Goal: Task Accomplishment & Management: Manage account settings

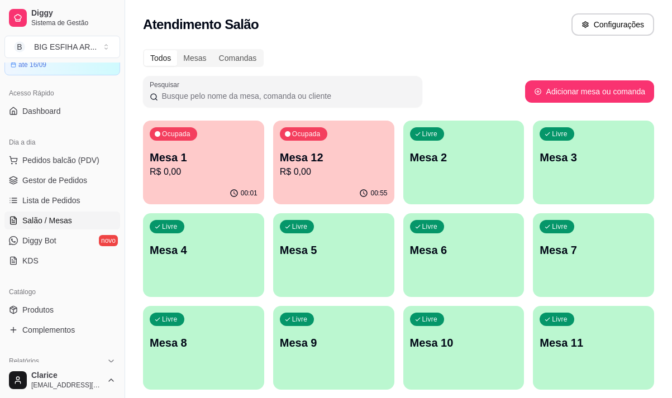
click at [186, 193] on div "00:01" at bounding box center [203, 194] width 121 height 22
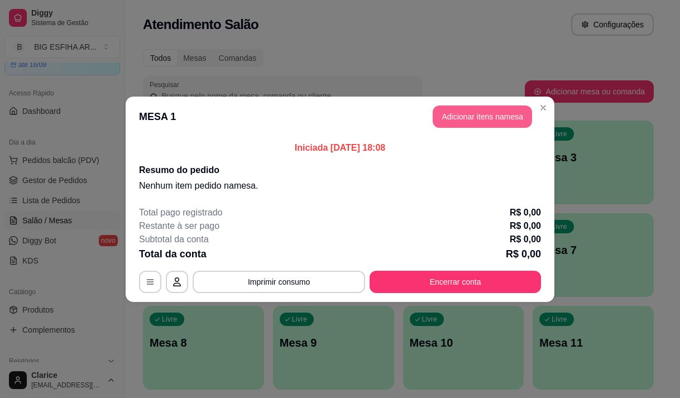
click at [465, 116] on button "Adicionar itens na mesa" at bounding box center [482, 117] width 99 height 22
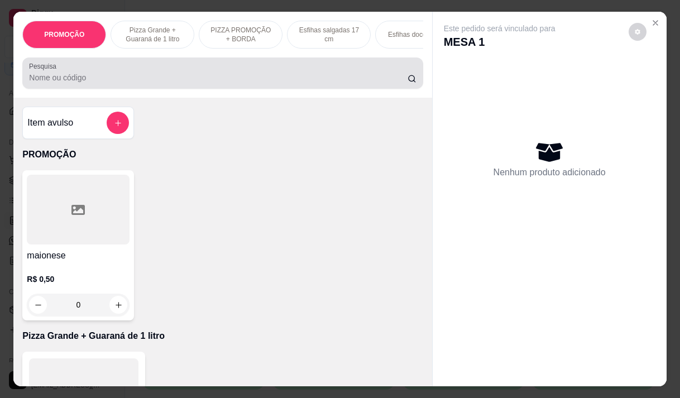
click at [342, 74] on div at bounding box center [222, 73] width 387 height 22
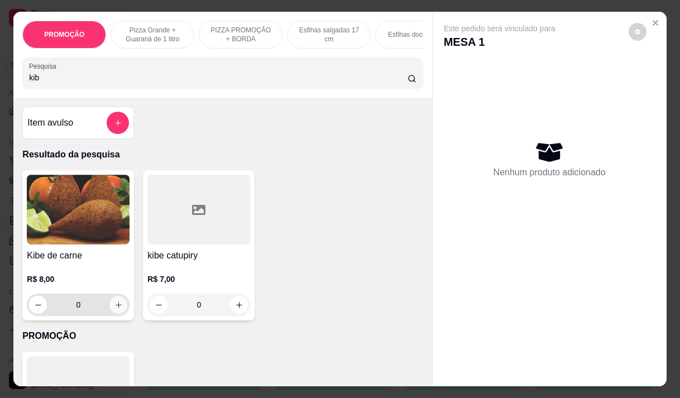
type input "kib"
click at [114, 309] on icon "increase-product-quantity" at bounding box center [118, 305] width 8 height 8
type input "1"
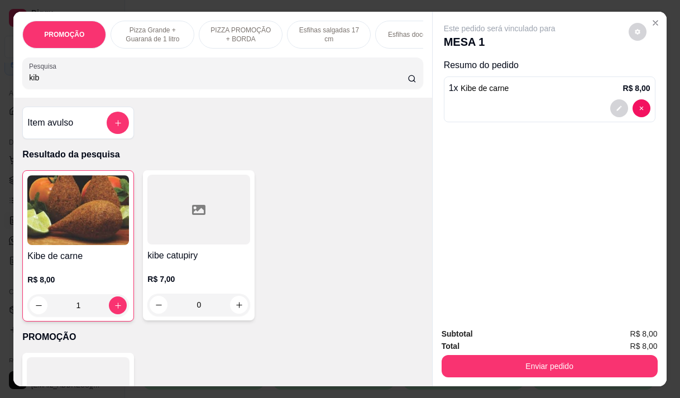
click at [192, 80] on input "kib" at bounding box center [218, 77] width 379 height 11
type input "k"
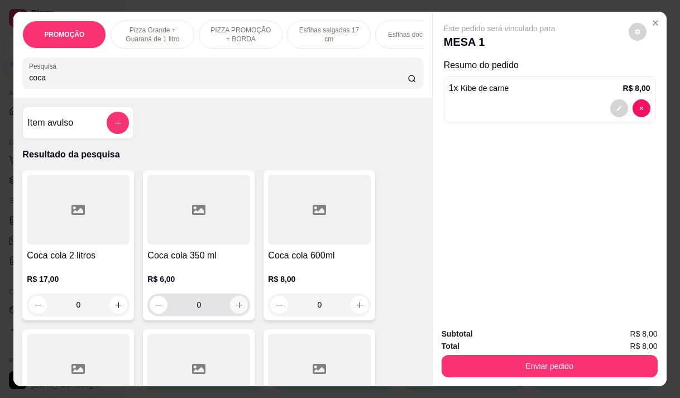
type input "coca"
click at [236, 307] on icon "increase-product-quantity" at bounding box center [239, 305] width 8 height 8
type input "1"
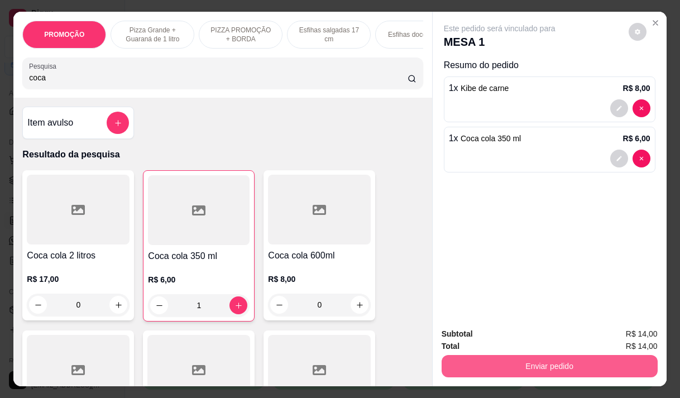
click at [483, 362] on button "Enviar pedido" at bounding box center [550, 366] width 216 height 22
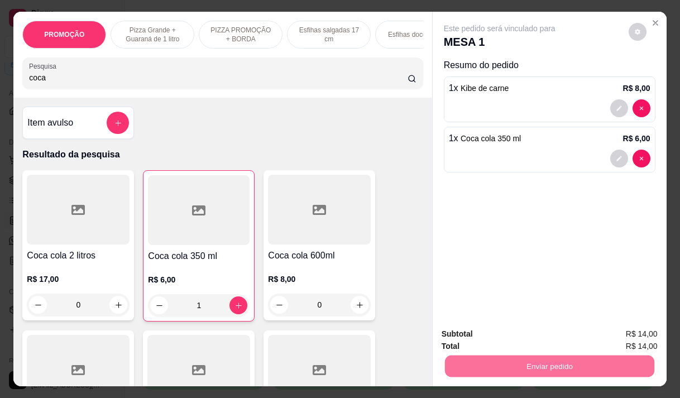
click at [463, 336] on button "Não registrar e enviar pedido" at bounding box center [512, 334] width 116 height 21
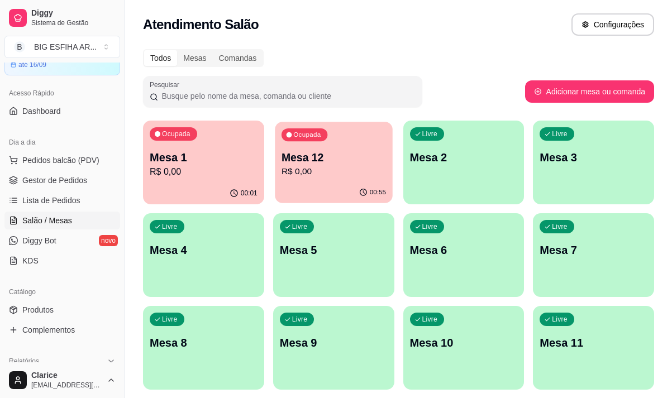
click at [342, 169] on p "R$ 0,00" at bounding box center [333, 171] width 104 height 13
click at [205, 184] on button "Ocupada Mesa 1 R$ 0,00 00:02" at bounding box center [203, 163] width 121 height 84
click at [66, 310] on link "Produtos" at bounding box center [62, 310] width 116 height 18
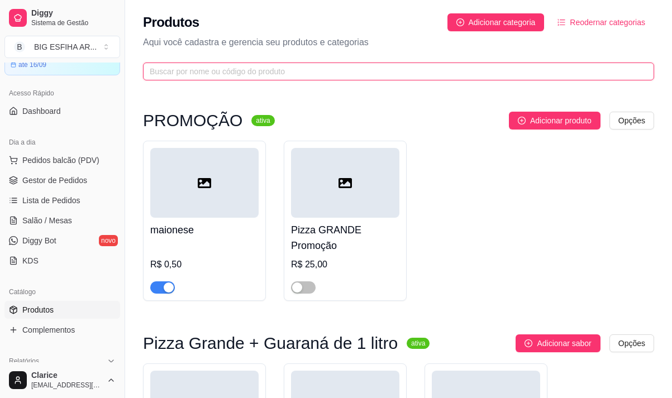
click at [257, 70] on input "text" at bounding box center [394, 71] width 489 height 12
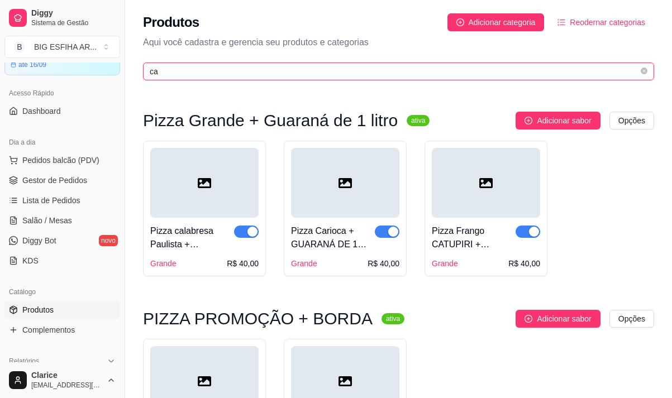
type input "c"
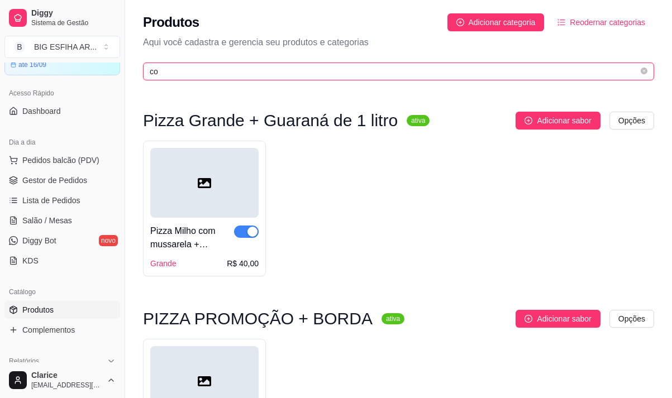
type input "coc"
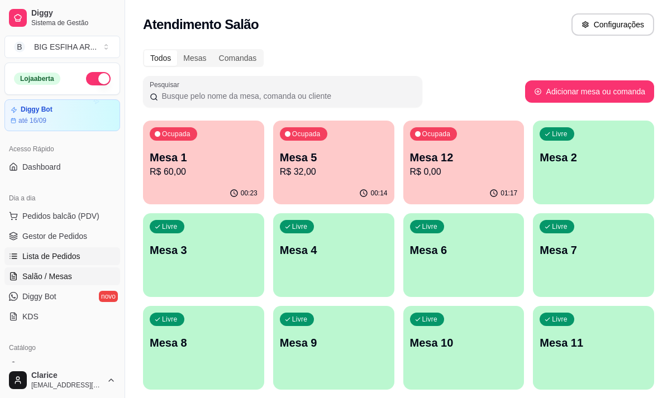
click at [64, 258] on span "Lista de Pedidos" at bounding box center [51, 256] width 58 height 11
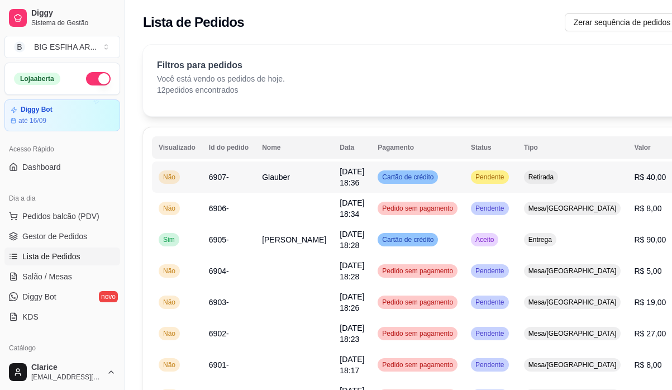
click at [473, 176] on span "Pendente" at bounding box center [489, 177] width 33 height 9
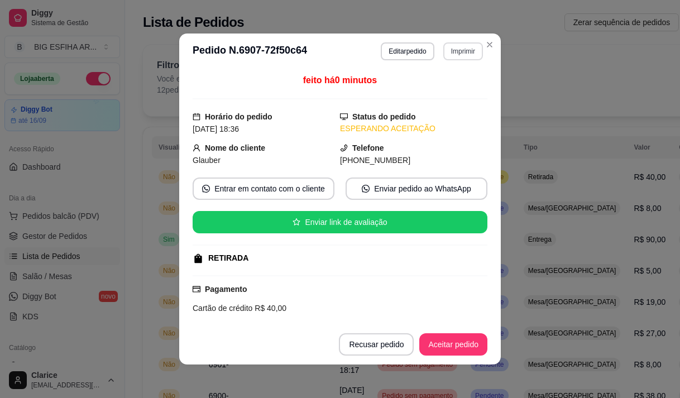
click at [459, 48] on button "Imprimir" at bounding box center [463, 51] width 40 height 18
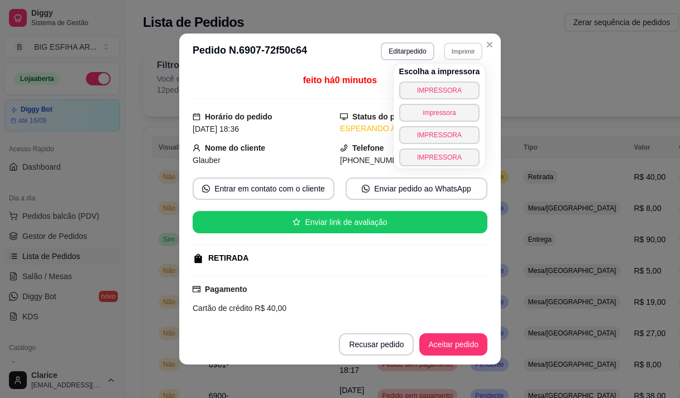
click at [415, 79] on div "Escolha a impressora IMPRESSORA impressora IMPRESSORA IMPRESSORA" at bounding box center [440, 116] width 92 height 105
click at [418, 89] on button "IMPRESSORA" at bounding box center [439, 91] width 81 height 18
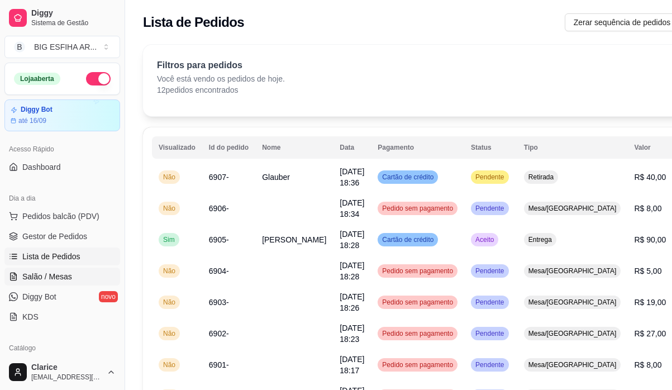
click at [61, 274] on span "Salão / Mesas" at bounding box center [47, 276] width 50 height 11
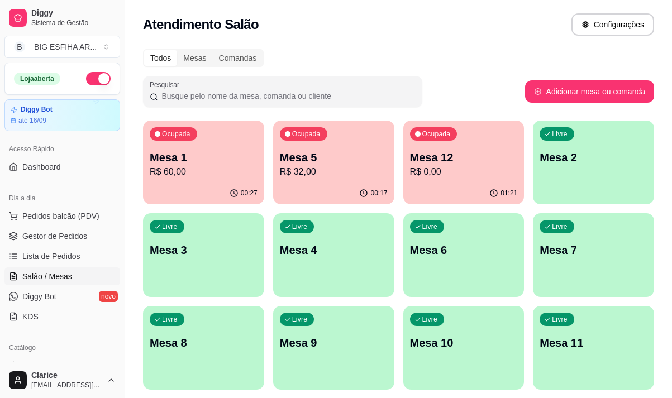
click at [183, 179] on div "Ocupada Mesa 1 R$ 60,00" at bounding box center [203, 152] width 121 height 62
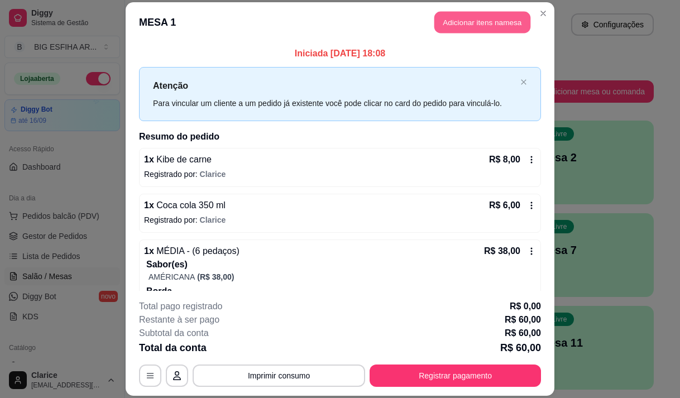
click at [449, 24] on button "Adicionar itens na mesa" at bounding box center [482, 22] width 96 height 22
click at [189, 83] on input "Pesquisa" at bounding box center [218, 77] width 379 height 11
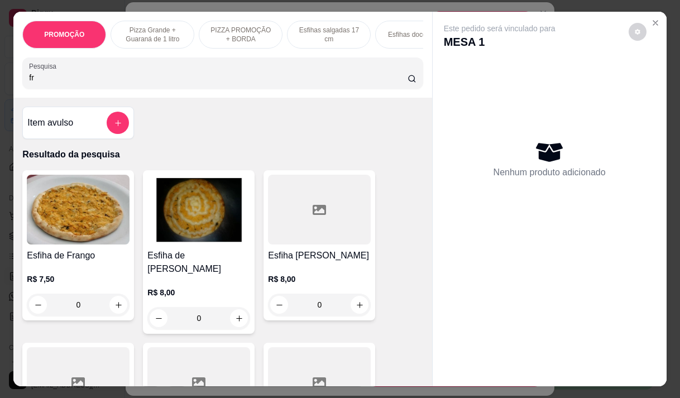
type input "f"
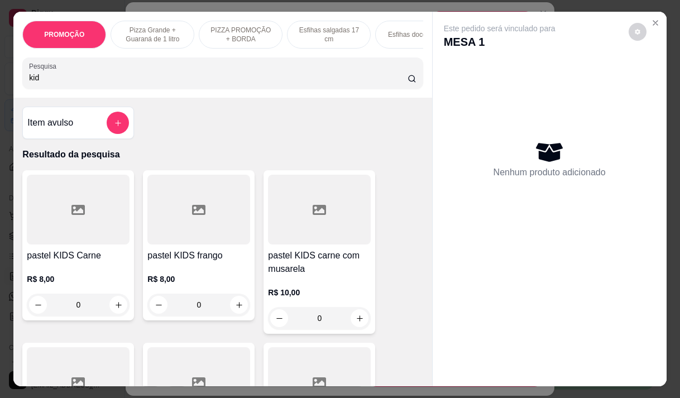
type input "kid"
click at [235, 305] on icon "increase-product-quantity" at bounding box center [239, 305] width 8 height 8
type input "1"
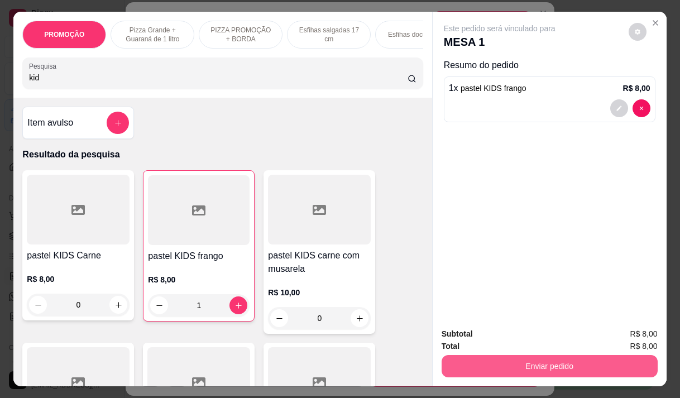
click at [481, 359] on button "Enviar pedido" at bounding box center [550, 366] width 216 height 22
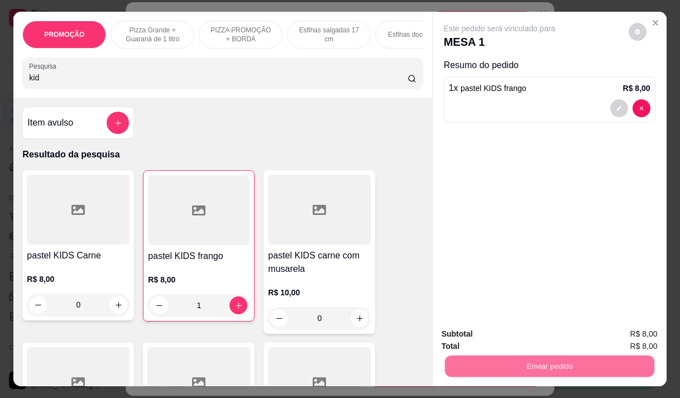
click at [466, 327] on button "Não registrar e enviar pedido" at bounding box center [512, 334] width 116 height 21
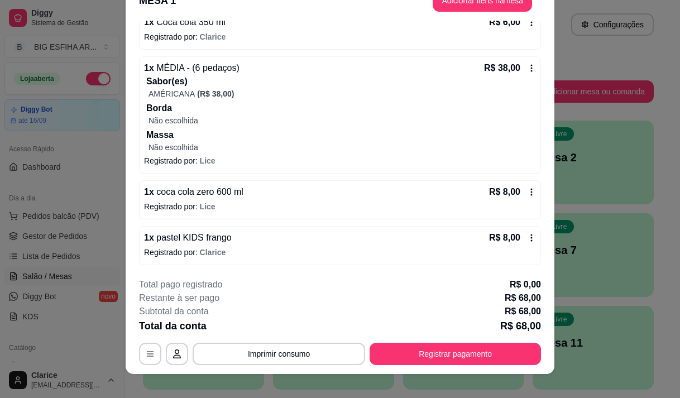
scroll to position [33, 0]
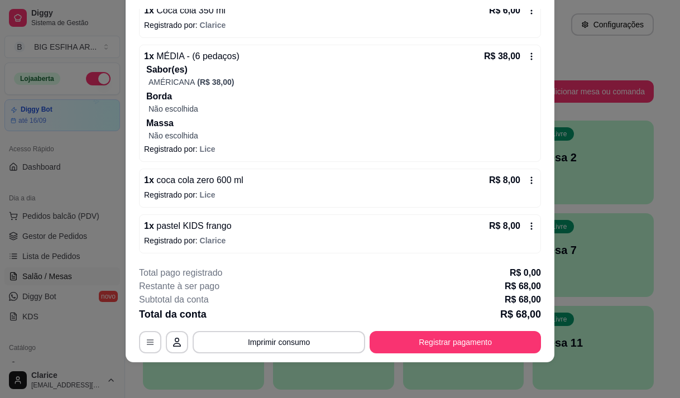
click at [527, 227] on icon at bounding box center [531, 226] width 9 height 9
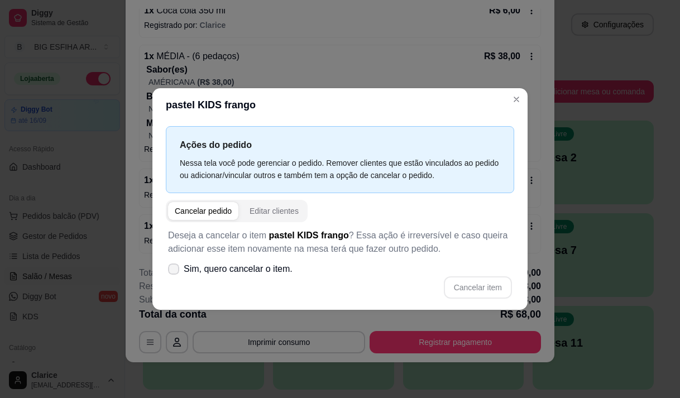
click at [174, 264] on span at bounding box center [173, 269] width 11 height 11
click at [174, 271] on input "Sim, quero cancelar o item." at bounding box center [170, 274] width 7 height 7
checkbox input "true"
click at [477, 285] on button "Cancelar item" at bounding box center [477, 287] width 66 height 22
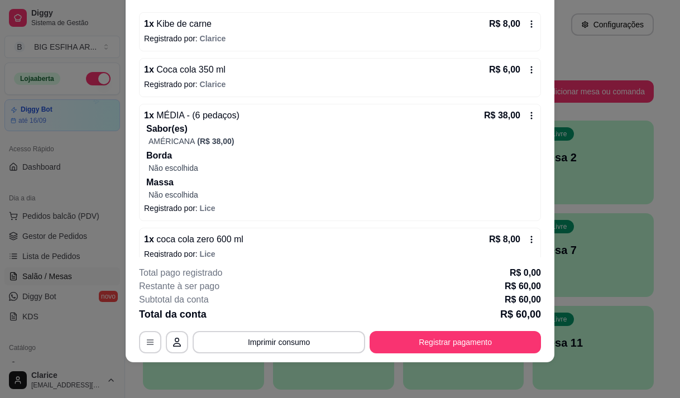
scroll to position [50, 0]
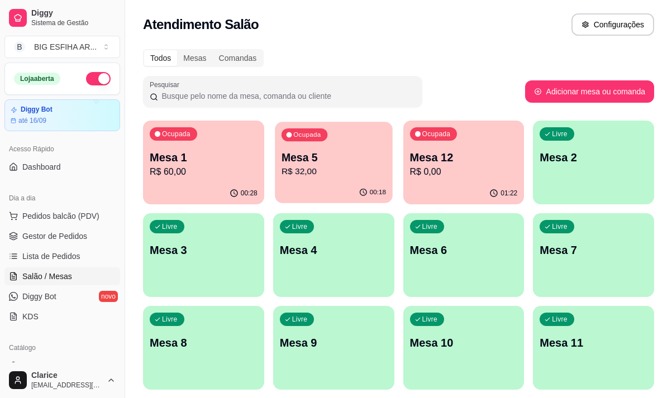
click at [321, 167] on p "R$ 32,00" at bounding box center [333, 171] width 104 height 13
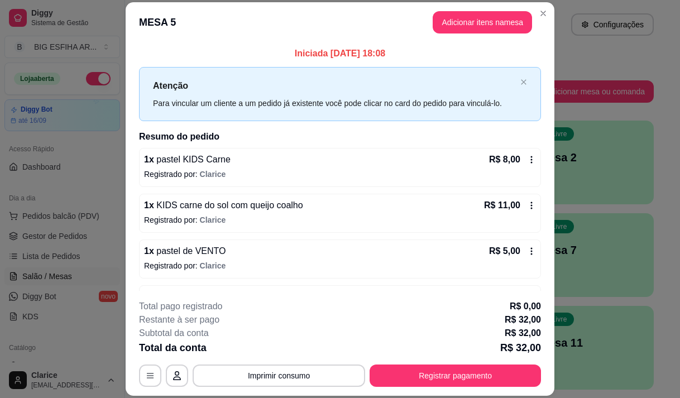
click at [447, 38] on header "MESA 5 Adicionar itens na mesa" at bounding box center [340, 22] width 429 height 40
click at [453, 32] on button "Adicionar itens na mesa" at bounding box center [482, 22] width 99 height 22
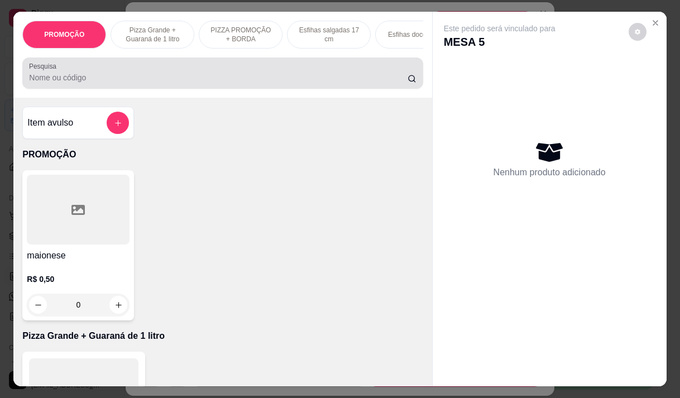
click at [312, 83] on input "Pesquisa" at bounding box center [218, 77] width 379 height 11
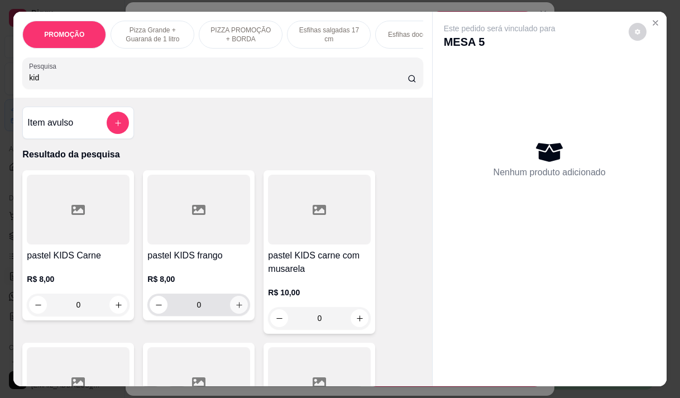
type input "kid"
click at [241, 308] on button "increase-product-quantity" at bounding box center [239, 305] width 18 height 18
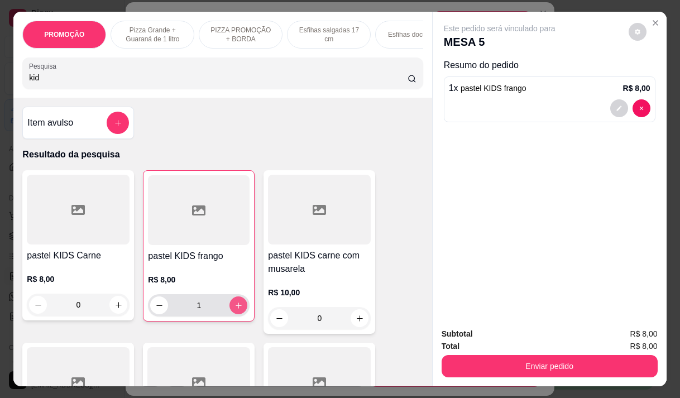
type input "1"
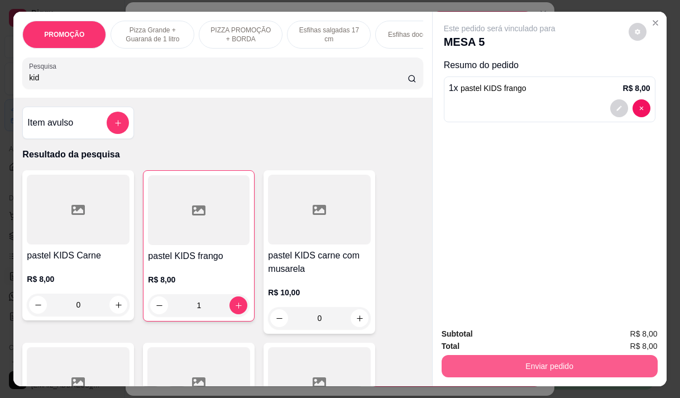
click at [491, 363] on button "Enviar pedido" at bounding box center [550, 366] width 216 height 22
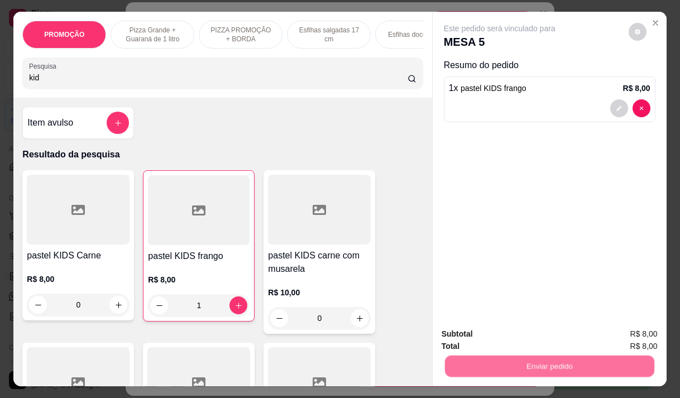
click at [480, 336] on button "Não registrar e enviar pedido" at bounding box center [512, 334] width 113 height 21
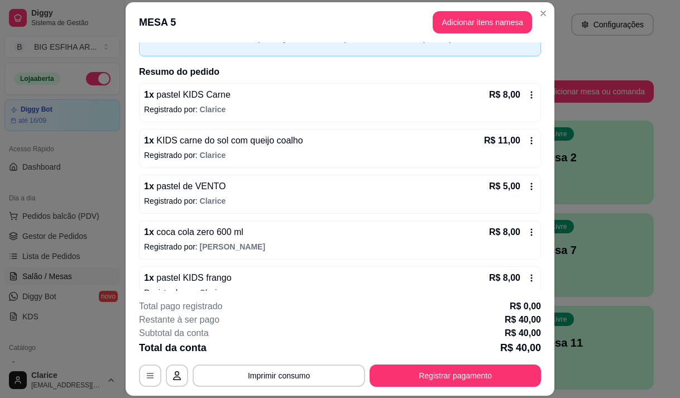
scroll to position [0, 0]
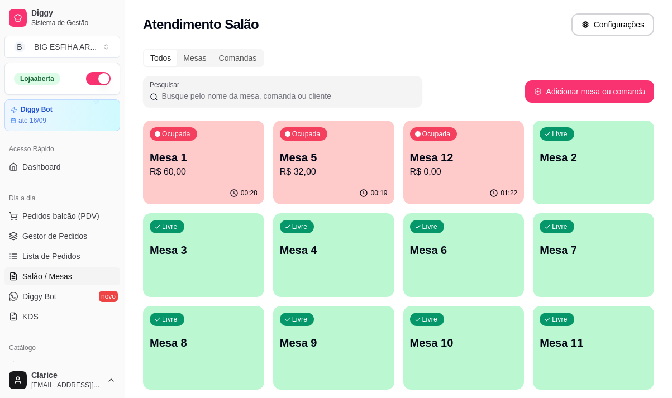
click at [175, 151] on p "Mesa 1" at bounding box center [204, 158] width 108 height 16
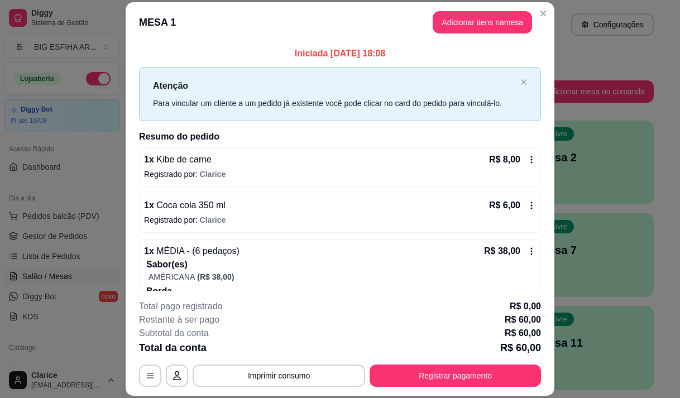
click at [527, 204] on icon at bounding box center [531, 205] width 9 height 9
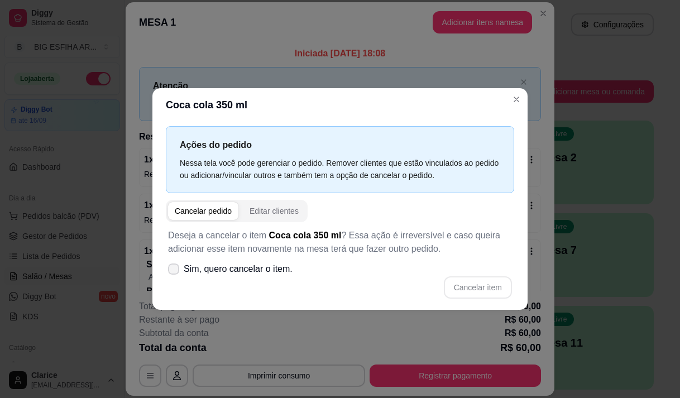
click at [179, 265] on label "Sim, quero cancelar o item." at bounding box center [230, 269] width 133 height 22
click at [175, 271] on input "Sim, quero cancelar o item." at bounding box center [170, 274] width 7 height 7
checkbox input "true"
click at [467, 288] on button "Cancelar item" at bounding box center [478, 287] width 68 height 22
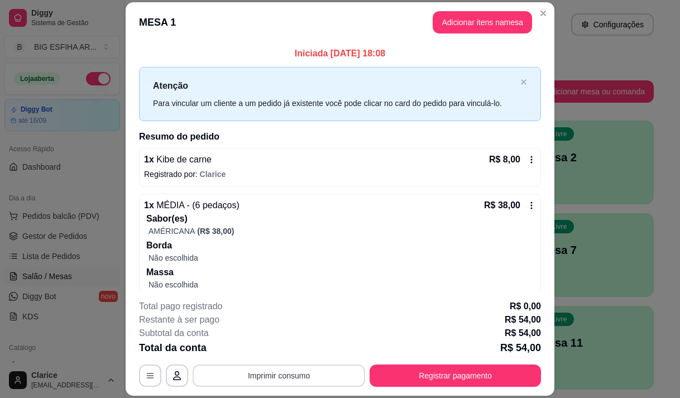
click at [318, 385] on button "Imprimir consumo" at bounding box center [279, 376] width 173 height 22
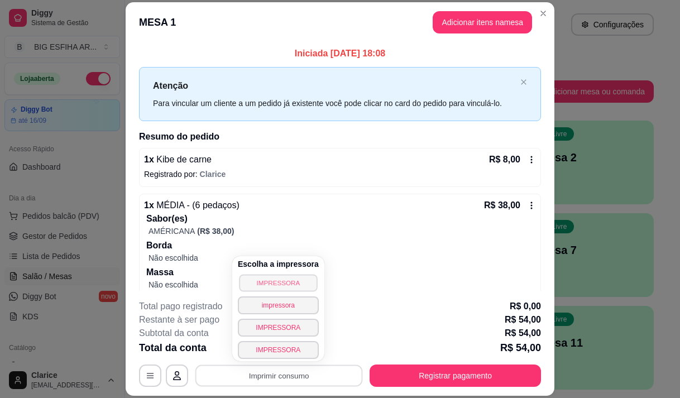
click at [279, 283] on button "IMPRESSORA" at bounding box center [278, 282] width 78 height 17
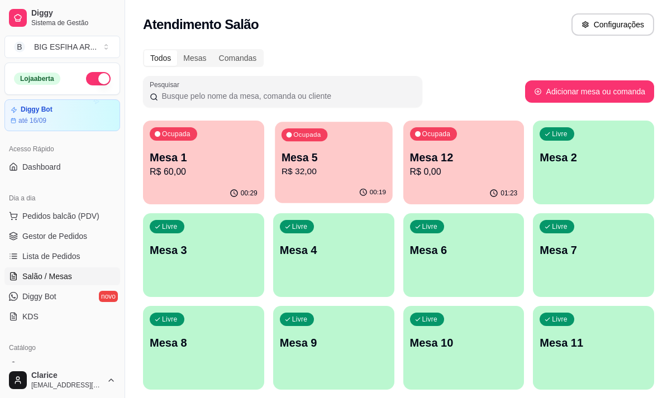
click at [347, 175] on p "R$ 32,00" at bounding box center [333, 171] width 104 height 13
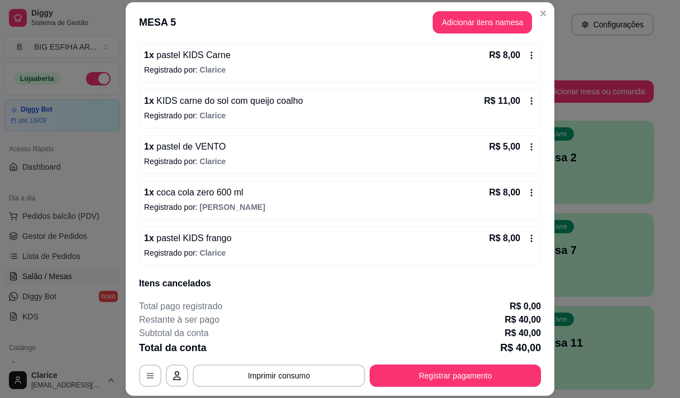
scroll to position [77, 0]
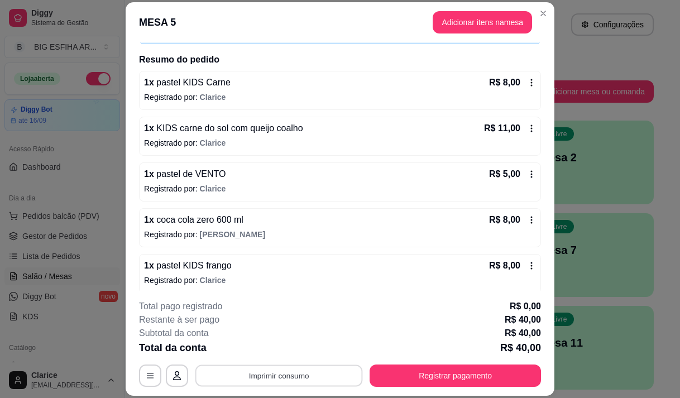
click at [309, 371] on button "Imprimir consumo" at bounding box center [278, 376] width 167 height 22
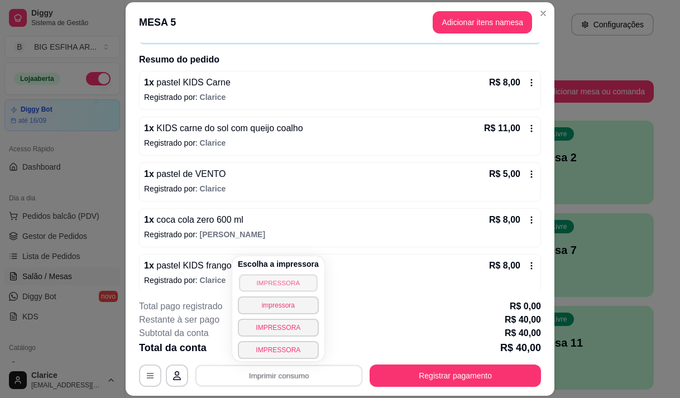
click at [284, 288] on button "IMPRESSORA" at bounding box center [278, 282] width 78 height 17
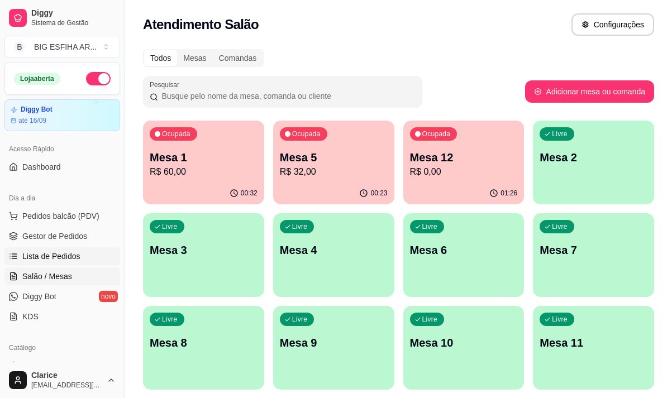
click at [59, 258] on span "Lista de Pedidos" at bounding box center [51, 256] width 58 height 11
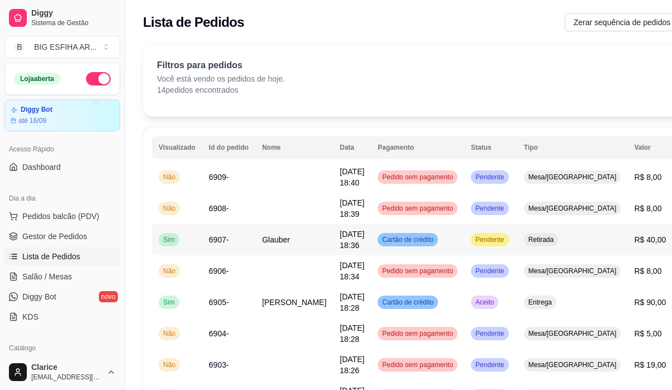
click at [478, 243] on td "Pendente" at bounding box center [490, 239] width 53 height 31
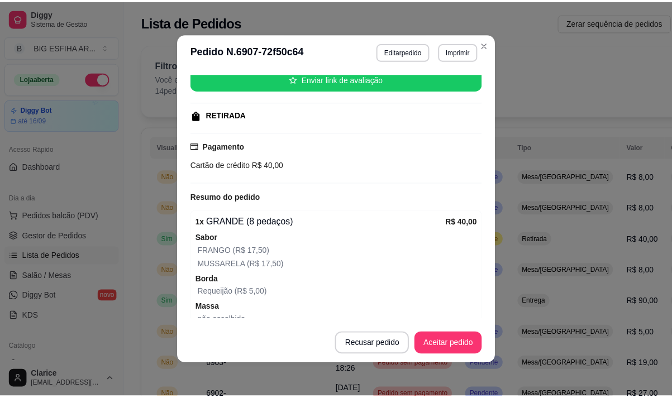
scroll to position [167, 0]
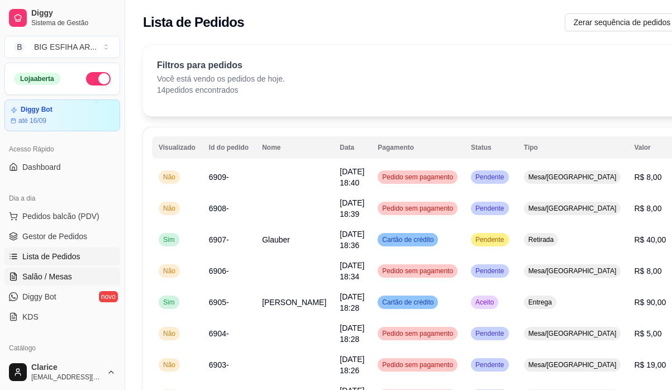
click at [52, 269] on link "Salão / Mesas" at bounding box center [62, 276] width 116 height 18
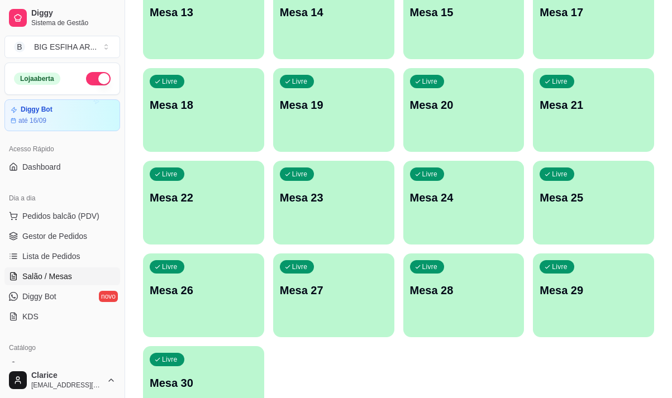
scroll to position [500, 0]
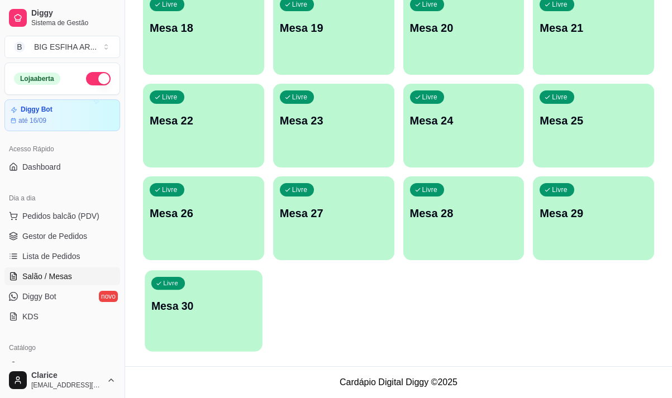
click at [197, 326] on div "Livre Mesa 30" at bounding box center [203, 304] width 117 height 68
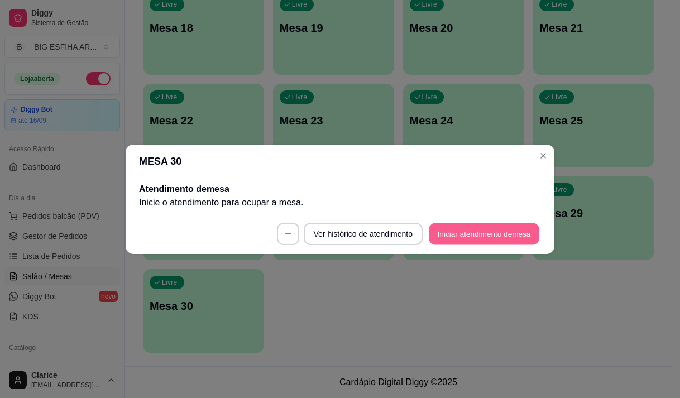
click at [474, 233] on button "Iniciar atendimento de mesa" at bounding box center [484, 234] width 111 height 22
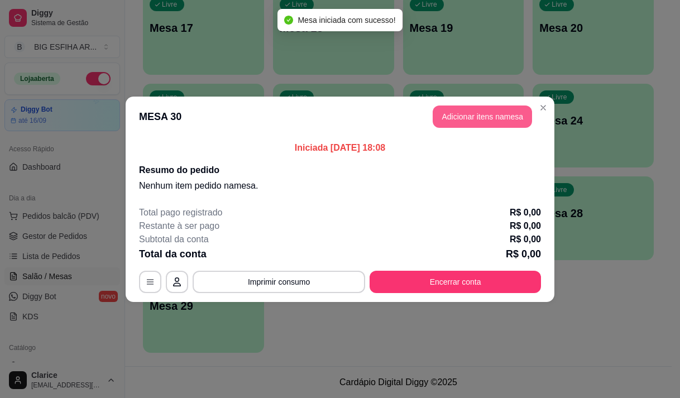
click at [515, 117] on button "Adicionar itens na mesa" at bounding box center [482, 117] width 99 height 22
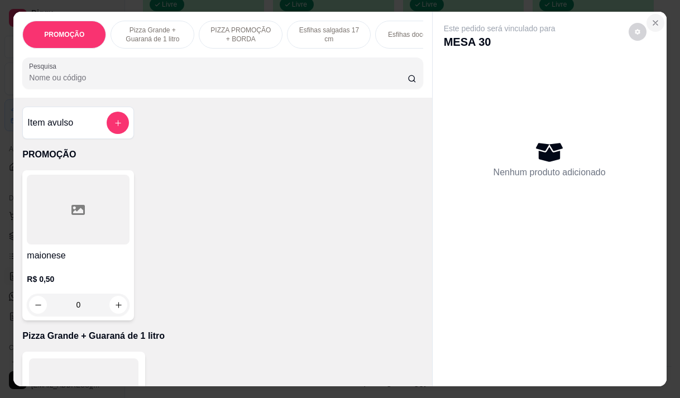
click at [651, 20] on icon "Close" at bounding box center [655, 22] width 9 height 9
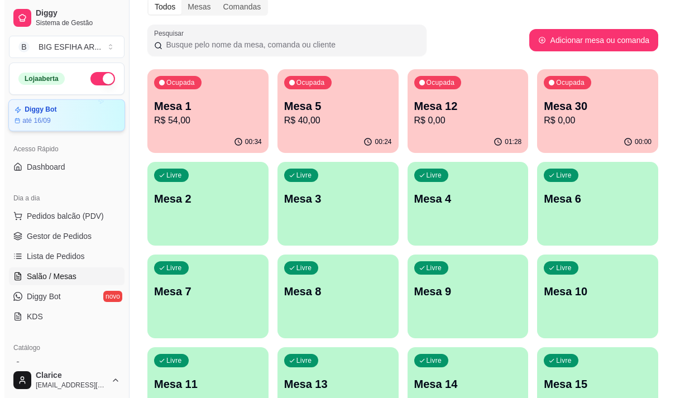
scroll to position [0, 0]
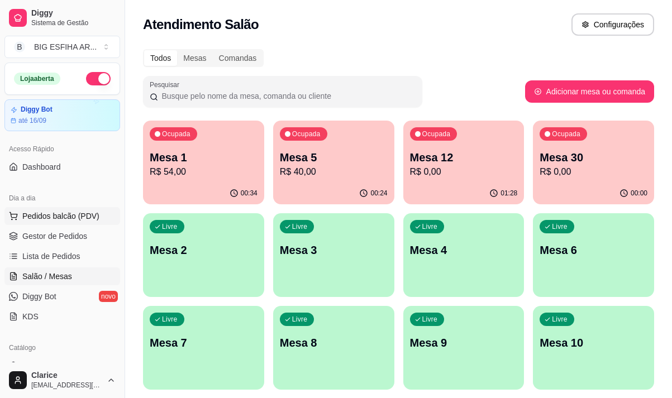
click at [69, 213] on span "Pedidos balcão (PDV)" at bounding box center [60, 215] width 77 height 11
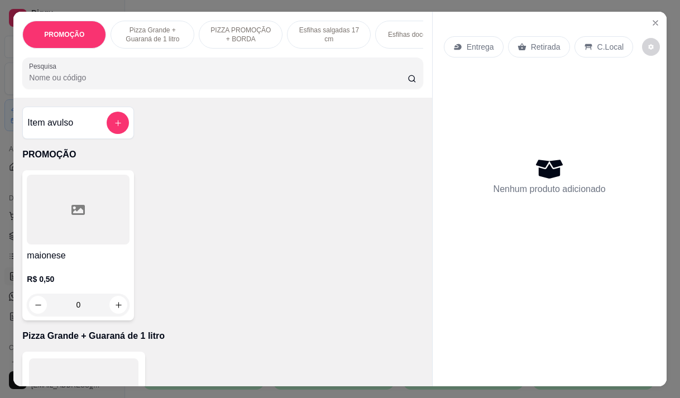
click at [475, 42] on p "Entrega" at bounding box center [480, 46] width 27 height 11
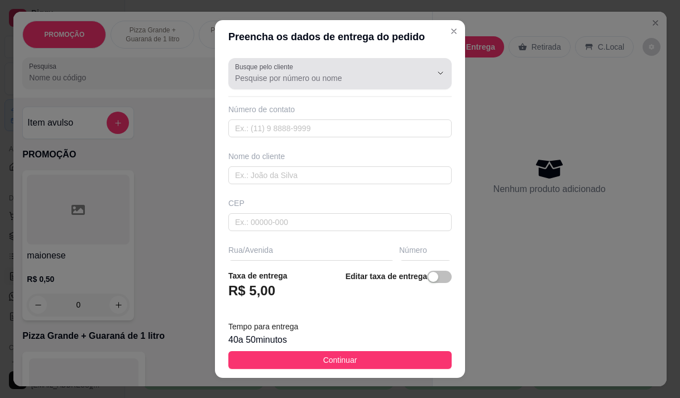
click at [318, 76] on input "Busque pelo cliente" at bounding box center [324, 78] width 179 height 11
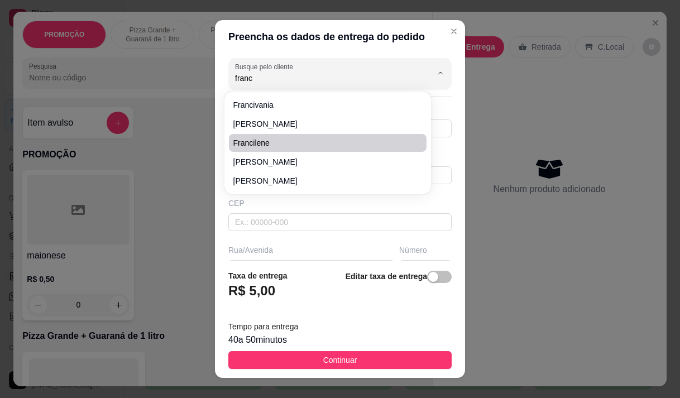
click at [300, 141] on span "francilene" at bounding box center [322, 142] width 178 height 11
type input "francilene"
type input "85998520021"
type input "francilene"
type input "Endereço Abílio Martins, 21"
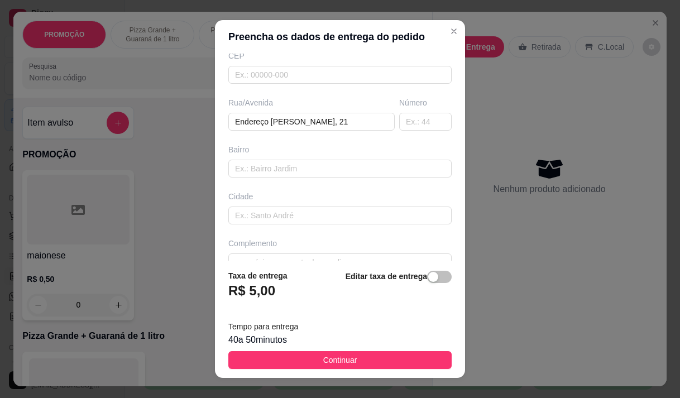
scroll to position [167, 0]
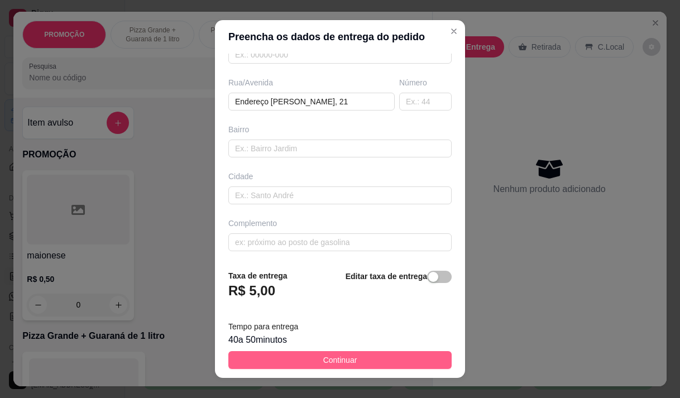
type input "francilene"
click at [354, 360] on button "Continuar" at bounding box center [339, 360] width 223 height 18
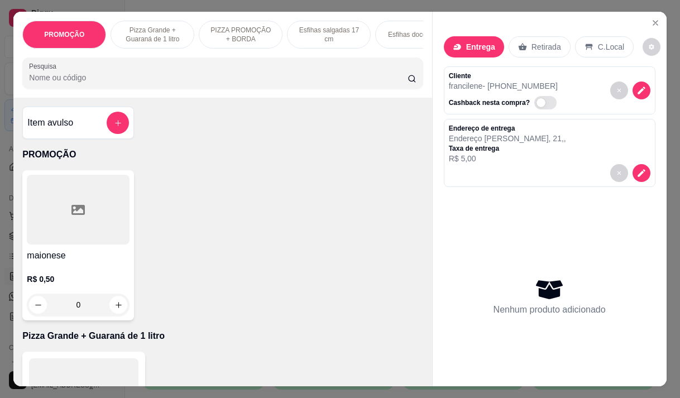
click at [310, 83] on input "Pesquisa" at bounding box center [218, 77] width 379 height 11
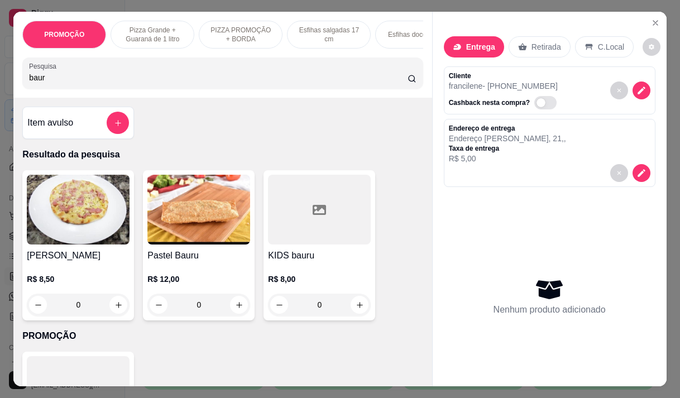
type input "baur"
click at [236, 310] on div "0" at bounding box center [198, 305] width 103 height 22
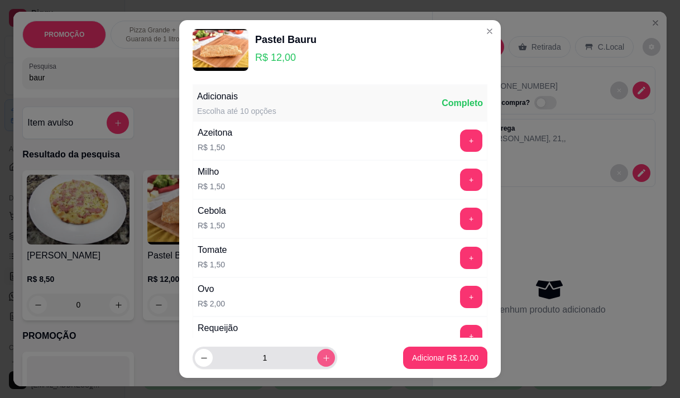
click at [318, 360] on button "increase-product-quantity" at bounding box center [326, 358] width 18 height 18
type input "2"
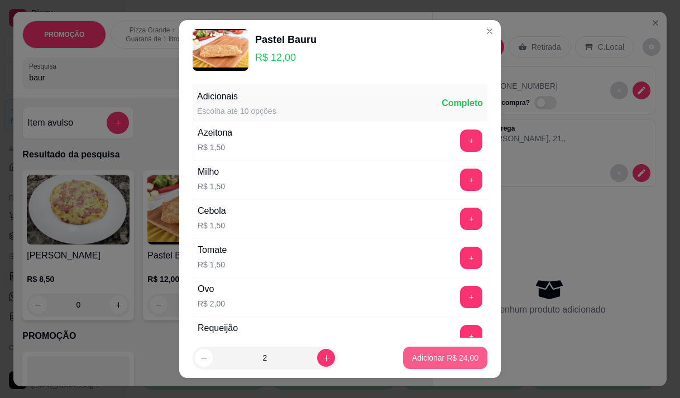
click at [438, 355] on p "Adicionar R$ 24,00" at bounding box center [445, 357] width 66 height 11
type input "2"
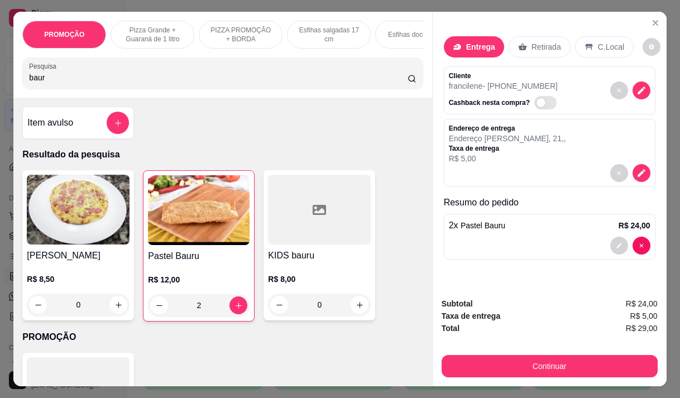
click at [159, 77] on input "baur" at bounding box center [218, 77] width 379 height 11
type input "b"
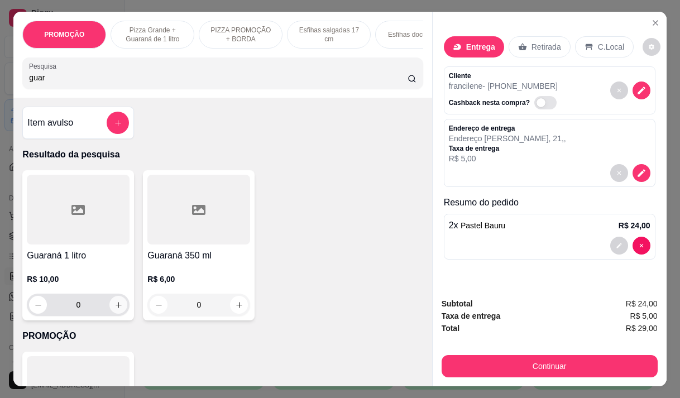
type input "guar"
click at [114, 309] on icon "increase-product-quantity" at bounding box center [118, 305] width 8 height 8
type input "1"
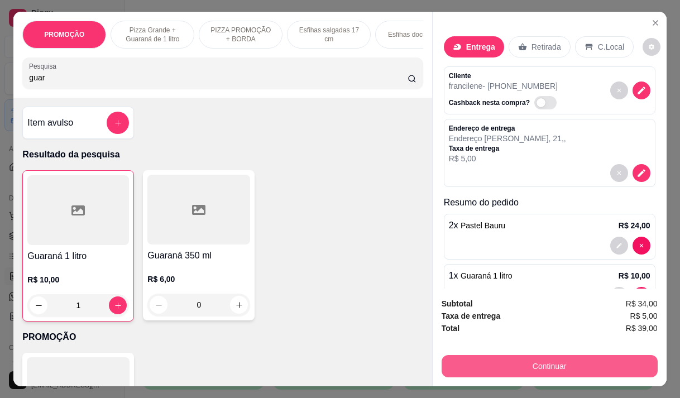
click at [494, 363] on button "Continuar" at bounding box center [550, 366] width 216 height 22
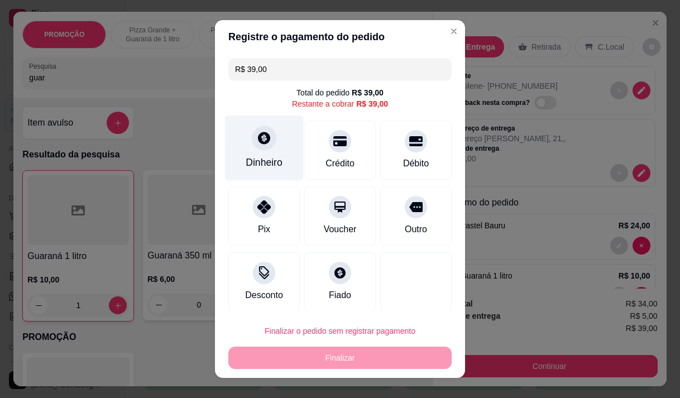
click at [257, 157] on div "Dinheiro" at bounding box center [264, 162] width 37 height 15
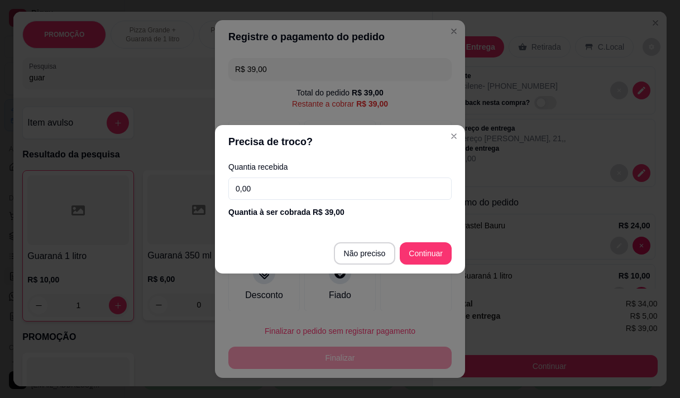
click at [294, 190] on input "0,00" at bounding box center [339, 189] width 223 height 22
click at [304, 188] on input "0,00" at bounding box center [339, 189] width 223 height 22
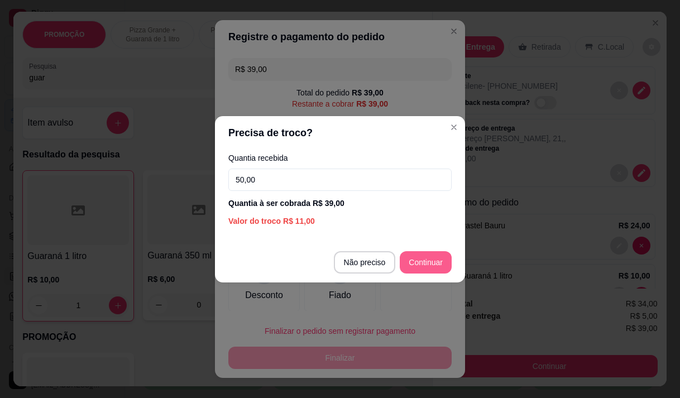
type input "50,00"
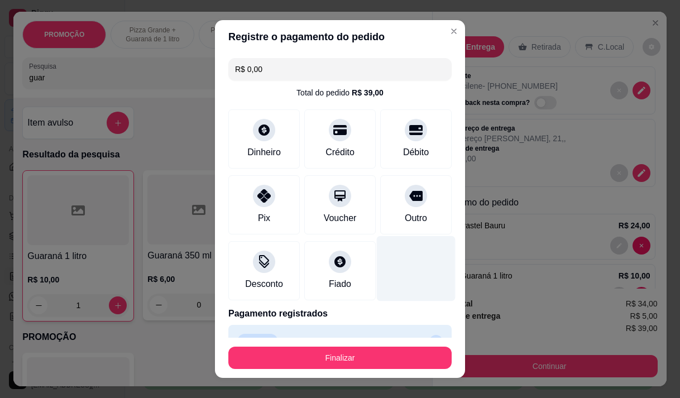
type input "R$ 0,00"
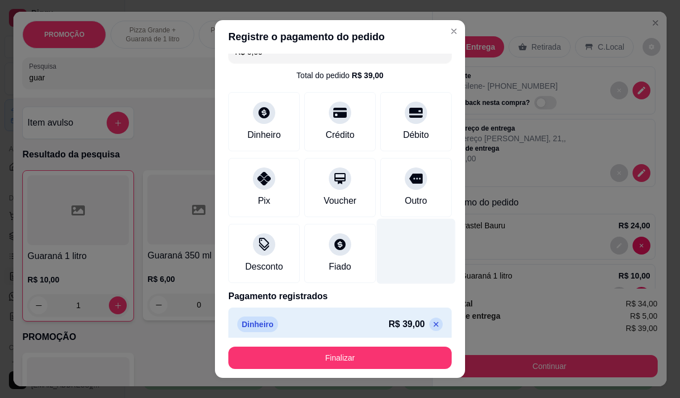
scroll to position [25, 0]
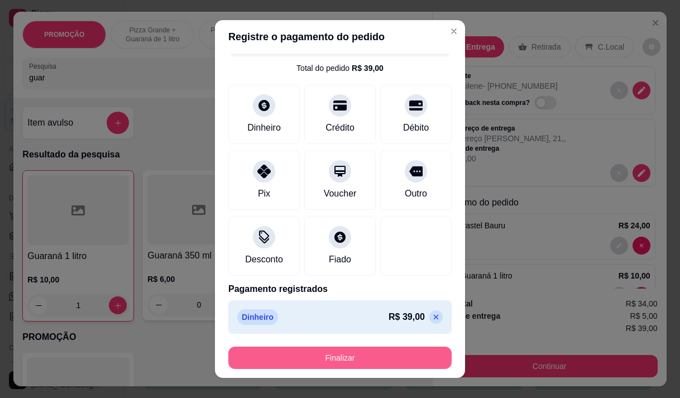
click at [380, 362] on button "Finalizar" at bounding box center [339, 358] width 223 height 22
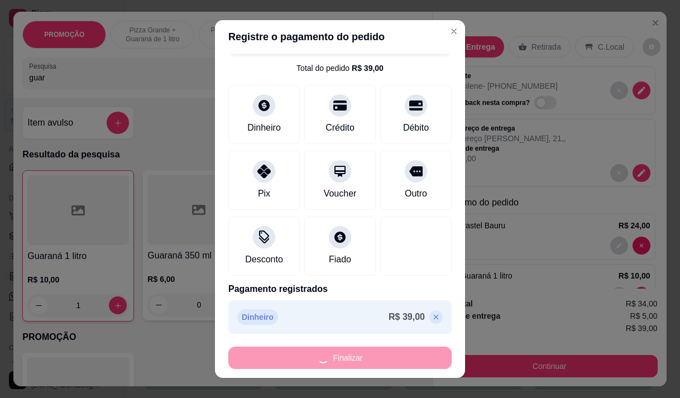
type input "0"
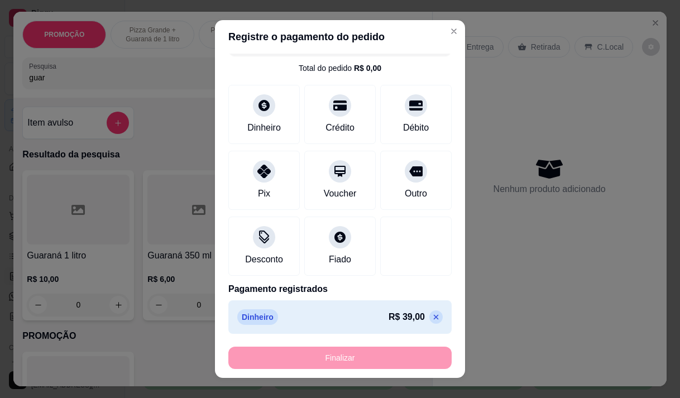
type input "-R$ 39,00"
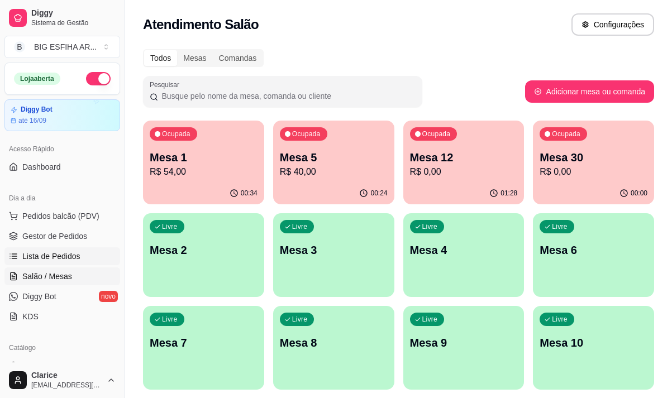
click at [67, 250] on link "Lista de Pedidos" at bounding box center [62, 256] width 116 height 18
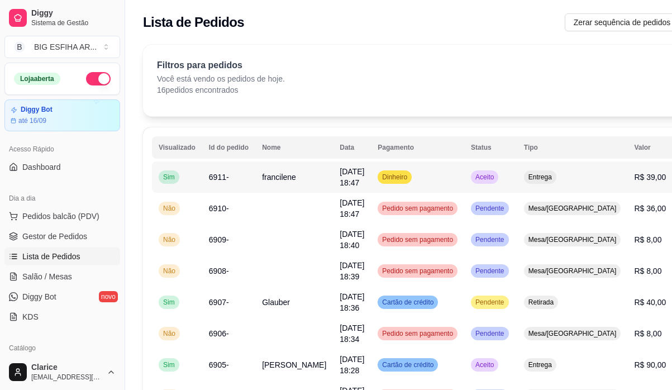
click at [403, 184] on td "Dinheiro" at bounding box center [417, 176] width 93 height 31
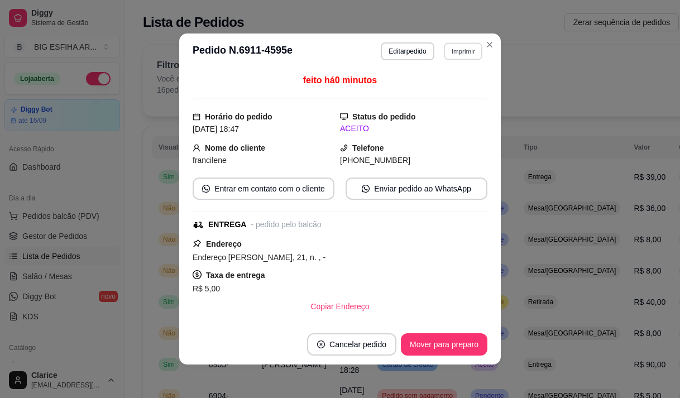
click at [444, 58] on button "Imprimir" at bounding box center [463, 50] width 39 height 17
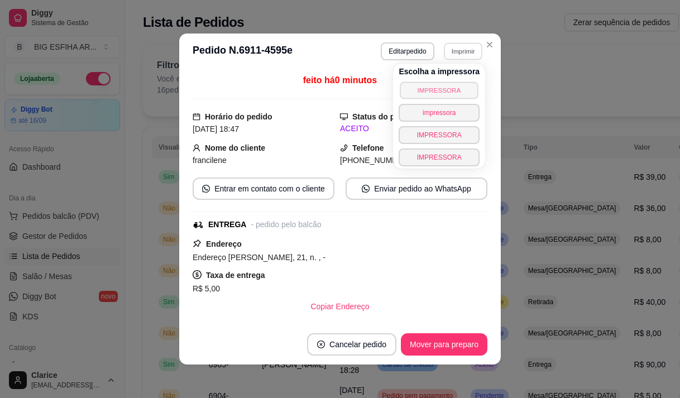
click at [435, 88] on button "IMPRESSORA" at bounding box center [439, 90] width 78 height 17
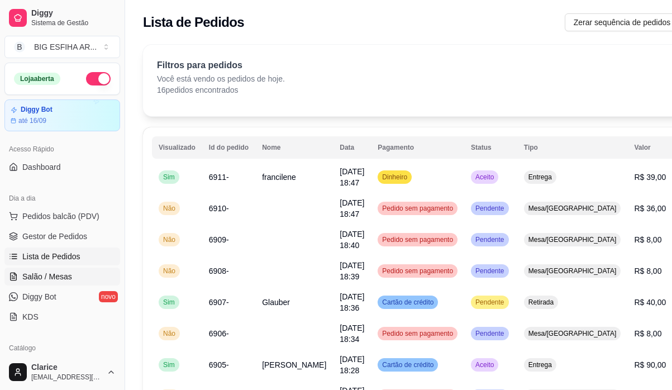
click at [73, 268] on link "Salão / Mesas" at bounding box center [62, 276] width 116 height 18
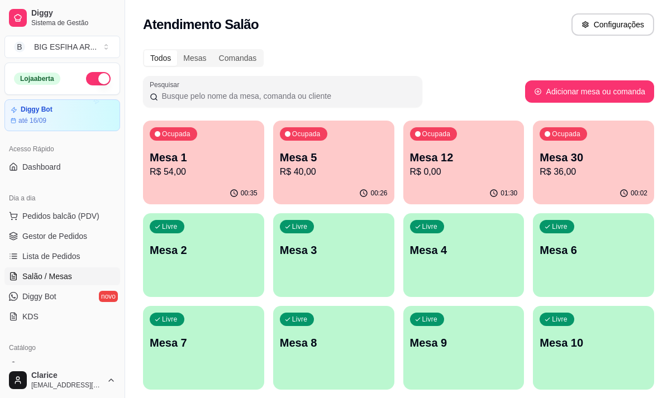
click at [213, 191] on div "00:35" at bounding box center [203, 194] width 121 height 22
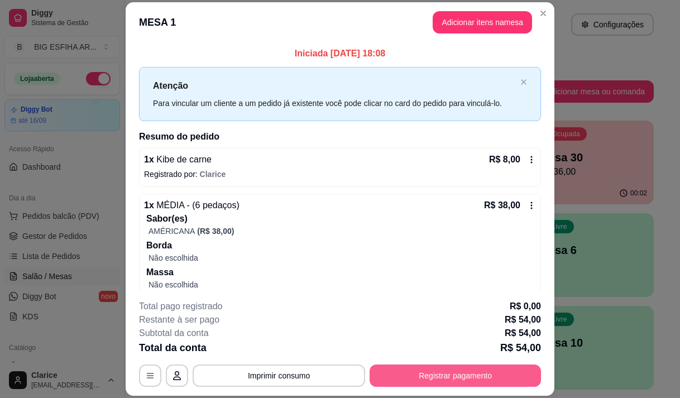
click at [427, 381] on button "Registrar pagamento" at bounding box center [455, 376] width 171 height 22
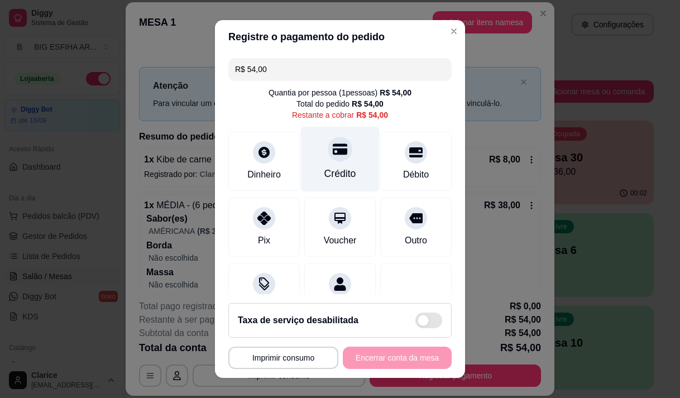
click at [334, 167] on div "Crédito" at bounding box center [340, 173] width 32 height 15
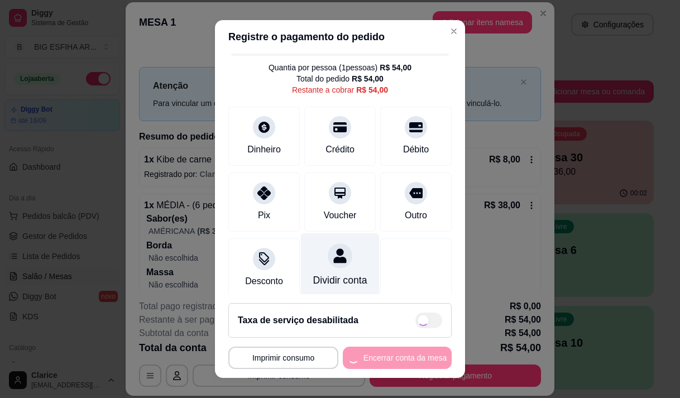
scroll to position [46, 0]
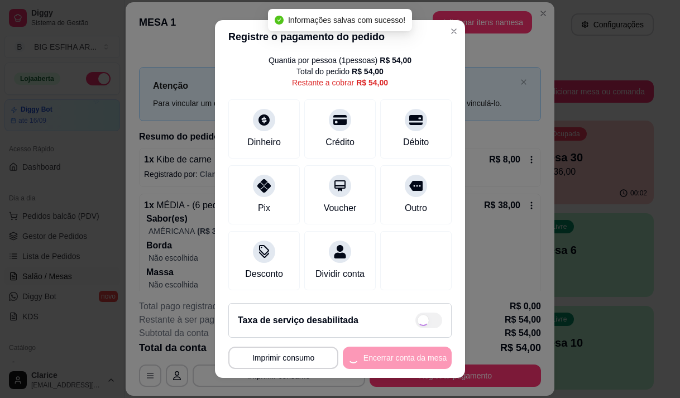
type input "R$ 0,00"
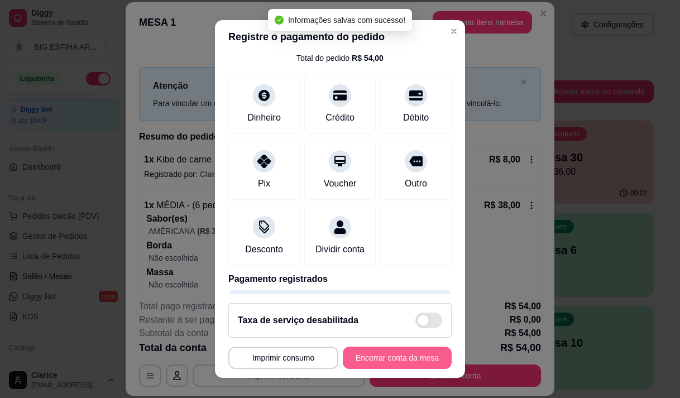
click at [390, 357] on button "Encerrar conta da mesa" at bounding box center [397, 358] width 109 height 22
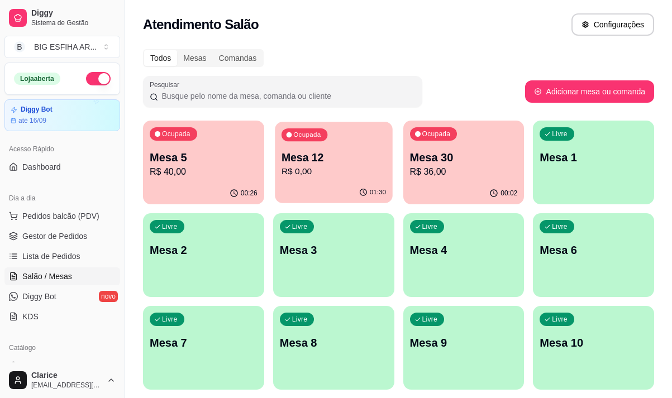
click at [322, 173] on p "R$ 0,00" at bounding box center [333, 171] width 104 height 13
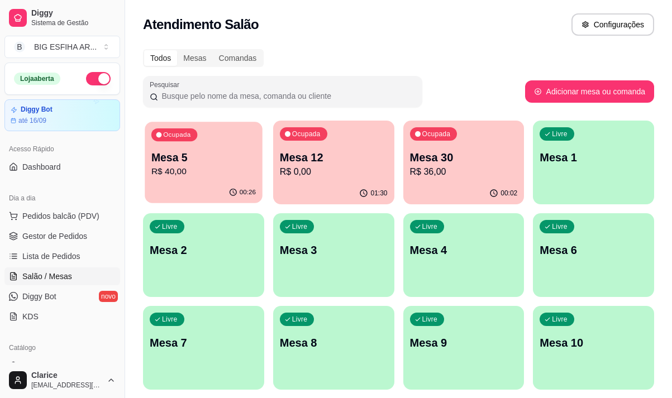
click at [216, 160] on p "Mesa 5" at bounding box center [203, 157] width 104 height 15
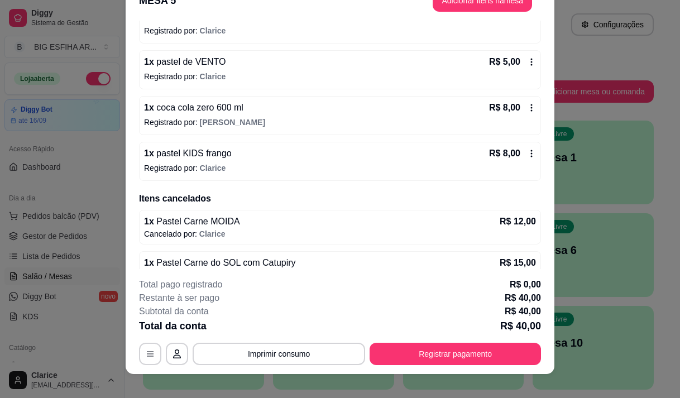
scroll to position [33, 0]
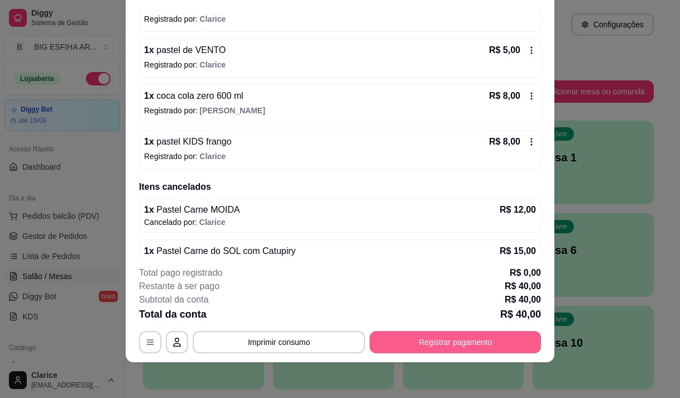
click at [415, 348] on button "Registrar pagamento" at bounding box center [455, 342] width 171 height 22
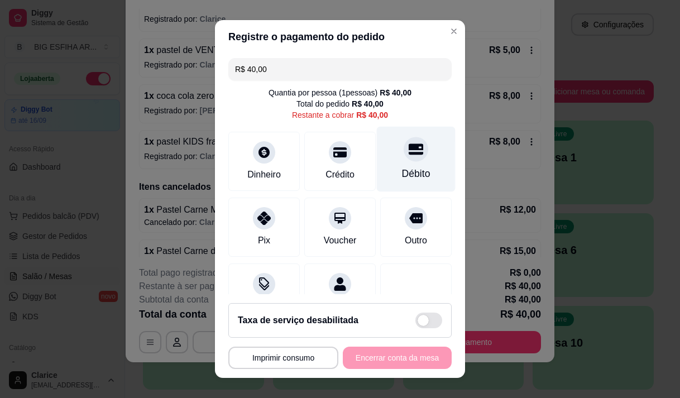
click at [402, 167] on div "Débito" at bounding box center [416, 173] width 28 height 15
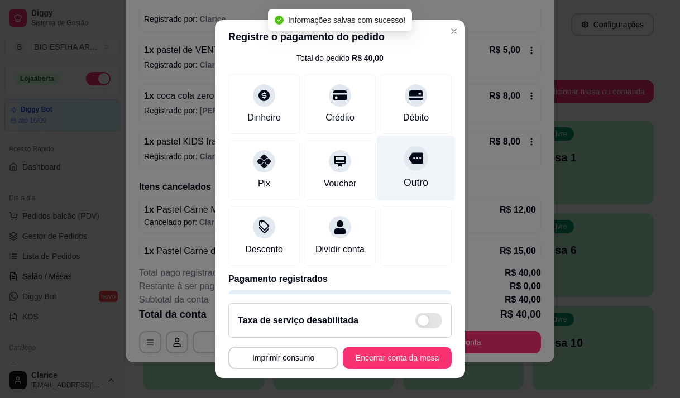
type input "R$ 0,00"
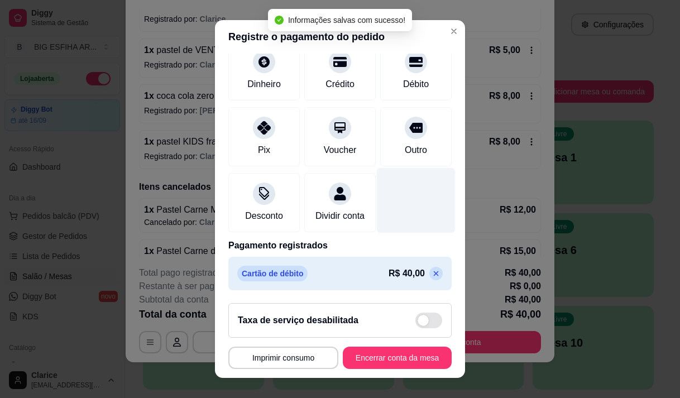
scroll to position [93, 0]
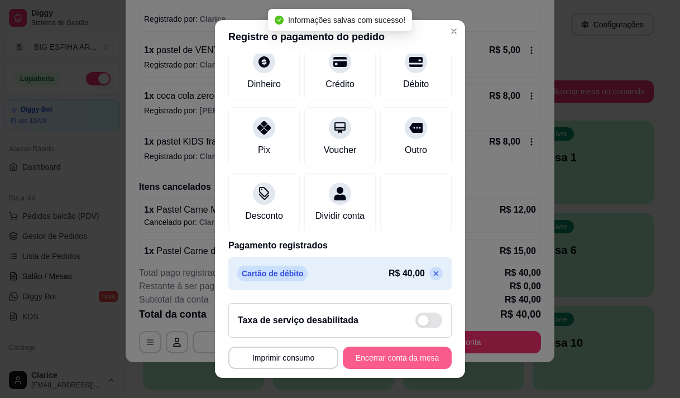
click at [384, 360] on button "Encerrar conta da mesa" at bounding box center [397, 358] width 109 height 22
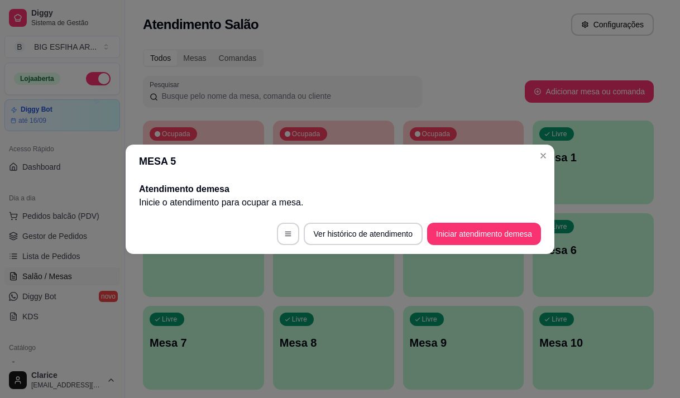
scroll to position [0, 0]
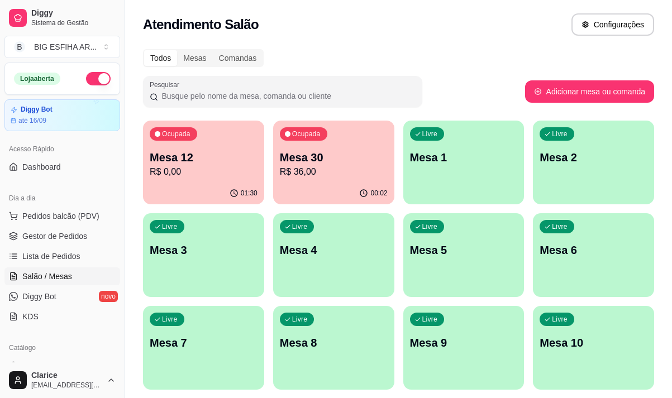
click at [332, 189] on div "00:02" at bounding box center [333, 194] width 121 height 22
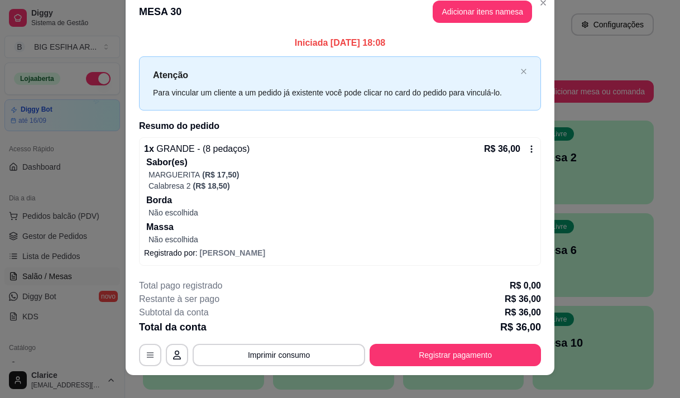
scroll to position [28, 0]
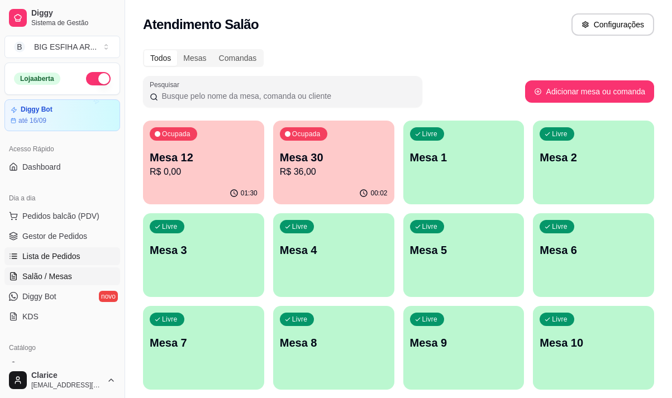
click at [74, 262] on link "Lista de Pedidos" at bounding box center [62, 256] width 116 height 18
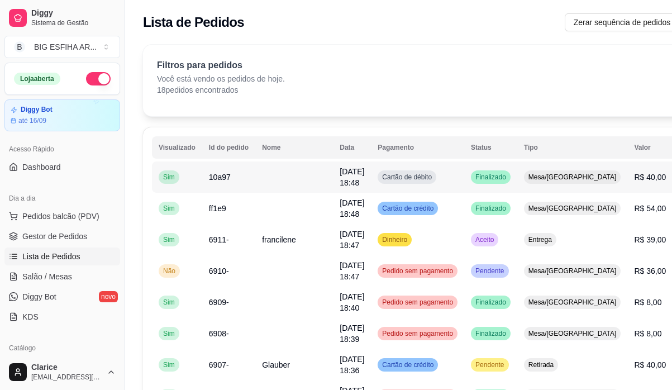
click at [432, 181] on td "Cartão de débito" at bounding box center [417, 176] width 93 height 31
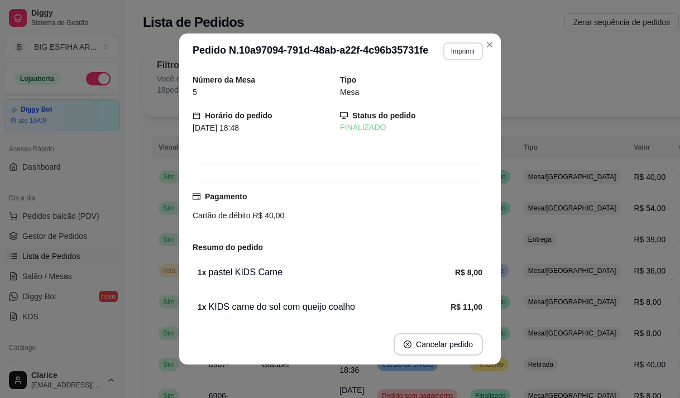
click at [459, 56] on button "Imprimir" at bounding box center [463, 51] width 40 height 18
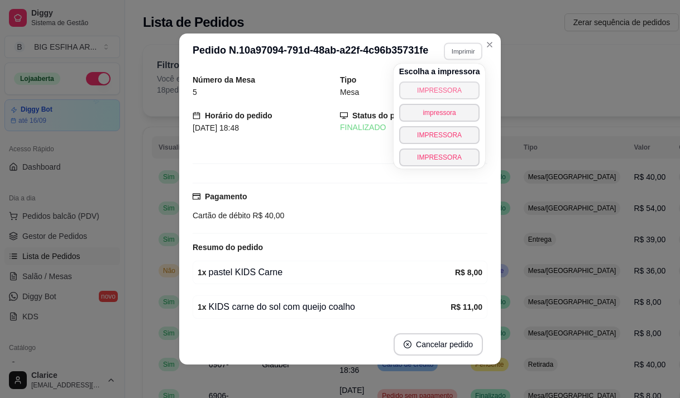
click at [435, 88] on button "IMPRESSORA" at bounding box center [439, 91] width 81 height 18
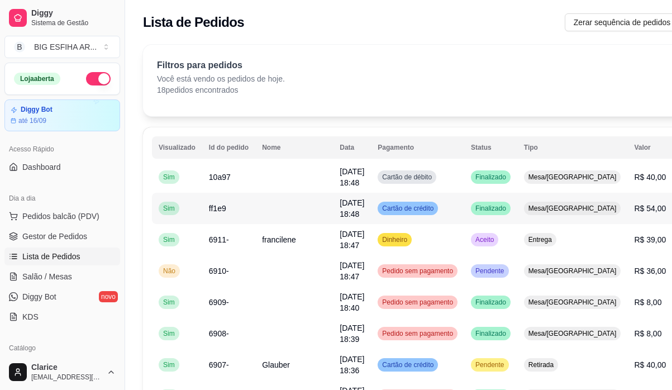
click at [543, 210] on span "Mesa/Comanda" at bounding box center [572, 208] width 93 height 9
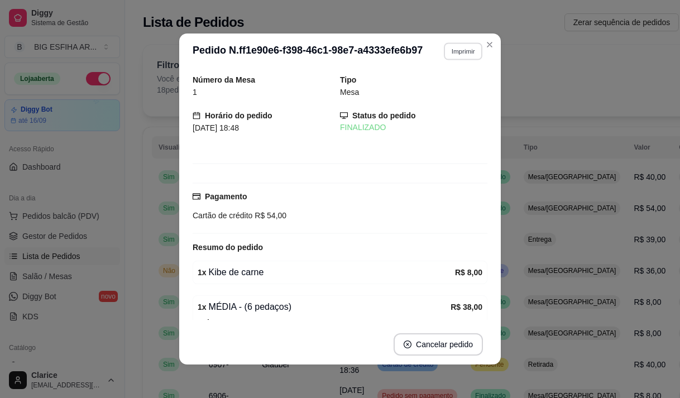
click at [454, 51] on button "Imprimir" at bounding box center [463, 50] width 39 height 17
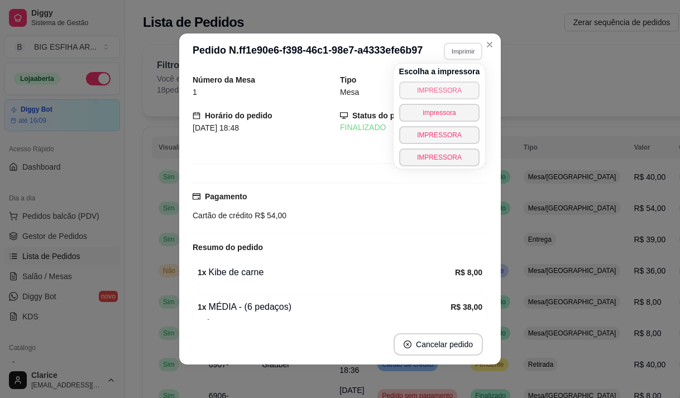
click at [422, 86] on button "IMPRESSORA" at bounding box center [439, 91] width 81 height 18
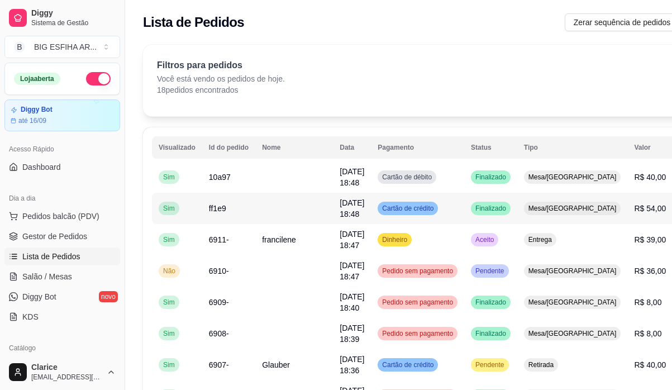
click at [434, 212] on td "Cartão de crédito" at bounding box center [417, 208] width 93 height 31
click at [70, 237] on span "Gestor de Pedidos" at bounding box center [54, 236] width 65 height 11
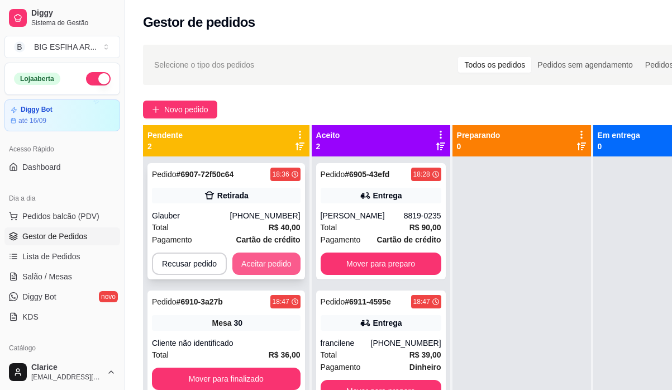
click at [258, 257] on button "Aceitar pedido" at bounding box center [266, 263] width 68 height 22
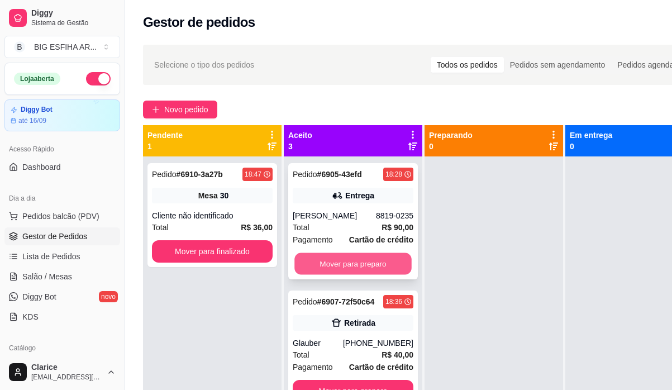
click at [376, 265] on button "Mover para preparo" at bounding box center [352, 264] width 117 height 22
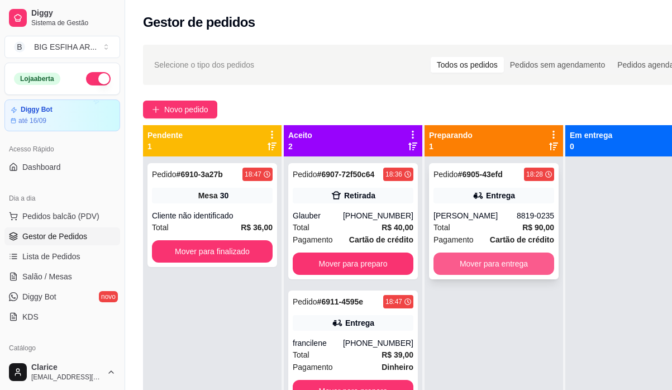
click at [474, 261] on button "Mover para entrega" at bounding box center [493, 263] width 121 height 22
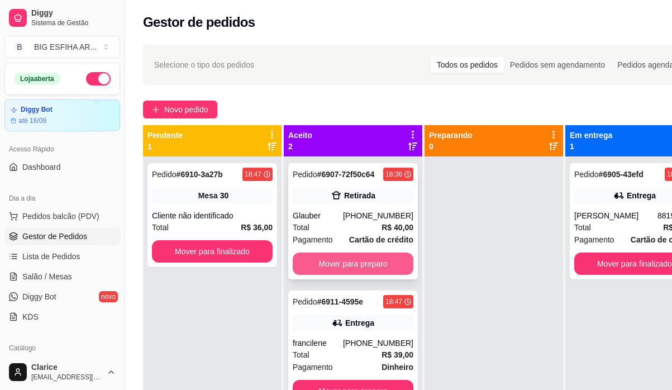
click at [391, 258] on button "Mover para preparo" at bounding box center [353, 263] width 121 height 22
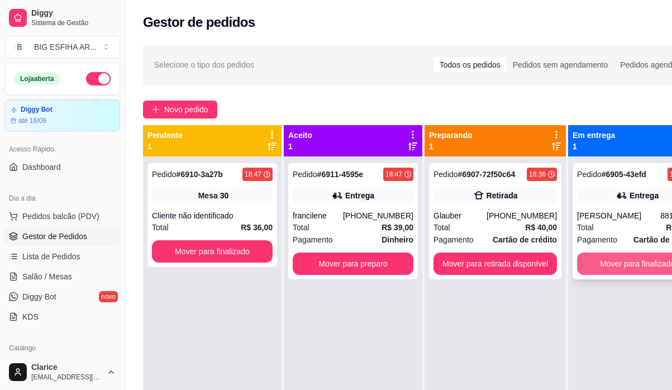
click at [600, 265] on button "Mover para finalizado" at bounding box center [637, 263] width 121 height 22
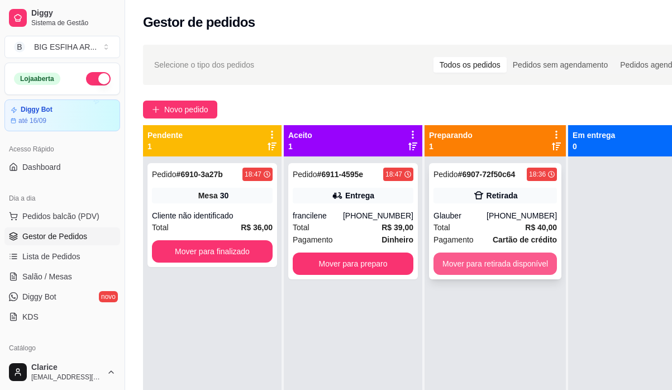
click at [515, 269] on button "Mover para retirada disponível" at bounding box center [494, 263] width 123 height 22
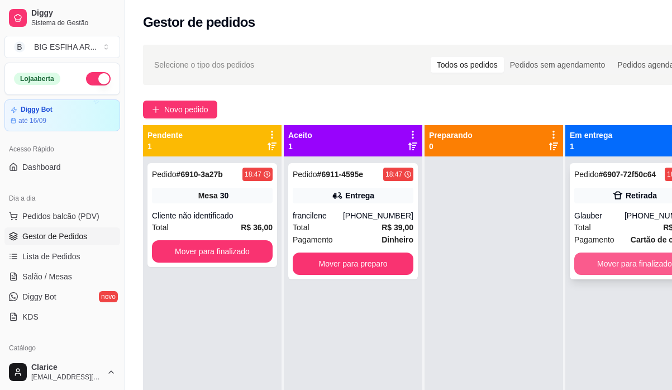
click at [611, 258] on button "Mover para finalizado" at bounding box center [634, 263] width 121 height 22
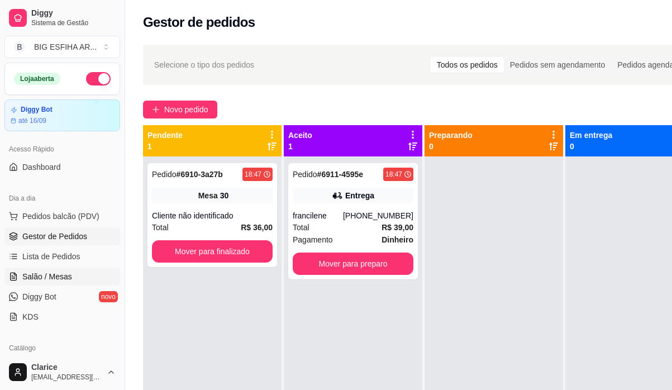
click at [42, 271] on link "Salão / Mesas" at bounding box center [62, 276] width 116 height 18
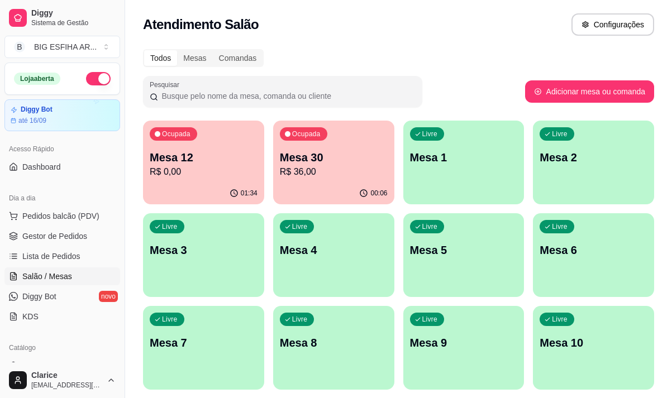
click at [324, 179] on div "Ocupada Mesa 30 R$ 36,00" at bounding box center [333, 152] width 121 height 62
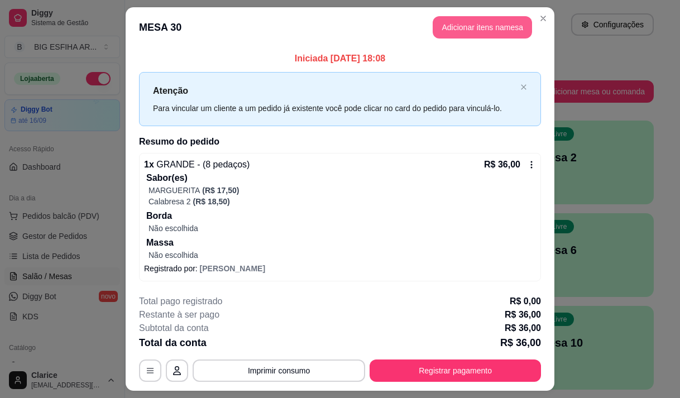
click at [448, 31] on button "Adicionar itens na mesa" at bounding box center [482, 27] width 99 height 22
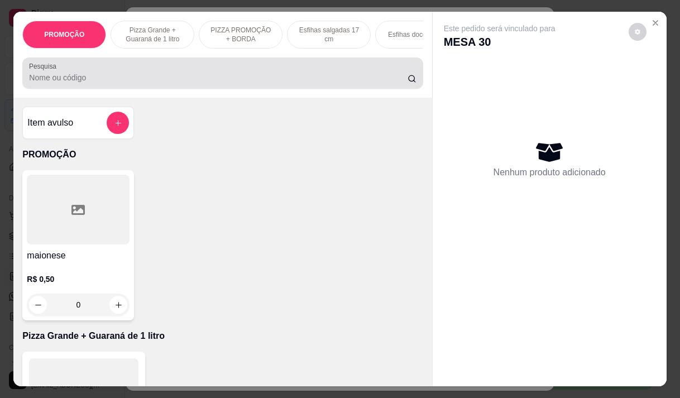
click at [294, 77] on input "Pesquisa" at bounding box center [218, 77] width 379 height 11
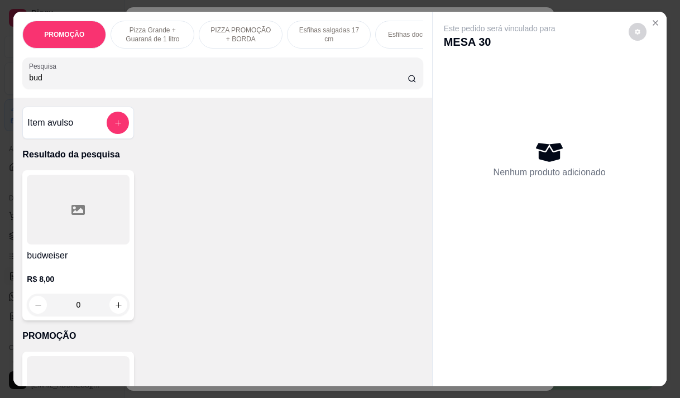
type input "bud"
click at [118, 312] on button "increase-product-quantity" at bounding box center [118, 305] width 18 height 18
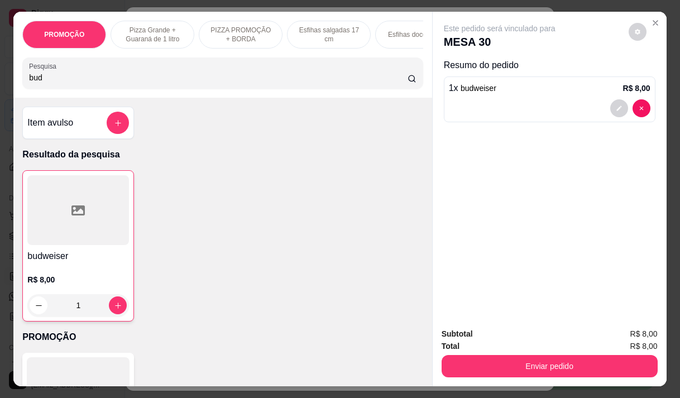
type input "1"
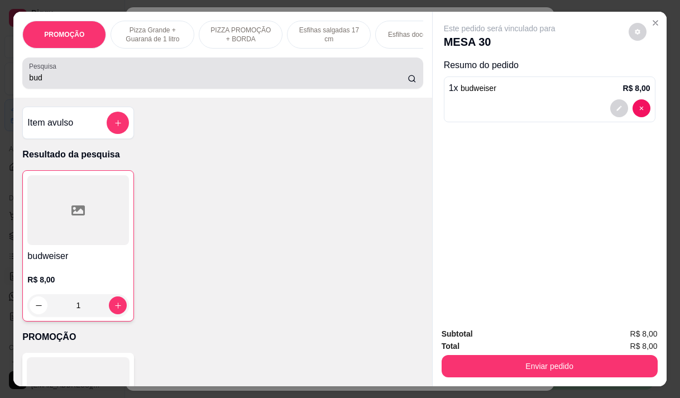
click at [126, 77] on input "bud" at bounding box center [218, 77] width 379 height 11
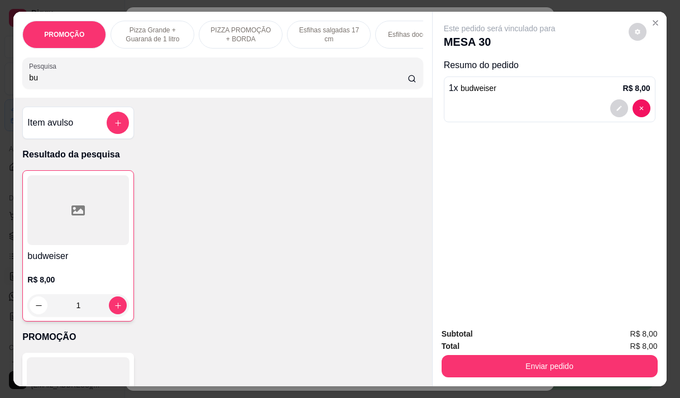
type input "b"
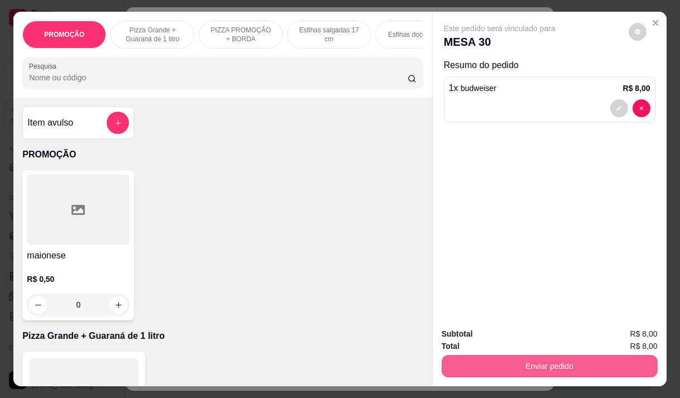
click at [556, 368] on button "Enviar pedido" at bounding box center [550, 366] width 216 height 22
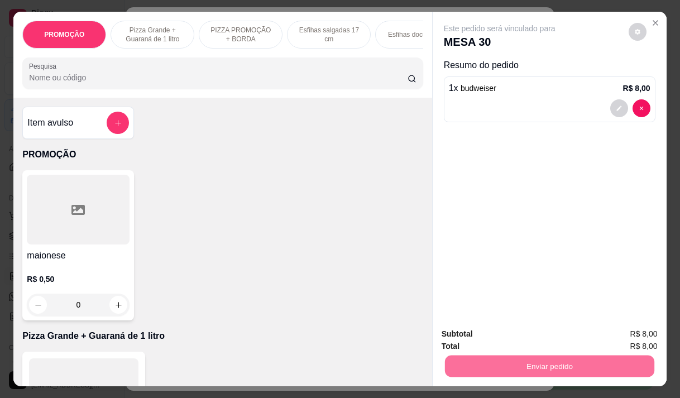
click at [498, 331] on button "Não registrar e enviar pedido" at bounding box center [512, 334] width 113 height 21
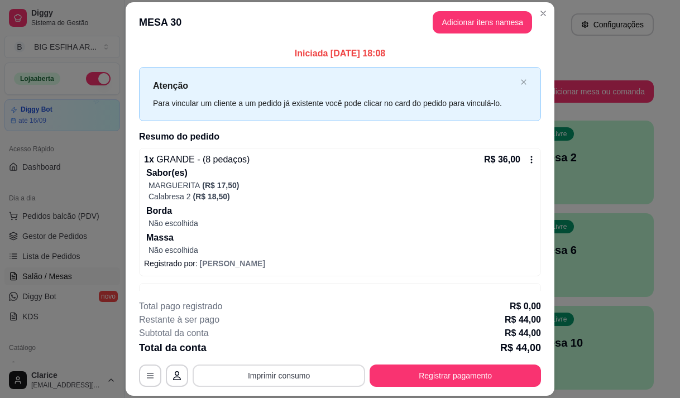
click at [307, 372] on button "Imprimir consumo" at bounding box center [279, 376] width 173 height 22
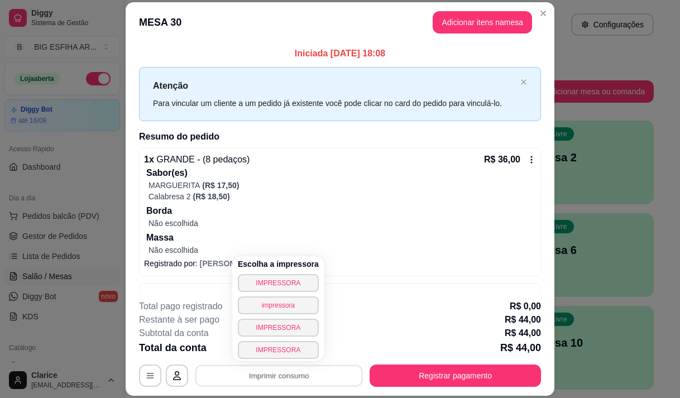
click at [270, 289] on button "IMPRESSORA" at bounding box center [278, 283] width 81 height 18
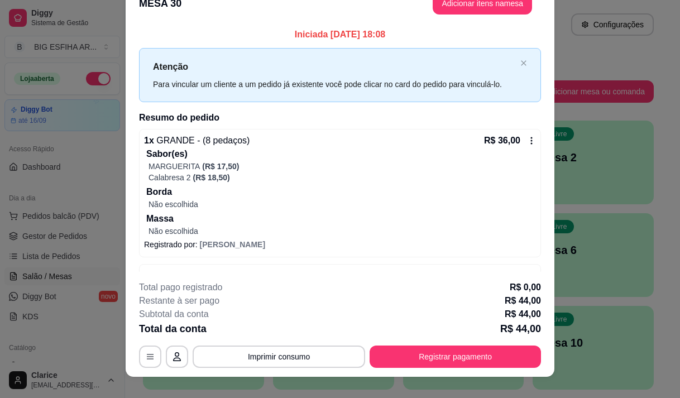
scroll to position [33, 0]
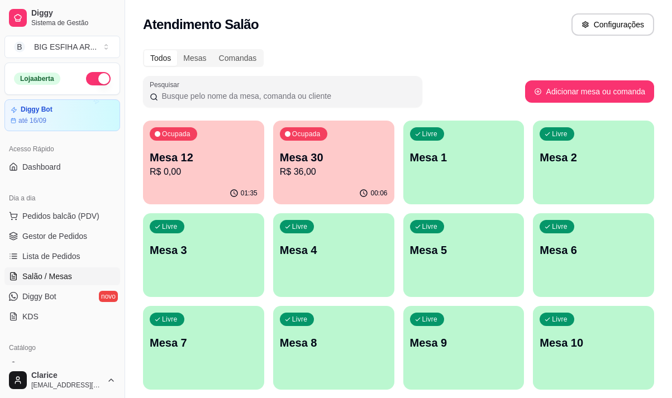
click at [337, 153] on p "Mesa 30" at bounding box center [334, 158] width 108 height 16
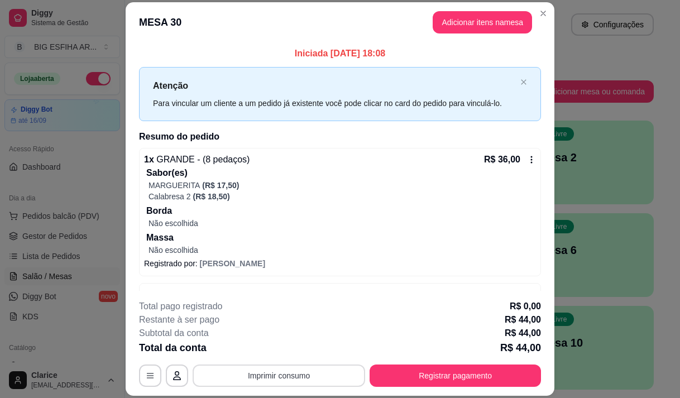
click at [287, 379] on button "Imprimir consumo" at bounding box center [279, 376] width 173 height 22
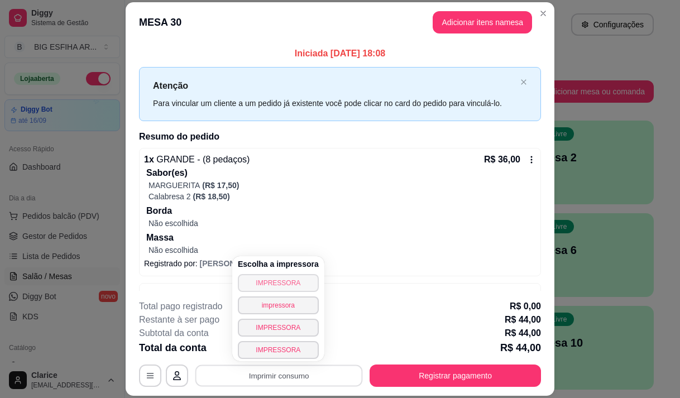
click at [253, 281] on button "IMPRESSORA" at bounding box center [278, 283] width 81 height 18
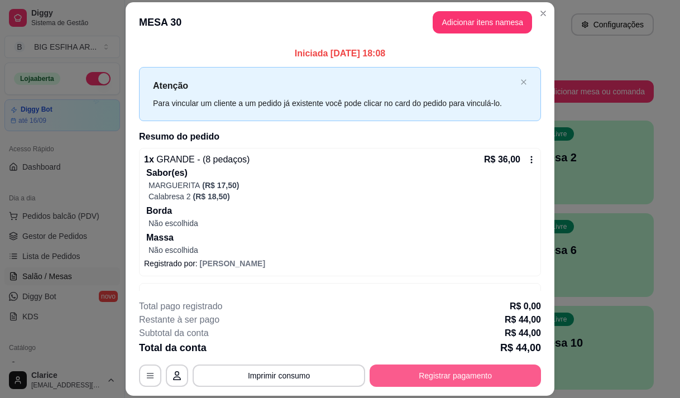
click at [417, 376] on button "Registrar pagamento" at bounding box center [455, 376] width 171 height 22
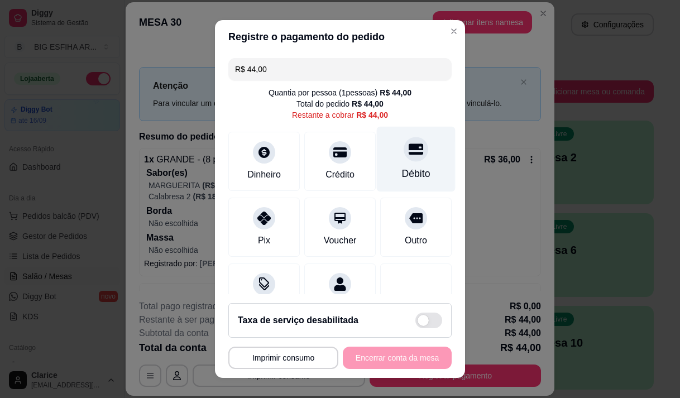
click at [402, 168] on div "Débito" at bounding box center [416, 173] width 28 height 15
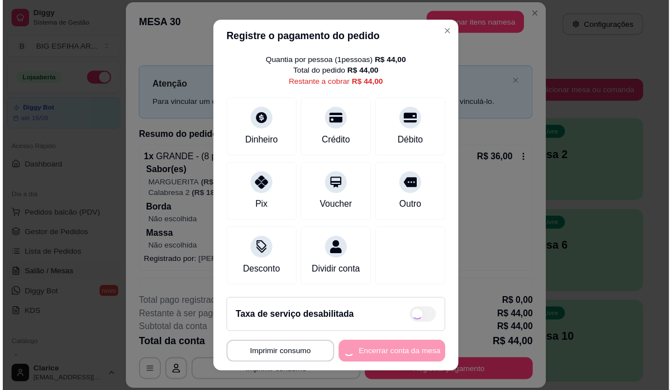
scroll to position [16, 0]
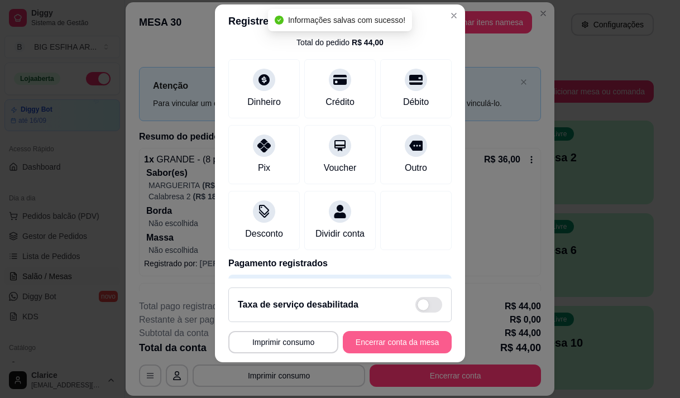
type input "R$ 0,00"
click at [401, 345] on button "Encerrar conta da mesa" at bounding box center [397, 342] width 109 height 22
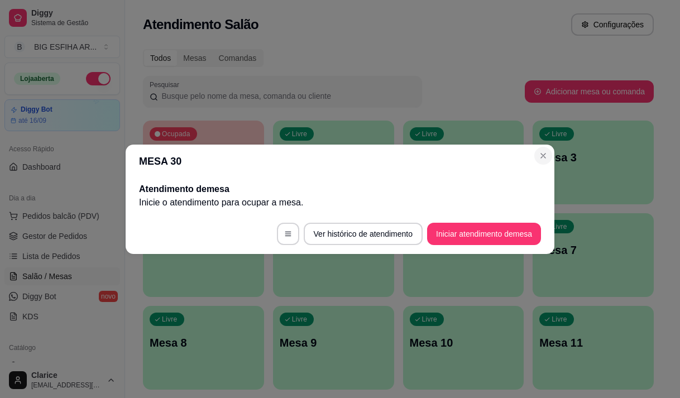
click at [540, 160] on p "Mesa 3" at bounding box center [593, 158] width 108 height 16
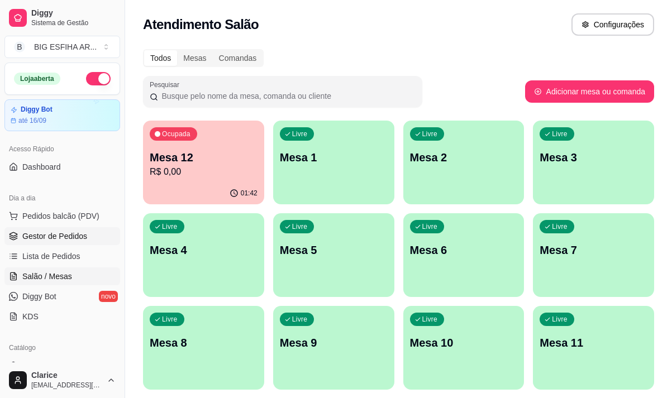
click at [72, 242] on link "Gestor de Pedidos" at bounding box center [62, 236] width 116 height 18
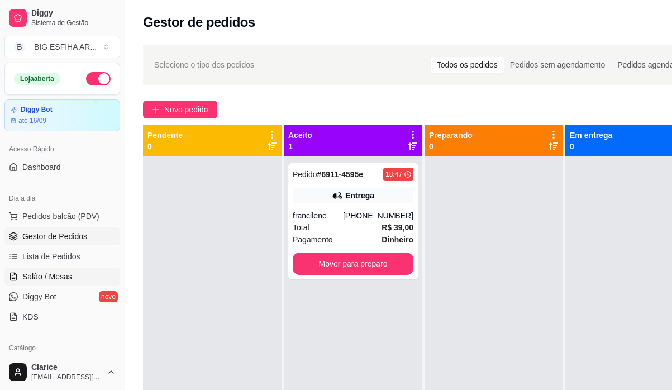
click at [52, 277] on span "Salão / Mesas" at bounding box center [47, 276] width 50 height 11
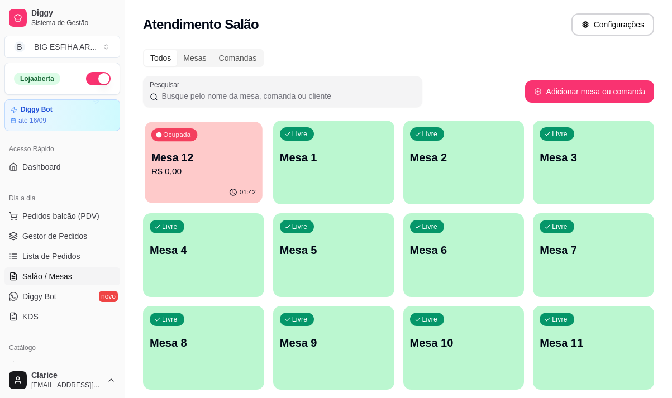
click at [195, 185] on div "01:42" at bounding box center [203, 192] width 117 height 21
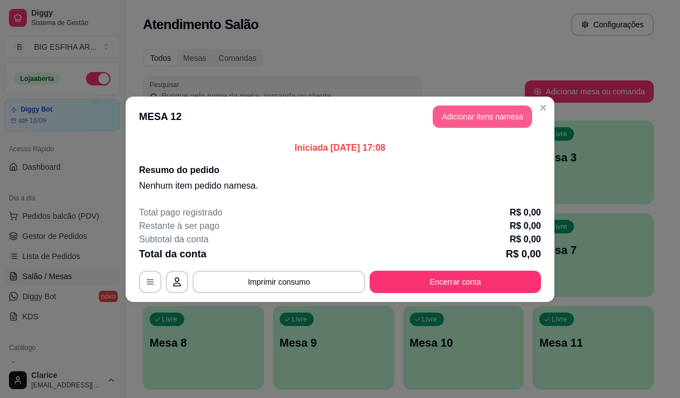
click at [467, 116] on button "Adicionar itens na mesa" at bounding box center [482, 117] width 99 height 22
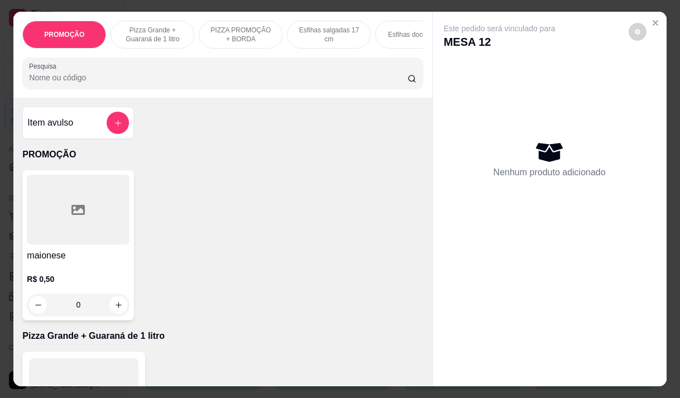
click at [255, 83] on input "Pesquisa" at bounding box center [218, 77] width 379 height 11
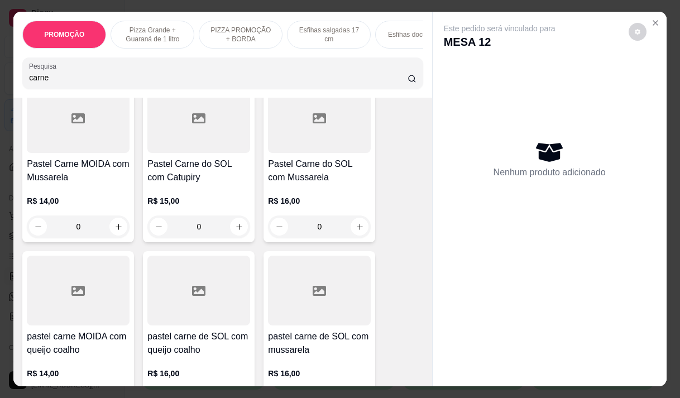
scroll to position [837, 0]
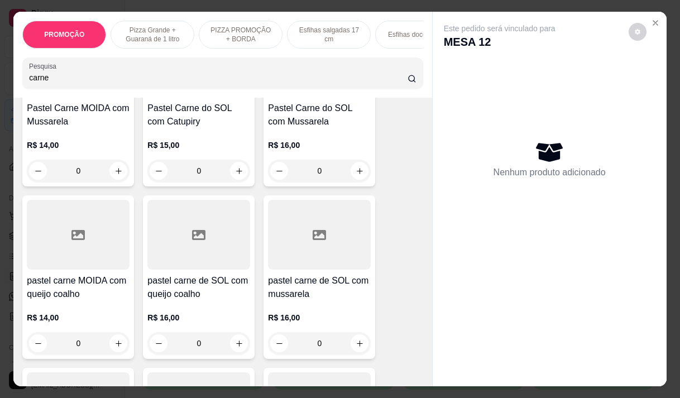
type input "carne"
click at [116, 348] on div "0" at bounding box center [78, 343] width 103 height 22
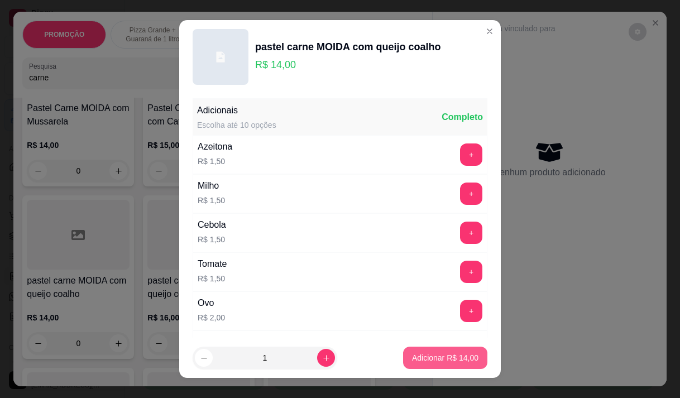
click at [425, 352] on p "Adicionar R$ 14,00" at bounding box center [445, 357] width 66 height 11
type input "1"
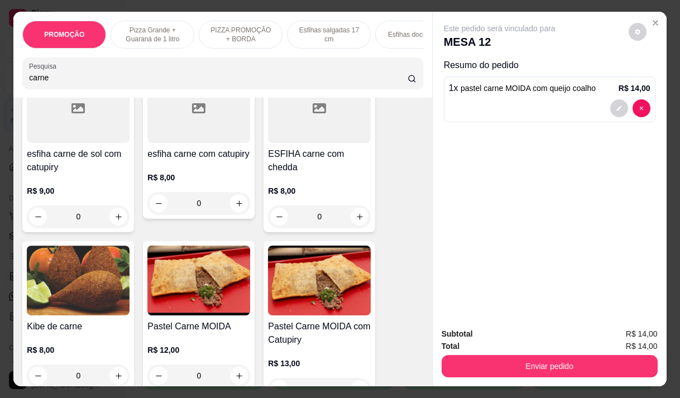
scroll to position [223, 0]
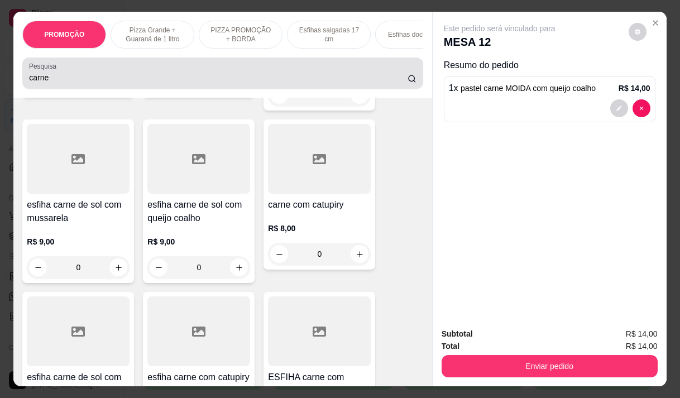
click at [165, 71] on div "carne" at bounding box center [222, 73] width 387 height 22
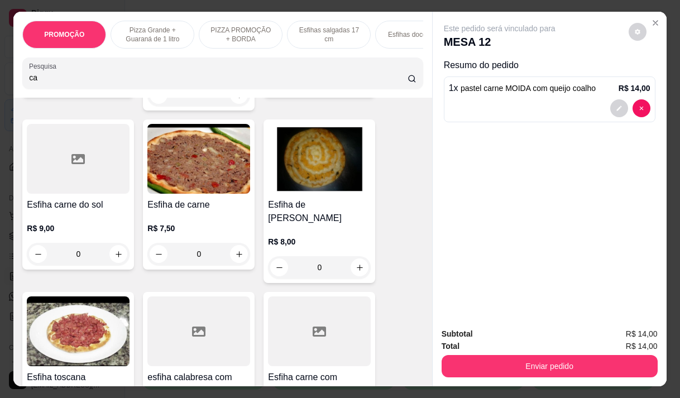
type input "c"
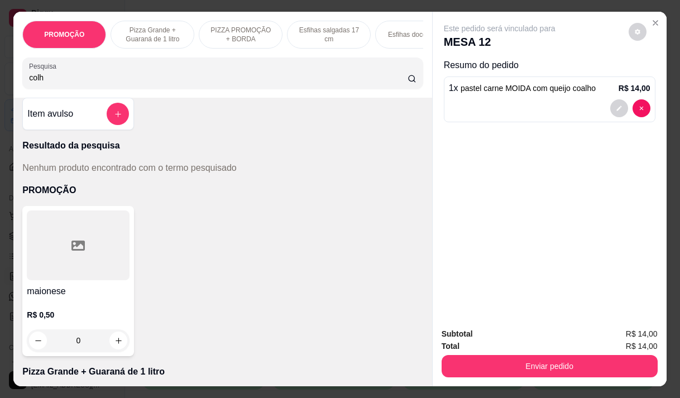
scroll to position [0, 0]
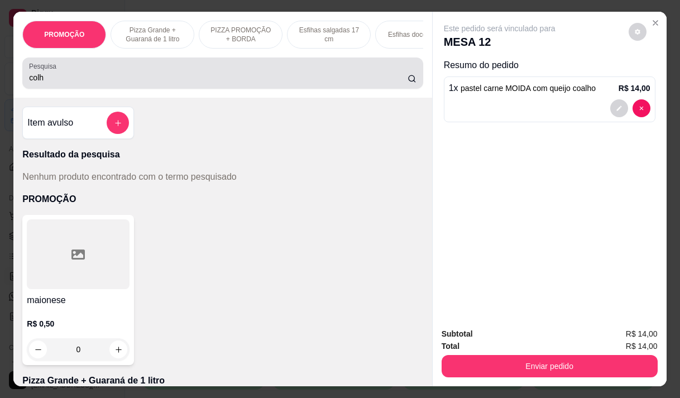
click at [60, 84] on div "colh" at bounding box center [222, 73] width 387 height 22
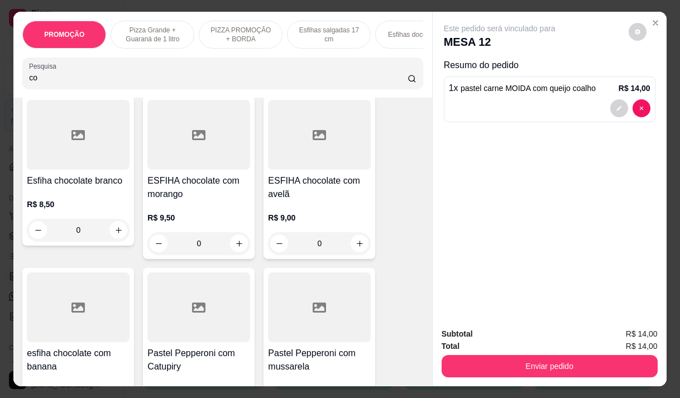
scroll to position [1619, 0]
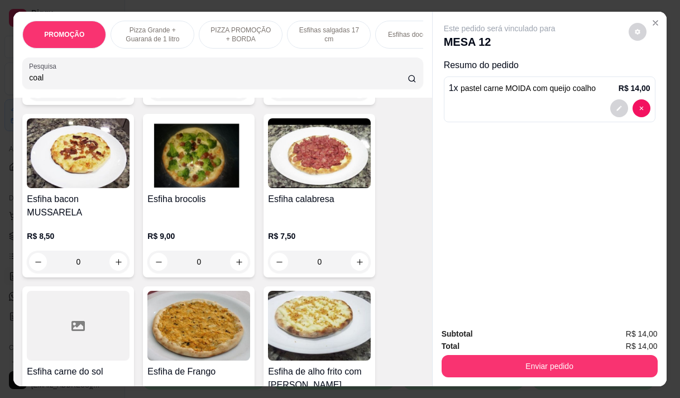
type input "coal"
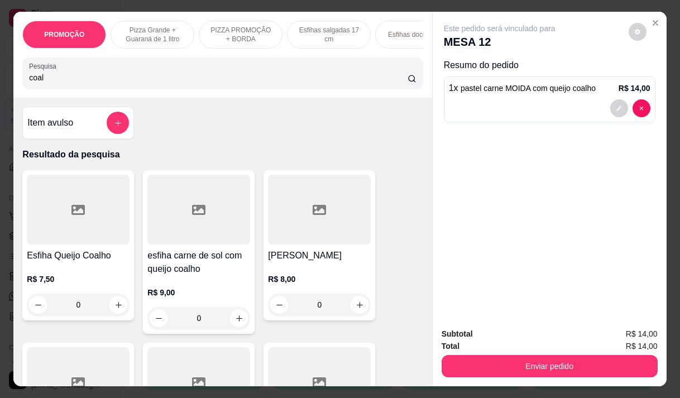
click at [415, 66] on div "Pesquisa coal" at bounding box center [222, 73] width 400 height 31
click at [415, 65] on div "Pesquisa coal" at bounding box center [222, 73] width 400 height 31
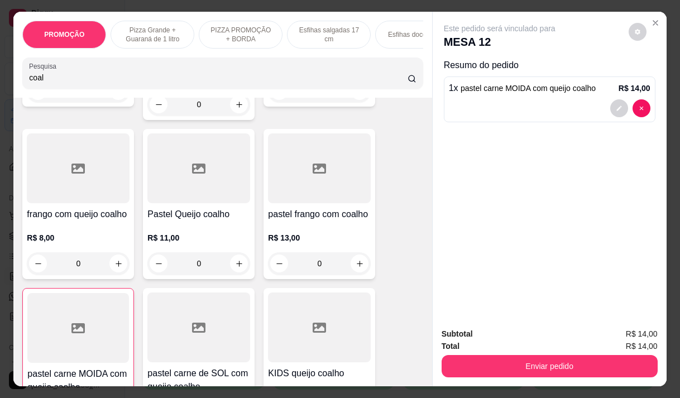
scroll to position [279, 0]
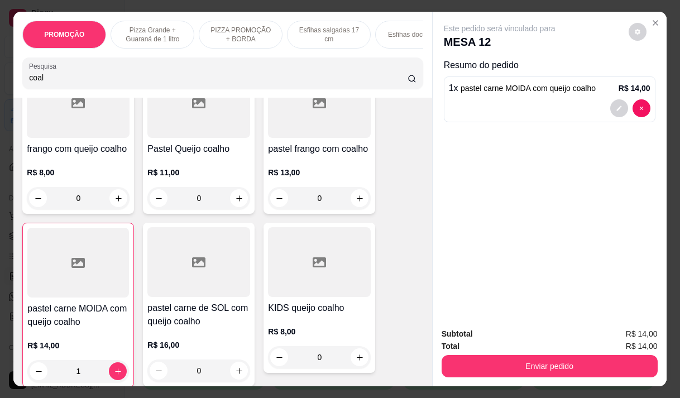
click at [231, 201] on div "0" at bounding box center [198, 198] width 103 height 22
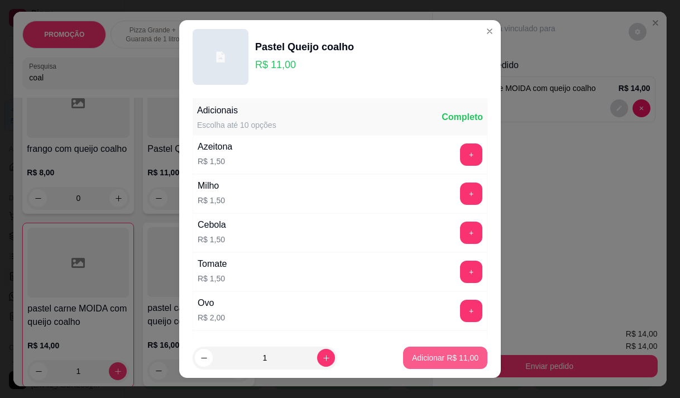
click at [424, 365] on button "Adicionar R$ 11,00" at bounding box center [445, 358] width 84 height 22
type input "1"
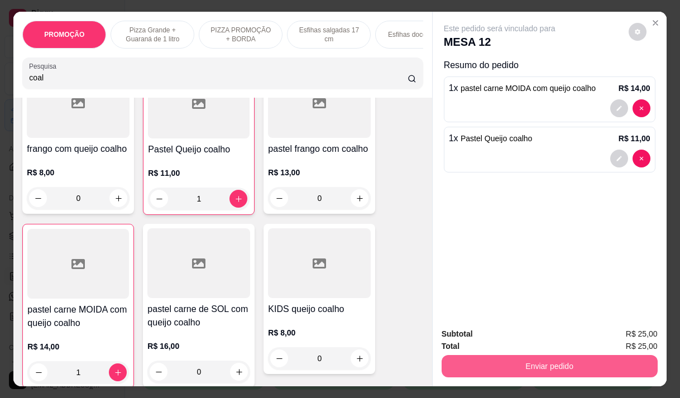
click at [519, 366] on button "Enviar pedido" at bounding box center [550, 366] width 216 height 22
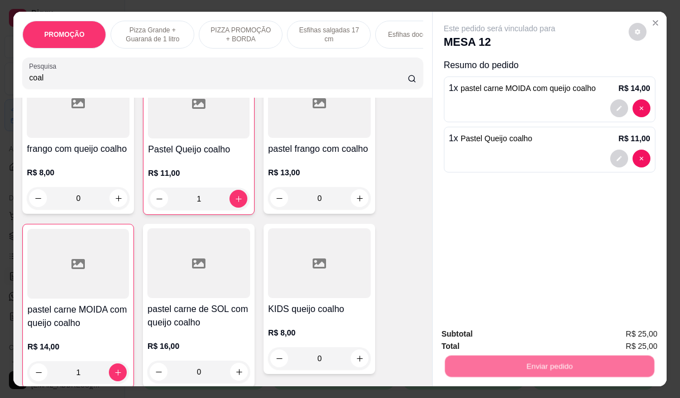
click at [485, 336] on button "Não registrar e enviar pedido" at bounding box center [512, 334] width 116 height 21
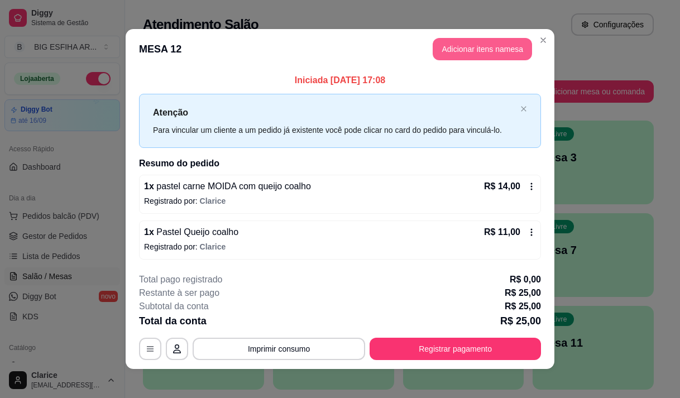
click at [476, 51] on button "Adicionar itens na mesa" at bounding box center [482, 49] width 99 height 22
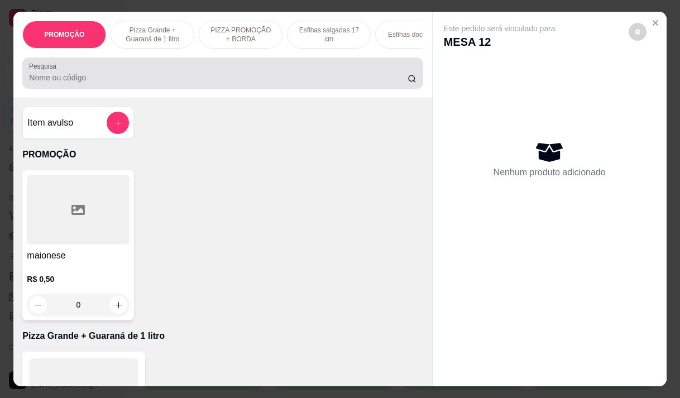
click at [196, 80] on input "Pesquisa" at bounding box center [218, 77] width 379 height 11
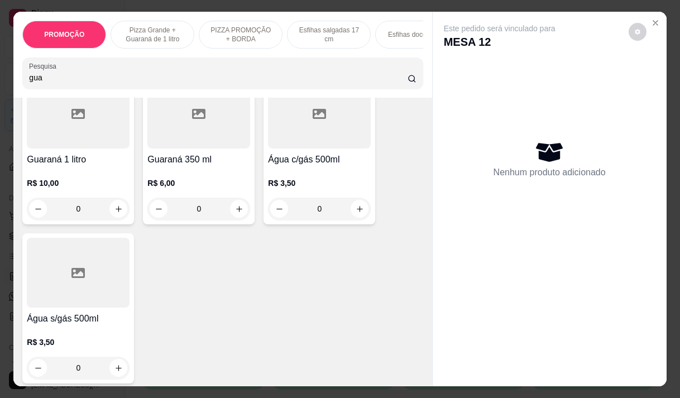
scroll to position [112, 0]
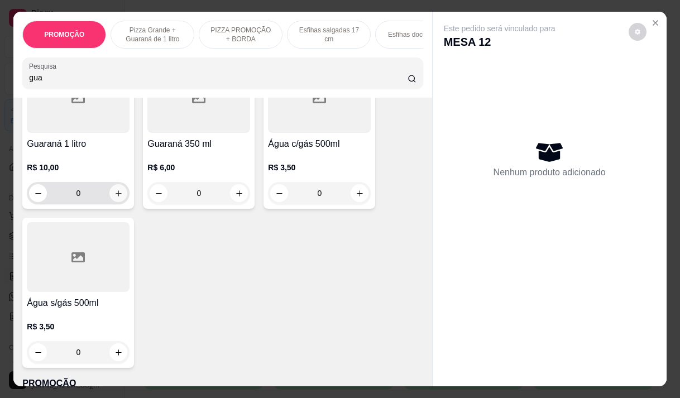
type input "gua"
click at [118, 194] on icon "increase-product-quantity" at bounding box center [118, 193] width 8 height 8
type input "1"
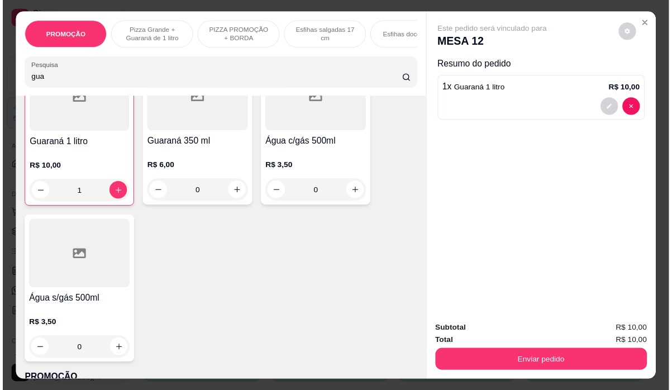
scroll to position [112, 0]
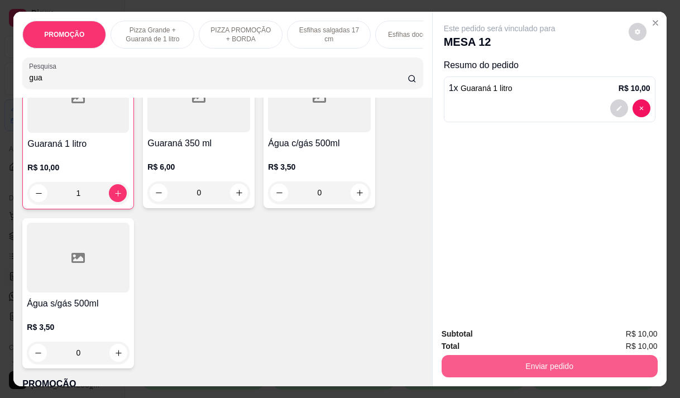
click at [520, 361] on button "Enviar pedido" at bounding box center [550, 366] width 216 height 22
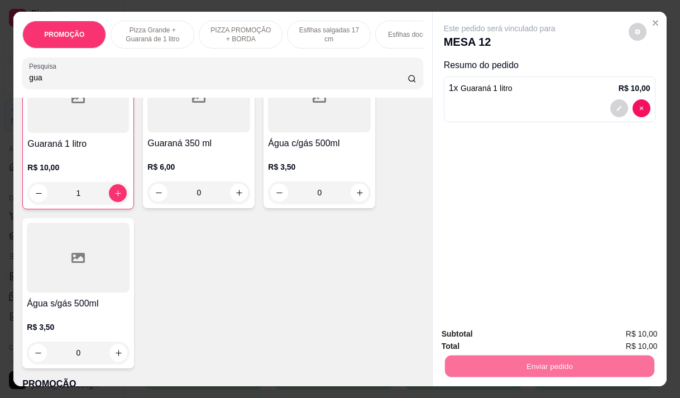
click at [479, 332] on button "Não registrar e enviar pedido" at bounding box center [512, 334] width 116 height 21
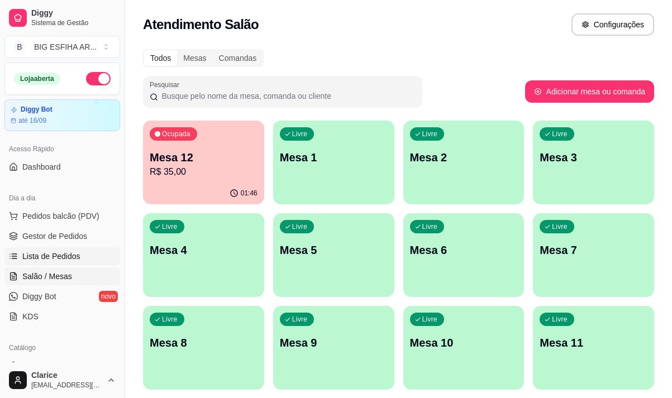
click at [62, 258] on span "Lista de Pedidos" at bounding box center [51, 256] width 58 height 11
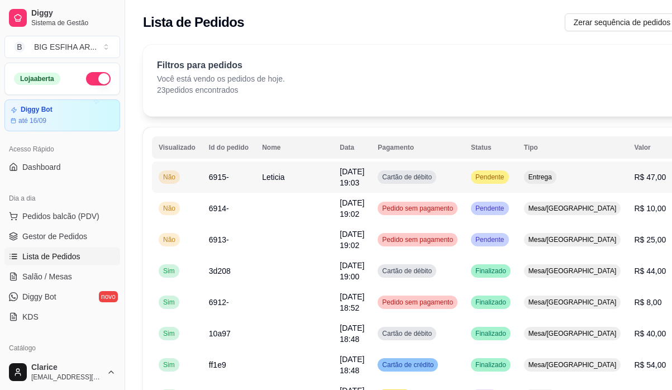
click at [381, 187] on td "Cartão de débito" at bounding box center [417, 176] width 93 height 31
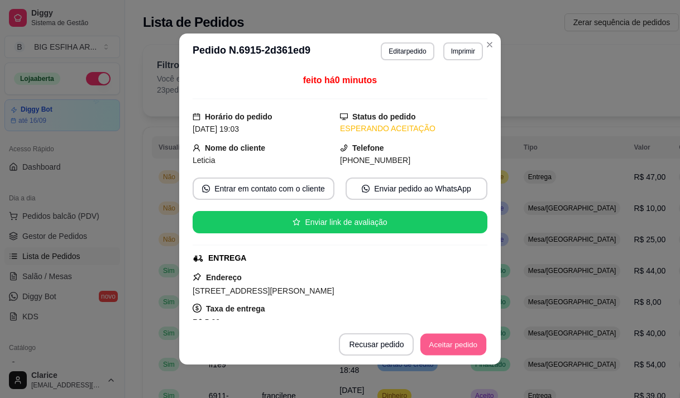
click at [444, 338] on button "Aceitar pedido" at bounding box center [453, 345] width 66 height 22
click at [443, 342] on button "Mover para preparo" at bounding box center [444, 344] width 87 height 22
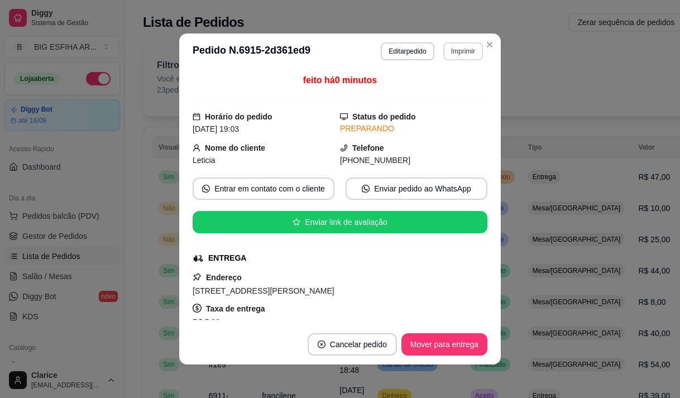
click at [459, 43] on button "Imprimir" at bounding box center [463, 51] width 40 height 18
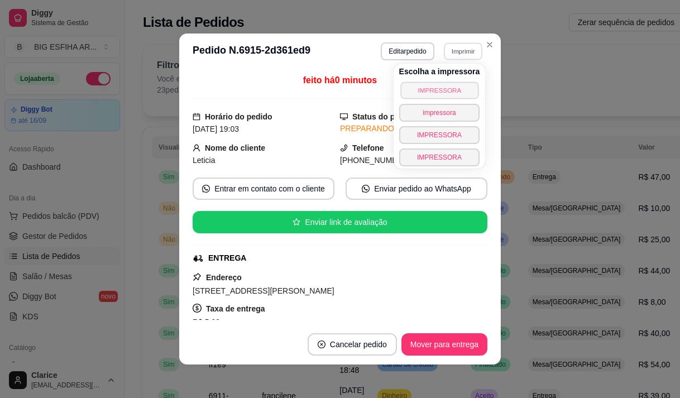
click at [431, 90] on button "IMPRESSORA" at bounding box center [439, 90] width 78 height 17
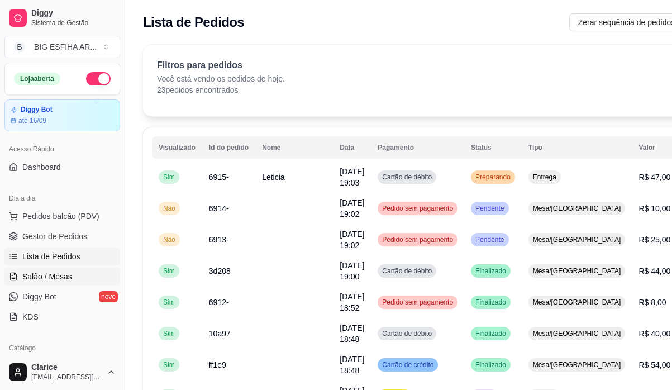
click at [60, 274] on span "Salão / Mesas" at bounding box center [47, 276] width 50 height 11
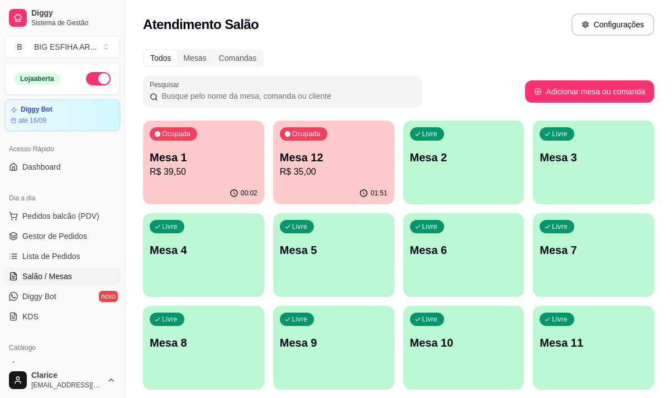
click at [218, 156] on p "Mesa 1" at bounding box center [204, 158] width 108 height 16
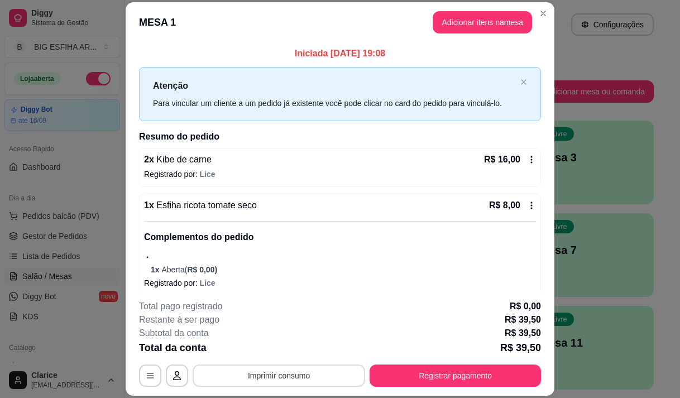
click at [317, 370] on button "Imprimir consumo" at bounding box center [279, 376] width 173 height 22
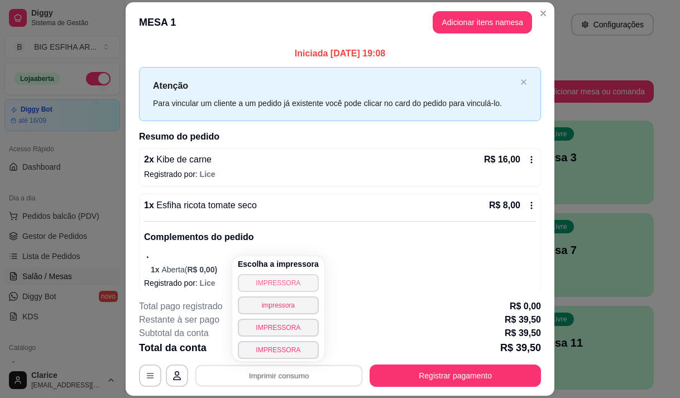
click at [288, 288] on button "IMPRESSORA" at bounding box center [278, 283] width 81 height 18
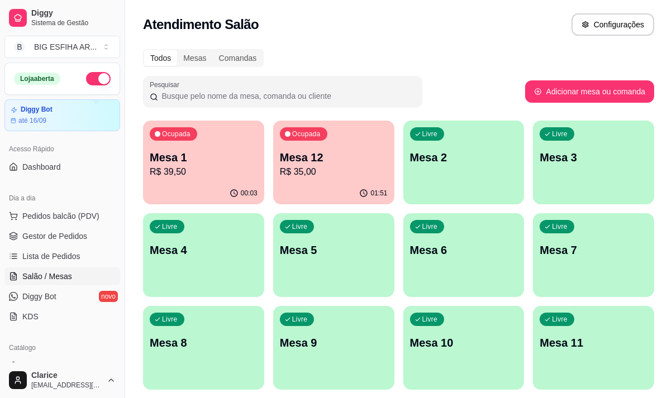
click at [318, 188] on div "01:51" at bounding box center [333, 194] width 121 height 22
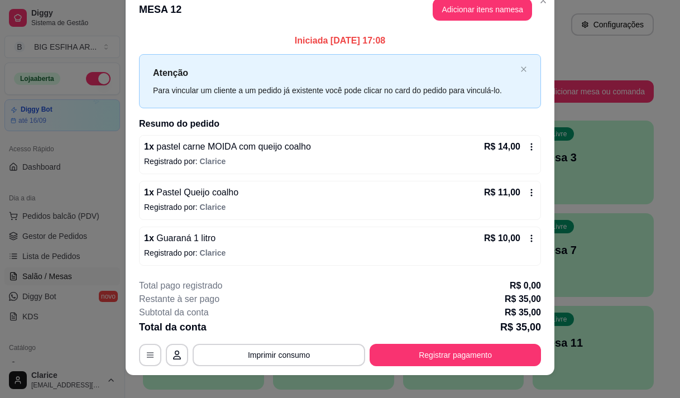
scroll to position [30, 0]
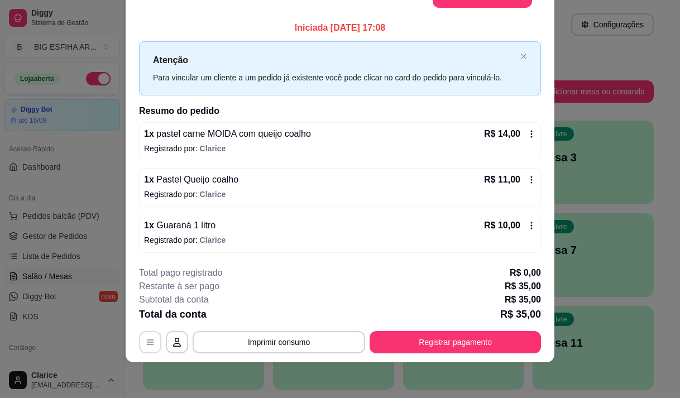
click at [146, 346] on icon "button" at bounding box center [150, 342] width 9 height 9
click at [175, 352] on button "button" at bounding box center [177, 342] width 22 height 22
click at [145, 351] on button "button" at bounding box center [150, 342] width 22 height 22
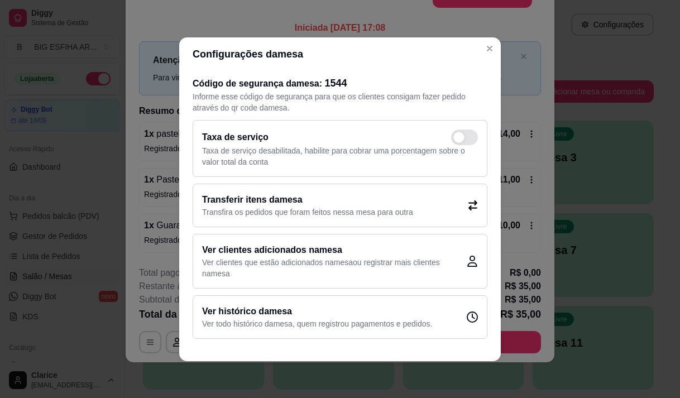
click at [468, 205] on icon at bounding box center [473, 205] width 10 height 10
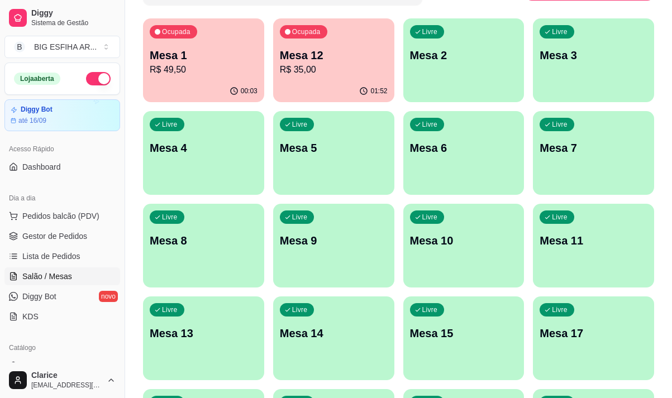
scroll to position [112, 0]
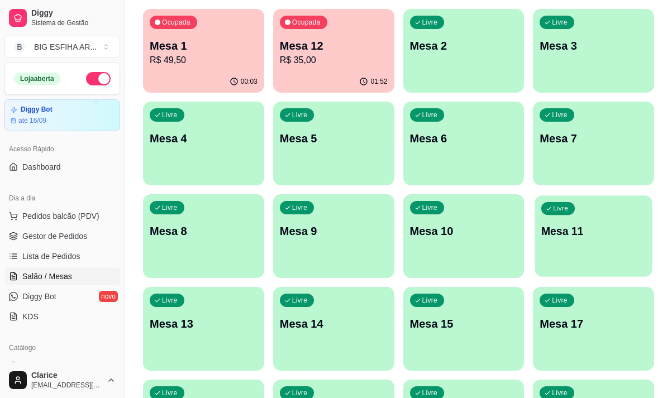
click at [584, 238] on p "Mesa 11" at bounding box center [593, 231] width 104 height 15
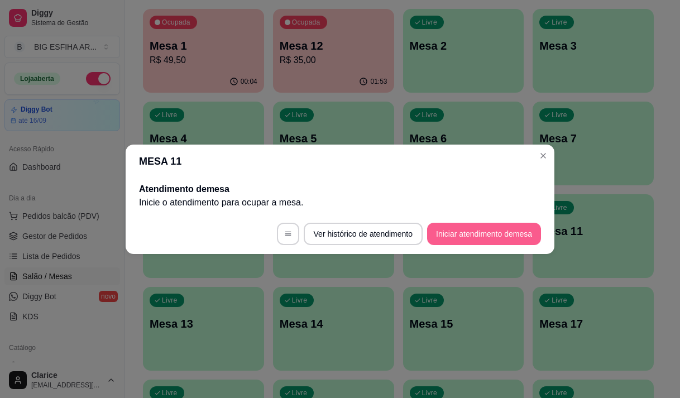
click at [494, 238] on button "Iniciar atendimento de mesa" at bounding box center [484, 234] width 114 height 22
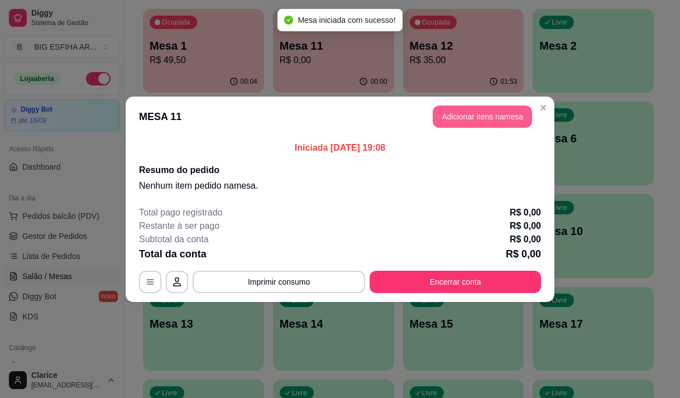
click at [464, 112] on button "Adicionar itens na mesa" at bounding box center [482, 117] width 99 height 22
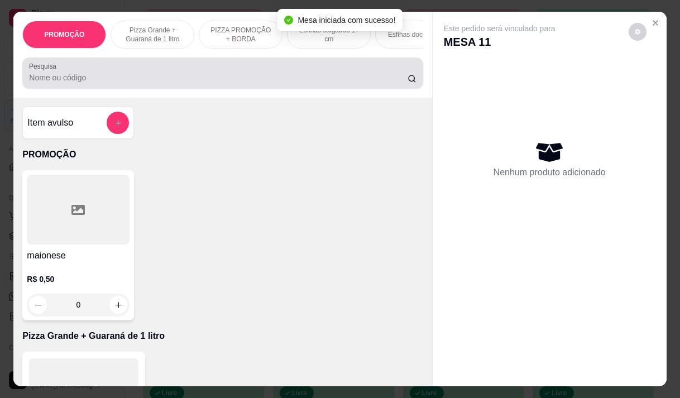
click at [245, 89] on div "Pesquisa" at bounding box center [222, 73] width 400 height 31
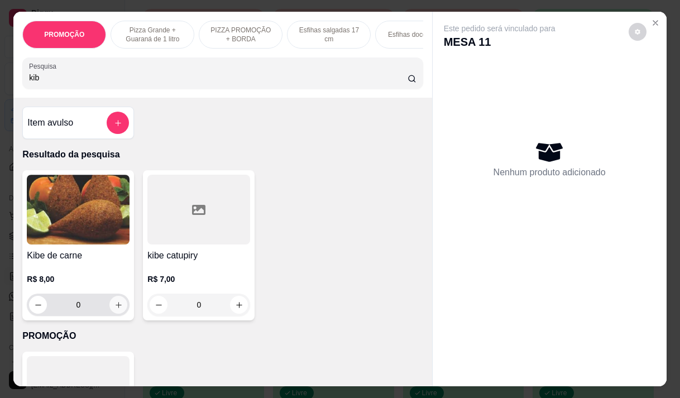
type input "kib"
click at [113, 305] on button "increase-product-quantity" at bounding box center [118, 305] width 18 height 18
type input "1"
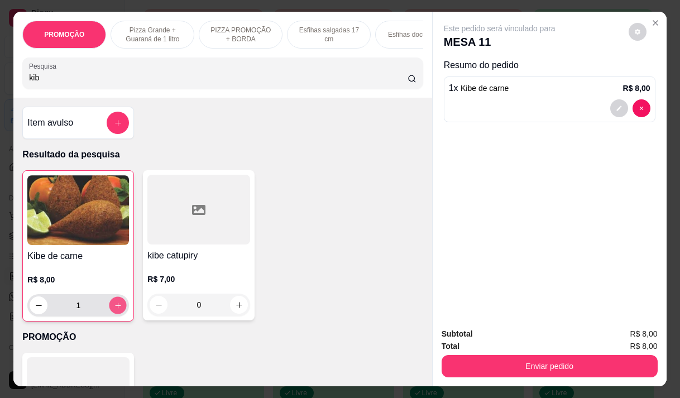
click at [117, 310] on icon "increase-product-quantity" at bounding box center [118, 305] width 8 height 8
type input "2"
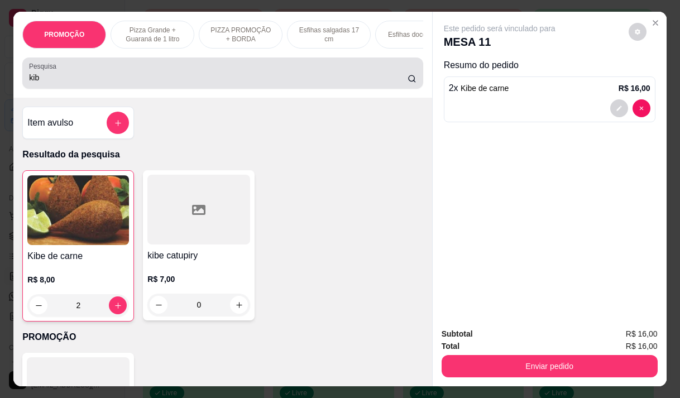
click at [125, 83] on input "kib" at bounding box center [218, 77] width 379 height 11
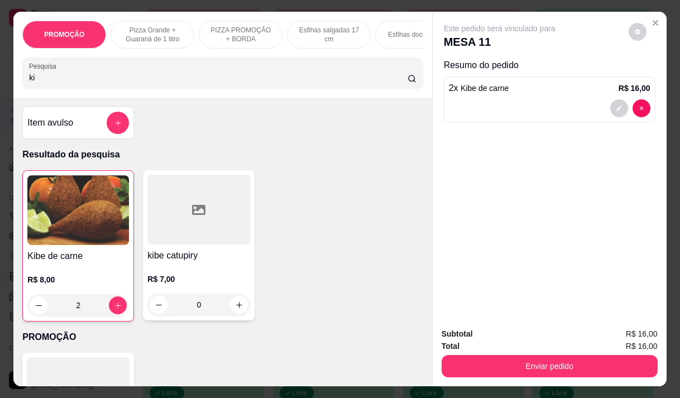
type input "k"
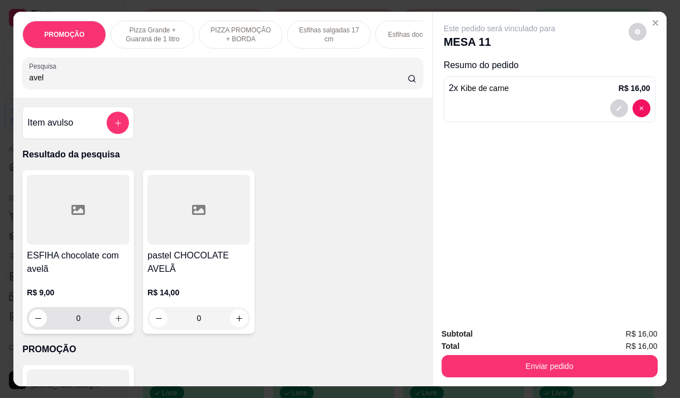
type input "avel"
click at [109, 325] on button "increase-product-quantity" at bounding box center [118, 318] width 18 height 18
type input "1"
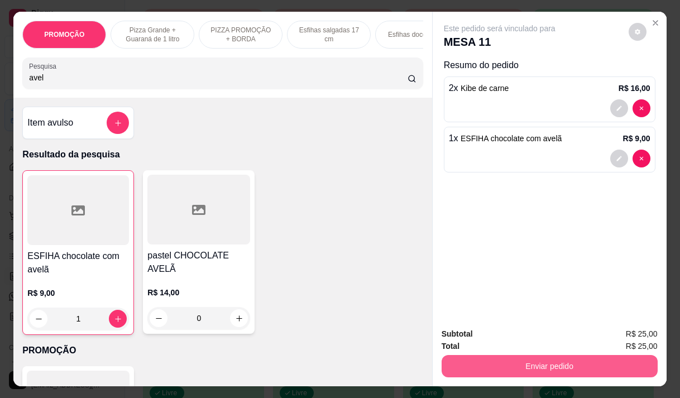
click at [493, 358] on button "Enviar pedido" at bounding box center [550, 366] width 216 height 22
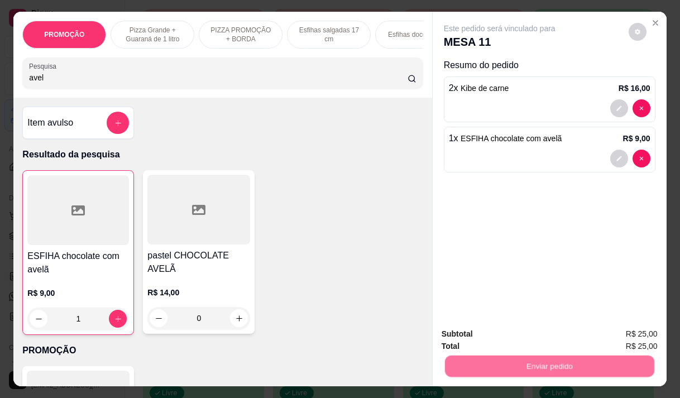
click at [478, 332] on button "Não registrar e enviar pedido" at bounding box center [512, 334] width 116 height 21
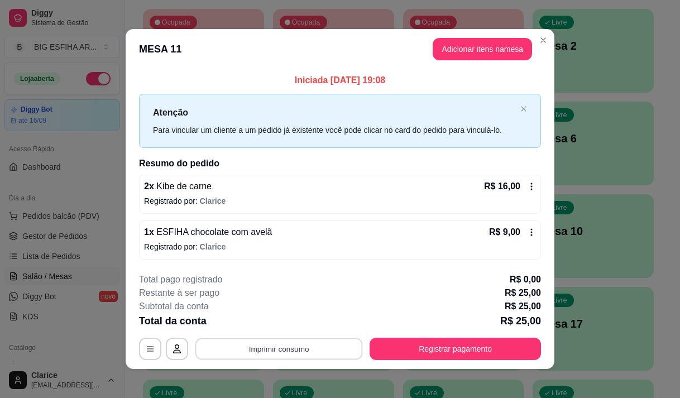
click at [315, 344] on button "Imprimir consumo" at bounding box center [278, 349] width 167 height 22
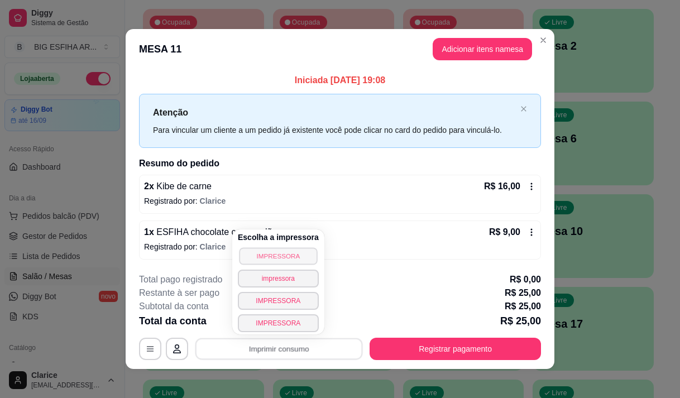
click at [270, 252] on button "IMPRESSORA" at bounding box center [278, 255] width 78 height 17
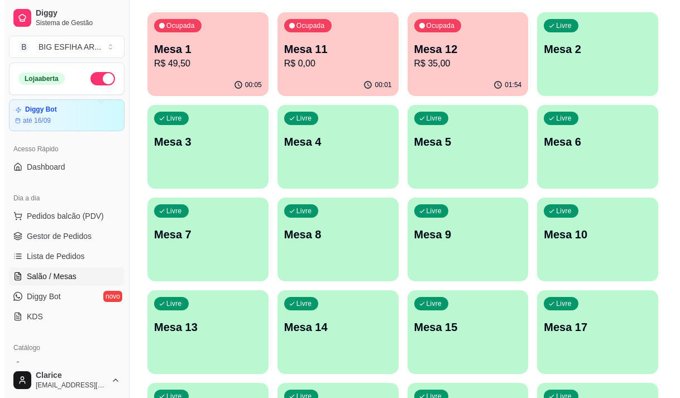
scroll to position [0, 0]
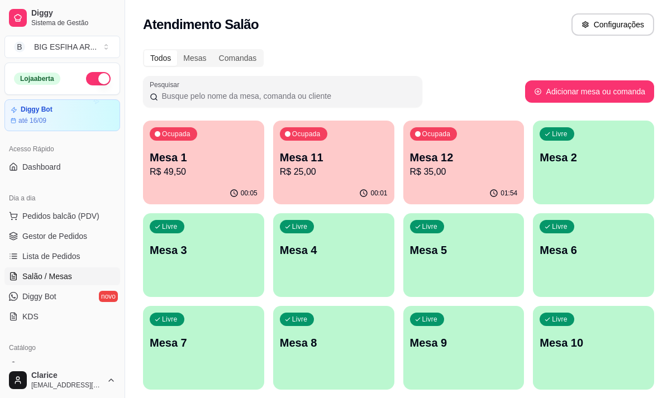
click at [341, 170] on p "R$ 25,00" at bounding box center [334, 171] width 108 height 13
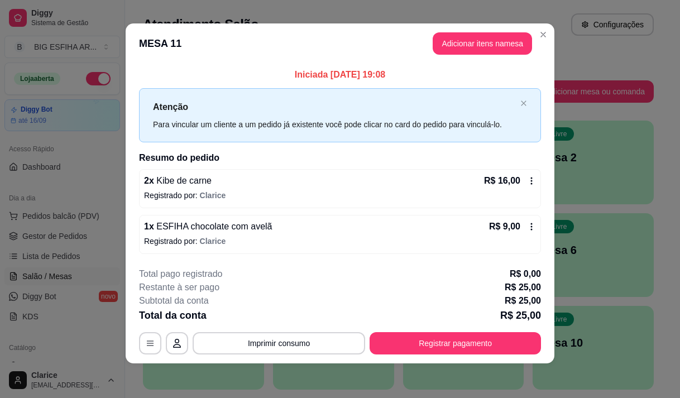
scroll to position [7, 0]
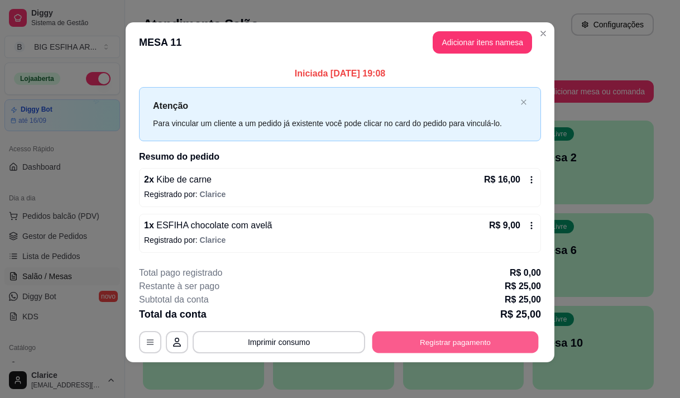
click at [425, 350] on button "Registrar pagamento" at bounding box center [455, 343] width 166 height 22
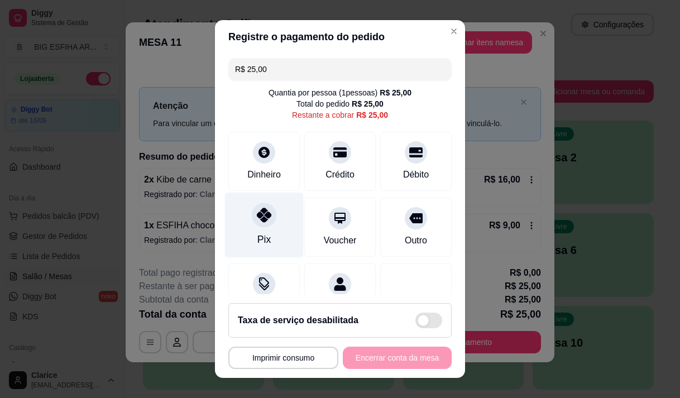
click at [257, 220] on icon at bounding box center [264, 215] width 15 height 15
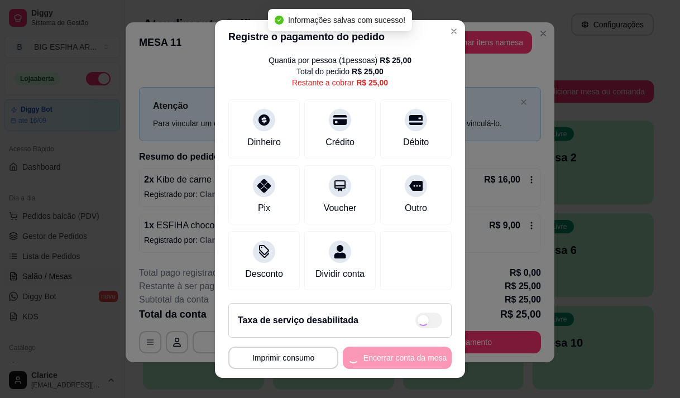
type input "R$ 0,00"
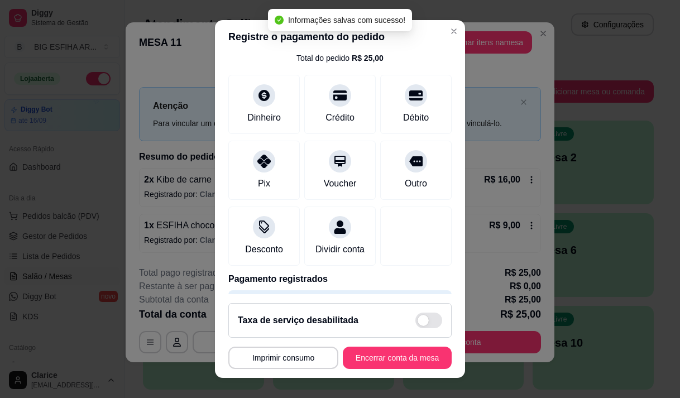
scroll to position [46, 0]
click at [383, 357] on button "Encerrar conta da mesa" at bounding box center [397, 358] width 106 height 22
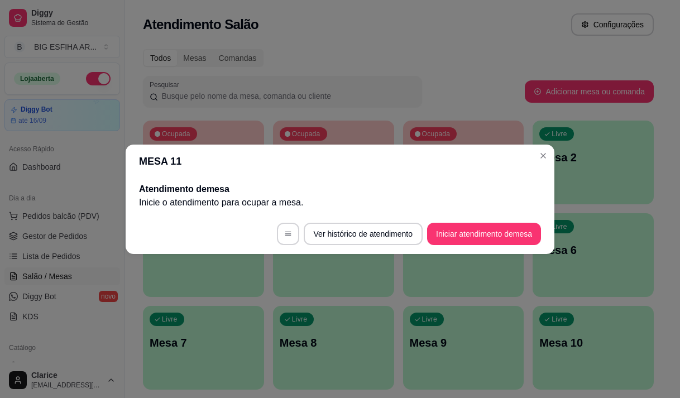
scroll to position [0, 0]
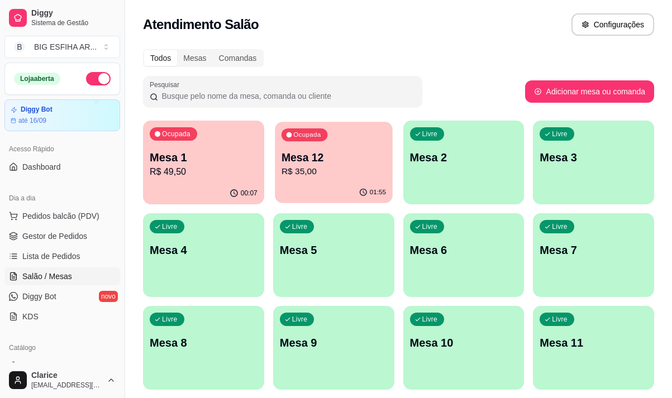
click at [344, 195] on div "01:55" at bounding box center [333, 192] width 117 height 21
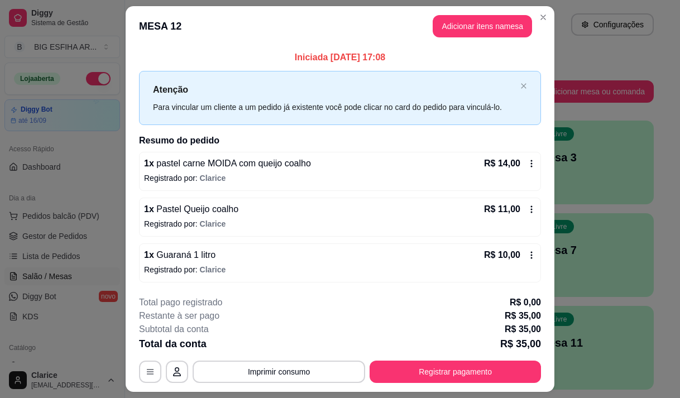
scroll to position [30, 0]
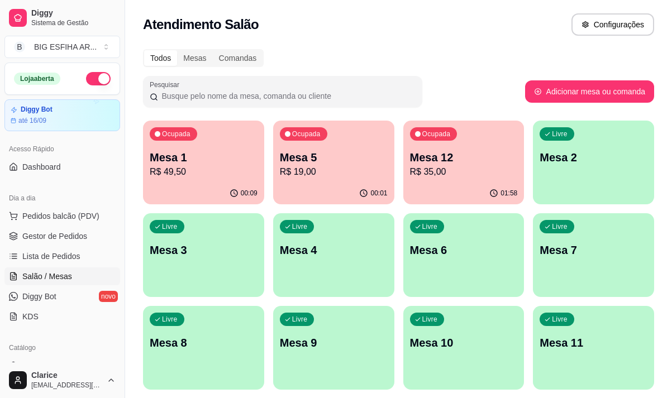
click at [220, 173] on p "R$ 49,50" at bounding box center [204, 171] width 108 height 13
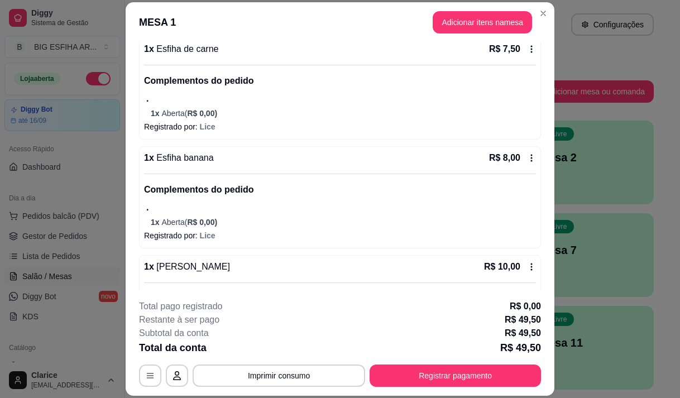
scroll to position [349, 0]
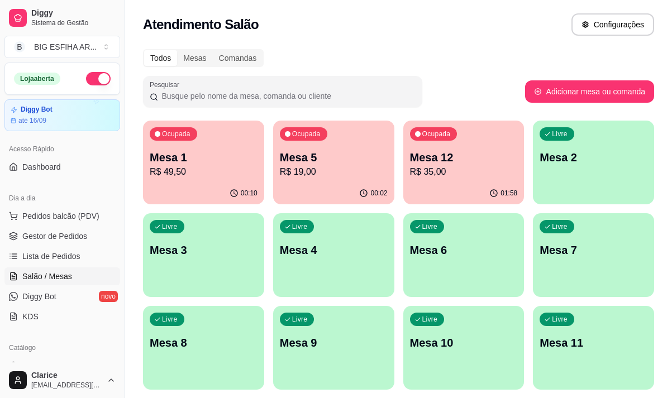
click at [228, 179] on div "Ocupada Mesa 1 R$ 49,50" at bounding box center [203, 152] width 121 height 62
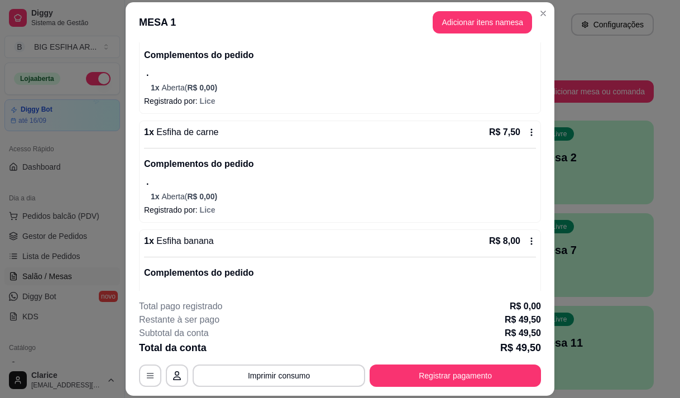
scroll to position [0, 0]
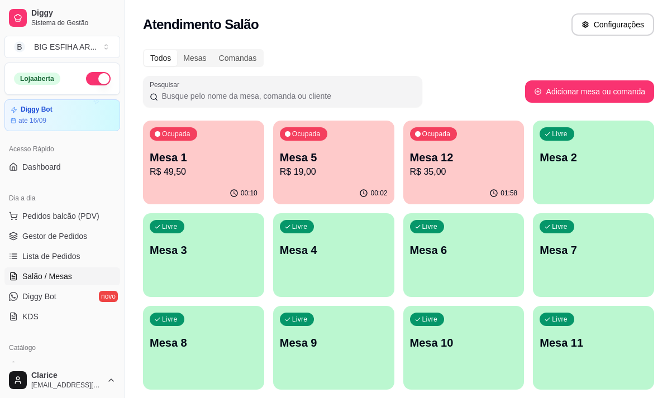
click at [353, 177] on p "R$ 19,00" at bounding box center [334, 171] width 108 height 13
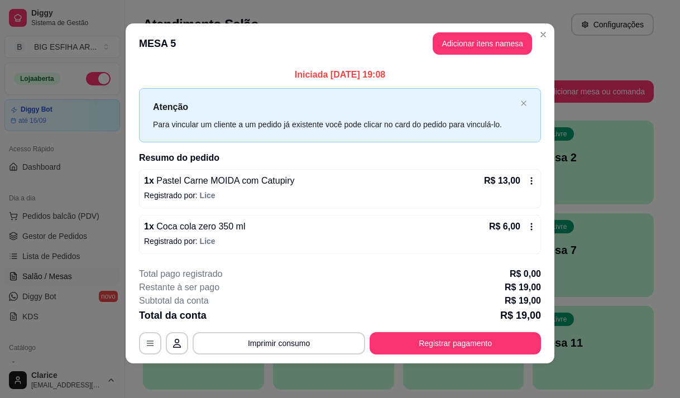
scroll to position [7, 0]
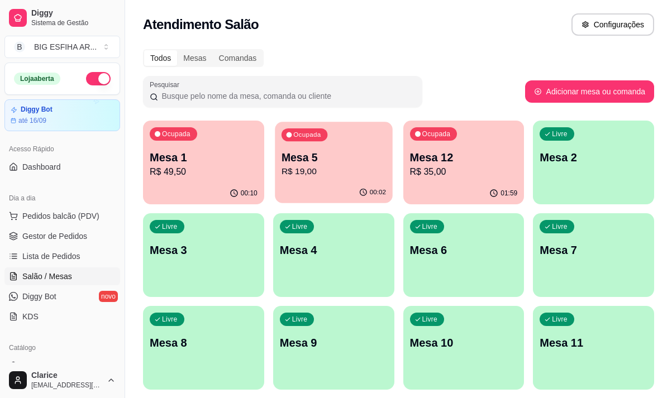
click at [350, 178] on p "R$ 19,00" at bounding box center [333, 171] width 104 height 13
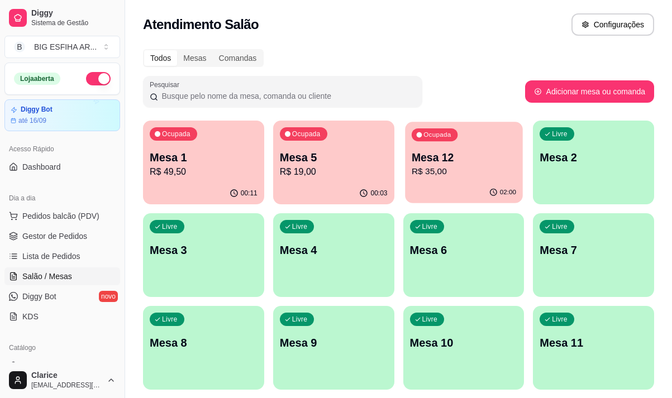
click at [461, 197] on div "02:00" at bounding box center [463, 192] width 117 height 21
click at [189, 184] on button "Ocupada Mesa 1 R$ 49,50 00:11" at bounding box center [203, 163] width 121 height 84
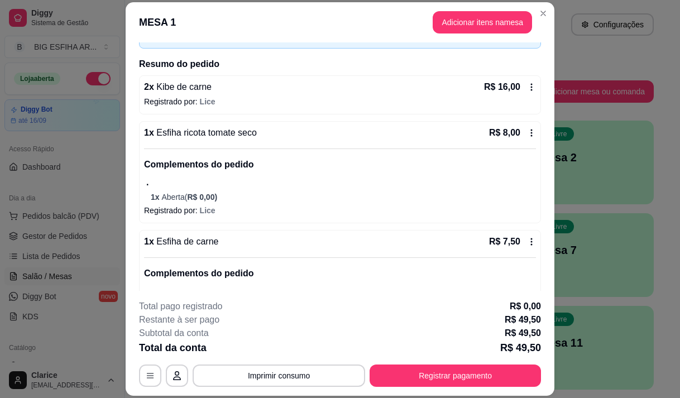
scroll to position [70, 0]
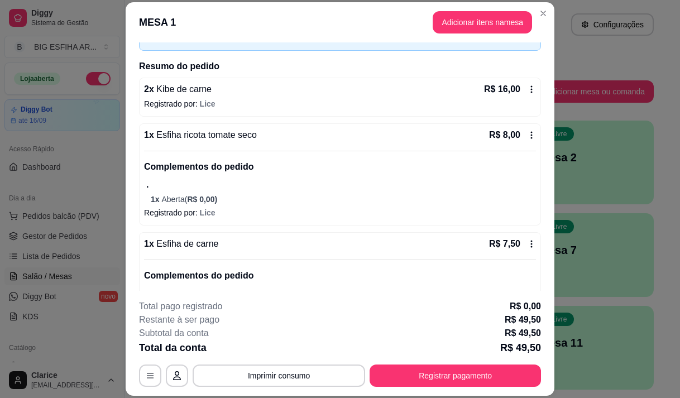
click at [620, 271] on div "Livre Mesa 7" at bounding box center [593, 248] width 121 height 70
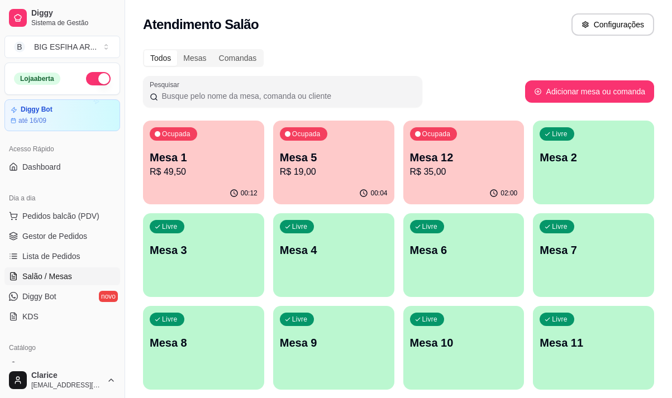
click at [209, 193] on div "00:12" at bounding box center [203, 194] width 121 height 22
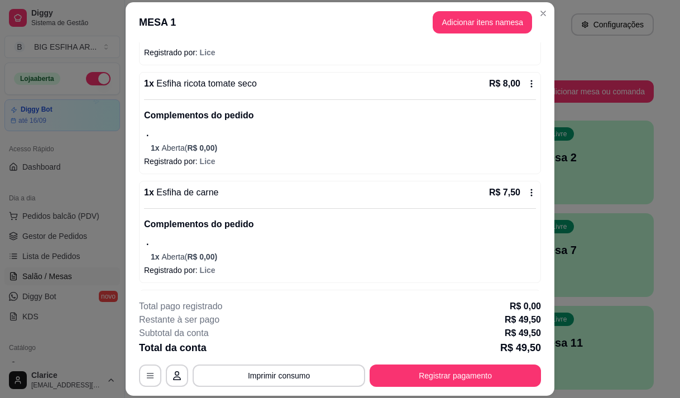
scroll to position [14, 0]
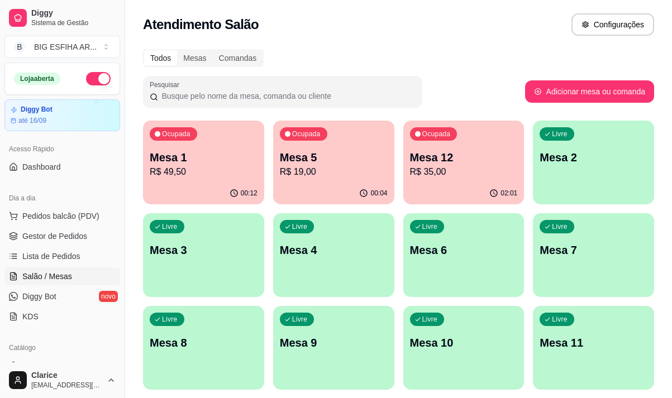
click at [224, 178] on p "R$ 49,50" at bounding box center [204, 171] width 108 height 13
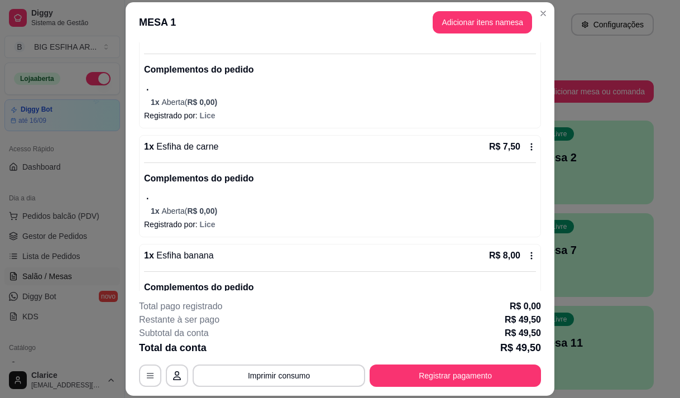
scroll to position [335, 0]
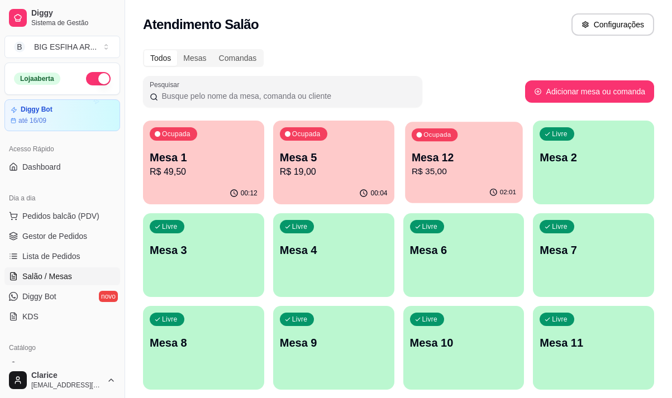
click at [457, 194] on div "02:01" at bounding box center [463, 192] width 117 height 21
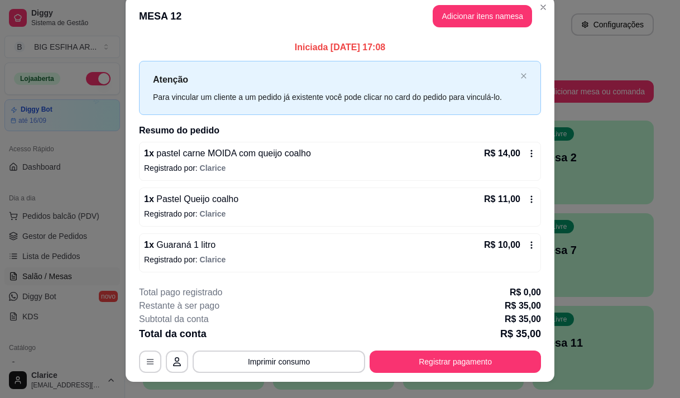
scroll to position [0, 0]
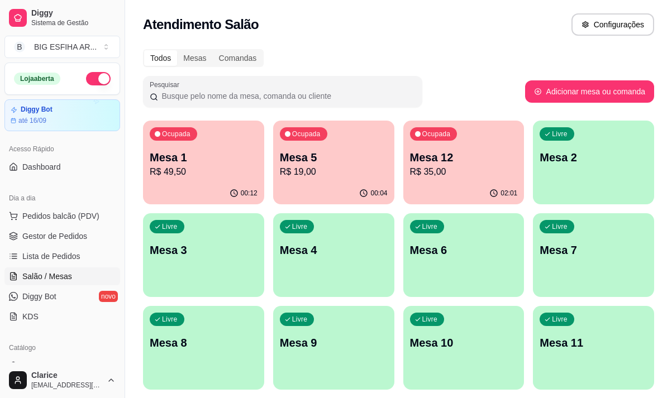
click at [332, 197] on div "00:04" at bounding box center [333, 194] width 121 height 22
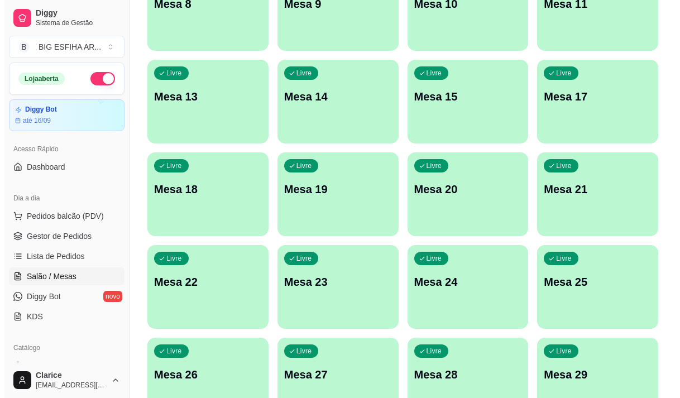
scroll to position [500, 0]
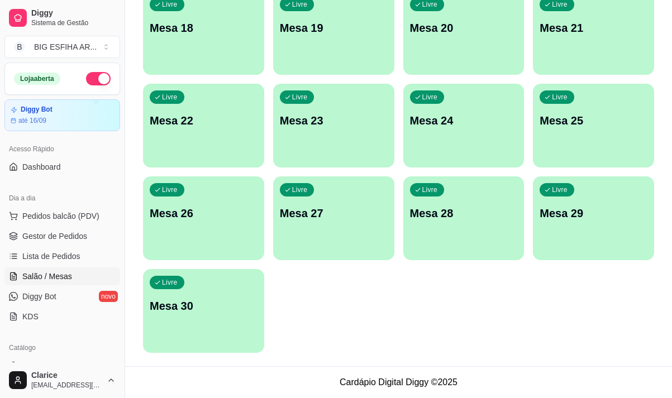
click at [227, 306] on p "Mesa 30" at bounding box center [204, 306] width 108 height 16
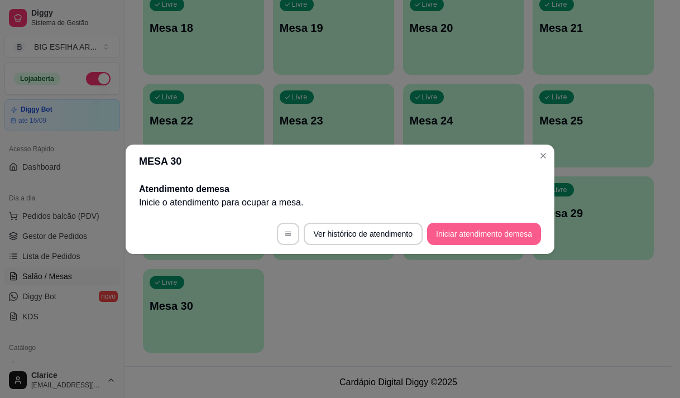
click at [473, 232] on button "Iniciar atendimento de mesa" at bounding box center [484, 234] width 114 height 22
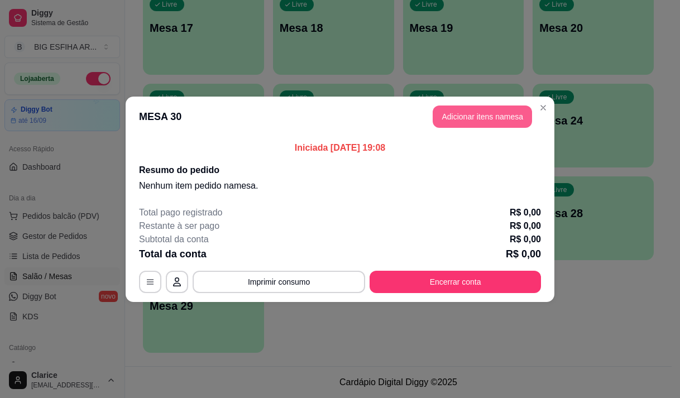
click at [464, 115] on button "Adicionar itens na mesa" at bounding box center [482, 117] width 99 height 22
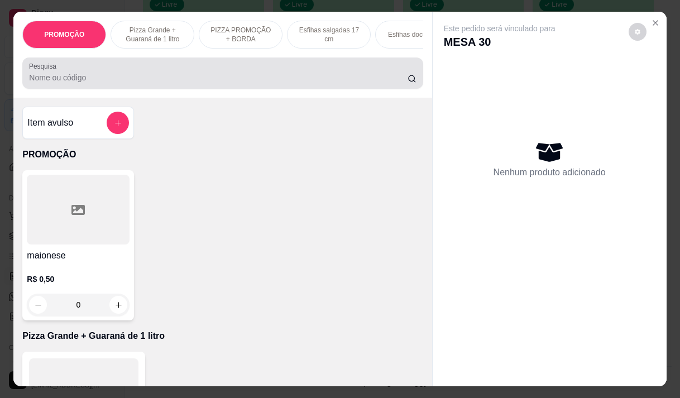
click at [178, 83] on input "Pesquisa" at bounding box center [218, 77] width 379 height 11
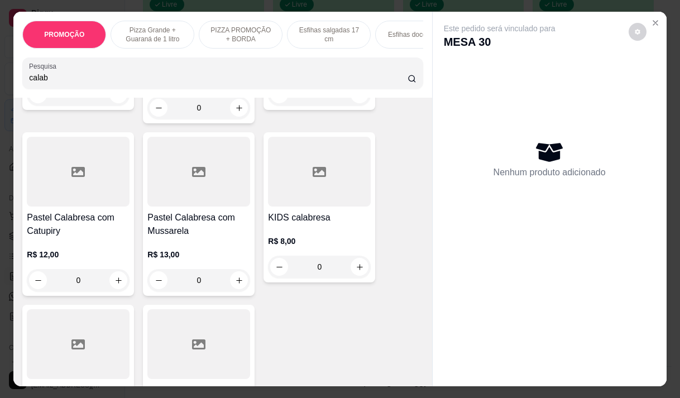
scroll to position [391, 0]
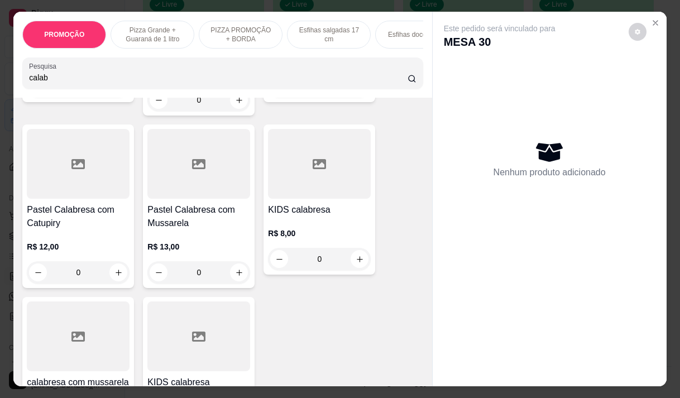
type input "calab"
click at [183, 222] on h4 "Pastel Calabresa com Mussarela" at bounding box center [198, 216] width 103 height 27
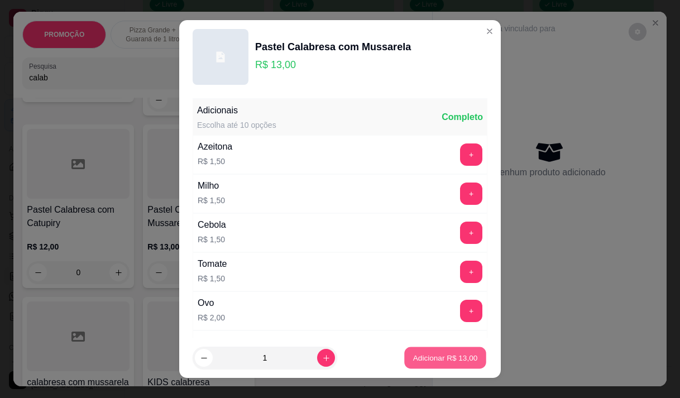
click at [410, 352] on button "Adicionar R$ 13,00" at bounding box center [445, 358] width 82 height 22
type input "1"
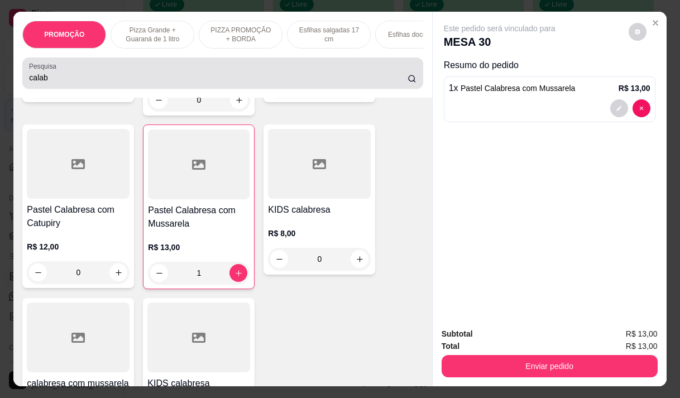
click at [69, 83] on input "calab" at bounding box center [218, 77] width 379 height 11
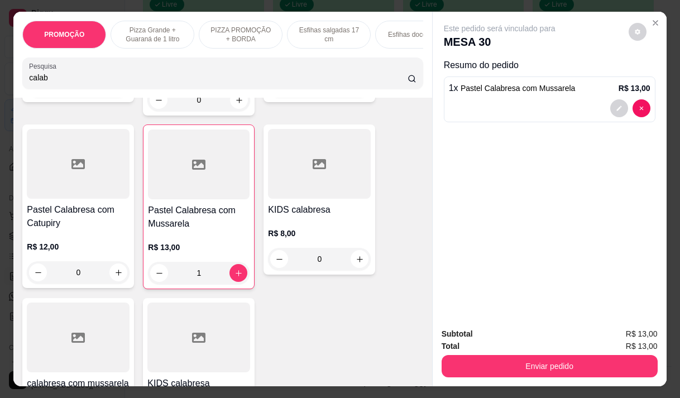
click at [69, 83] on input "calab" at bounding box center [218, 77] width 379 height 11
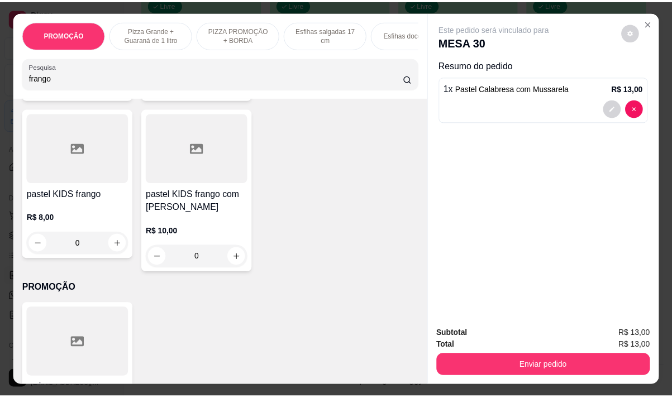
scroll to position [406, 0]
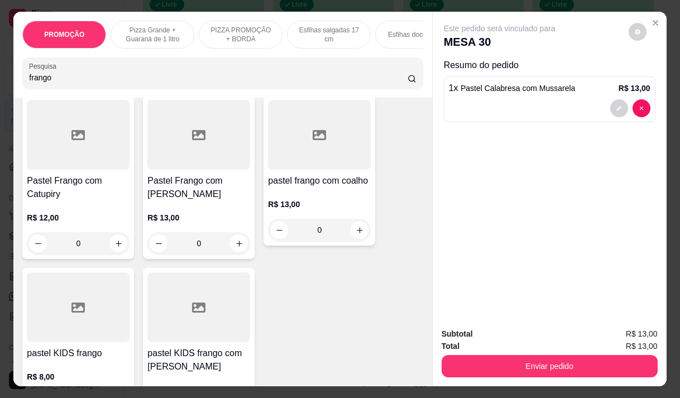
type input "frango"
drag, startPoint x: 190, startPoint y: 189, endPoint x: 195, endPoint y: 198, distance: 10.7
click at [195, 198] on div "Pastel Frango com mussarela R$ 13,00 0" at bounding box center [199, 177] width 112 height 164
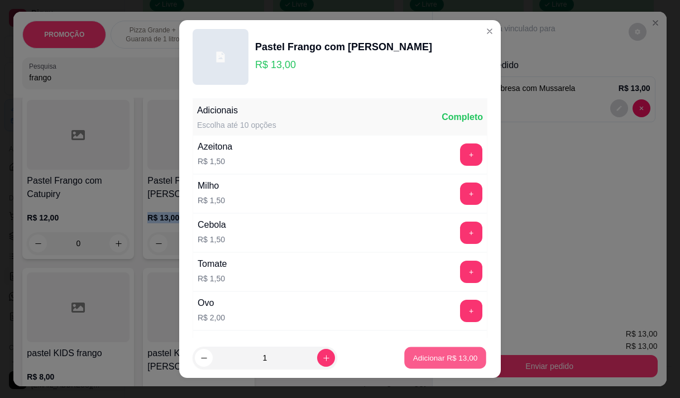
click at [413, 354] on p "Adicionar R$ 13,00" at bounding box center [445, 358] width 65 height 11
type input "1"
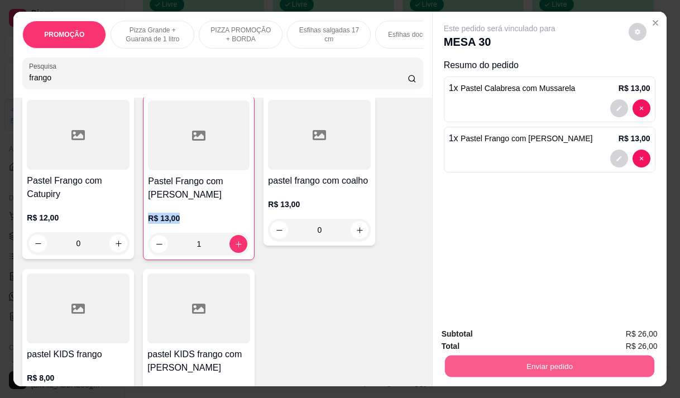
click at [547, 356] on button "Enviar pedido" at bounding box center [548, 366] width 209 height 22
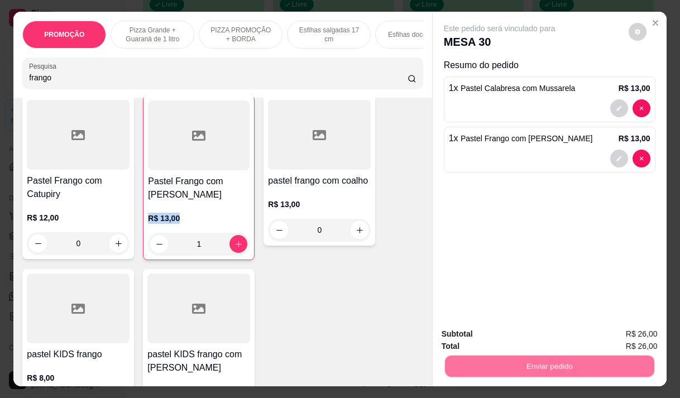
click at [504, 331] on button "Não registrar e enviar pedido" at bounding box center [512, 334] width 116 height 21
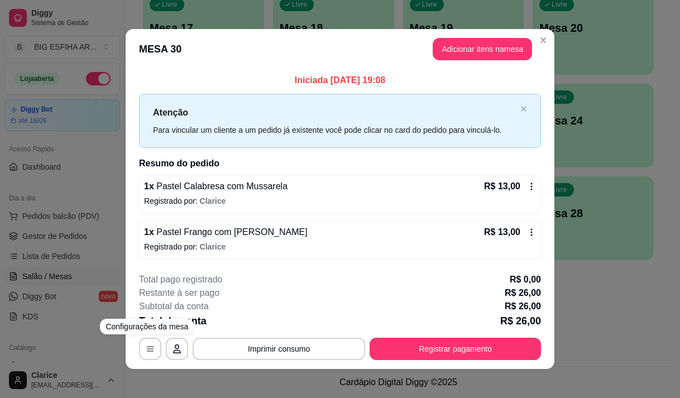
click at [82, 296] on div "**********" at bounding box center [340, 199] width 680 height 398
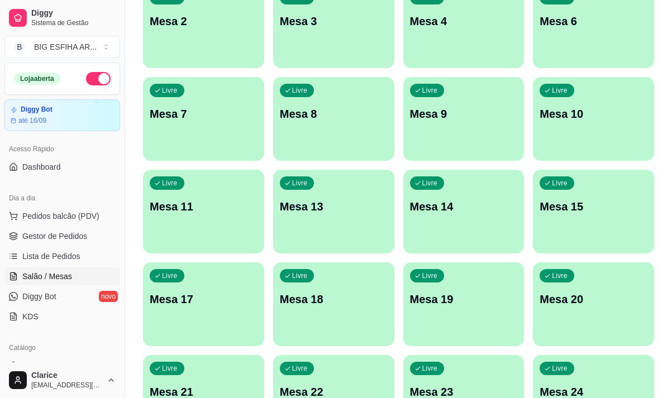
scroll to position [109, 0]
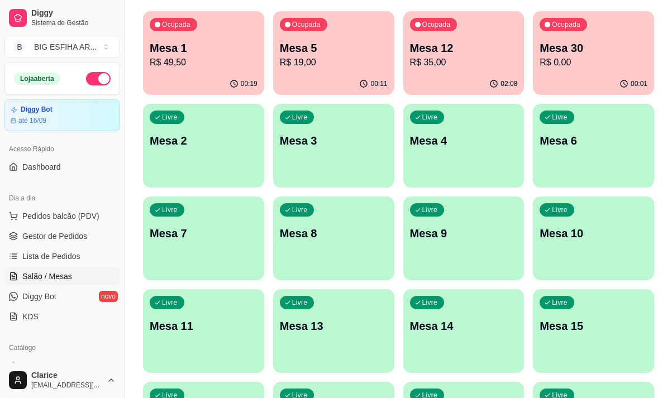
click at [447, 61] on p "R$ 35,00" at bounding box center [464, 62] width 108 height 13
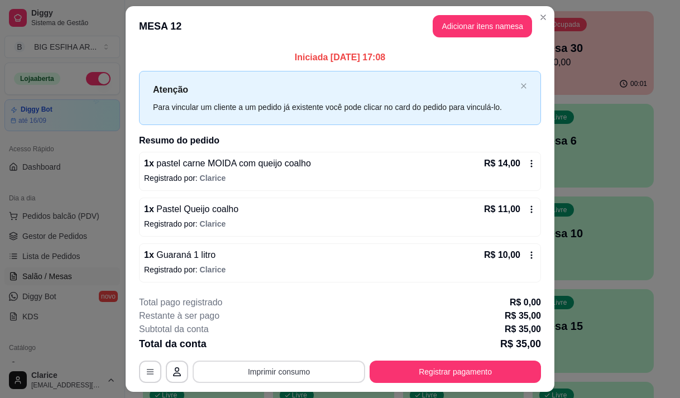
click at [334, 373] on button "Imprimir consumo" at bounding box center [279, 372] width 173 height 22
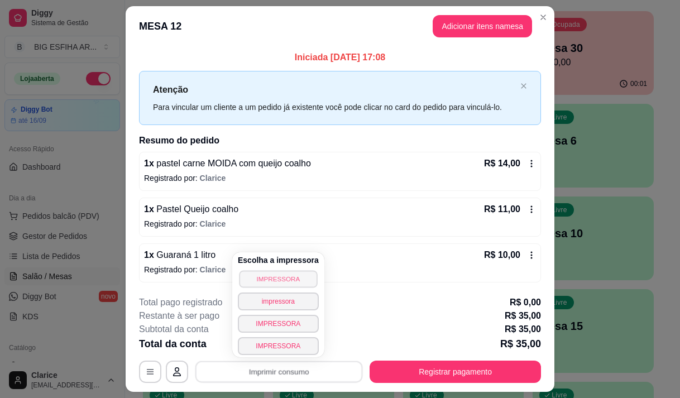
click at [300, 282] on button "IMPRESSORA" at bounding box center [278, 278] width 78 height 17
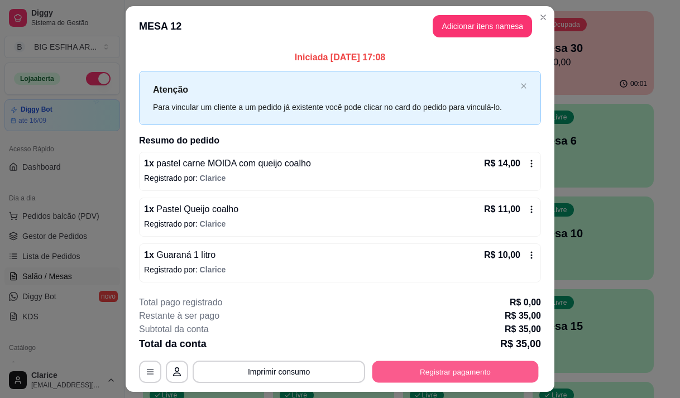
click at [438, 370] on button "Registrar pagamento" at bounding box center [455, 372] width 166 height 22
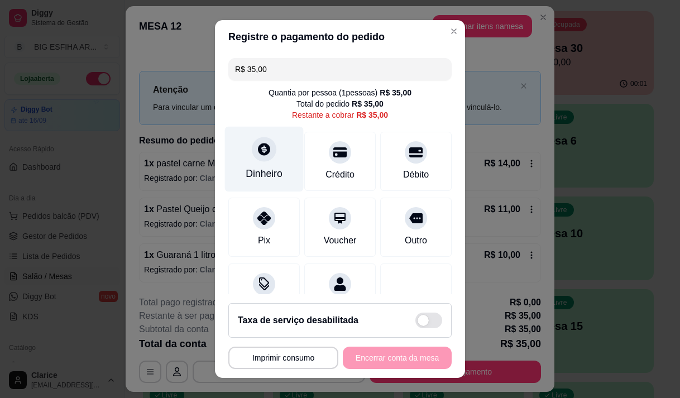
click at [269, 171] on div "Dinheiro" at bounding box center [264, 173] width 37 height 15
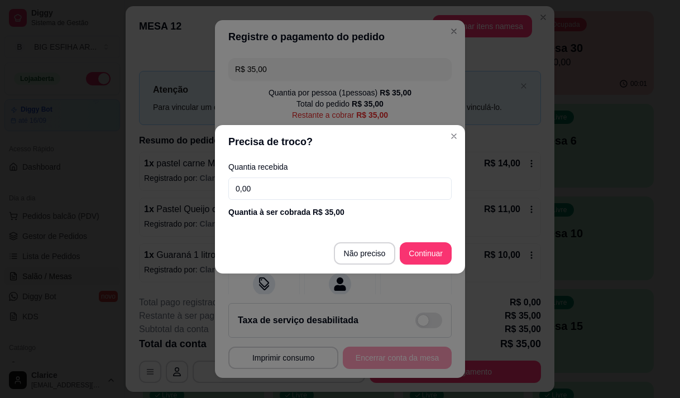
click at [298, 179] on input "0,00" at bounding box center [339, 189] width 223 height 22
type input "50,00"
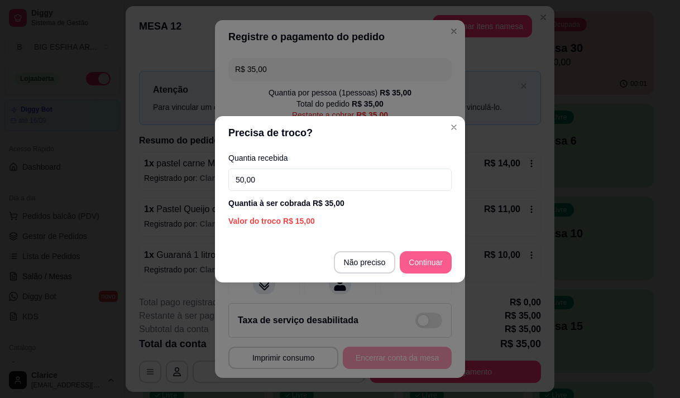
click at [420, 262] on div "R$ 35,00 Quantia por pessoa ( 1 pessoas) R$ 35,00 Total do pedido R$ 35,00 Rest…" at bounding box center [340, 174] width 250 height 241
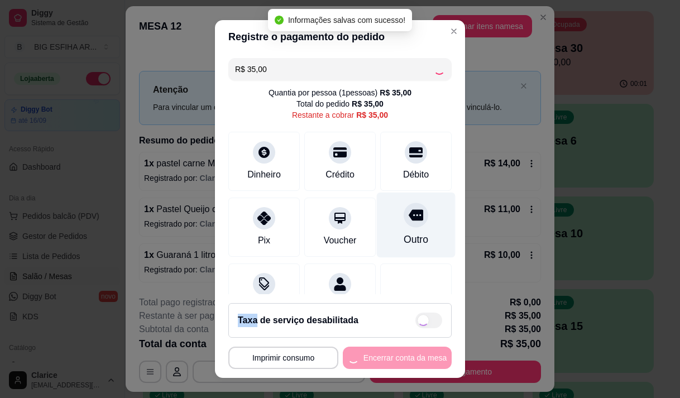
type input "R$ 0,00"
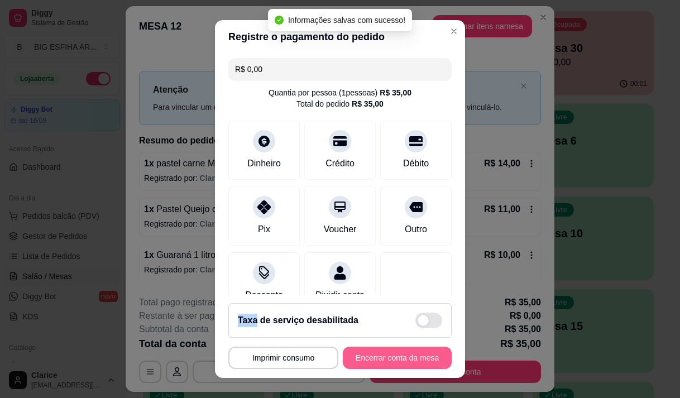
click at [361, 356] on button "Encerrar conta da mesa" at bounding box center [397, 358] width 109 height 22
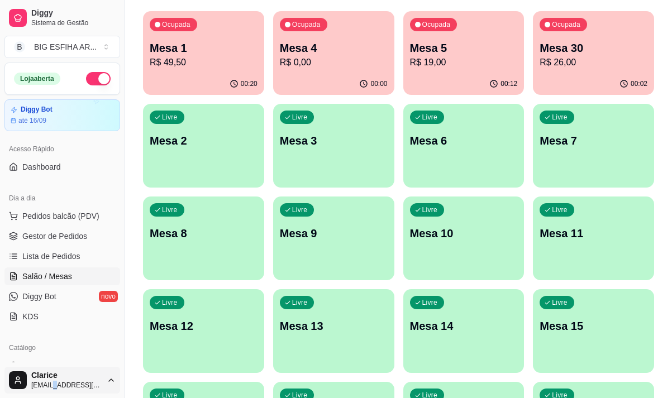
drag, startPoint x: 51, startPoint y: 394, endPoint x: 60, endPoint y: 387, distance: 11.5
click at [52, 393] on div "Clarice esfihabigpastel63@gmail.com" at bounding box center [62, 380] width 125 height 36
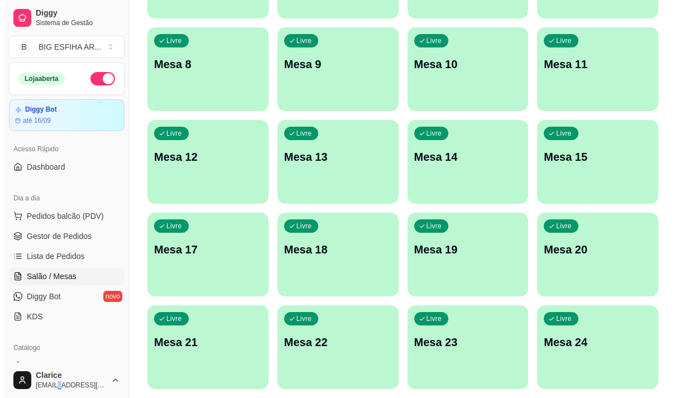
scroll to position [277, 0]
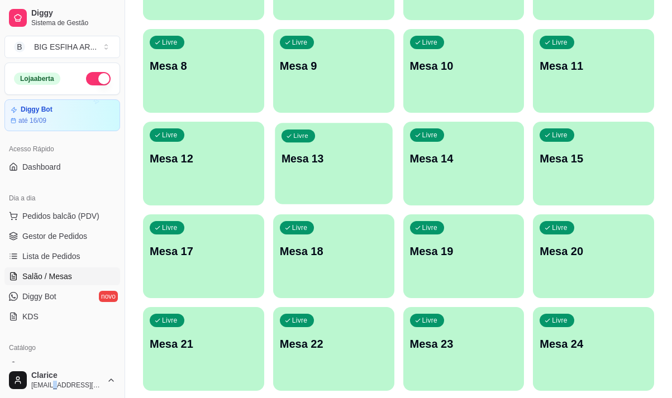
click at [320, 169] on div "Livre Mesa 13" at bounding box center [333, 157] width 117 height 68
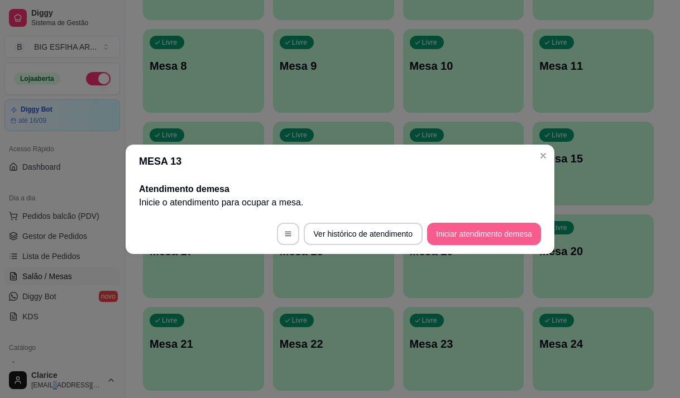
click at [470, 236] on button "Iniciar atendimento de mesa" at bounding box center [484, 234] width 114 height 22
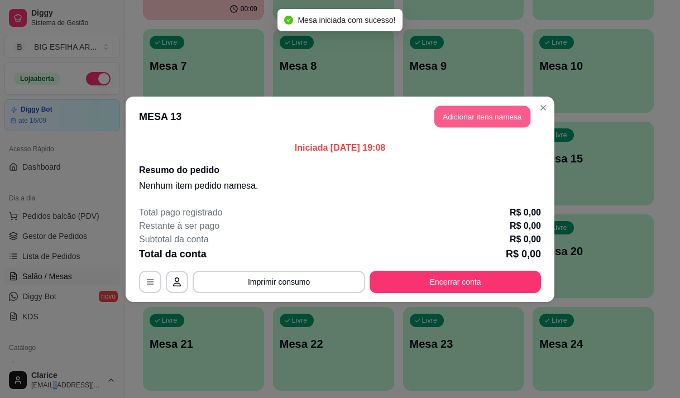
click at [468, 123] on button "Adicionar itens na mesa" at bounding box center [482, 117] width 96 height 22
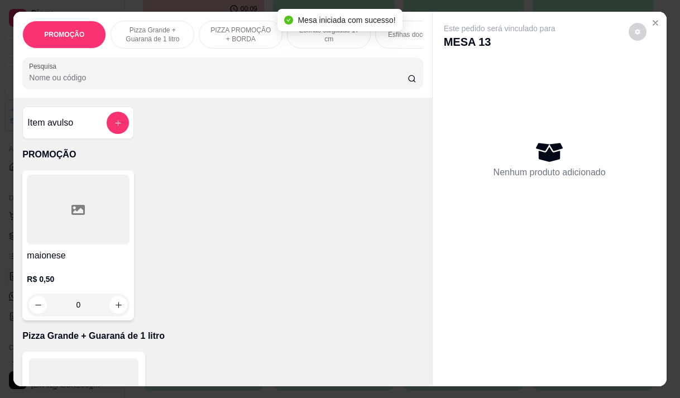
click at [351, 80] on input "Pesquisa" at bounding box center [218, 77] width 379 height 11
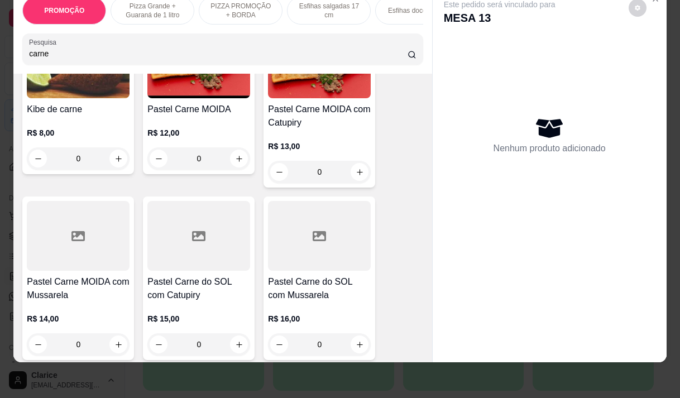
scroll to position [670, 0]
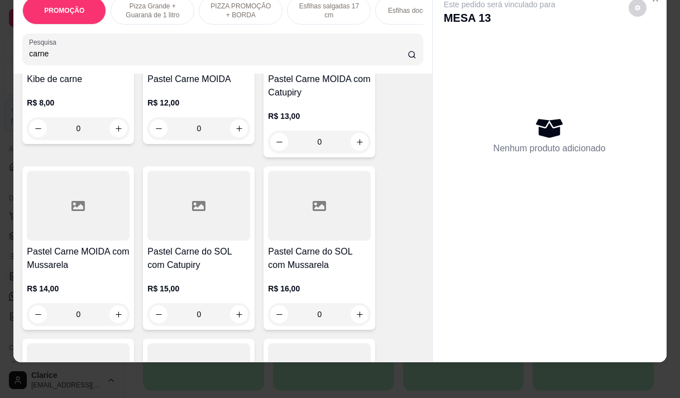
click at [76, 286] on p "R$ 14,00" at bounding box center [78, 288] width 103 height 11
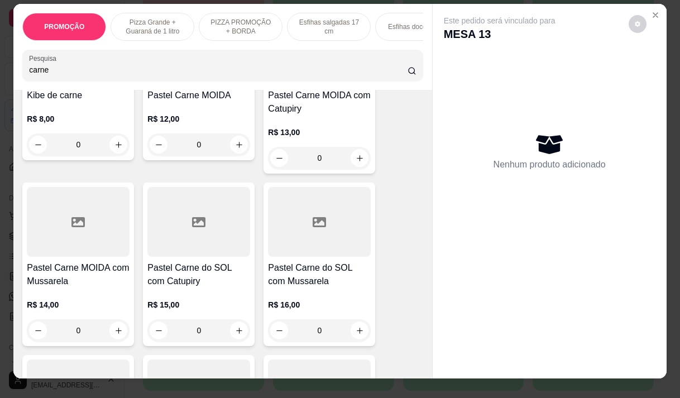
click at [80, 269] on h4 "Pastel Carne MOIDA com Mussarela" at bounding box center [78, 274] width 103 height 27
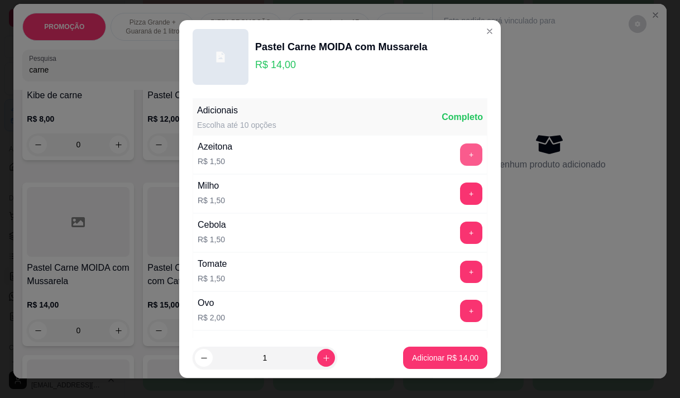
click at [460, 149] on button "+" at bounding box center [471, 154] width 22 height 22
click at [432, 359] on p "Adicionar R$ 15,50" at bounding box center [445, 358] width 65 height 11
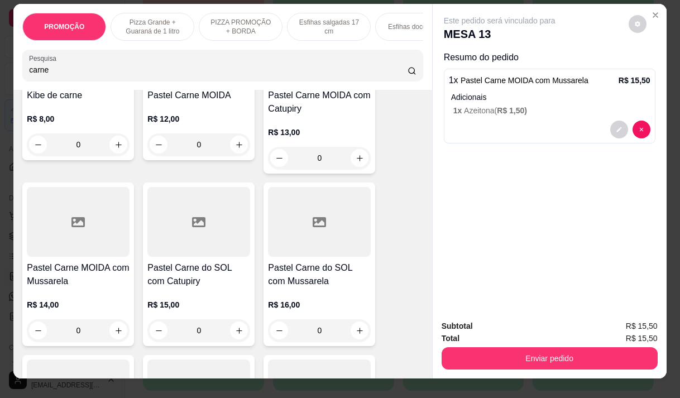
click at [50, 253] on div at bounding box center [78, 222] width 103 height 70
click at [71, 76] on div "carne" at bounding box center [222, 65] width 387 height 22
click at [58, 71] on input "carne" at bounding box center [218, 69] width 379 height 11
type input "c"
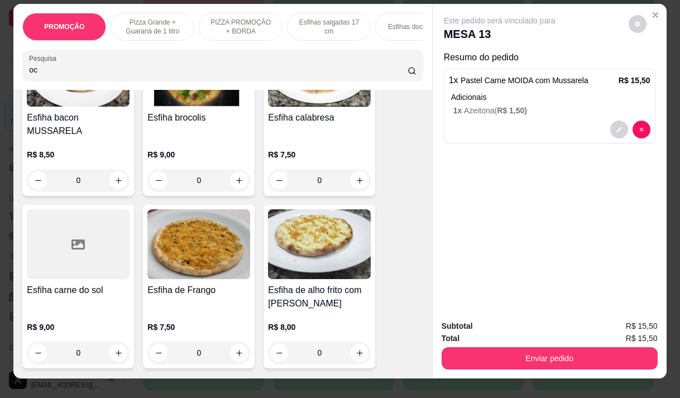
scroll to position [3690, 0]
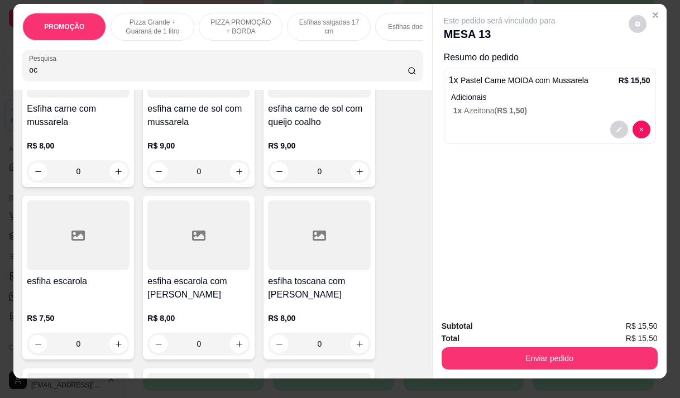
type input "o"
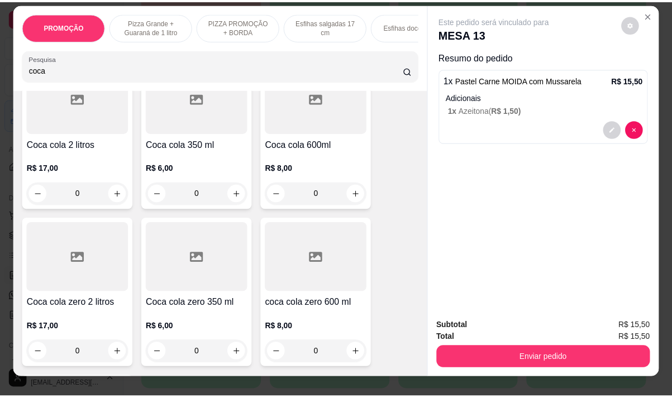
scroll to position [112, 0]
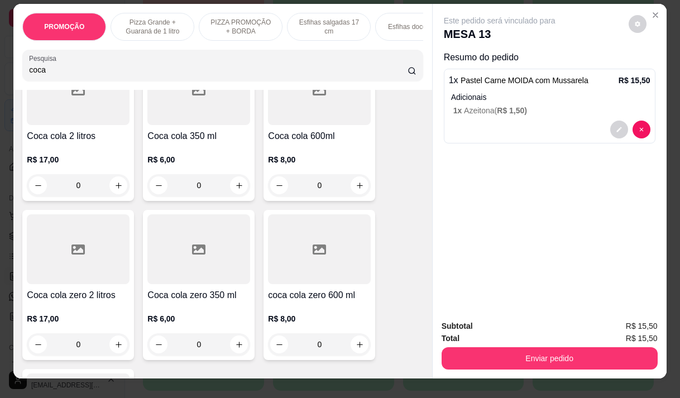
type input "coca"
drag, startPoint x: 300, startPoint y: 155, endPoint x: 305, endPoint y: 161, distance: 7.9
click at [305, 161] on div "R$ 8,00 0" at bounding box center [319, 170] width 103 height 54
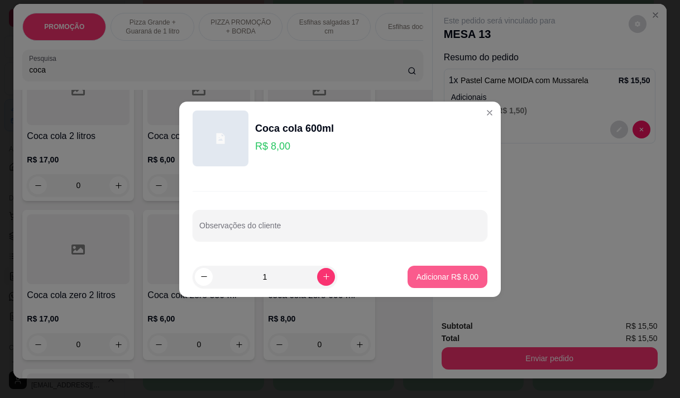
click at [417, 274] on p "Adicionar R$ 8,00" at bounding box center [448, 276] width 62 height 11
type input "1"
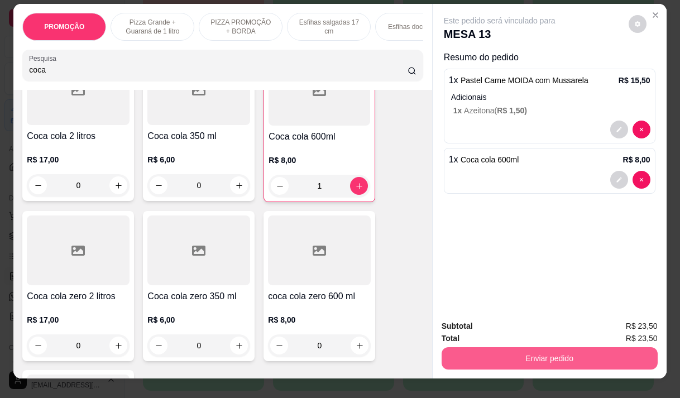
click at [526, 366] on div "Subtotal R$ 23,50 Total R$ 23,50 Enviar pedido" at bounding box center [550, 345] width 234 height 68
click at [606, 353] on button "Enviar pedido" at bounding box center [550, 358] width 216 height 22
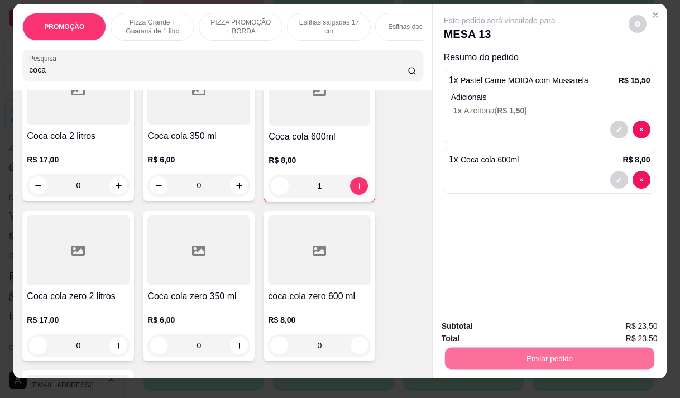
click at [483, 331] on button "Não registrar e enviar pedido" at bounding box center [512, 326] width 116 height 21
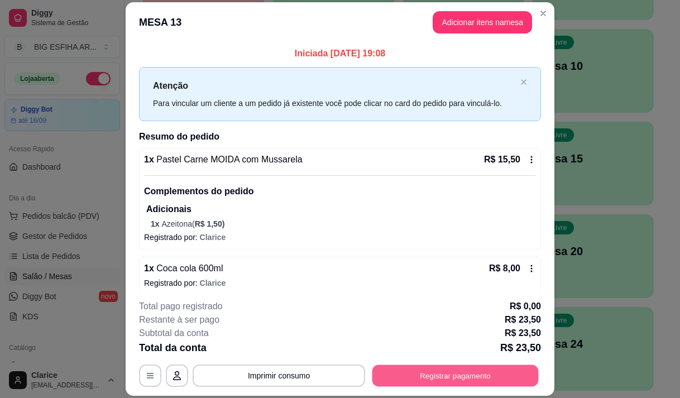
click at [450, 380] on button "Registrar pagamento" at bounding box center [455, 376] width 166 height 22
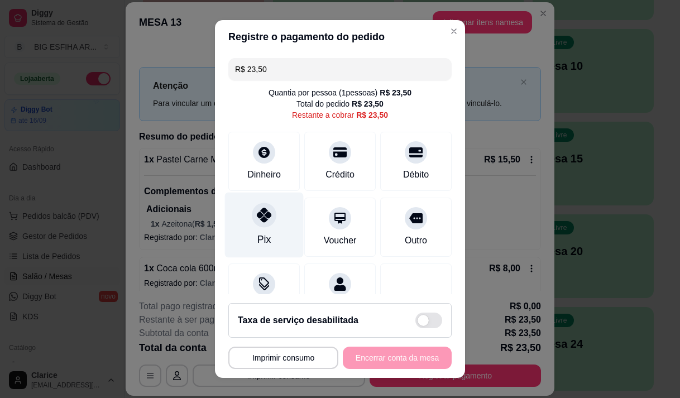
click at [257, 220] on icon at bounding box center [264, 215] width 15 height 15
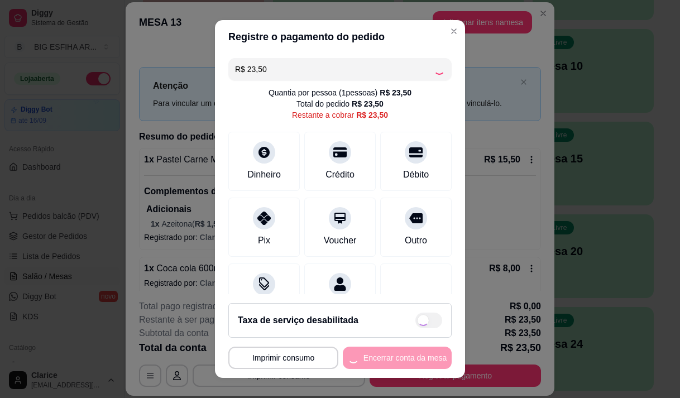
type input "R$ 0,00"
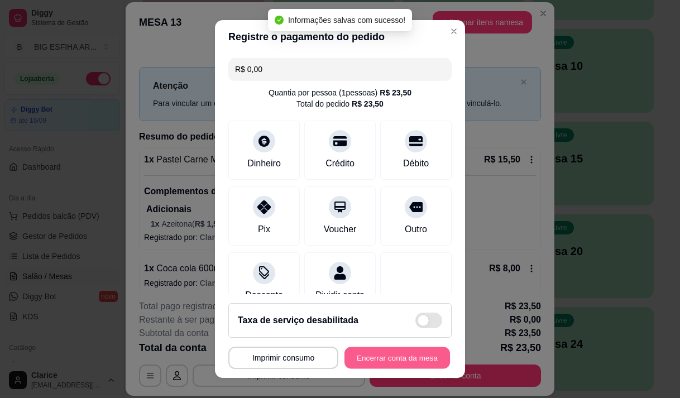
click at [400, 353] on button "Encerrar conta da mesa" at bounding box center [397, 358] width 106 height 22
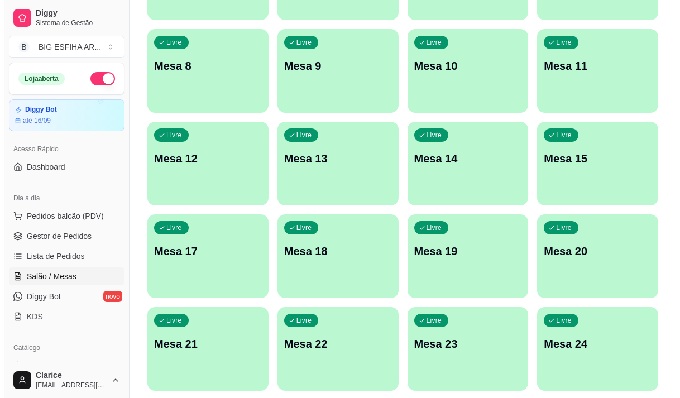
scroll to position [0, 0]
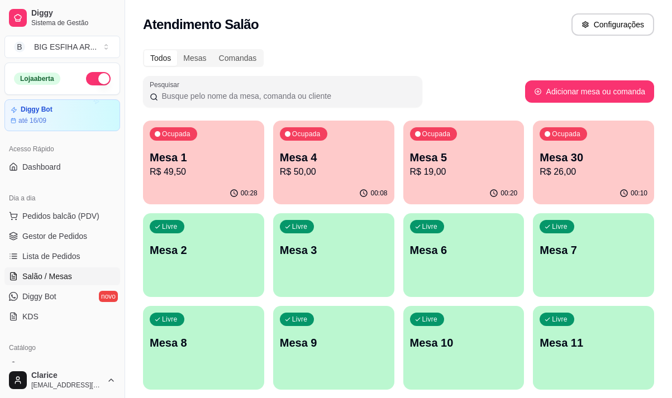
click at [593, 177] on p "R$ 26,00" at bounding box center [593, 171] width 108 height 13
click at [422, 184] on div "00:21" at bounding box center [463, 192] width 117 height 21
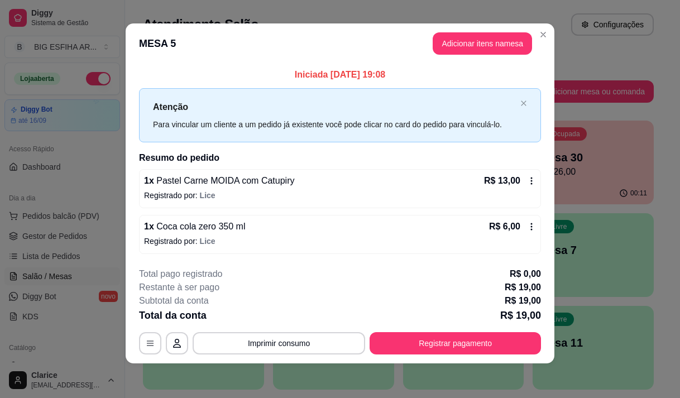
scroll to position [7, 0]
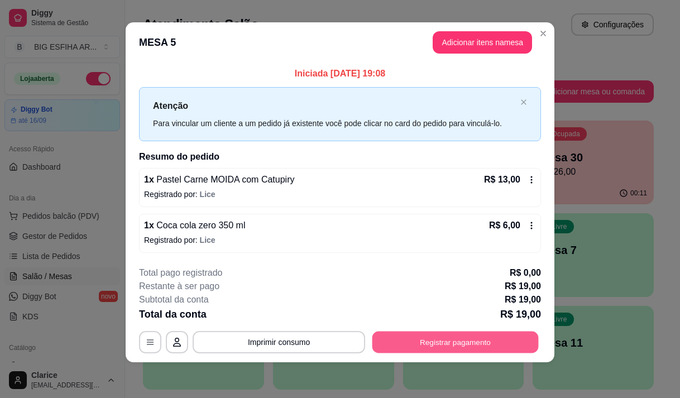
click at [429, 341] on button "Registrar pagamento" at bounding box center [455, 343] width 166 height 22
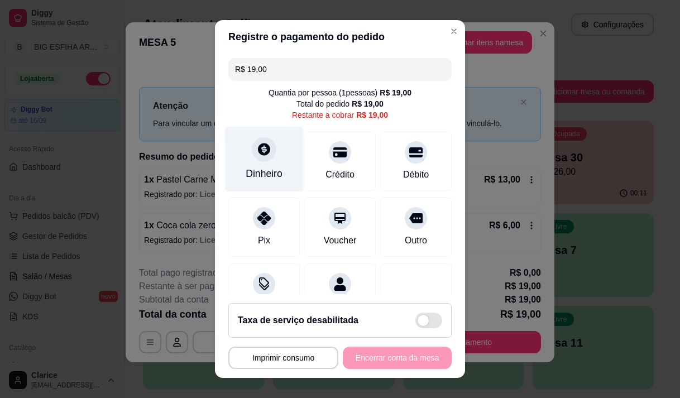
click at [257, 165] on div "Dinheiro" at bounding box center [264, 158] width 79 height 65
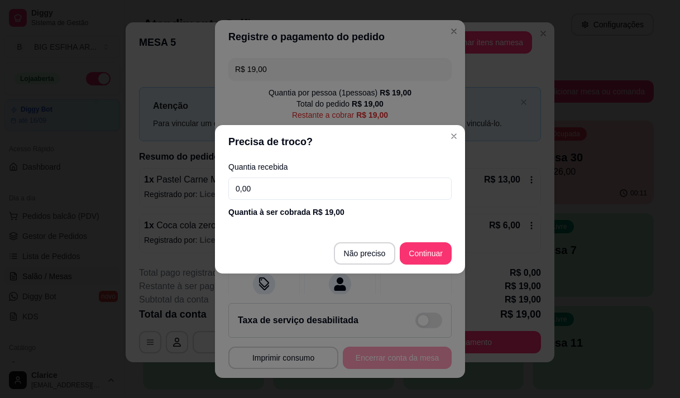
click at [276, 188] on input "0,00" at bounding box center [339, 189] width 223 height 22
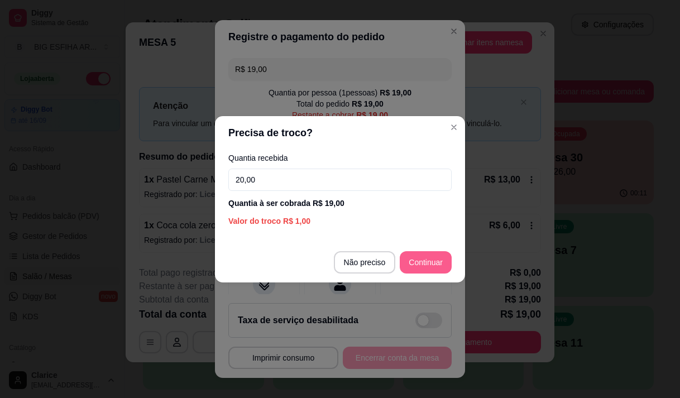
type input "20,00"
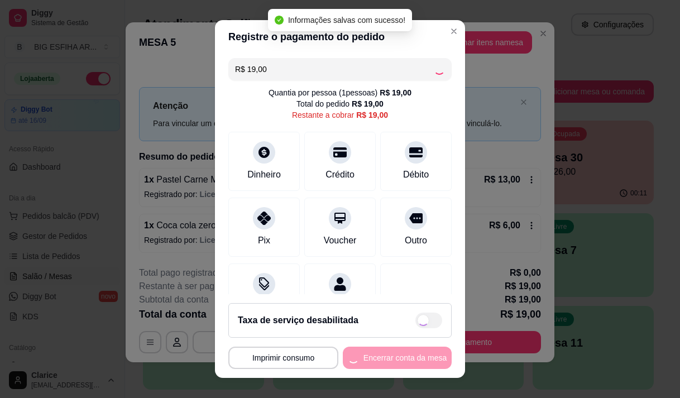
type input "R$ 0,00"
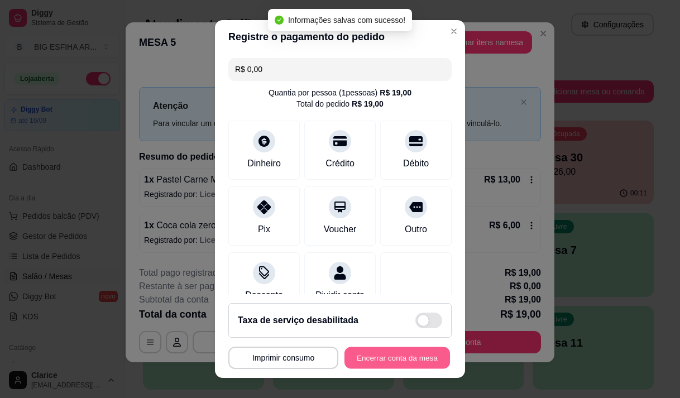
click at [406, 361] on button "Encerrar conta da mesa" at bounding box center [397, 358] width 106 height 22
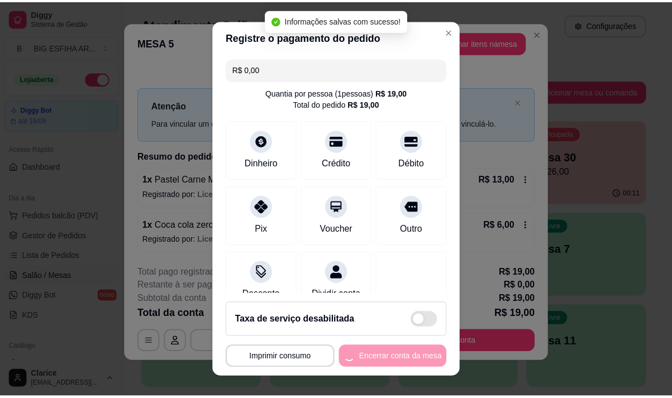
scroll to position [0, 0]
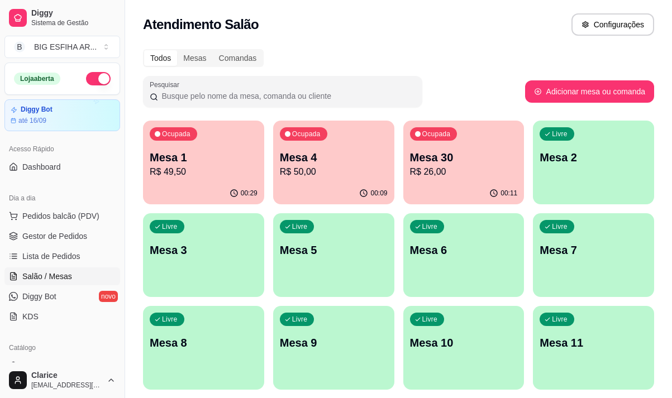
click at [198, 178] on p "R$ 49,50" at bounding box center [204, 171] width 108 height 13
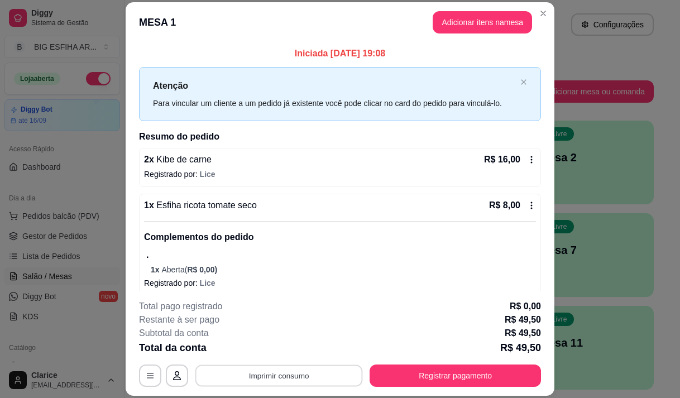
click at [268, 375] on button "Imprimir consumo" at bounding box center [278, 376] width 167 height 22
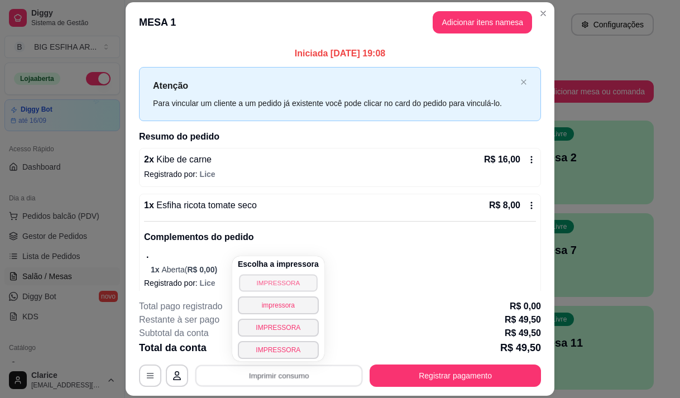
click at [258, 286] on button "IMPRESSORA" at bounding box center [278, 282] width 78 height 17
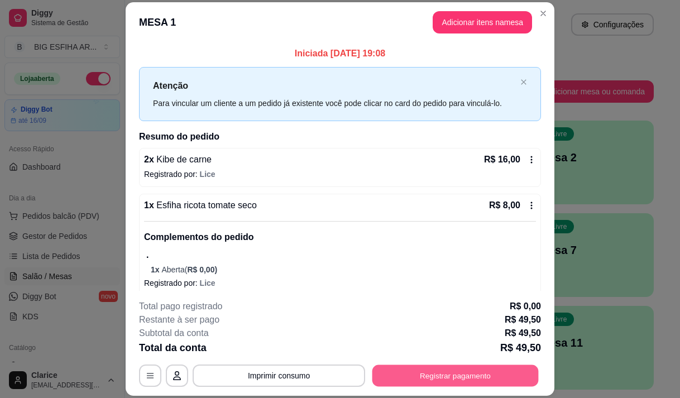
click at [380, 374] on button "Registrar pagamento" at bounding box center [455, 376] width 166 height 22
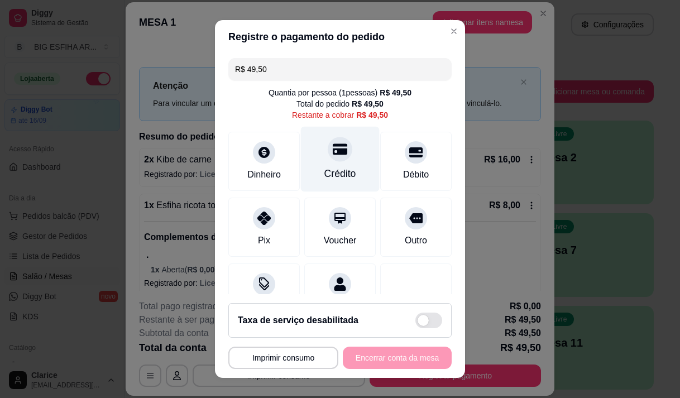
click at [333, 174] on div "Crédito" at bounding box center [340, 173] width 32 height 15
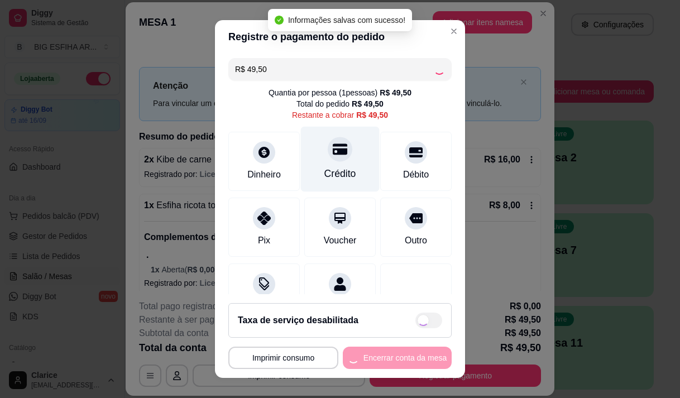
type input "R$ 0,00"
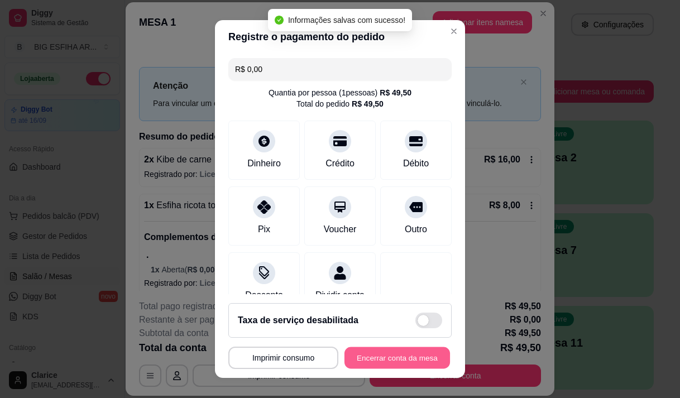
click at [376, 362] on button "Encerrar conta da mesa" at bounding box center [397, 358] width 106 height 22
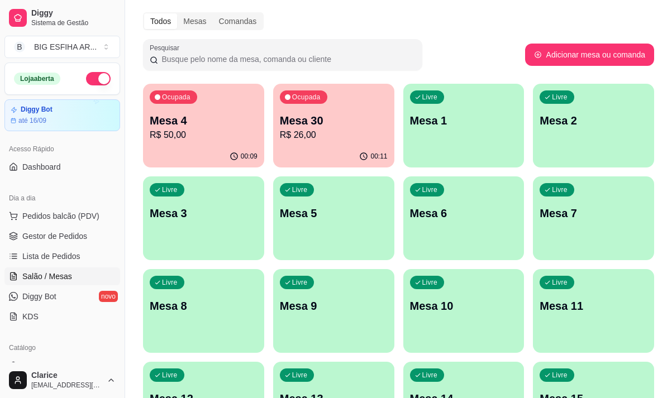
scroll to position [56, 0]
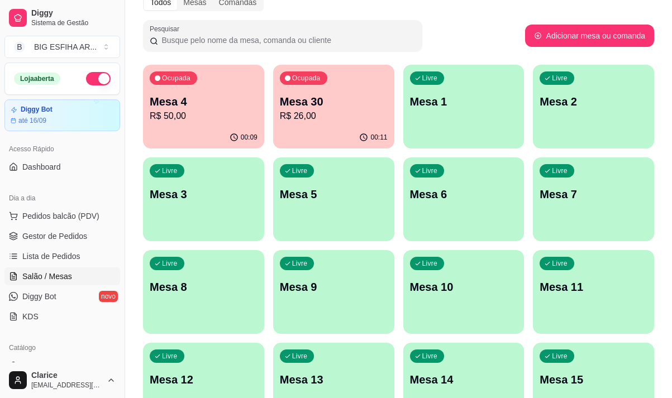
click at [327, 102] on p "Mesa 30" at bounding box center [334, 102] width 108 height 16
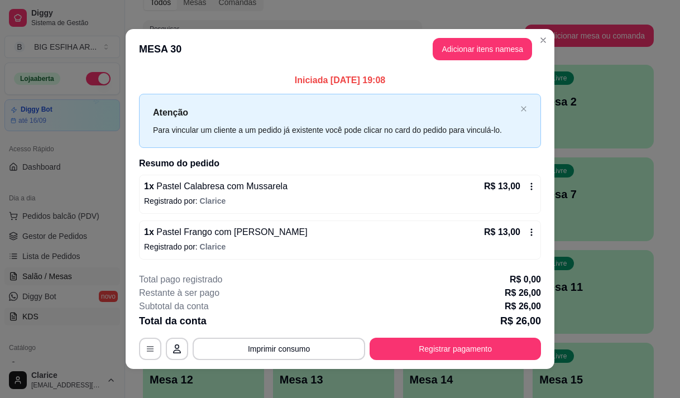
click at [41, 319] on link "KDS" at bounding box center [62, 317] width 116 height 18
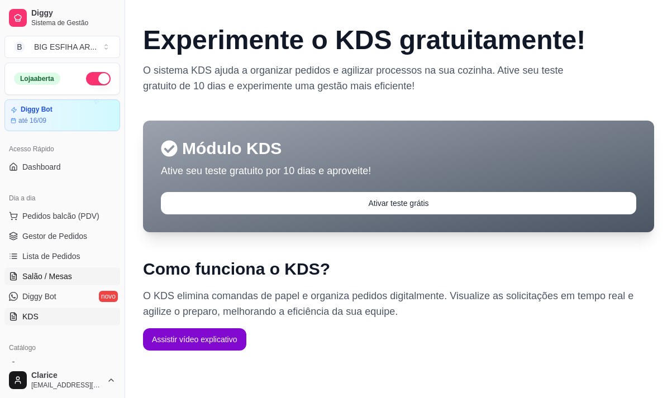
click at [56, 271] on span "Salão / Mesas" at bounding box center [47, 276] width 50 height 11
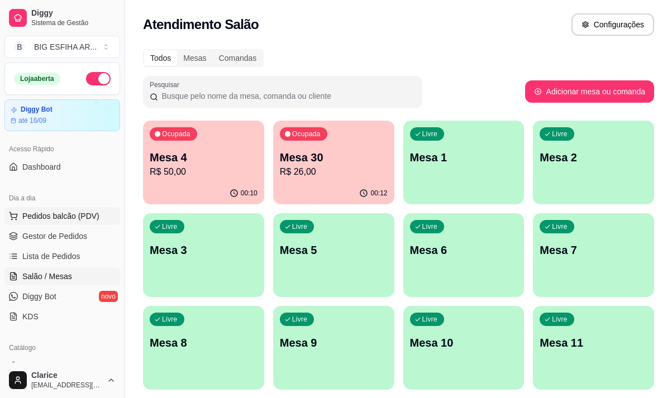
click at [56, 212] on span "Pedidos balcão (PDV)" at bounding box center [60, 215] width 77 height 11
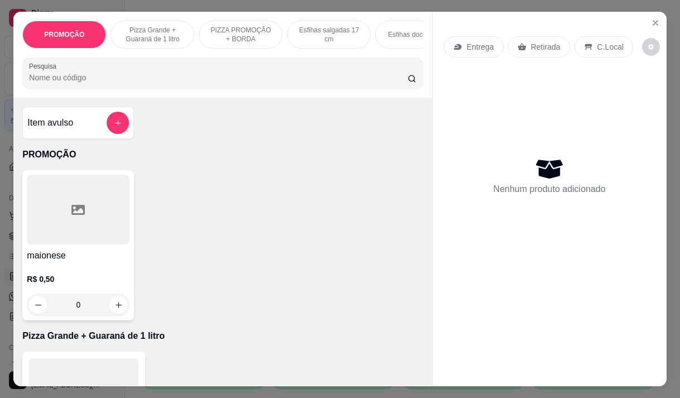
click at [477, 47] on p "Entrega" at bounding box center [480, 46] width 27 height 11
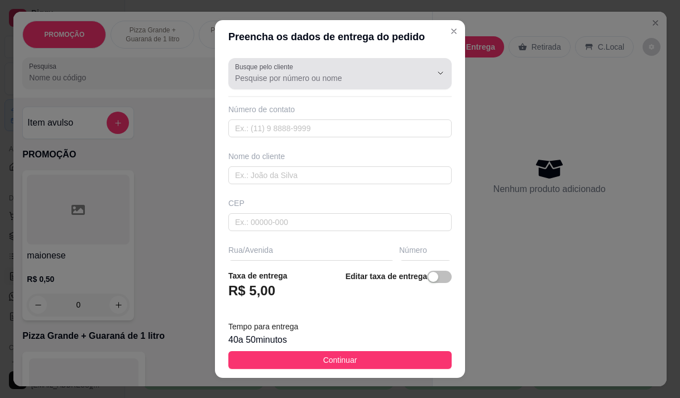
click at [357, 85] on div "Busque pelo cliente" at bounding box center [339, 73] width 223 height 31
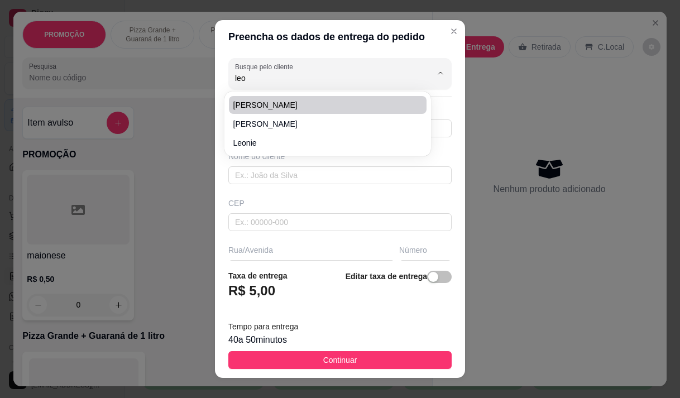
click at [288, 102] on span "leonardo" at bounding box center [322, 104] width 178 height 11
type input "leonardo"
type input "85999518171"
type input "leonardo"
type input "Rua doutor hélio viana 1469"
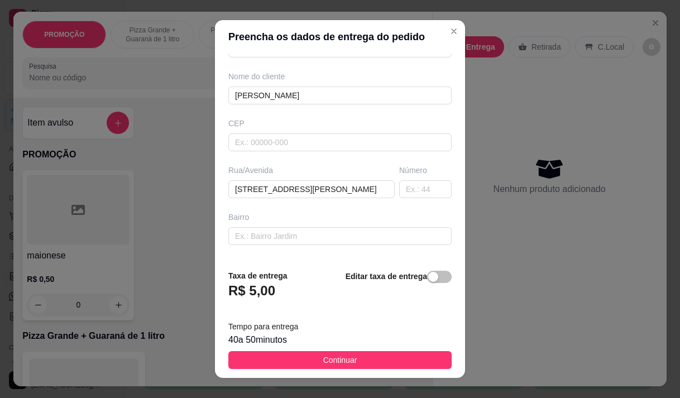
scroll to position [112, 0]
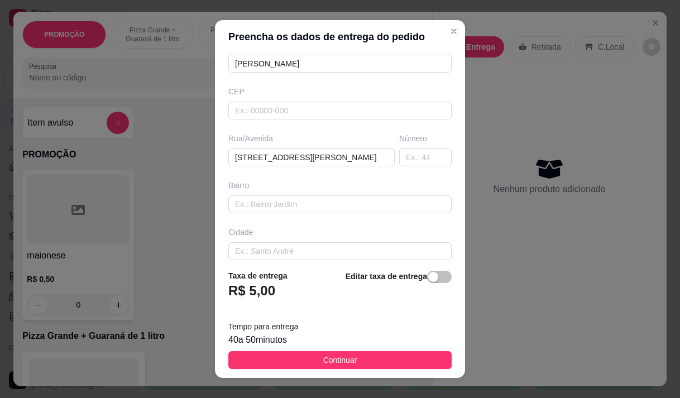
type input "leonardo"
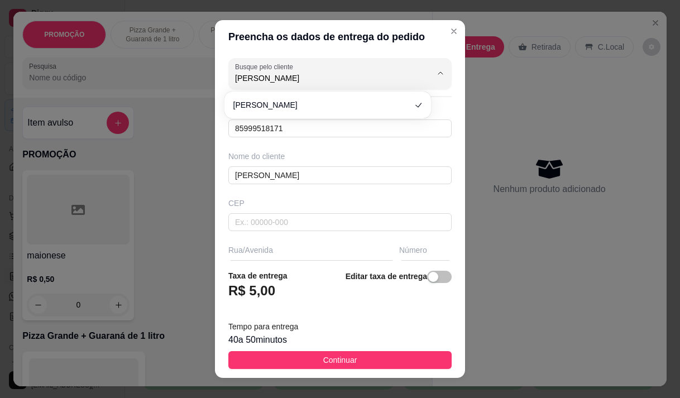
scroll to position [56, 0]
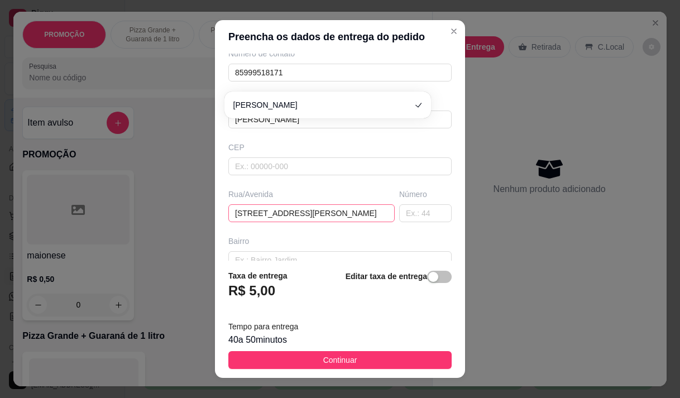
click at [322, 212] on input "Rua doutor hélio viana 1469" at bounding box center [311, 213] width 166 height 18
paste input "180845"
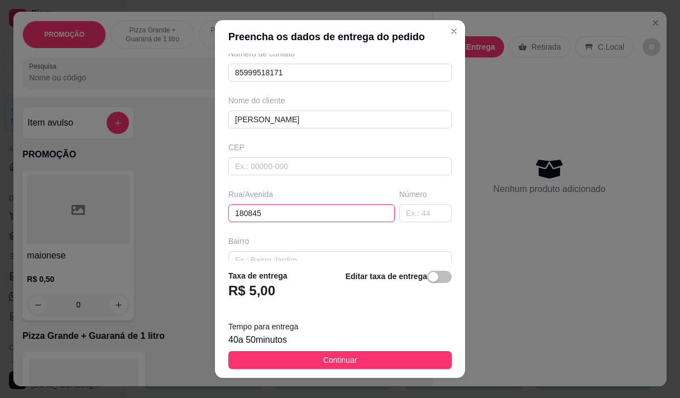
type input "180845"
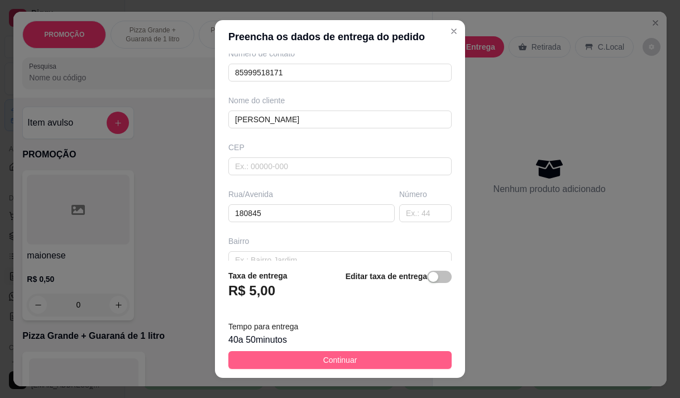
click at [323, 356] on span "Continuar" at bounding box center [340, 360] width 34 height 12
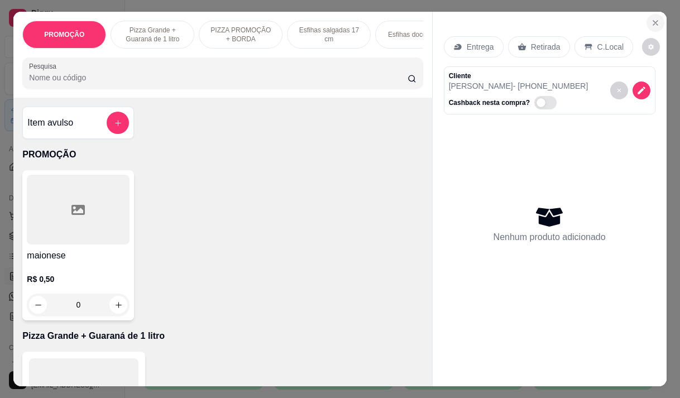
click at [651, 19] on icon "Close" at bounding box center [655, 22] width 9 height 9
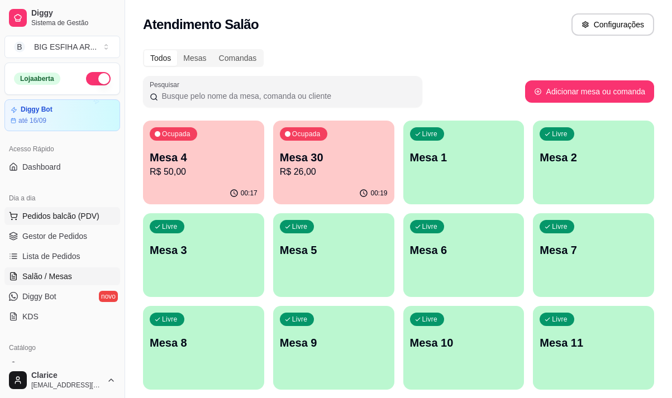
click at [46, 215] on span "Pedidos balcão (PDV)" at bounding box center [60, 215] width 77 height 11
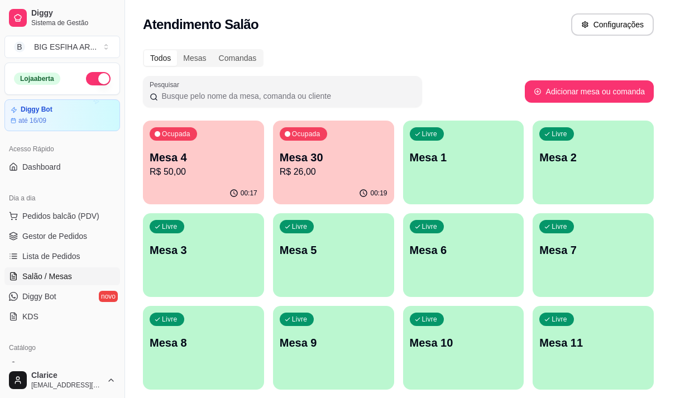
click at [480, 45] on p "Entrega" at bounding box center [480, 46] width 27 height 11
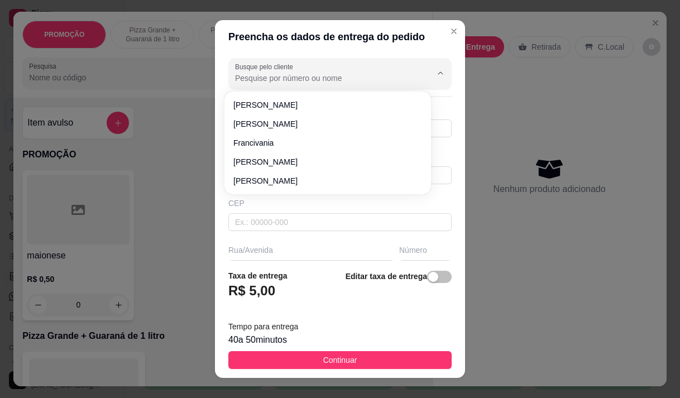
click at [351, 82] on input "Busque pelo cliente" at bounding box center [324, 78] width 179 height 11
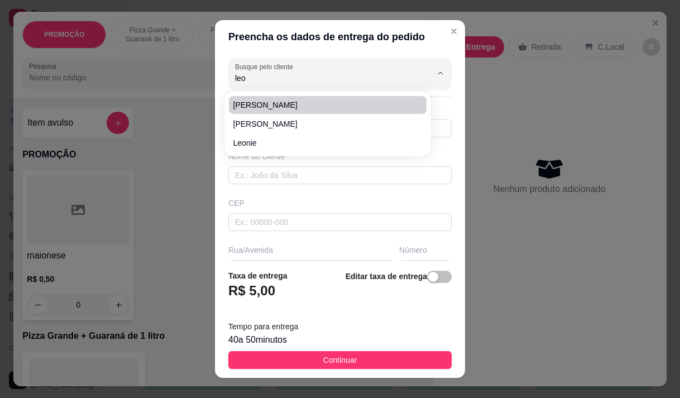
click at [263, 101] on span "leonardo" at bounding box center [322, 104] width 178 height 11
type input "leonardo"
type input "85999518171"
type input "leonardo"
type input "Rua doutor hélio viana 1469"
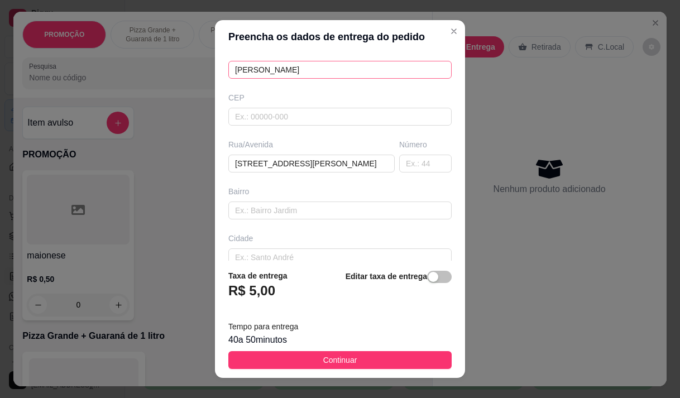
scroll to position [112, 0]
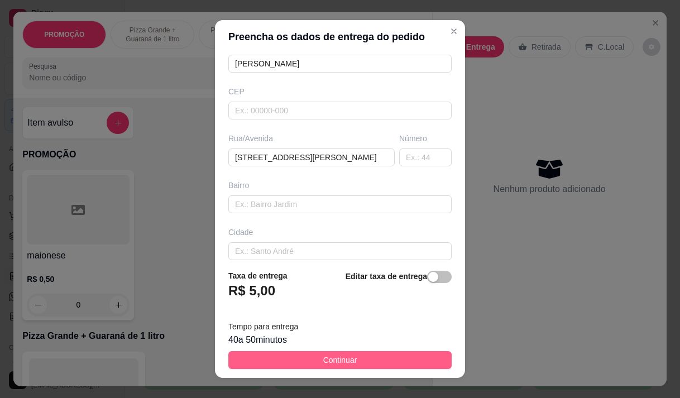
type input "leonardo"
click at [308, 355] on button "Continuar" at bounding box center [339, 360] width 223 height 18
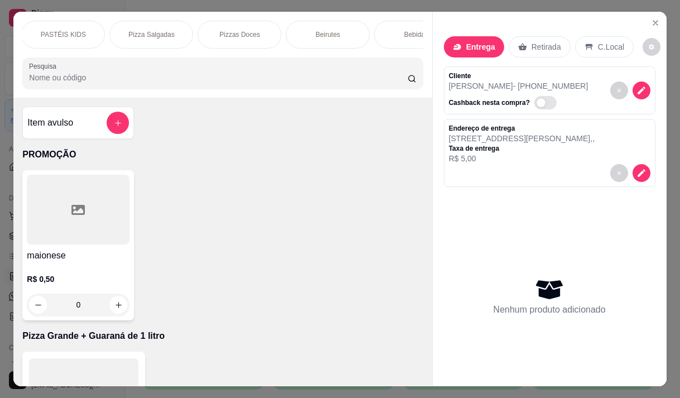
scroll to position [0, 715]
click at [154, 31] on p "Pizza Salgadas" at bounding box center [144, 34] width 46 height 9
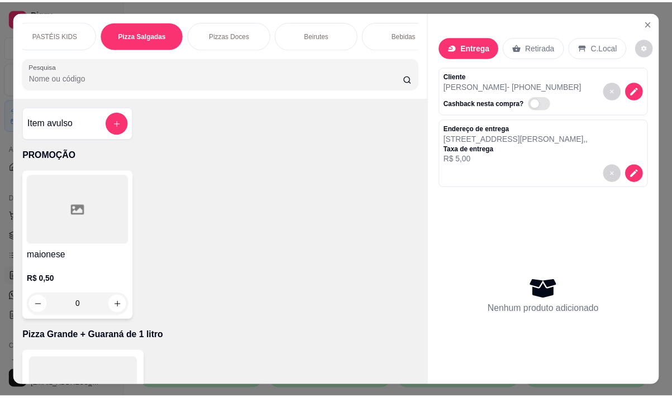
scroll to position [28, 0]
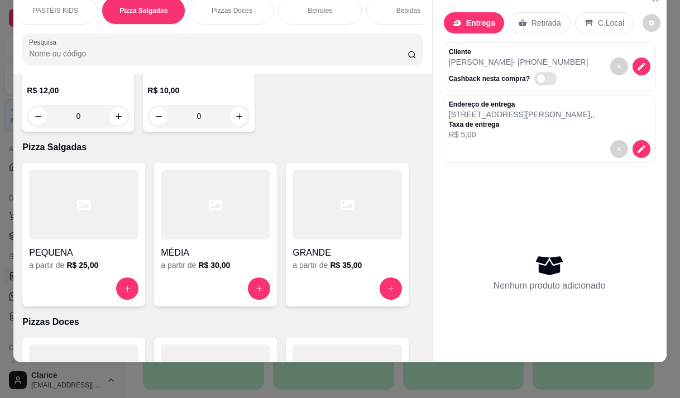
click at [320, 246] on h4 "GRANDE" at bounding box center [347, 252] width 109 height 13
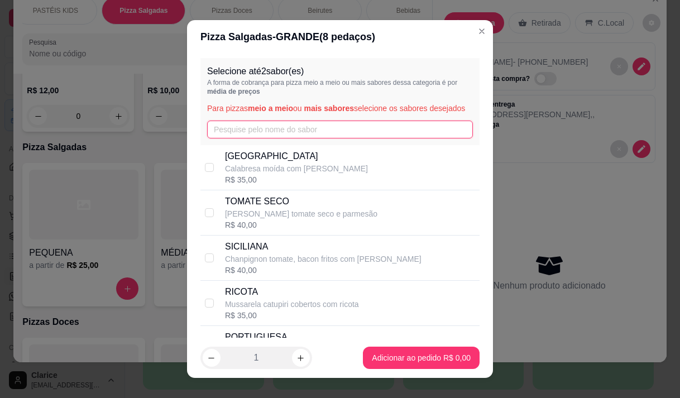
click at [273, 138] on input "text" at bounding box center [340, 130] width 266 height 18
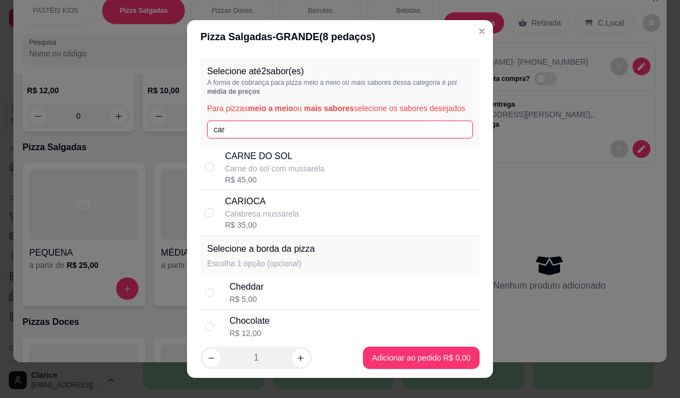
type input "car"
click at [275, 208] on p "CARIOCA" at bounding box center [262, 201] width 74 height 13
checkbox input "true"
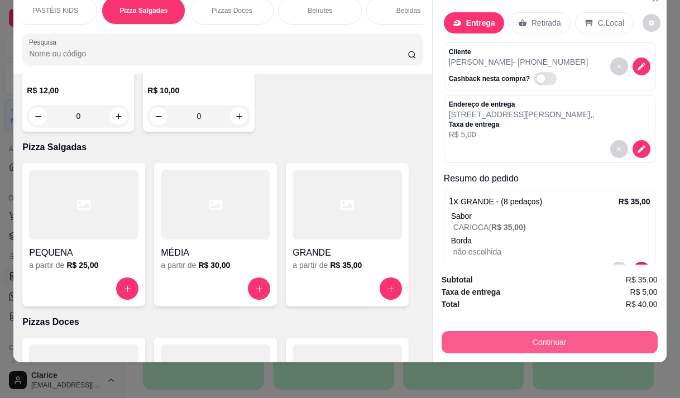
click at [576, 338] on button "Continuar" at bounding box center [550, 342] width 216 height 22
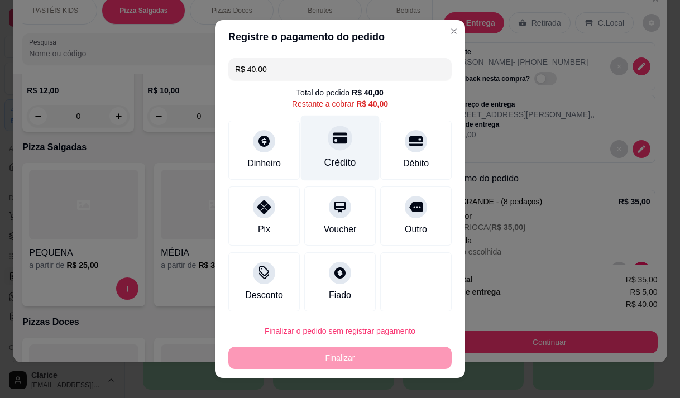
click at [332, 165] on div "Crédito" at bounding box center [340, 162] width 32 height 15
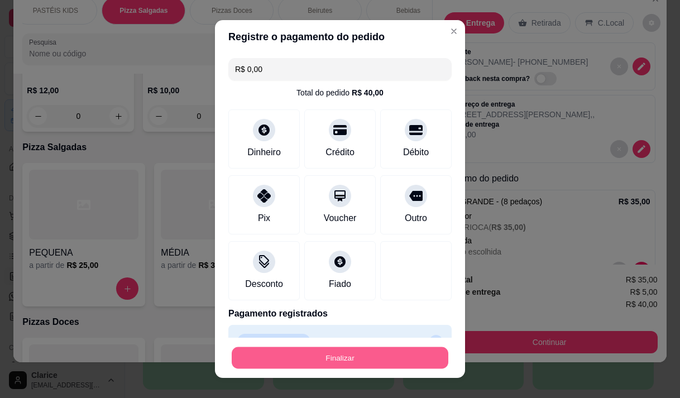
click at [369, 355] on button "Finalizar" at bounding box center [340, 358] width 217 height 22
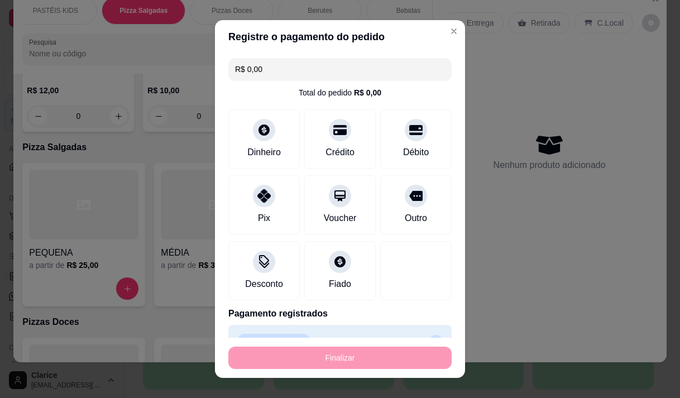
type input "-R$ 40,00"
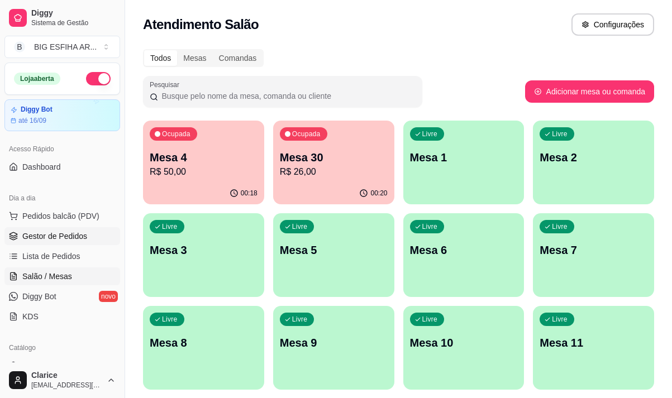
click at [71, 229] on ul "Pedidos balcão (PDV) Gestor de Pedidos Lista de Pedidos Salão / Mesas Diggy Bot…" at bounding box center [62, 266] width 116 height 118
click at [78, 233] on span "Gestor de Pedidos" at bounding box center [54, 236] width 65 height 11
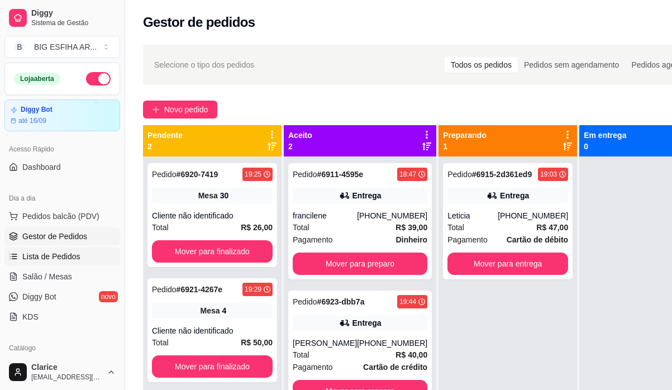
click at [81, 255] on link "Lista de Pedidos" at bounding box center [62, 256] width 116 height 18
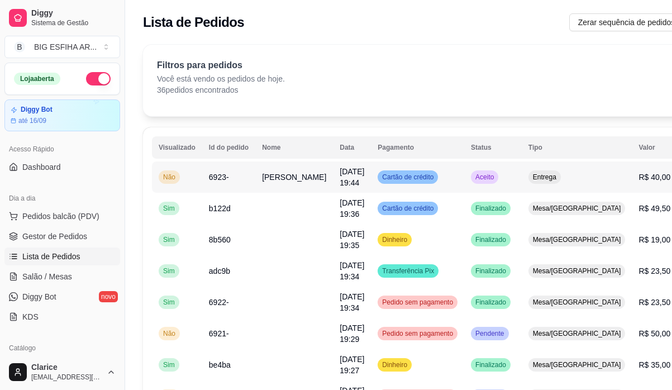
click at [300, 185] on tr "**********" at bounding box center [460, 176] width 617 height 31
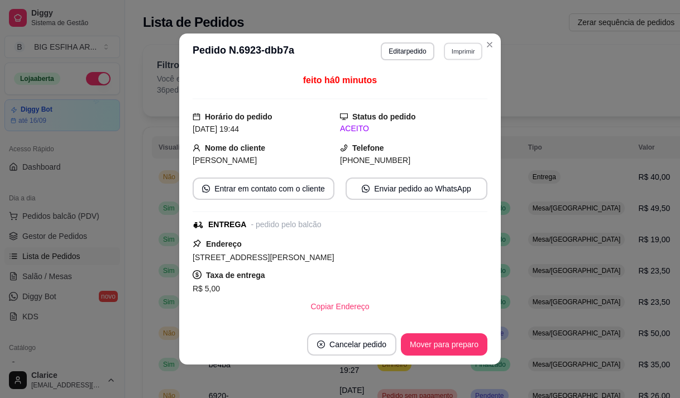
click at [457, 52] on button "Imprimir" at bounding box center [463, 50] width 39 height 17
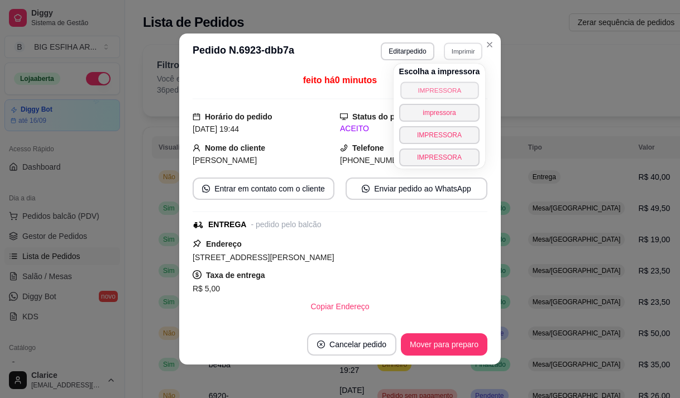
click at [425, 84] on button "IMPRESSORA" at bounding box center [439, 90] width 78 height 17
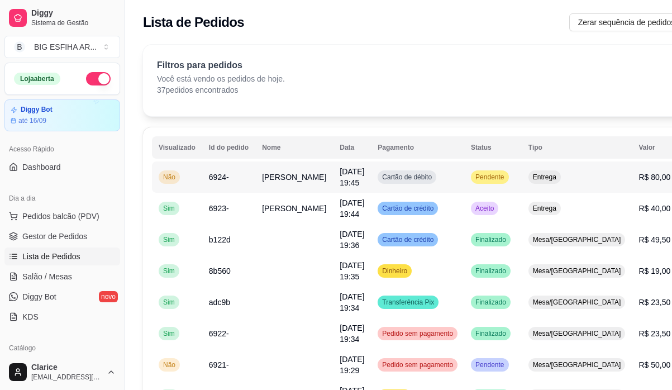
click at [269, 186] on td "Beatriz" at bounding box center [294, 176] width 78 height 31
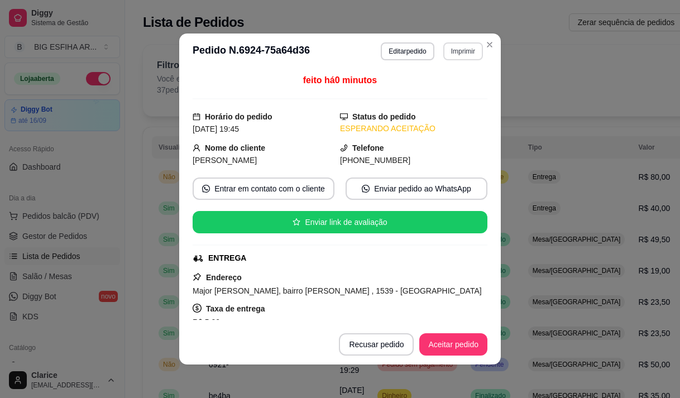
click at [452, 56] on button "Imprimir" at bounding box center [463, 51] width 40 height 18
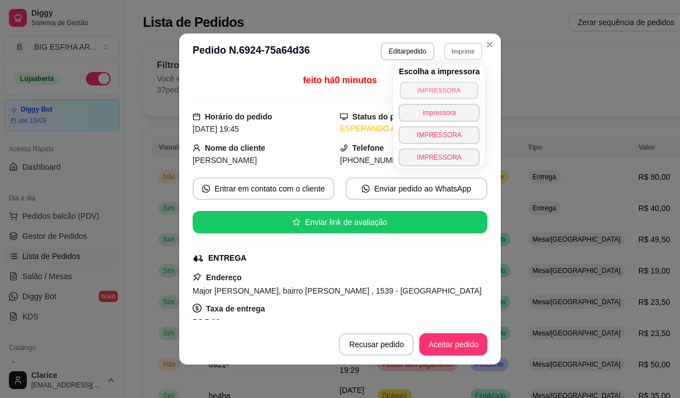
click at [449, 90] on button "IMPRESSORA" at bounding box center [439, 90] width 78 height 17
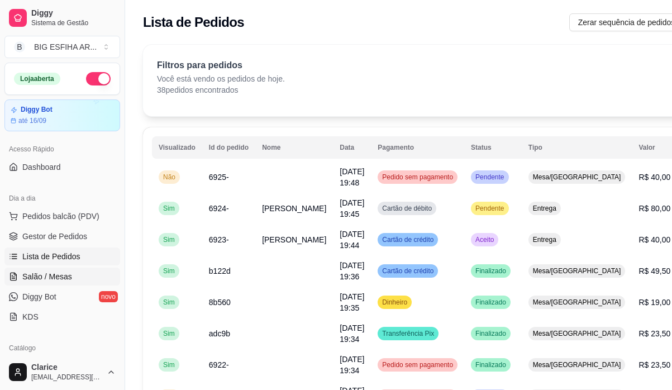
drag, startPoint x: 39, startPoint y: 275, endPoint x: 103, endPoint y: 275, distance: 64.8
click at [40, 275] on span "Salão / Mesas" at bounding box center [47, 276] width 50 height 11
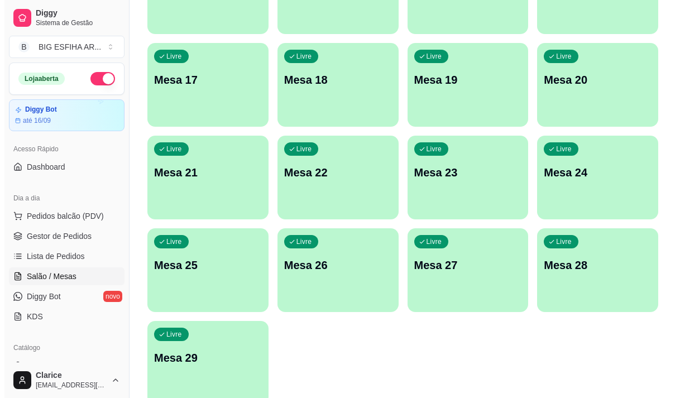
scroll to position [500, 0]
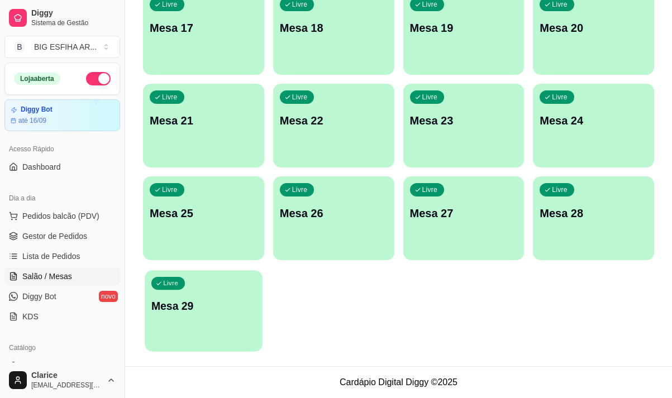
click at [210, 312] on p "Mesa 29" at bounding box center [203, 306] width 104 height 15
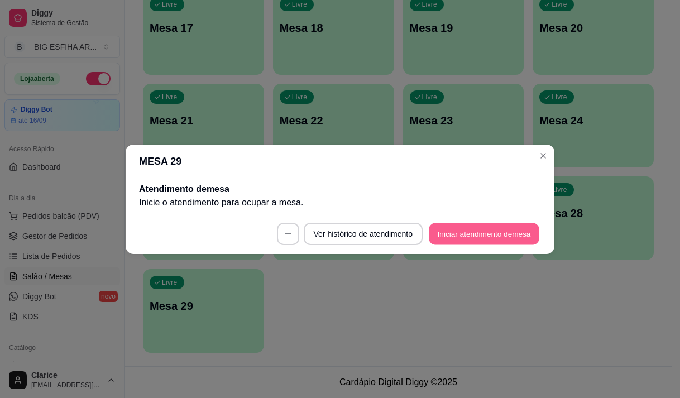
click at [468, 228] on button "Iniciar atendimento de mesa" at bounding box center [484, 234] width 111 height 22
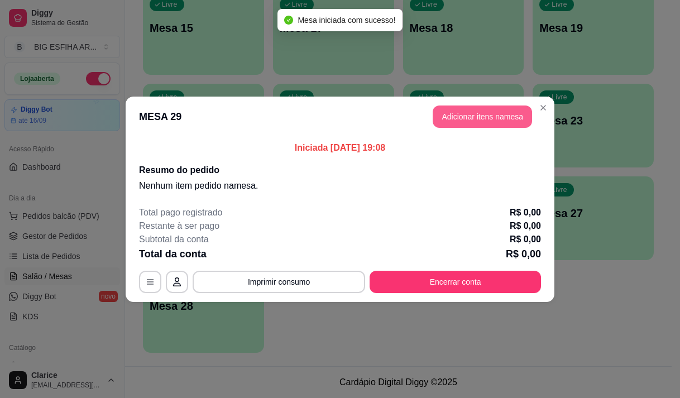
click at [471, 120] on button "Adicionar itens na mesa" at bounding box center [482, 117] width 99 height 22
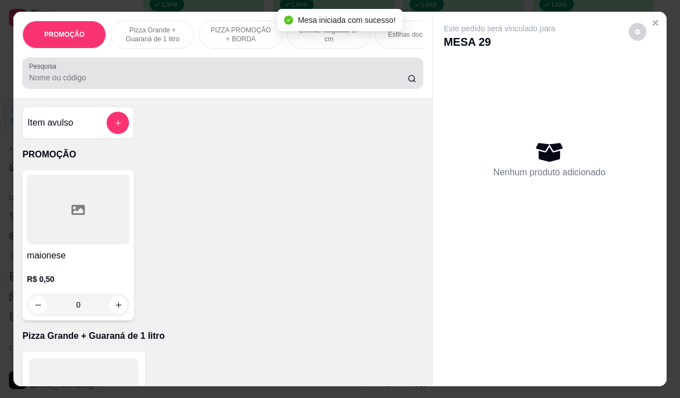
click at [258, 74] on div at bounding box center [222, 73] width 387 height 22
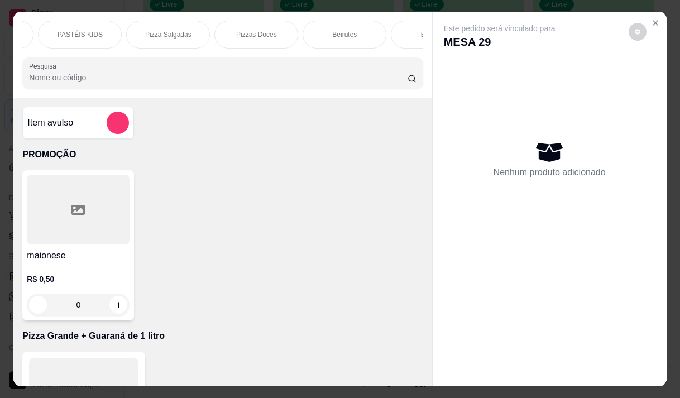
scroll to position [0, 715]
drag, startPoint x: 132, startPoint y: 30, endPoint x: 425, endPoint y: 188, distance: 332.8
click at [133, 30] on p "Pizza Salgadas" at bounding box center [144, 34] width 46 height 9
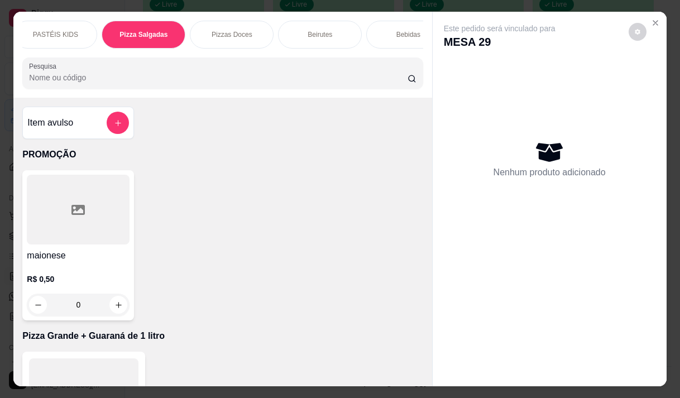
scroll to position [28, 0]
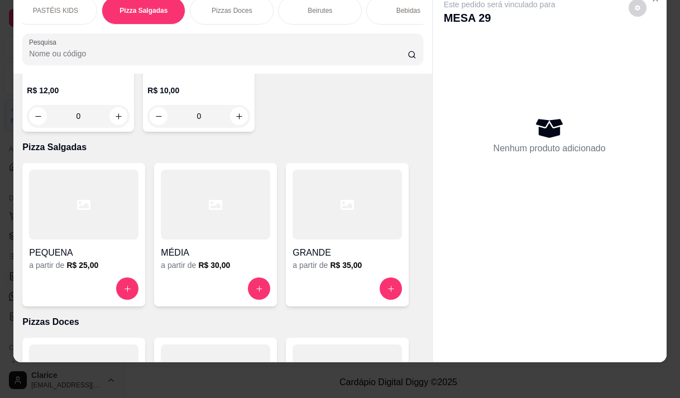
click at [348, 277] on div at bounding box center [347, 288] width 109 height 22
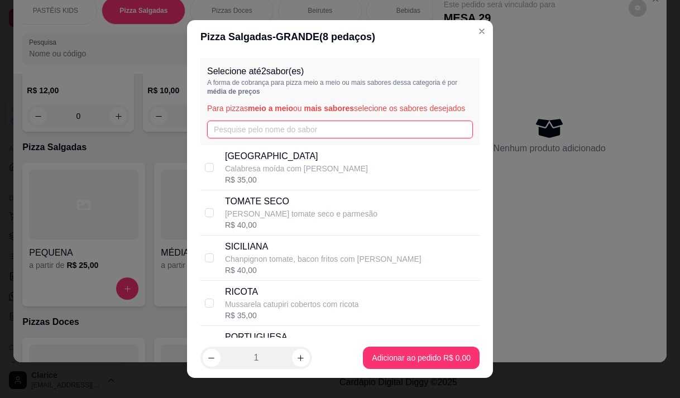
click at [246, 138] on input "text" at bounding box center [340, 130] width 266 height 18
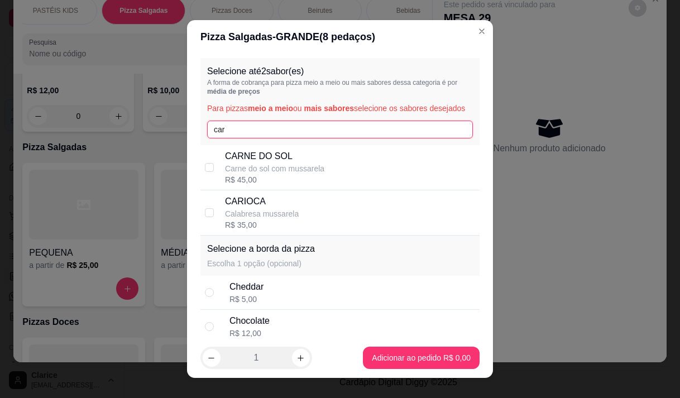
type input "car"
click at [295, 210] on div "CARIOCA Calabresa mussarela R$ 35,00" at bounding box center [350, 213] width 250 height 36
checkbox input "true"
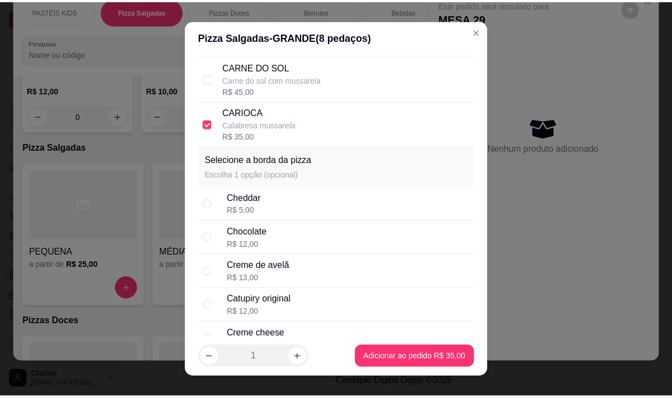
scroll to position [167, 0]
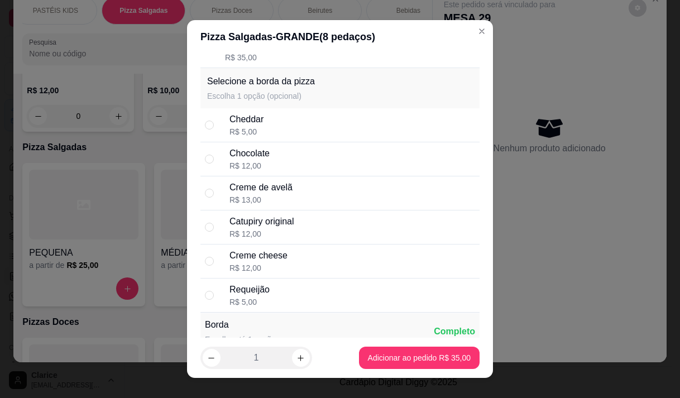
click at [248, 296] on div "Requeijão" at bounding box center [249, 289] width 40 height 13
radio input "true"
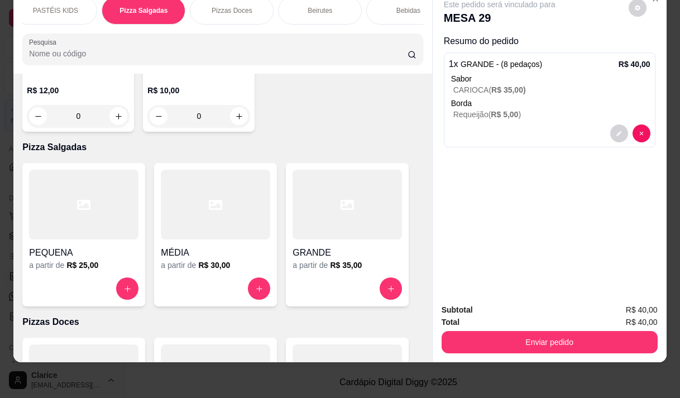
click at [564, 338] on button "Enviar pedido" at bounding box center [550, 342] width 216 height 22
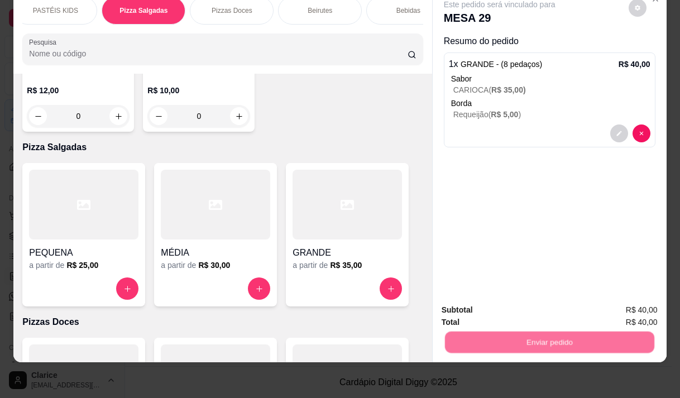
click at [525, 308] on button "Não registrar e enviar pedido" at bounding box center [512, 306] width 113 height 21
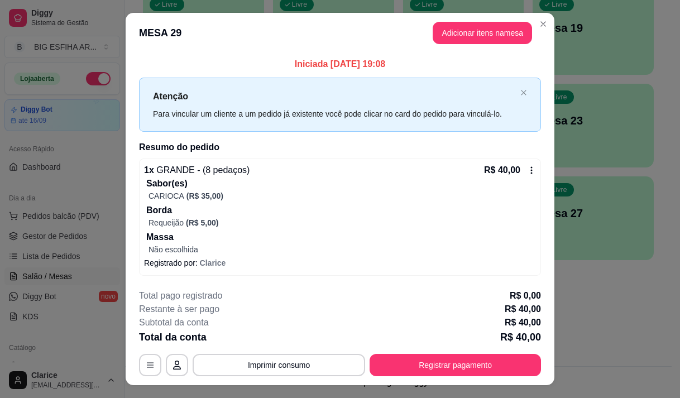
click at [530, 167] on icon at bounding box center [531, 170] width 9 height 9
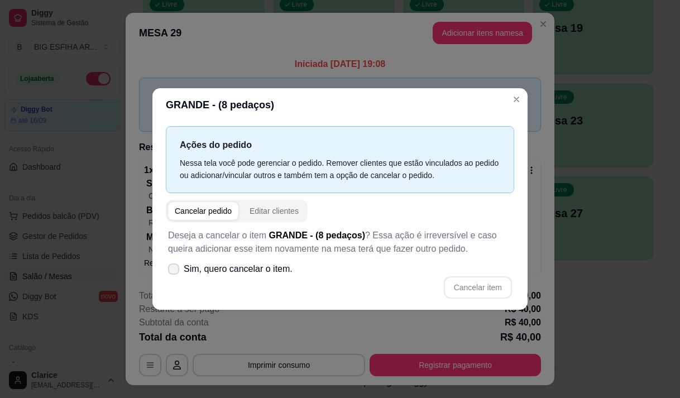
click at [178, 268] on icon at bounding box center [173, 269] width 9 height 7
click at [175, 271] on input "Sim, quero cancelar o item." at bounding box center [170, 274] width 7 height 7
checkbox input "true"
click at [467, 284] on button "Cancelar item" at bounding box center [478, 287] width 68 height 22
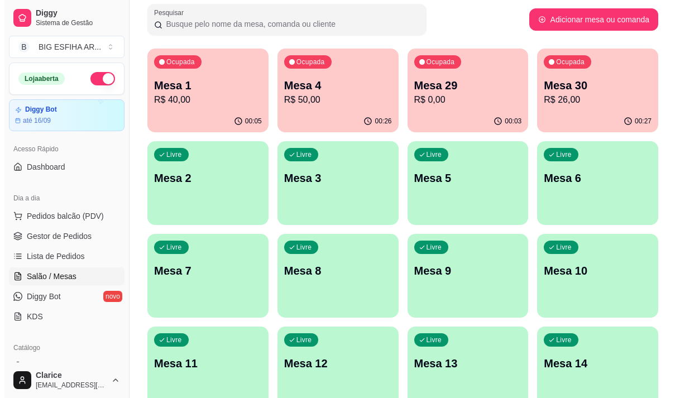
scroll to position [0, 0]
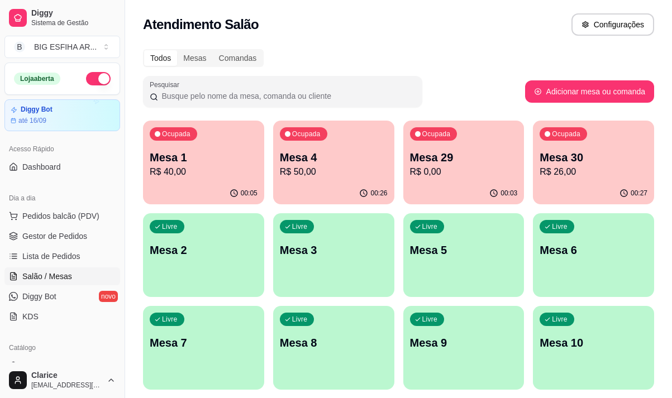
click at [441, 180] on div "Ocupada Mesa 29 R$ 0,00" at bounding box center [463, 152] width 121 height 62
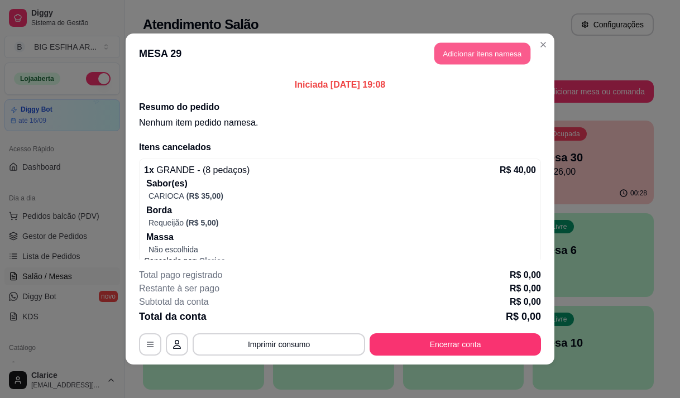
click at [475, 44] on button "Adicionar itens na mesa" at bounding box center [482, 54] width 96 height 22
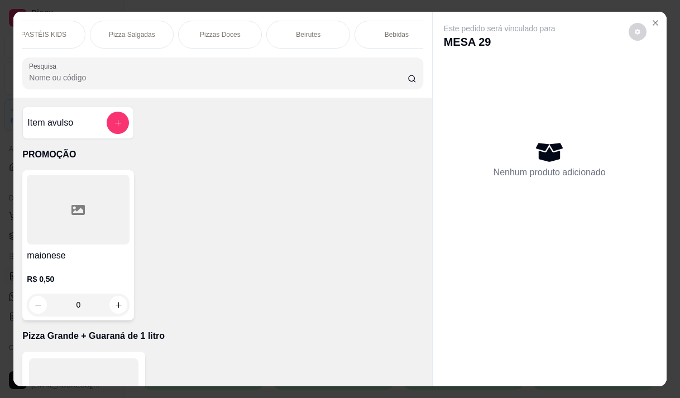
scroll to position [0, 759]
click at [110, 32] on p "Pizza Salgadas" at bounding box center [99, 34] width 46 height 9
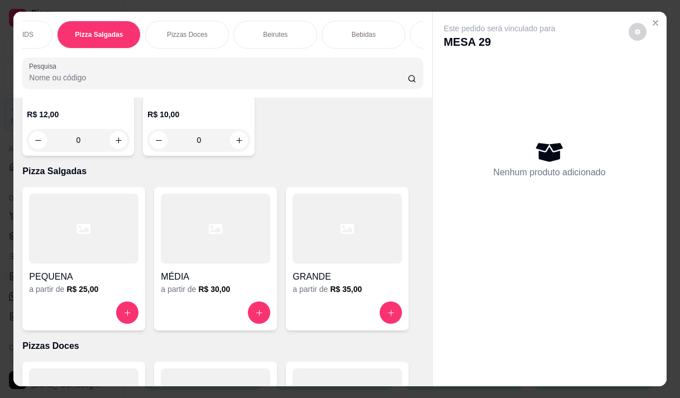
scroll to position [28, 0]
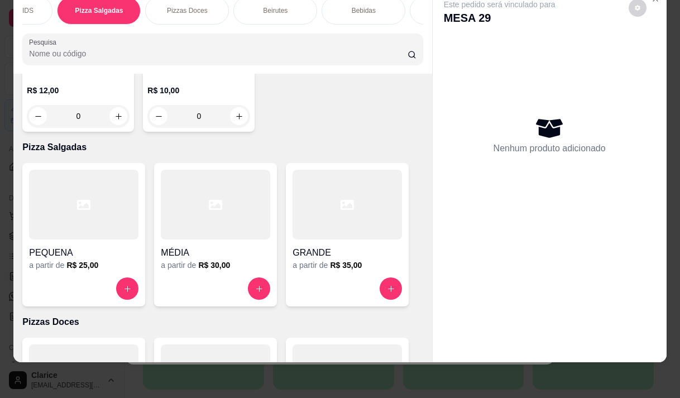
click at [325, 277] on div at bounding box center [347, 288] width 109 height 22
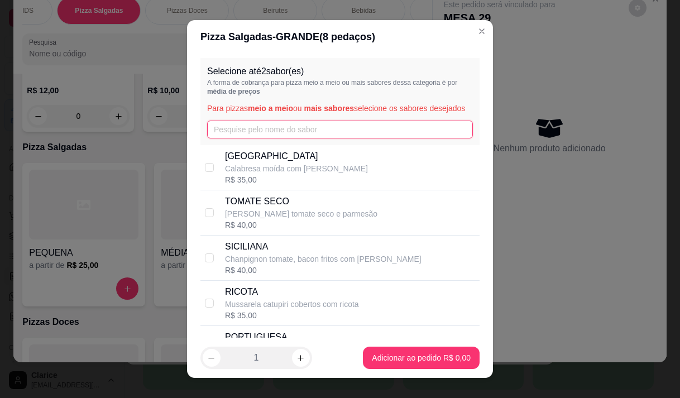
click at [238, 138] on input "text" at bounding box center [340, 130] width 266 height 18
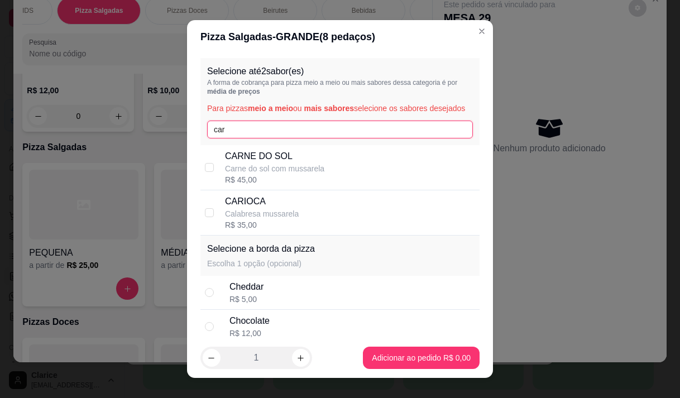
type input "car"
click at [253, 208] on p "CARIOCA" at bounding box center [262, 201] width 74 height 13
checkbox input "true"
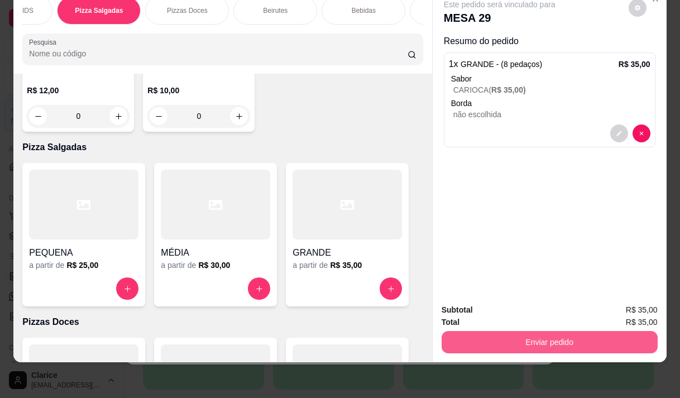
click at [569, 336] on button "Enviar pedido" at bounding box center [550, 342] width 216 height 22
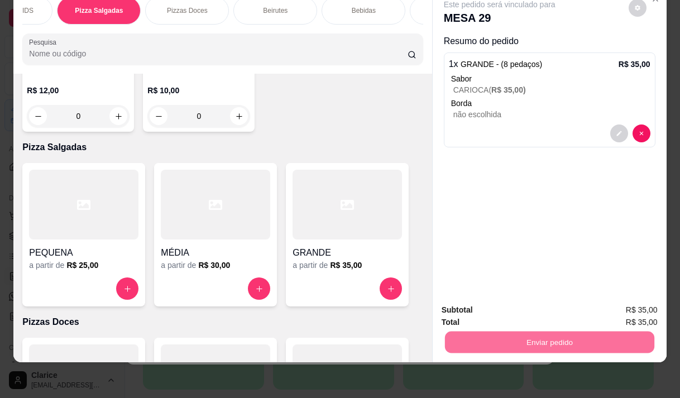
click at [537, 304] on button "Não registrar e enviar pedido" at bounding box center [512, 306] width 116 height 21
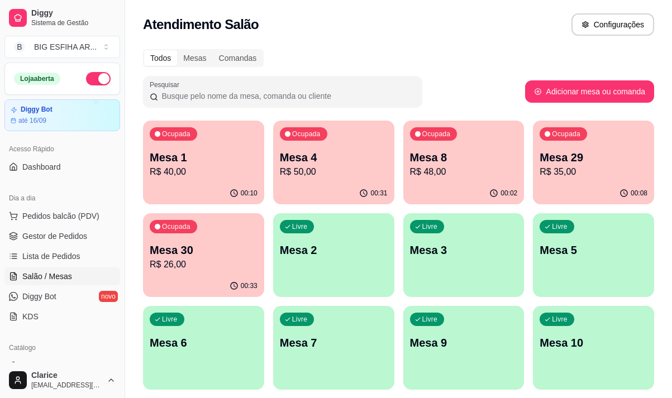
click at [316, 166] on div "Mesa 4 R$ 50,00" at bounding box center [334, 164] width 108 height 29
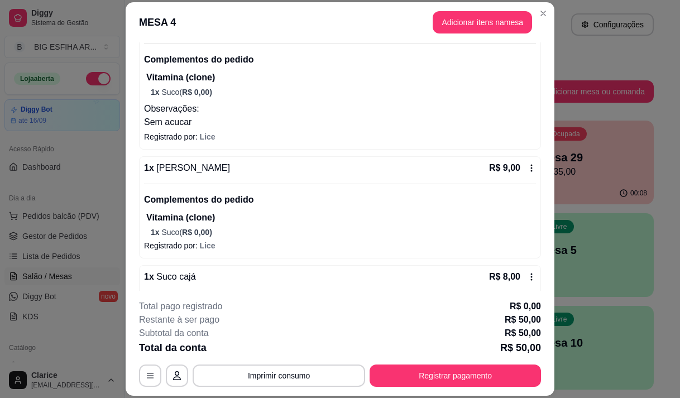
scroll to position [33, 0]
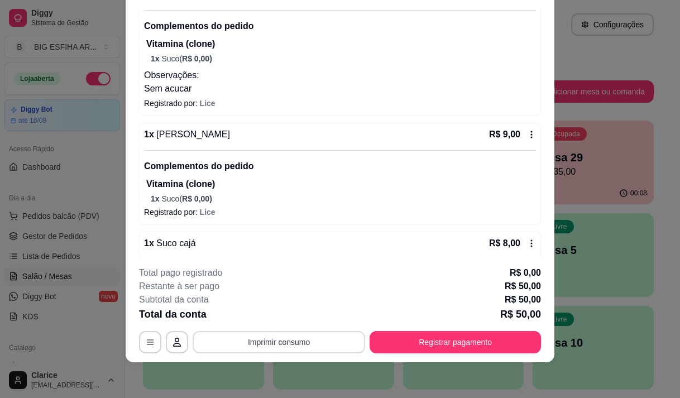
click at [291, 343] on button "Imprimir consumo" at bounding box center [279, 342] width 173 height 22
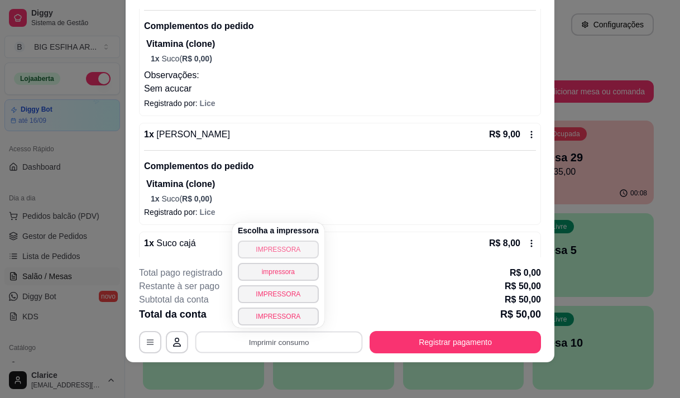
click at [287, 248] on button "IMPRESSORA" at bounding box center [278, 250] width 81 height 18
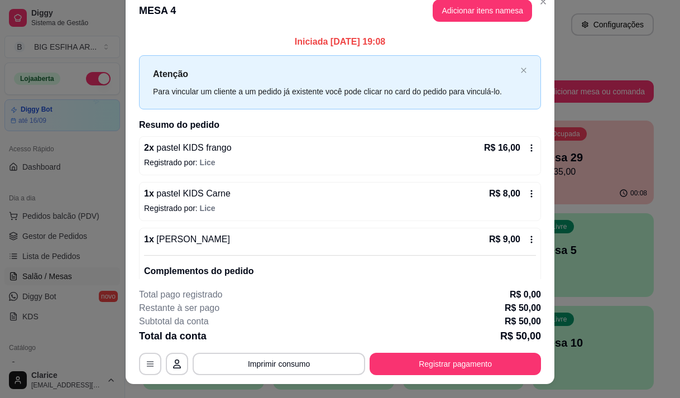
scroll to position [0, 0]
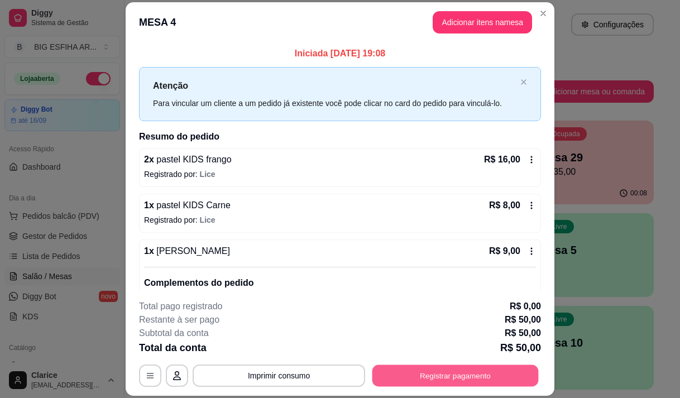
click at [423, 370] on button "Registrar pagamento" at bounding box center [455, 376] width 166 height 22
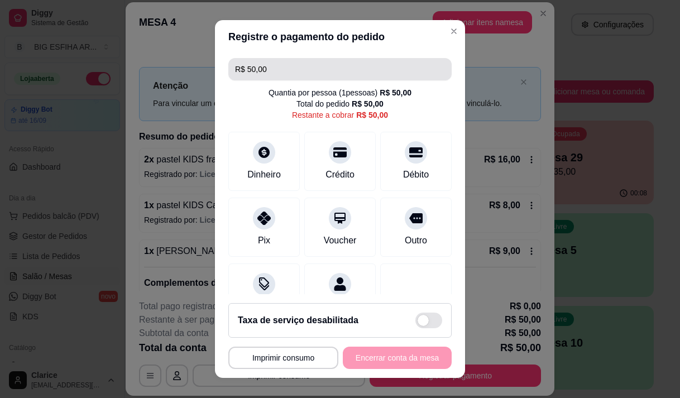
click at [294, 69] on input "R$ 50,00" at bounding box center [340, 69] width 210 height 22
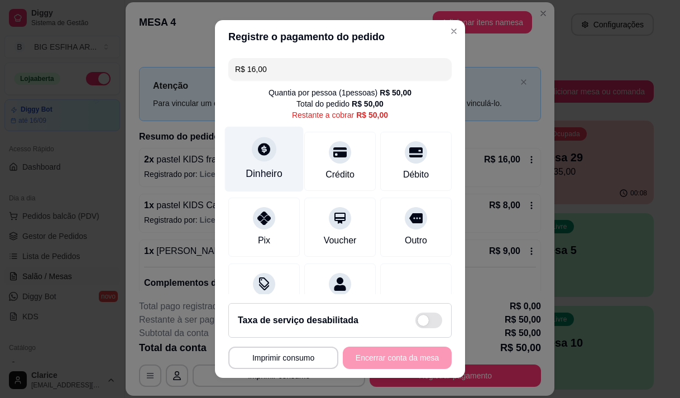
type input "R$ 16,00"
click at [254, 160] on div at bounding box center [264, 149] width 25 height 25
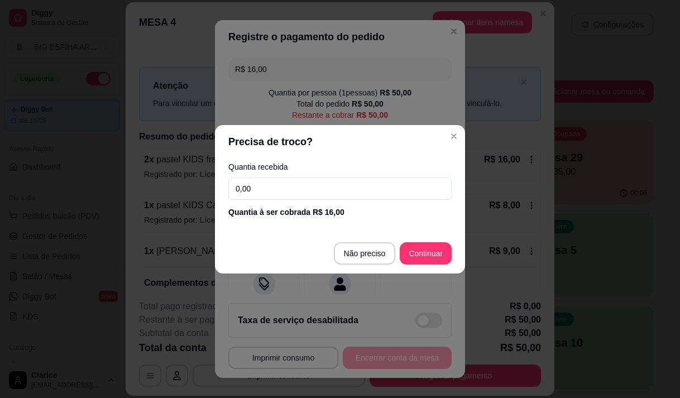
click at [321, 179] on input "0,00" at bounding box center [339, 189] width 223 height 22
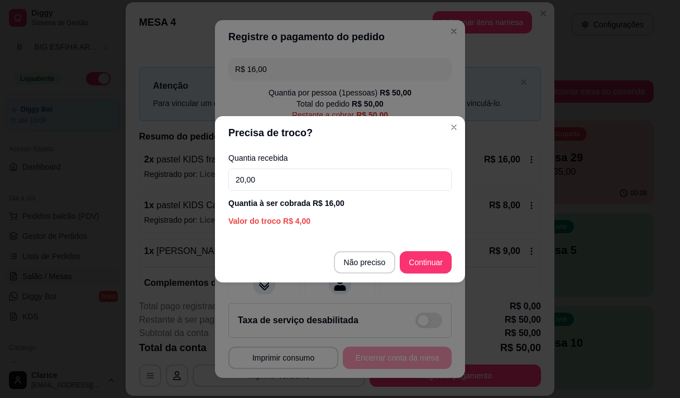
type input "20,00"
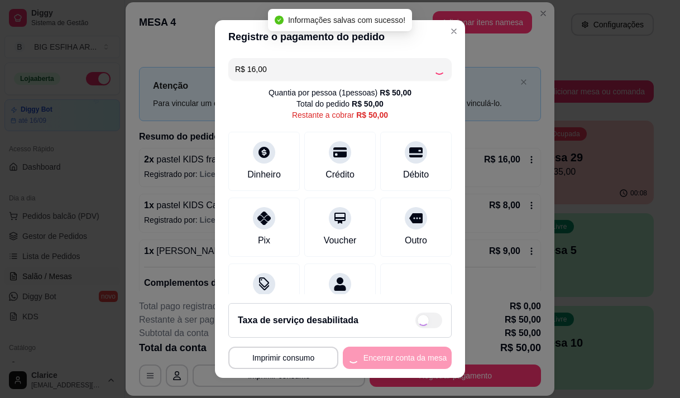
type input "R$ 34,00"
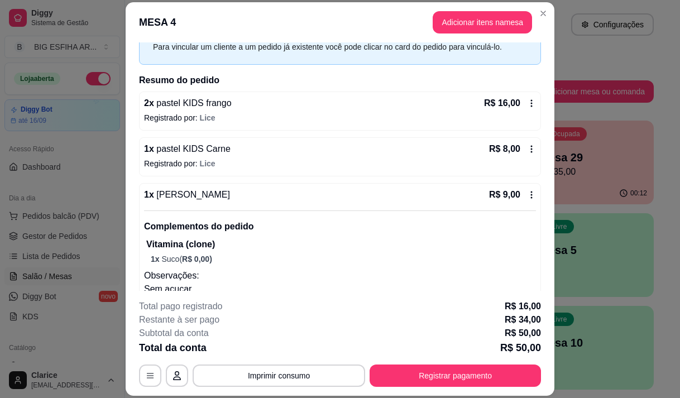
scroll to position [112, 0]
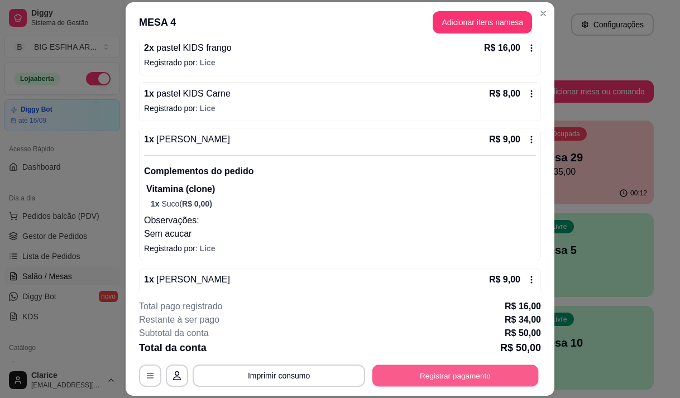
click at [392, 371] on button "Registrar pagamento" at bounding box center [455, 376] width 166 height 22
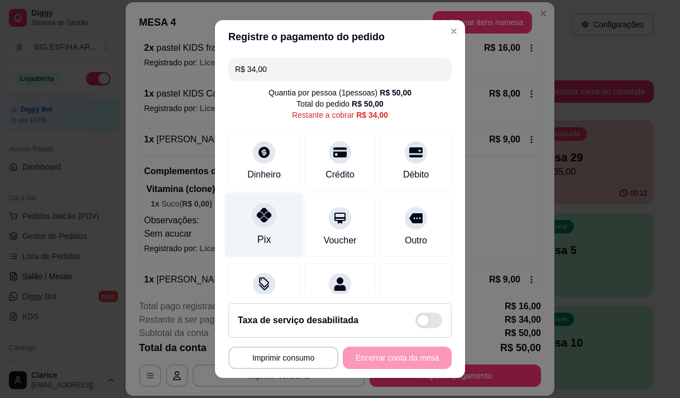
click at [268, 230] on div "Pix" at bounding box center [264, 224] width 79 height 65
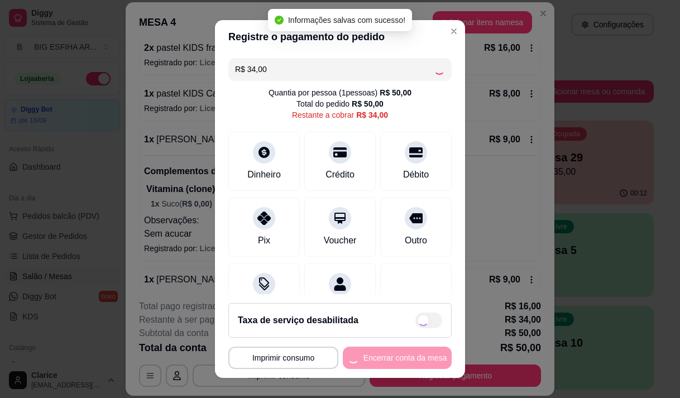
type input "R$ 0,00"
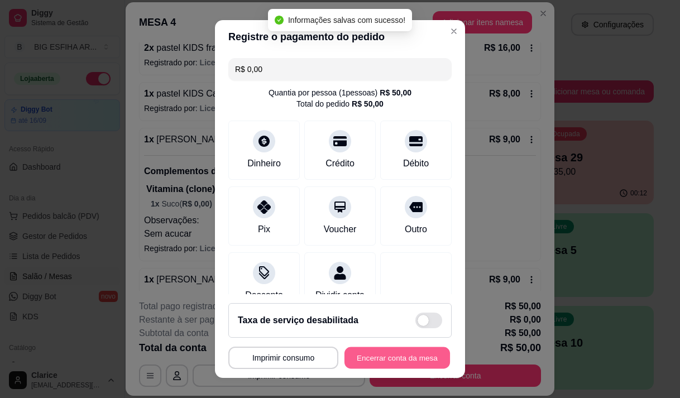
click at [373, 356] on button "Encerrar conta da mesa" at bounding box center [397, 358] width 106 height 22
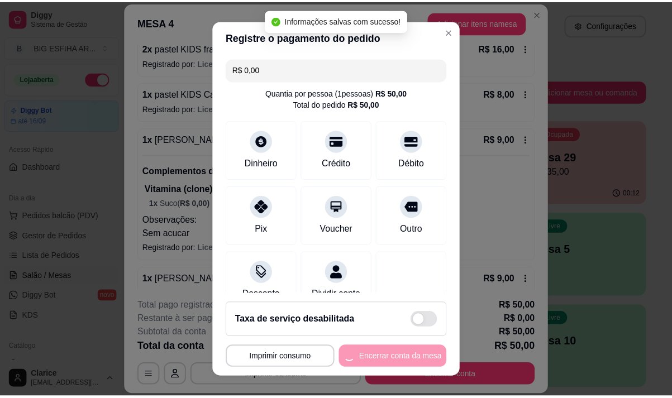
scroll to position [0, 0]
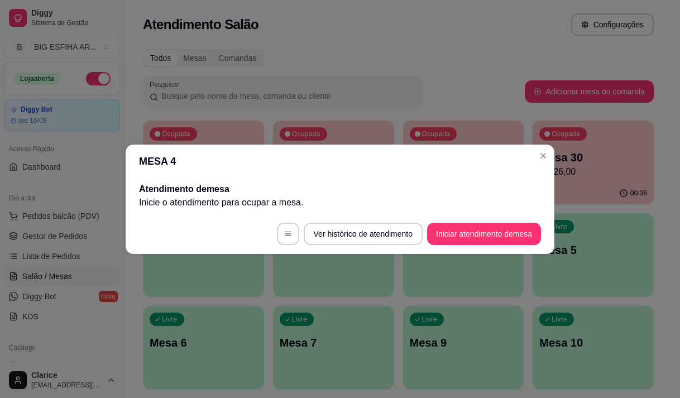
click at [491, 381] on div "button" at bounding box center [463, 382] width 121 height 13
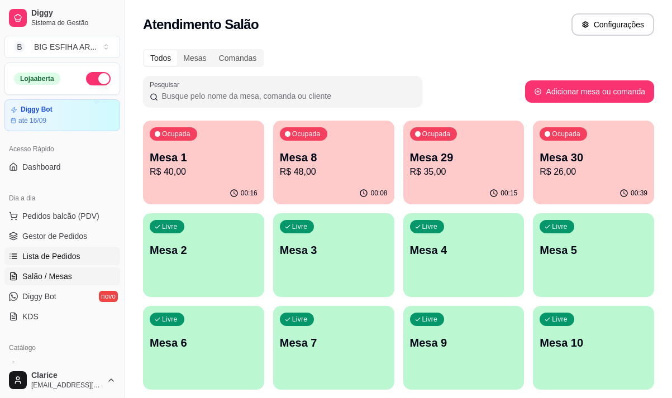
click at [66, 256] on span "Lista de Pedidos" at bounding box center [51, 256] width 58 height 11
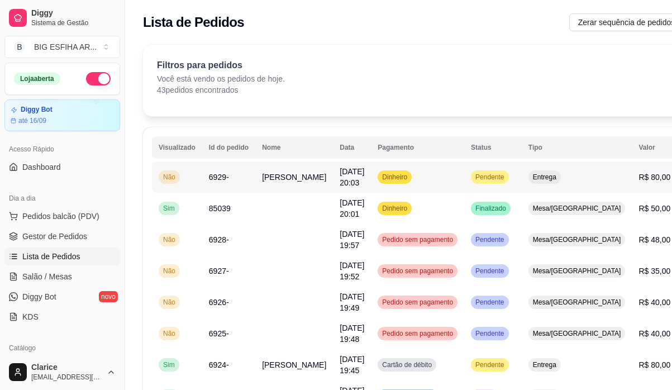
click at [264, 177] on span "Raquel" at bounding box center [294, 177] width 64 height 9
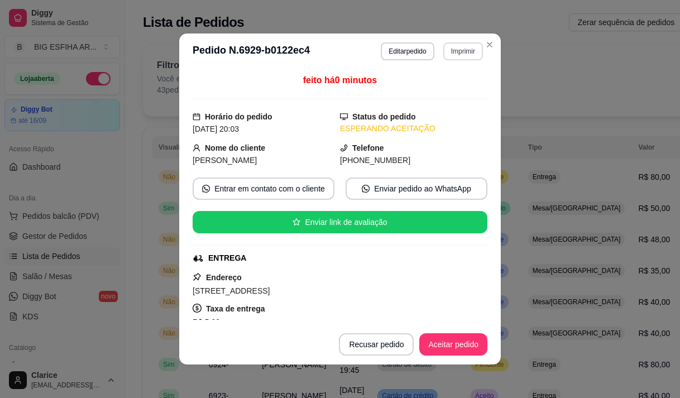
click at [456, 46] on button "Imprimir" at bounding box center [463, 51] width 40 height 18
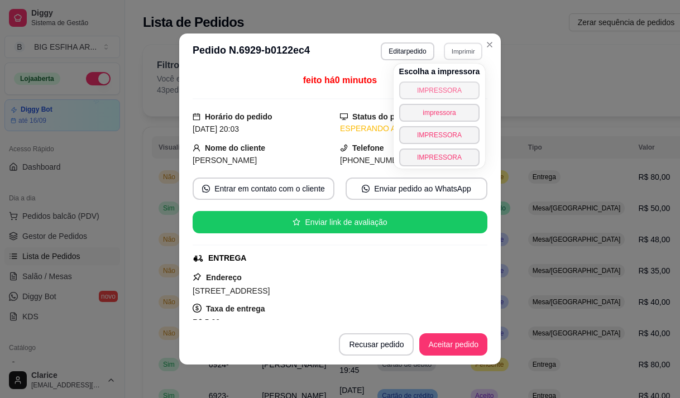
click at [434, 87] on button "IMPRESSORA" at bounding box center [439, 91] width 81 height 18
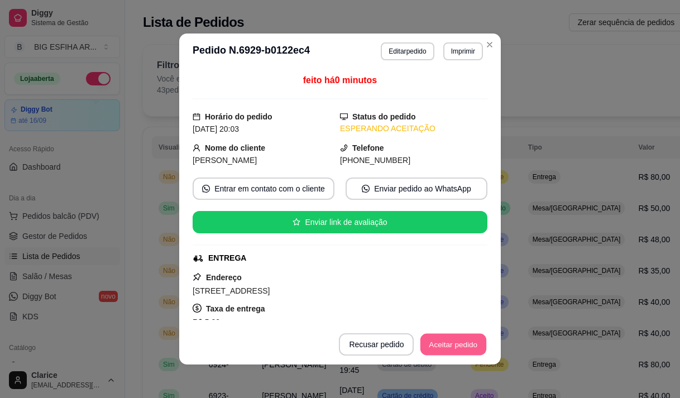
click at [468, 344] on button "Aceitar pedido" at bounding box center [453, 345] width 66 height 22
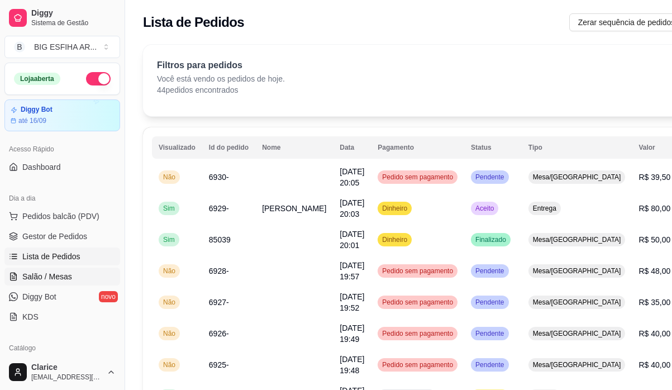
click at [48, 277] on span "Salão / Mesas" at bounding box center [47, 276] width 50 height 11
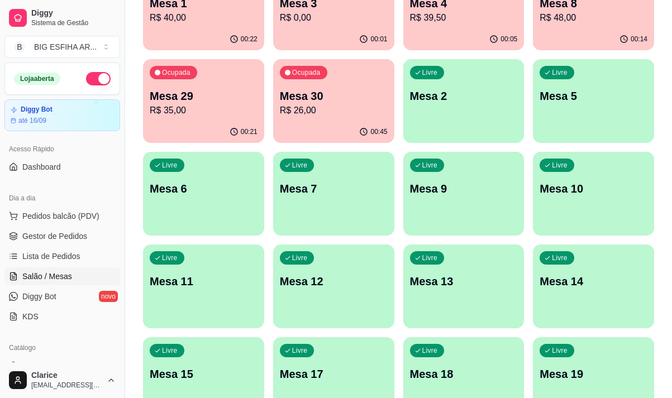
scroll to position [143, 0]
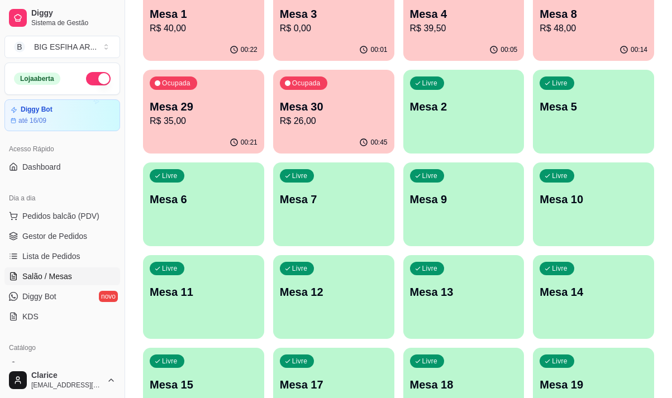
click at [333, 120] on p "R$ 26,00" at bounding box center [334, 120] width 108 height 13
click at [193, 116] on p "R$ 35,00" at bounding box center [203, 120] width 104 height 13
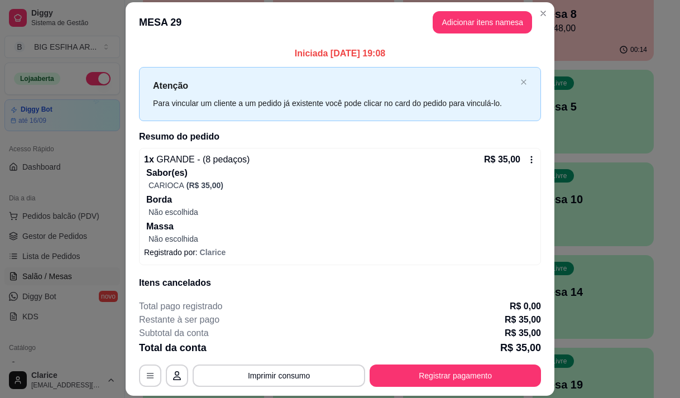
click at [596, 317] on div "Livre Mesa 14" at bounding box center [593, 290] width 121 height 70
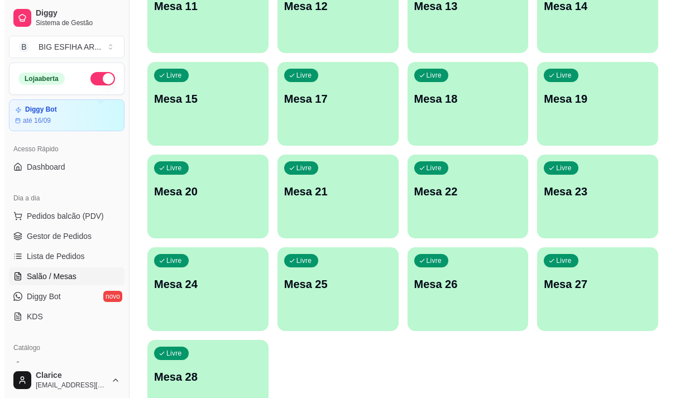
scroll to position [500, 0]
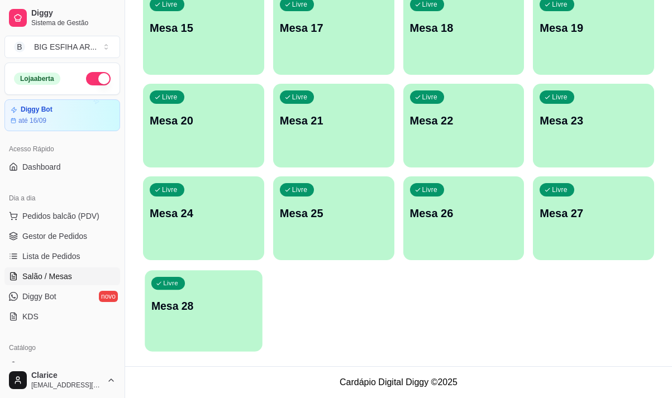
click at [227, 313] on p "Mesa 28" at bounding box center [203, 306] width 104 height 15
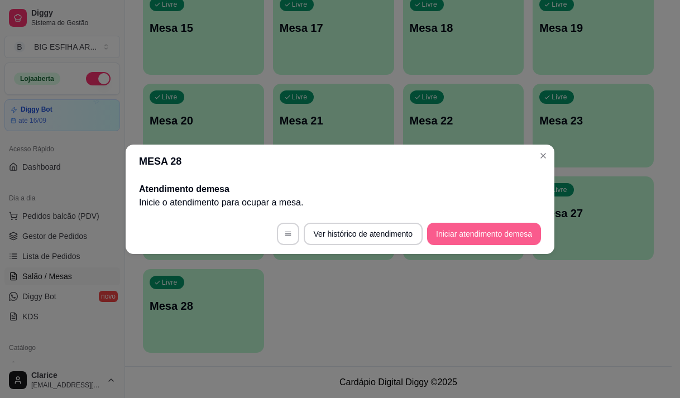
click at [461, 224] on button "Iniciar atendimento de mesa" at bounding box center [484, 234] width 114 height 22
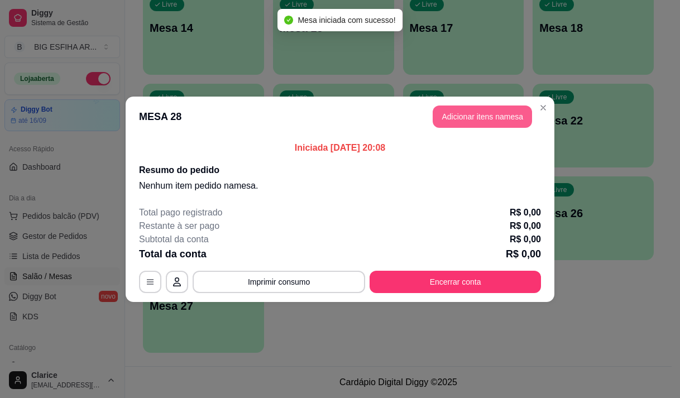
click at [489, 112] on button "Adicionar itens na mesa" at bounding box center [482, 117] width 99 height 22
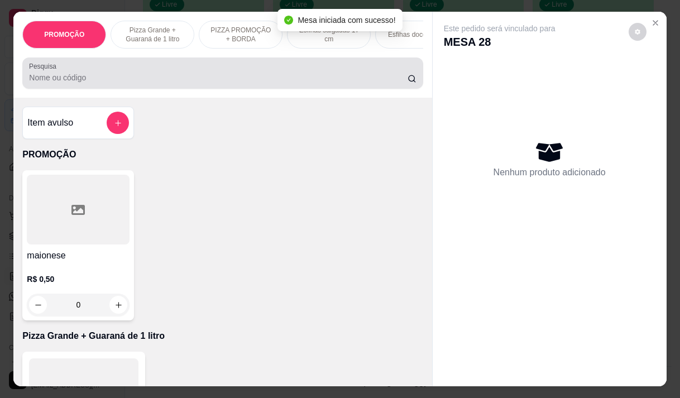
click at [224, 83] on input "Pesquisa" at bounding box center [218, 77] width 379 height 11
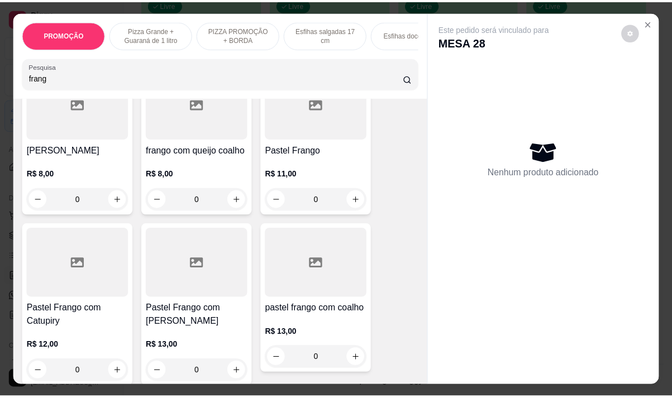
scroll to position [223, 0]
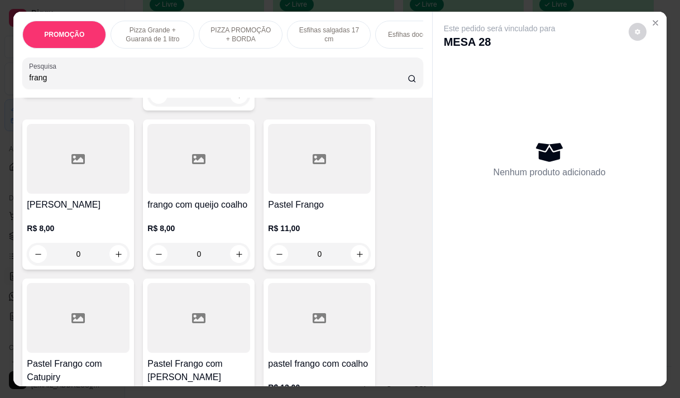
type input "frang"
click at [298, 183] on div at bounding box center [319, 159] width 103 height 70
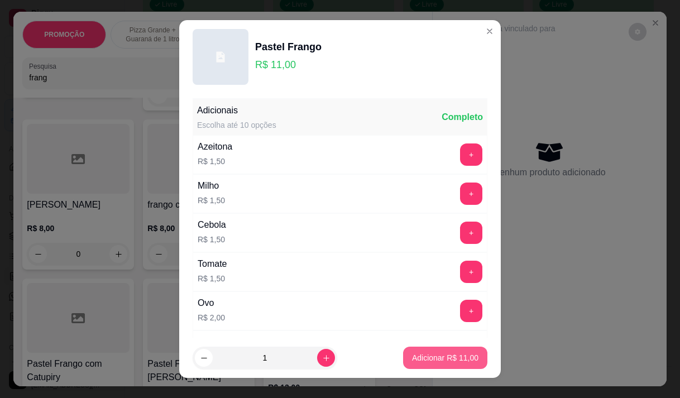
click at [453, 355] on p "Adicionar R$ 11,00" at bounding box center [445, 357] width 66 height 11
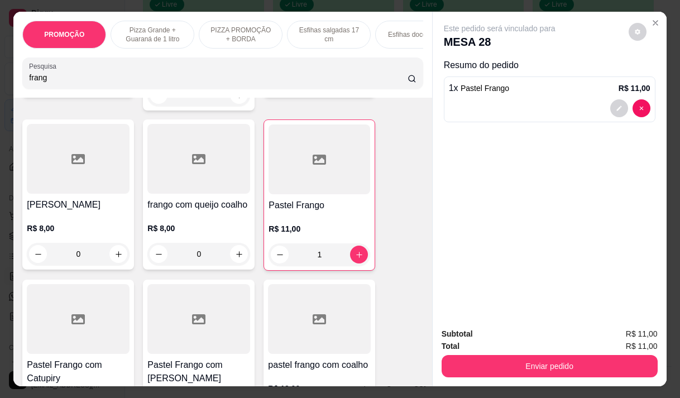
type input "1"
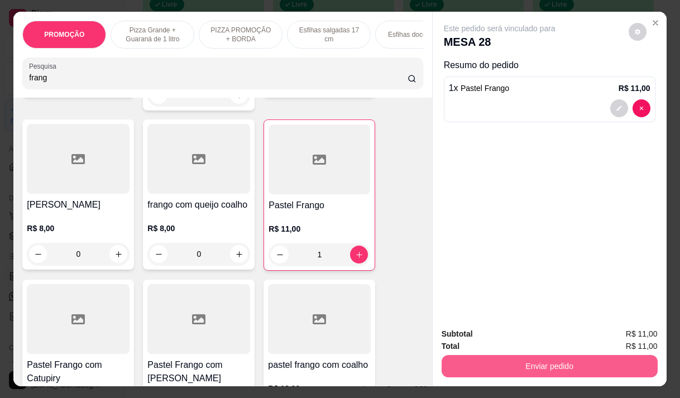
click at [536, 364] on button "Enviar pedido" at bounding box center [550, 366] width 216 height 22
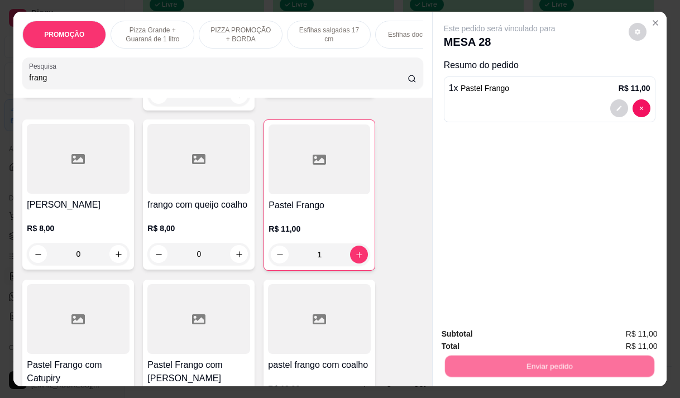
click at [515, 335] on button "Não registrar e enviar pedido" at bounding box center [512, 334] width 116 height 21
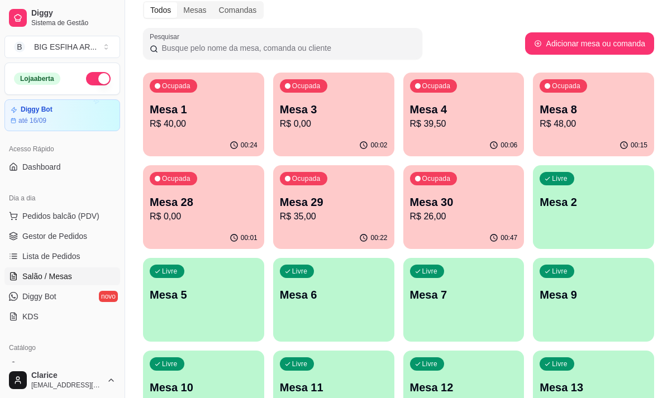
scroll to position [0, 0]
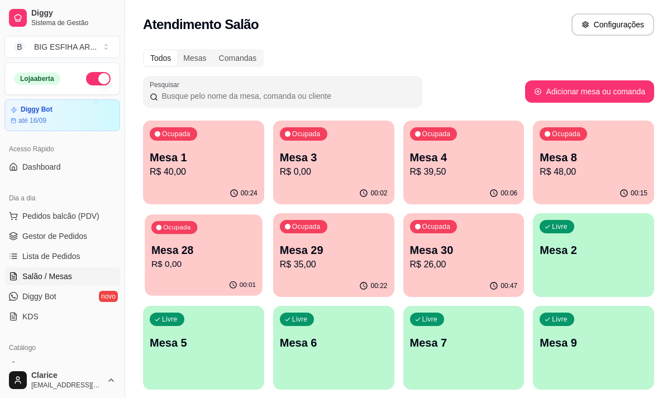
click at [210, 269] on p "R$ 0,00" at bounding box center [203, 264] width 104 height 13
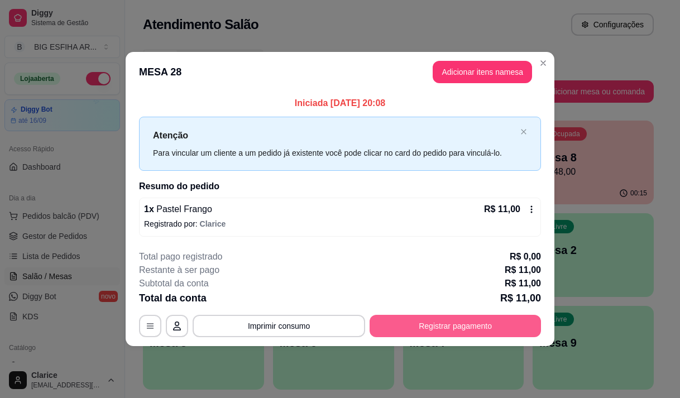
click at [474, 330] on button "Registrar pagamento" at bounding box center [455, 326] width 171 height 22
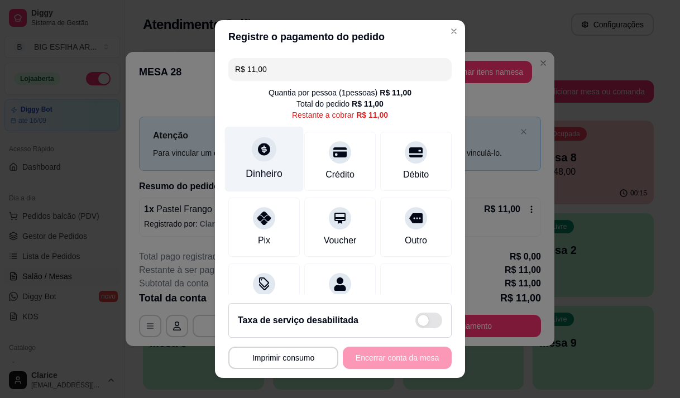
click at [248, 162] on div "Dinheiro" at bounding box center [264, 158] width 79 height 65
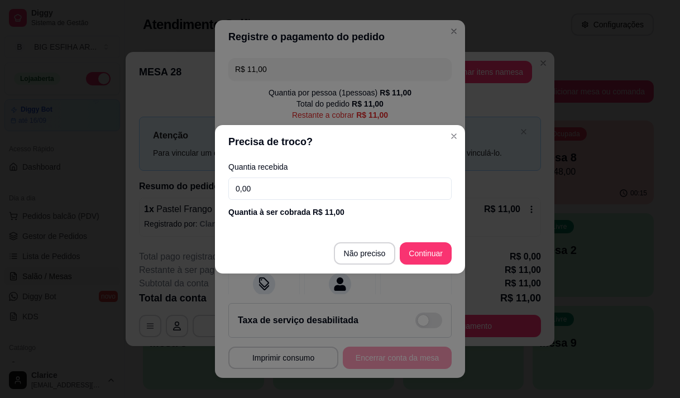
click at [293, 186] on input "0,00" at bounding box center [339, 189] width 223 height 22
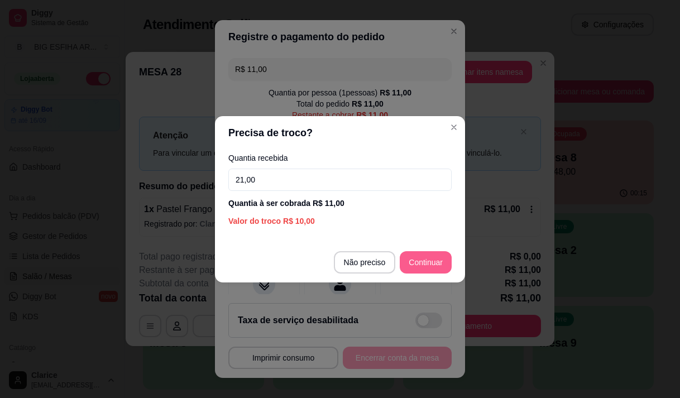
type input "21,00"
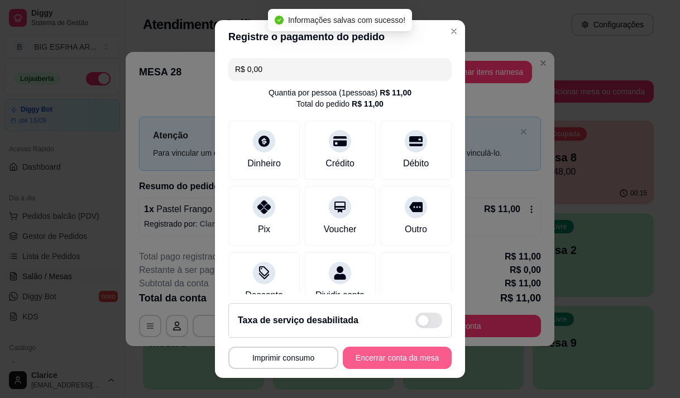
type input "R$ 0,00"
click at [403, 355] on button "Encerrar conta da mesa" at bounding box center [397, 358] width 109 height 22
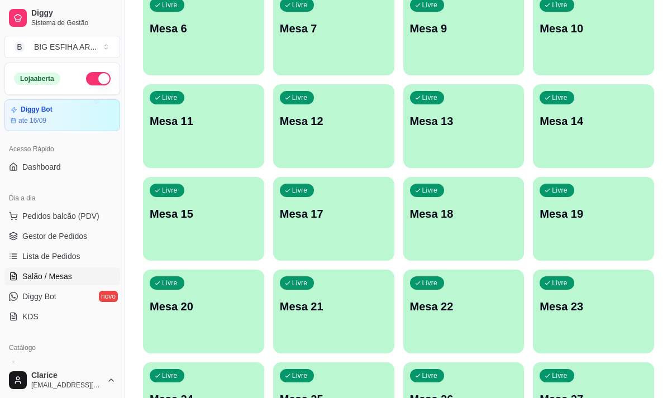
scroll to position [447, 0]
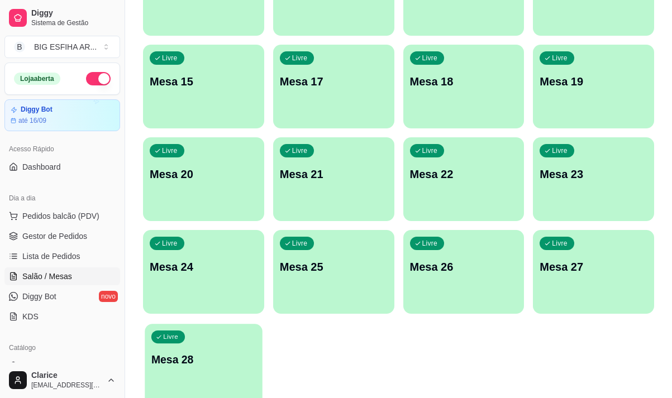
click at [214, 364] on p "Mesa 28" at bounding box center [203, 359] width 104 height 15
click at [206, 363] on p "Mesa 28" at bounding box center [203, 359] width 104 height 15
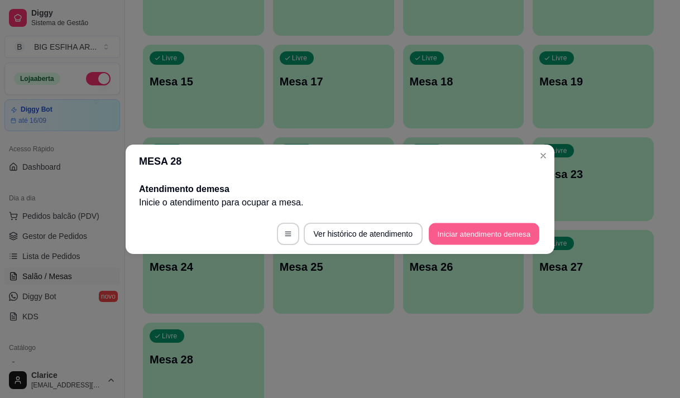
click at [472, 239] on button "Iniciar atendimento de mesa" at bounding box center [484, 234] width 111 height 22
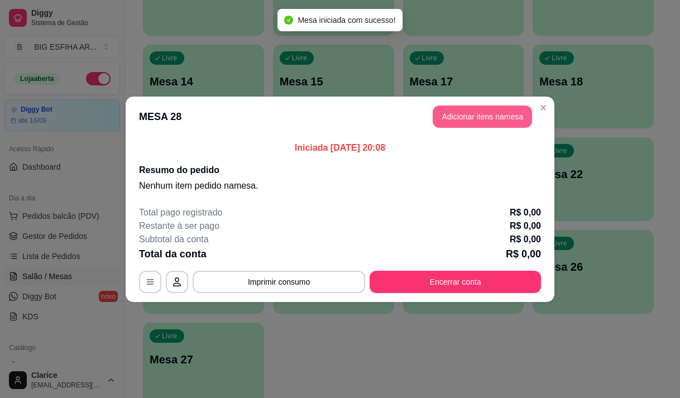
click at [488, 125] on button "Adicionar itens na mesa" at bounding box center [482, 117] width 99 height 22
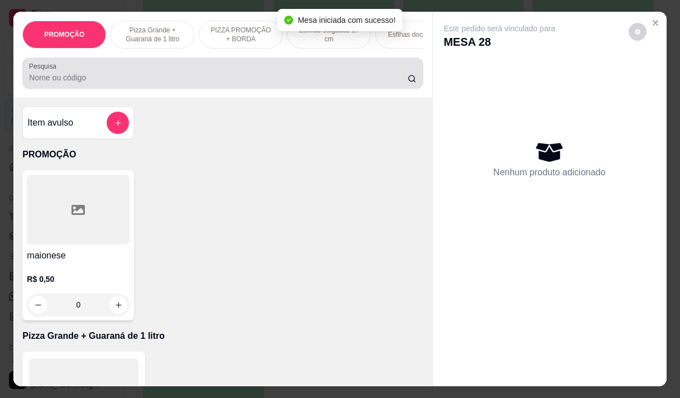
click at [136, 82] on input "Pesquisa" at bounding box center [218, 77] width 379 height 11
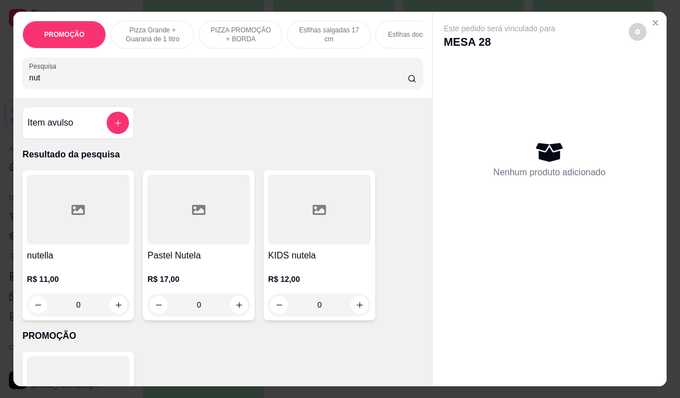
type input "nut"
click at [50, 269] on div "R$ 11,00 0" at bounding box center [78, 289] width 103 height 54
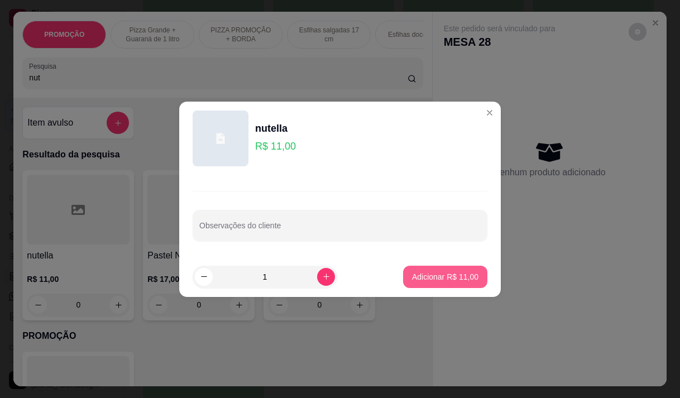
click at [425, 274] on p "Adicionar R$ 11,00" at bounding box center [445, 276] width 66 height 11
type input "1"
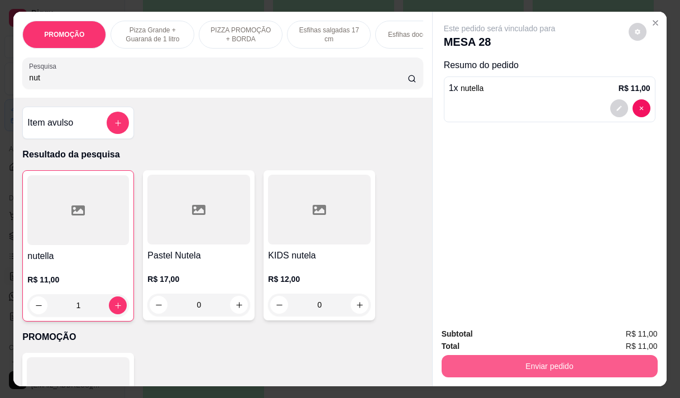
click at [487, 360] on button "Enviar pedido" at bounding box center [550, 366] width 216 height 22
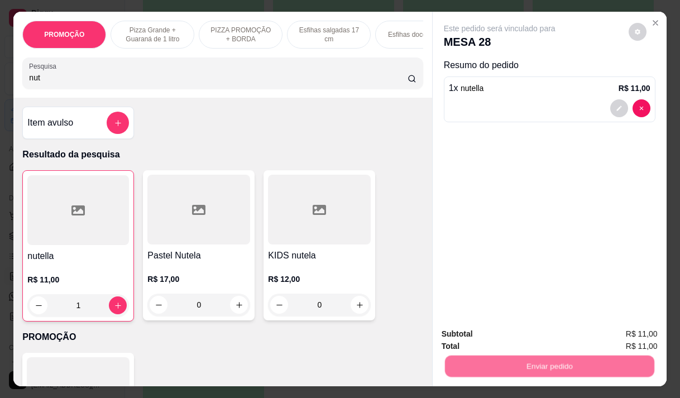
click at [471, 325] on button "Não registrar e enviar pedido" at bounding box center [512, 334] width 116 height 21
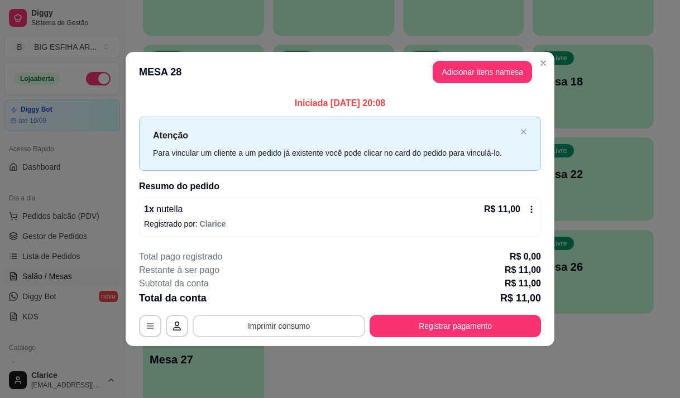
click at [277, 324] on button "Imprimir consumo" at bounding box center [279, 326] width 173 height 22
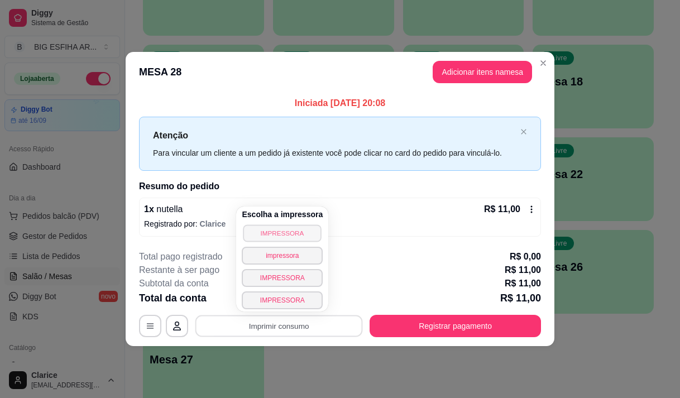
click at [299, 239] on button "IMPRESSORA" at bounding box center [282, 232] width 78 height 17
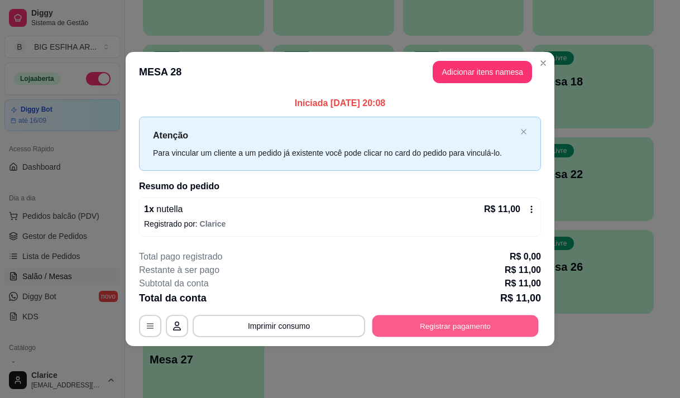
click at [416, 328] on button "Registrar pagamento" at bounding box center [455, 326] width 166 height 22
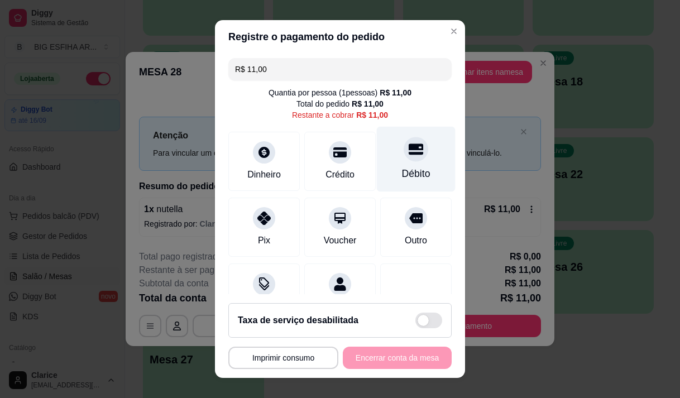
click at [408, 179] on div "Débito" at bounding box center [416, 173] width 28 height 15
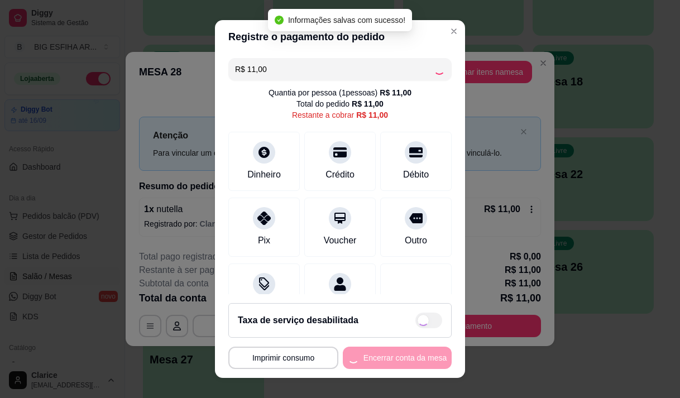
type input "R$ 0,00"
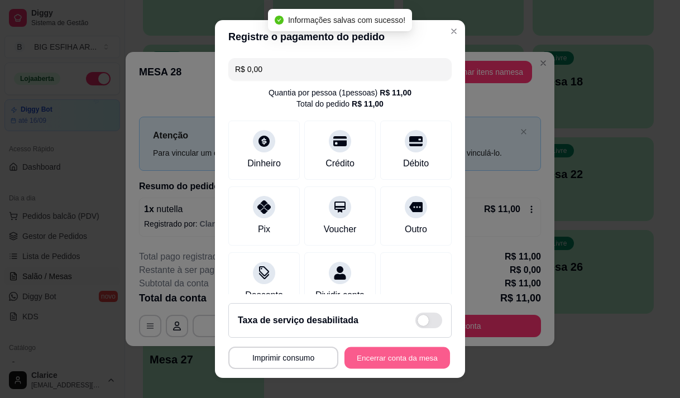
click at [393, 359] on button "Encerrar conta da mesa" at bounding box center [397, 358] width 106 height 22
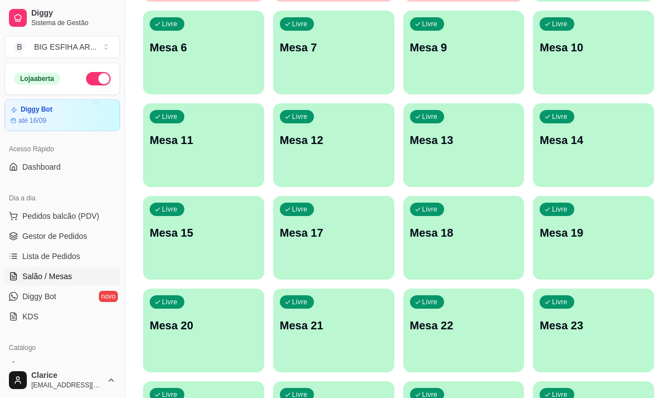
scroll to position [167, 0]
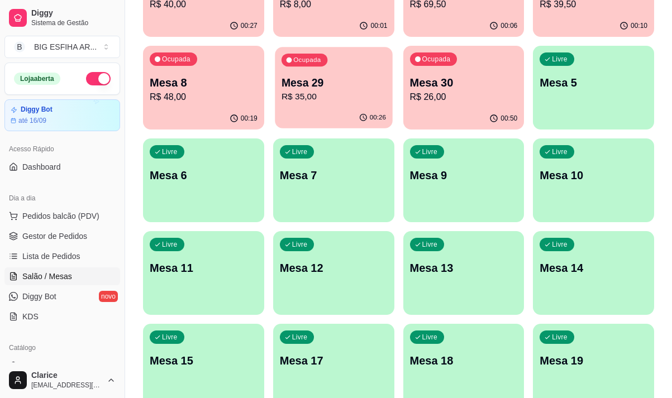
click at [323, 85] on p "Mesa 29" at bounding box center [333, 82] width 104 height 15
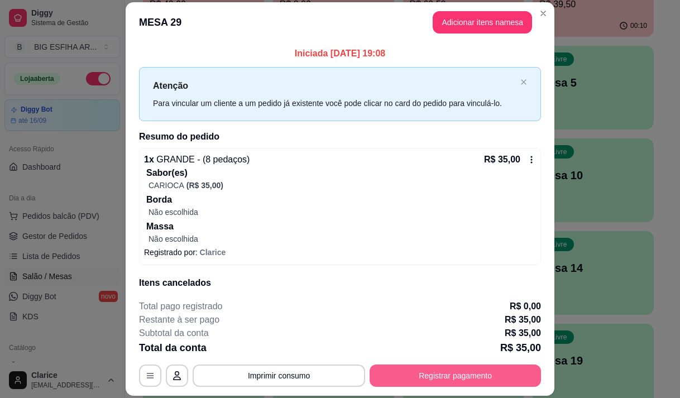
click at [468, 380] on button "Registrar pagamento" at bounding box center [455, 376] width 171 height 22
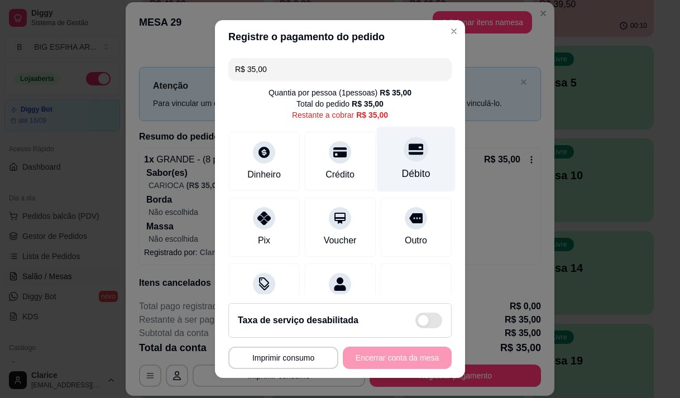
click at [415, 164] on div "Débito" at bounding box center [416, 158] width 79 height 65
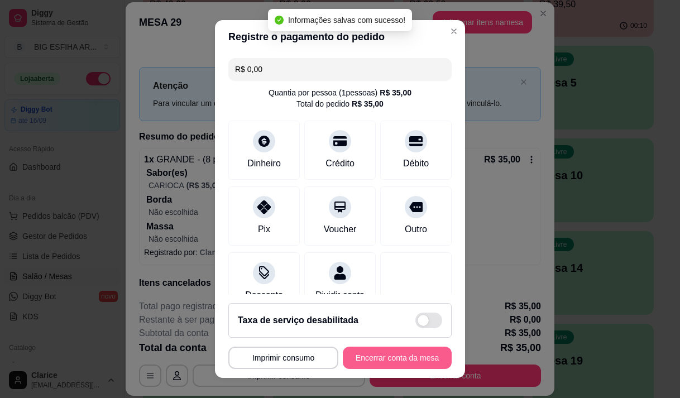
type input "R$ 0,00"
click at [376, 358] on button "Encerrar conta da mesa" at bounding box center [397, 358] width 106 height 22
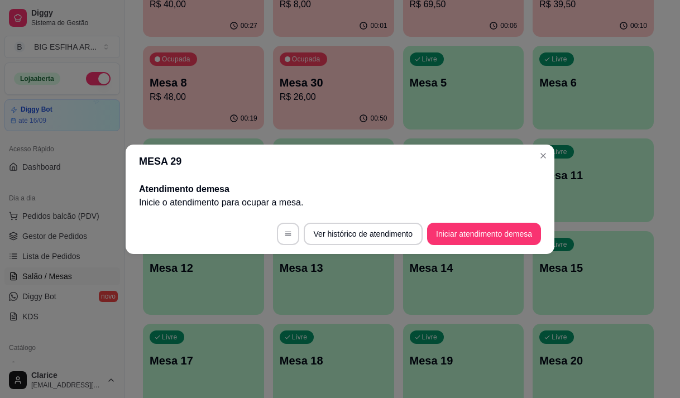
click at [621, 348] on div "Livre Mesa 20" at bounding box center [593, 359] width 121 height 70
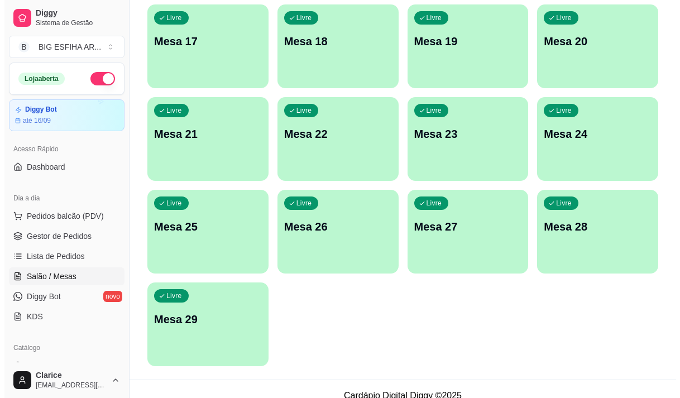
scroll to position [500, 0]
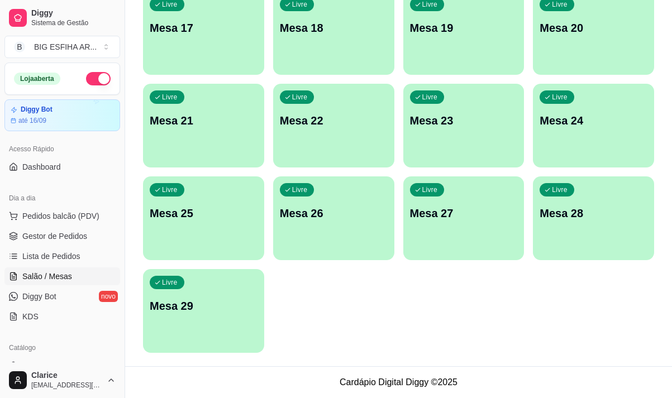
click at [214, 330] on div "Livre Mesa 29" at bounding box center [203, 304] width 121 height 70
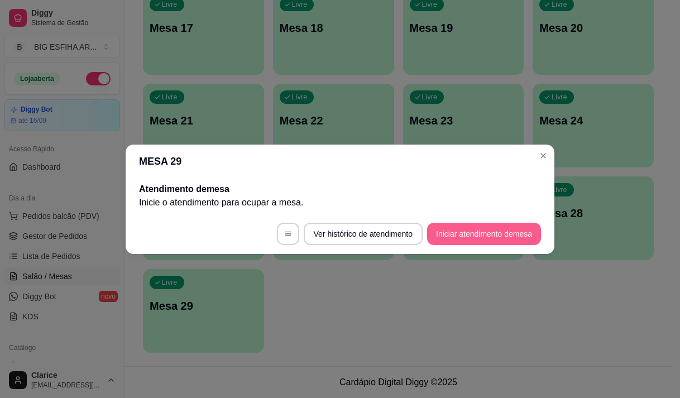
click at [463, 236] on button "Iniciar atendimento de mesa" at bounding box center [484, 234] width 114 height 22
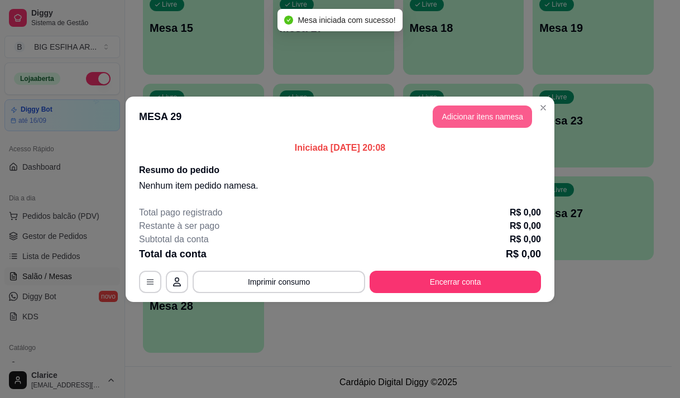
click at [443, 109] on button "Adicionar itens na mesa" at bounding box center [482, 117] width 99 height 22
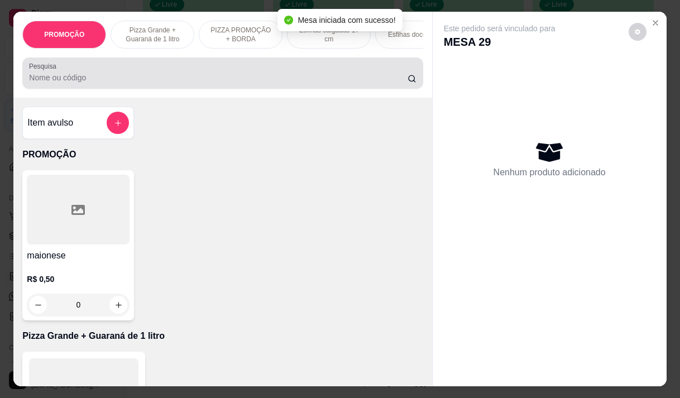
click at [230, 83] on input "Pesquisa" at bounding box center [218, 77] width 379 height 11
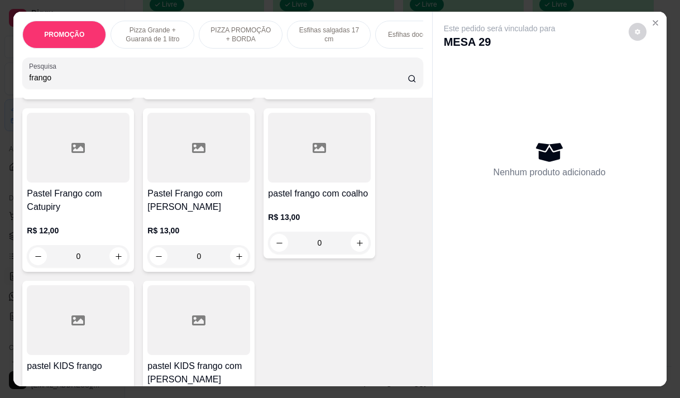
scroll to position [391, 0]
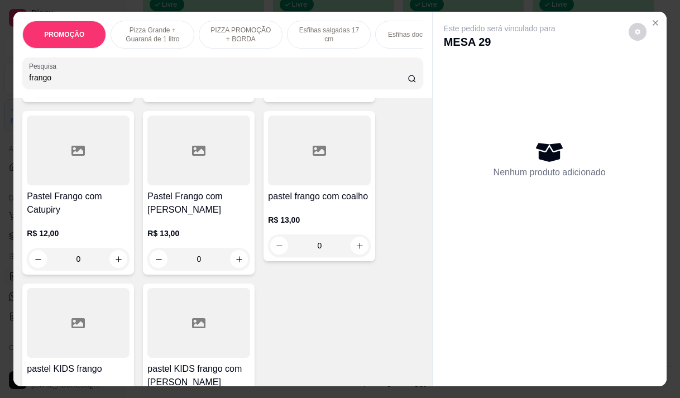
type input "frango"
click at [157, 217] on div "R$ 13,00 0" at bounding box center [198, 244] width 103 height 54
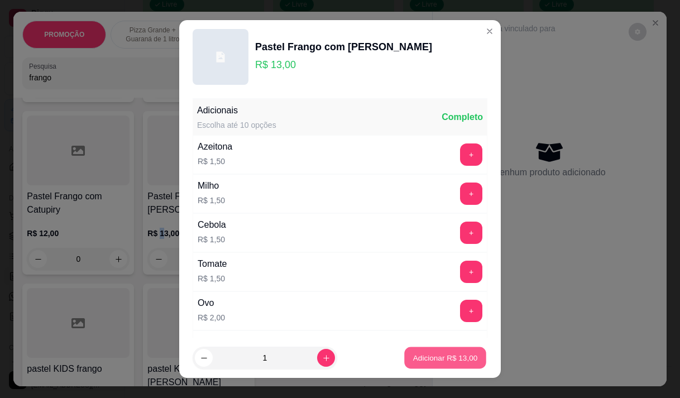
click at [430, 360] on p "Adicionar R$ 13,00" at bounding box center [445, 358] width 65 height 11
click at [60, 77] on input "frango" at bounding box center [218, 77] width 379 height 11
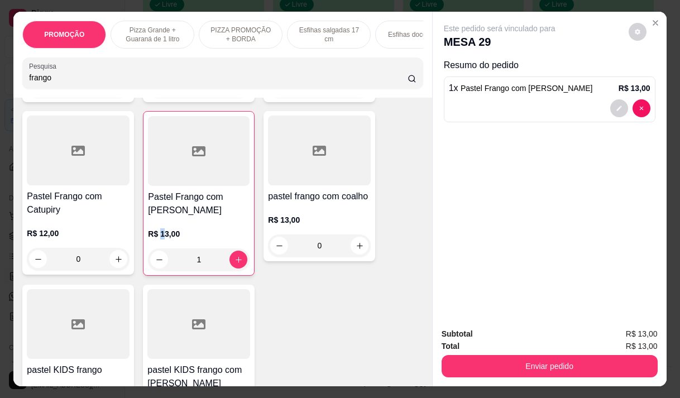
type input "1"
click at [60, 77] on input "frango" at bounding box center [218, 77] width 379 height 11
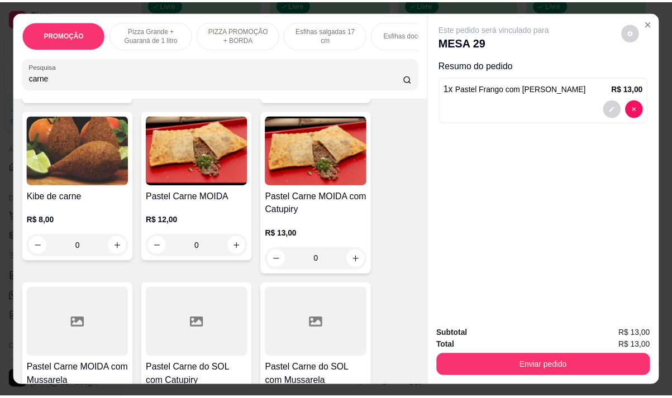
scroll to position [565, 0]
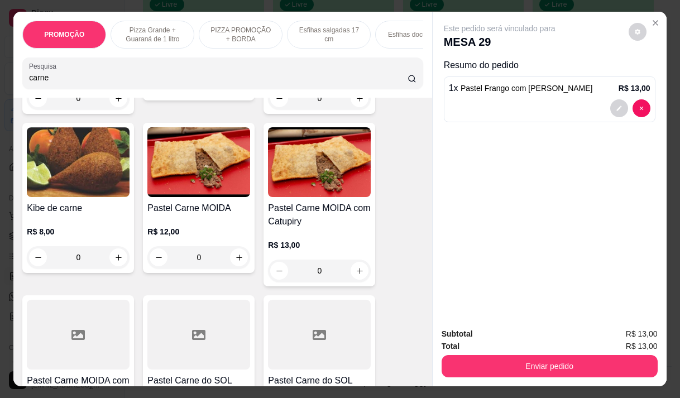
type input "carne"
click at [170, 197] on img at bounding box center [198, 162] width 103 height 70
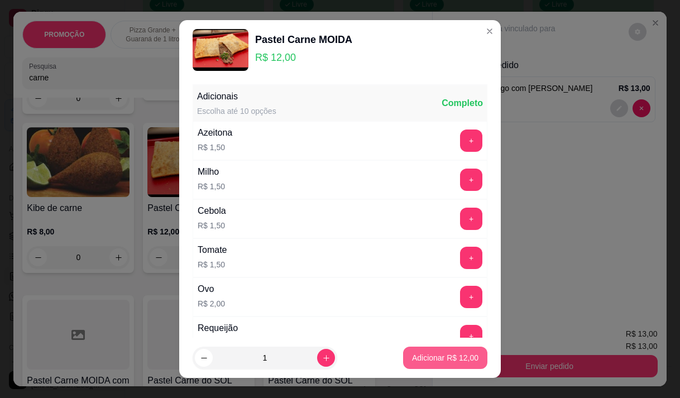
click at [413, 356] on p "Adicionar R$ 12,00" at bounding box center [445, 357] width 66 height 11
type input "1"
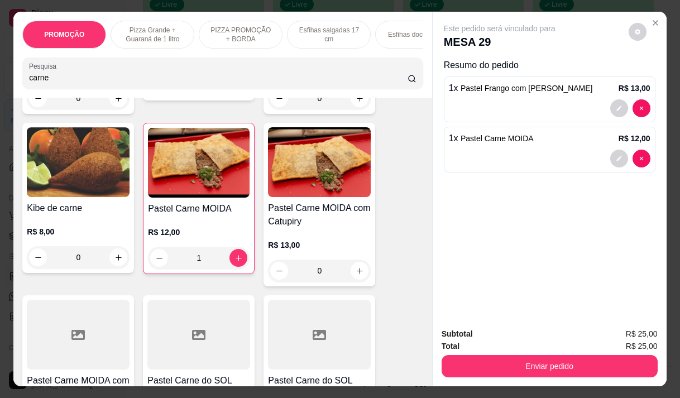
click at [535, 143] on div "1 x Pastel Carne MOIDA R$ 12,00" at bounding box center [550, 150] width 212 height 46
click at [616, 155] on icon "decrease-product-quantity" at bounding box center [619, 158] width 7 height 7
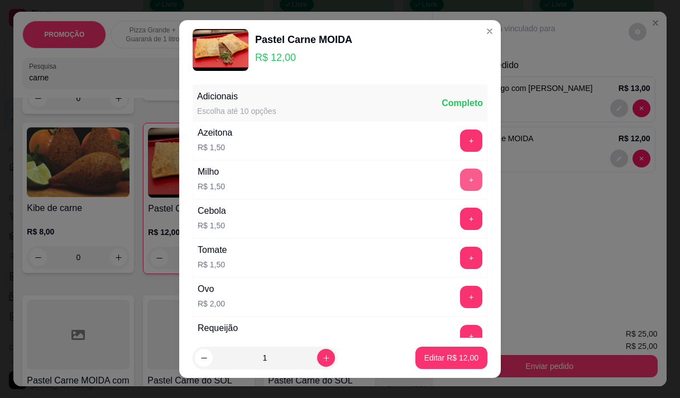
click at [460, 180] on button "+" at bounding box center [471, 180] width 22 height 22
click at [461, 361] on p "Editar R$ 13,50" at bounding box center [451, 358] width 52 height 11
type input "0"
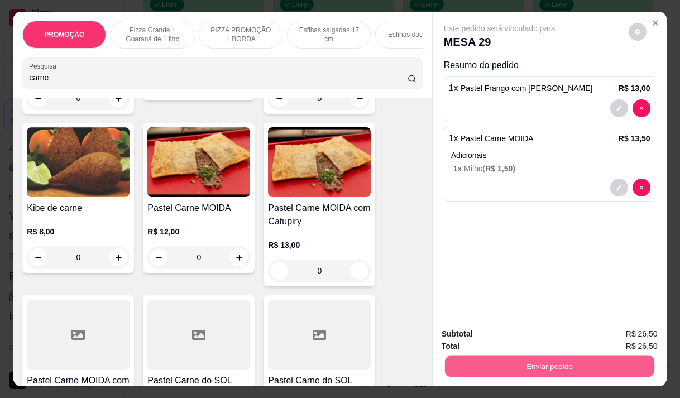
click at [583, 355] on button "Enviar pedido" at bounding box center [548, 366] width 209 height 22
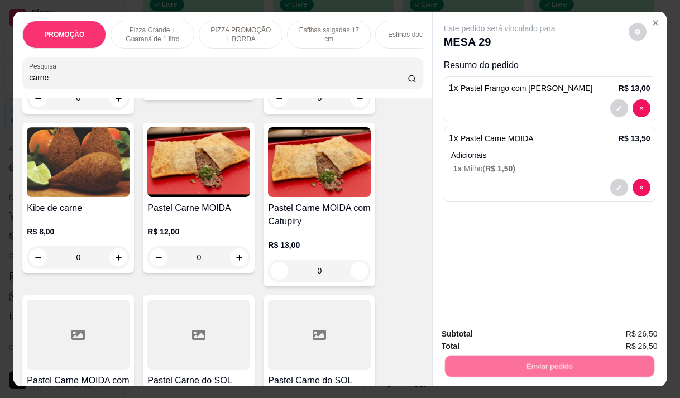
click at [491, 333] on button "Não registrar e enviar pedido" at bounding box center [512, 334] width 116 height 21
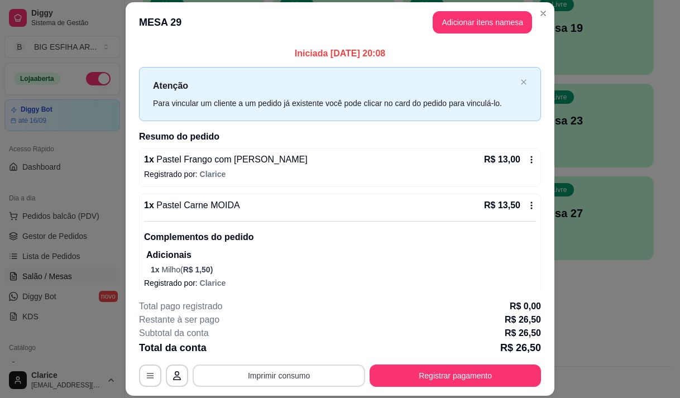
click at [304, 374] on button "Imprimir consumo" at bounding box center [279, 376] width 173 height 22
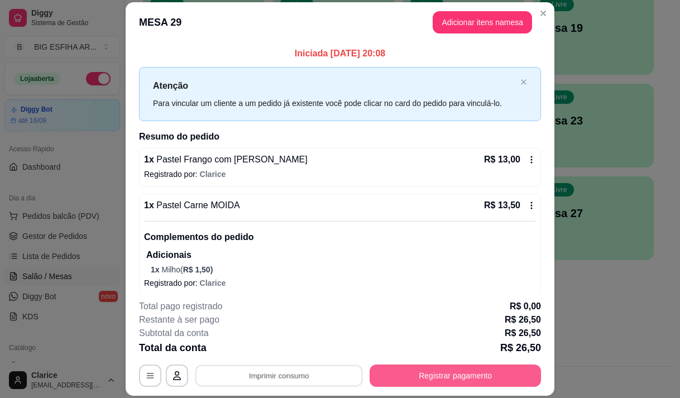
click at [435, 370] on button "Registrar pagamento" at bounding box center [455, 376] width 171 height 22
click at [434, 381] on button "Registrar pagamento" at bounding box center [455, 376] width 171 height 22
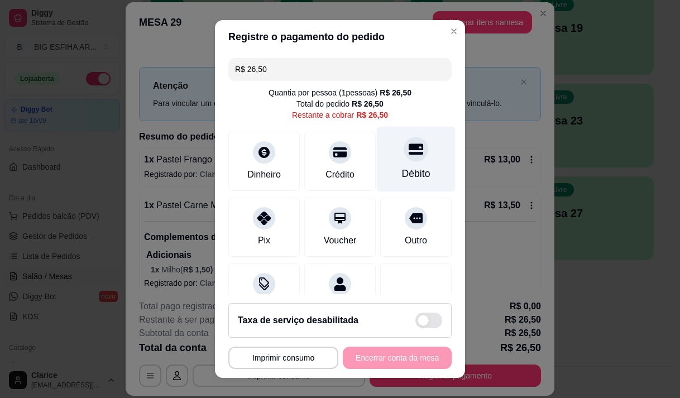
click at [402, 174] on div "Débito" at bounding box center [416, 173] width 28 height 15
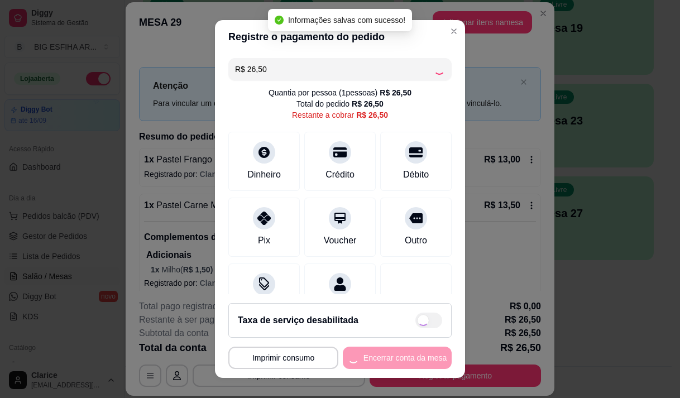
type input "R$ 0,00"
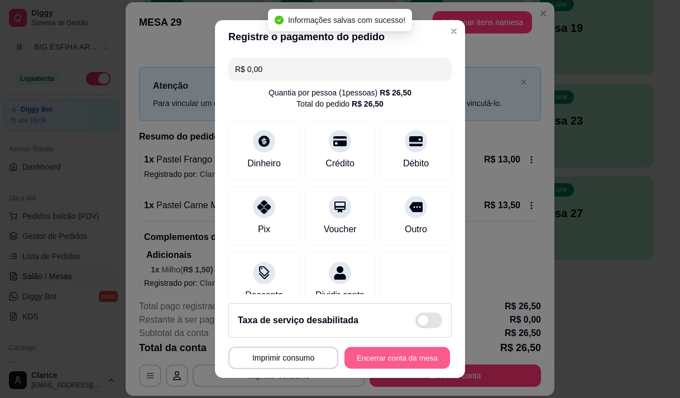
click at [400, 357] on button "Encerrar conta da mesa" at bounding box center [397, 358] width 106 height 22
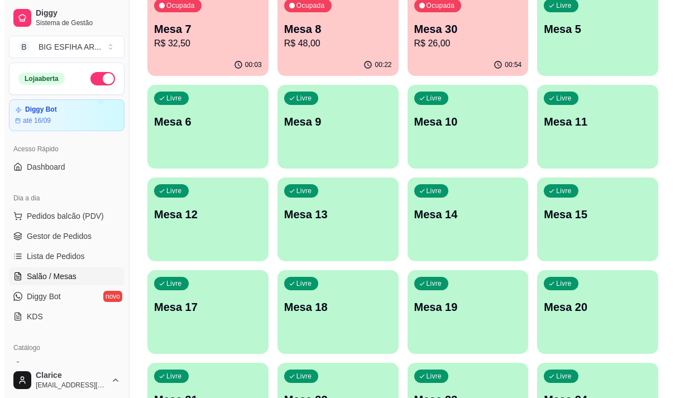
scroll to position [0, 0]
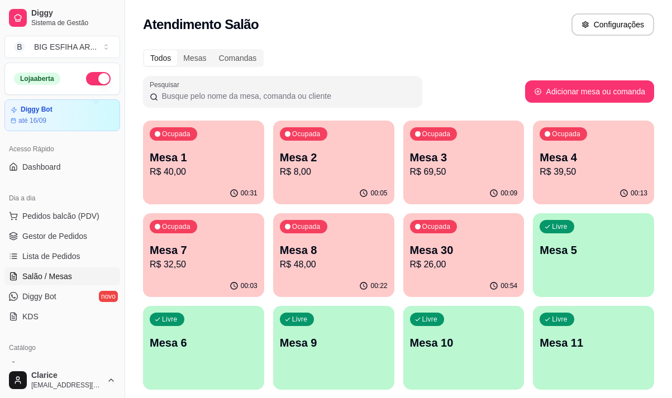
click at [321, 272] on div "Ocupada Mesa 8 R$ 48,00" at bounding box center [333, 244] width 121 height 62
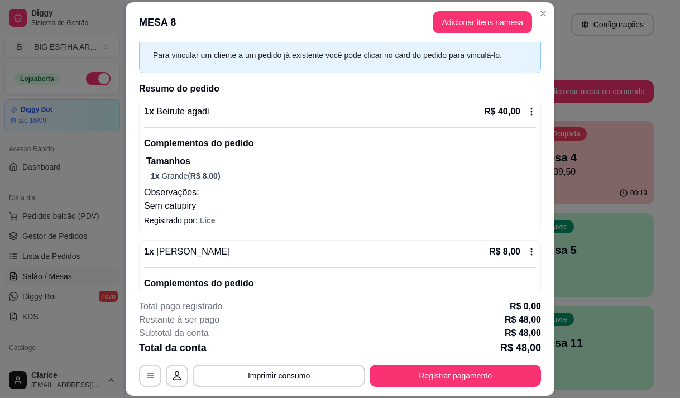
scroll to position [103, 0]
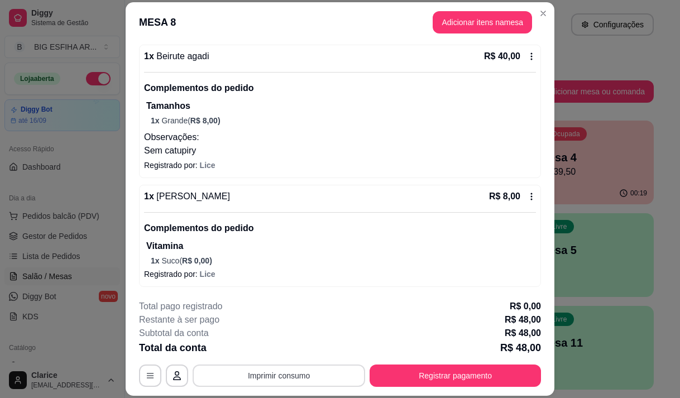
click at [299, 371] on button "Imprimir consumo" at bounding box center [279, 376] width 173 height 22
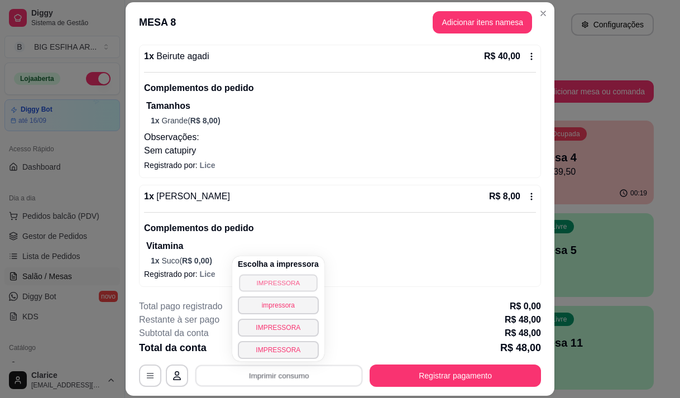
click at [261, 284] on button "IMPRESSORA" at bounding box center [278, 282] width 78 height 17
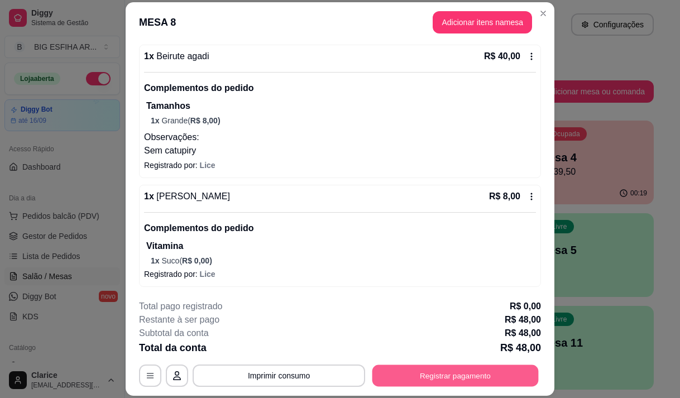
click at [392, 373] on button "Registrar pagamento" at bounding box center [455, 376] width 166 height 22
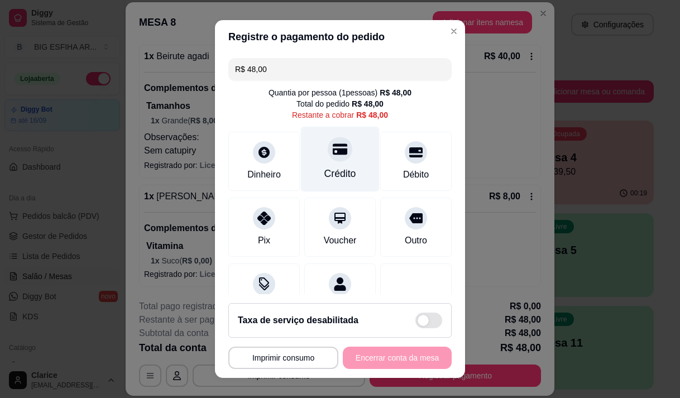
click at [329, 160] on div at bounding box center [340, 149] width 25 height 25
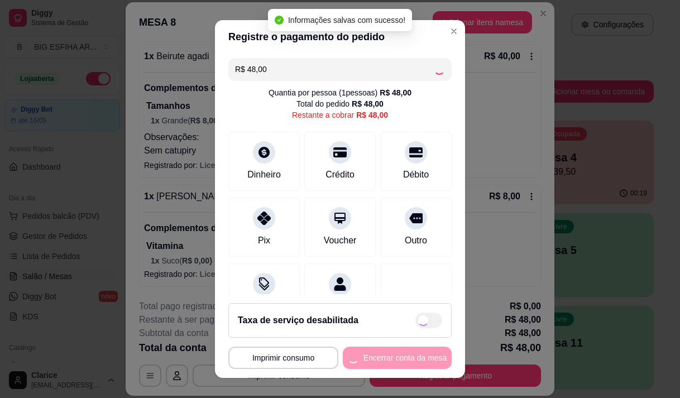
type input "R$ 0,00"
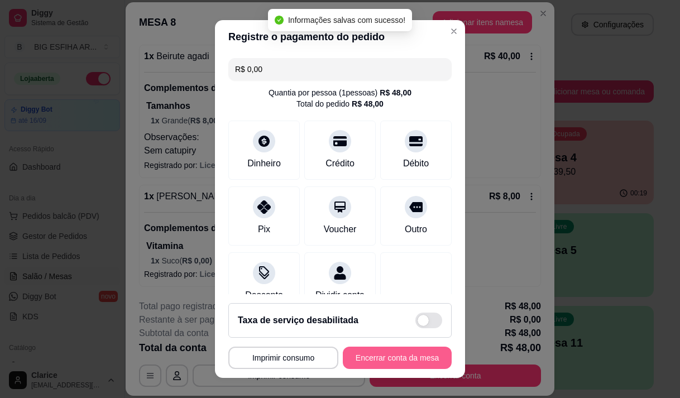
click at [394, 360] on button "Encerrar conta da mesa" at bounding box center [397, 358] width 109 height 22
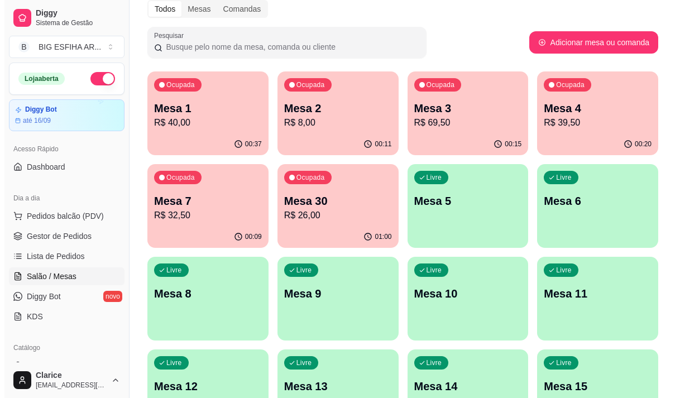
scroll to position [167, 0]
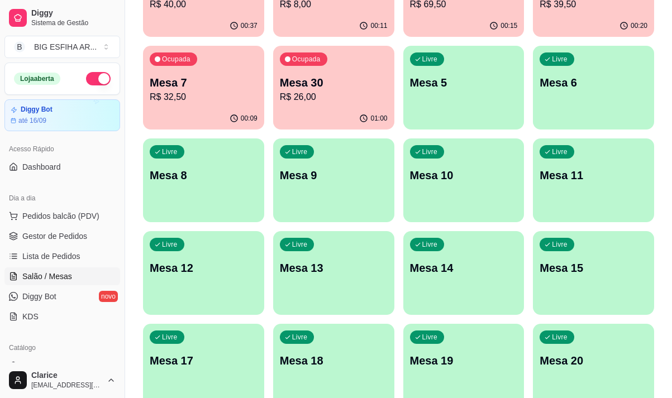
click at [335, 180] on p "Mesa 9" at bounding box center [334, 175] width 108 height 16
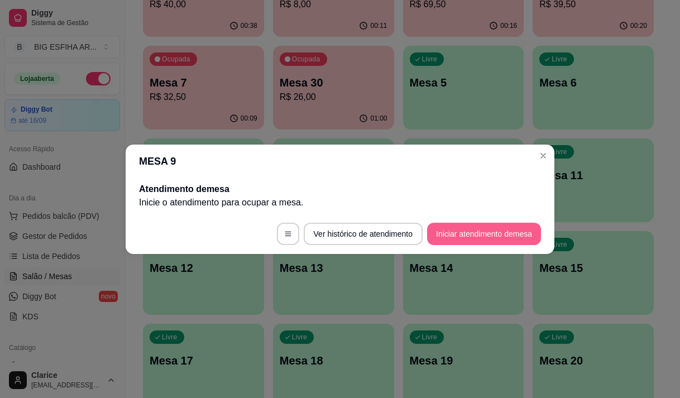
click at [467, 229] on button "Iniciar atendimento de mesa" at bounding box center [484, 234] width 114 height 22
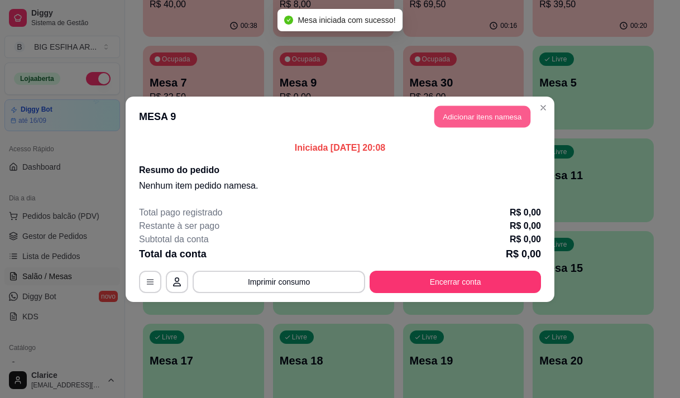
click at [445, 124] on button "Adicionar itens na mesa" at bounding box center [482, 117] width 96 height 22
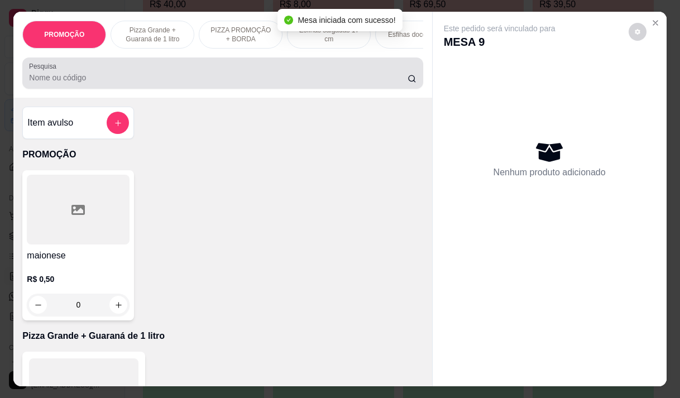
click at [174, 75] on div at bounding box center [222, 73] width 387 height 22
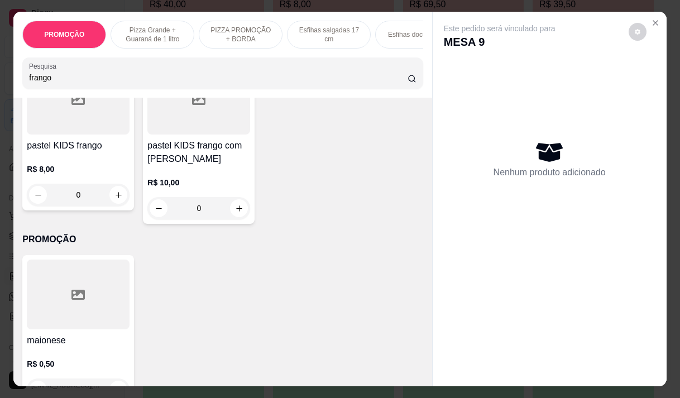
scroll to position [335, 0]
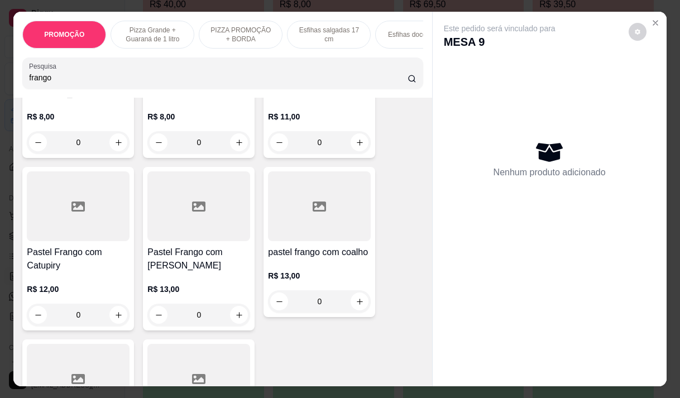
type input "frango"
click at [181, 272] on div "R$ 13,00 0" at bounding box center [198, 299] width 103 height 54
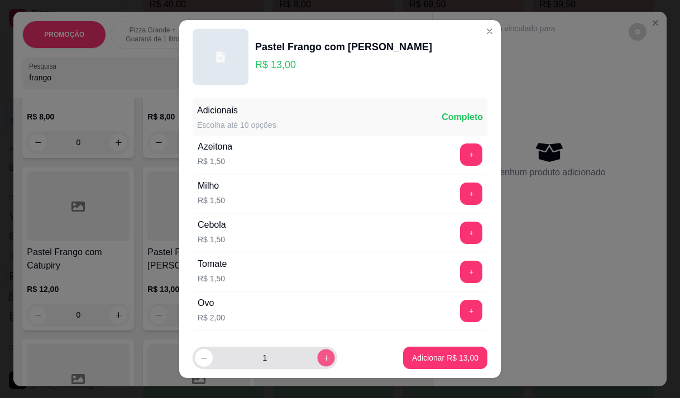
click at [322, 358] on icon "increase-product-quantity" at bounding box center [326, 358] width 8 height 8
type input "2"
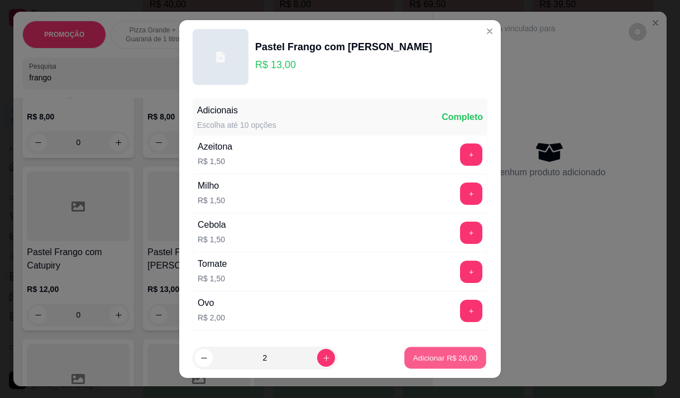
click at [411, 364] on button "Adicionar R$ 26,00" at bounding box center [445, 358] width 82 height 22
type input "2"
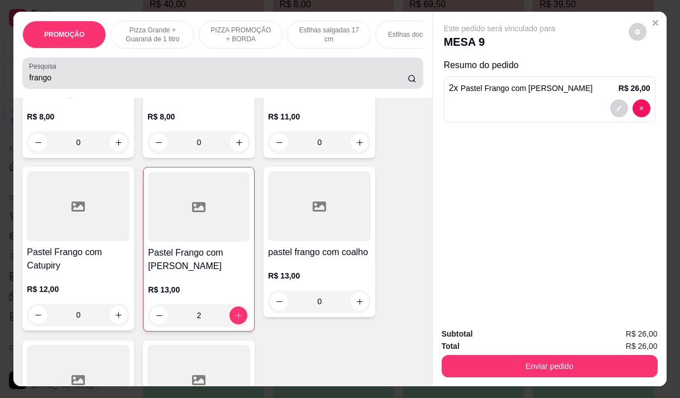
click at [57, 79] on input "frango" at bounding box center [218, 77] width 379 height 11
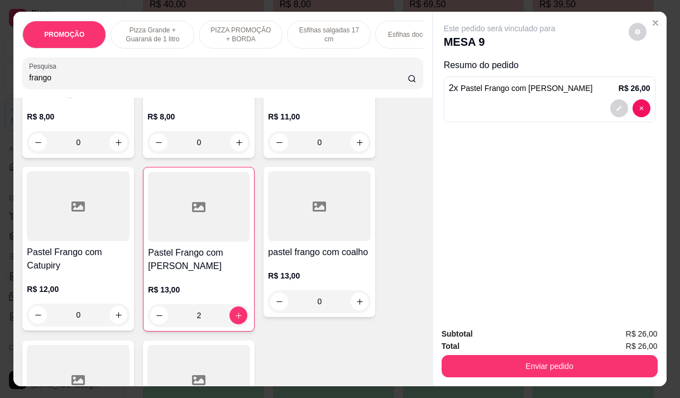
click at [57, 79] on input "frango" at bounding box center [218, 77] width 379 height 11
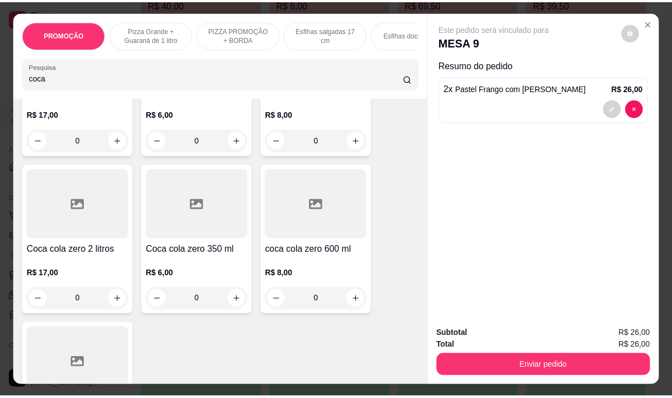
scroll to position [0, 0]
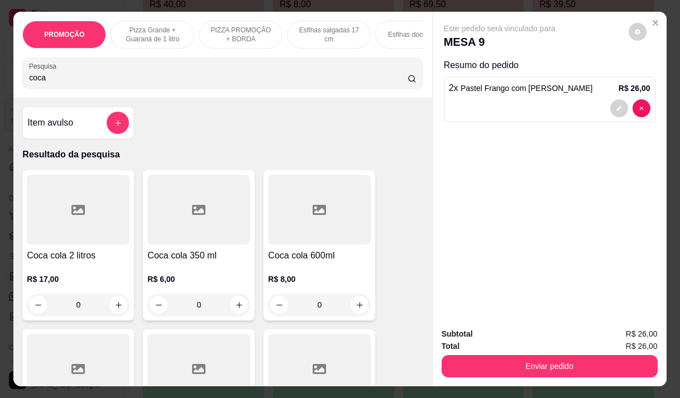
type input "coca"
click at [291, 262] on h4 "Coca cola 600ml" at bounding box center [319, 255] width 103 height 13
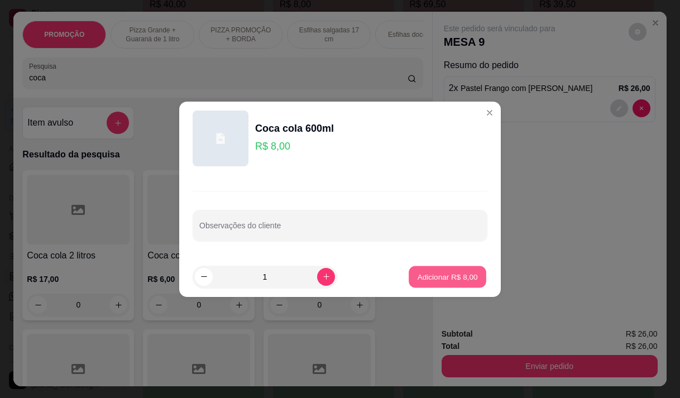
click at [451, 277] on p "Adicionar R$ 8,00" at bounding box center [447, 276] width 60 height 11
type input "1"
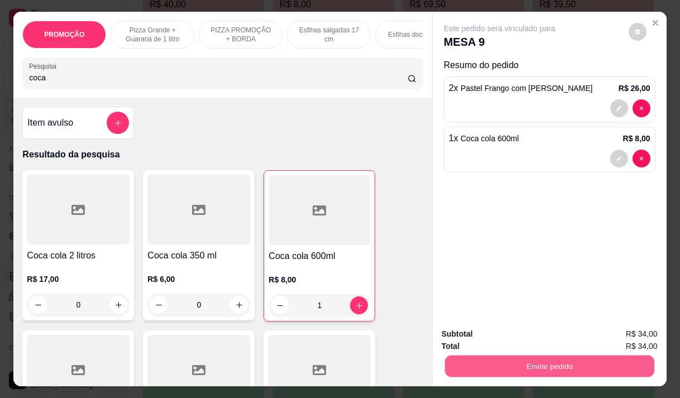
click at [506, 361] on button "Enviar pedido" at bounding box center [548, 366] width 209 height 22
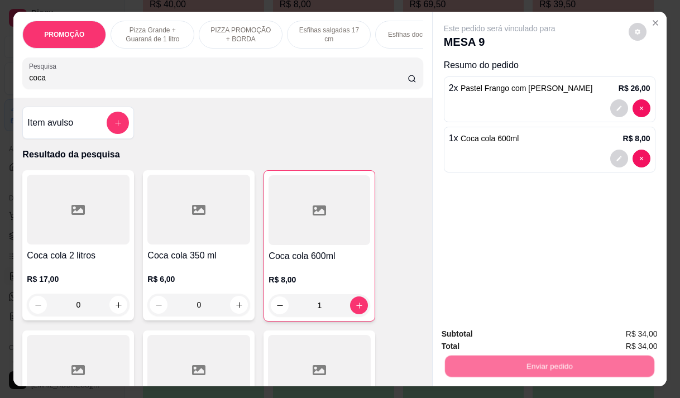
click at [496, 336] on button "Não registrar e enviar pedido" at bounding box center [512, 334] width 113 height 21
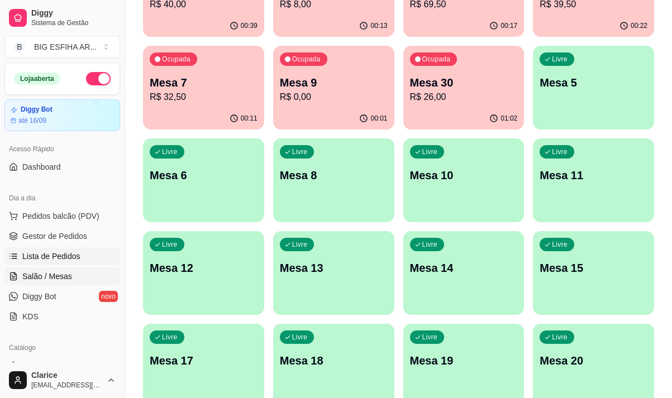
click at [56, 253] on span "Lista de Pedidos" at bounding box center [51, 256] width 58 height 11
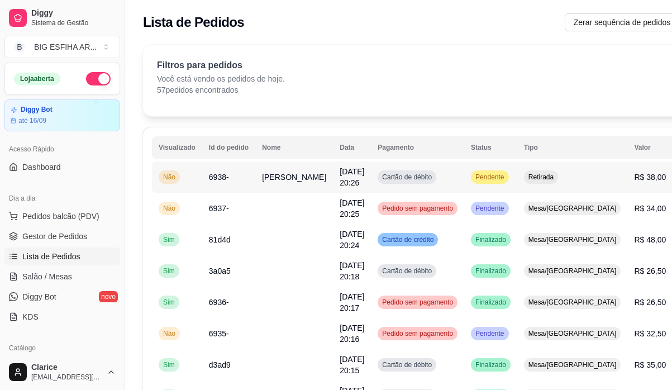
click at [275, 181] on span "Cesar Teixeira" at bounding box center [294, 177] width 64 height 9
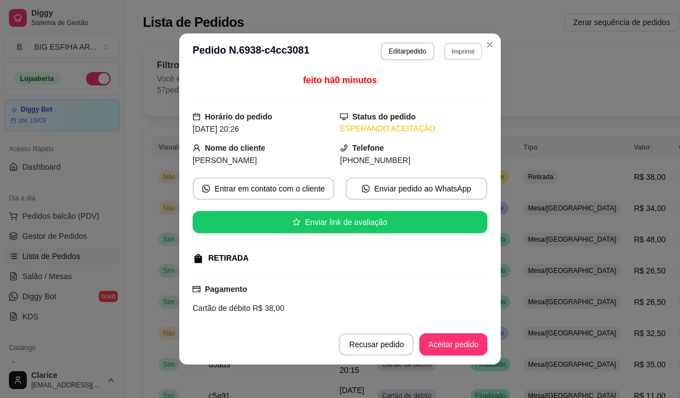
click at [461, 47] on button "Imprimir" at bounding box center [463, 50] width 39 height 17
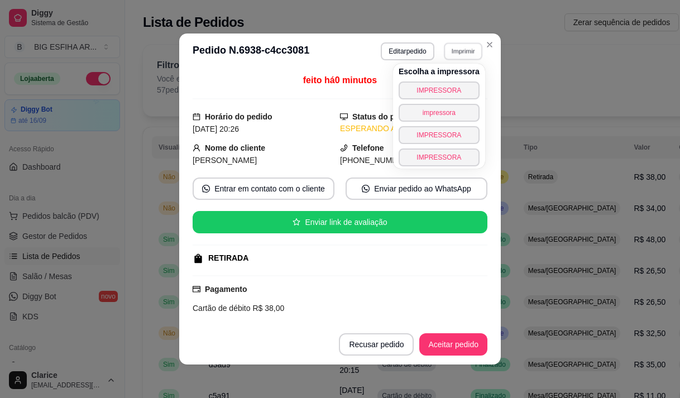
click at [461, 51] on button "Imprimir" at bounding box center [463, 50] width 39 height 17
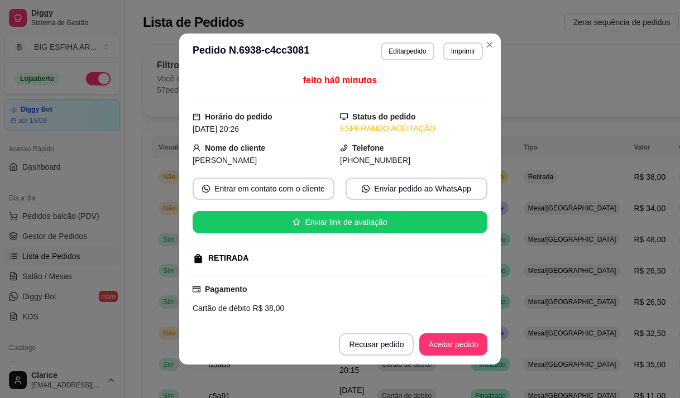
click at [479, 56] on header "**********" at bounding box center [340, 51] width 322 height 36
click at [451, 59] on button "Imprimir" at bounding box center [463, 51] width 40 height 18
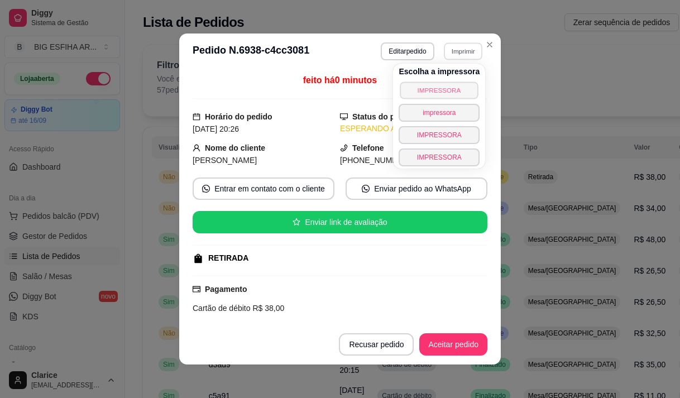
click at [433, 89] on button "IMPRESSORA" at bounding box center [439, 90] width 78 height 17
click at [453, 341] on button "Aceitar pedido" at bounding box center [453, 344] width 68 height 22
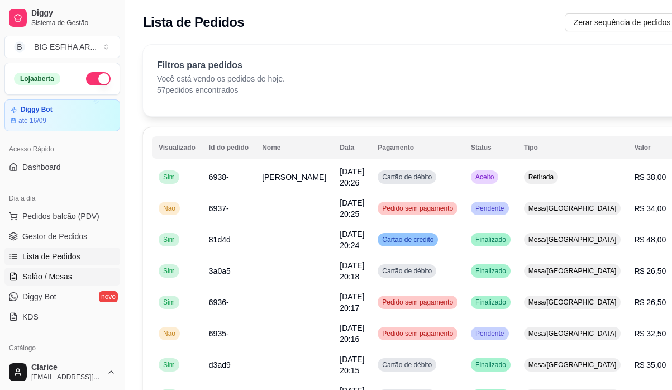
drag, startPoint x: 52, startPoint y: 277, endPoint x: 91, endPoint y: 270, distance: 39.3
click at [53, 277] on span "Salão / Mesas" at bounding box center [47, 276] width 50 height 11
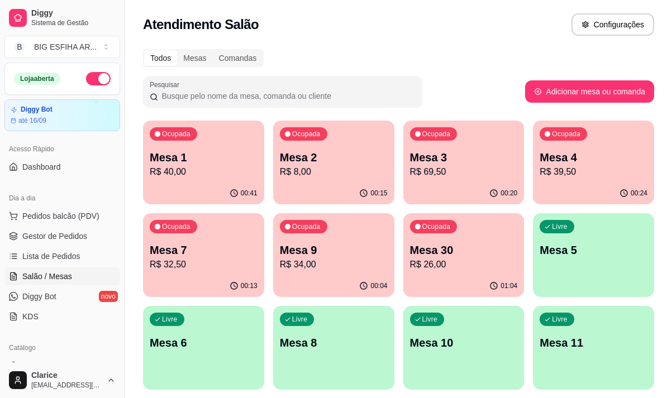
click at [543, 169] on p "R$ 39,50" at bounding box center [593, 171] width 108 height 13
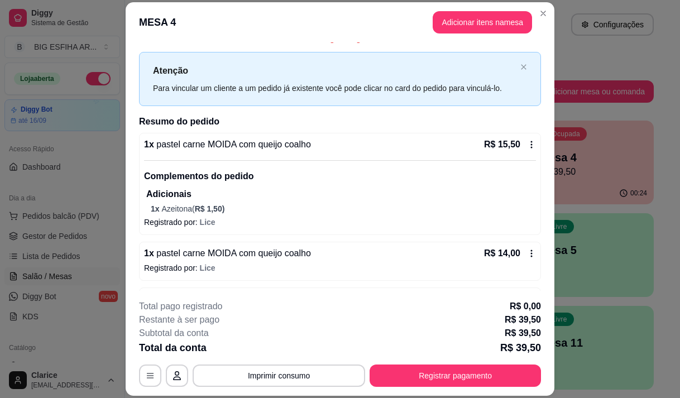
scroll to position [55, 0]
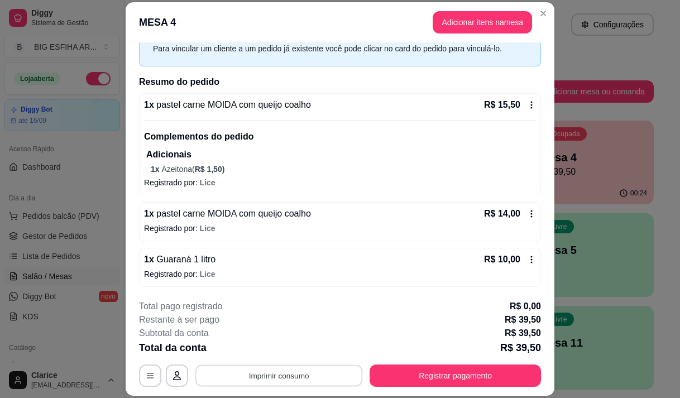
click at [300, 380] on button "Imprimir consumo" at bounding box center [278, 376] width 167 height 22
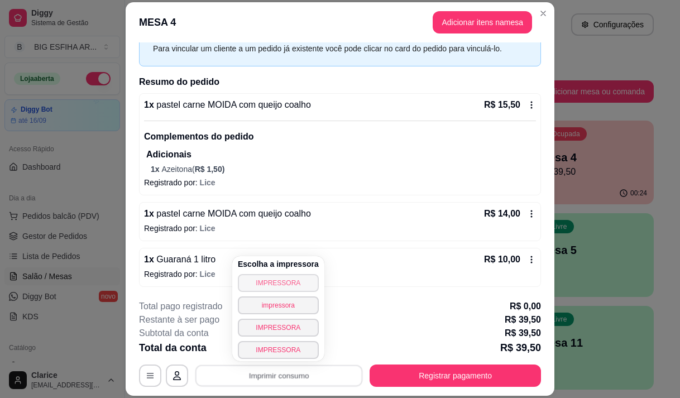
click at [276, 281] on button "IMPRESSORA" at bounding box center [278, 283] width 81 height 18
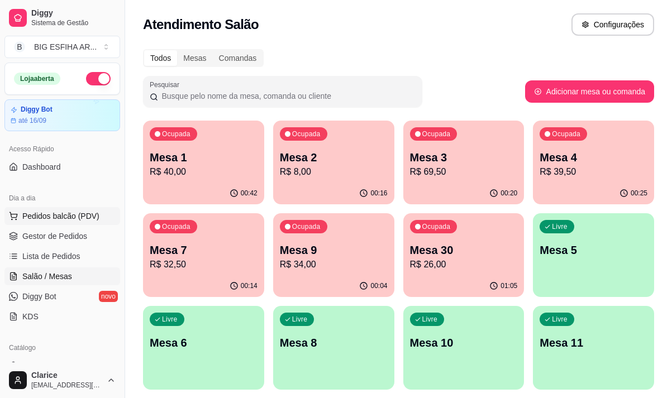
click at [54, 219] on span "Pedidos balcão (PDV)" at bounding box center [60, 215] width 77 height 11
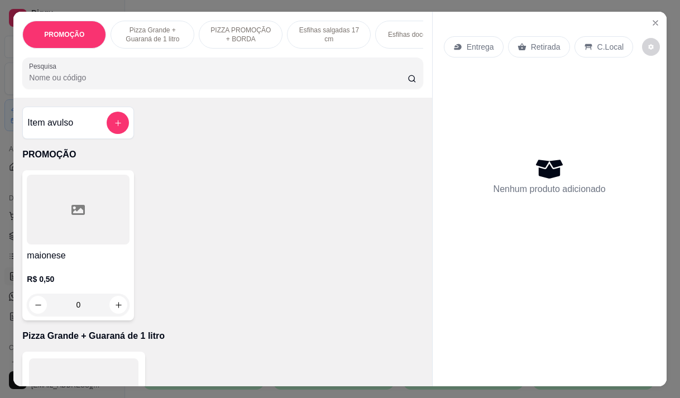
click at [481, 42] on p "Entrega" at bounding box center [480, 46] width 27 height 11
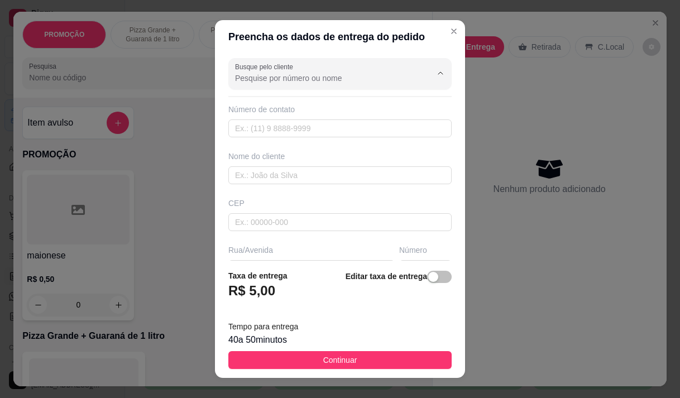
click at [310, 76] on input "Busque pelo cliente" at bounding box center [324, 78] width 179 height 11
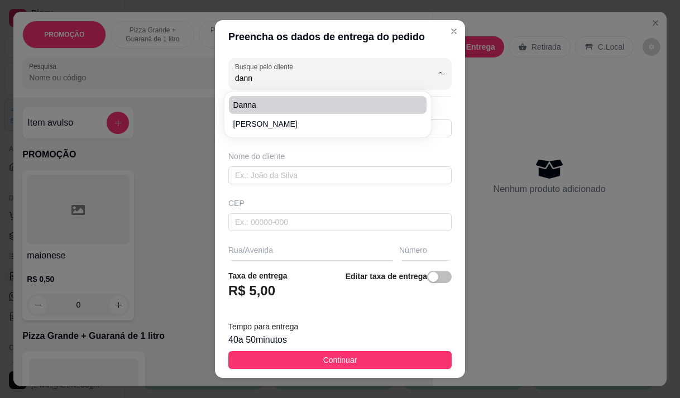
click at [308, 99] on li "danna" at bounding box center [328, 105] width 198 height 18
type input "danna"
type input "85999934435"
type input "danna"
type input "dom lino 940"
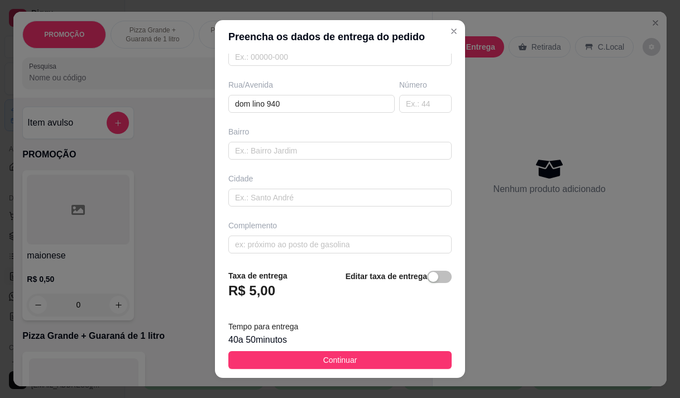
scroll to position [167, 0]
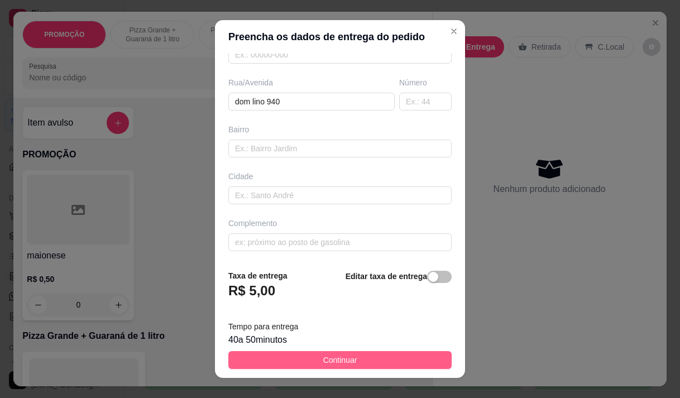
type input "danna"
click at [323, 360] on span "Continuar" at bounding box center [340, 360] width 34 height 12
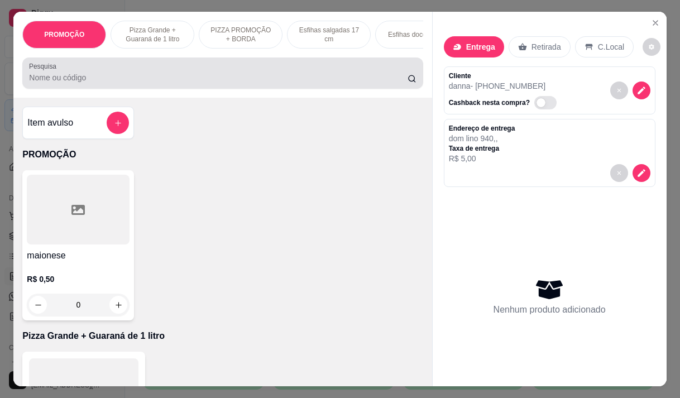
click at [109, 81] on input "Pesquisa" at bounding box center [218, 77] width 379 height 11
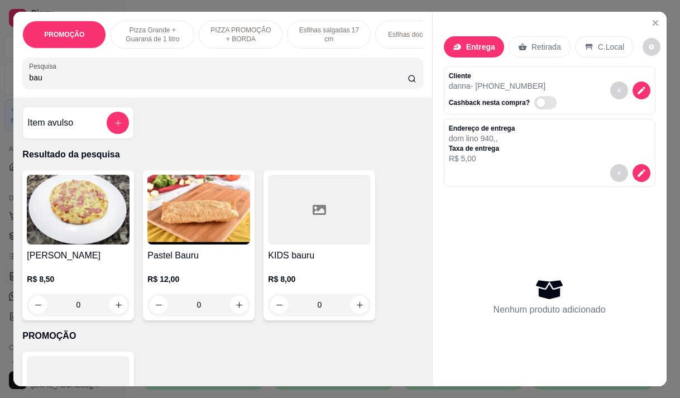
type input "bau"
click at [200, 261] on h4 "Pastel Bauru" at bounding box center [198, 255] width 103 height 13
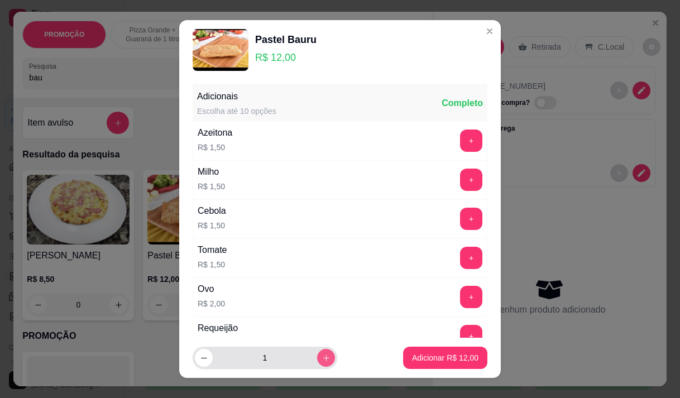
click at [303, 355] on input "1" at bounding box center [265, 358] width 104 height 22
click at [322, 356] on icon "increase-product-quantity" at bounding box center [326, 358] width 8 height 8
click at [322, 357] on icon "increase-product-quantity" at bounding box center [326, 358] width 8 height 8
type input "3"
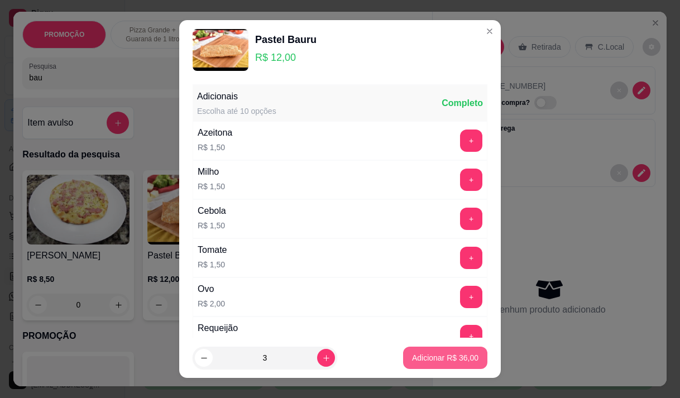
click at [422, 360] on p "Adicionar R$ 36,00" at bounding box center [445, 357] width 66 height 11
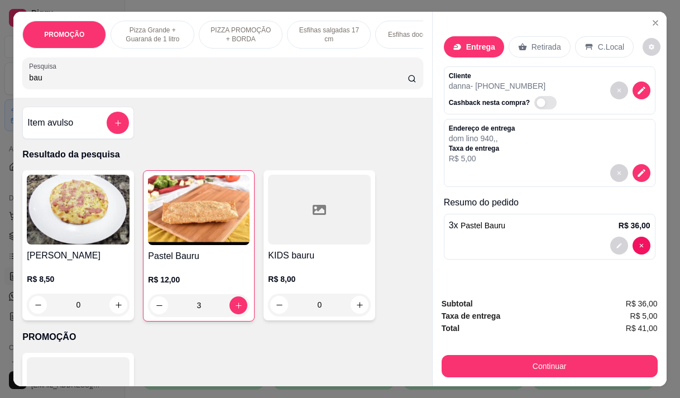
type input "3"
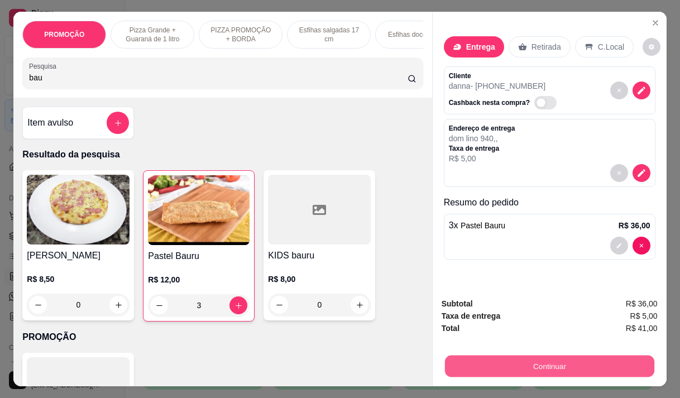
click at [552, 355] on button "Continuar" at bounding box center [548, 366] width 209 height 22
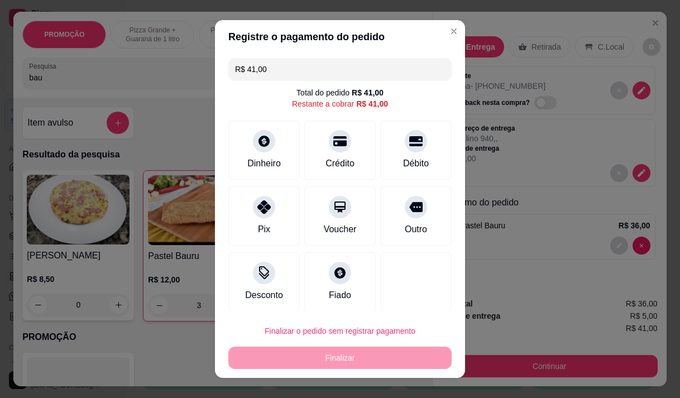
click at [279, 78] on input "R$ 41,00" at bounding box center [340, 69] width 210 height 22
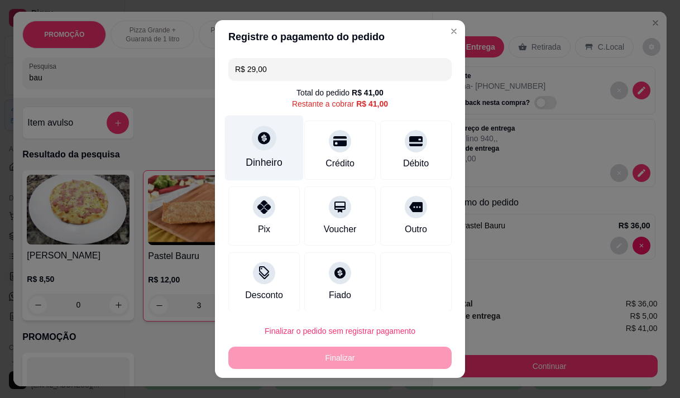
click at [267, 148] on div "Dinheiro" at bounding box center [264, 147] width 79 height 65
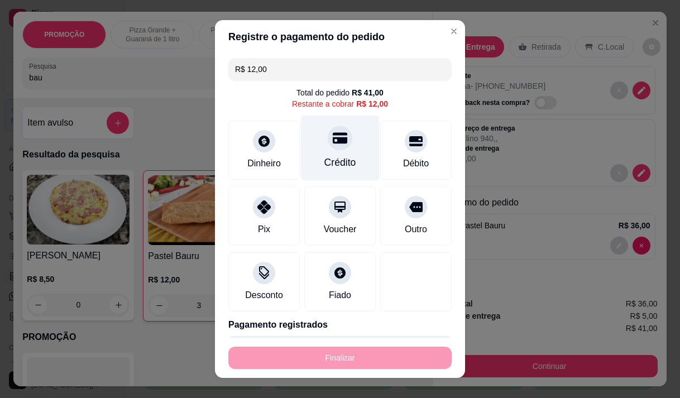
click at [324, 159] on div "Crédito" at bounding box center [340, 162] width 32 height 15
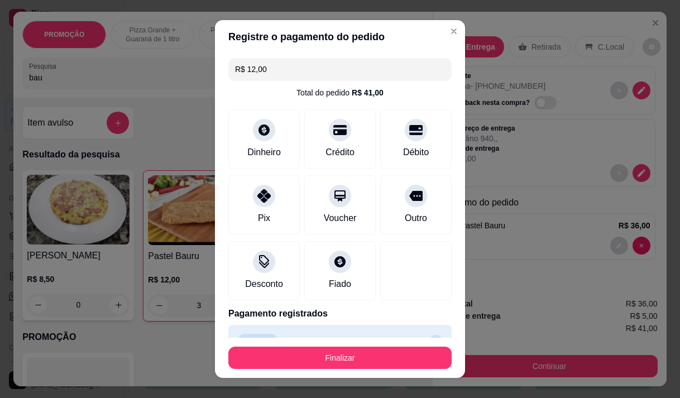
type input "R$ 0,00"
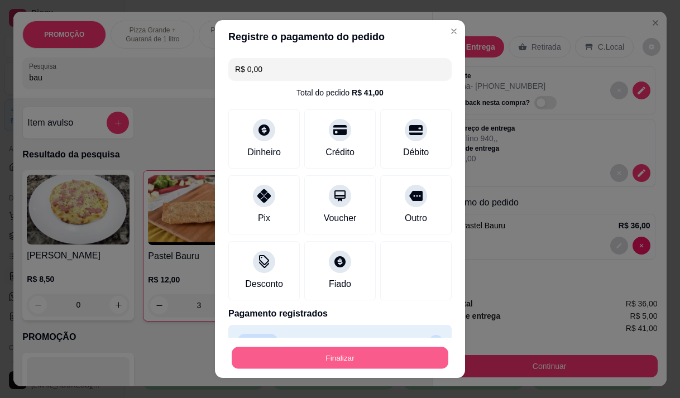
click at [367, 359] on button "Finalizar" at bounding box center [340, 358] width 217 height 22
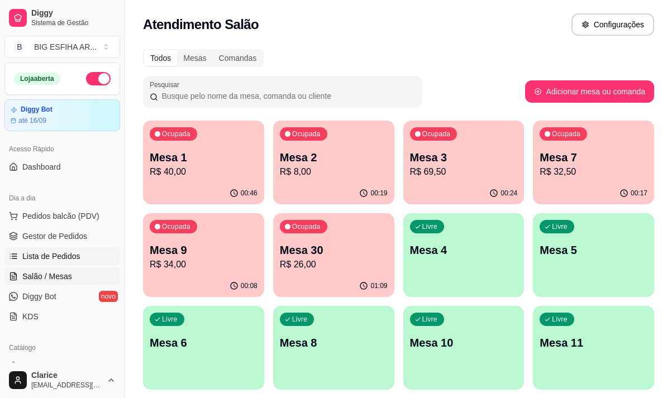
click at [60, 252] on span "Lista de Pedidos" at bounding box center [51, 256] width 58 height 11
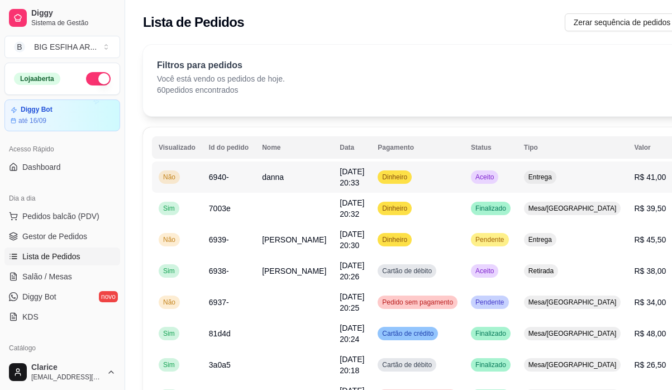
click at [280, 175] on span "danna" at bounding box center [273, 177] width 22 height 9
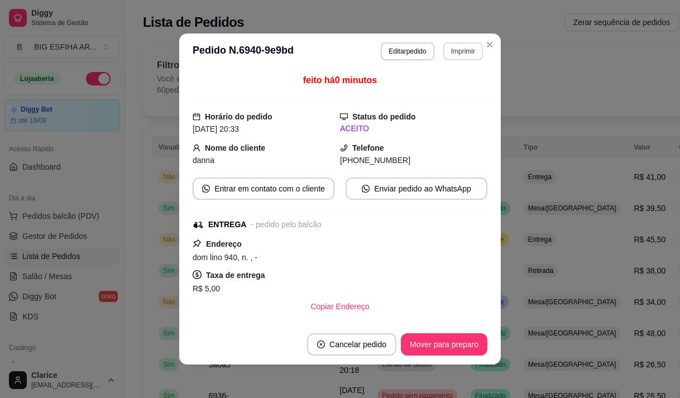
click at [459, 49] on button "Imprimir" at bounding box center [463, 51] width 40 height 18
click at [449, 92] on button "IMPRESSORA" at bounding box center [448, 85] width 65 height 15
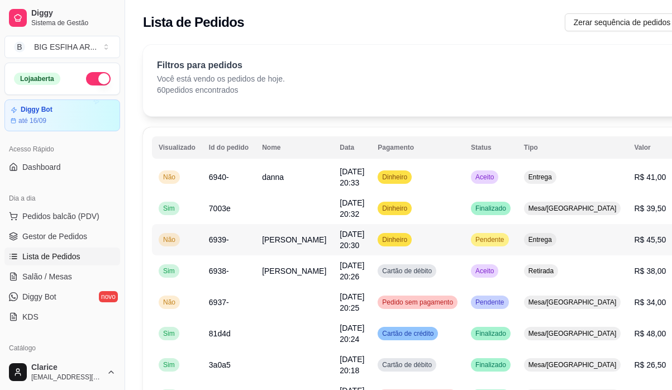
click at [293, 253] on td "Camila Rodrigues Pereira" at bounding box center [294, 239] width 78 height 31
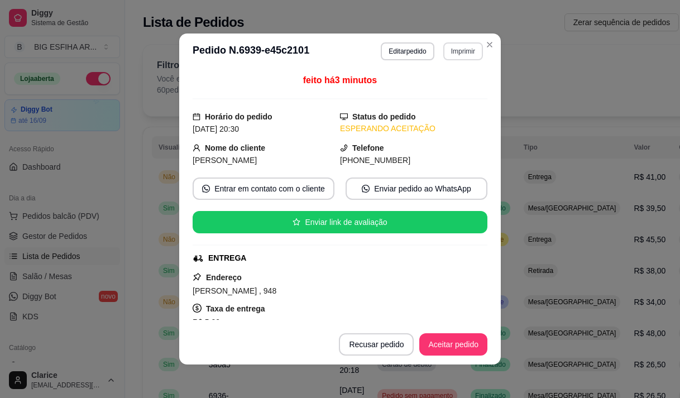
click at [458, 47] on button "Imprimir" at bounding box center [463, 51] width 40 height 18
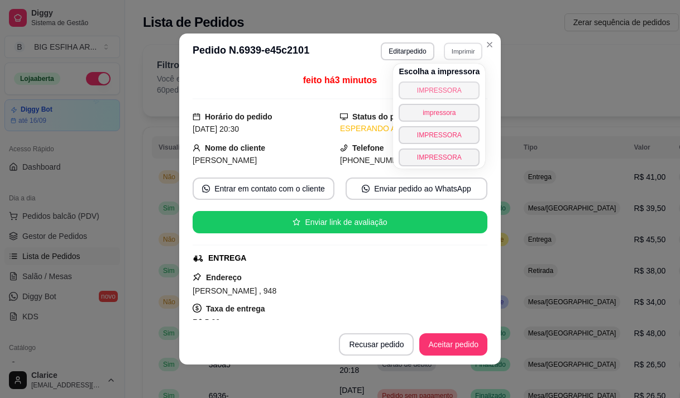
click at [444, 88] on button "IMPRESSORA" at bounding box center [439, 91] width 81 height 18
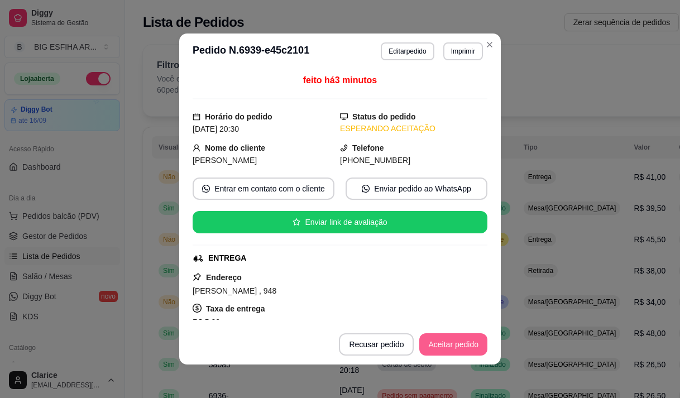
click at [449, 343] on button "Aceitar pedido" at bounding box center [453, 344] width 68 height 22
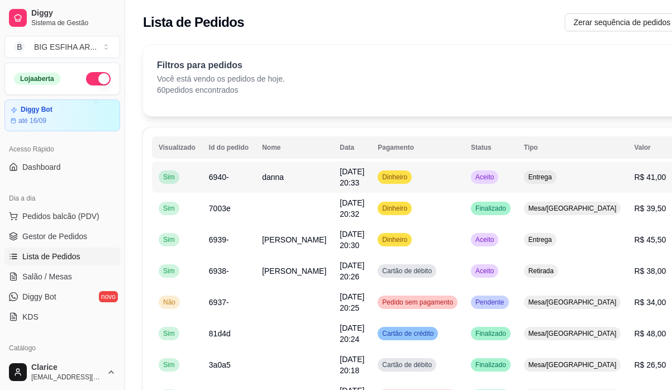
click at [286, 182] on td "danna" at bounding box center [294, 176] width 78 height 31
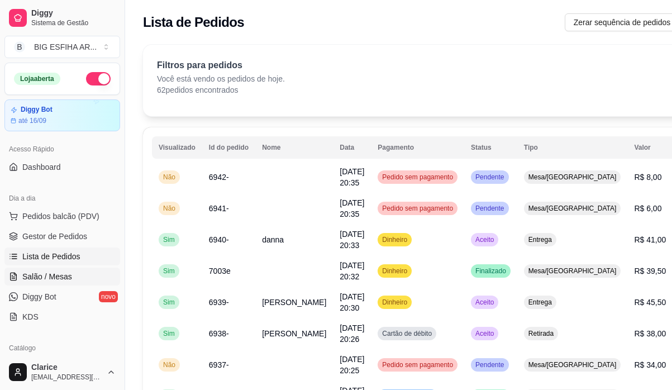
click at [79, 279] on link "Salão / Mesas" at bounding box center [62, 276] width 116 height 18
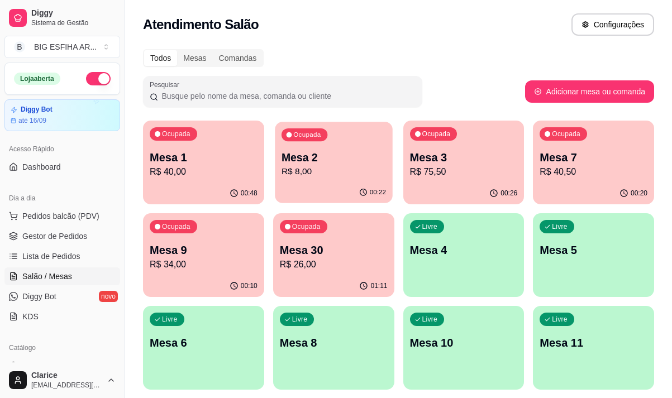
click at [314, 168] on p "R$ 8,00" at bounding box center [333, 171] width 104 height 13
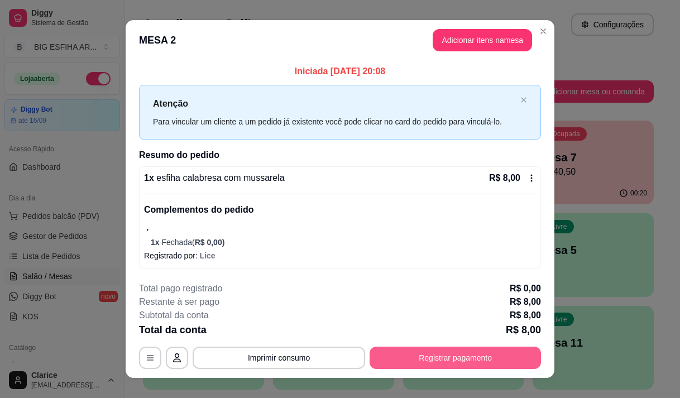
click at [459, 358] on button "Registrar pagamento" at bounding box center [455, 358] width 171 height 22
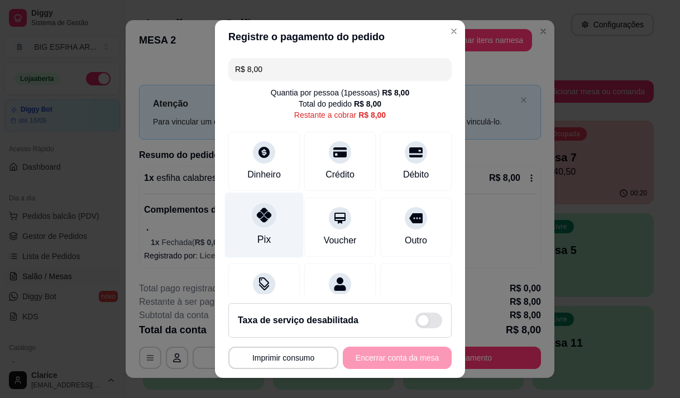
click at [246, 221] on div "Pix" at bounding box center [264, 224] width 79 height 65
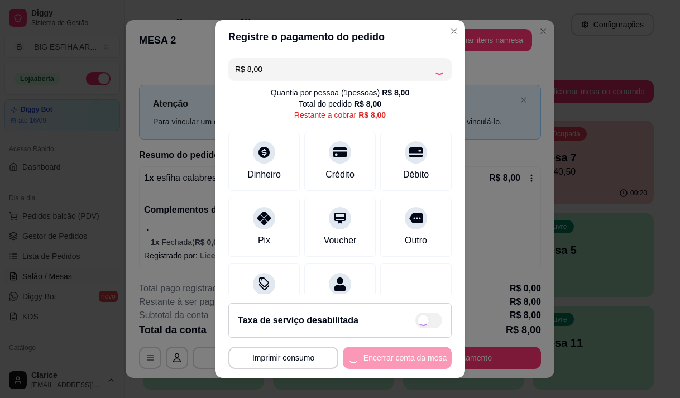
type input "R$ 0,00"
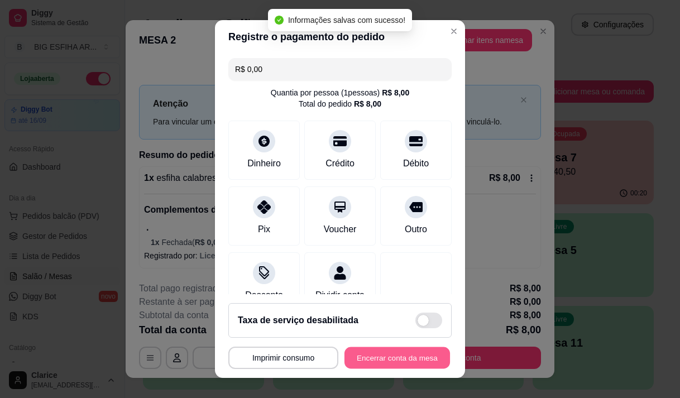
click at [371, 354] on button "Encerrar conta da mesa" at bounding box center [397, 358] width 106 height 22
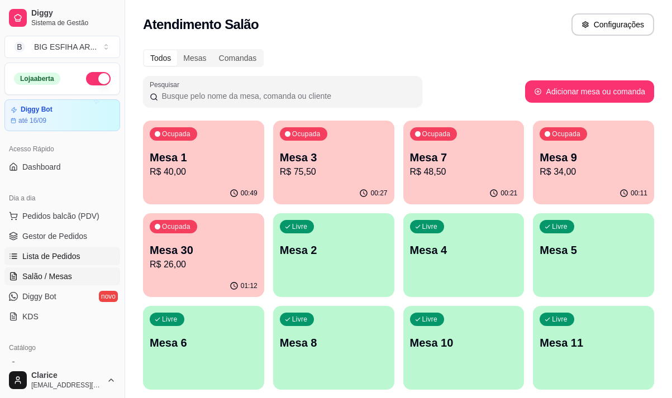
click at [56, 257] on span "Lista de Pedidos" at bounding box center [51, 256] width 58 height 11
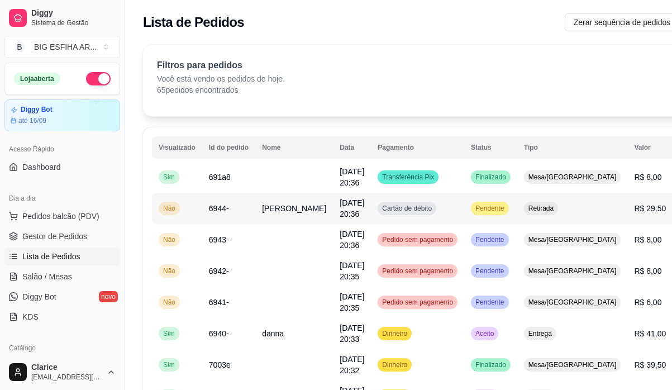
click at [333, 214] on td "23/08/25 às 20:36" at bounding box center [352, 208] width 38 height 31
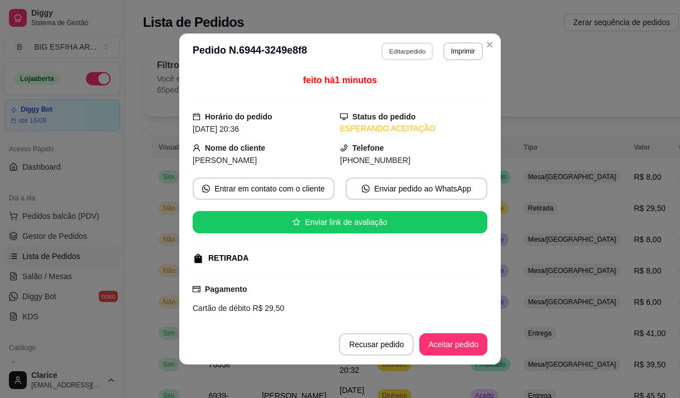
click at [415, 54] on button "Editar pedido" at bounding box center [408, 50] width 52 height 17
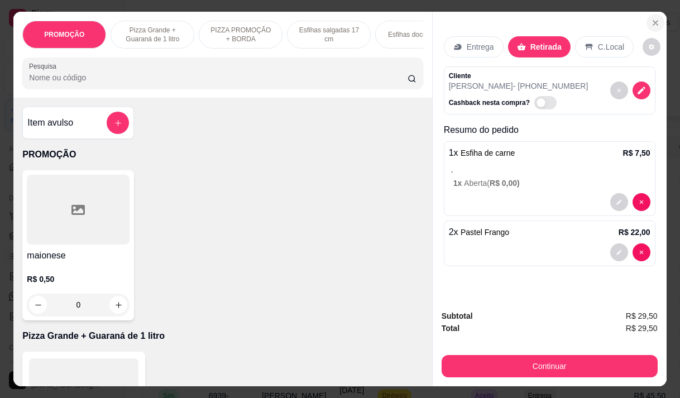
click at [652, 18] on icon "Close" at bounding box center [655, 22] width 9 height 9
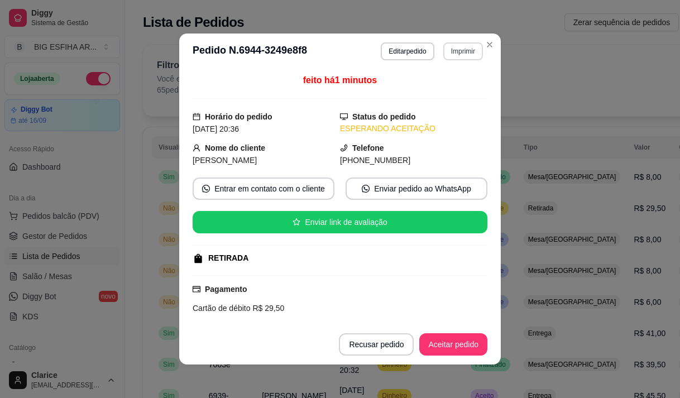
click at [461, 54] on button "Imprimir" at bounding box center [463, 51] width 40 height 18
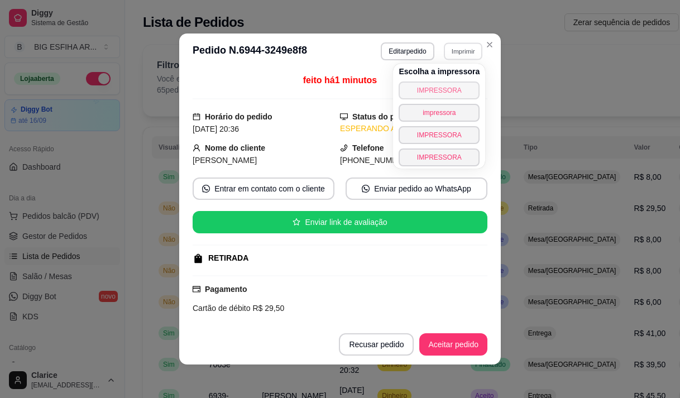
click at [450, 89] on button "IMPRESSORA" at bounding box center [439, 91] width 81 height 18
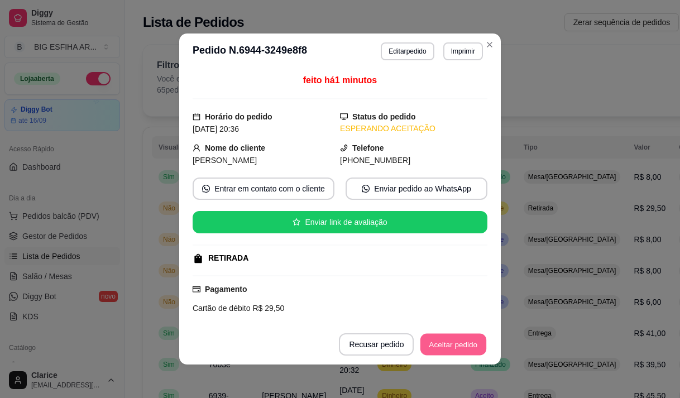
click at [454, 348] on button "Aceitar pedido" at bounding box center [453, 345] width 66 height 22
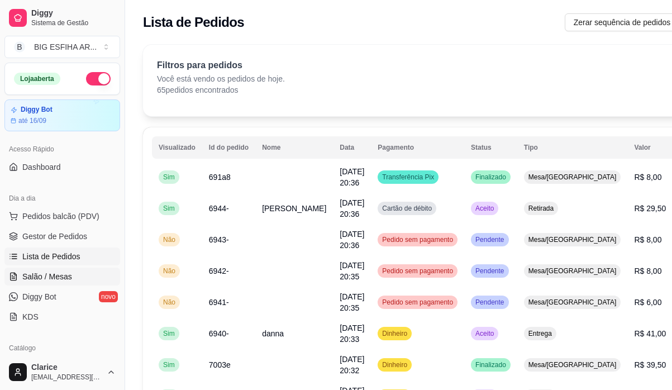
click at [67, 279] on span "Salão / Mesas" at bounding box center [47, 276] width 50 height 11
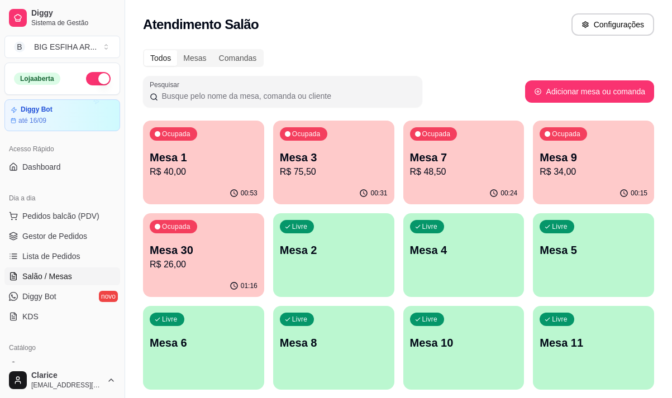
click at [309, 178] on p "R$ 75,50" at bounding box center [334, 171] width 108 height 13
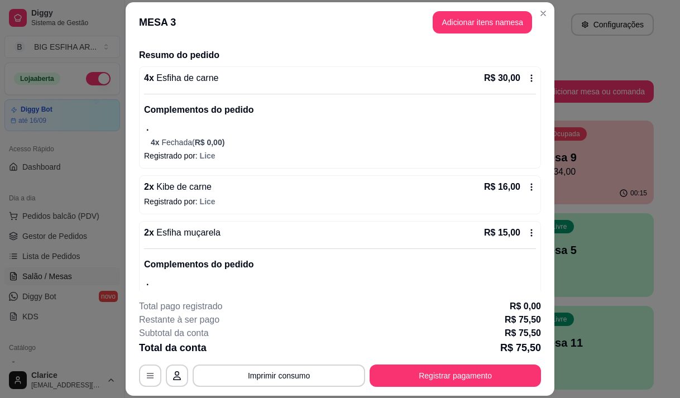
scroll to position [50, 0]
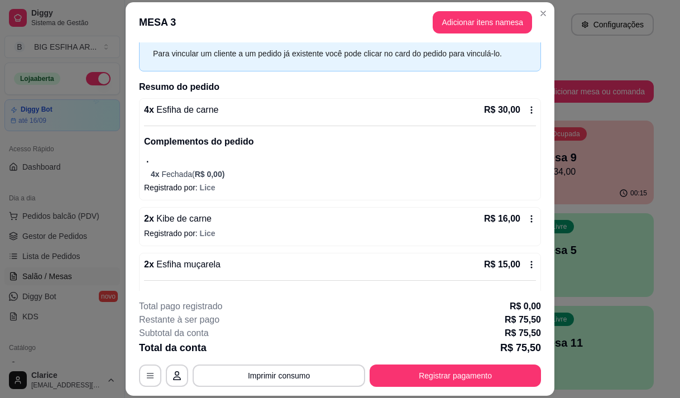
click at [527, 218] on icon at bounding box center [531, 218] width 9 height 9
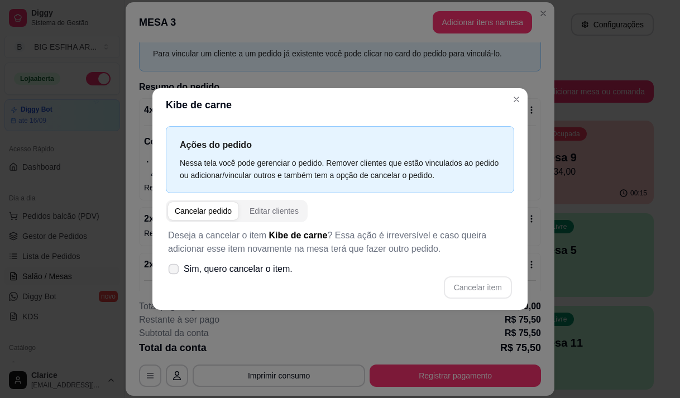
click at [179, 269] on span at bounding box center [174, 269] width 11 height 11
click at [175, 271] on input "Sim, quero cancelar o item." at bounding box center [170, 274] width 7 height 7
checkbox input "true"
click at [472, 286] on button "Cancelar item" at bounding box center [478, 287] width 68 height 22
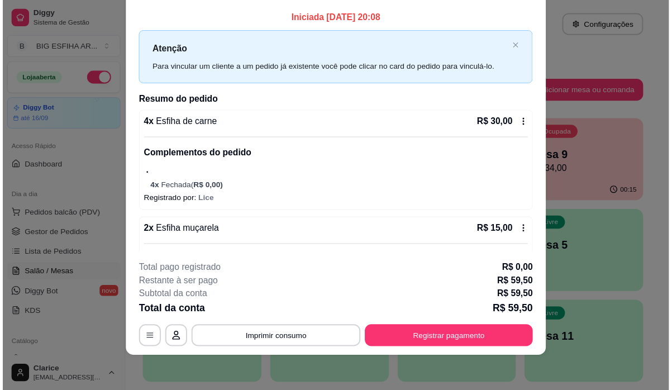
scroll to position [0, 0]
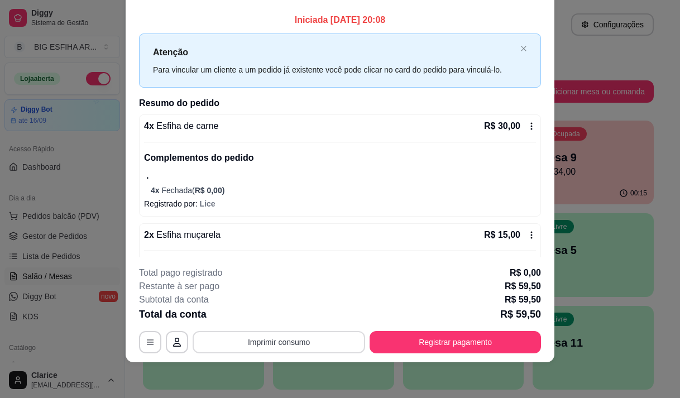
click at [269, 340] on button "Imprimir consumo" at bounding box center [279, 342] width 173 height 22
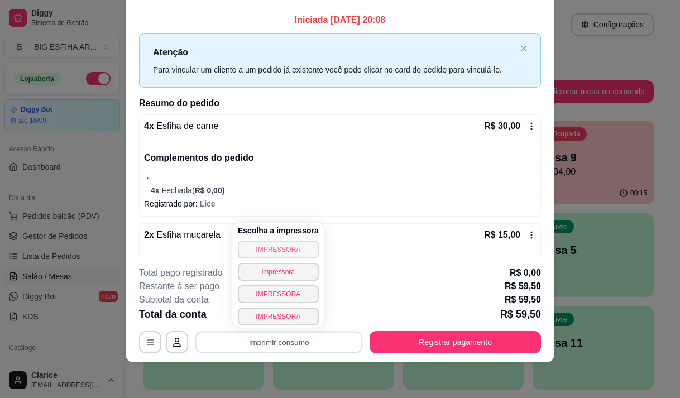
click at [279, 248] on button "IMPRESSORA" at bounding box center [278, 250] width 81 height 18
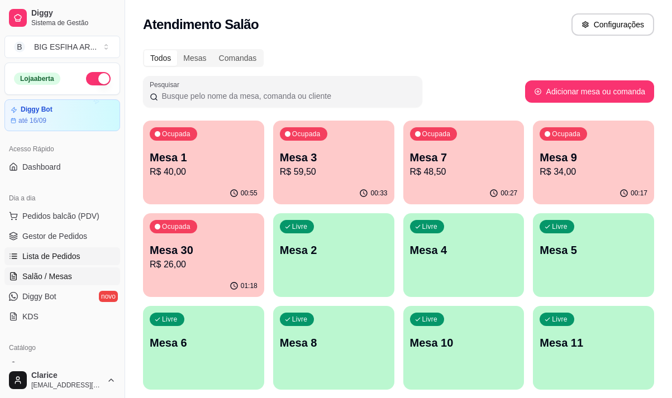
click at [42, 256] on span "Lista de Pedidos" at bounding box center [51, 256] width 58 height 11
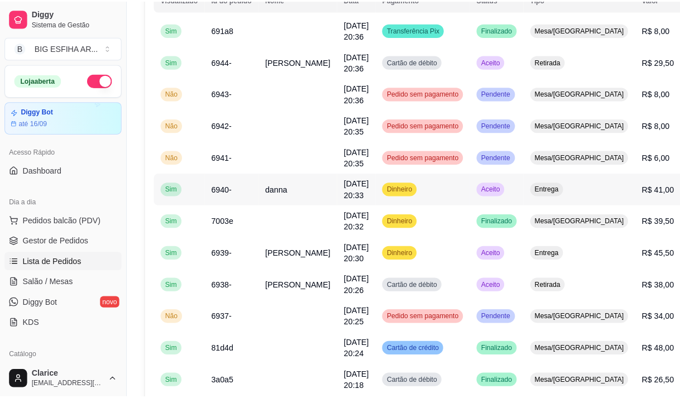
scroll to position [167, 0]
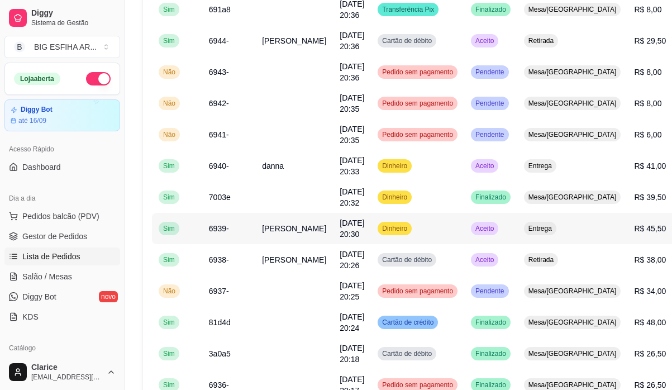
click at [262, 233] on span "Camila Rodrigues Pereira" at bounding box center [294, 228] width 64 height 9
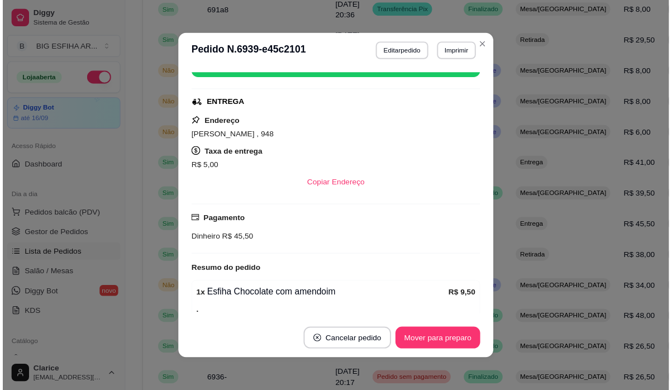
scroll to position [154, 0]
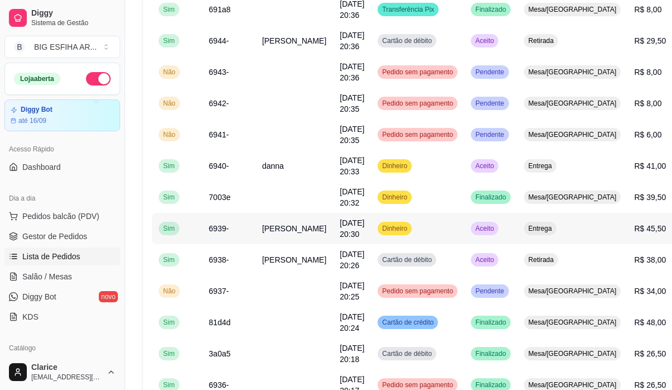
click at [264, 233] on span "Camila Rodrigues Pereira" at bounding box center [294, 228] width 64 height 9
click at [60, 272] on span "Salão / Mesas" at bounding box center [47, 276] width 50 height 11
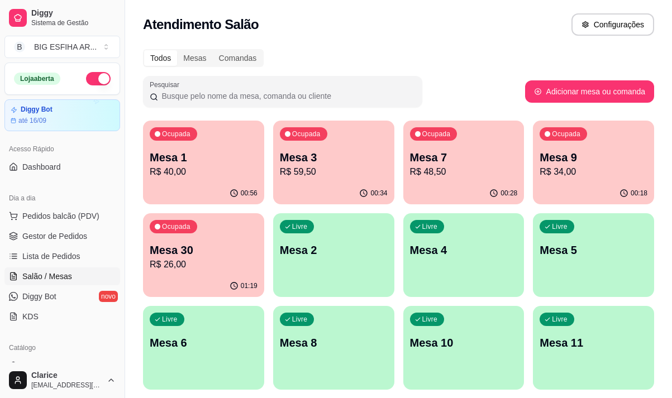
click at [208, 159] on p "Mesa 1" at bounding box center [204, 158] width 108 height 16
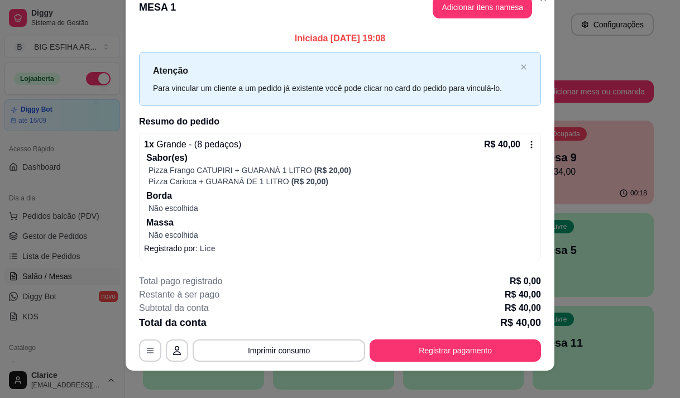
scroll to position [28, 0]
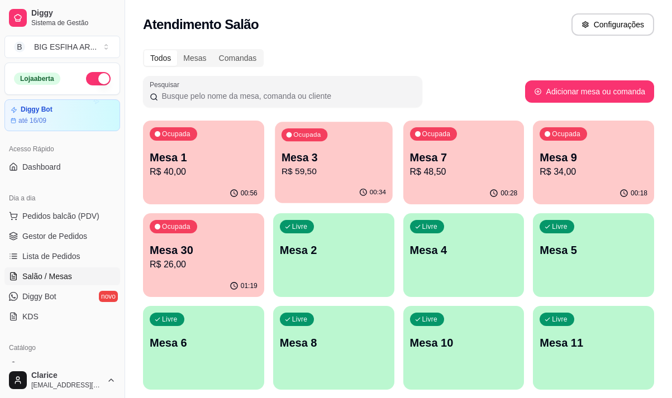
click at [324, 177] on p "R$ 59,50" at bounding box center [333, 171] width 104 height 13
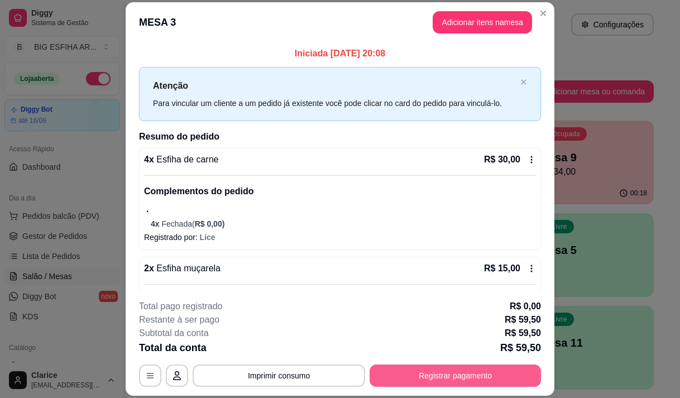
click at [425, 372] on button "Registrar pagamento" at bounding box center [455, 376] width 171 height 22
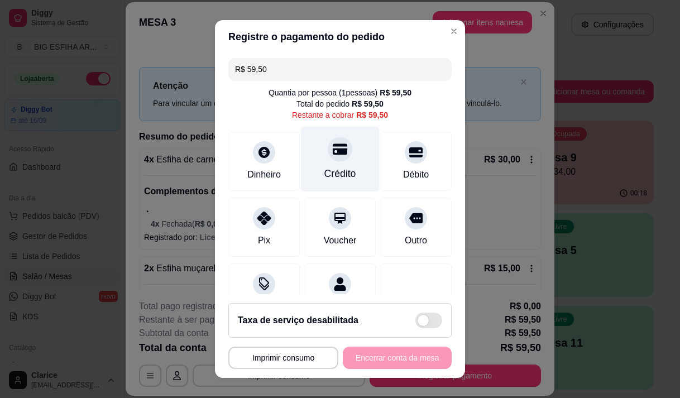
click at [332, 173] on div "Crédito" at bounding box center [340, 173] width 32 height 15
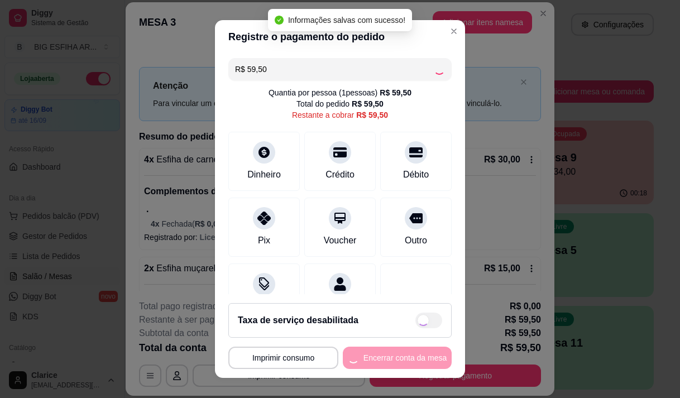
type input "R$ 0,00"
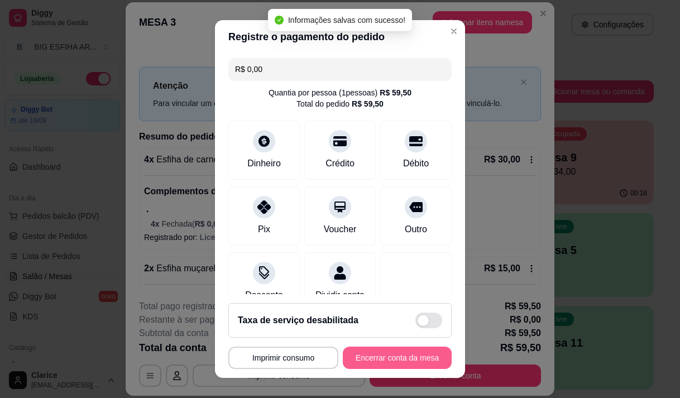
click at [397, 356] on button "Encerrar conta da mesa" at bounding box center [397, 358] width 109 height 22
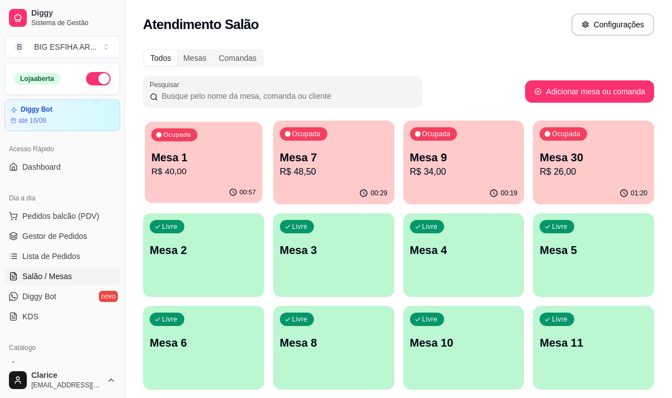
click at [172, 152] on p "Mesa 1" at bounding box center [203, 157] width 104 height 15
click at [188, 155] on p "Mesa 1" at bounding box center [204, 158] width 108 height 16
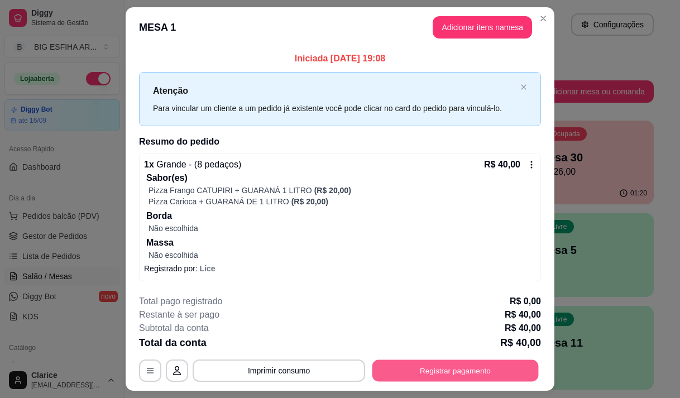
click at [431, 374] on button "Registrar pagamento" at bounding box center [455, 371] width 166 height 22
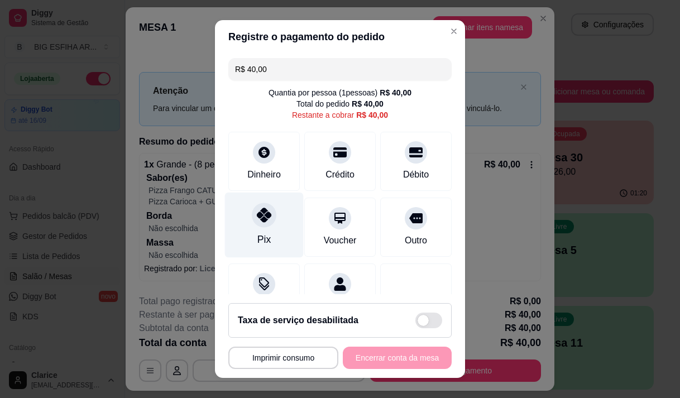
click at [259, 224] on div at bounding box center [264, 215] width 25 height 25
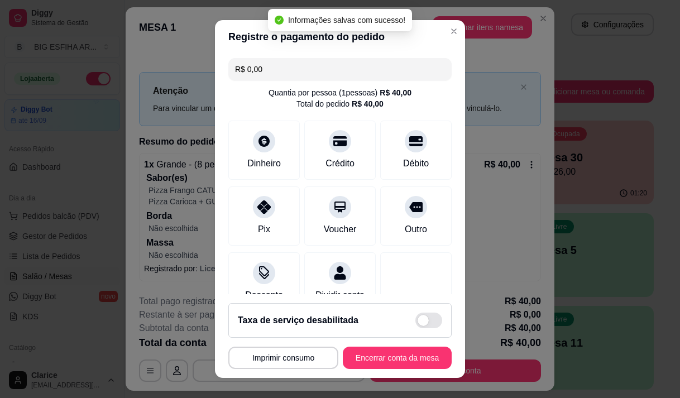
type input "R$ 0,00"
click at [391, 362] on button "Encerrar conta da mesa" at bounding box center [397, 358] width 106 height 22
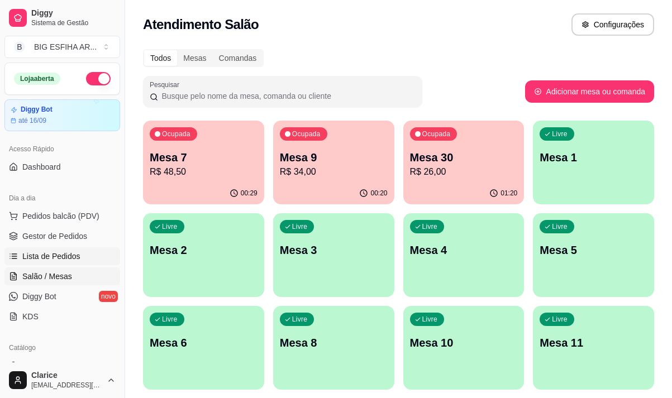
click at [65, 251] on span "Lista de Pedidos" at bounding box center [51, 256] width 58 height 11
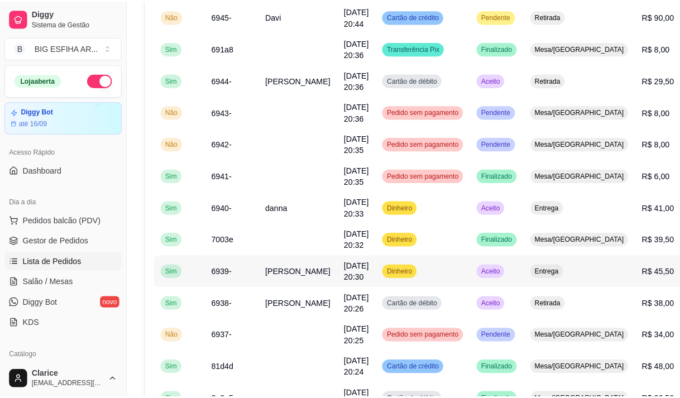
scroll to position [335, 0]
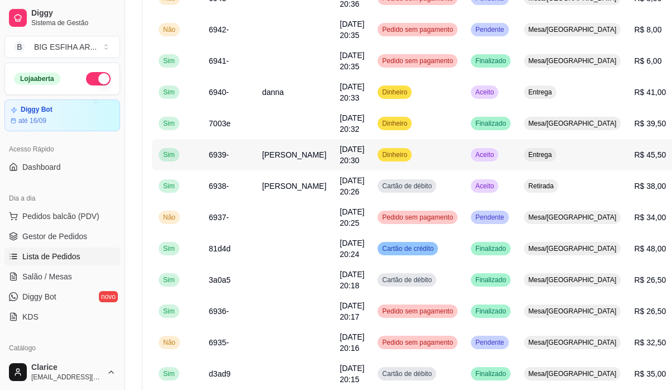
click at [269, 159] on span "Camila Rodrigues Pereira" at bounding box center [294, 154] width 64 height 9
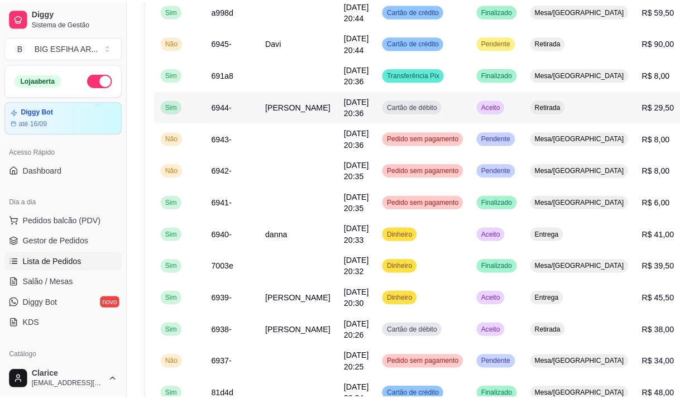
scroll to position [223, 0]
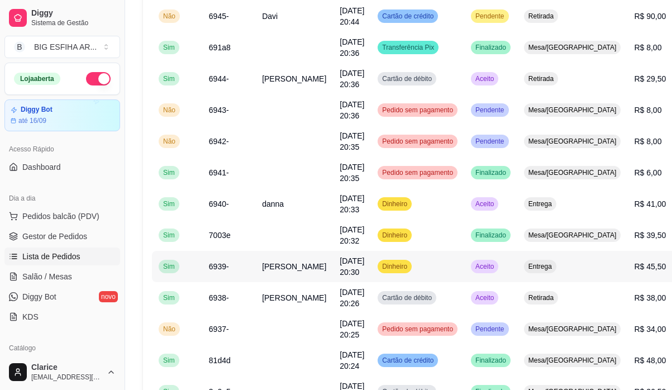
click at [269, 270] on span "Camila Rodrigues Pereira" at bounding box center [294, 266] width 64 height 9
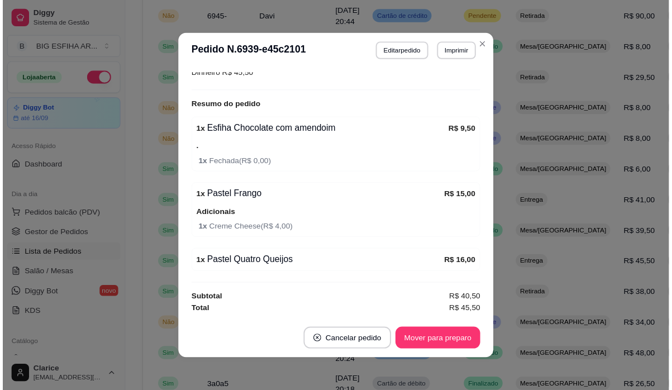
scroll to position [2, 0]
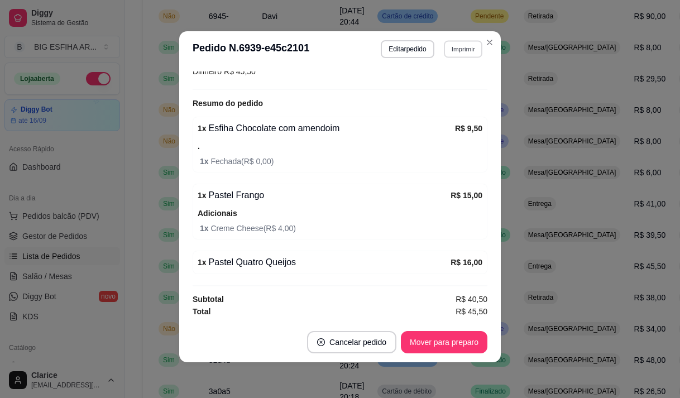
click at [459, 49] on button "Imprimir" at bounding box center [463, 48] width 39 height 17
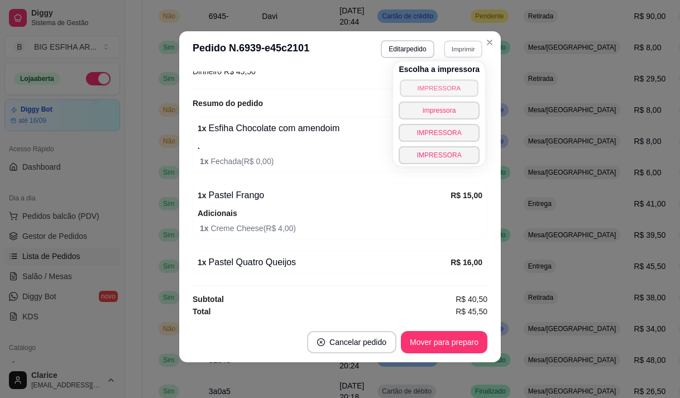
click at [420, 87] on button "IMPRESSORA" at bounding box center [439, 87] width 78 height 17
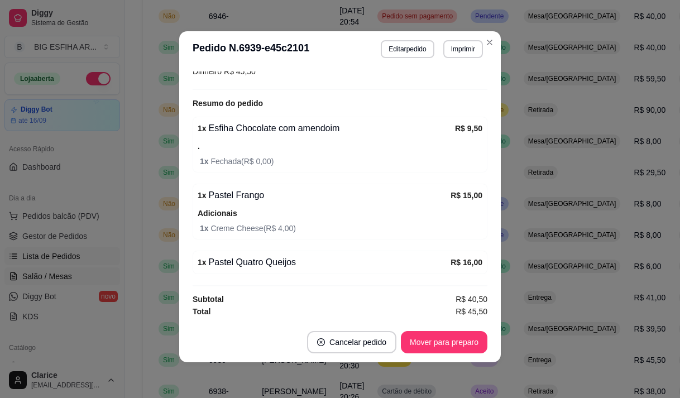
click at [64, 274] on span "Salão / Mesas" at bounding box center [47, 276] width 50 height 11
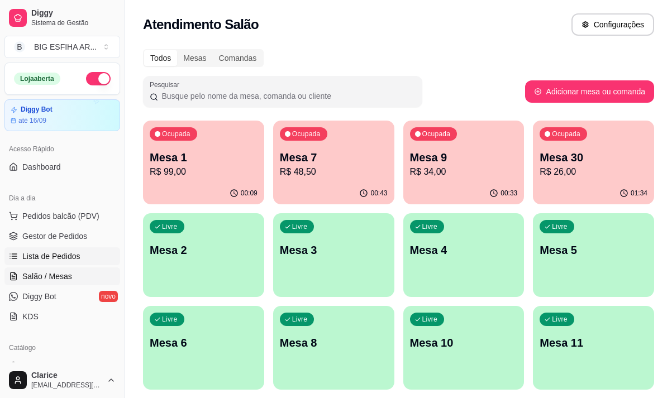
click at [64, 260] on span "Lista de Pedidos" at bounding box center [51, 256] width 58 height 11
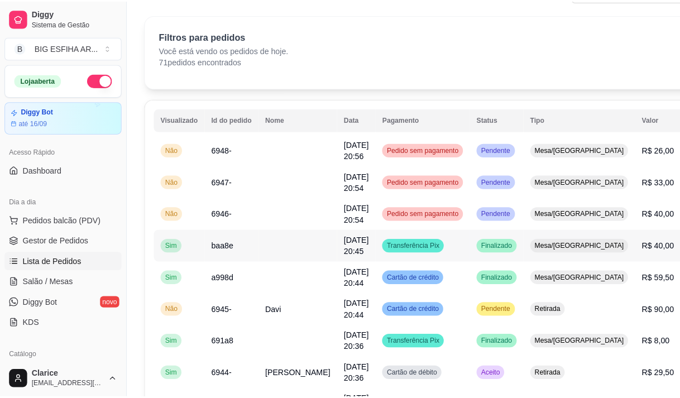
scroll to position [56, 0]
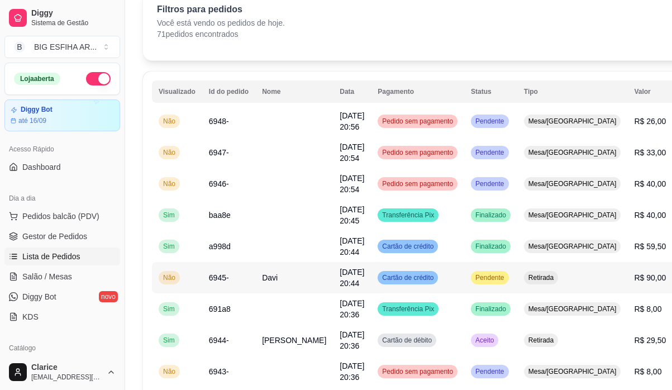
click at [271, 286] on td "Davi" at bounding box center [294, 277] width 78 height 31
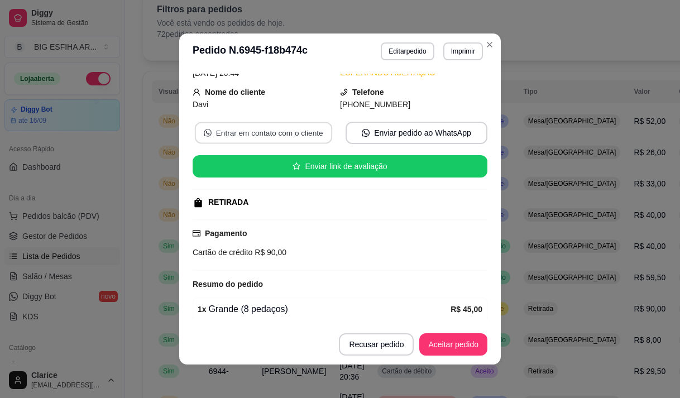
click at [257, 133] on button "Entrar em contato com o cliente" at bounding box center [263, 133] width 137 height 22
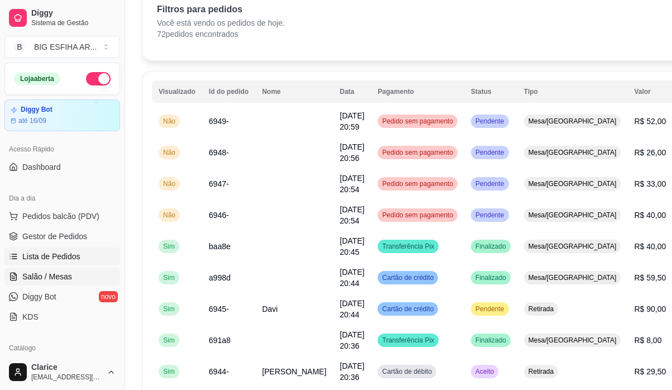
click at [77, 267] on link "Salão / Mesas" at bounding box center [62, 276] width 116 height 18
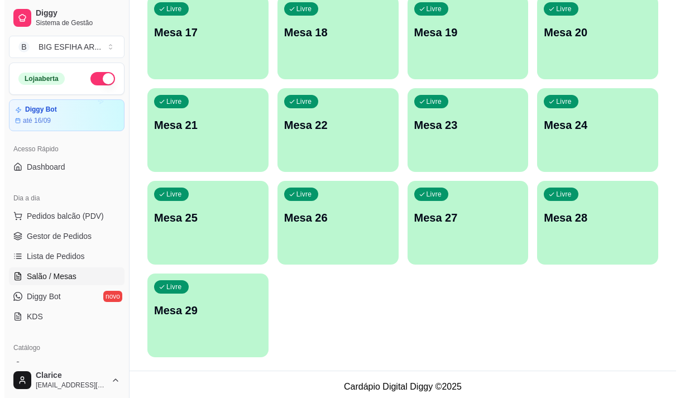
scroll to position [500, 0]
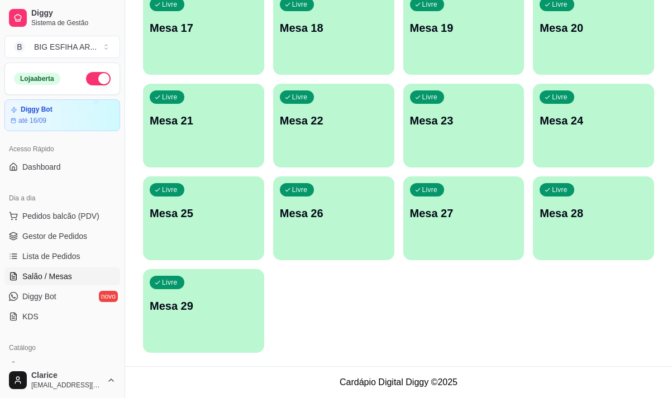
click at [194, 320] on div "Livre Mesa 29" at bounding box center [203, 304] width 121 height 70
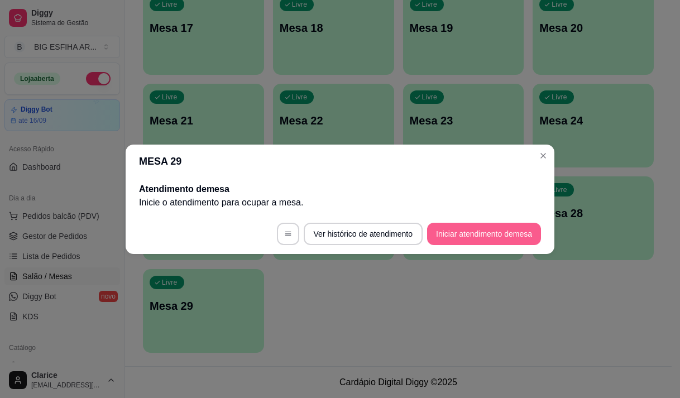
click at [449, 229] on button "Iniciar atendimento de mesa" at bounding box center [484, 234] width 114 height 22
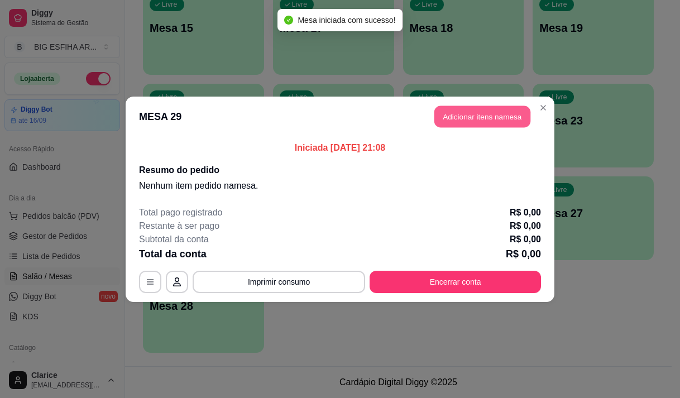
click at [451, 121] on button "Adicionar itens na mesa" at bounding box center [482, 117] width 96 height 22
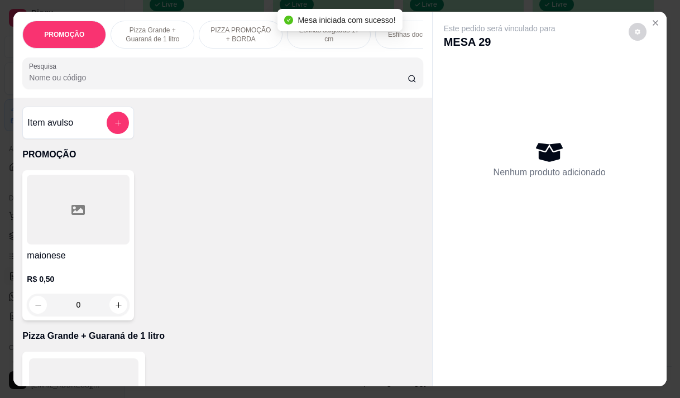
click at [188, 83] on input "Pesquisa" at bounding box center [218, 77] width 379 height 11
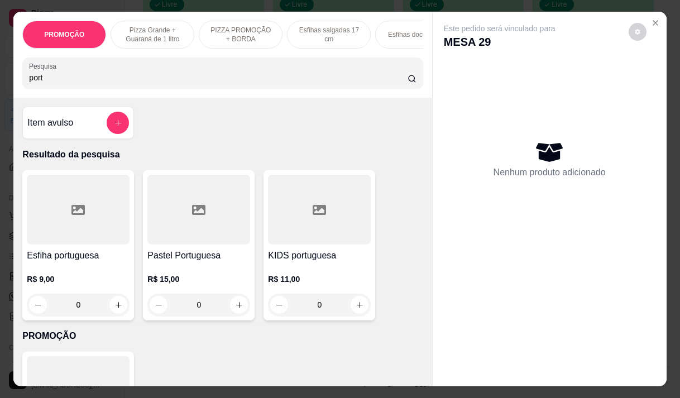
type input "port"
click at [60, 261] on h4 "Esfiha portuguesa" at bounding box center [78, 255] width 103 height 13
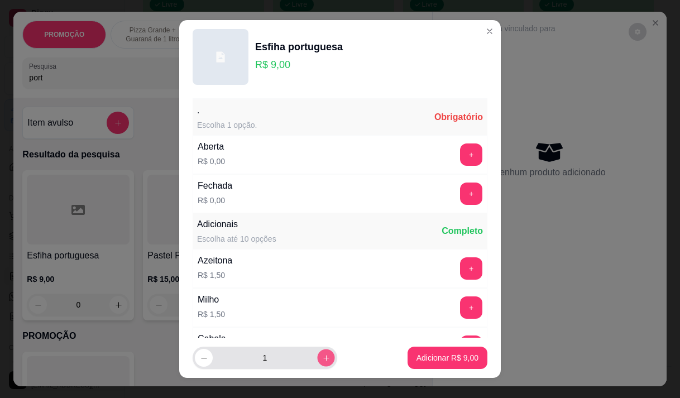
click at [322, 355] on icon "increase-product-quantity" at bounding box center [326, 358] width 8 height 8
type input "2"
click at [461, 193] on button "+" at bounding box center [472, 194] width 22 height 22
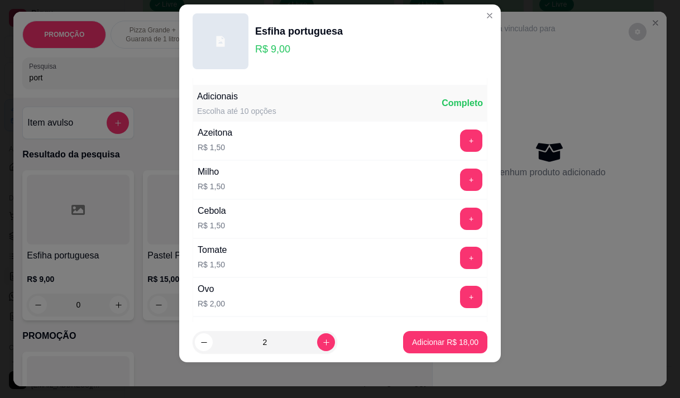
scroll to position [119, 0]
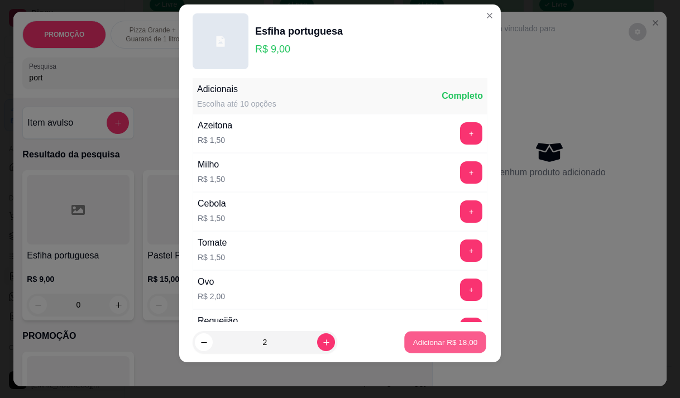
click at [413, 347] on p "Adicionar R$ 18,00" at bounding box center [445, 342] width 65 height 11
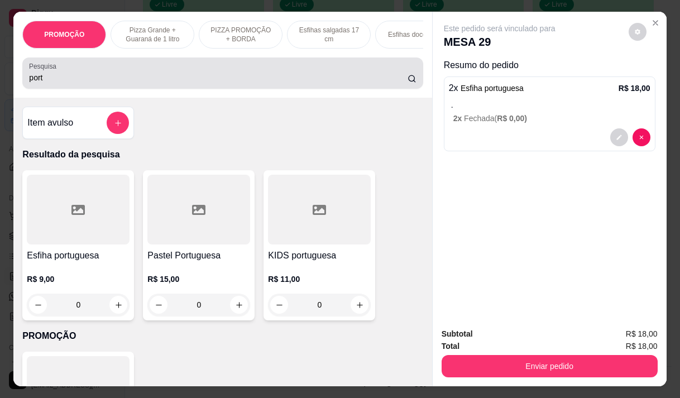
click at [47, 89] on div "Pesquisa port" at bounding box center [222, 73] width 400 height 31
click at [48, 89] on div "Pesquisa port" at bounding box center [222, 73] width 400 height 31
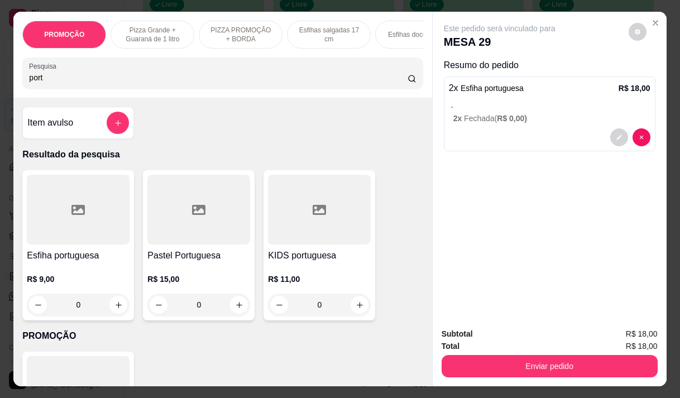
click at [51, 84] on div "port" at bounding box center [222, 73] width 387 height 22
click at [52, 84] on div "port" at bounding box center [222, 73] width 387 height 22
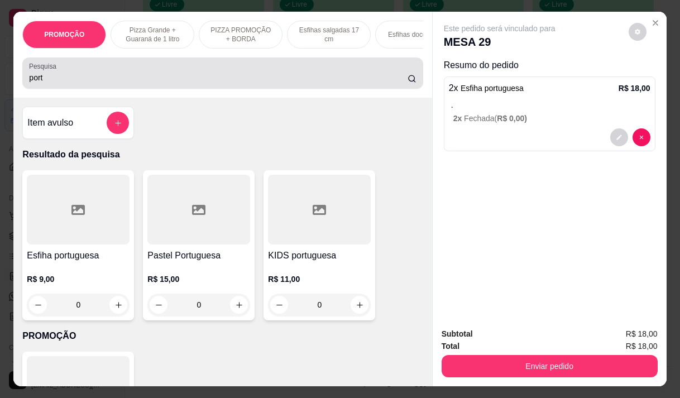
click at [52, 84] on div "port" at bounding box center [222, 73] width 387 height 22
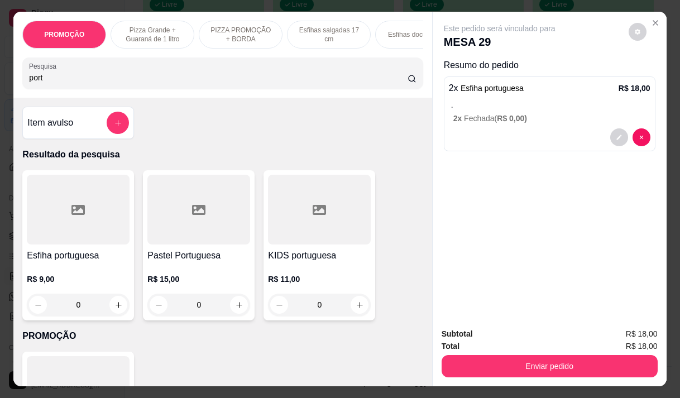
click at [52, 89] on div "Pesquisa port" at bounding box center [222, 73] width 400 height 31
type input "p"
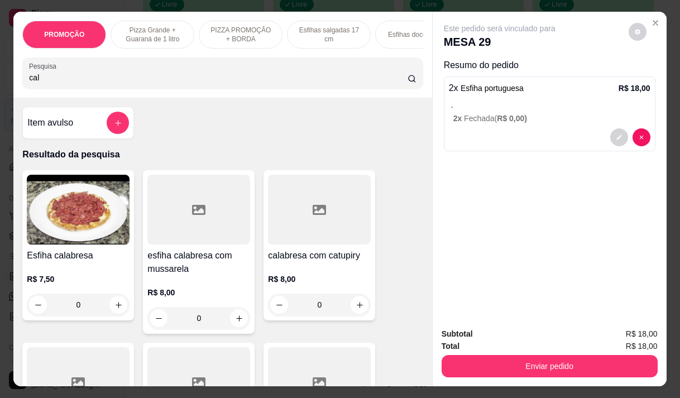
type input "cal"
click at [195, 270] on h4 "esfiha calabresa com mussarela" at bounding box center [198, 262] width 103 height 27
click at [588, 182] on div "Este pedido será vinculado para MESA 29 Resumo do pedido 2 x Esfiha portuguesa …" at bounding box center [550, 165] width 234 height 307
click at [274, 279] on p "R$ 8,00" at bounding box center [319, 279] width 103 height 11
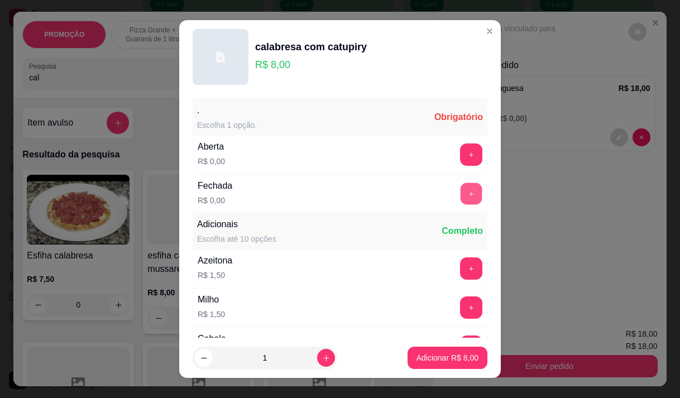
click at [461, 204] on button "+" at bounding box center [472, 194] width 22 height 22
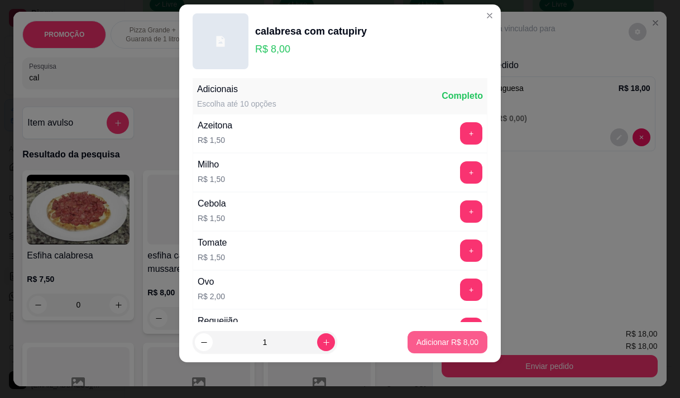
click at [442, 344] on p "Adicionar R$ 8,00" at bounding box center [448, 342] width 62 height 11
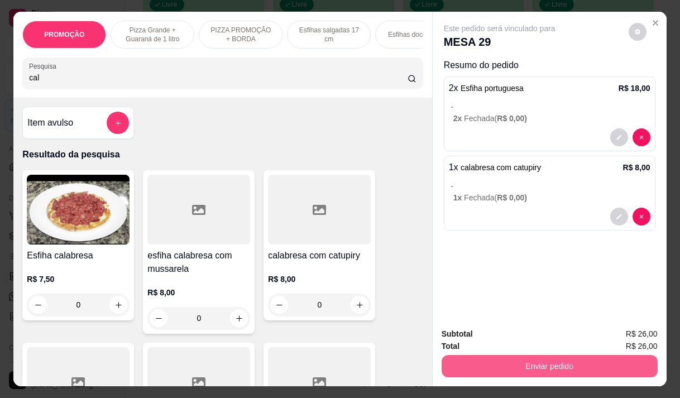
click at [558, 358] on button "Enviar pedido" at bounding box center [550, 366] width 216 height 22
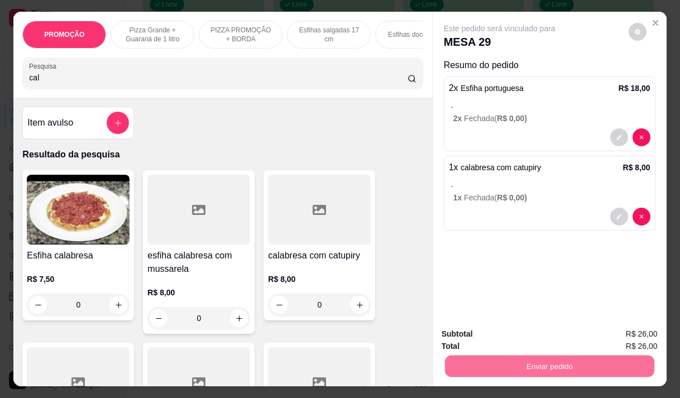
click at [512, 331] on button "Não registrar e enviar pedido" at bounding box center [512, 334] width 116 height 21
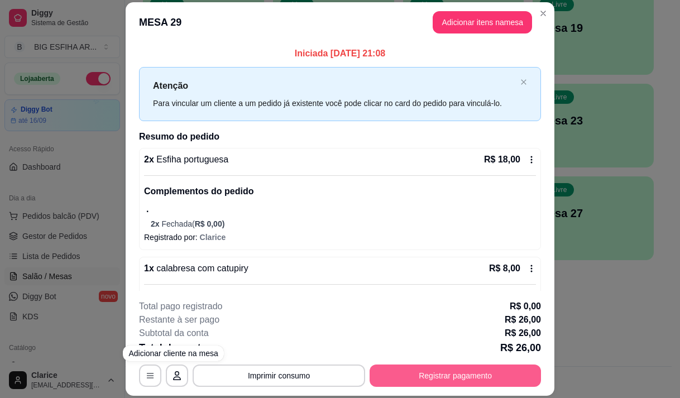
click at [452, 367] on button "Registrar pagamento" at bounding box center [455, 376] width 171 height 22
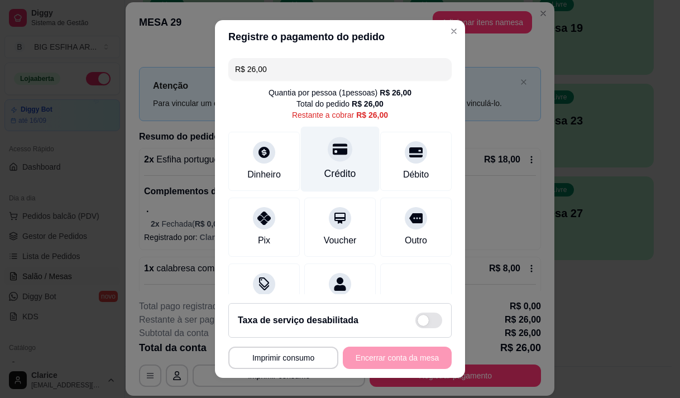
click at [333, 152] on icon at bounding box center [340, 148] width 15 height 11
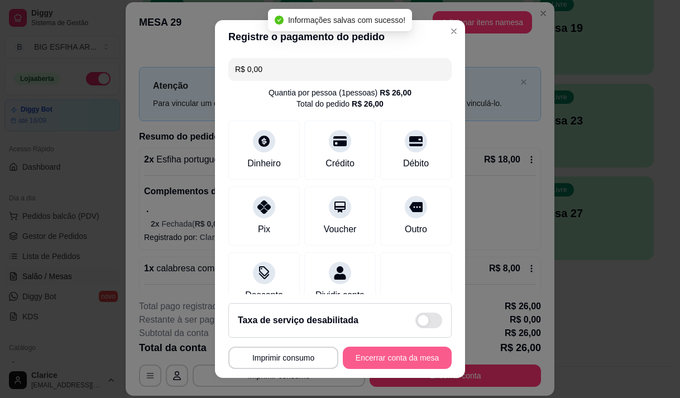
type input "R$ 0,00"
click at [365, 357] on button "Encerrar conta da mesa" at bounding box center [397, 358] width 106 height 22
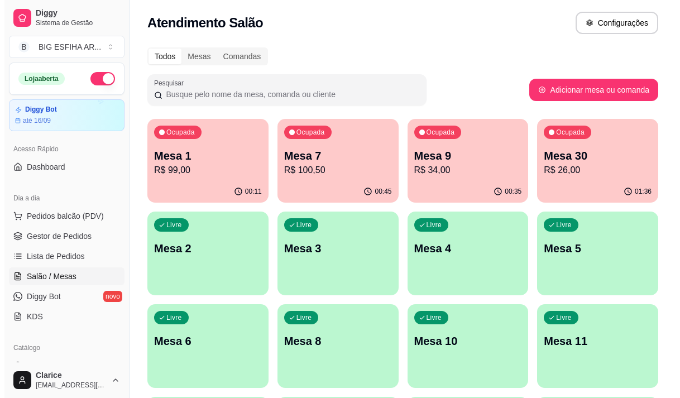
scroll to position [0, 0]
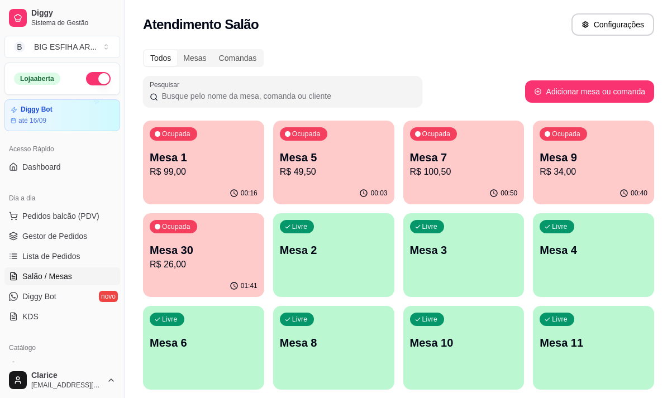
click at [576, 166] on p "R$ 34,00" at bounding box center [593, 171] width 108 height 13
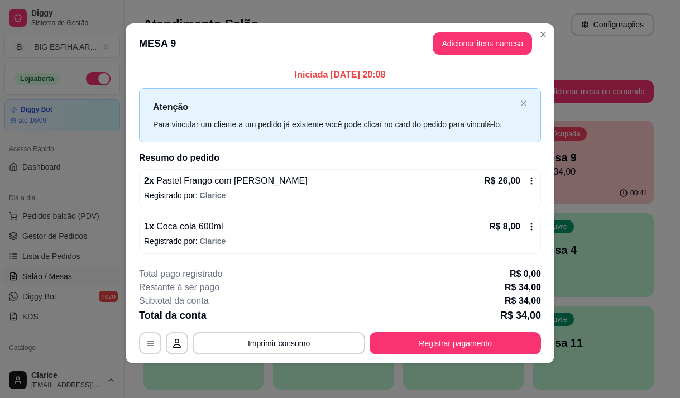
scroll to position [7, 0]
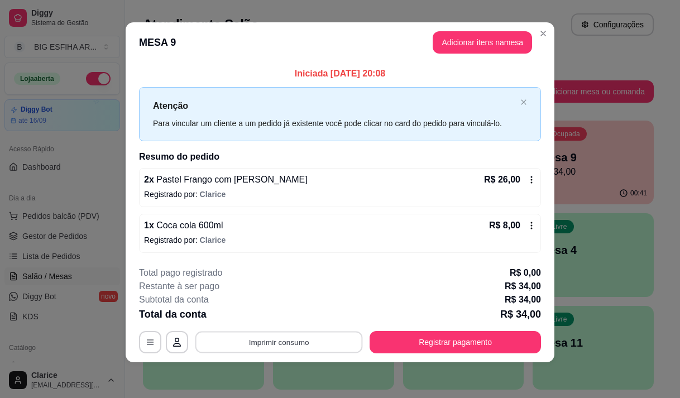
click at [315, 339] on button "Imprimir consumo" at bounding box center [278, 343] width 167 height 22
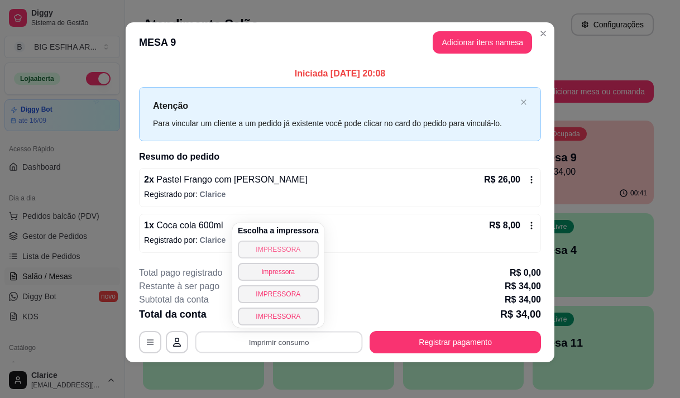
click at [302, 291] on div "Escolha a impressora IMPRESSORA impressora IMPRESSORA IMPRESSORA" at bounding box center [278, 275] width 92 height 105
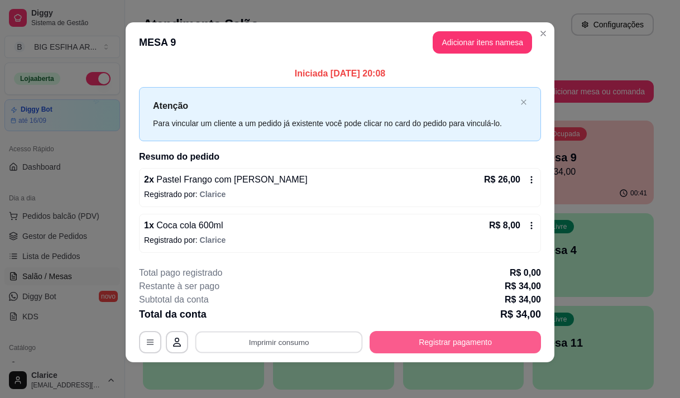
click at [447, 348] on button "Registrar pagamento" at bounding box center [455, 342] width 171 height 22
click at [430, 340] on button "Registrar pagamento" at bounding box center [455, 342] width 171 height 22
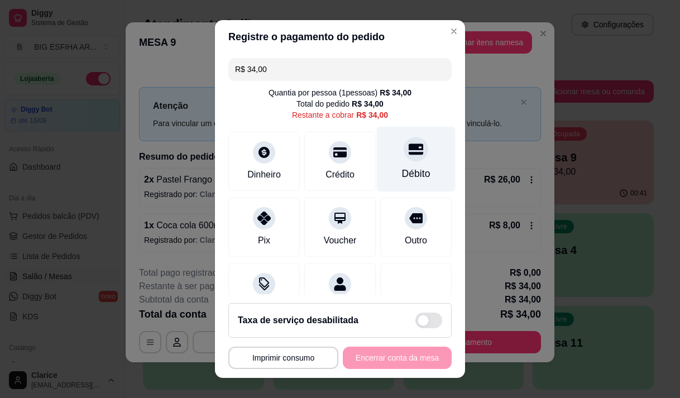
click at [380, 166] on div "Débito" at bounding box center [416, 158] width 79 height 65
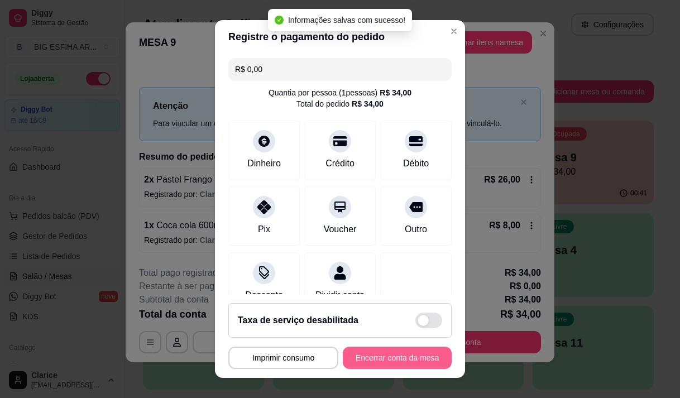
type input "R$ 0,00"
click at [394, 358] on button "Encerrar conta da mesa" at bounding box center [397, 358] width 106 height 22
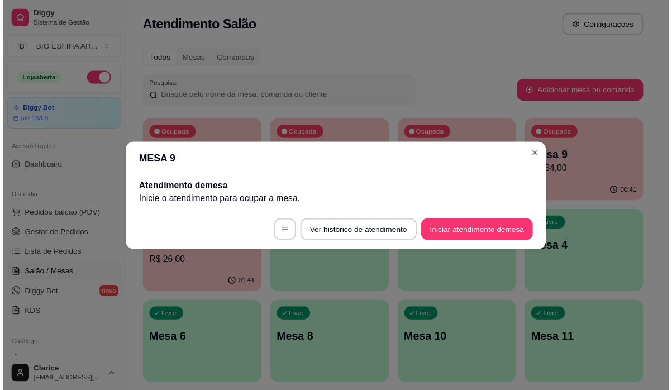
scroll to position [0, 0]
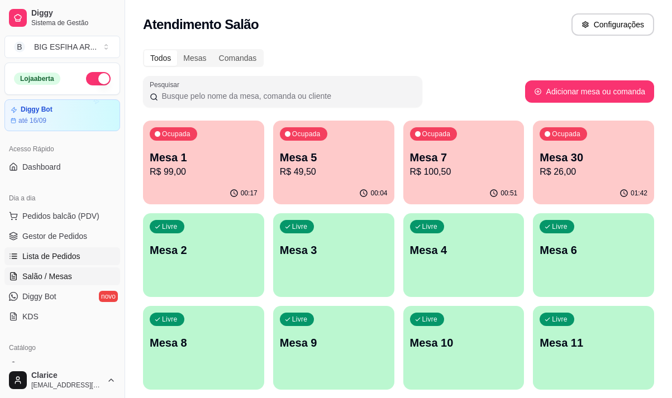
click at [42, 263] on link "Lista de Pedidos" at bounding box center [62, 256] width 116 height 18
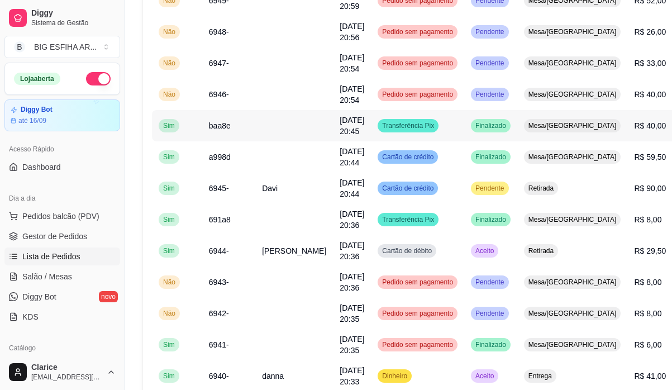
scroll to position [335, 0]
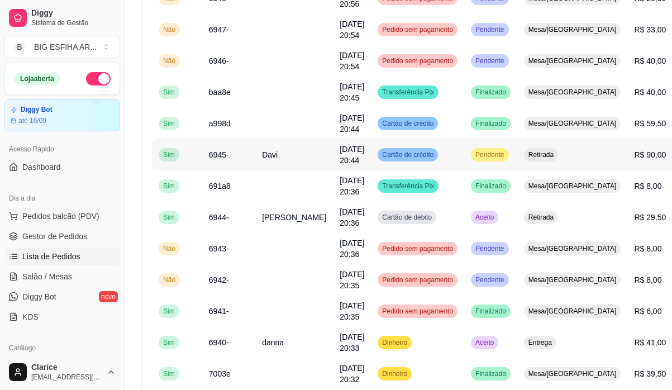
click at [339, 158] on span "23/08/25 às 20:44" at bounding box center [351, 155] width 25 height 20
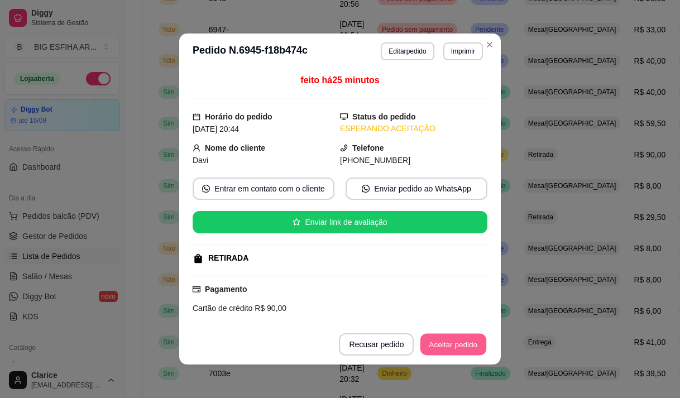
click at [454, 343] on button "Aceitar pedido" at bounding box center [453, 345] width 66 height 22
click at [456, 343] on button "Mover para preparo" at bounding box center [444, 345] width 84 height 22
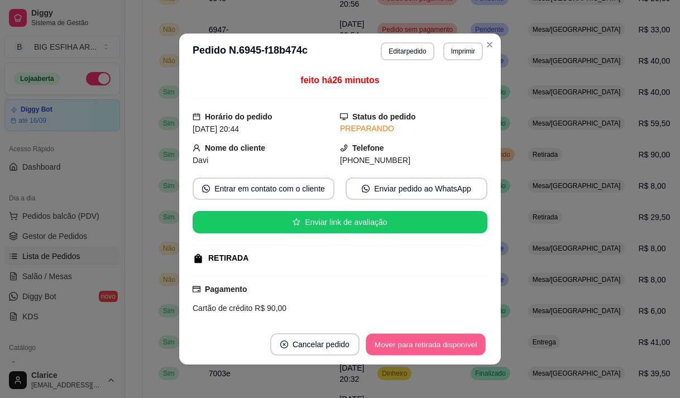
click at [459, 345] on button "Mover para retirada disponível" at bounding box center [425, 345] width 119 height 22
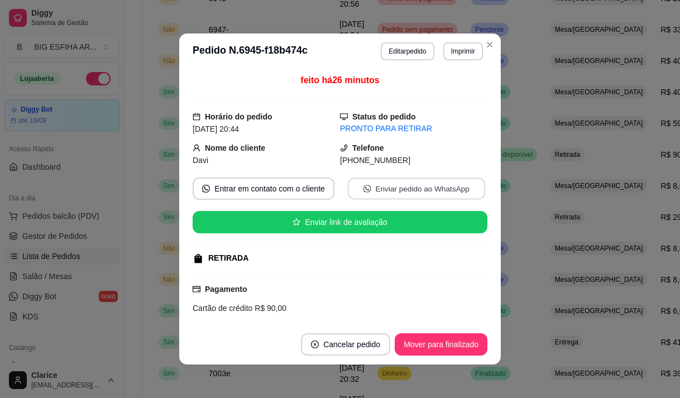
click at [390, 182] on button "Enviar pedido ao WhatsApp" at bounding box center [416, 189] width 137 height 22
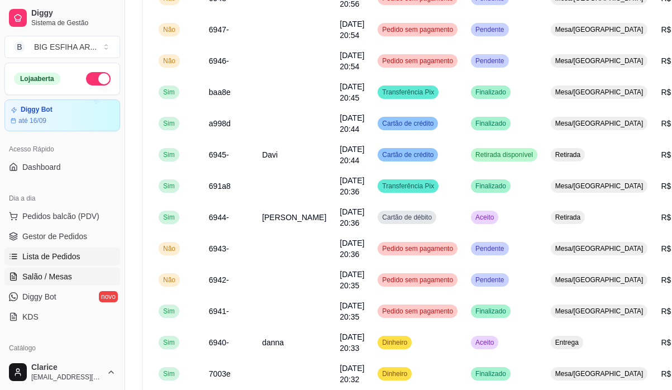
click at [46, 271] on span "Salão / Mesas" at bounding box center [47, 276] width 50 height 11
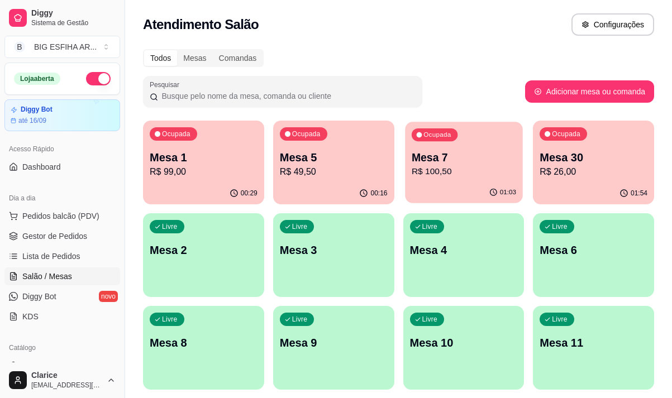
click at [446, 179] on div "Ocupada Mesa 7 R$ 100,50" at bounding box center [463, 152] width 117 height 60
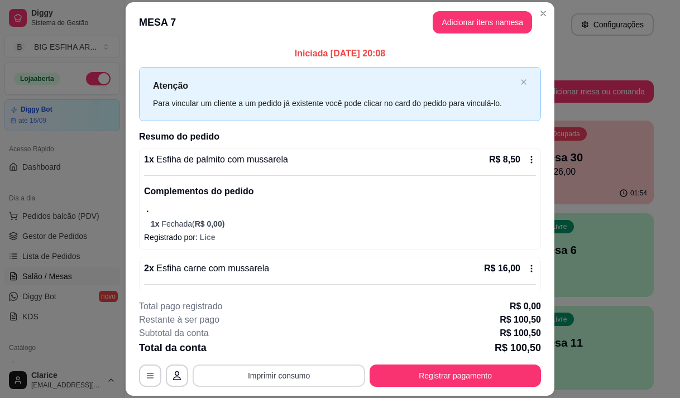
click at [267, 371] on button "Imprimir consumo" at bounding box center [279, 376] width 173 height 22
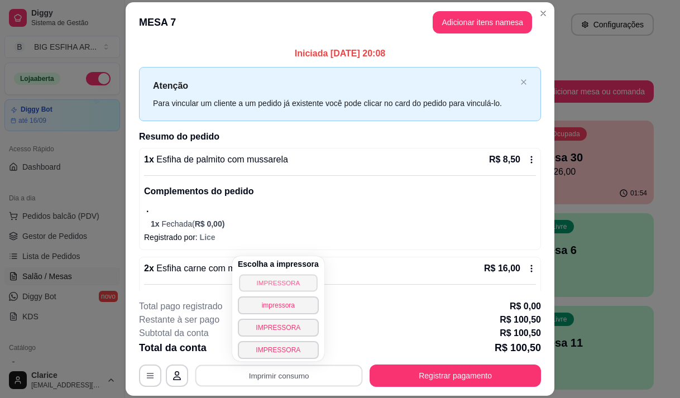
click at [276, 280] on button "IMPRESSORA" at bounding box center [278, 282] width 78 height 17
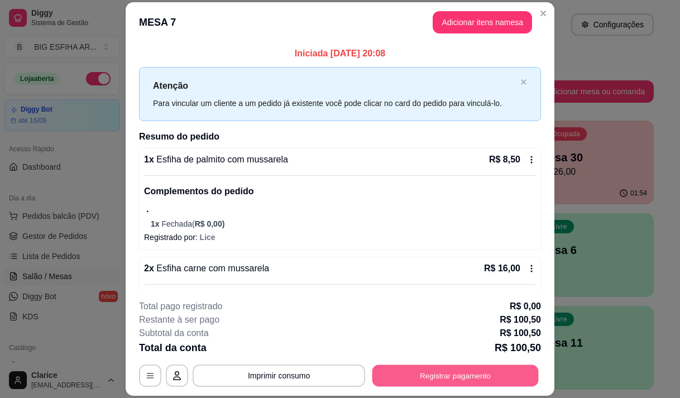
click at [441, 370] on button "Registrar pagamento" at bounding box center [455, 376] width 166 height 22
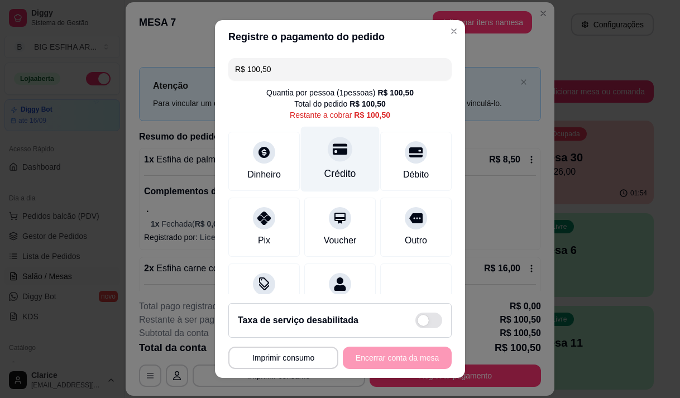
click at [333, 156] on icon at bounding box center [340, 149] width 15 height 15
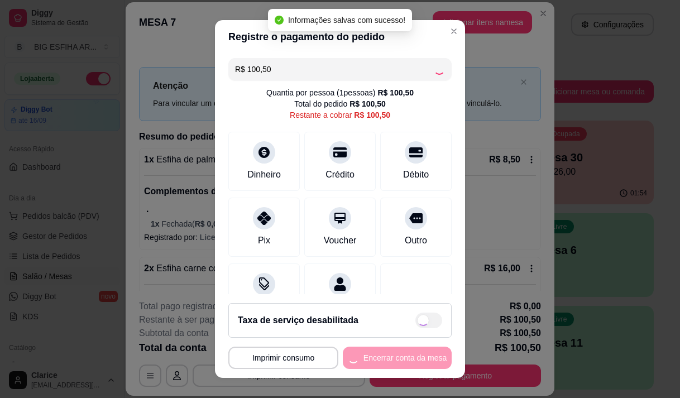
type input "R$ 0,00"
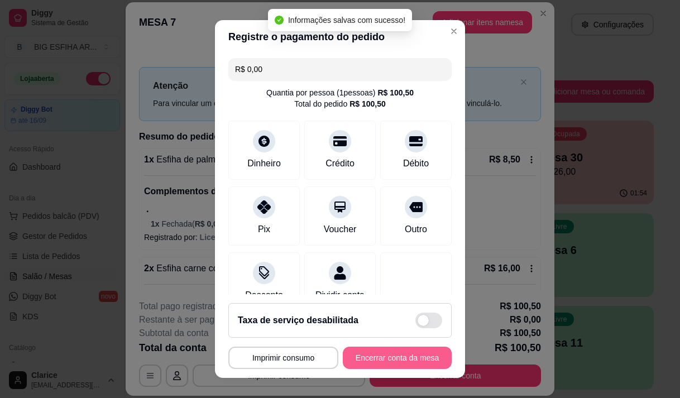
click at [408, 356] on button "Encerrar conta da mesa" at bounding box center [397, 358] width 109 height 22
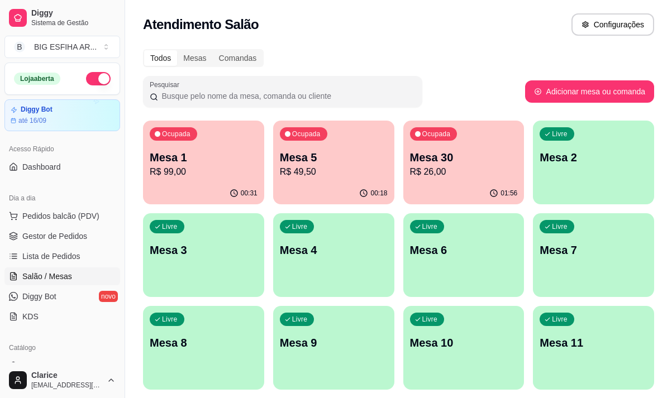
click at [179, 159] on p "Mesa 1" at bounding box center [204, 158] width 108 height 16
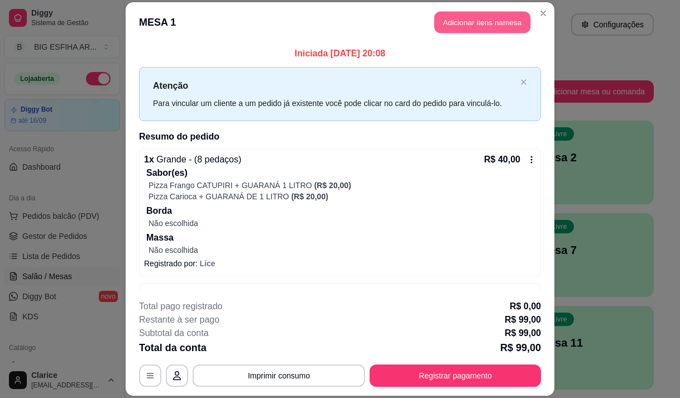
click at [475, 16] on button "Adicionar itens na mesa" at bounding box center [482, 22] width 96 height 22
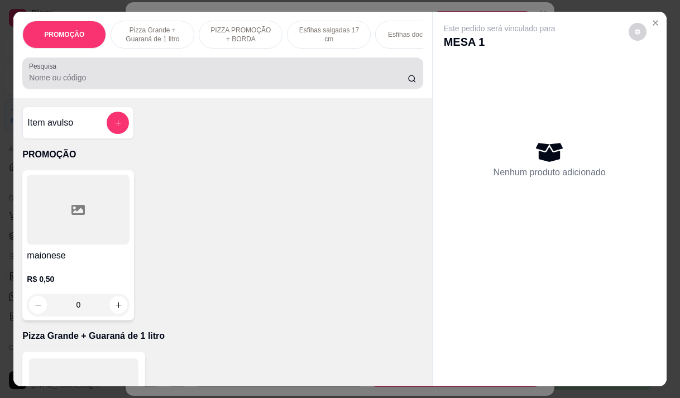
click at [221, 68] on div at bounding box center [222, 73] width 387 height 22
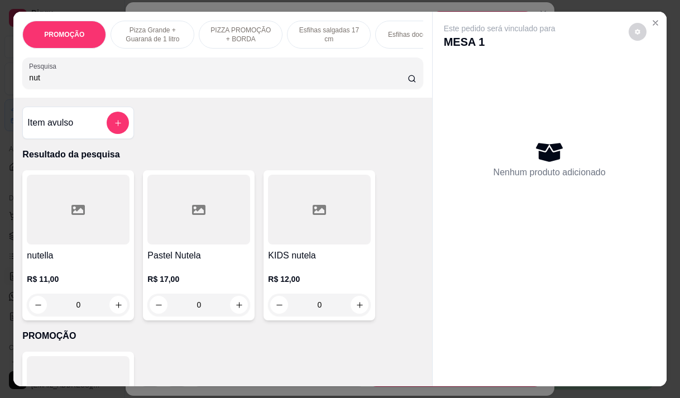
type input "nut"
click at [39, 245] on div at bounding box center [78, 210] width 103 height 70
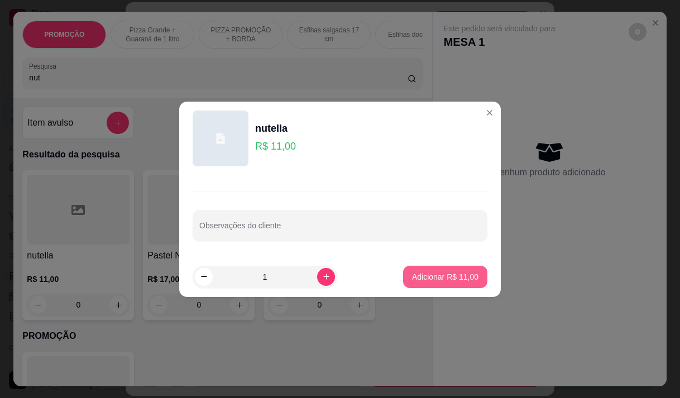
click at [432, 279] on p "Adicionar R$ 11,00" at bounding box center [445, 276] width 66 height 11
type input "1"
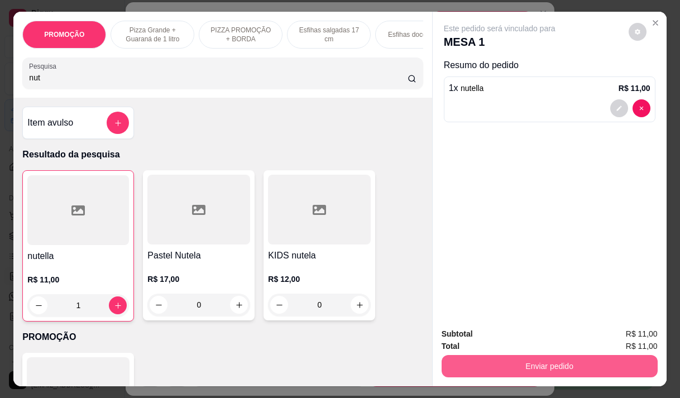
click at [518, 362] on button "Enviar pedido" at bounding box center [550, 366] width 216 height 22
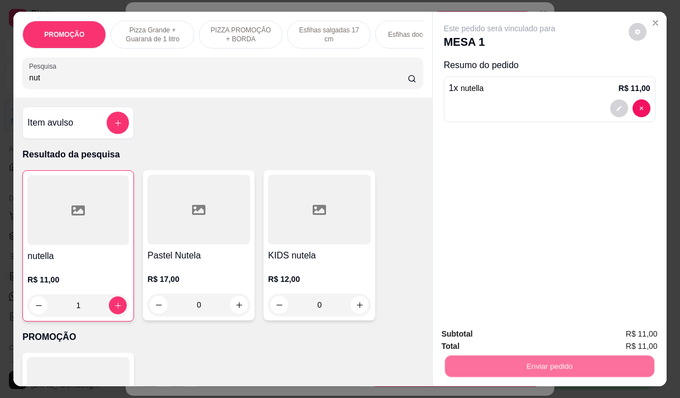
click at [500, 332] on button "Não registrar e enviar pedido" at bounding box center [512, 334] width 113 height 21
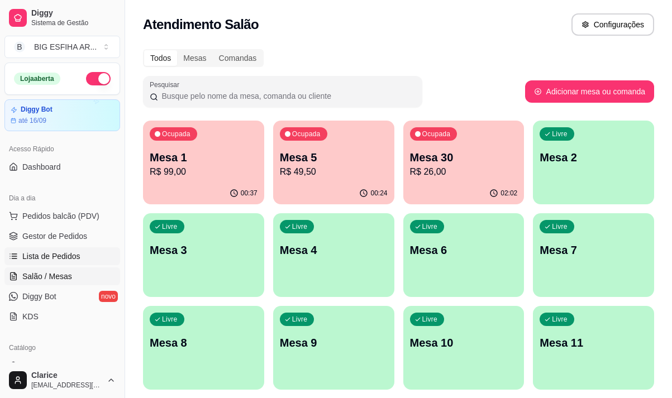
click at [49, 255] on span "Lista de Pedidos" at bounding box center [51, 256] width 58 height 11
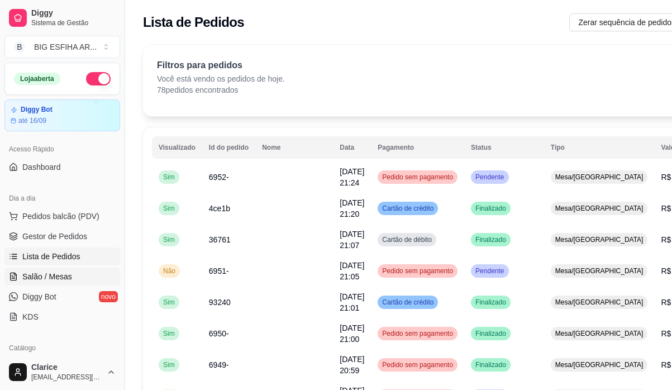
click at [55, 276] on span "Salão / Mesas" at bounding box center [47, 276] width 50 height 11
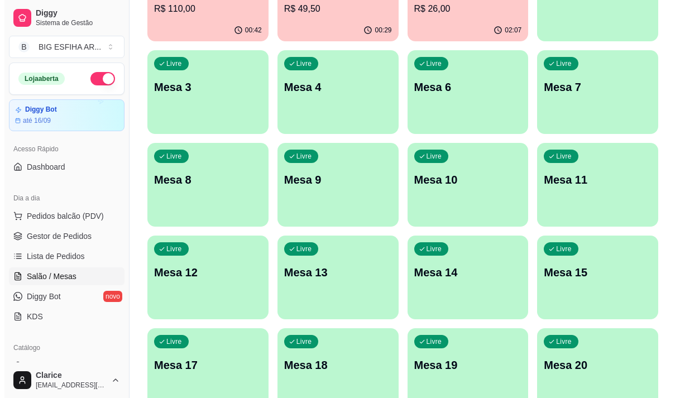
scroll to position [167, 0]
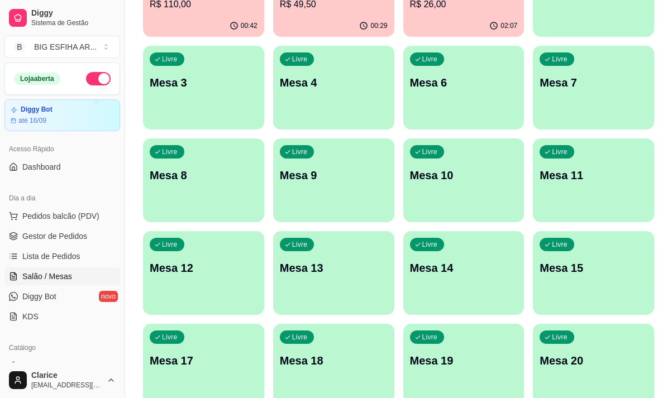
click at [320, 87] on p "Mesa 4" at bounding box center [334, 83] width 108 height 16
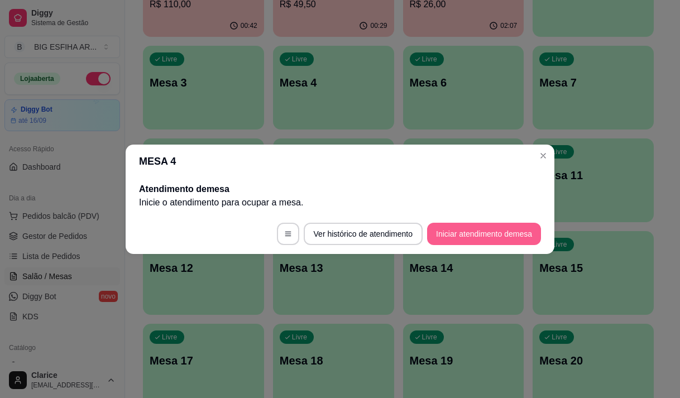
click at [473, 235] on button "Iniciar atendimento de mesa" at bounding box center [484, 234] width 114 height 22
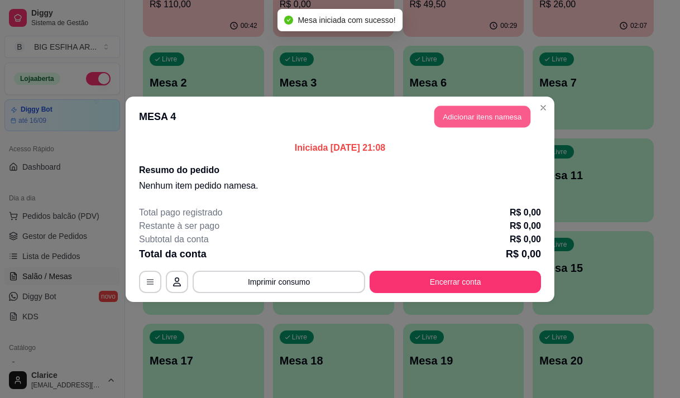
click at [491, 116] on button "Adicionar itens na mesa" at bounding box center [482, 117] width 96 height 22
click at [139, 71] on div at bounding box center [222, 73] width 387 height 22
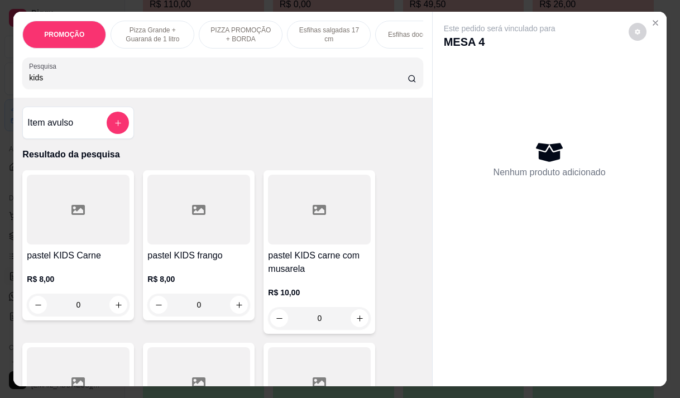
type input "kids"
click at [88, 277] on div "R$ 8,00 0" at bounding box center [78, 289] width 103 height 54
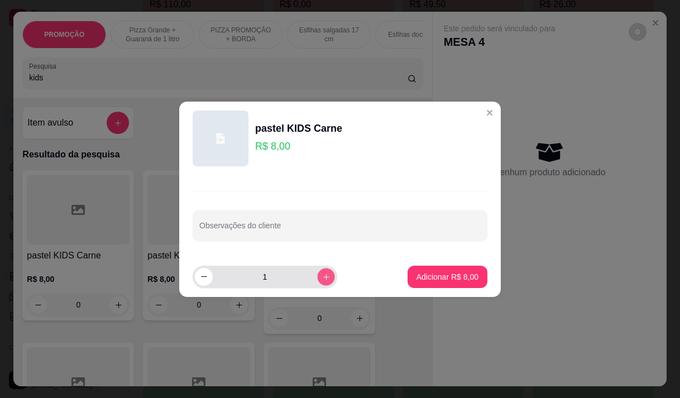
click at [322, 275] on icon "increase-product-quantity" at bounding box center [326, 276] width 8 height 8
type input "2"
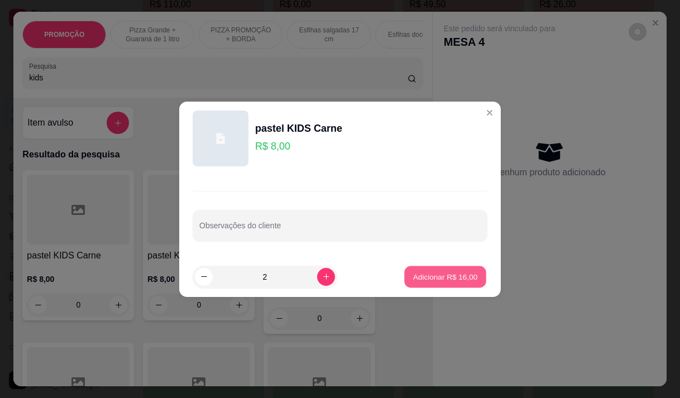
click at [436, 277] on p "Adicionar R$ 16,00" at bounding box center [445, 276] width 65 height 11
type input "2"
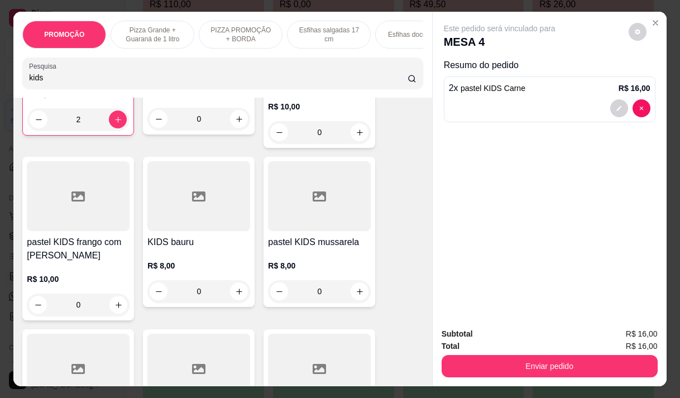
scroll to position [223, 0]
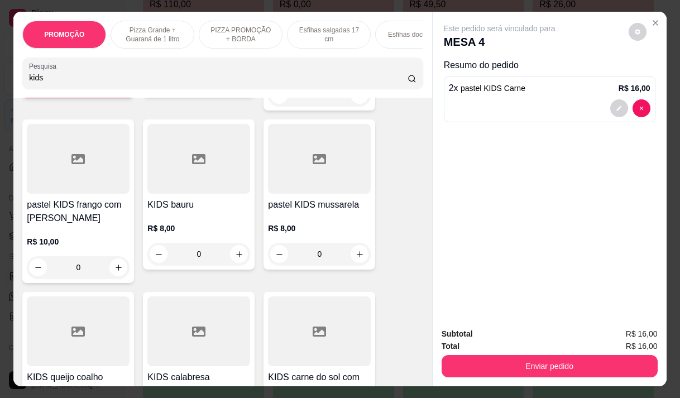
click at [313, 202] on h4 "pastel KIDS mussarela" at bounding box center [319, 204] width 103 height 13
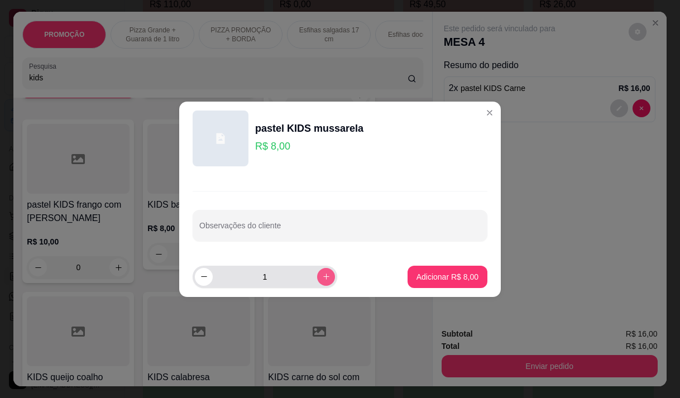
click at [322, 275] on icon "increase-product-quantity" at bounding box center [326, 276] width 8 height 8
click at [200, 274] on icon "decrease-product-quantity" at bounding box center [204, 276] width 8 height 8
type input "1"
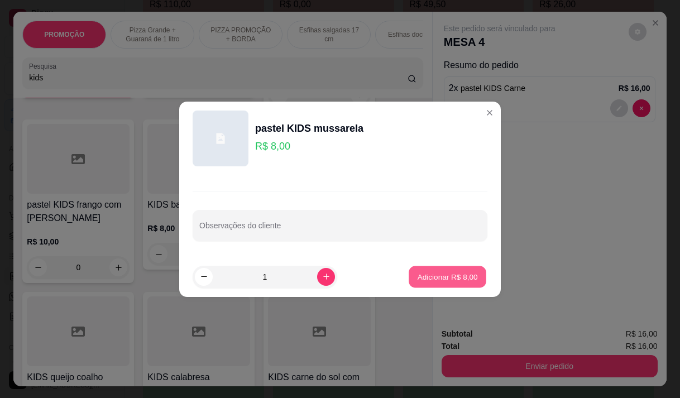
click at [436, 276] on p "Adicionar R$ 8,00" at bounding box center [447, 276] width 60 height 11
type input "1"
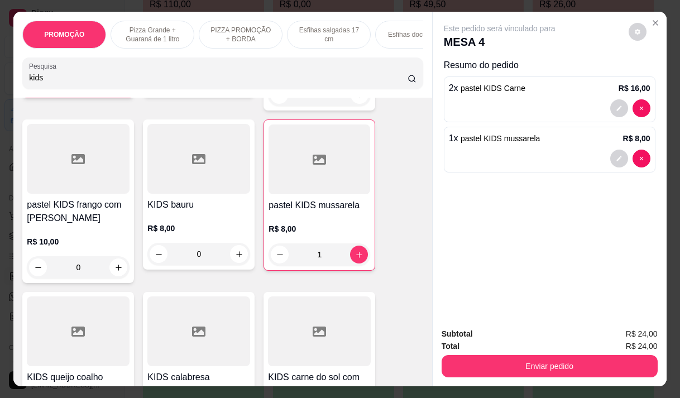
click at [71, 236] on div "R$ 10,00 0" at bounding box center [78, 252] width 103 height 54
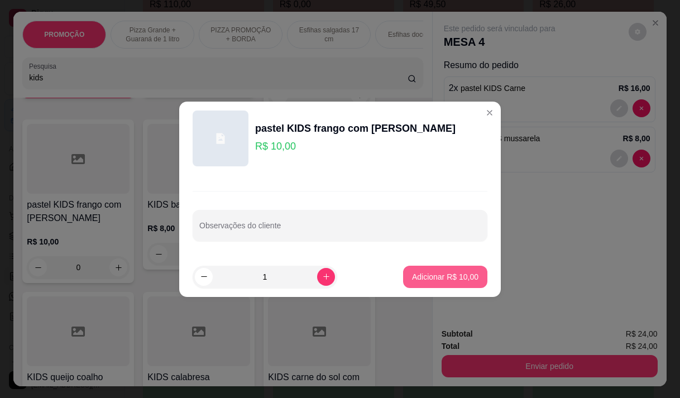
click at [423, 272] on p "Adicionar R$ 10,00" at bounding box center [445, 276] width 66 height 11
type input "1"
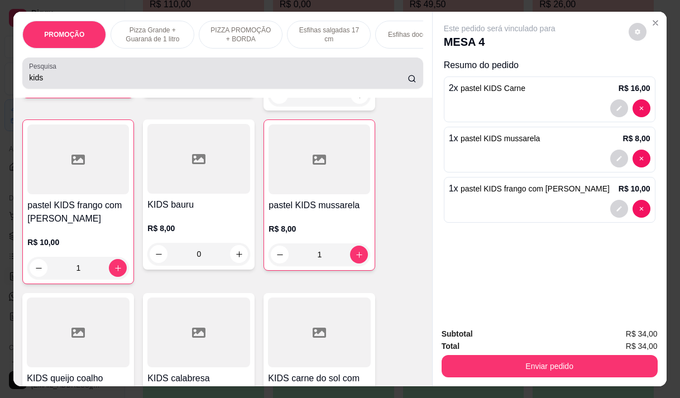
click at [44, 83] on input "kids" at bounding box center [218, 77] width 379 height 11
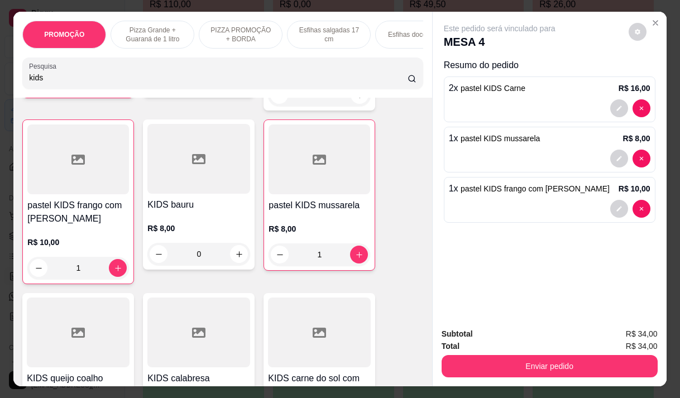
click at [44, 83] on input "kids" at bounding box center [218, 77] width 379 height 11
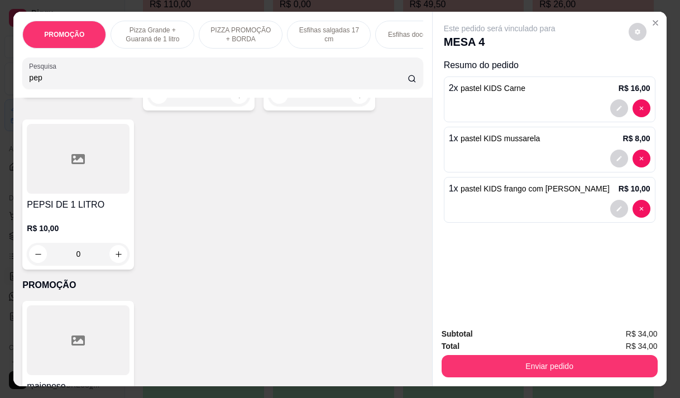
type input "pep"
drag, startPoint x: 69, startPoint y: 221, endPoint x: 82, endPoint y: 231, distance: 16.3
click at [82, 231] on div "R$ 10,00 0" at bounding box center [78, 239] width 103 height 54
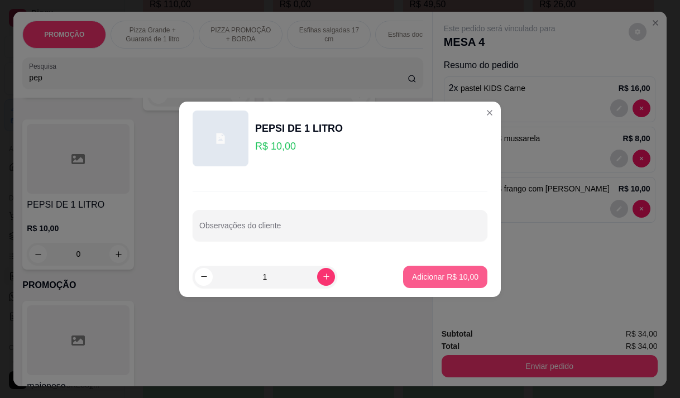
click at [422, 271] on button "Adicionar R$ 10,00" at bounding box center [445, 277] width 84 height 22
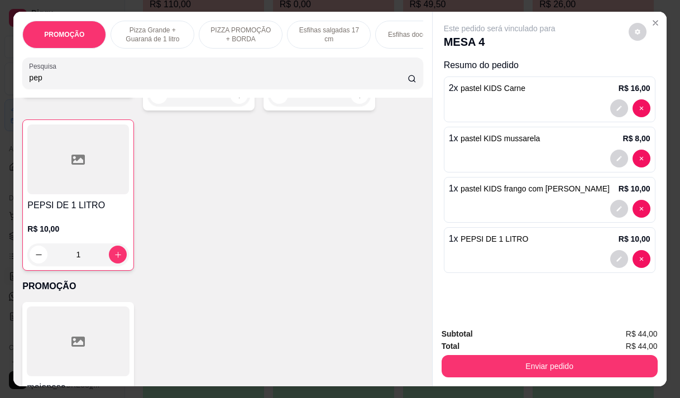
type input "1"
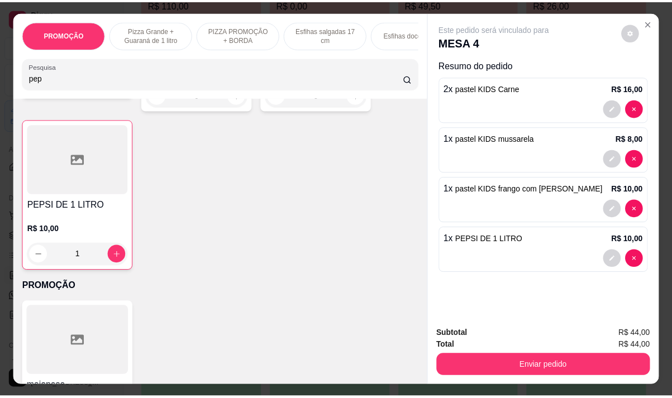
scroll to position [468, 0]
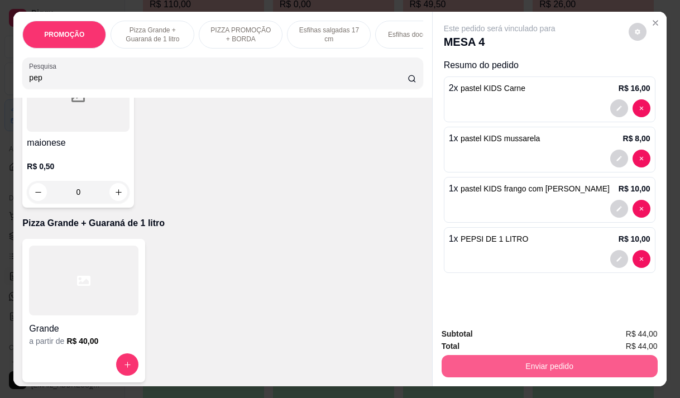
click at [519, 362] on button "Enviar pedido" at bounding box center [550, 366] width 216 height 22
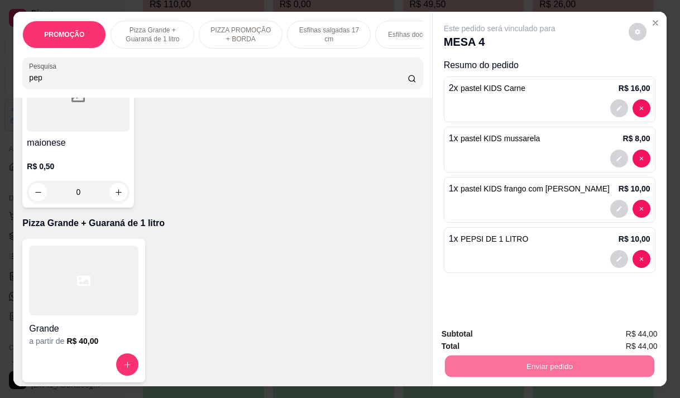
click at [512, 327] on button "Não registrar e enviar pedido" at bounding box center [512, 334] width 113 height 21
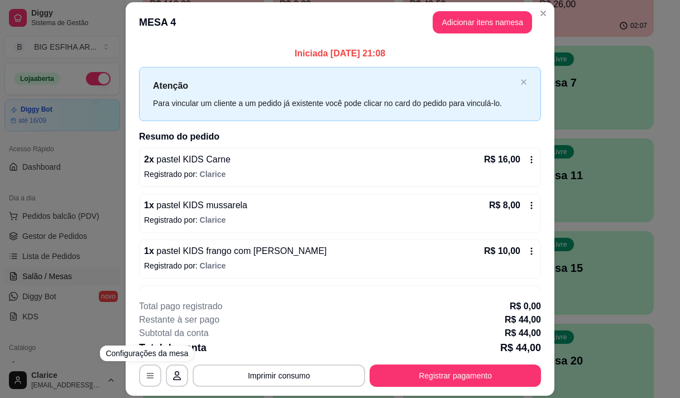
click at [66, 347] on div "**********" at bounding box center [340, 199] width 680 height 398
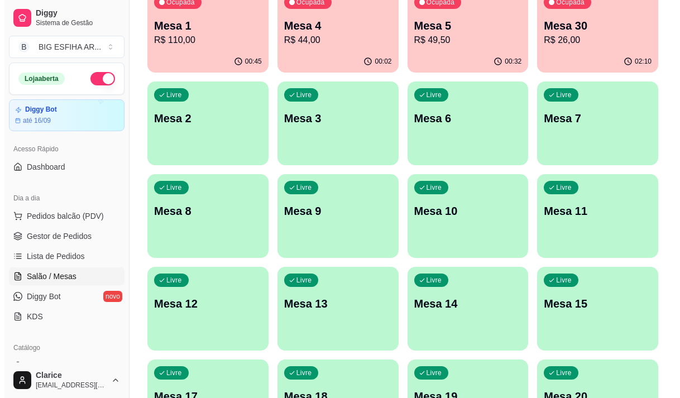
scroll to position [0, 0]
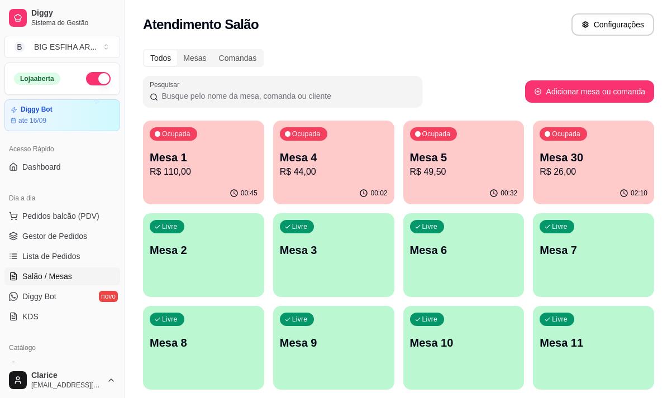
click at [561, 161] on p "Mesa 30" at bounding box center [593, 158] width 108 height 16
click at [198, 165] on p "R$ 110,00" at bounding box center [203, 171] width 104 height 13
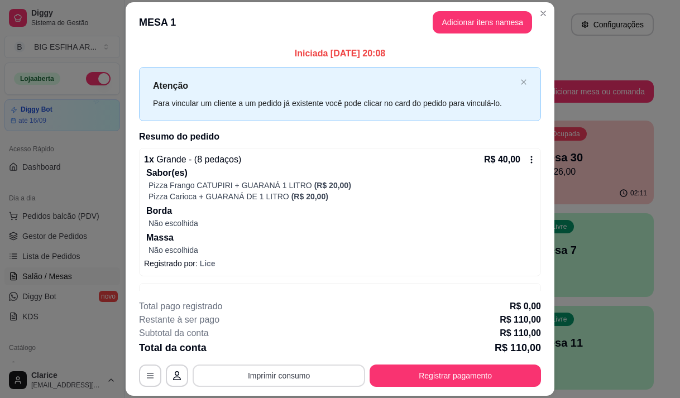
click at [236, 376] on button "Imprimir consumo" at bounding box center [279, 376] width 173 height 22
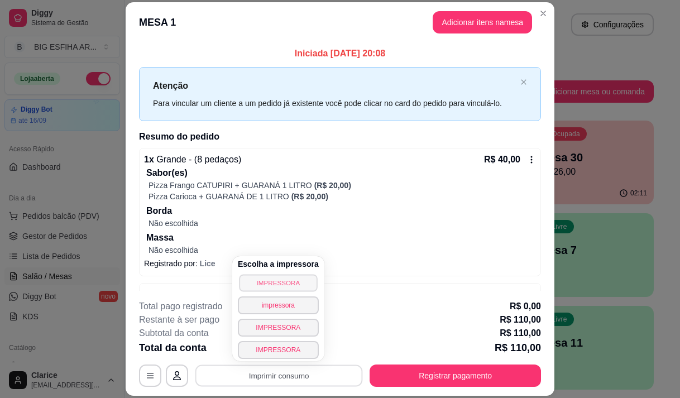
click at [251, 279] on button "IMPRESSORA" at bounding box center [278, 282] width 78 height 17
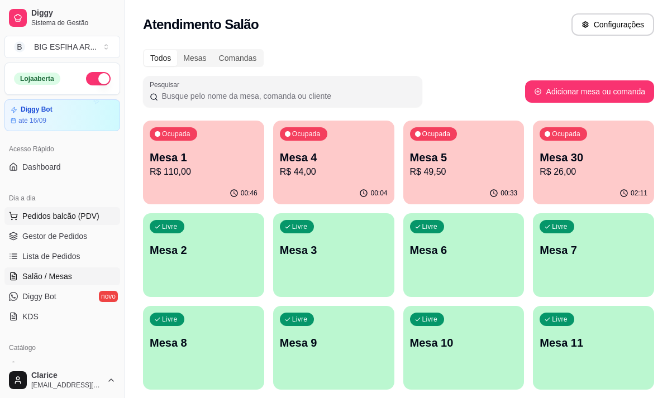
click at [48, 219] on span "Pedidos balcão (PDV)" at bounding box center [60, 215] width 77 height 11
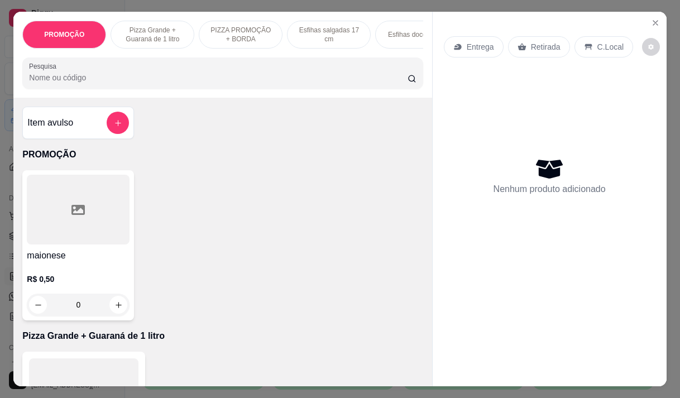
click at [459, 46] on div "Entrega" at bounding box center [474, 46] width 60 height 21
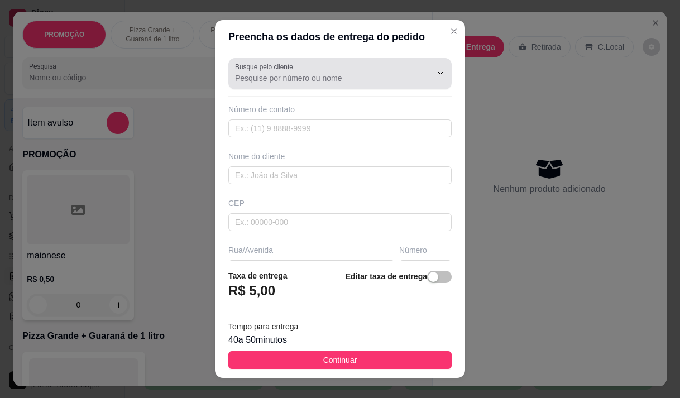
click at [299, 77] on input "Busque pelo cliente" at bounding box center [324, 78] width 179 height 11
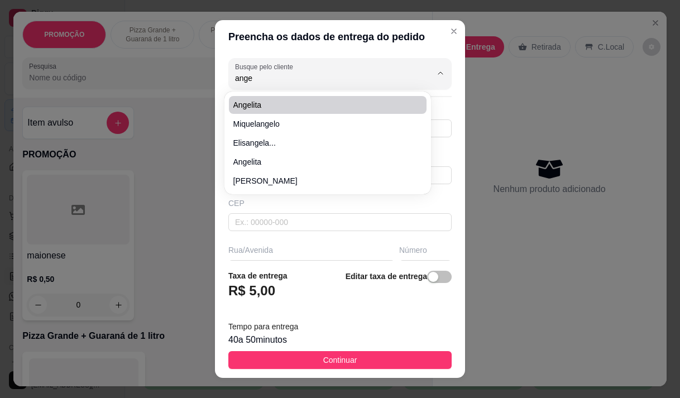
click at [284, 101] on span "Angelita" at bounding box center [322, 104] width 178 height 11
type input "Angelita"
type input "85987207878"
type input "Angelita"
type input "Rua Cruz Saldanha 216 parquelandia"
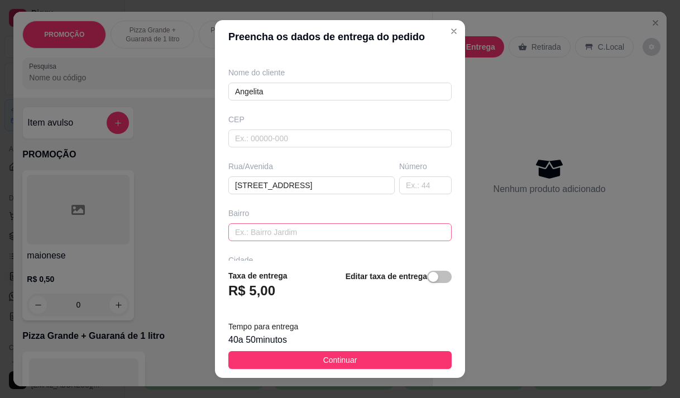
scroll to position [112, 0]
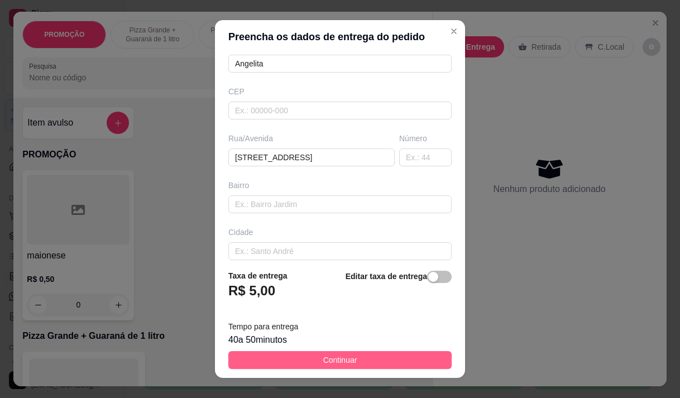
type input "Angelita"
click at [310, 360] on button "Continuar" at bounding box center [339, 360] width 223 height 18
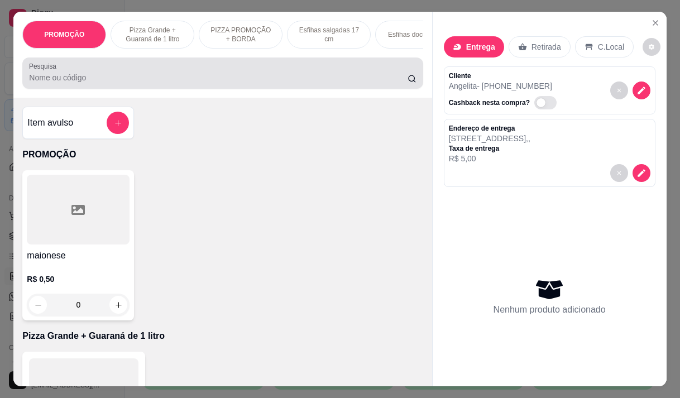
click at [89, 71] on div at bounding box center [222, 73] width 387 height 22
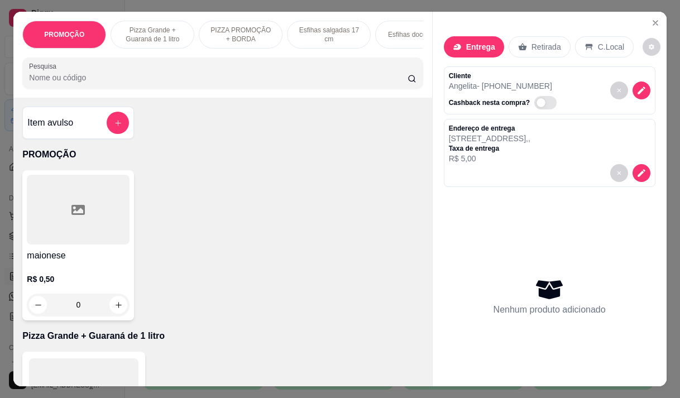
click at [89, 71] on div at bounding box center [222, 73] width 387 height 22
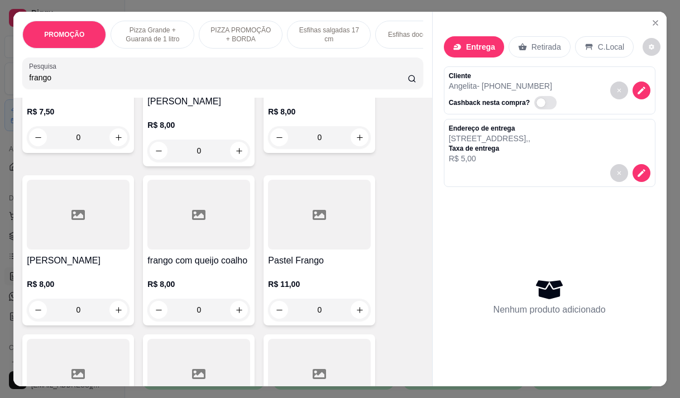
scroll to position [223, 0]
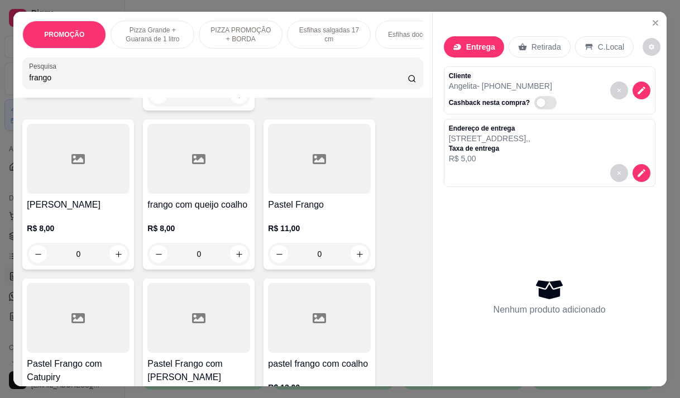
type input "frango"
click at [311, 186] on div "Pastel Frango R$ 11,00 0" at bounding box center [320, 194] width 112 height 150
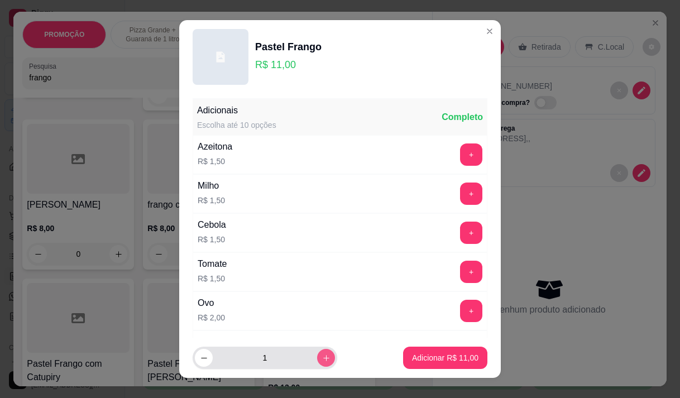
click at [322, 356] on icon "increase-product-quantity" at bounding box center [326, 358] width 8 height 8
type input "2"
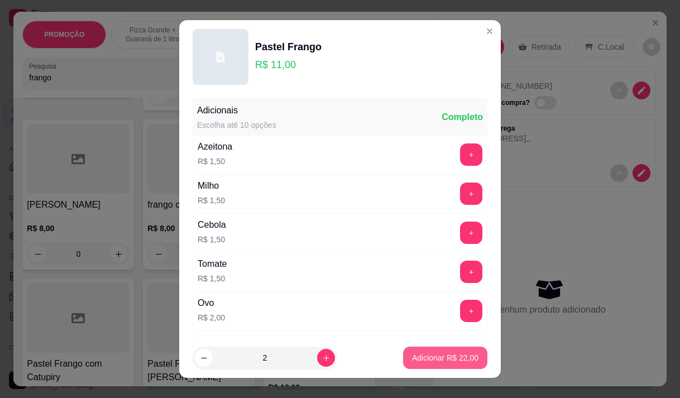
click at [446, 362] on p "Adicionar R$ 22,00" at bounding box center [445, 357] width 66 height 11
type input "2"
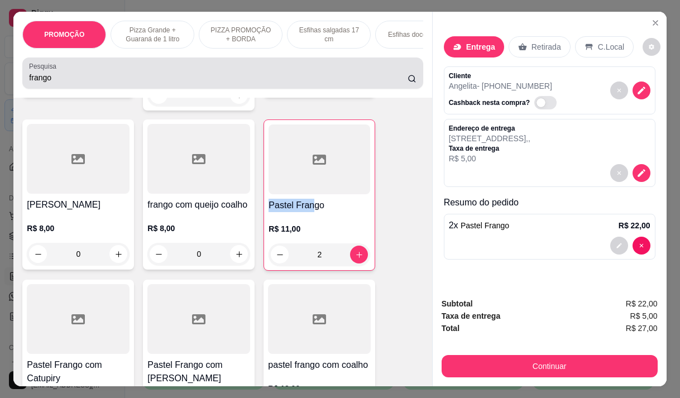
click at [74, 71] on div "frango" at bounding box center [222, 73] width 387 height 22
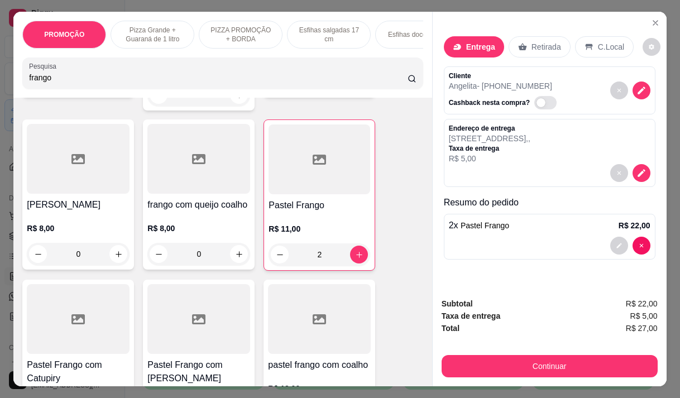
click at [74, 71] on div "frango" at bounding box center [222, 73] width 387 height 22
click at [72, 79] on input "frango" at bounding box center [218, 77] width 379 height 11
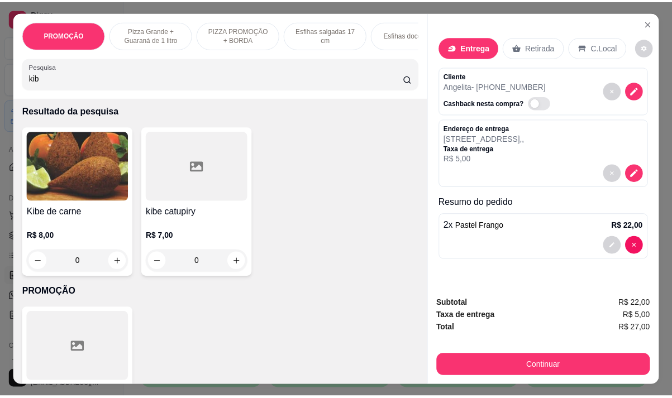
scroll to position [0, 0]
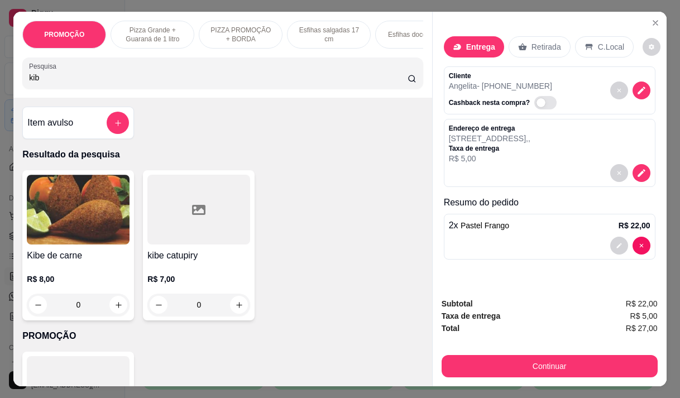
type input "kib"
click at [98, 224] on img at bounding box center [78, 210] width 103 height 70
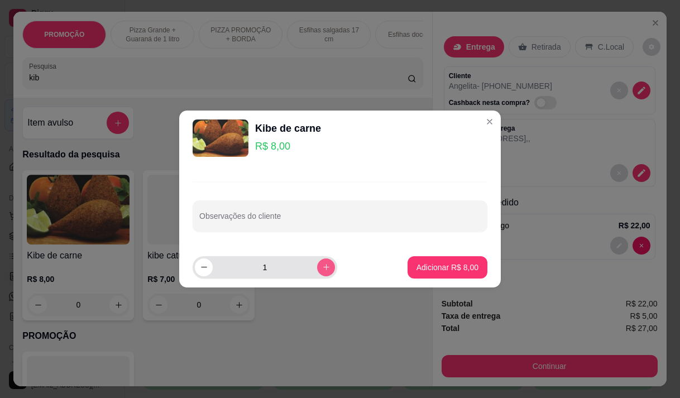
click at [322, 269] on button "increase-product-quantity" at bounding box center [326, 267] width 18 height 18
type input "2"
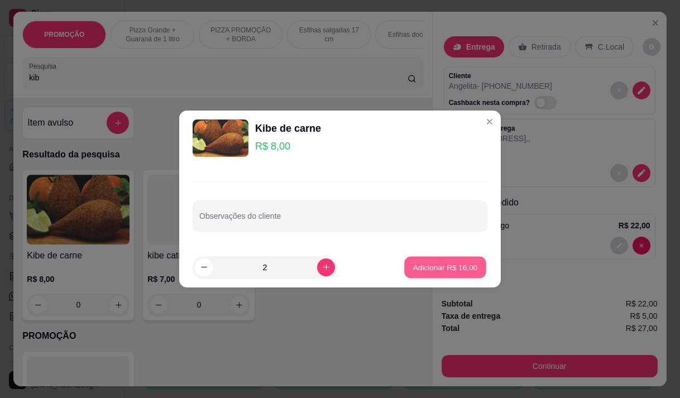
click at [434, 262] on p "Adicionar R$ 16,00" at bounding box center [445, 267] width 65 height 11
type input "2"
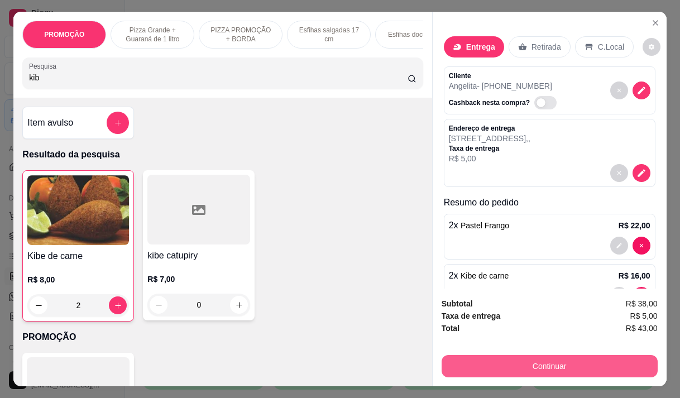
click at [523, 366] on button "Continuar" at bounding box center [550, 366] width 216 height 22
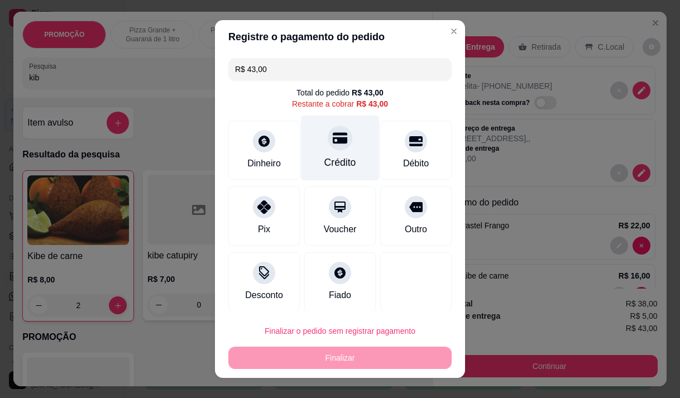
click at [332, 157] on div "Crédito" at bounding box center [340, 162] width 32 height 15
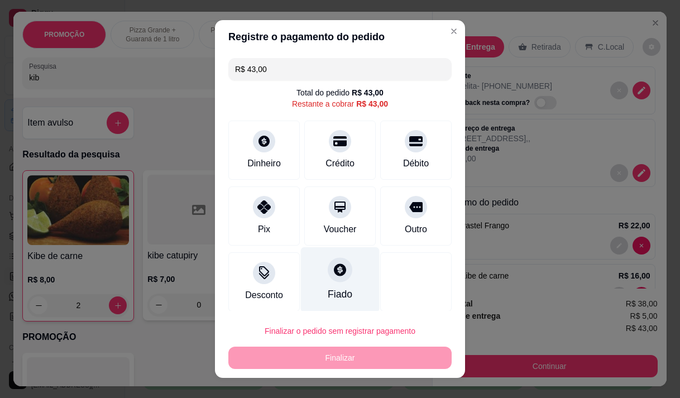
type input "R$ 0,00"
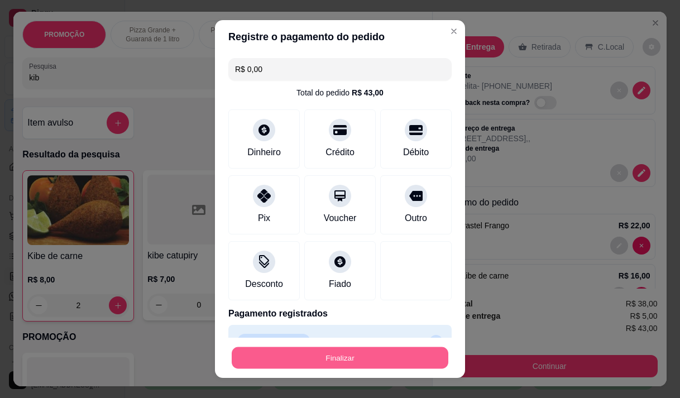
click at [338, 352] on button "Finalizar" at bounding box center [340, 358] width 217 height 22
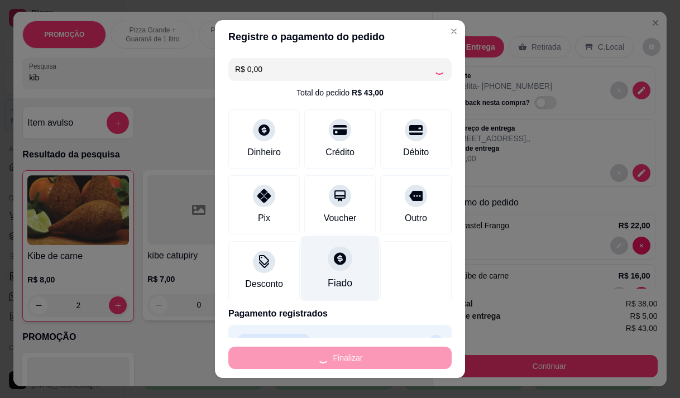
type input "0"
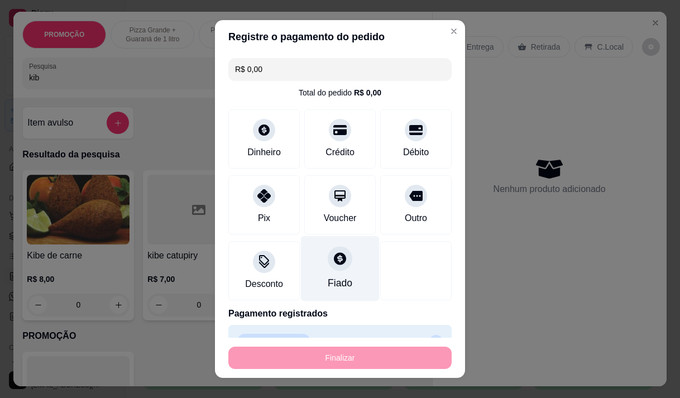
type input "-R$ 43,00"
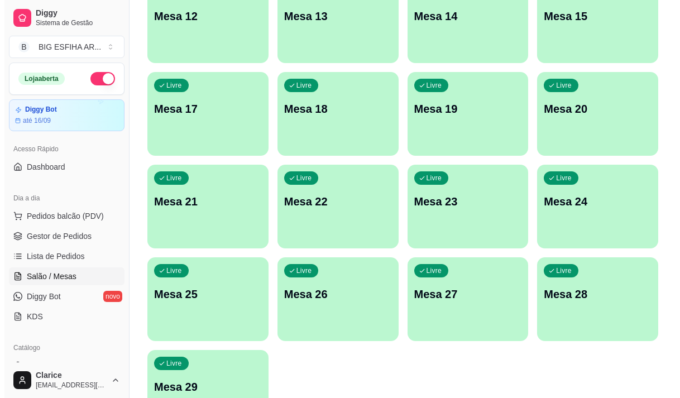
scroll to position [500, 0]
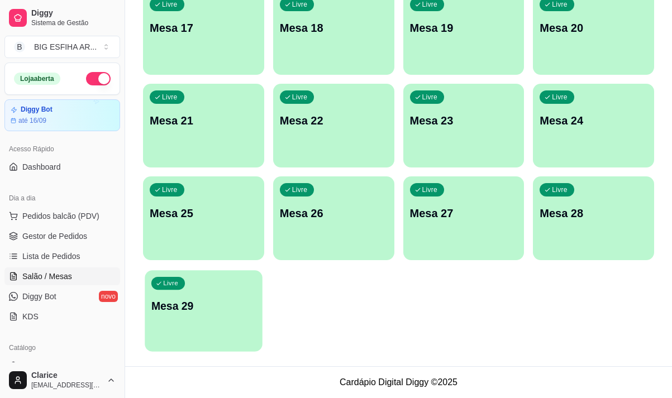
click at [220, 330] on div "Livre Mesa 29" at bounding box center [203, 304] width 117 height 68
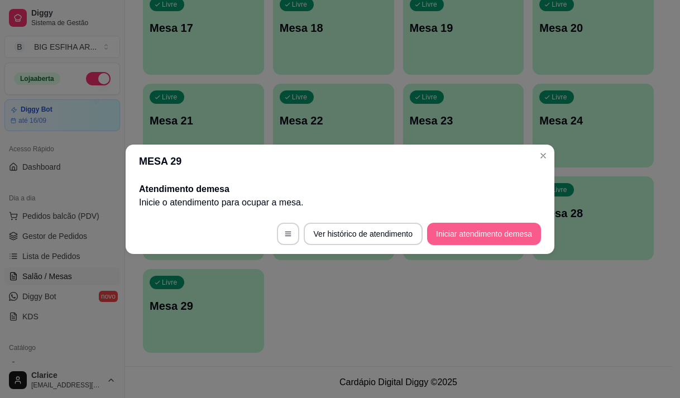
click at [529, 231] on button "Iniciar atendimento de mesa" at bounding box center [484, 234] width 114 height 22
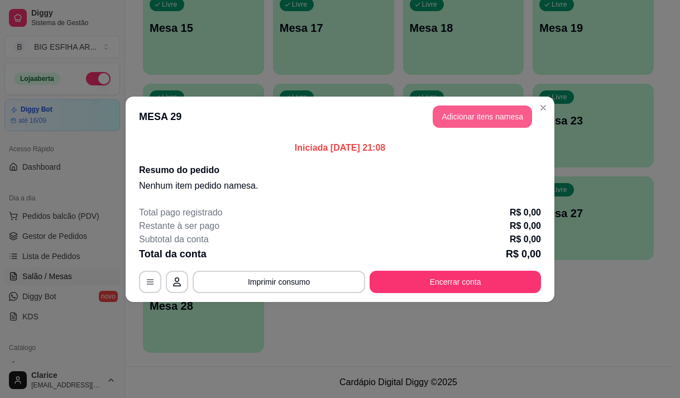
click at [483, 115] on button "Adicionar itens na mesa" at bounding box center [482, 117] width 99 height 22
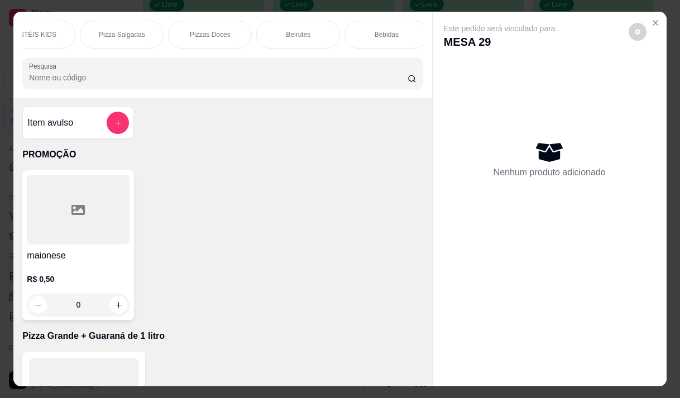
scroll to position [0, 737]
click at [305, 34] on p "Beirutes" at bounding box center [297, 34] width 25 height 9
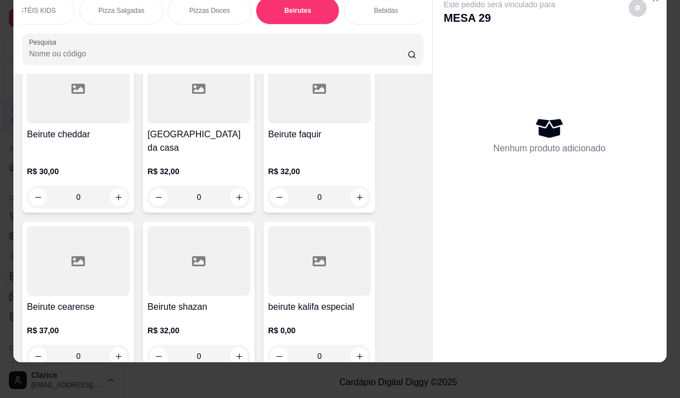
scroll to position [9265, 0]
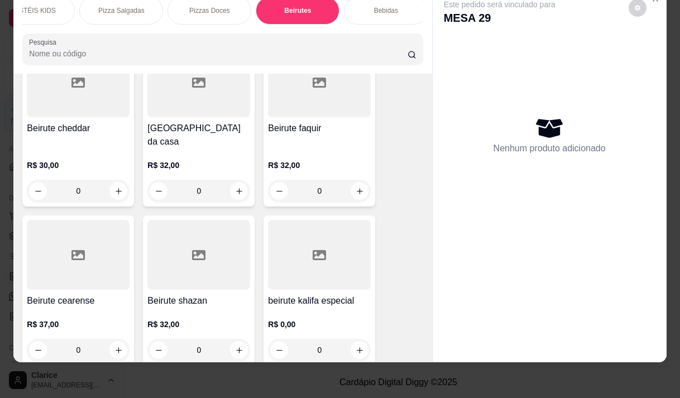
click at [61, 308] on div "R$ 37,00 0" at bounding box center [78, 335] width 103 height 54
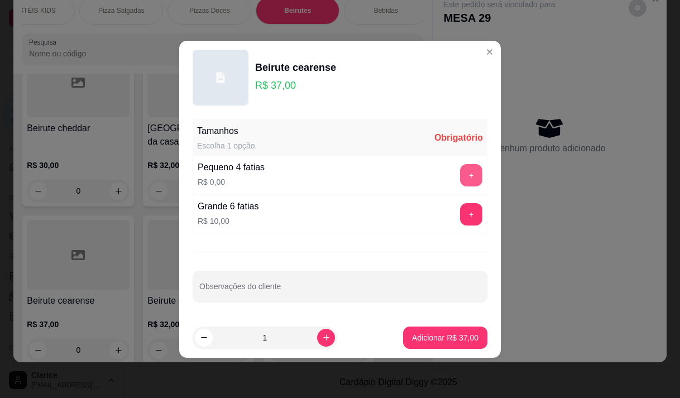
click at [466, 174] on button "+" at bounding box center [471, 175] width 22 height 22
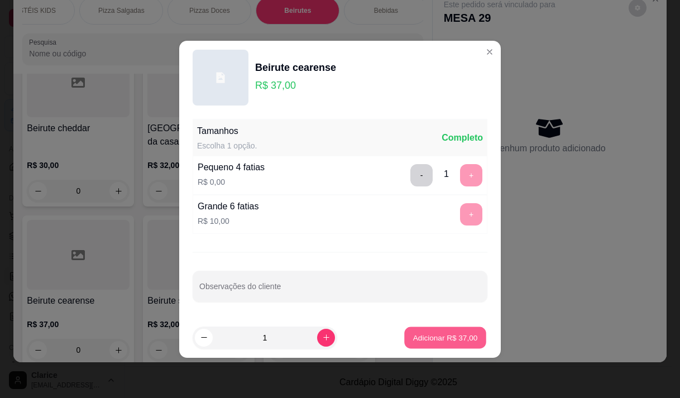
click at [436, 336] on p "Adicionar R$ 37,00" at bounding box center [445, 337] width 65 height 11
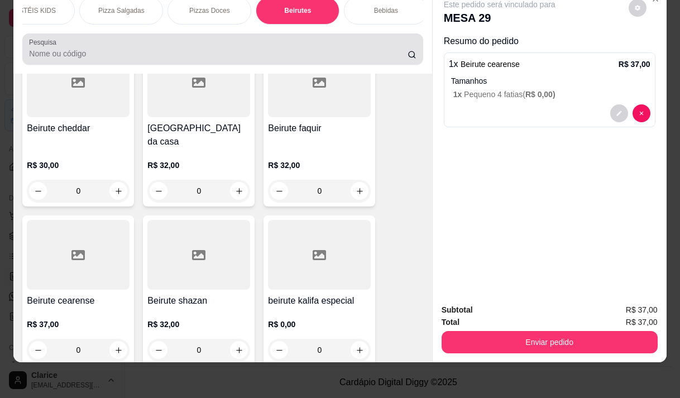
click at [49, 55] on input "Pesquisa" at bounding box center [218, 53] width 379 height 11
drag, startPoint x: 49, startPoint y: 55, endPoint x: 52, endPoint y: 50, distance: 6.0
click at [50, 55] on input "Pesquisa" at bounding box center [218, 53] width 379 height 11
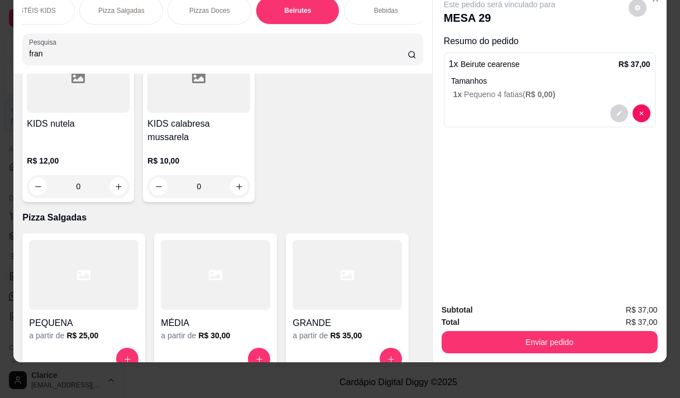
scroll to position [9950, 0]
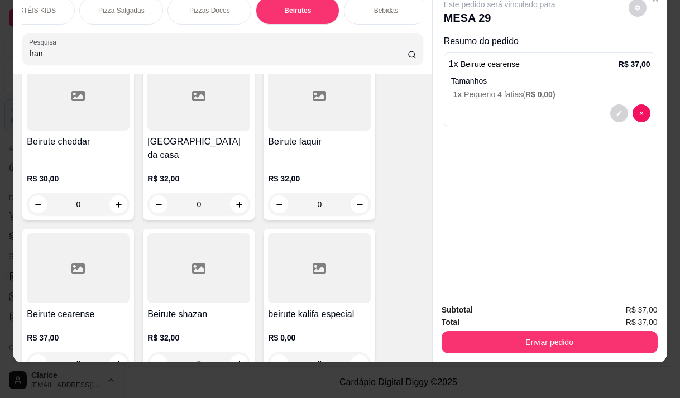
click at [56, 44] on div "fran" at bounding box center [222, 49] width 387 height 22
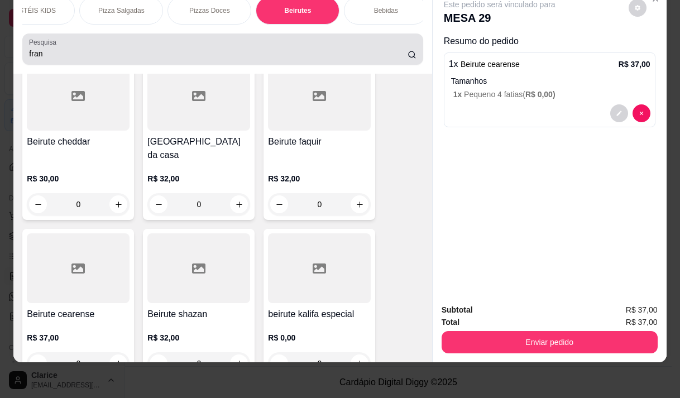
click at [56, 44] on div "fran" at bounding box center [222, 49] width 387 height 22
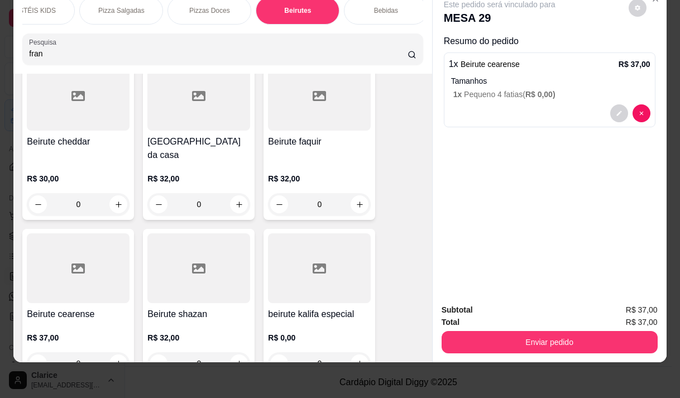
click at [56, 44] on div "fran" at bounding box center [222, 49] width 387 height 22
type input "f"
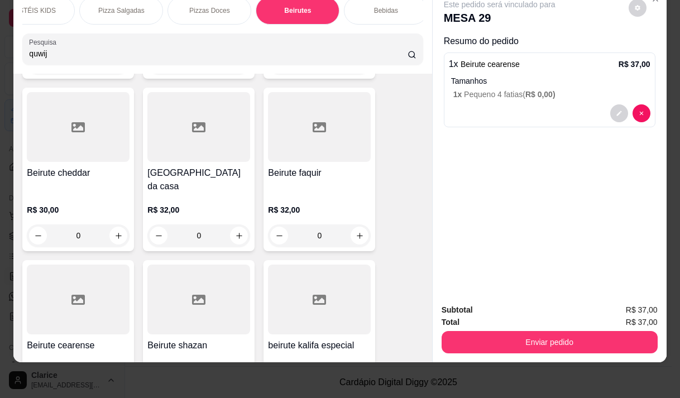
scroll to position [9309, 0]
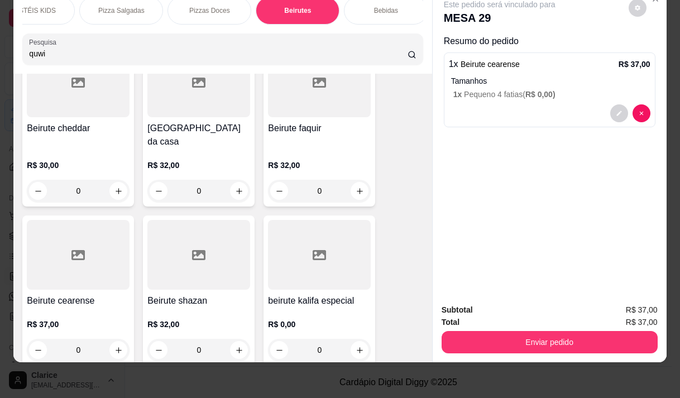
type input "quw"
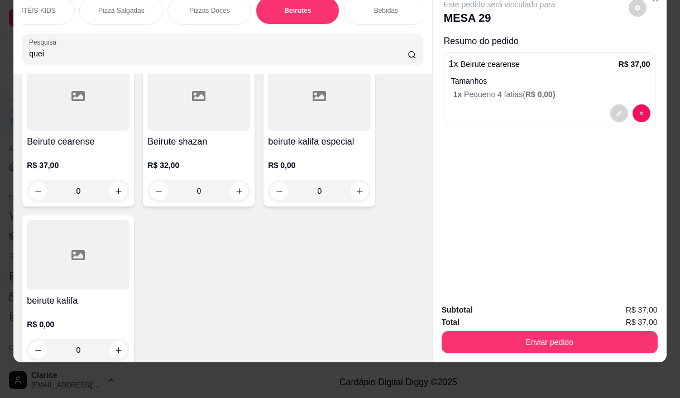
scroll to position [10123, 0]
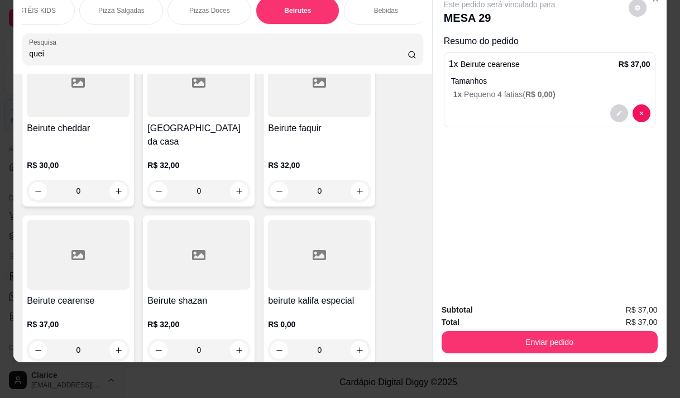
type input "quei"
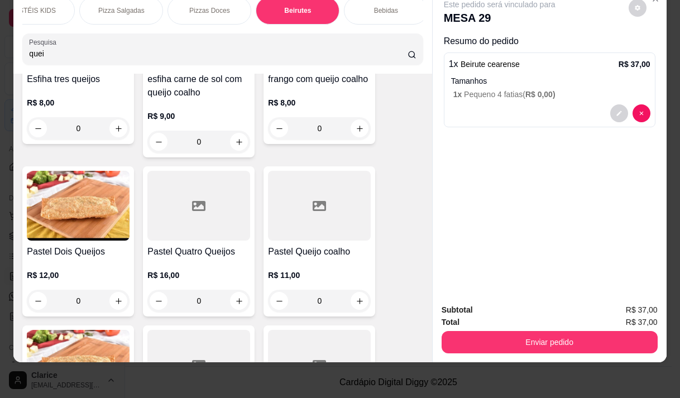
scroll to position [335, 0]
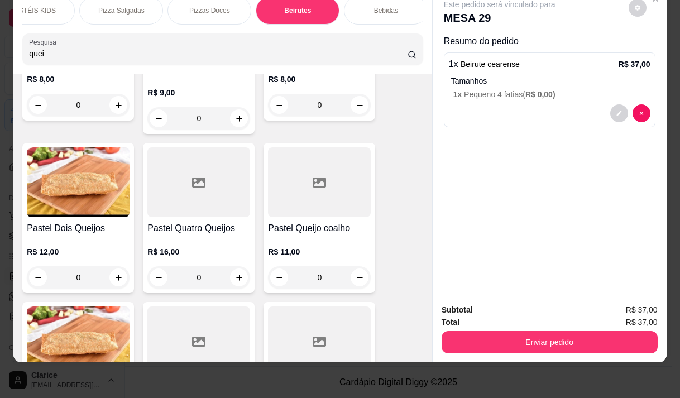
click at [299, 248] on p "R$ 11,00" at bounding box center [319, 251] width 103 height 11
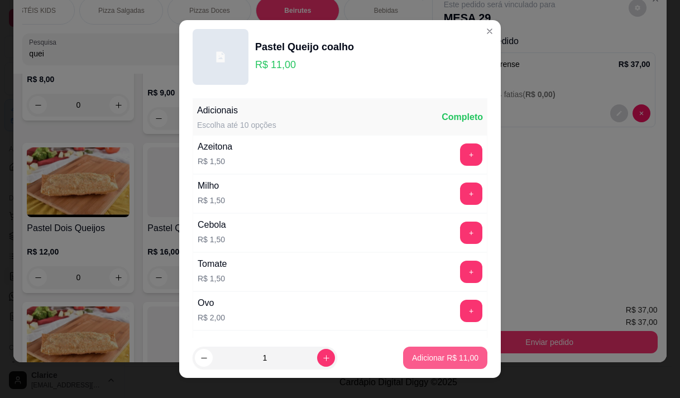
click at [442, 360] on p "Adicionar R$ 11,00" at bounding box center [445, 357] width 66 height 11
type input "1"
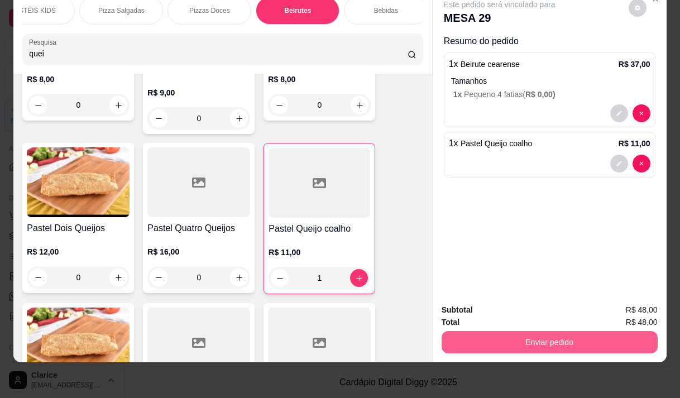
click at [555, 331] on button "Enviar pedido" at bounding box center [550, 342] width 216 height 22
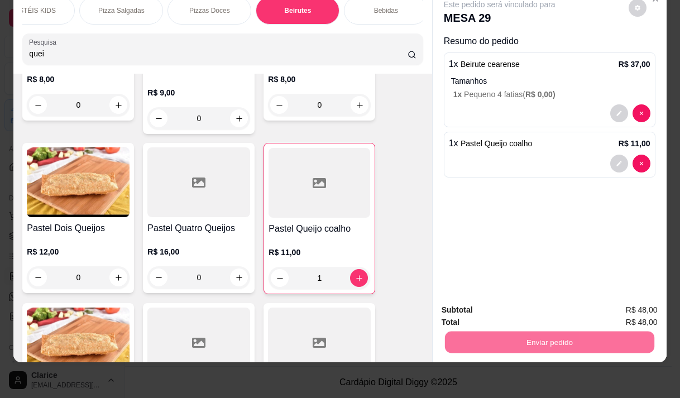
click at [498, 228] on div "Este pedido será vinculado para MESA 29 Resumo do pedido 1 x Beirute cearense R…" at bounding box center [550, 141] width 234 height 307
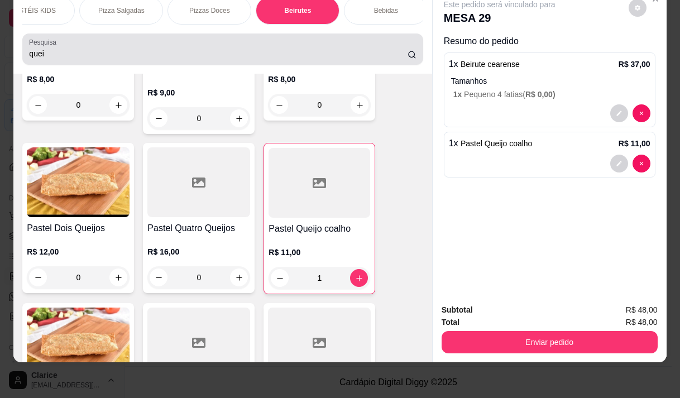
click at [52, 56] on input "quei" at bounding box center [218, 53] width 379 height 11
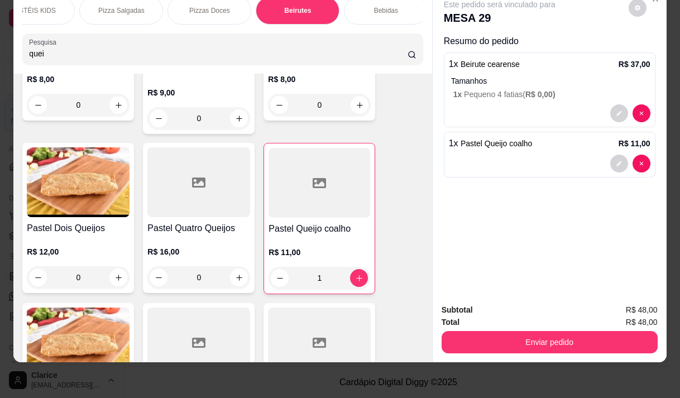
click at [52, 56] on input "quei" at bounding box center [218, 53] width 379 height 11
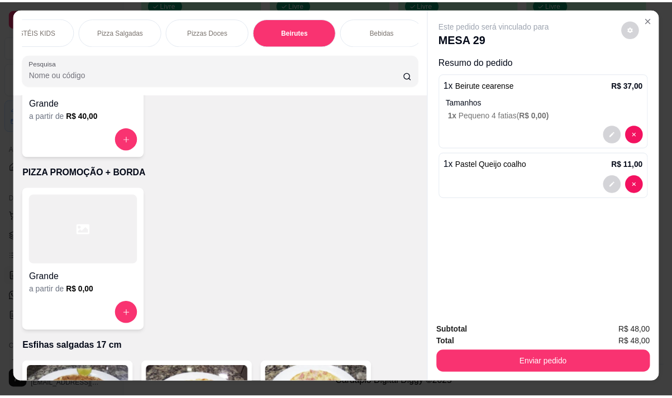
scroll to position [0, 0]
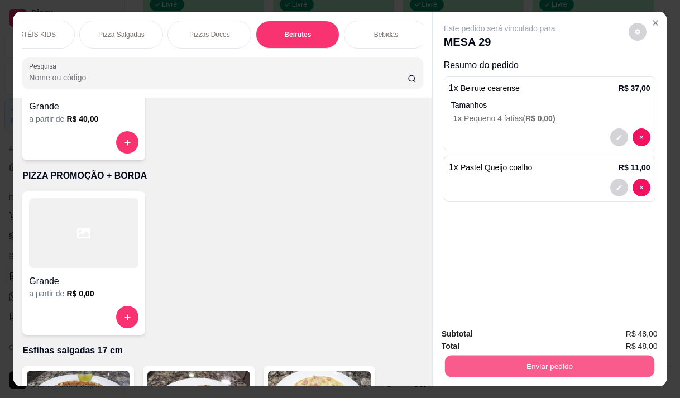
click at [510, 368] on button "Enviar pedido" at bounding box center [548, 366] width 209 height 22
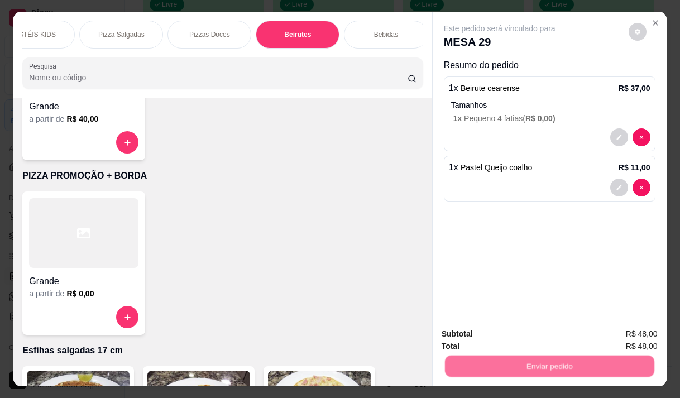
click at [482, 333] on button "Não registrar e enviar pedido" at bounding box center [512, 334] width 116 height 21
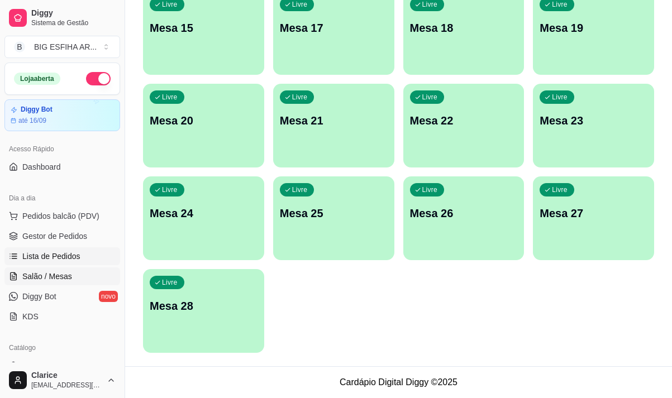
click at [73, 257] on span "Lista de Pedidos" at bounding box center [51, 256] width 58 height 11
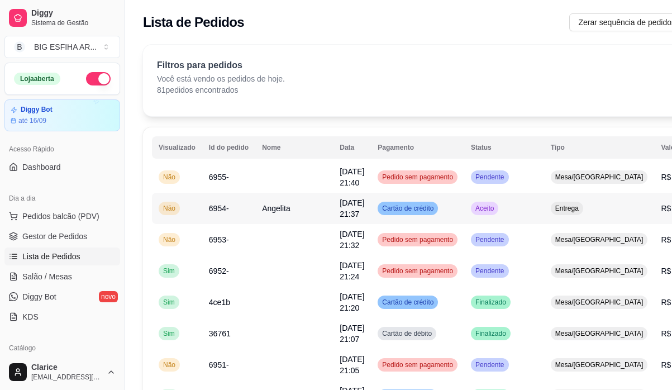
click at [280, 211] on span "Angelita" at bounding box center [276, 208] width 28 height 9
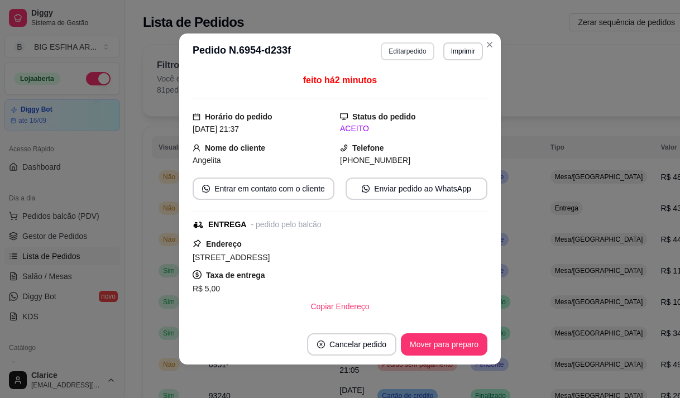
click at [417, 56] on button "Editar pedido" at bounding box center [407, 51] width 53 height 18
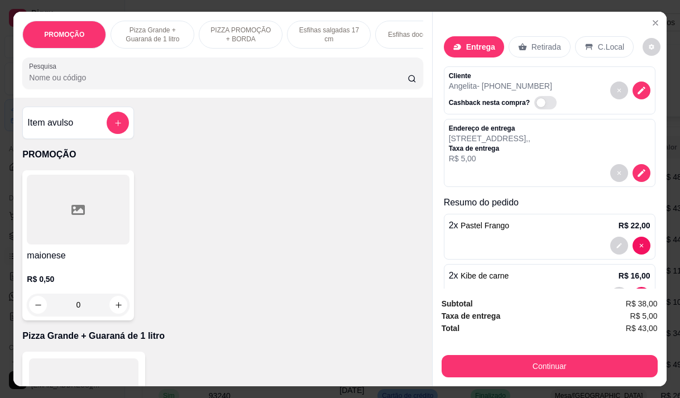
click at [524, 228] on div "2 x Pastel Frango R$ 22,00" at bounding box center [550, 225] width 202 height 13
click at [616, 242] on icon "decrease-product-quantity" at bounding box center [619, 245] width 7 height 7
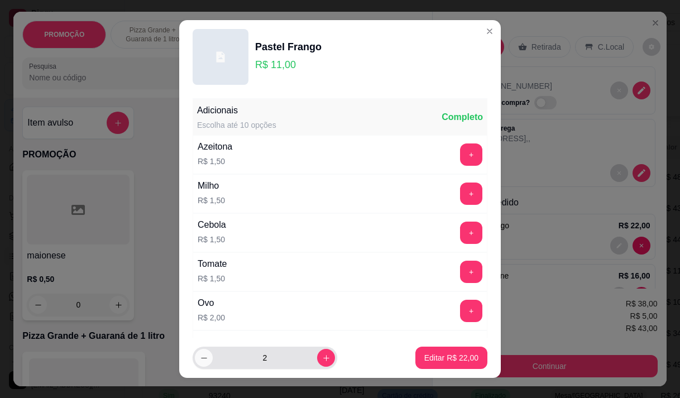
click at [200, 356] on icon "decrease-product-quantity" at bounding box center [204, 358] width 8 height 8
type input "1"
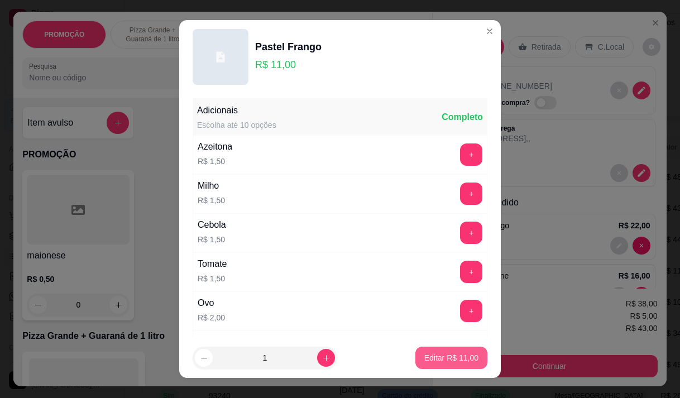
click at [463, 358] on p "Editar R$ 11,00" at bounding box center [451, 357] width 54 height 11
type input "1"
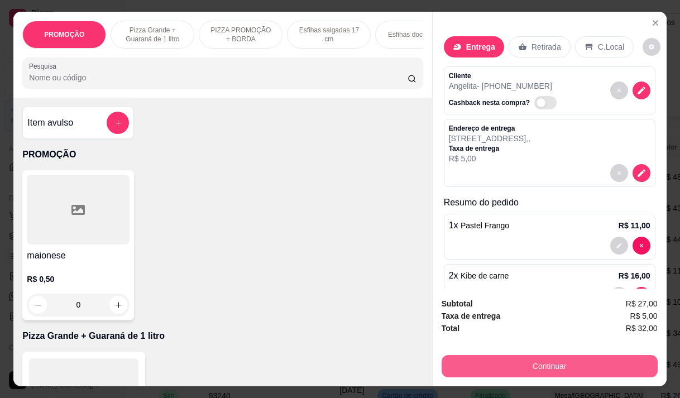
click at [544, 360] on button "Continuar" at bounding box center [550, 366] width 216 height 22
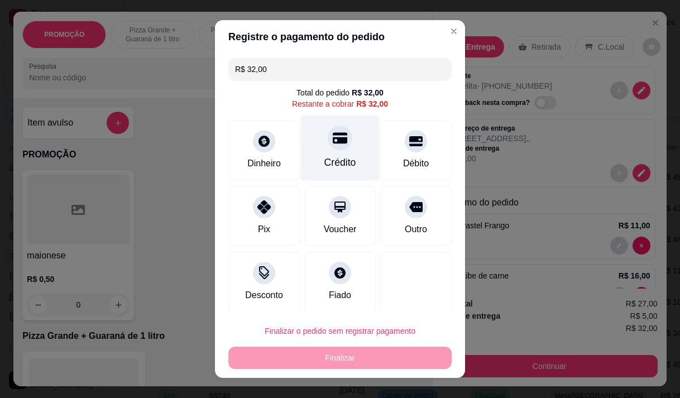
click at [323, 154] on div "Crédito" at bounding box center [340, 147] width 79 height 65
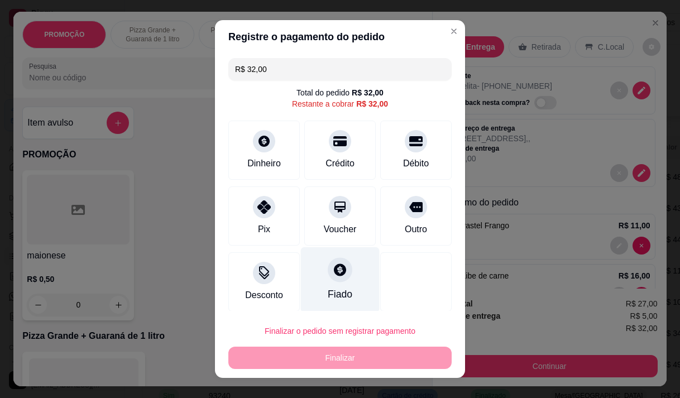
type input "R$ 0,00"
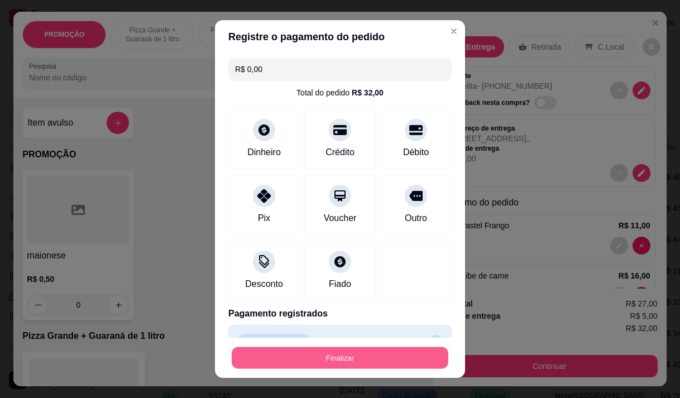
click at [349, 358] on button "Finalizar" at bounding box center [340, 358] width 217 height 22
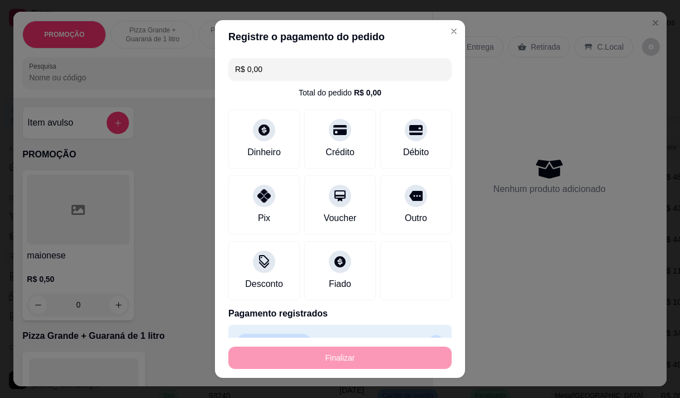
type input "0"
type input "-R$ 32,00"
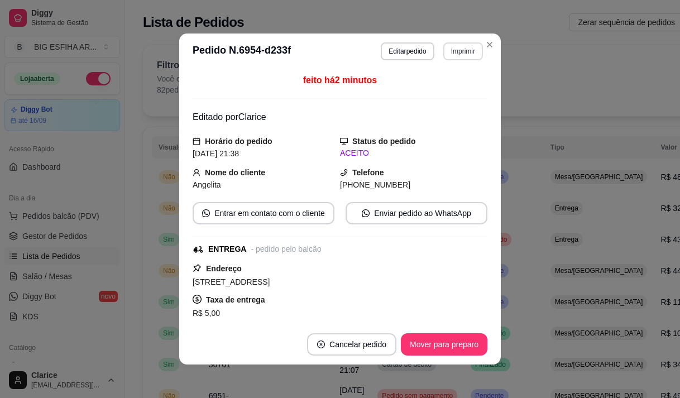
click at [456, 51] on button "Imprimir" at bounding box center [463, 51] width 40 height 18
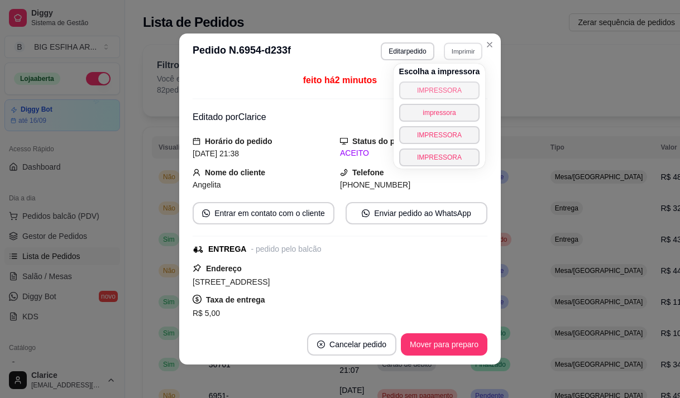
click at [418, 89] on button "IMPRESSORA" at bounding box center [439, 91] width 81 height 18
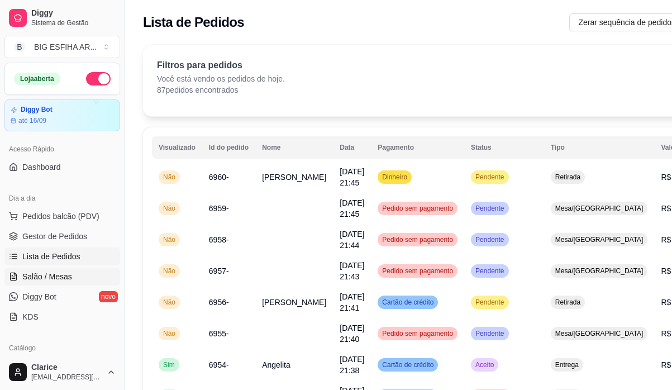
click at [45, 275] on span "Salão / Mesas" at bounding box center [47, 276] width 50 height 11
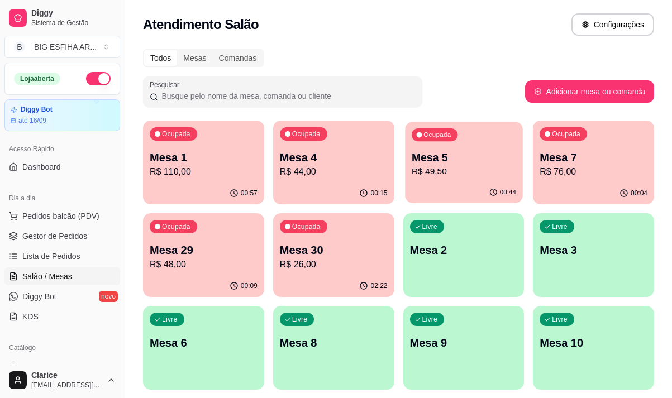
click at [432, 180] on div "Ocupada Mesa 5 R$ 49,50" at bounding box center [463, 152] width 117 height 60
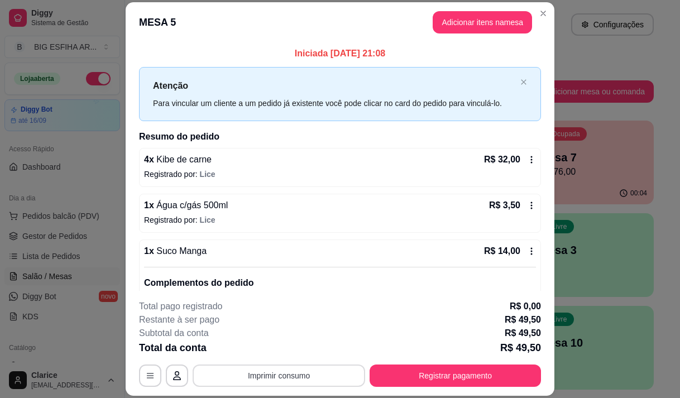
click at [307, 374] on button "Imprimir consumo" at bounding box center [279, 376] width 173 height 22
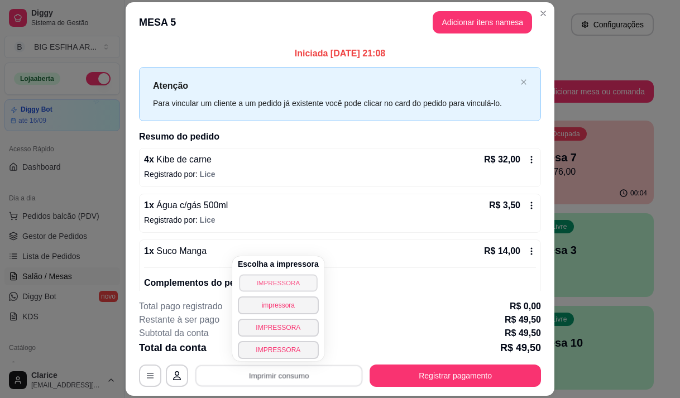
click at [280, 284] on button "IMPRESSORA" at bounding box center [278, 282] width 78 height 17
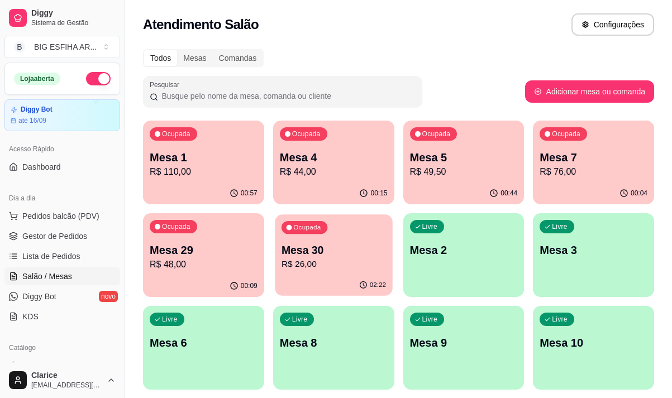
click at [296, 256] on p "Mesa 30" at bounding box center [333, 250] width 104 height 15
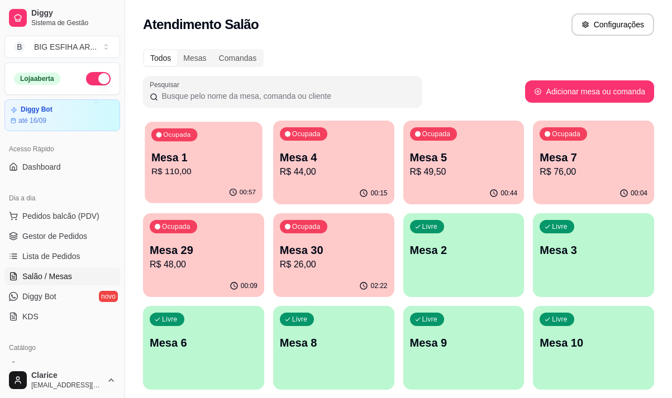
click at [190, 172] on p "R$ 110,00" at bounding box center [203, 171] width 104 height 13
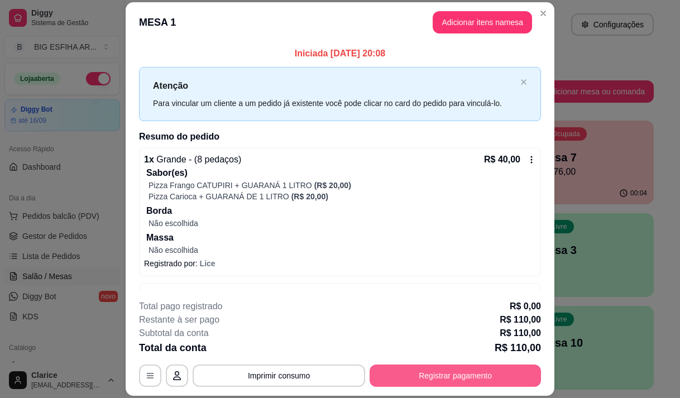
click at [446, 377] on button "Registrar pagamento" at bounding box center [455, 376] width 171 height 22
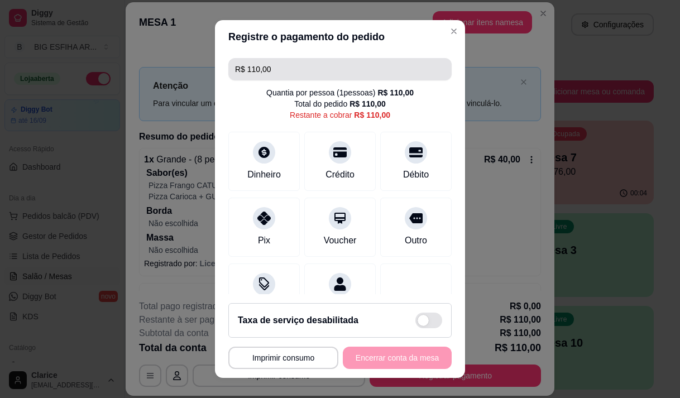
click at [270, 71] on input "R$ 110,00" at bounding box center [340, 69] width 210 height 22
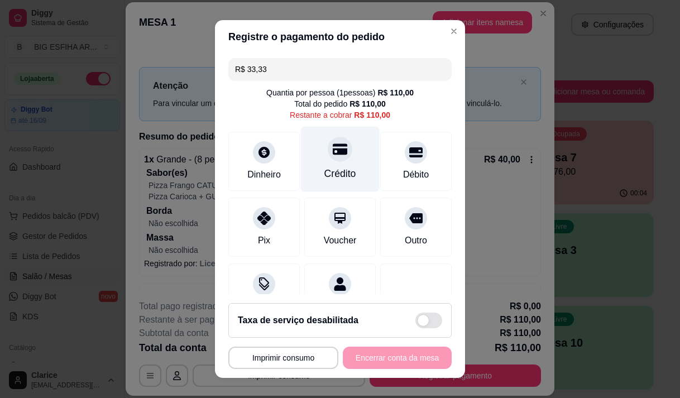
click at [328, 164] on div "Crédito" at bounding box center [340, 158] width 79 height 65
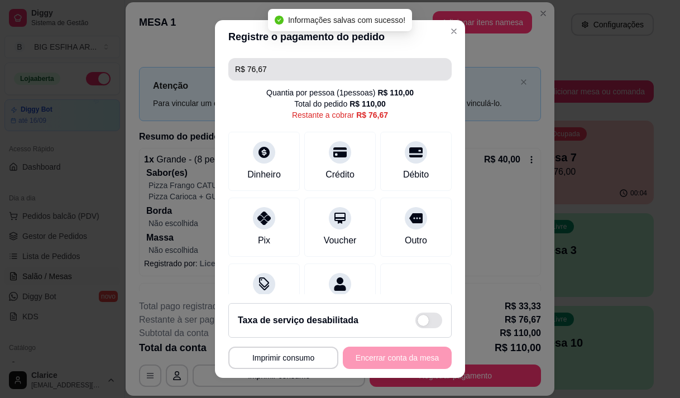
click at [271, 73] on input "R$ 76,67" at bounding box center [340, 69] width 210 height 22
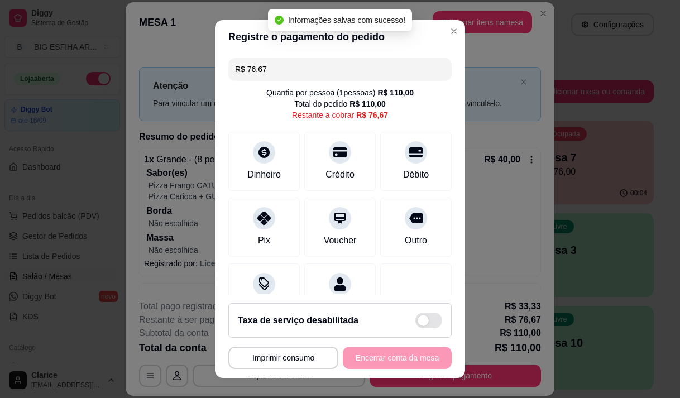
click at [271, 73] on input "R$ 76,67" at bounding box center [340, 69] width 210 height 22
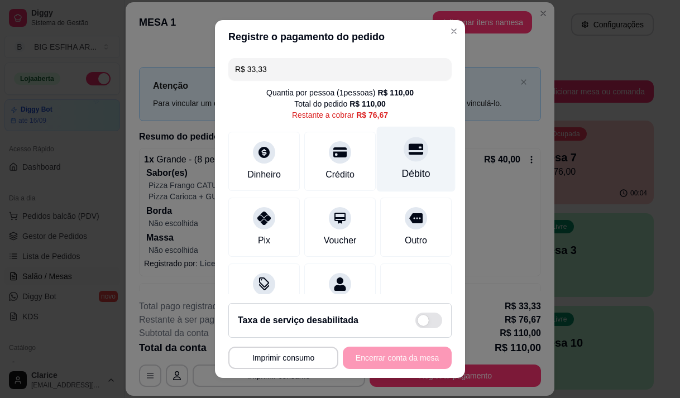
click at [423, 176] on div "Débito" at bounding box center [416, 158] width 79 height 65
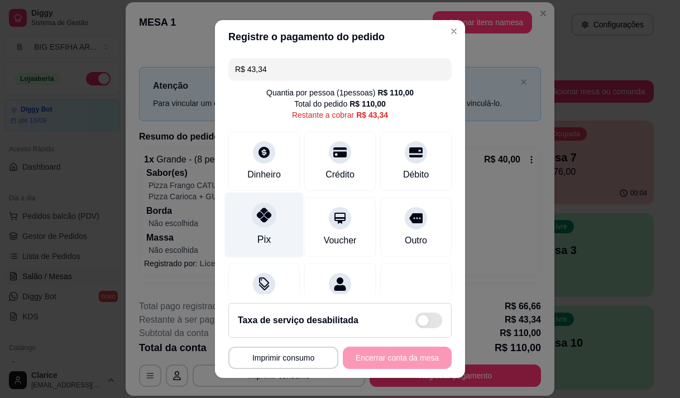
click at [244, 229] on div "Pix" at bounding box center [264, 224] width 79 height 65
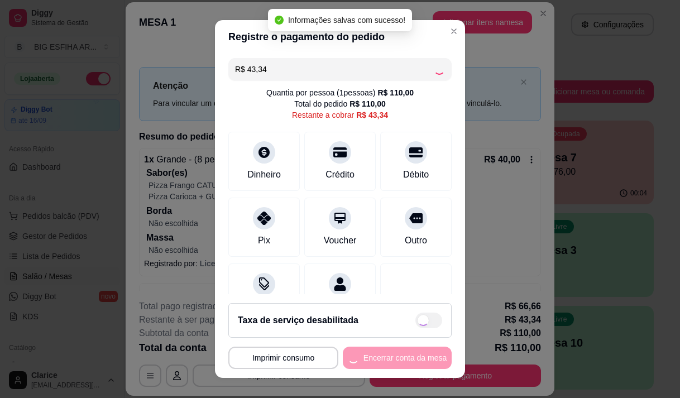
type input "R$ 0,00"
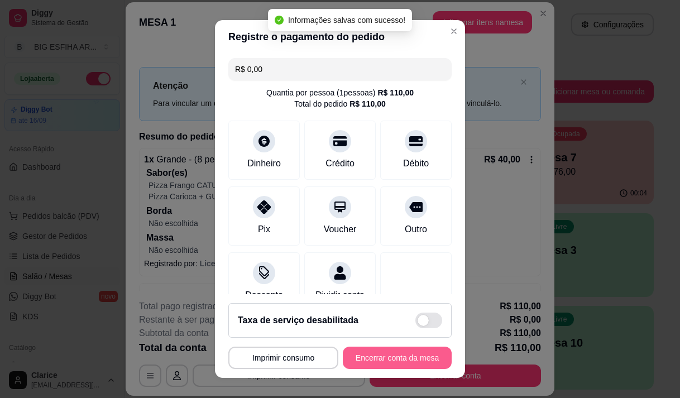
click at [379, 357] on button "Encerrar conta da mesa" at bounding box center [397, 358] width 109 height 22
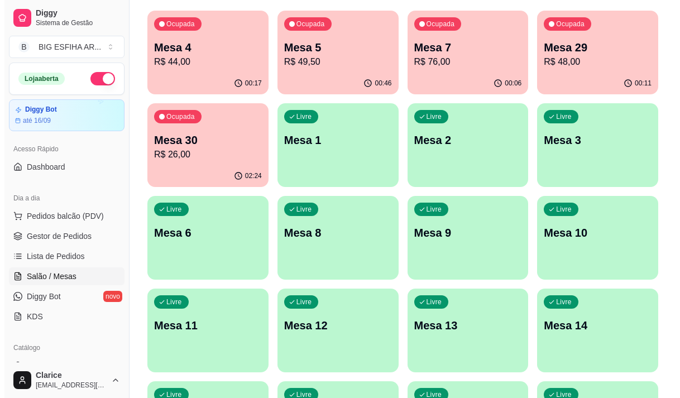
scroll to position [167, 0]
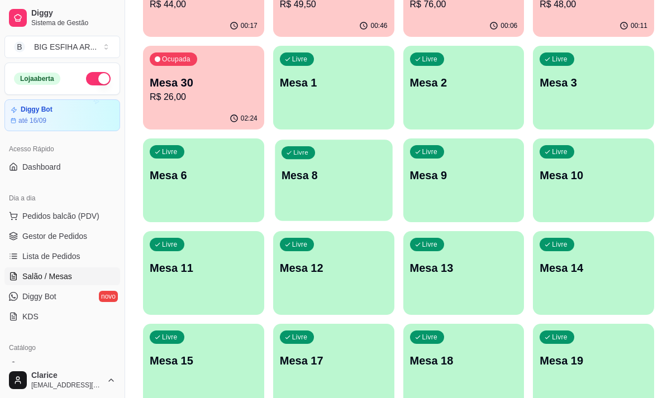
click at [356, 180] on p "Mesa 8" at bounding box center [333, 175] width 104 height 15
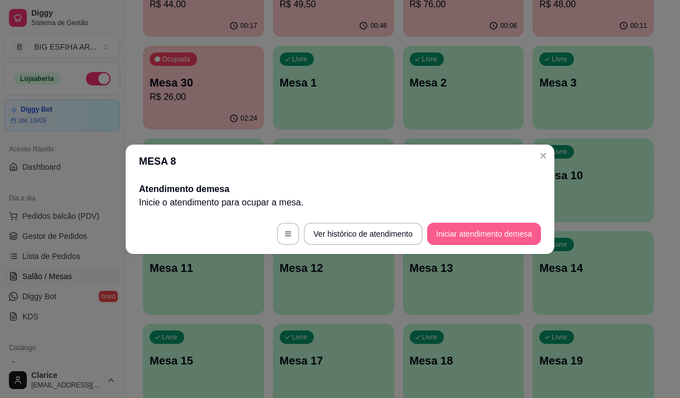
click at [488, 240] on button "Iniciar atendimento de mesa" at bounding box center [484, 234] width 114 height 22
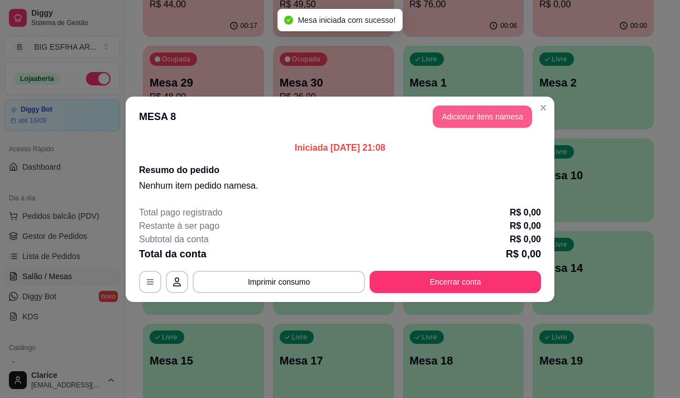
click at [494, 113] on button "Adicionar itens na mesa" at bounding box center [482, 117] width 99 height 22
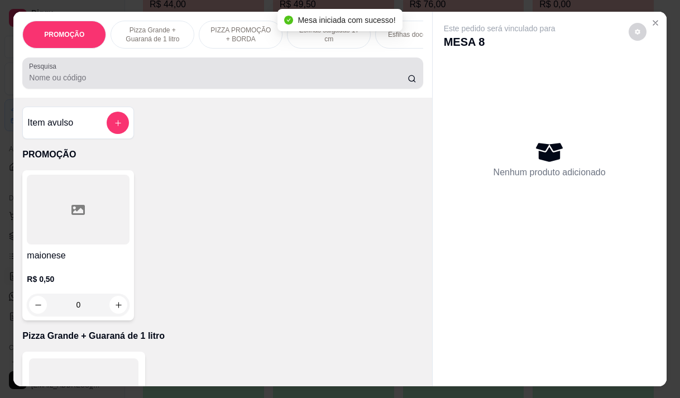
click at [232, 82] on input "Pesquisa" at bounding box center [218, 77] width 379 height 11
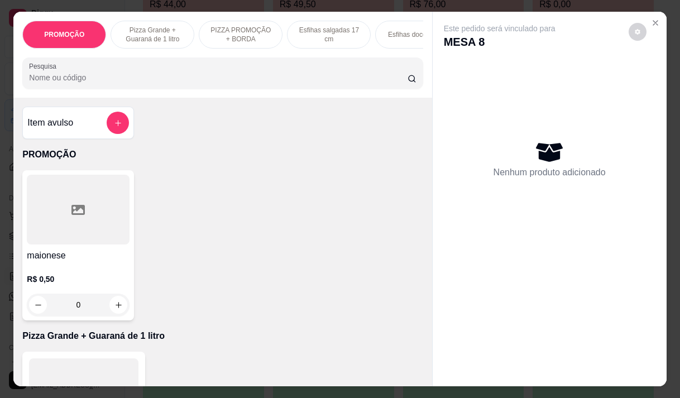
click at [159, 29] on p "Pizza Grande + Guaraná de 1 litro" at bounding box center [152, 35] width 65 height 18
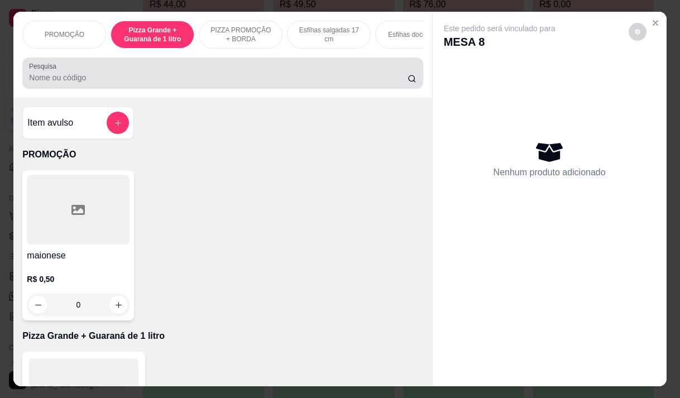
scroll to position [28, 0]
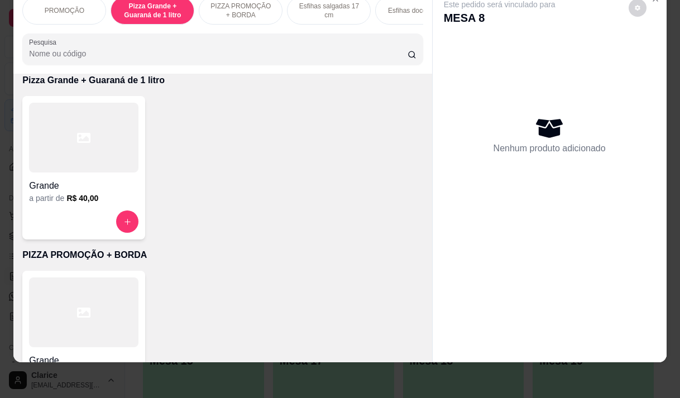
click at [94, 212] on div at bounding box center [83, 221] width 109 height 22
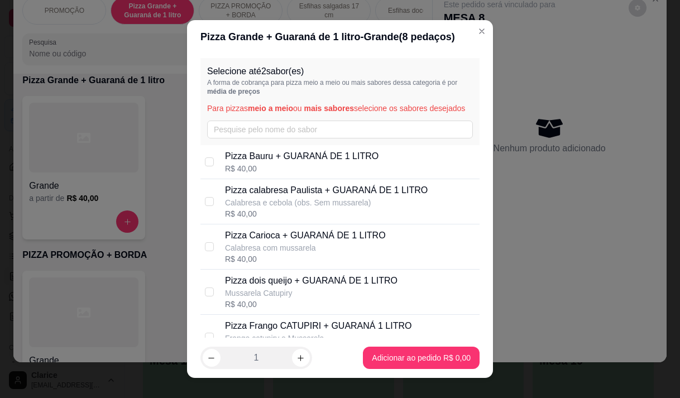
click at [310, 242] on p "Pizza Carioca + GUARANÁ DE 1 LITRO" at bounding box center [305, 235] width 161 height 13
checkbox input "false"
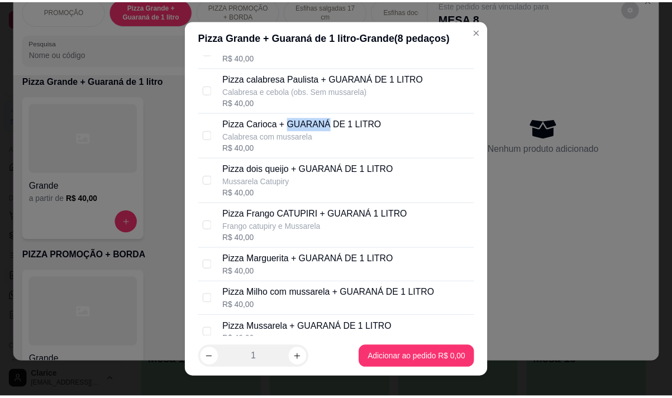
scroll to position [56, 0]
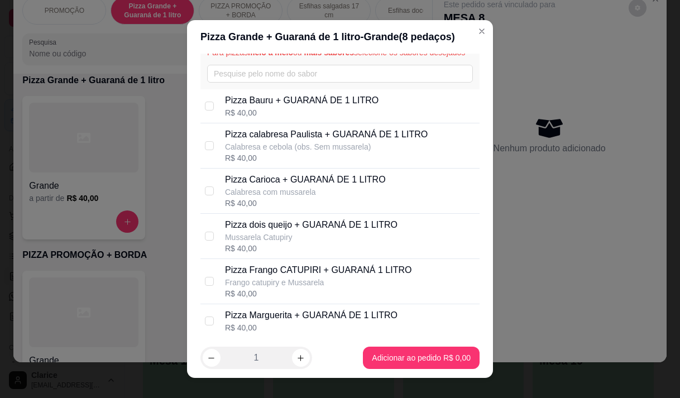
click at [263, 118] on div "R$ 40,00" at bounding box center [302, 112] width 154 height 11
checkbox input "true"
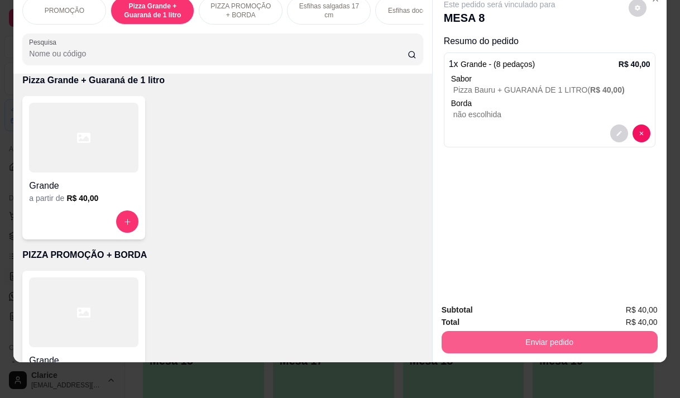
click at [524, 336] on button "Enviar pedido" at bounding box center [550, 342] width 216 height 22
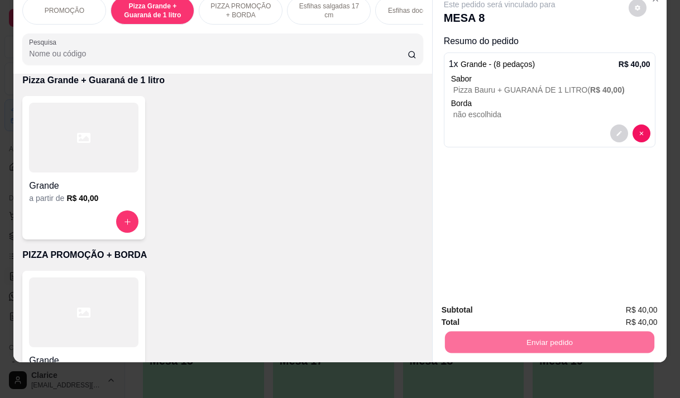
click at [513, 301] on button "Não registrar e enviar pedido" at bounding box center [512, 306] width 113 height 21
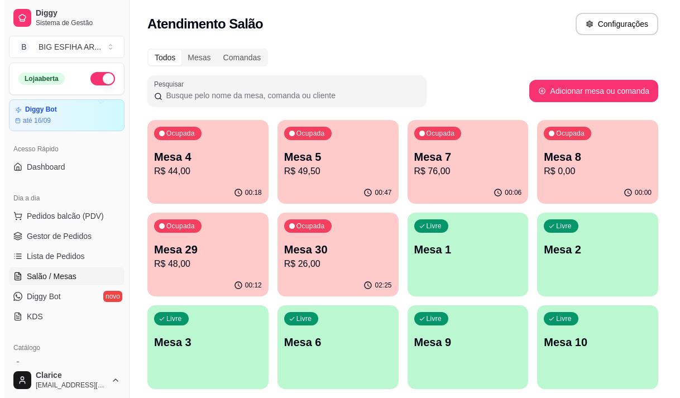
scroll to position [0, 0]
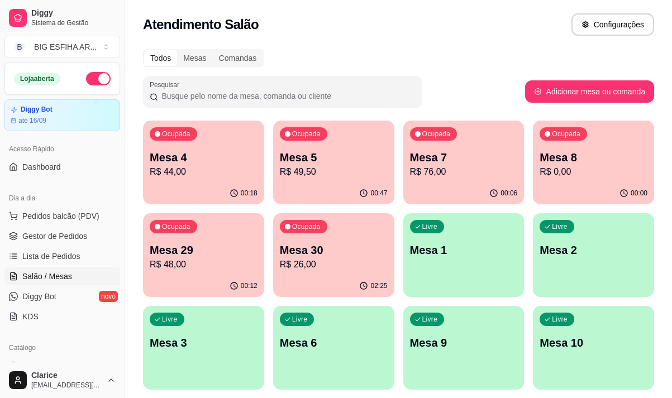
drag, startPoint x: 268, startPoint y: 158, endPoint x: 315, endPoint y: 163, distance: 47.2
click at [322, 162] on p "Mesa 5" at bounding box center [334, 158] width 108 height 16
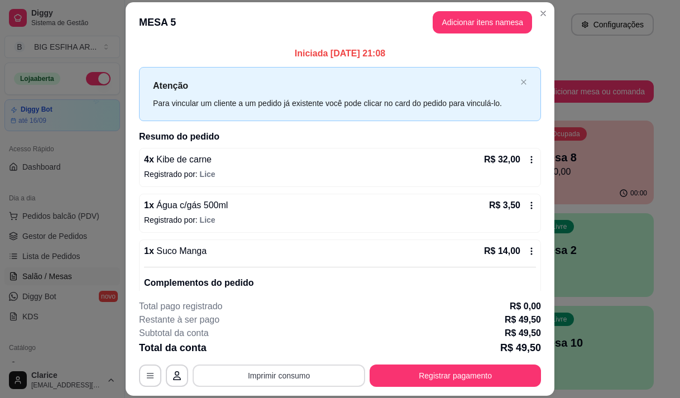
click at [326, 372] on button "Imprimir consumo" at bounding box center [279, 376] width 173 height 22
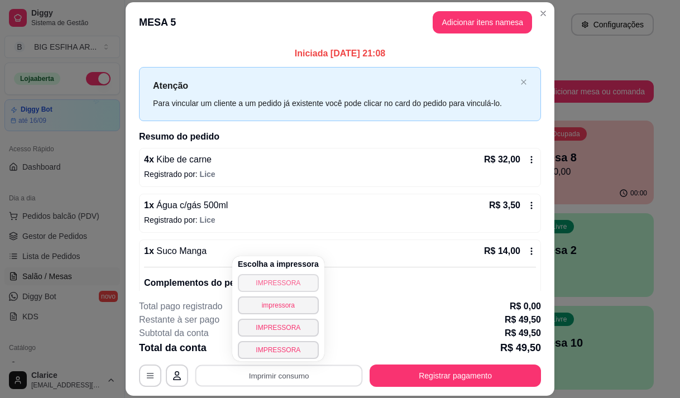
click at [304, 284] on button "IMPRESSORA" at bounding box center [278, 283] width 81 height 18
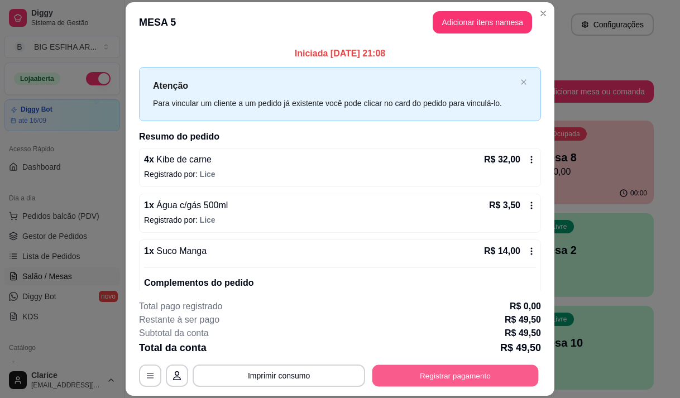
click at [400, 382] on button "Registrar pagamento" at bounding box center [455, 376] width 166 height 22
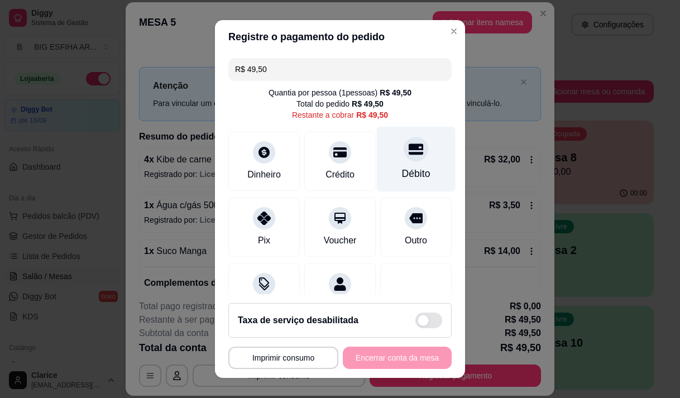
click at [404, 179] on div "Débito" at bounding box center [416, 173] width 28 height 15
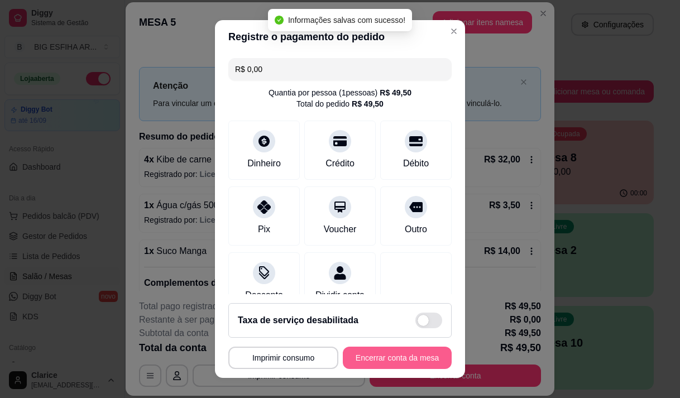
type input "R$ 0,00"
click at [384, 360] on button "Encerrar conta da mesa" at bounding box center [397, 358] width 109 height 22
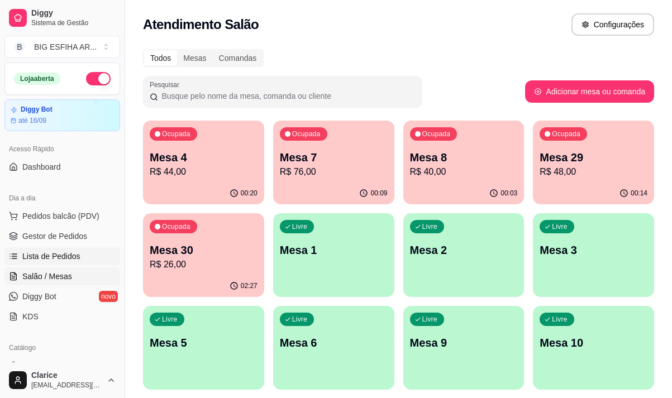
click at [53, 260] on span "Lista de Pedidos" at bounding box center [51, 256] width 58 height 11
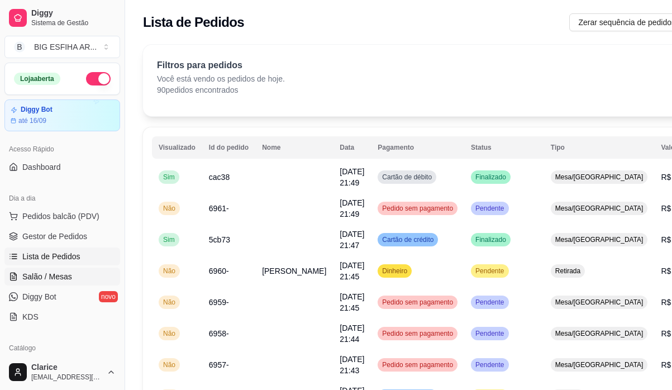
click at [51, 271] on span "Salão / Mesas" at bounding box center [47, 276] width 50 height 11
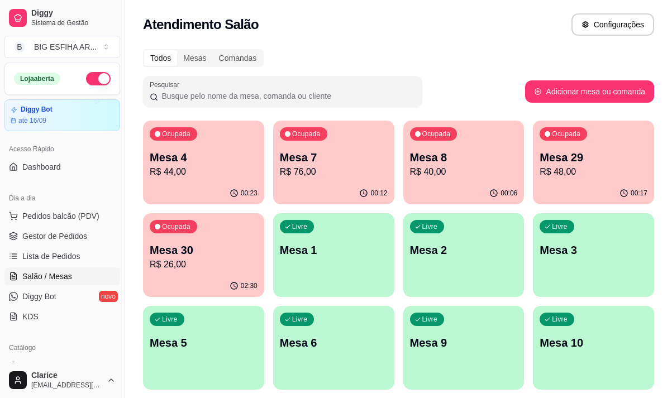
click at [211, 183] on div "00:23" at bounding box center [203, 194] width 121 height 22
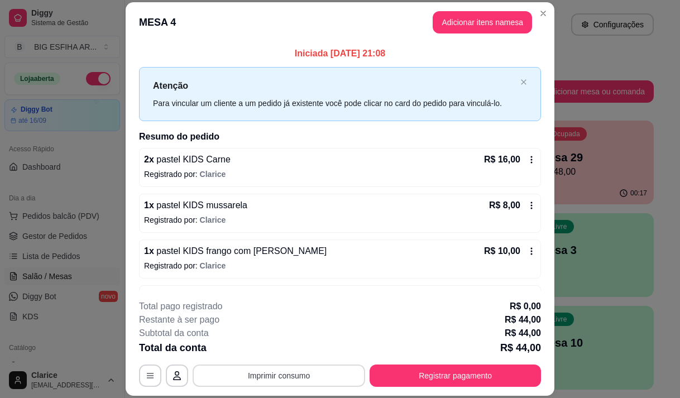
click at [315, 376] on button "Imprimir consumo" at bounding box center [279, 376] width 173 height 22
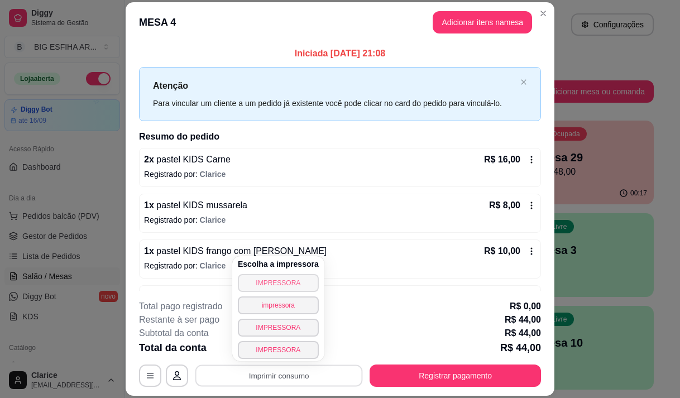
click at [300, 277] on button "IMPRESSORA" at bounding box center [278, 283] width 81 height 18
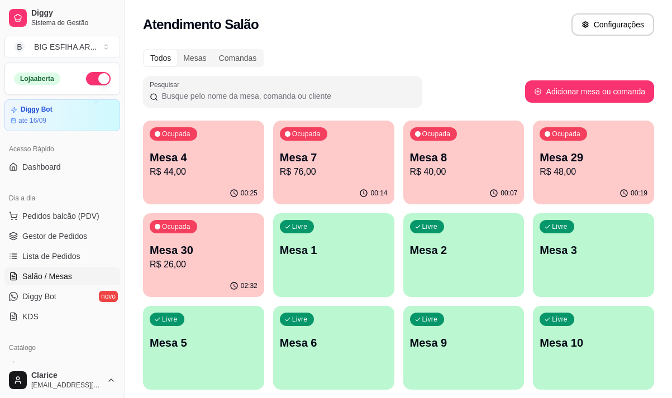
click at [181, 155] on p "Mesa 4" at bounding box center [204, 158] width 108 height 16
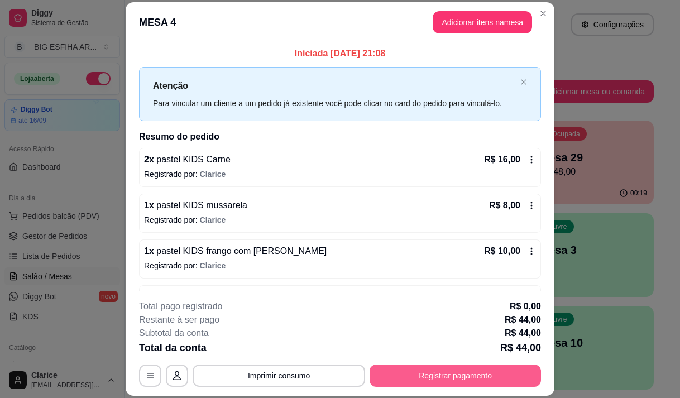
click at [394, 368] on button "Registrar pagamento" at bounding box center [455, 376] width 171 height 22
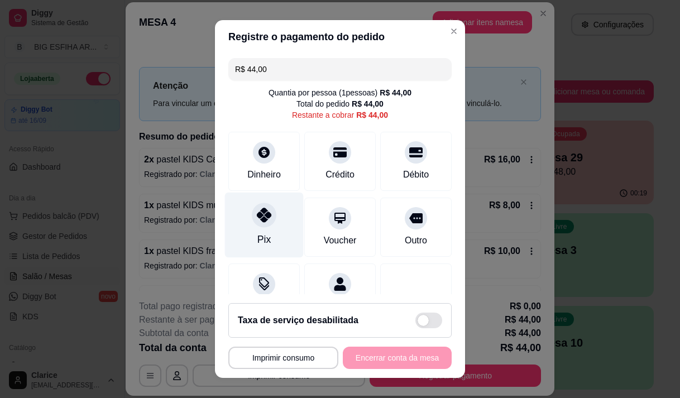
click at [260, 222] on icon at bounding box center [264, 215] width 15 height 15
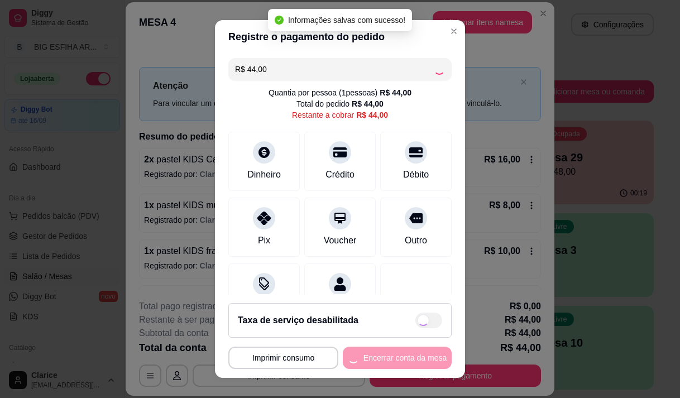
type input "R$ 0,00"
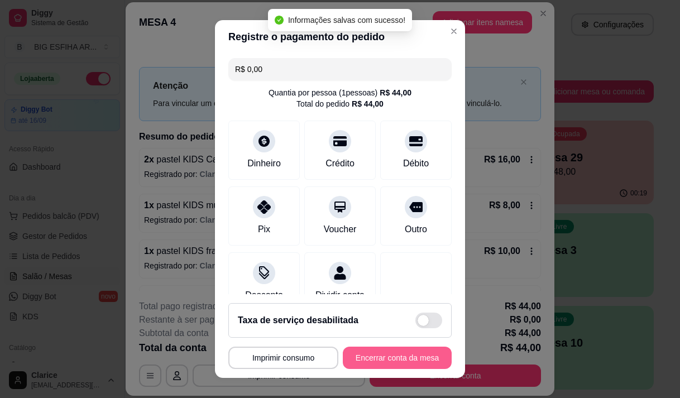
click at [390, 360] on button "Encerrar conta da mesa" at bounding box center [397, 358] width 109 height 22
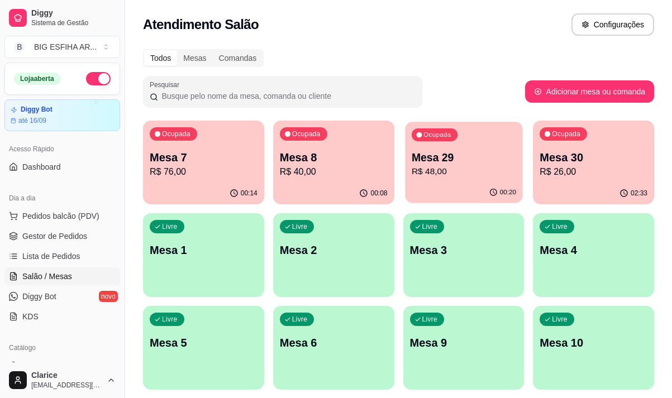
click at [448, 173] on p "R$ 48,00" at bounding box center [463, 171] width 104 height 13
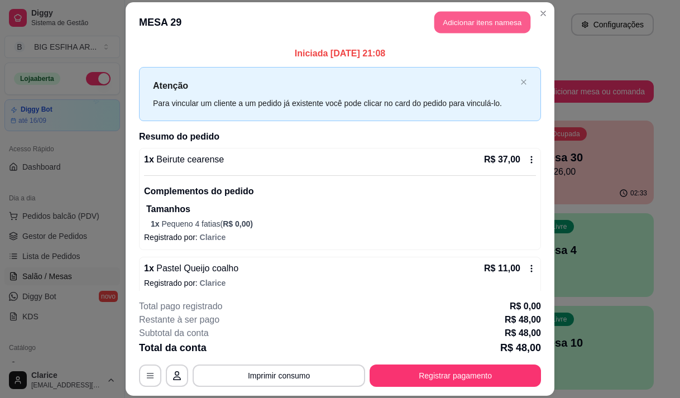
click at [457, 24] on button "Adicionar itens na mesa" at bounding box center [482, 22] width 96 height 22
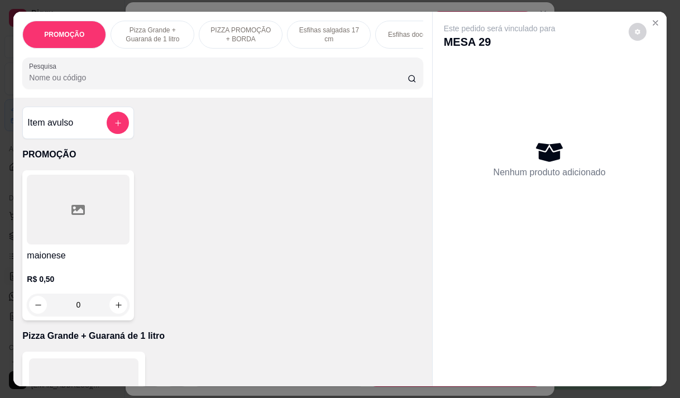
click at [218, 68] on div at bounding box center [222, 73] width 387 height 22
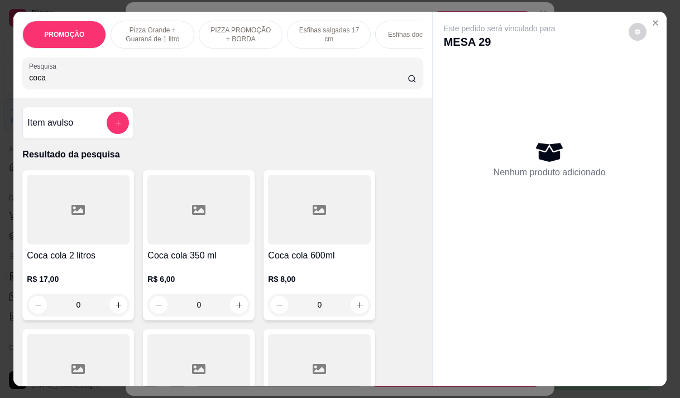
type input "coca"
click at [331, 262] on h4 "Coca cola 600ml" at bounding box center [319, 255] width 103 height 13
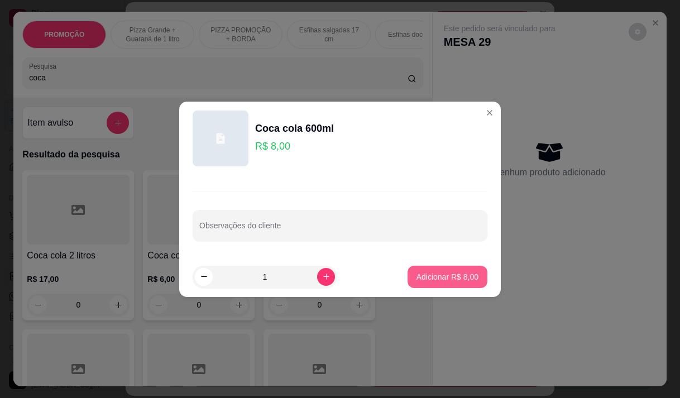
click at [452, 277] on p "Adicionar R$ 8,00" at bounding box center [448, 276] width 62 height 11
type input "1"
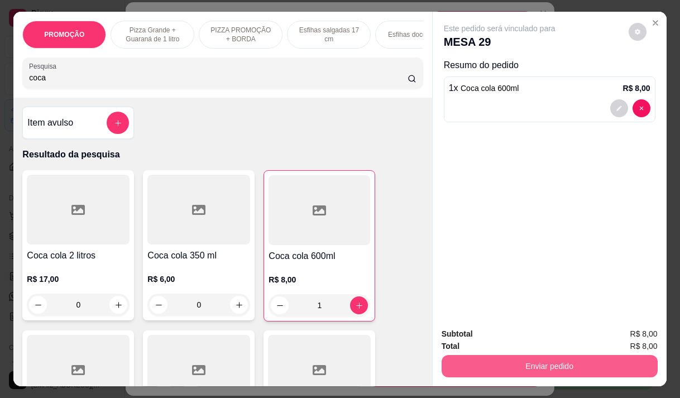
click at [563, 361] on button "Enviar pedido" at bounding box center [550, 366] width 216 height 22
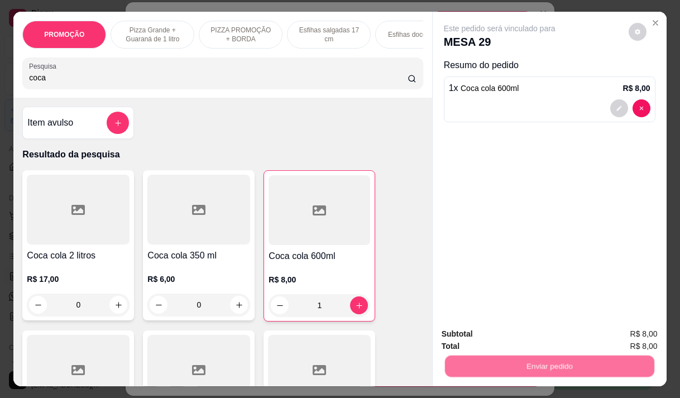
click at [473, 330] on button "Não registrar e enviar pedido" at bounding box center [512, 334] width 113 height 21
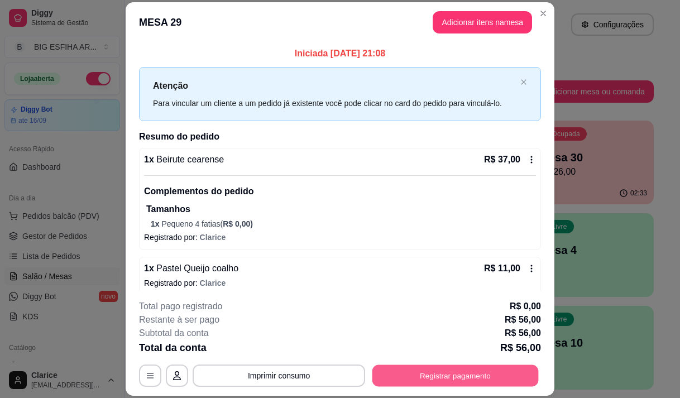
click at [472, 385] on button "Registrar pagamento" at bounding box center [455, 376] width 166 height 22
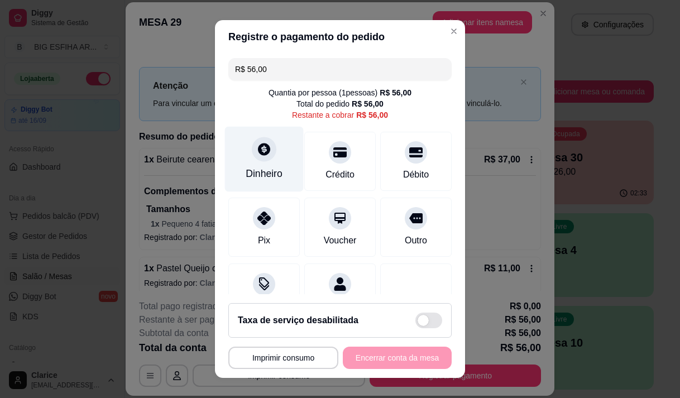
click at [260, 161] on div "Dinheiro" at bounding box center [264, 158] width 79 height 65
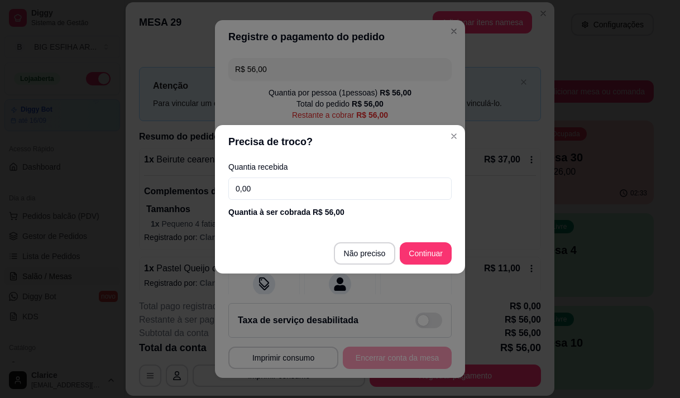
click at [310, 188] on input "0,00" at bounding box center [339, 189] width 223 height 22
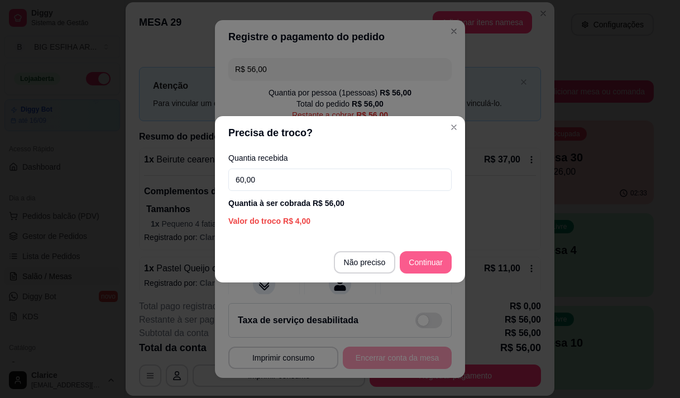
type input "60,00"
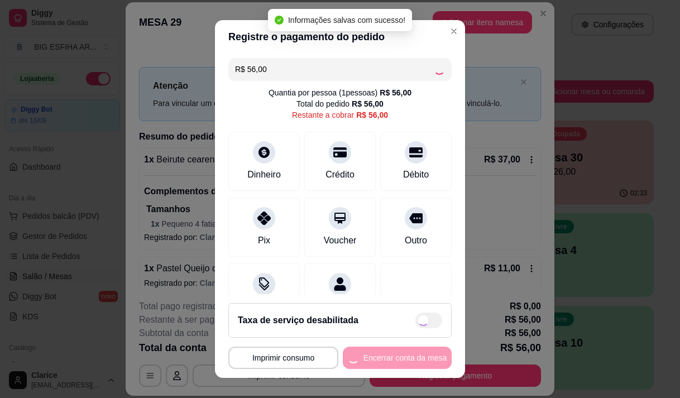
type input "R$ 0,00"
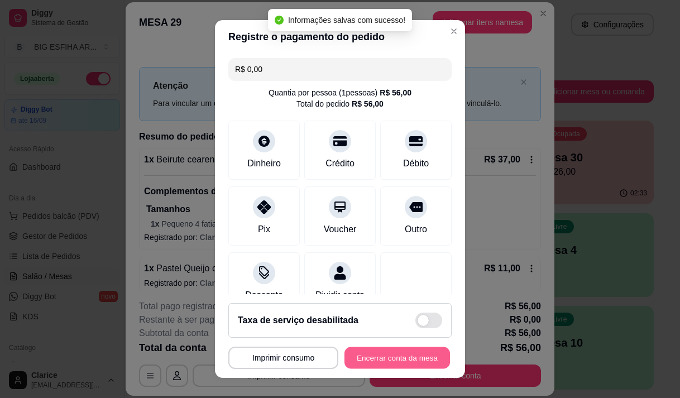
click at [386, 357] on button "Encerrar conta da mesa" at bounding box center [397, 358] width 106 height 22
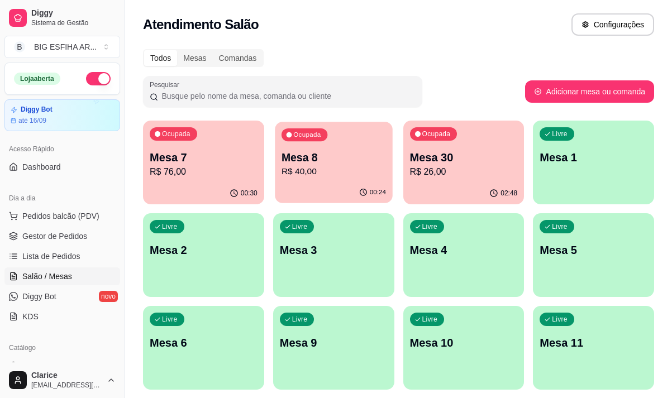
click at [346, 174] on p "R$ 40,00" at bounding box center [333, 171] width 104 height 13
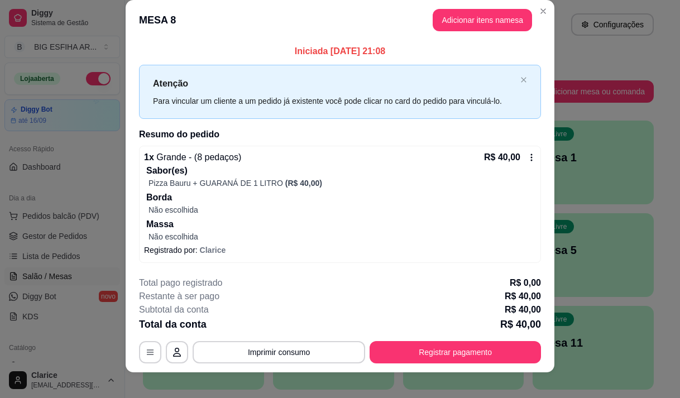
scroll to position [23, 0]
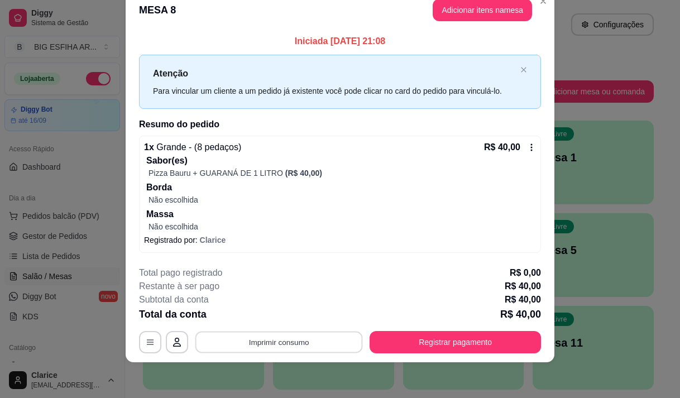
click at [269, 343] on button "Imprimir consumo" at bounding box center [278, 343] width 167 height 22
click at [321, 339] on button "Imprimir consumo" at bounding box center [278, 343] width 167 height 22
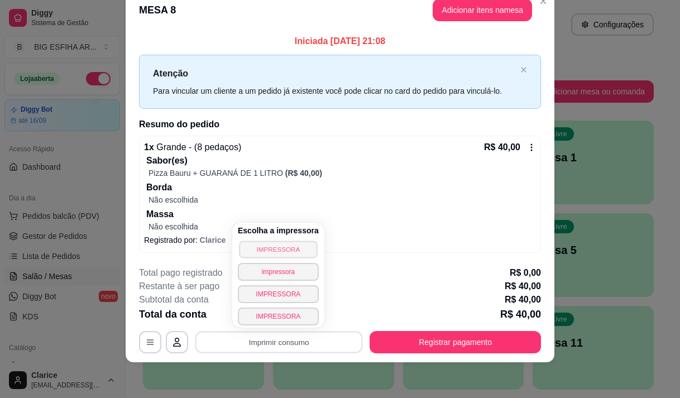
click at [295, 251] on button "IMPRESSORA" at bounding box center [278, 249] width 78 height 17
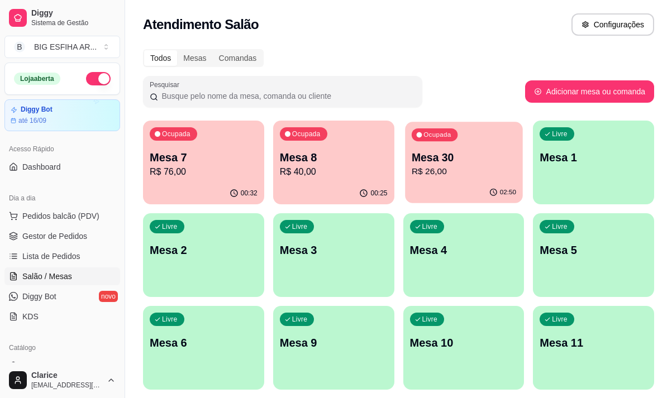
click at [454, 176] on p "R$ 26,00" at bounding box center [463, 171] width 104 height 13
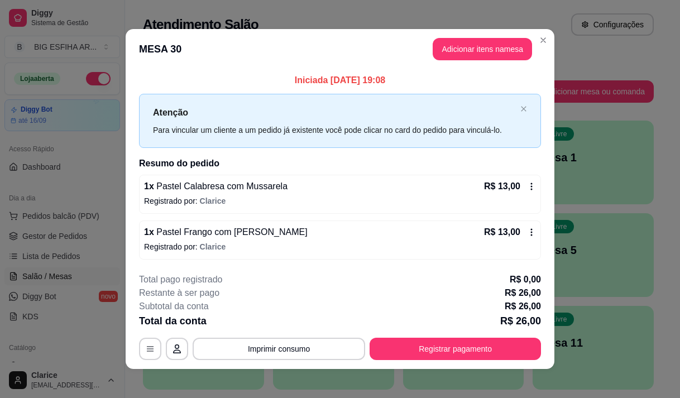
click at [233, 339] on button "Imprimir consumo" at bounding box center [279, 349] width 173 height 22
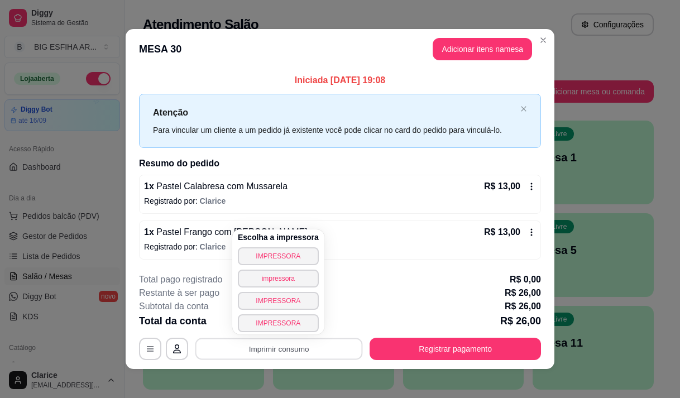
click at [88, 321] on div "**********" at bounding box center [340, 199] width 680 height 398
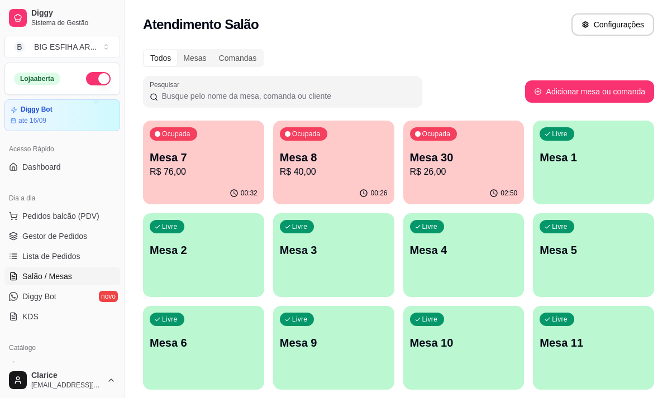
click at [199, 161] on p "Mesa 7" at bounding box center [204, 158] width 108 height 16
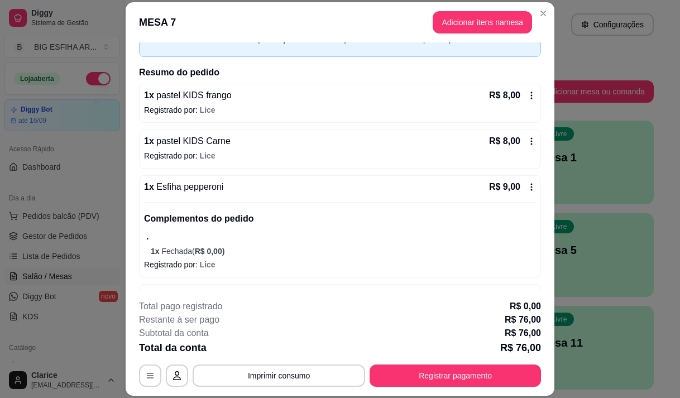
scroll to position [167, 0]
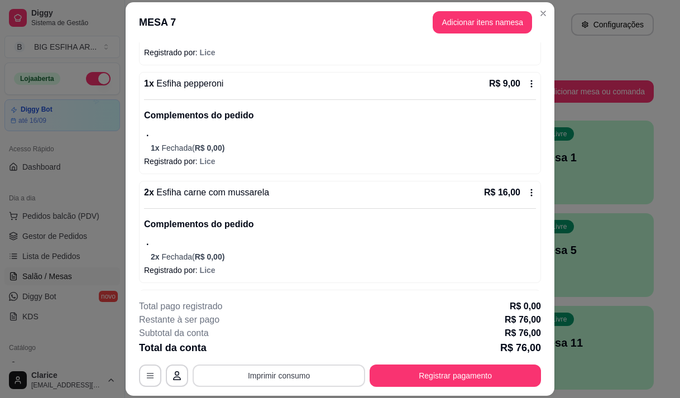
click at [231, 372] on button "Imprimir consumo" at bounding box center [279, 376] width 173 height 22
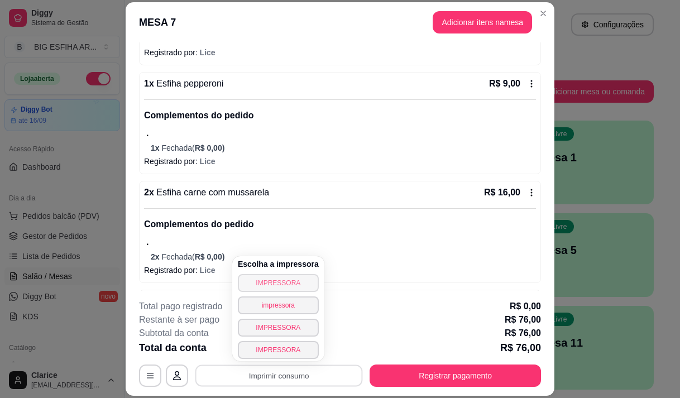
click at [263, 286] on button "IMPRESSORA" at bounding box center [278, 283] width 81 height 18
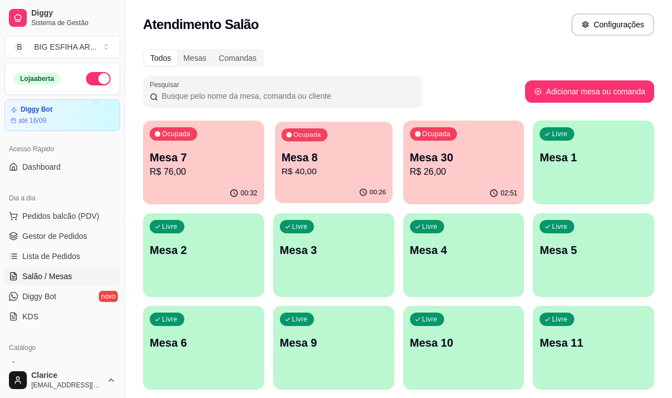
click at [319, 187] on div "00:26" at bounding box center [333, 192] width 117 height 21
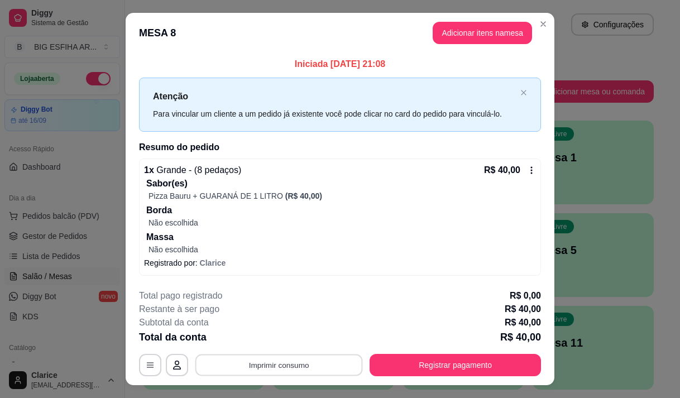
click at [324, 362] on button "Imprimir consumo" at bounding box center [278, 366] width 167 height 22
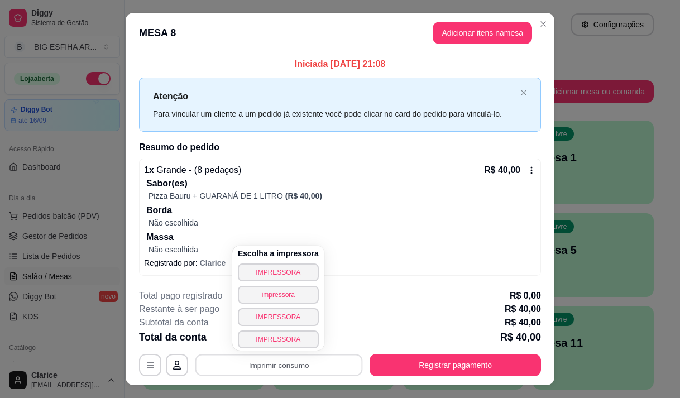
click at [448, 307] on div "Restante à ser pago R$ 40,00" at bounding box center [340, 309] width 402 height 13
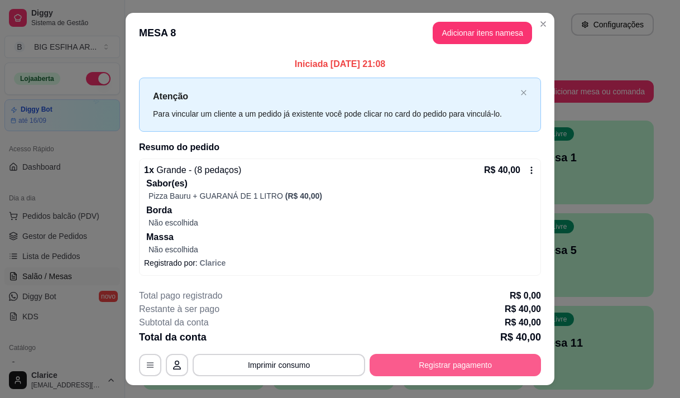
click at [466, 360] on button "Registrar pagamento" at bounding box center [455, 365] width 171 height 22
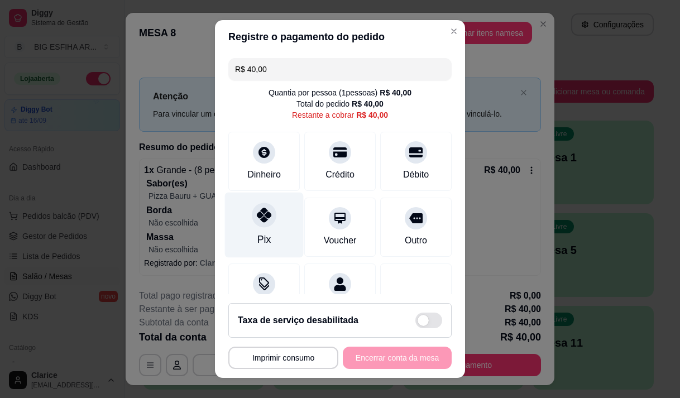
click at [258, 212] on icon at bounding box center [264, 215] width 15 height 15
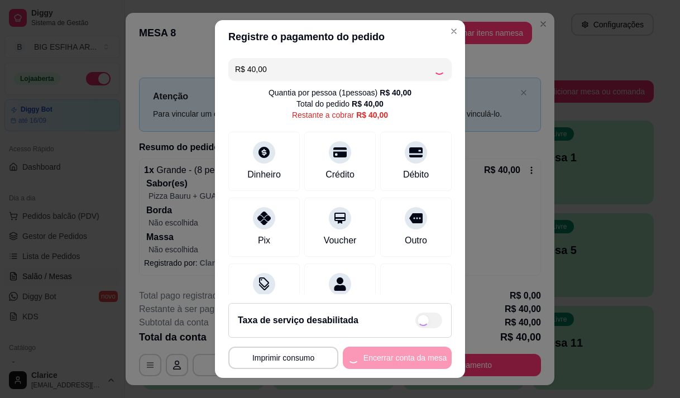
type input "R$ 0,00"
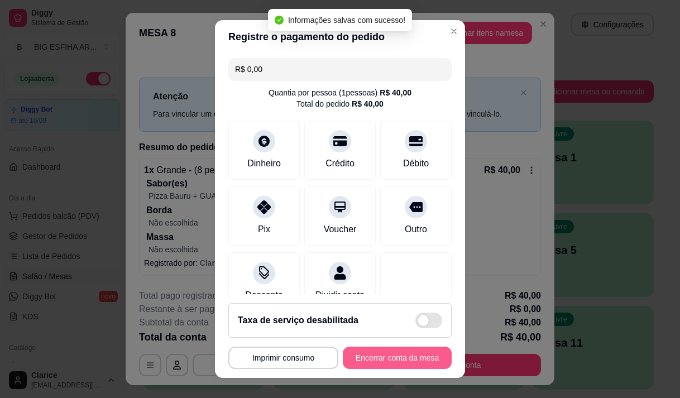
click at [379, 358] on button "Encerrar conta da mesa" at bounding box center [397, 358] width 109 height 22
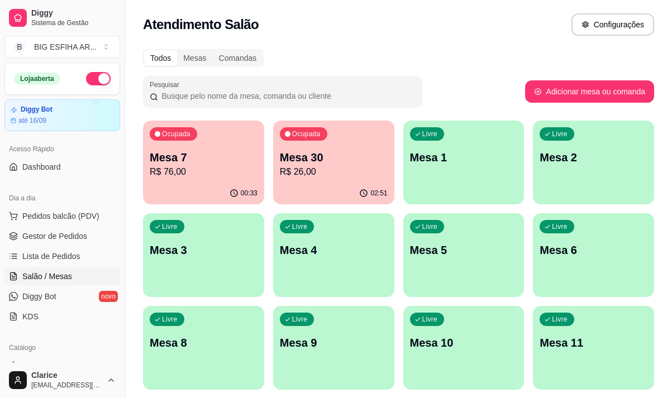
click at [181, 182] on div "Ocupada Mesa 7 R$ 76,00" at bounding box center [203, 152] width 121 height 62
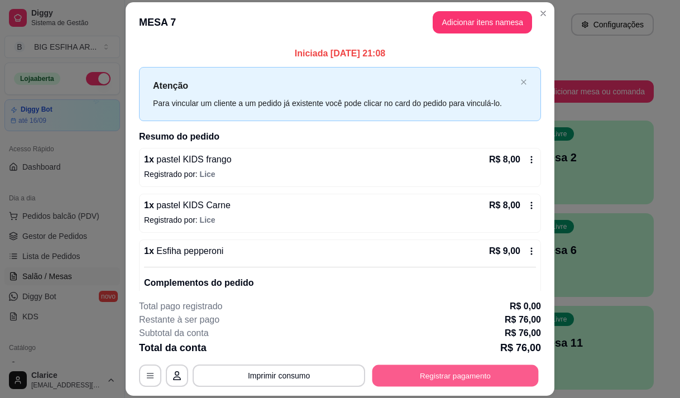
click at [414, 375] on button "Registrar pagamento" at bounding box center [455, 376] width 166 height 22
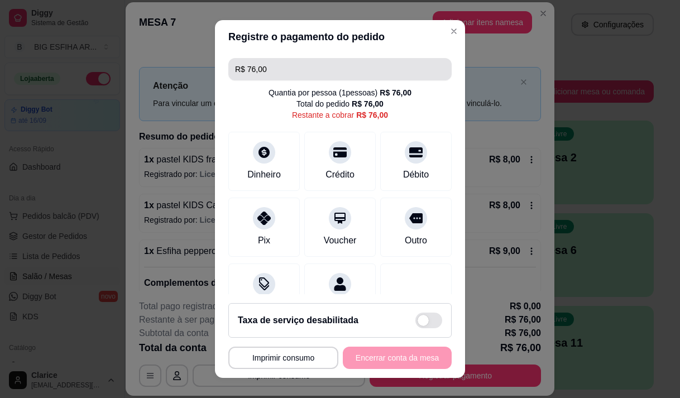
click at [303, 71] on input "R$ 76,00" at bounding box center [340, 69] width 210 height 22
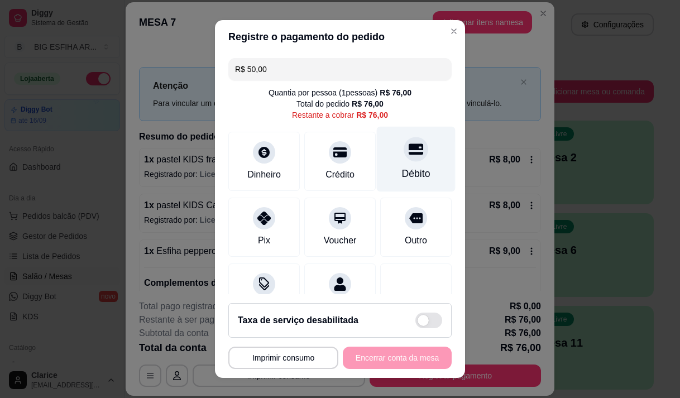
click at [402, 173] on div "Débito" at bounding box center [416, 173] width 28 height 15
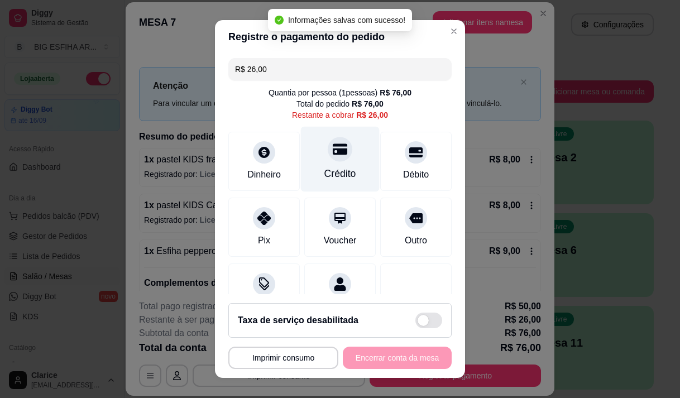
click at [324, 178] on div "Crédito" at bounding box center [340, 173] width 32 height 15
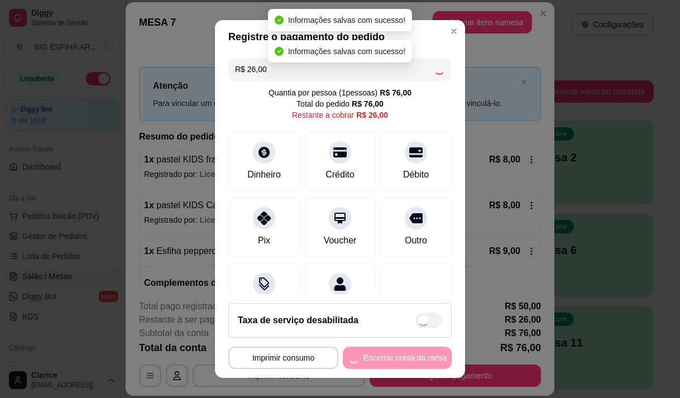
type input "R$ 0,00"
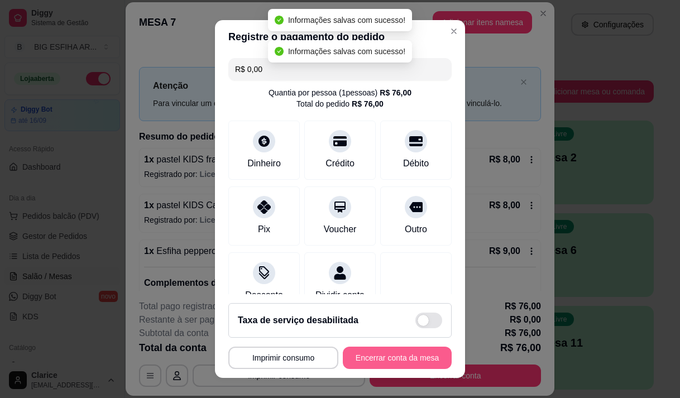
click at [382, 360] on button "Encerrar conta da mesa" at bounding box center [397, 358] width 109 height 22
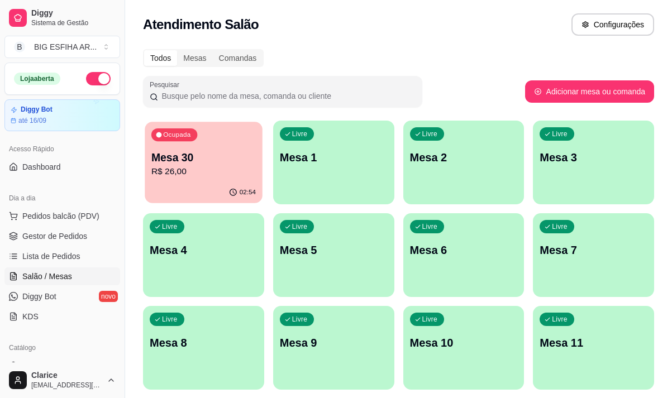
click at [200, 165] on p "R$ 26,00" at bounding box center [203, 171] width 104 height 13
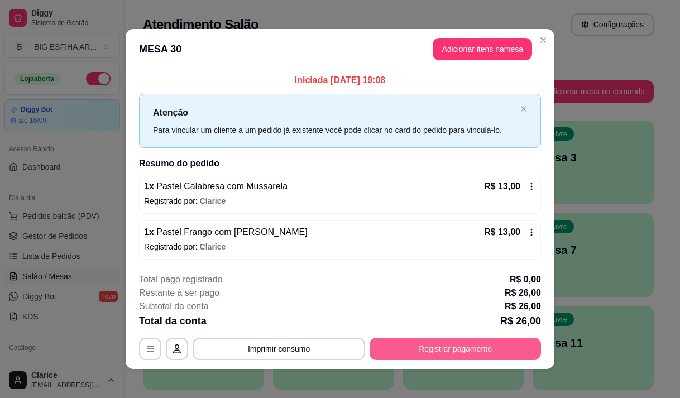
click at [415, 348] on button "Registrar pagamento" at bounding box center [455, 349] width 171 height 22
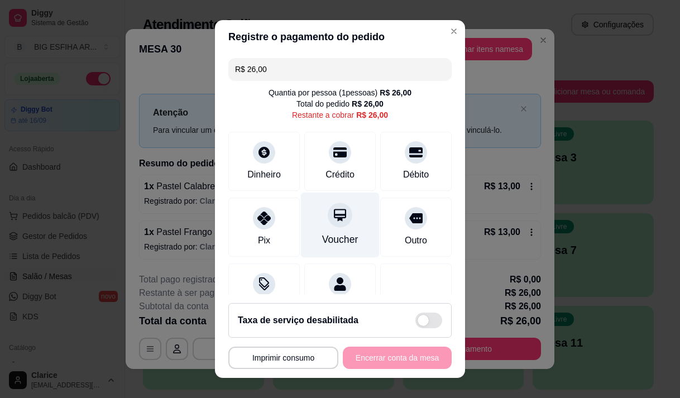
click at [317, 250] on div "Voucher" at bounding box center [340, 224] width 79 height 65
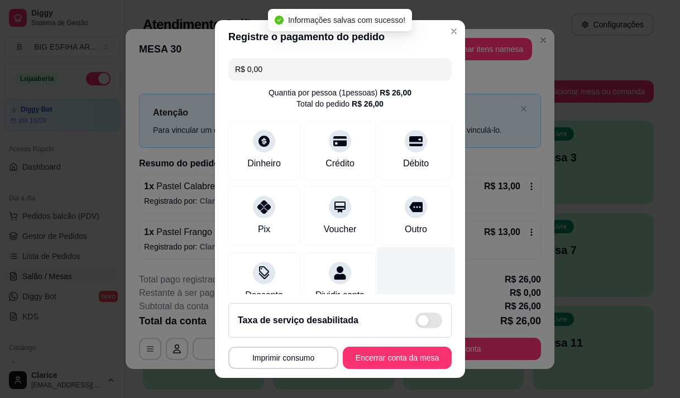
scroll to position [93, 0]
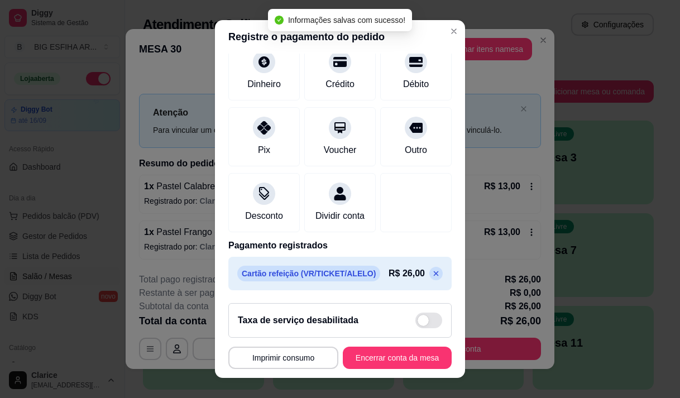
click at [432, 277] on icon at bounding box center [436, 273] width 9 height 9
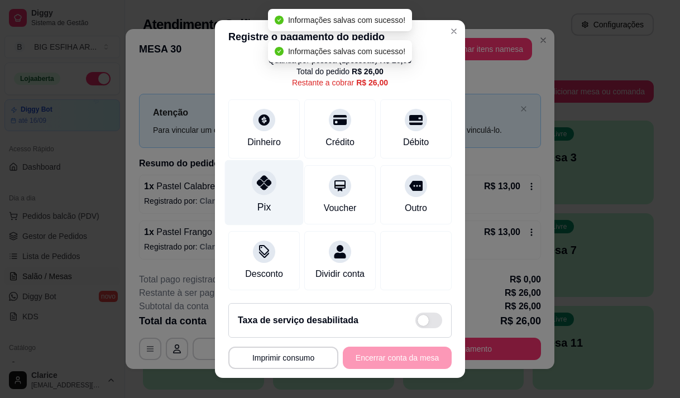
click at [252, 183] on div "Pix" at bounding box center [264, 192] width 79 height 65
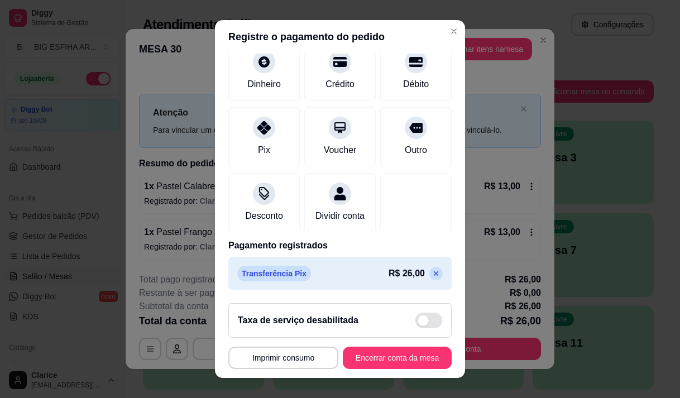
click at [432, 273] on icon at bounding box center [436, 273] width 9 height 9
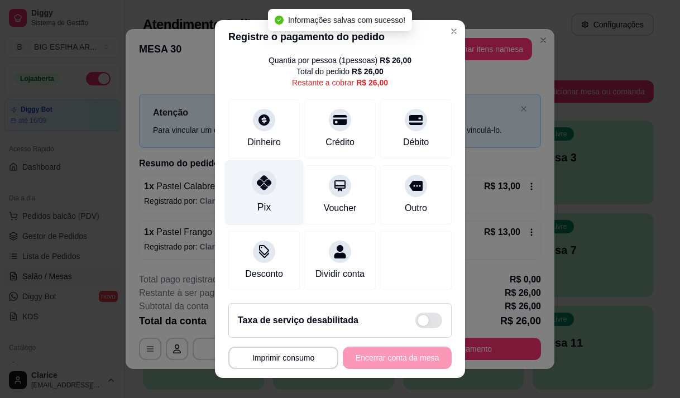
scroll to position [46, 0]
click at [264, 193] on div "Pix" at bounding box center [264, 192] width 79 height 65
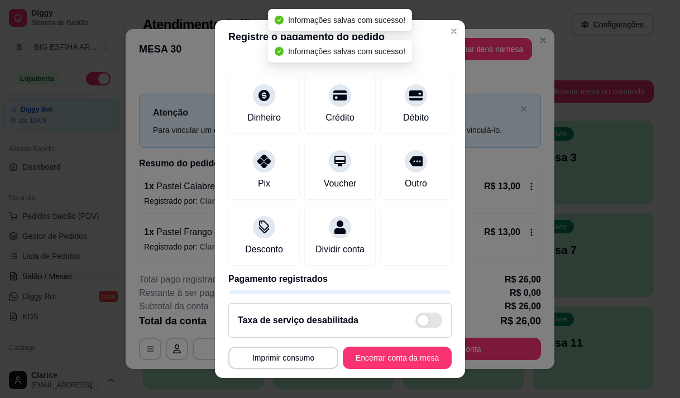
scroll to position [93, 0]
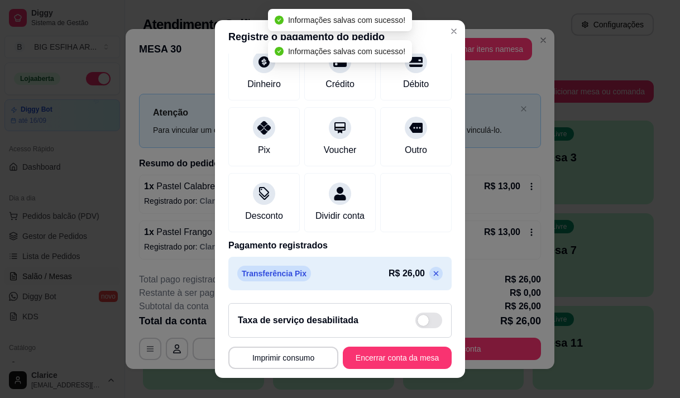
drag, startPoint x: 418, startPoint y: 274, endPoint x: 417, endPoint y: 268, distance: 5.7
click at [432, 273] on icon at bounding box center [436, 273] width 9 height 9
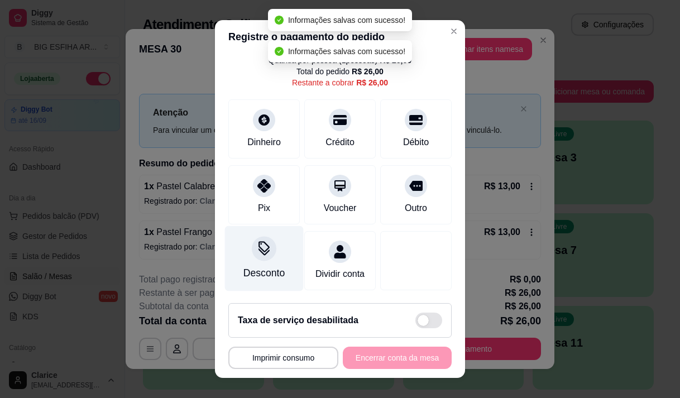
type input "R$ 26,00"
click at [265, 242] on div at bounding box center [264, 248] width 25 height 25
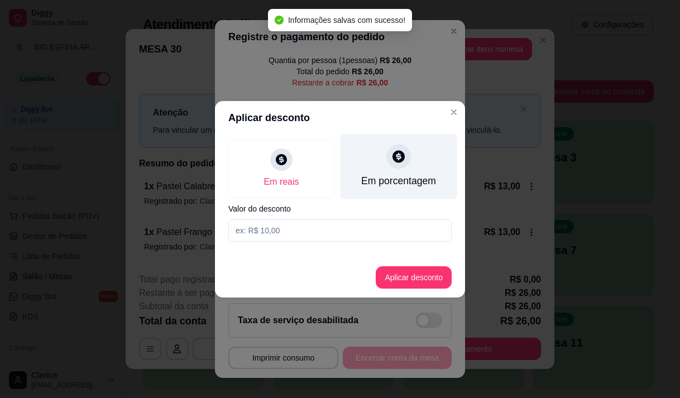
click at [416, 173] on div "Em porcentagem" at bounding box center [399, 165] width 117 height 65
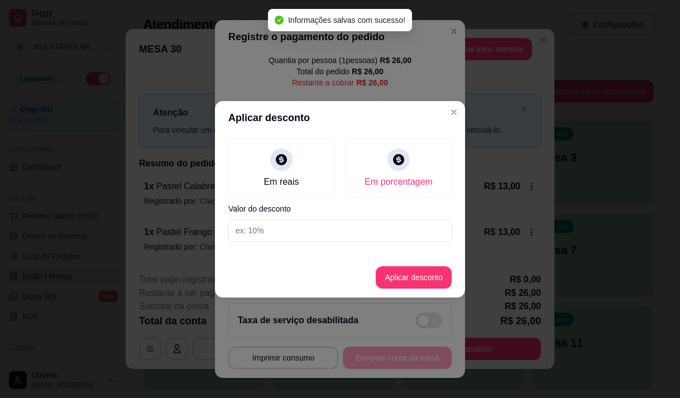
click at [380, 236] on input at bounding box center [339, 230] width 223 height 22
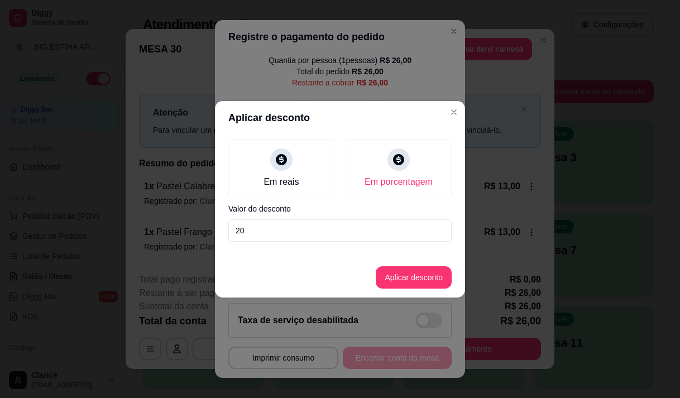
type input "20"
click at [403, 281] on button "Aplicar desconto" at bounding box center [413, 277] width 73 height 22
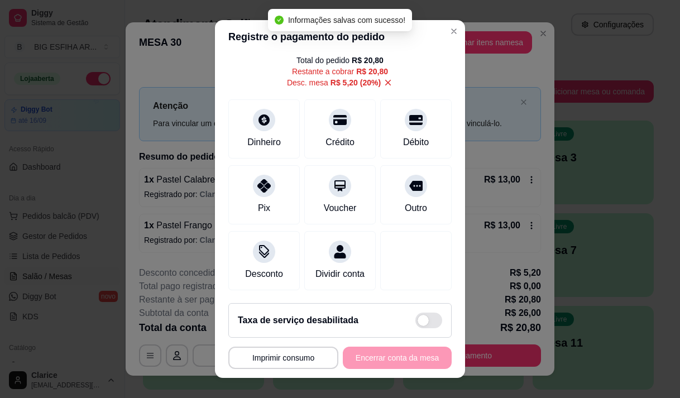
scroll to position [57, 0]
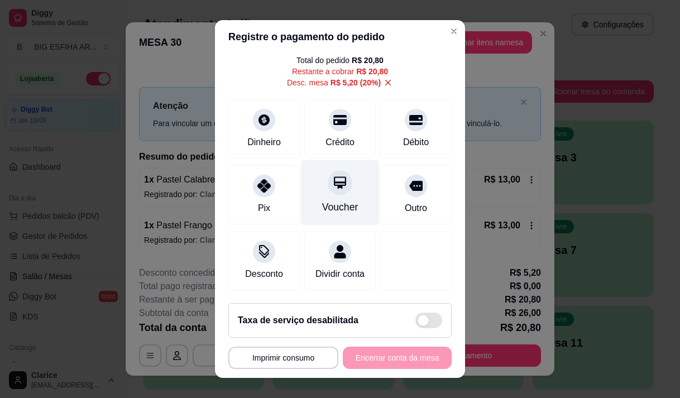
click at [337, 162] on div "Voucher" at bounding box center [340, 192] width 79 height 65
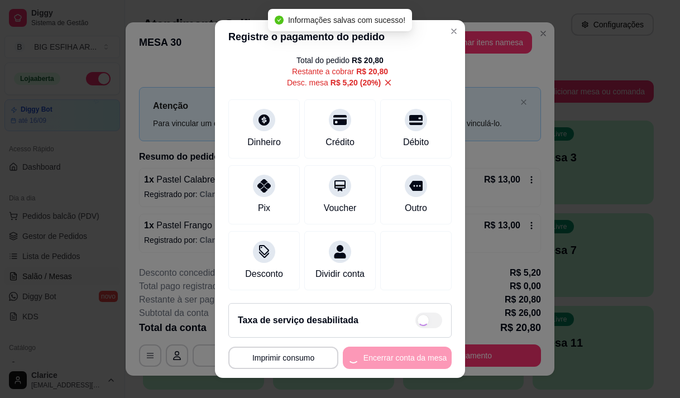
type input "R$ 0,00"
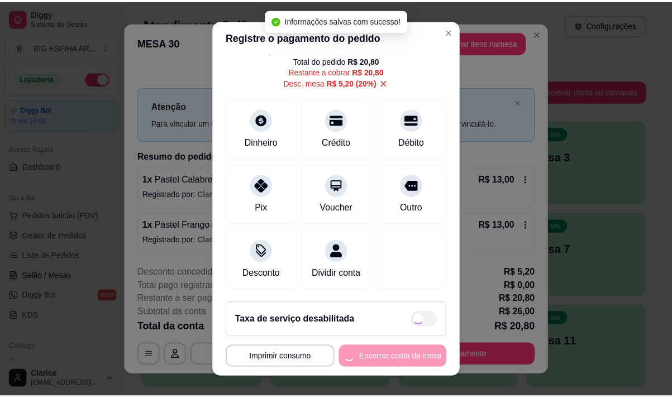
scroll to position [104, 0]
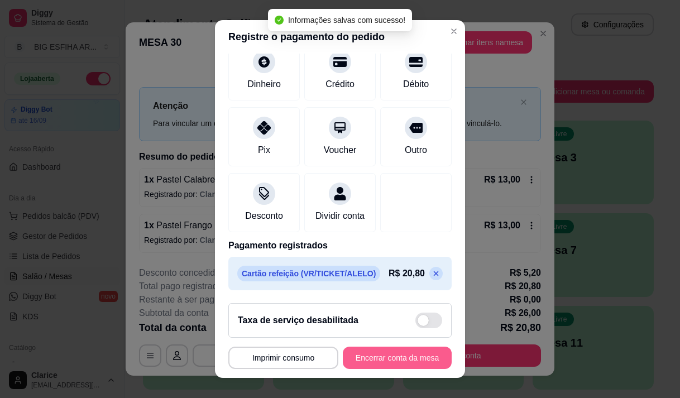
click at [377, 357] on button "Encerrar conta da mesa" at bounding box center [397, 358] width 109 height 22
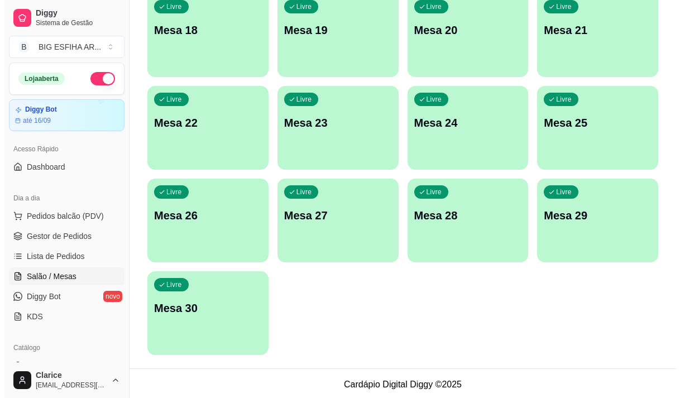
scroll to position [500, 0]
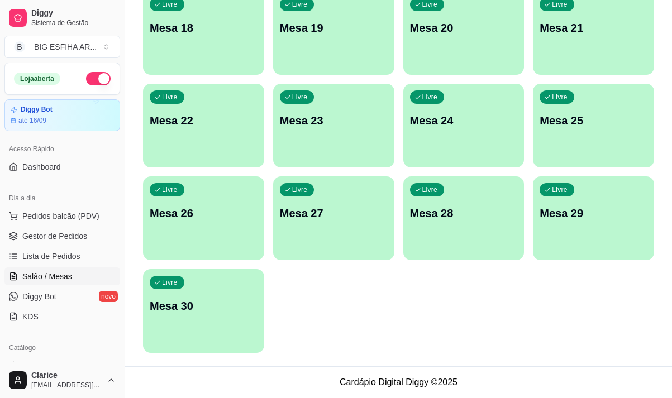
click at [200, 328] on div "Livre Mesa 30" at bounding box center [203, 304] width 121 height 70
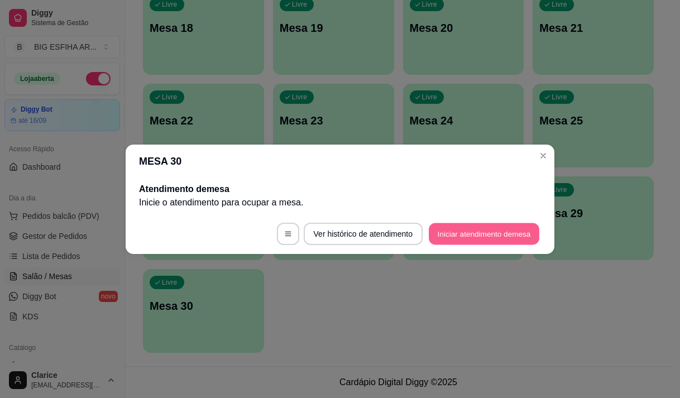
click at [437, 227] on button "Iniciar atendimento de mesa" at bounding box center [484, 234] width 111 height 22
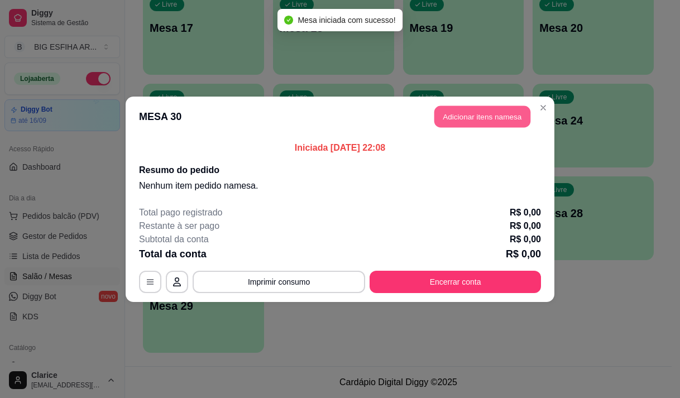
click at [456, 118] on button "Adicionar itens na mesa" at bounding box center [482, 117] width 96 height 22
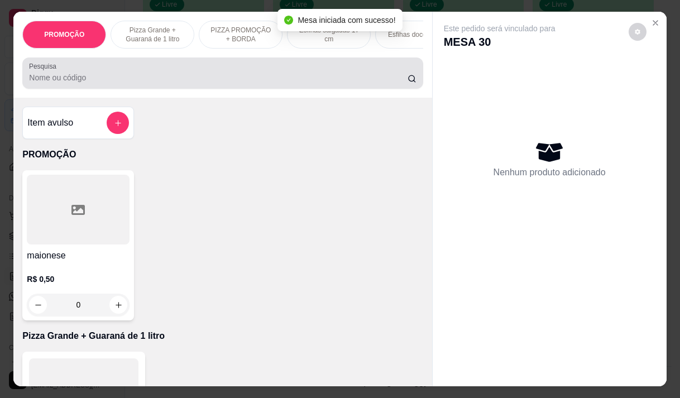
click at [265, 78] on input "Pesquisa" at bounding box center [218, 77] width 379 height 11
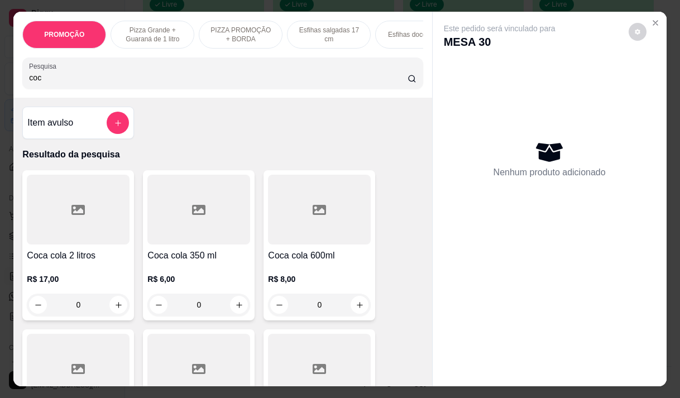
type input "coc"
click at [194, 269] on div "R$ 6,00 0" at bounding box center [198, 289] width 103 height 54
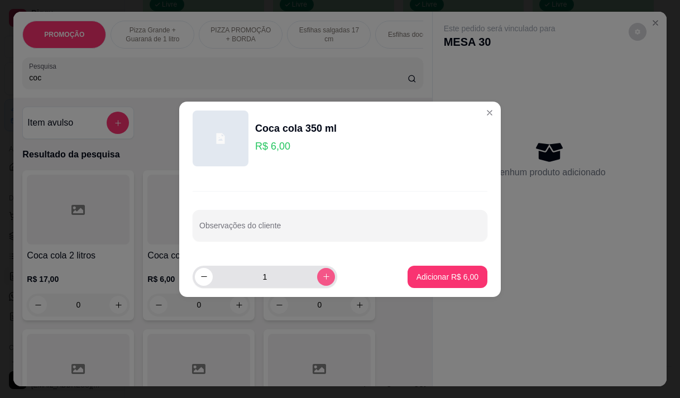
click at [322, 272] on icon "increase-product-quantity" at bounding box center [326, 276] width 8 height 8
type input "2"
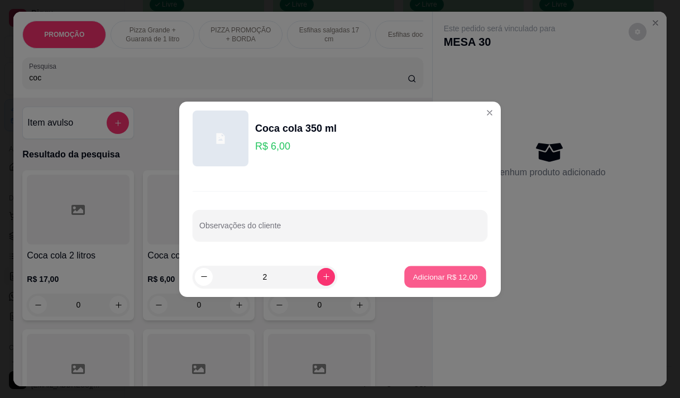
click at [444, 276] on p "Adicionar R$ 12,00" at bounding box center [445, 276] width 65 height 11
type input "2"
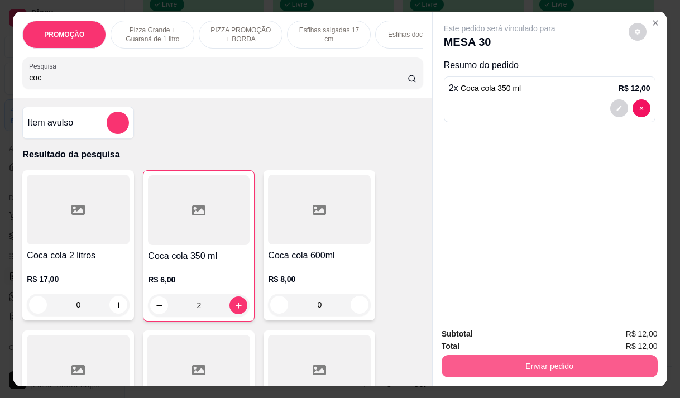
click at [509, 364] on button "Enviar pedido" at bounding box center [550, 366] width 216 height 22
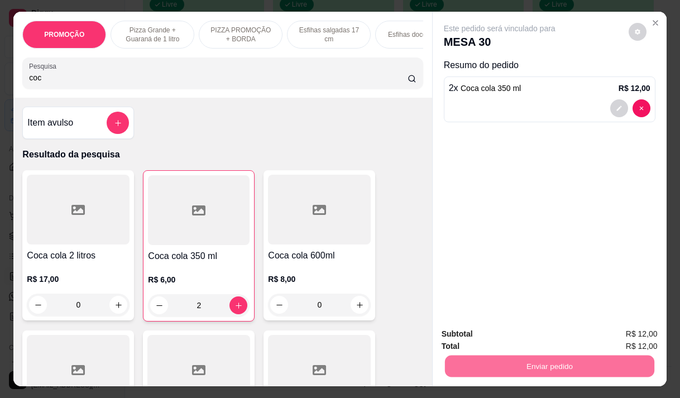
click at [475, 331] on button "Não registrar e enviar pedido" at bounding box center [512, 334] width 113 height 21
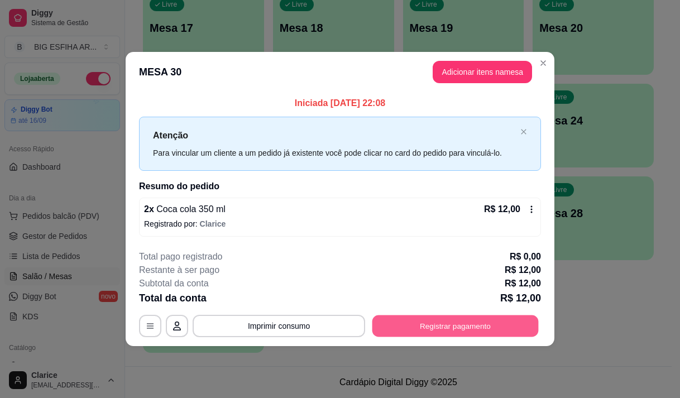
click at [433, 321] on button "Registrar pagamento" at bounding box center [455, 326] width 166 height 22
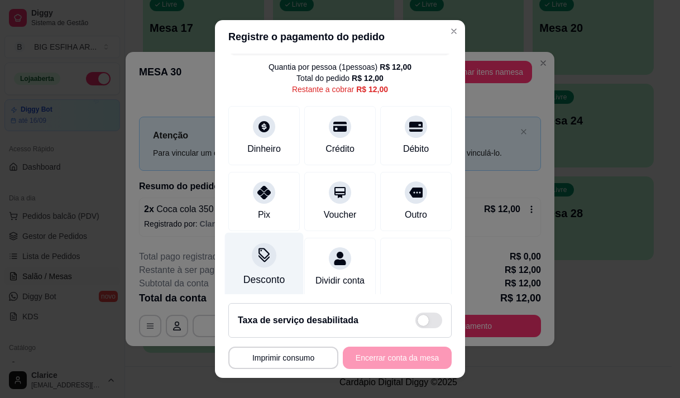
scroll to position [46, 0]
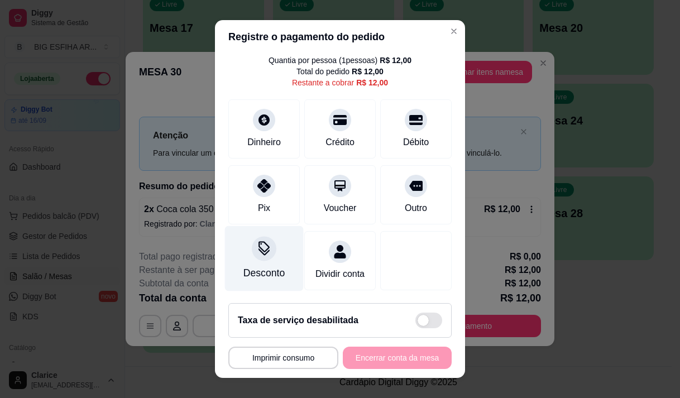
click at [271, 239] on div "Desconto" at bounding box center [264, 258] width 79 height 65
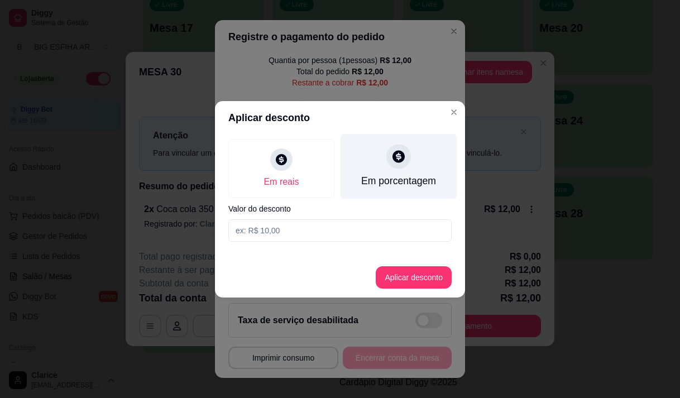
click at [385, 176] on div "Em porcentagem" at bounding box center [398, 181] width 75 height 15
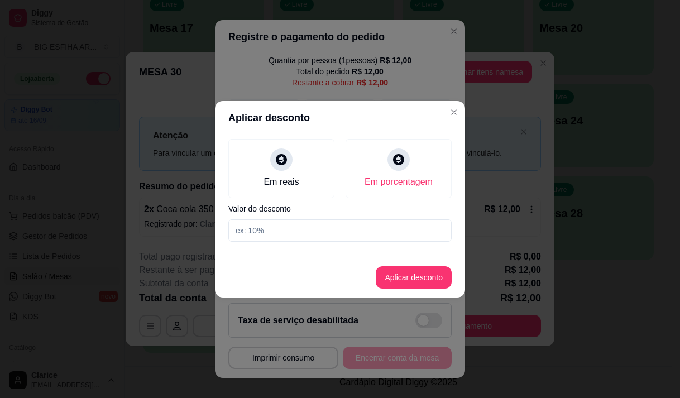
click at [366, 227] on input at bounding box center [339, 230] width 223 height 22
type input "20"
click at [415, 274] on button "Aplicar desconto" at bounding box center [414, 277] width 76 height 22
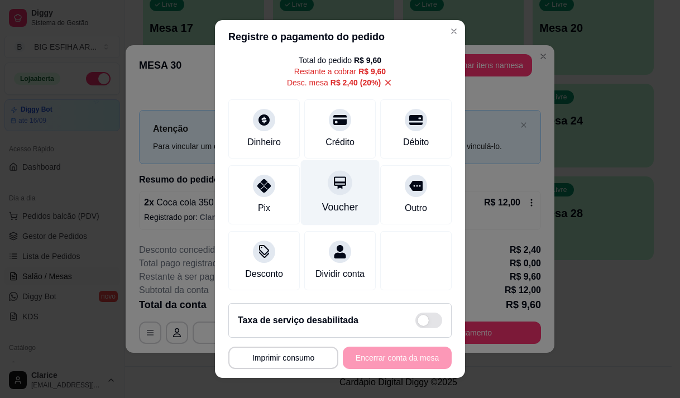
click at [326, 194] on div "Voucher" at bounding box center [340, 192] width 79 height 65
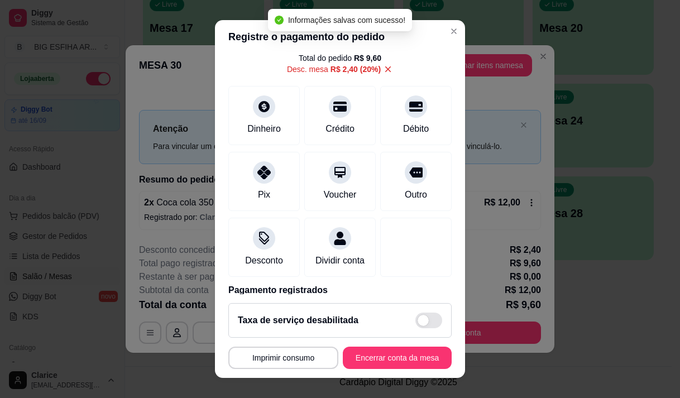
type input "R$ 0,00"
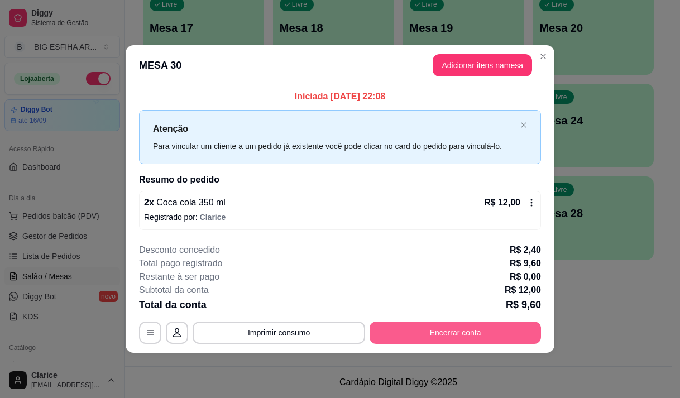
click at [492, 336] on button "Encerrar conta" at bounding box center [455, 333] width 171 height 22
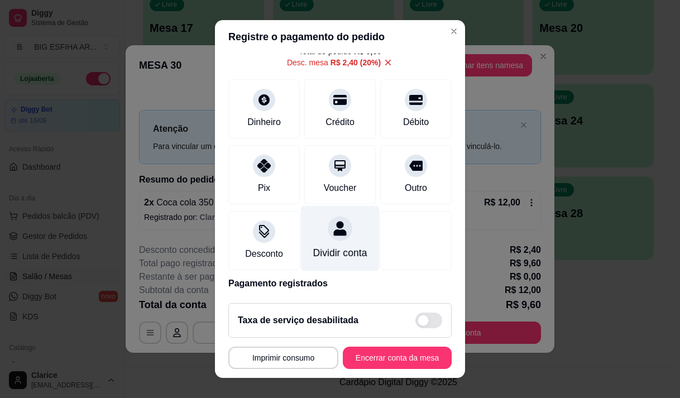
scroll to position [104, 0]
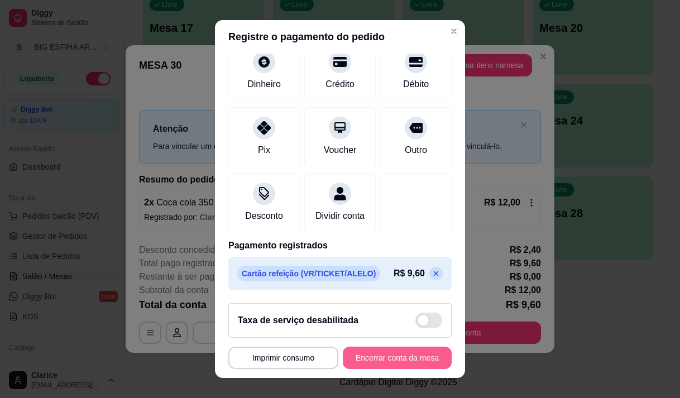
click at [380, 361] on button "Encerrar conta da mesa" at bounding box center [397, 358] width 109 height 22
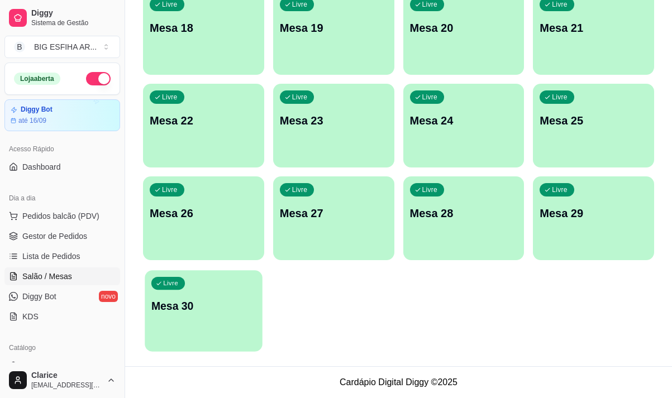
click at [176, 301] on p "Mesa 30" at bounding box center [203, 306] width 104 height 15
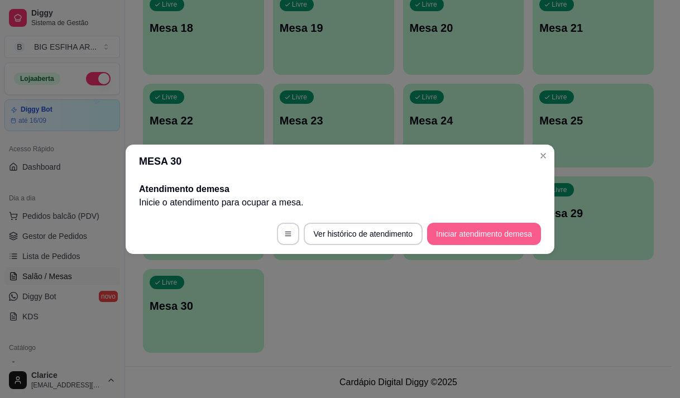
click at [449, 237] on button "Iniciar atendimento de mesa" at bounding box center [484, 234] width 114 height 22
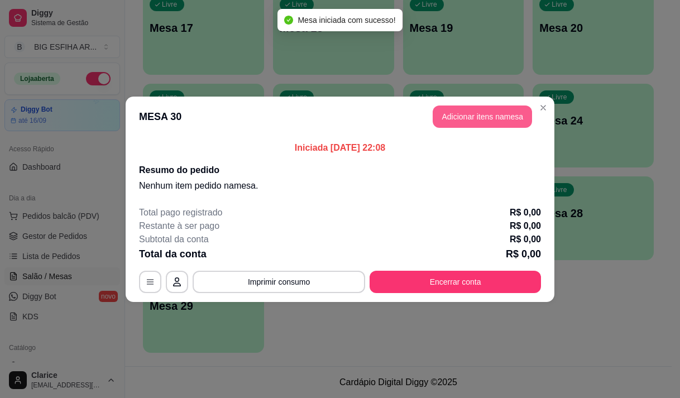
click at [468, 115] on button "Adicionar itens na mesa" at bounding box center [482, 117] width 99 height 22
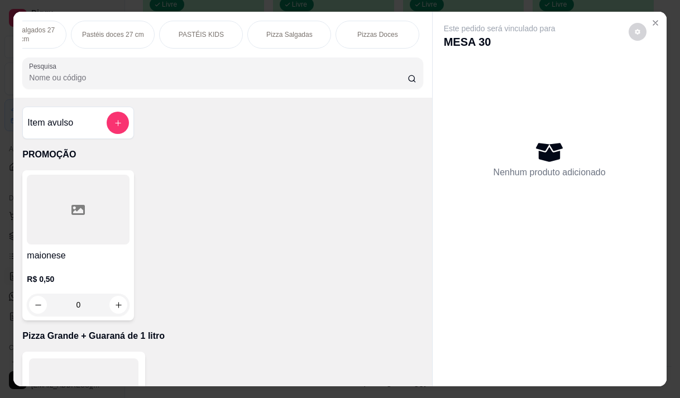
scroll to position [0, 581]
click at [262, 33] on p "Pizza Salgadas" at bounding box center [278, 34] width 46 height 9
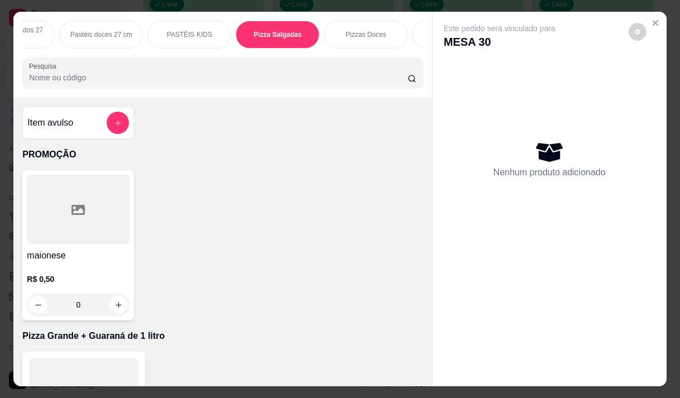
scroll to position [28, 0]
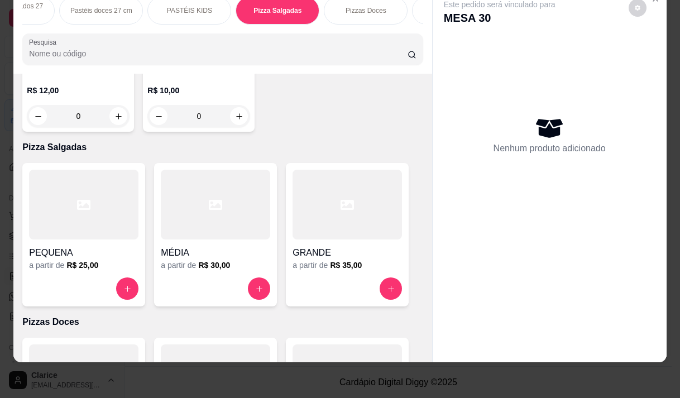
click at [317, 170] on div at bounding box center [347, 205] width 109 height 70
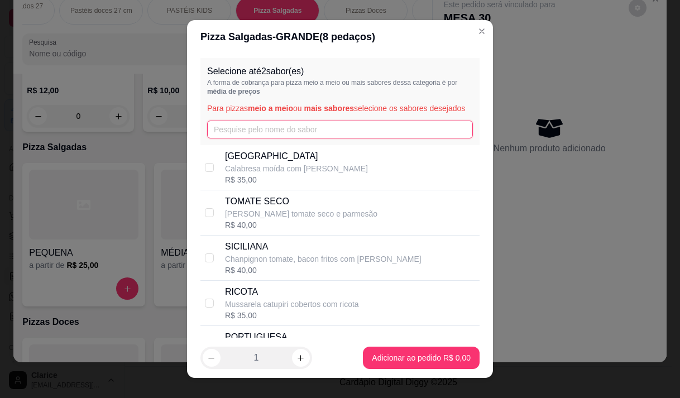
click at [222, 138] on input "text" at bounding box center [340, 130] width 266 height 18
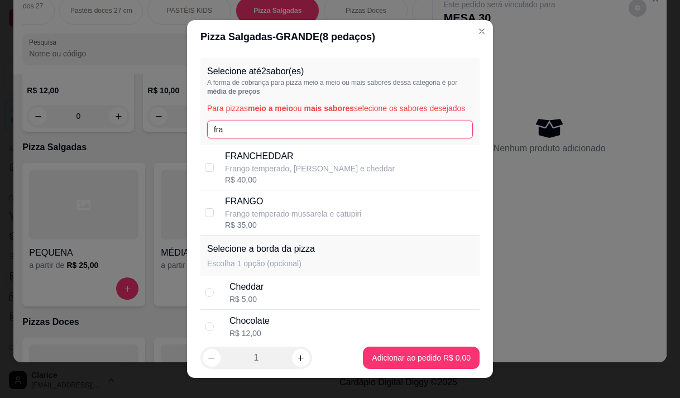
type input "fra"
click at [286, 161] on p "FRANCHEDDAR" at bounding box center [310, 156] width 170 height 13
checkbox input "true"
click at [240, 138] on input "fra" at bounding box center [340, 130] width 266 height 18
type input "f"
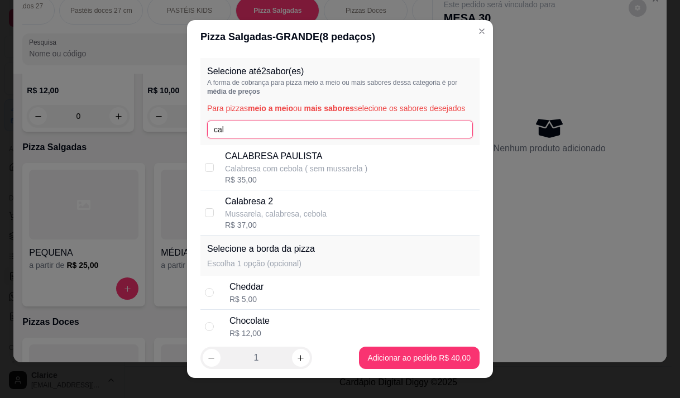
type input "cal"
click at [318, 185] on div "R$ 35,00" at bounding box center [296, 179] width 142 height 11
checkbox input "true"
click at [246, 138] on input "cal" at bounding box center [340, 130] width 266 height 18
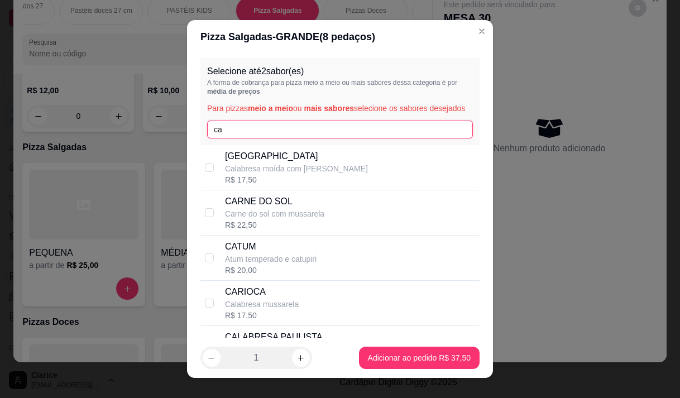
type input "c"
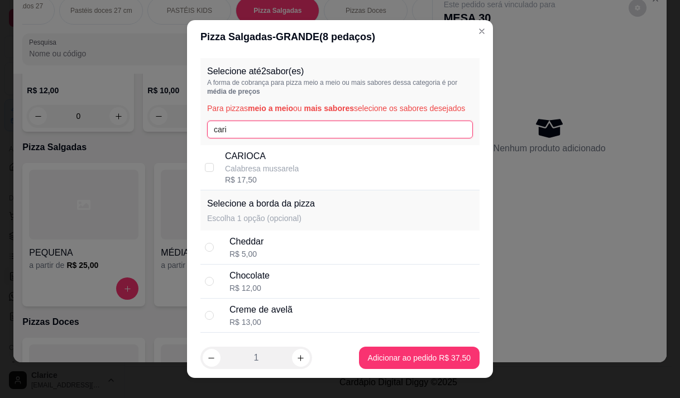
type input "cari"
click at [236, 163] on p "CARIOCA" at bounding box center [262, 156] width 74 height 13
checkbox input "true"
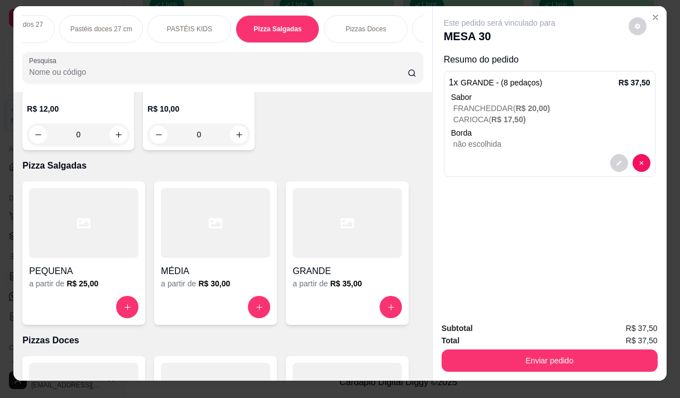
scroll to position [0, 0]
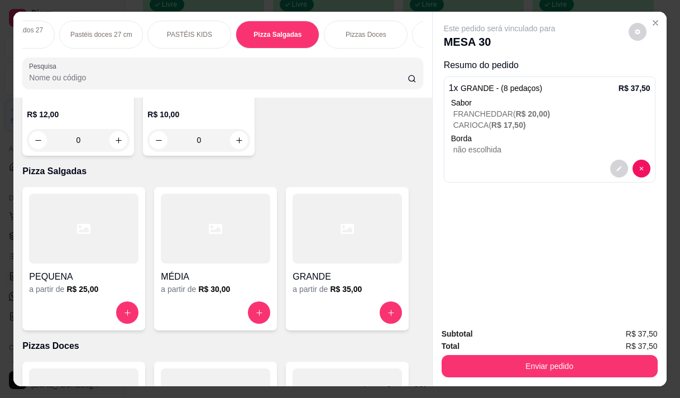
click at [506, 147] on p "não escolhida" at bounding box center [551, 149] width 197 height 11
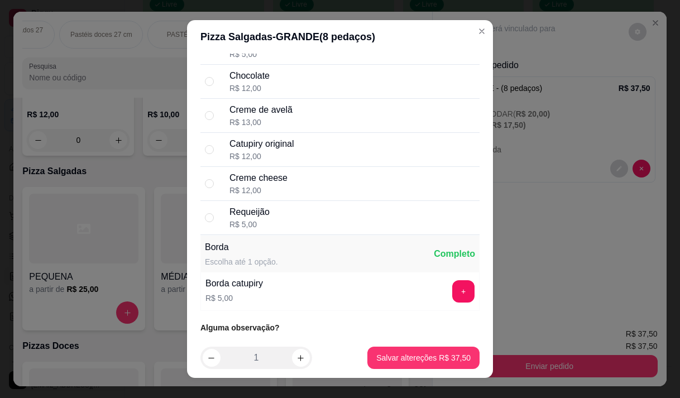
scroll to position [1714, 0]
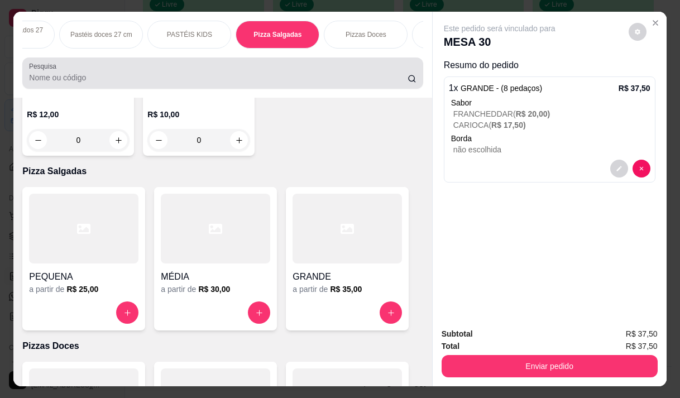
click at [64, 75] on div at bounding box center [222, 73] width 387 height 22
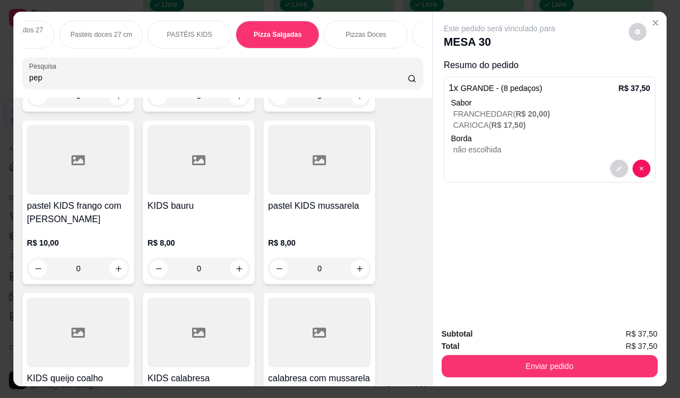
scroll to position [8320, 0]
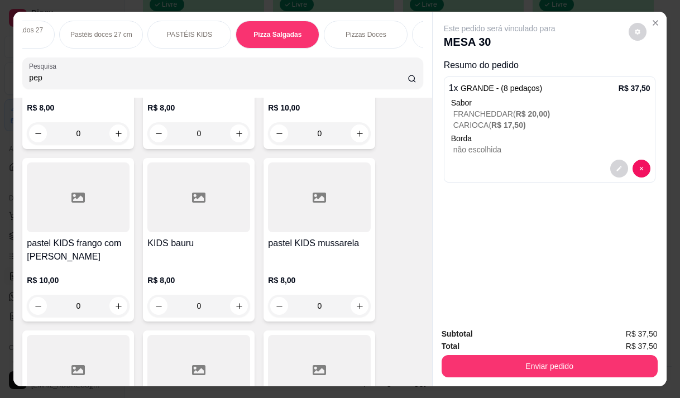
type input "pep"
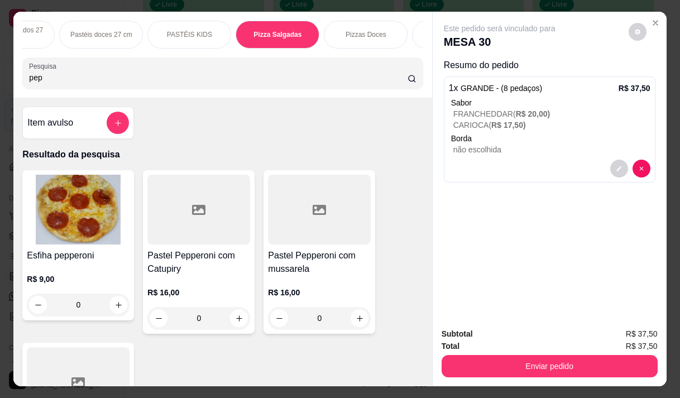
scroll to position [167, 0]
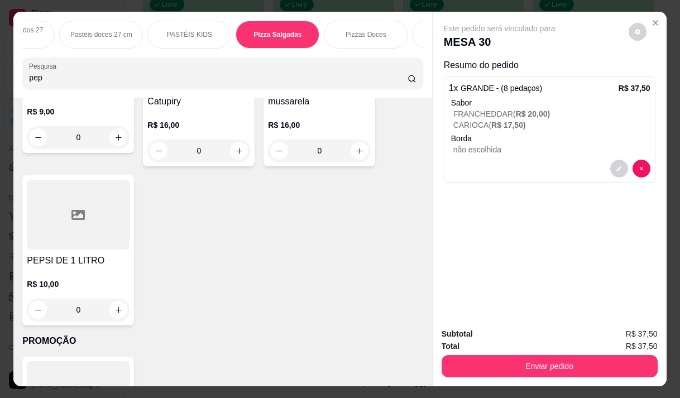
click at [64, 267] on h4 "PEPSI DE 1 LITRO" at bounding box center [78, 260] width 103 height 13
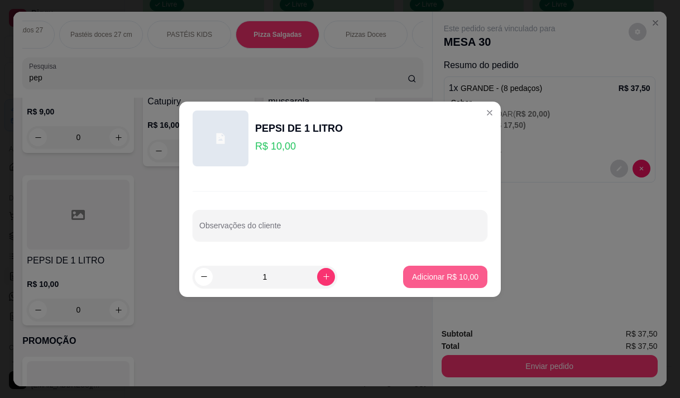
click at [426, 279] on p "Adicionar R$ 10,00" at bounding box center [445, 276] width 66 height 11
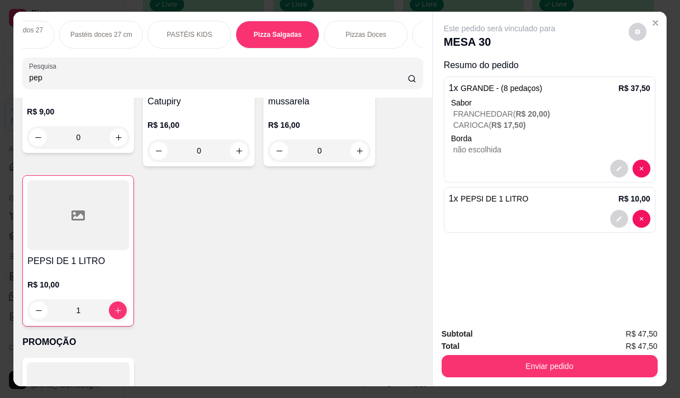
type input "1"
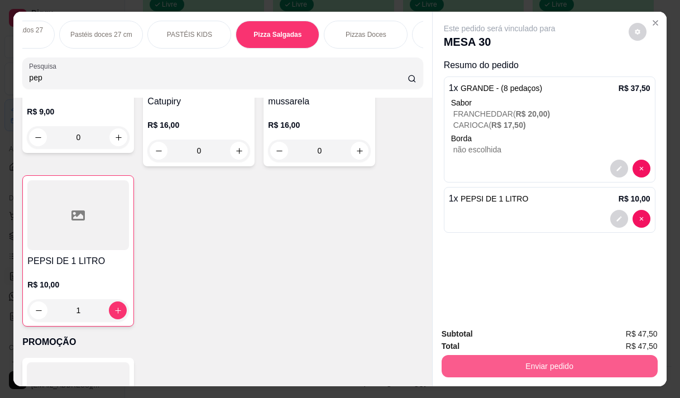
click at [575, 363] on button "Enviar pedido" at bounding box center [550, 366] width 216 height 22
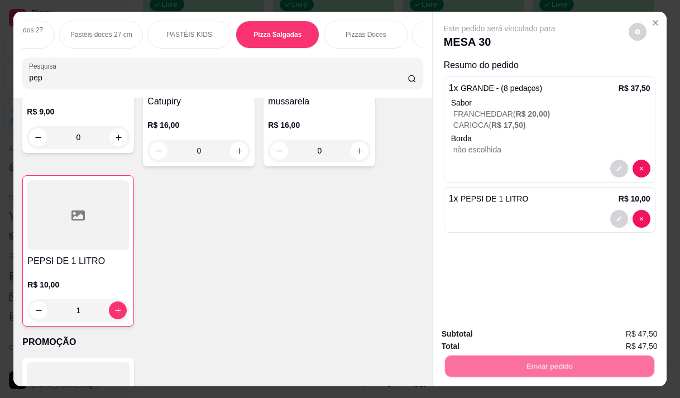
click at [519, 328] on button "Não registrar e enviar pedido" at bounding box center [512, 334] width 116 height 21
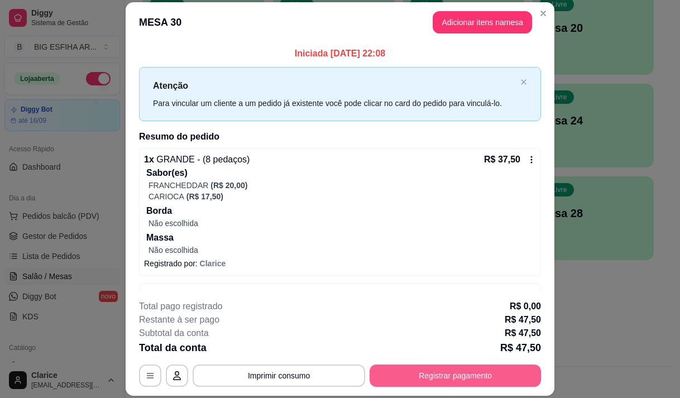
click at [434, 376] on button "Registrar pagamento" at bounding box center [455, 376] width 171 height 22
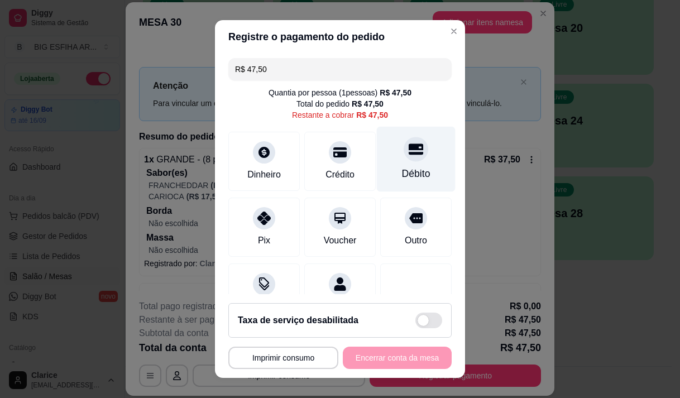
click at [377, 174] on div "Débito" at bounding box center [416, 158] width 79 height 65
type input "R$ 0,00"
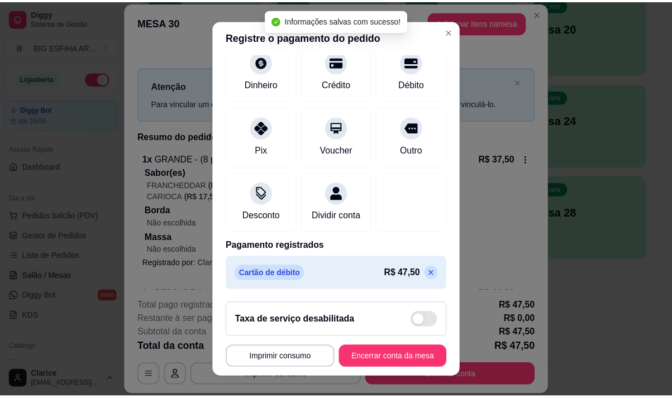
scroll to position [93, 0]
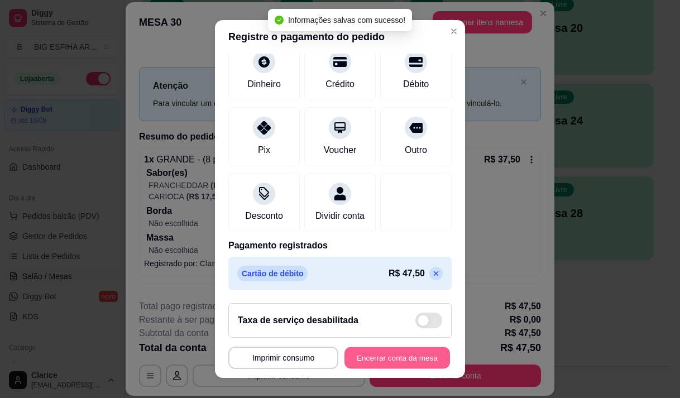
click at [391, 358] on button "Encerrar conta da mesa" at bounding box center [397, 358] width 106 height 22
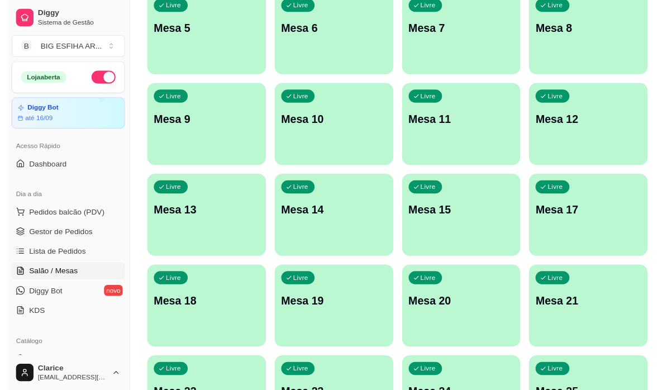
scroll to position [0, 0]
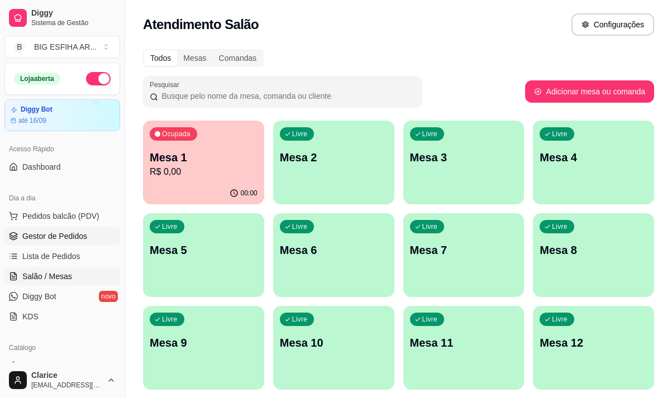
click at [62, 238] on span "Gestor de Pedidos" at bounding box center [54, 236] width 65 height 11
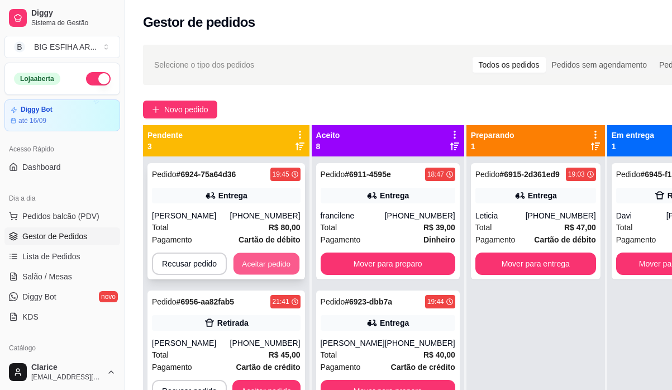
click at [259, 265] on button "Aceitar pedido" at bounding box center [266, 264] width 66 height 22
click at [264, 265] on button "Aceitar pedido" at bounding box center [266, 263] width 68 height 22
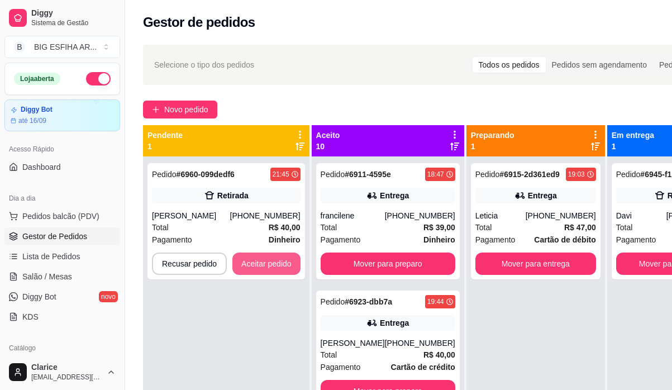
click at [264, 265] on button "Aceitar pedido" at bounding box center [266, 263] width 68 height 22
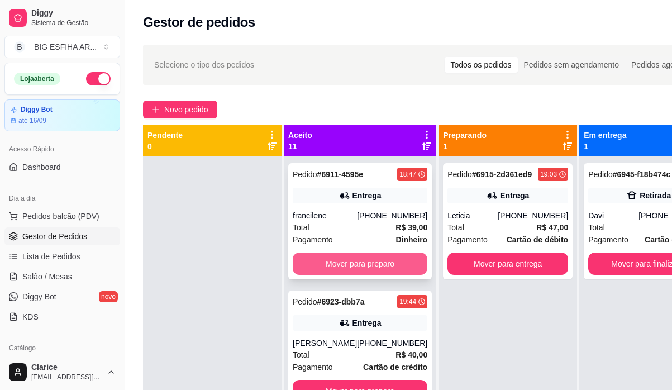
click at [382, 262] on button "Mover para preparo" at bounding box center [360, 263] width 135 height 22
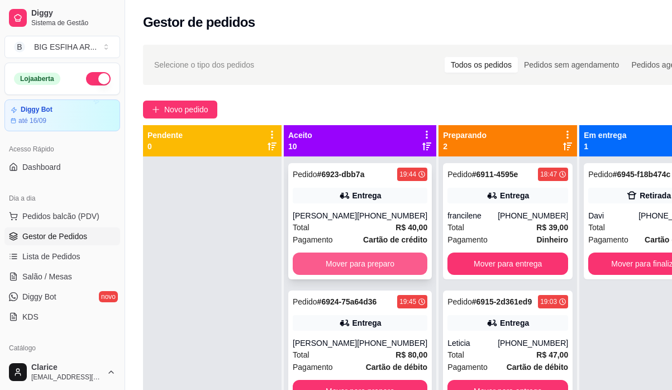
click at [384, 261] on button "Mover para preparo" at bounding box center [360, 263] width 135 height 22
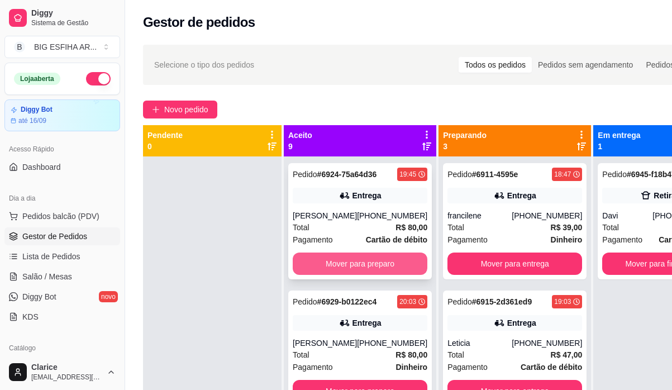
click at [376, 274] on button "Mover para preparo" at bounding box center [360, 263] width 135 height 22
click at [379, 275] on button "Mover para preparo" at bounding box center [360, 263] width 135 height 22
click at [380, 263] on button "Mover para preparo" at bounding box center [360, 263] width 135 height 22
click at [380, 275] on button "Mover para preparo" at bounding box center [360, 263] width 135 height 22
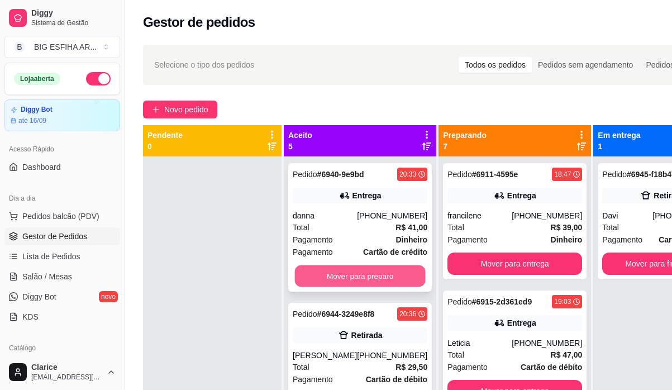
click at [375, 270] on button "Mover para preparo" at bounding box center [360, 276] width 131 height 22
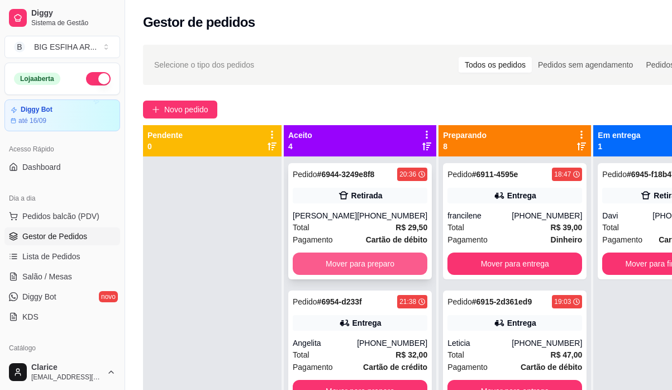
click at [372, 275] on button "Mover para preparo" at bounding box center [360, 263] width 135 height 22
click at [379, 260] on button "Mover para preparo" at bounding box center [360, 263] width 135 height 22
click at [381, 266] on button "Mover para preparo" at bounding box center [360, 264] width 131 height 22
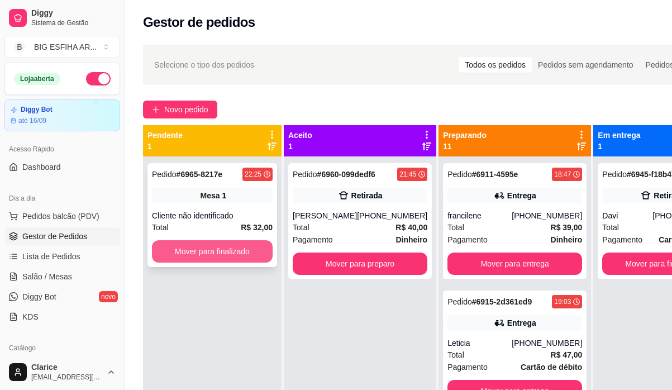
click at [232, 247] on button "Mover para finalizado" at bounding box center [212, 251] width 121 height 22
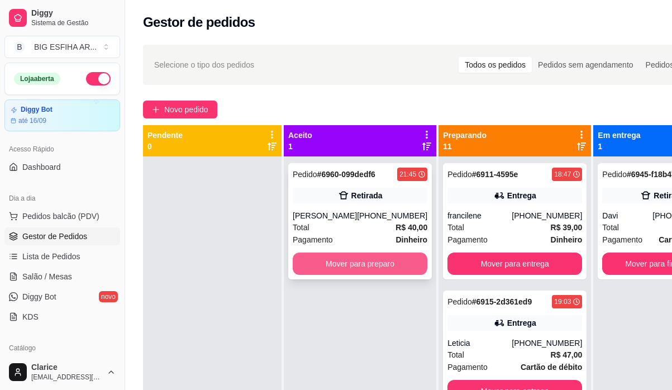
click at [324, 273] on button "Mover para preparo" at bounding box center [360, 263] width 135 height 22
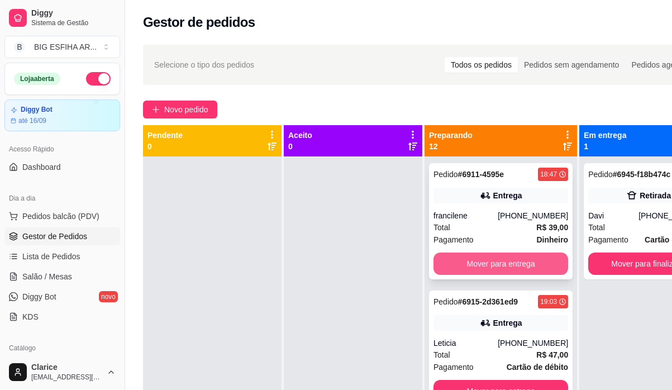
click at [465, 270] on button "Mover para entrega" at bounding box center [500, 263] width 135 height 22
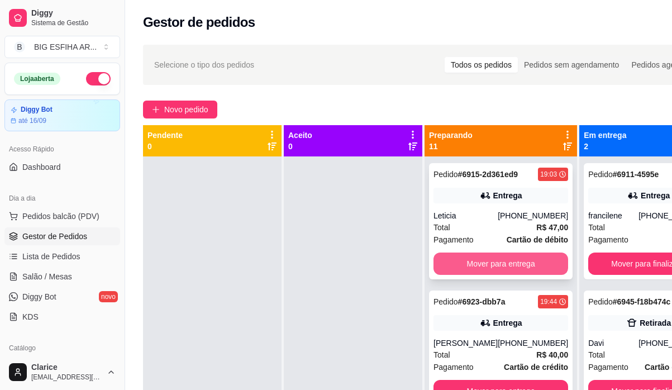
click at [465, 269] on button "Mover para entrega" at bounding box center [500, 263] width 135 height 22
click at [466, 265] on button "Mover para entrega" at bounding box center [500, 263] width 135 height 22
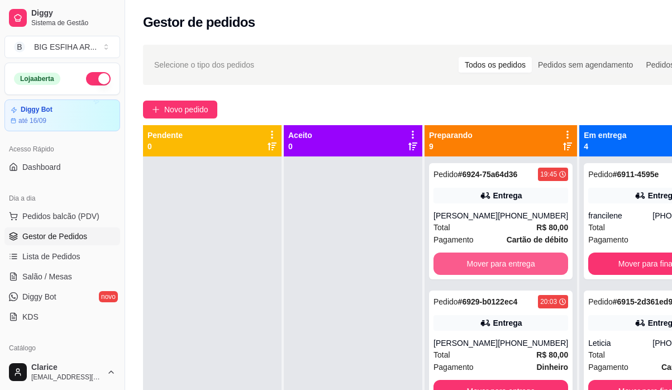
click at [466, 265] on button "Mover para entrega" at bounding box center [500, 263] width 135 height 22
click at [466, 265] on button "Mover para retirada disponível" at bounding box center [500, 263] width 135 height 22
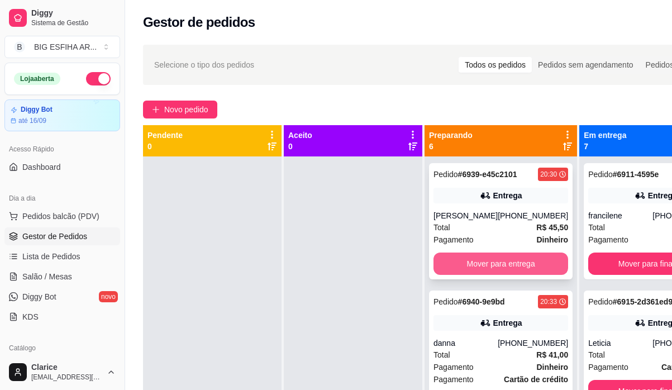
click at [467, 275] on button "Mover para entrega" at bounding box center [500, 263] width 135 height 22
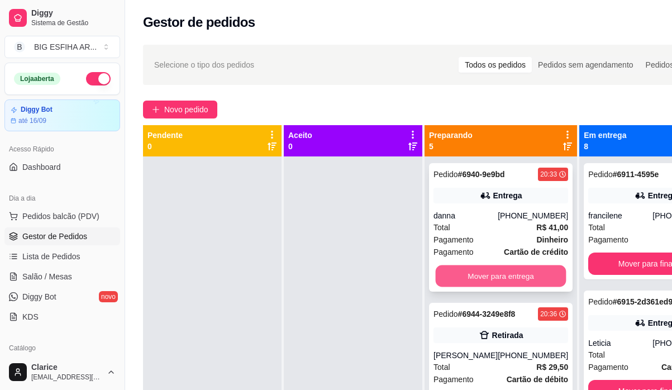
click at [487, 274] on button "Mover para entrega" at bounding box center [500, 276] width 131 height 22
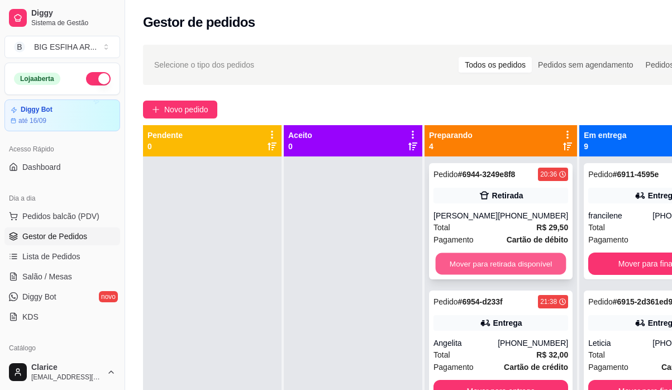
click at [488, 273] on button "Mover para retirada disponível" at bounding box center [500, 264] width 131 height 22
click at [488, 270] on button "Mover para entrega" at bounding box center [500, 263] width 135 height 22
click at [488, 269] on button "Mover para retirada disponível" at bounding box center [500, 264] width 131 height 22
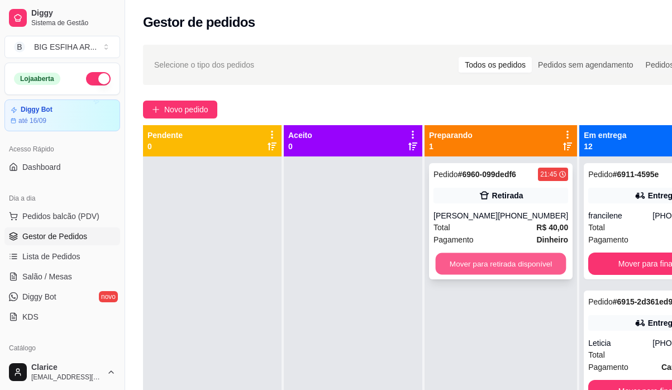
click at [498, 267] on button "Mover para retirada disponível" at bounding box center [500, 264] width 131 height 22
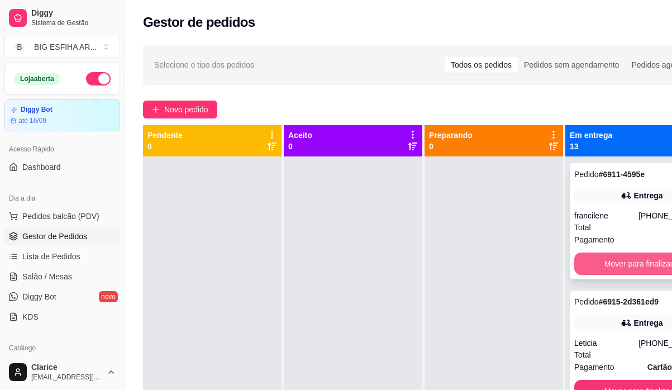
click at [577, 267] on button "Mover para finalizado" at bounding box center [641, 263] width 135 height 22
click at [588, 266] on button "Mover para finalizado" at bounding box center [641, 263] width 135 height 22
click at [596, 264] on button "Mover para finalizado" at bounding box center [641, 263] width 135 height 22
click at [596, 274] on button "Mover para finalizado" at bounding box center [641, 264] width 131 height 22
click at [596, 275] on button "Mover para finalizado" at bounding box center [641, 263] width 135 height 22
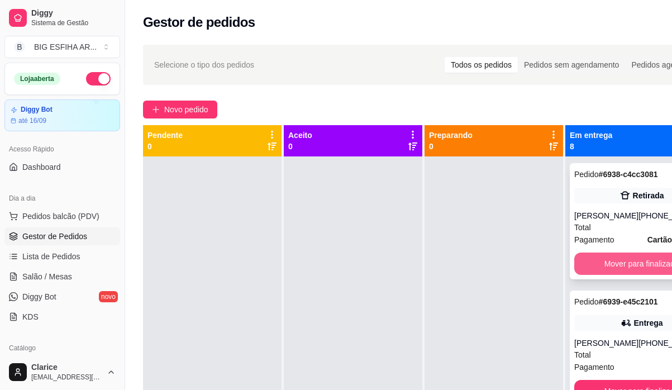
click at [597, 265] on button "Mover para finalizado" at bounding box center [641, 263] width 135 height 22
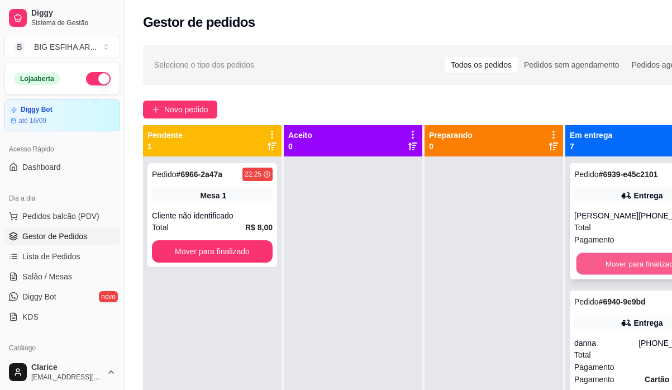
click at [603, 275] on button "Mover para finalizado" at bounding box center [641, 264] width 131 height 22
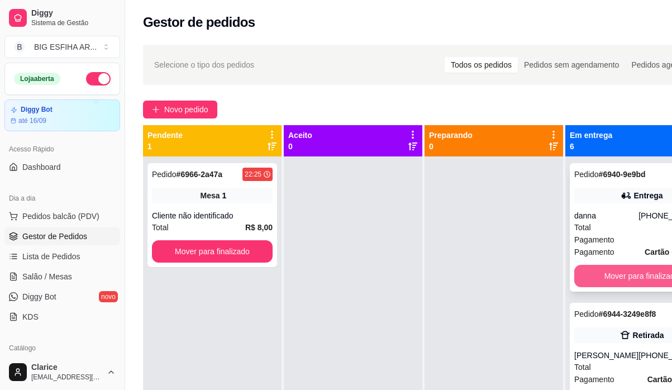
click at [597, 276] on button "Mover para finalizado" at bounding box center [641, 276] width 135 height 22
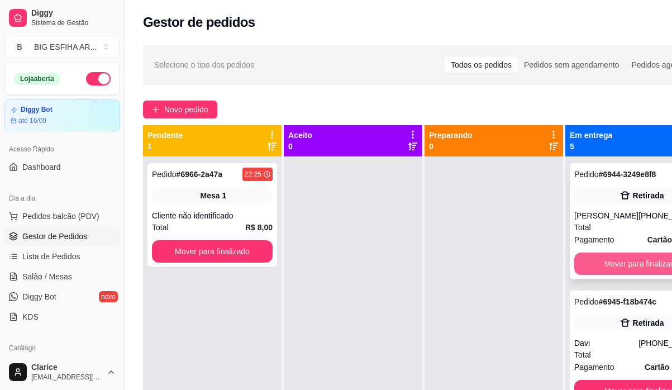
click at [598, 275] on button "Mover para finalizado" at bounding box center [641, 263] width 135 height 22
click at [598, 275] on button "Mover para finalizado" at bounding box center [641, 264] width 131 height 22
click at [601, 265] on button "Mover para finalizado" at bounding box center [641, 264] width 131 height 22
click at [600, 271] on button "Mover para finalizado" at bounding box center [641, 263] width 135 height 22
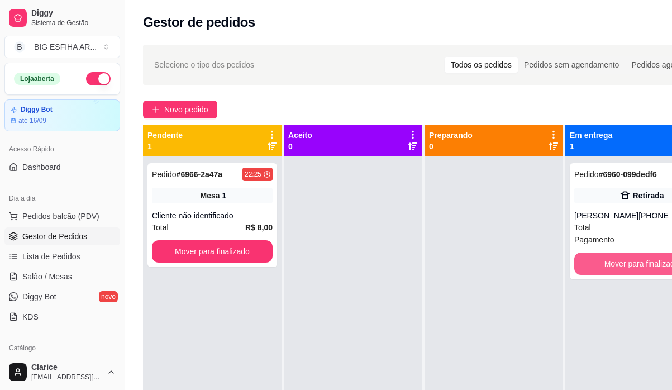
click at [600, 271] on button "Mover para finalizado" at bounding box center [641, 263] width 135 height 22
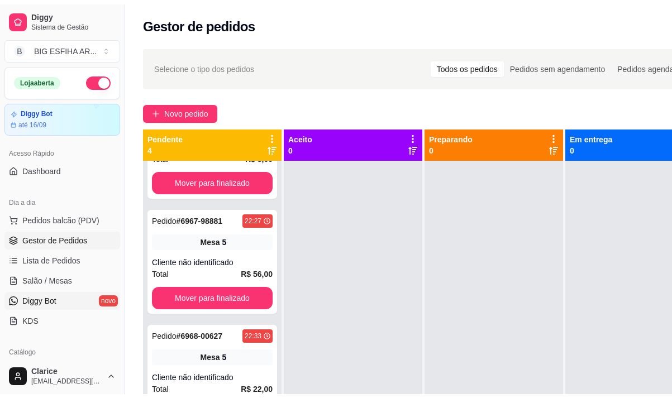
scroll to position [73, 0]
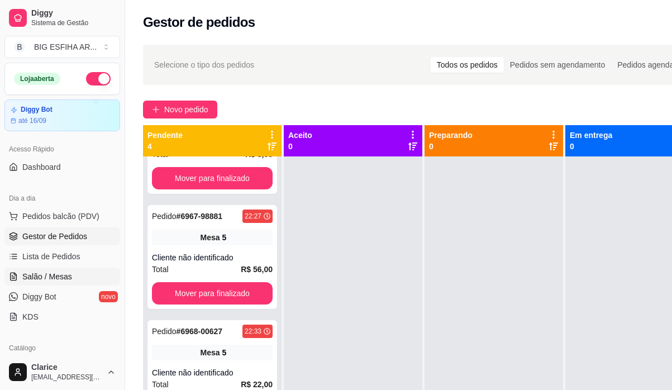
drag, startPoint x: 44, startPoint y: 272, endPoint x: 50, endPoint y: 277, distance: 8.4
click at [44, 274] on span "Salão / Mesas" at bounding box center [47, 276] width 50 height 11
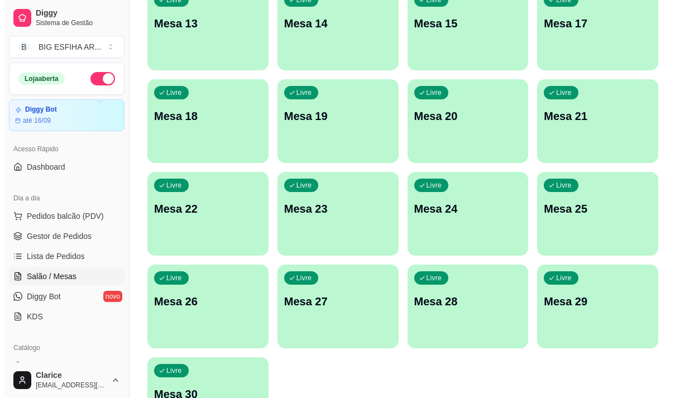
scroll to position [500, 0]
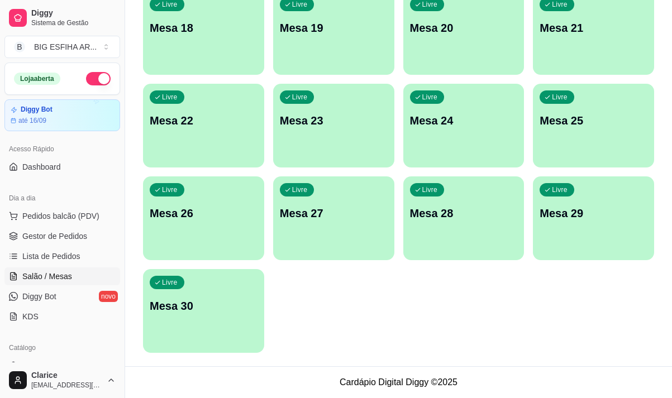
click at [222, 317] on div "Livre Mesa 30" at bounding box center [203, 304] width 121 height 70
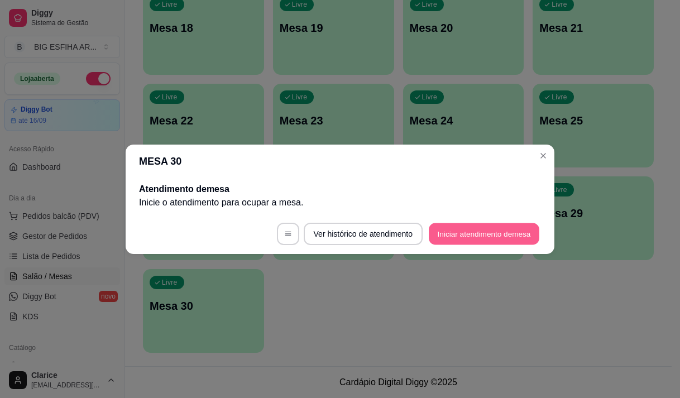
click at [461, 233] on button "Iniciar atendimento de mesa" at bounding box center [484, 234] width 111 height 22
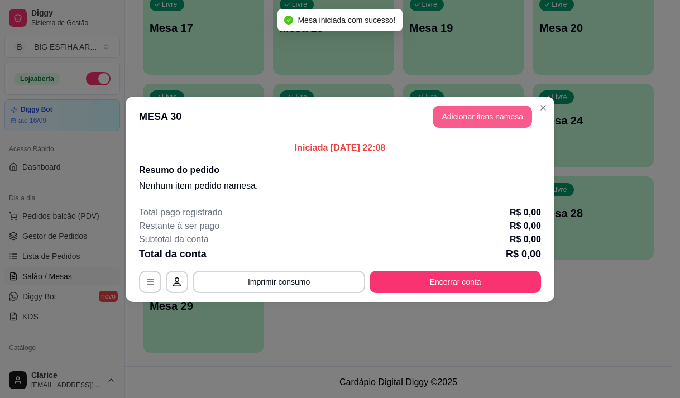
click at [468, 116] on button "Adicionar itens na mesa" at bounding box center [482, 117] width 99 height 22
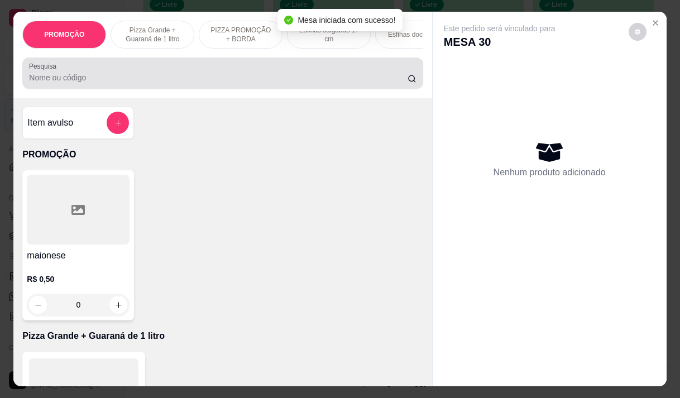
click at [132, 78] on input "Pesquisa" at bounding box center [218, 77] width 379 height 11
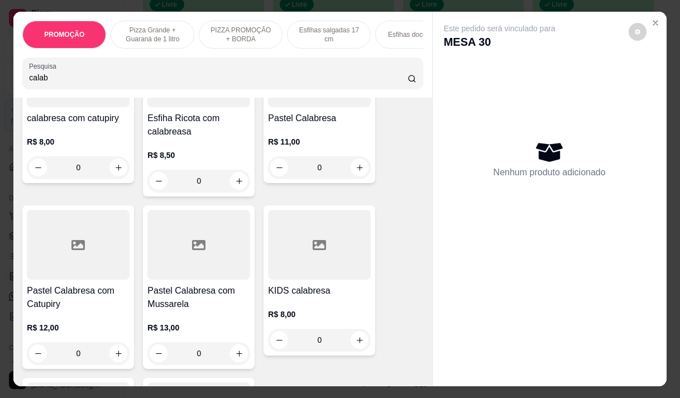
scroll to position [335, 0]
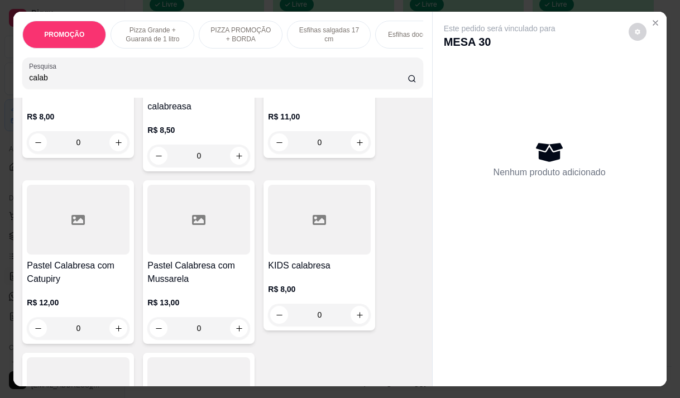
type input "calab"
click at [309, 116] on p "R$ 11,00" at bounding box center [319, 116] width 103 height 11
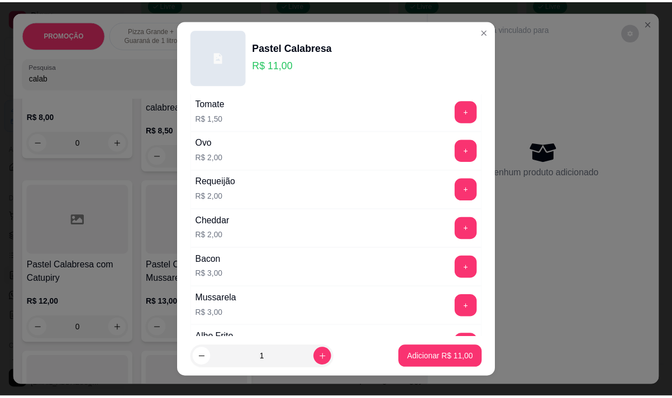
scroll to position [167, 0]
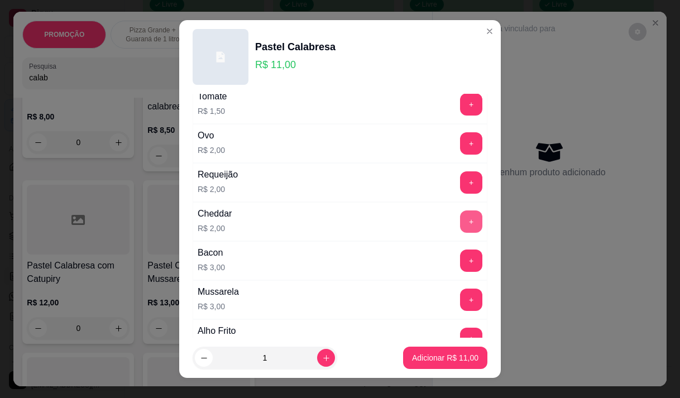
click at [460, 219] on button "+" at bounding box center [471, 221] width 22 height 22
click at [433, 357] on p "Adicionar R$ 13,00" at bounding box center [445, 358] width 65 height 11
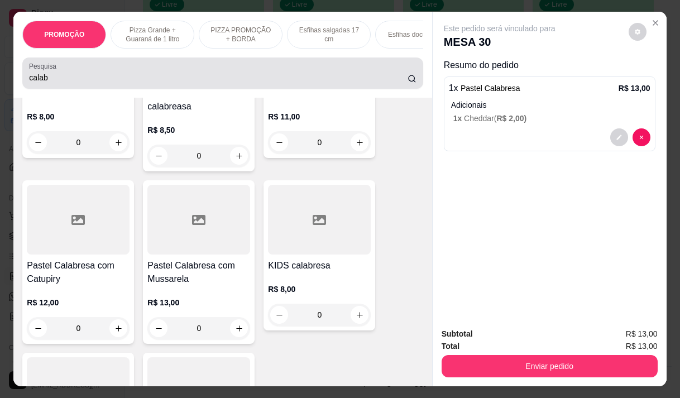
click at [64, 75] on div "calab" at bounding box center [222, 73] width 387 height 22
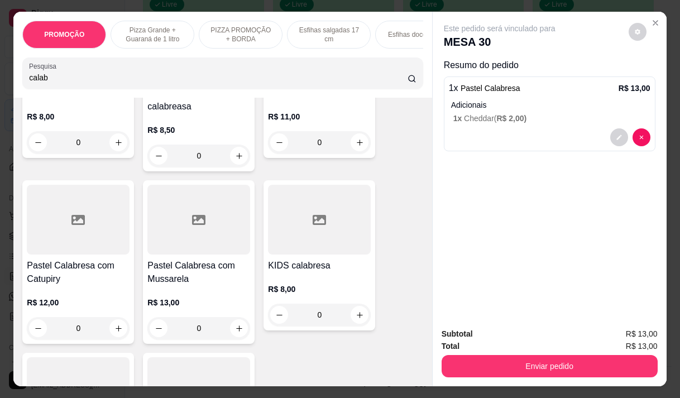
click at [63, 76] on input "calab" at bounding box center [218, 77] width 379 height 11
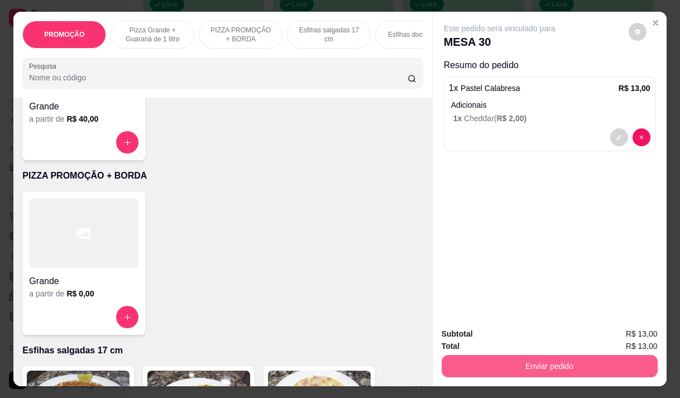
click at [526, 356] on button "Enviar pedido" at bounding box center [550, 366] width 216 height 22
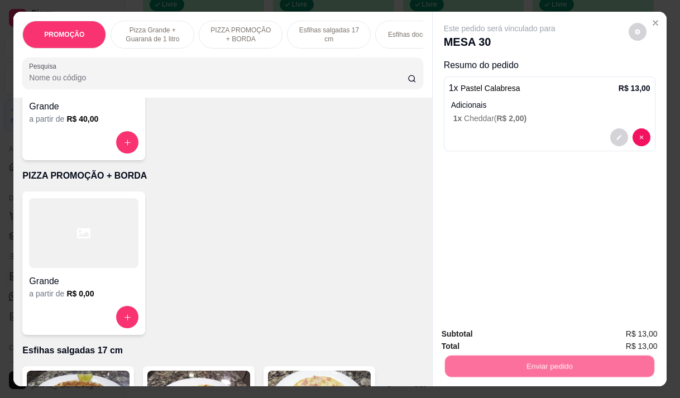
click at [524, 331] on button "Não registrar e enviar pedido" at bounding box center [512, 334] width 116 height 21
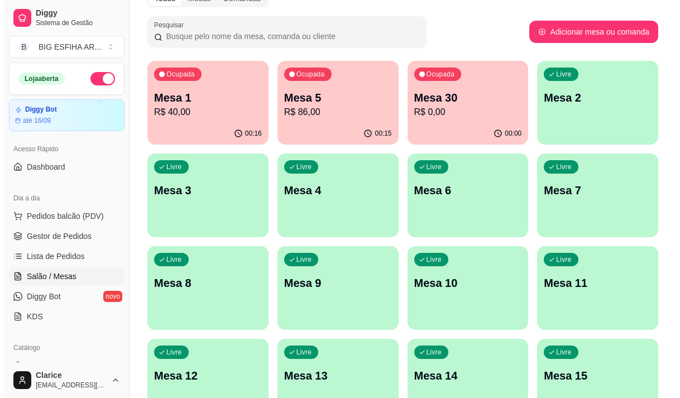
scroll to position [0, 0]
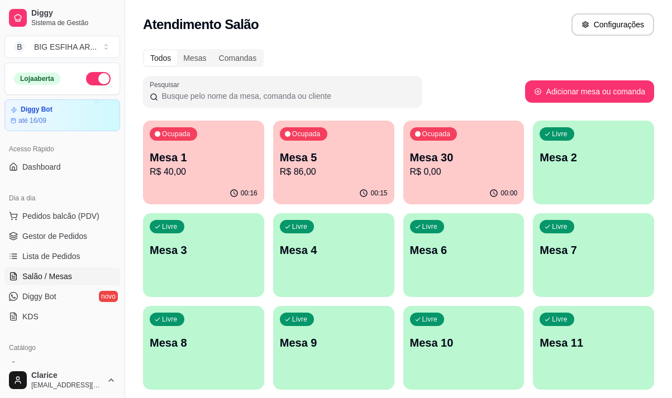
click at [453, 181] on div "Ocupada Mesa 30 R$ 0,00" at bounding box center [463, 152] width 121 height 62
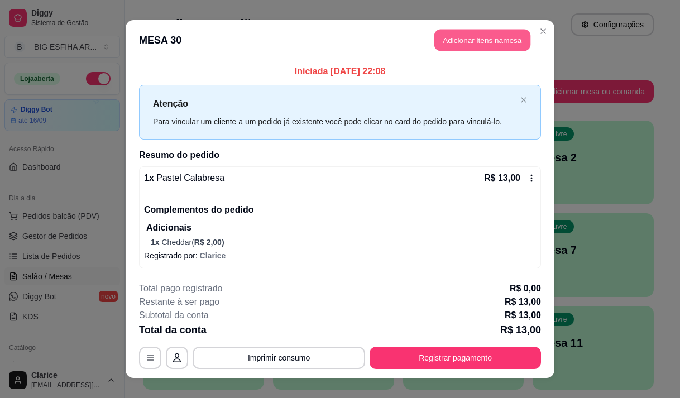
click at [485, 39] on button "Adicionar itens na mesa" at bounding box center [482, 41] width 96 height 22
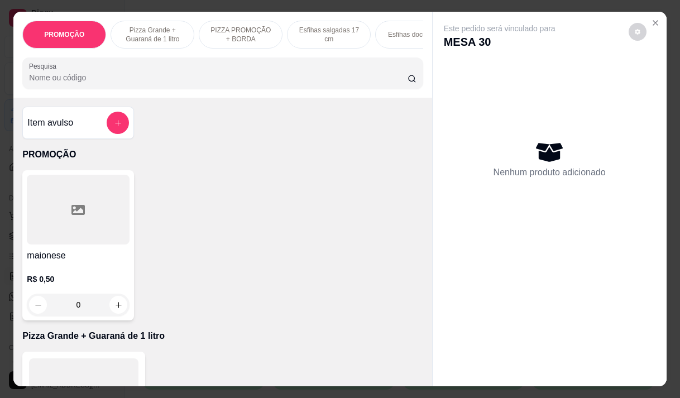
click at [340, 89] on div "Pesquisa" at bounding box center [222, 73] width 400 height 31
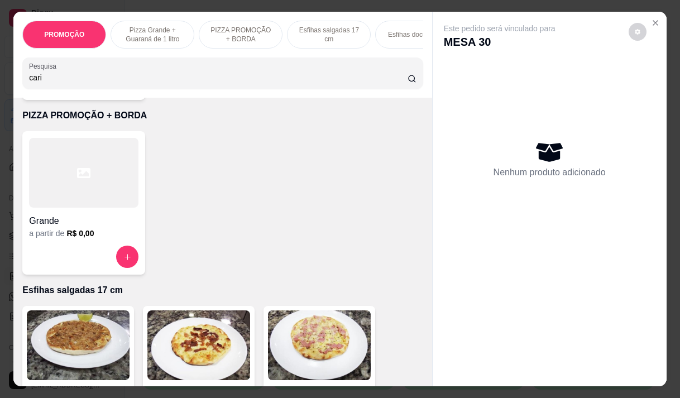
scroll to position [447, 0]
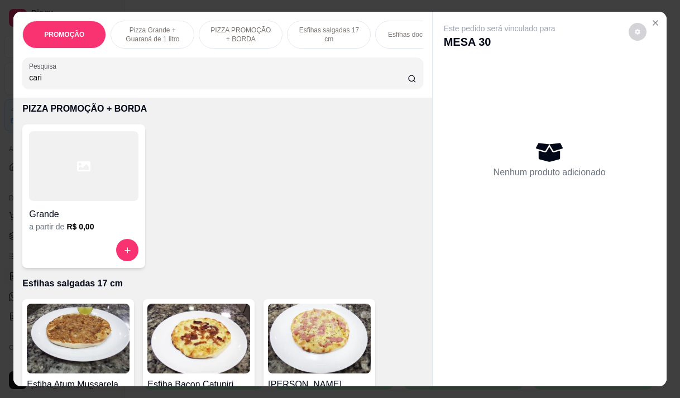
click at [90, 84] on div "cari" at bounding box center [222, 73] width 387 height 22
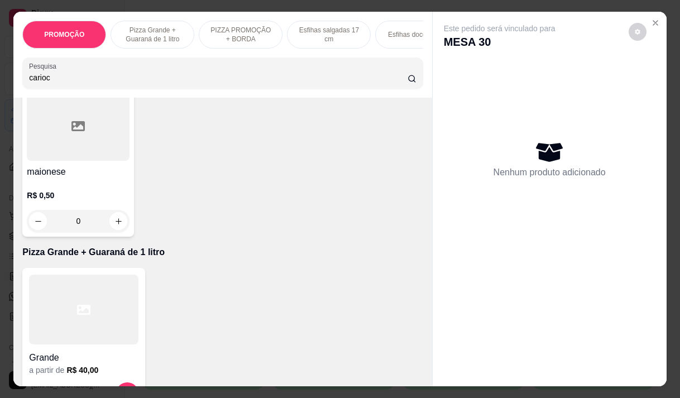
scroll to position [0, 0]
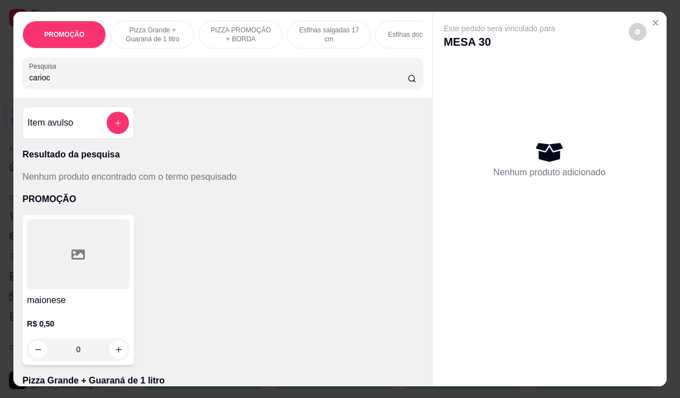
drag, startPoint x: 68, startPoint y: 83, endPoint x: 84, endPoint y: 42, distance: 44.2
click at [69, 79] on input "carioc" at bounding box center [218, 77] width 379 height 11
type input "c"
click at [67, 83] on input "Pesquisa" at bounding box center [218, 77] width 379 height 11
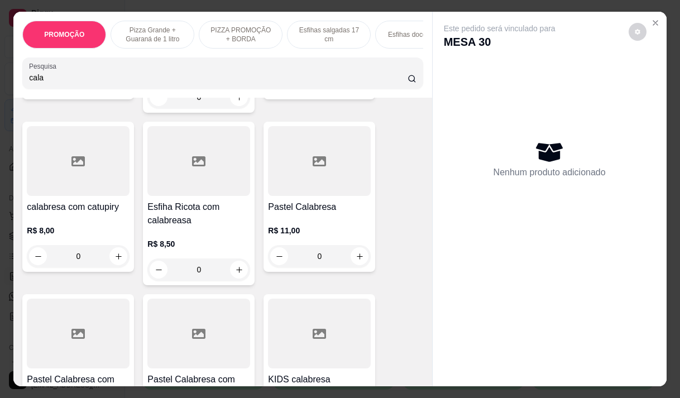
scroll to position [279, 0]
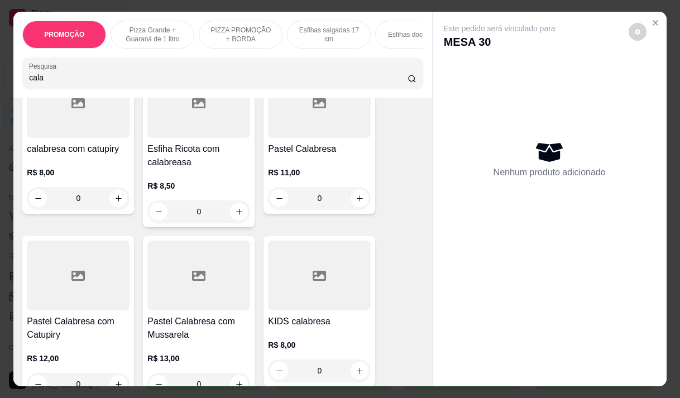
type input "cala"
click at [176, 352] on div "R$ 13,00 0" at bounding box center [198, 369] width 103 height 54
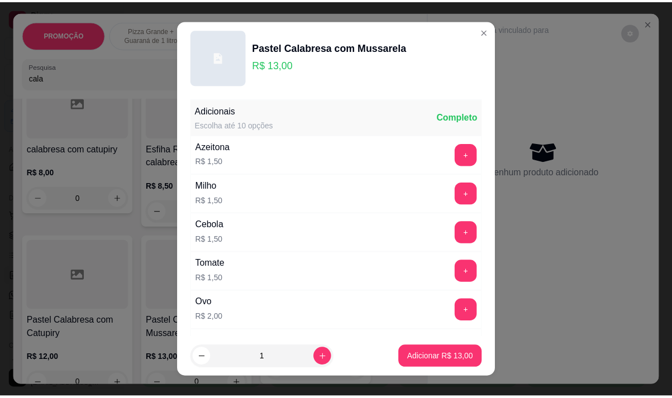
scroll to position [112, 0]
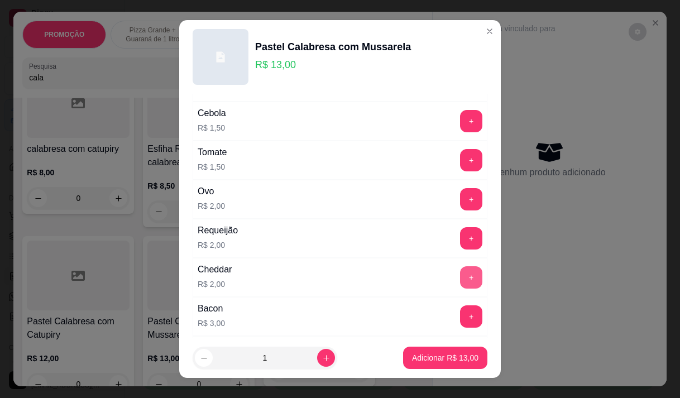
click at [460, 278] on button "+" at bounding box center [471, 277] width 22 height 22
click at [435, 356] on p "Adicionar R$ 15,00" at bounding box center [445, 357] width 66 height 11
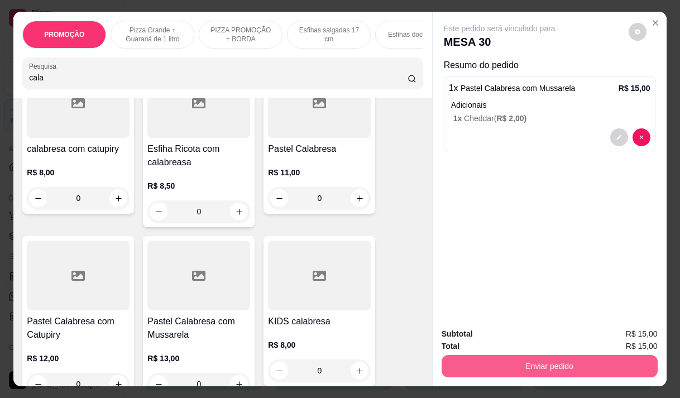
click at [507, 364] on button "Enviar pedido" at bounding box center [550, 366] width 216 height 22
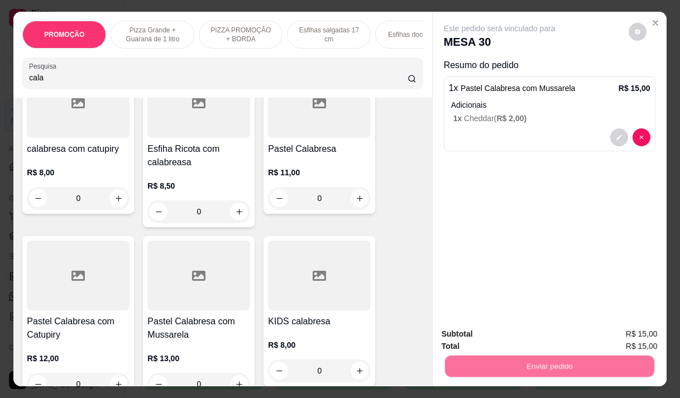
click at [501, 337] on button "Não registrar e enviar pedido" at bounding box center [512, 334] width 113 height 21
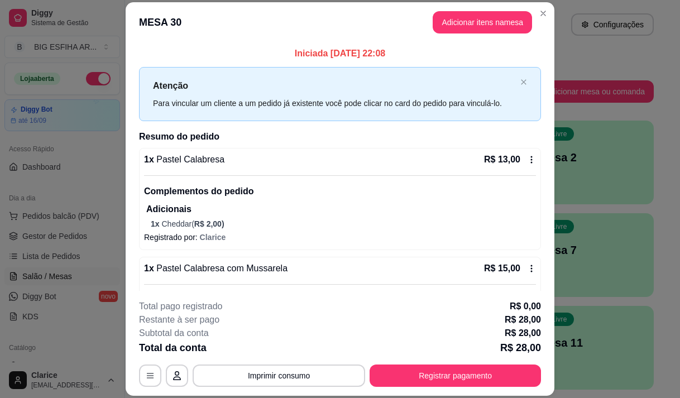
click at [527, 158] on icon at bounding box center [531, 159] width 9 height 9
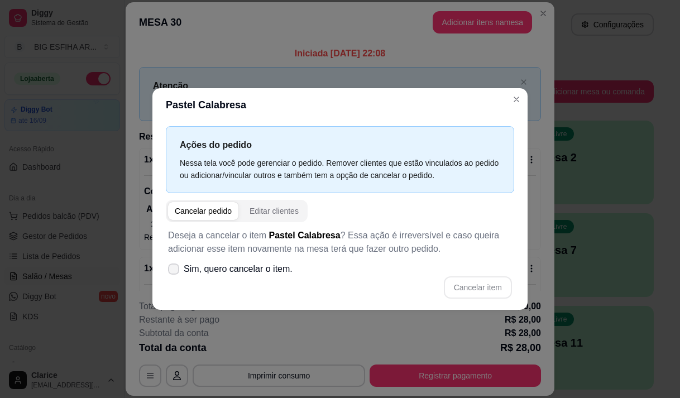
click at [169, 273] on span at bounding box center [173, 269] width 11 height 11
click at [169, 273] on input "Sim, quero cancelar o item." at bounding box center [170, 274] width 7 height 7
checkbox input "true"
click at [472, 284] on button "Cancelar item" at bounding box center [478, 287] width 68 height 22
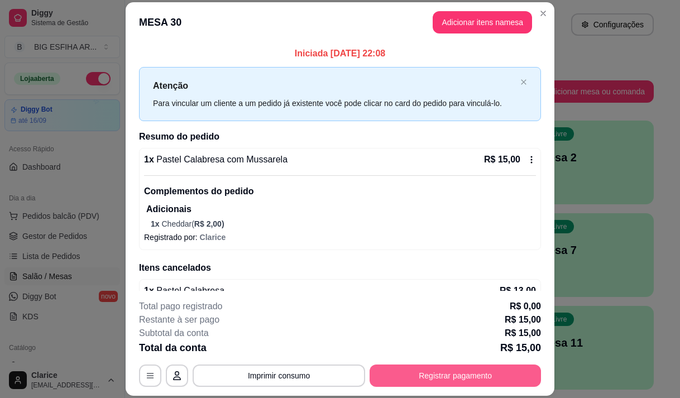
click at [454, 372] on button "Registrar pagamento" at bounding box center [455, 376] width 171 height 22
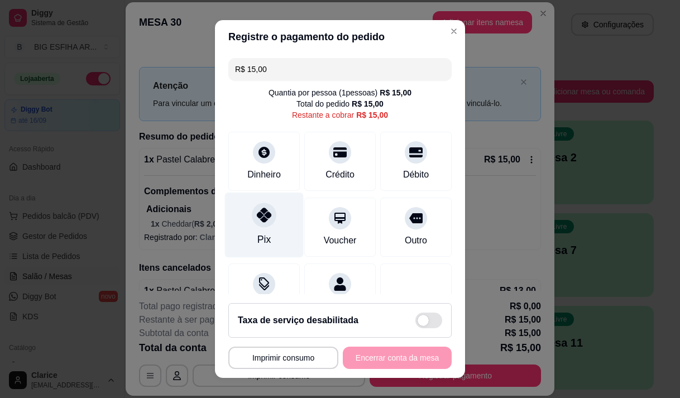
click at [265, 230] on div "Pix" at bounding box center [264, 224] width 79 height 65
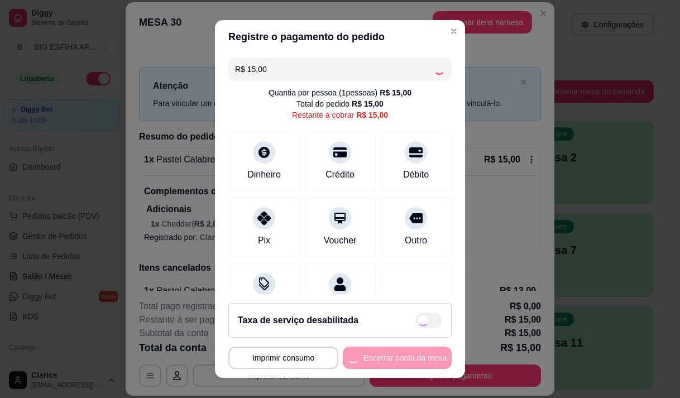
type input "R$ 0,00"
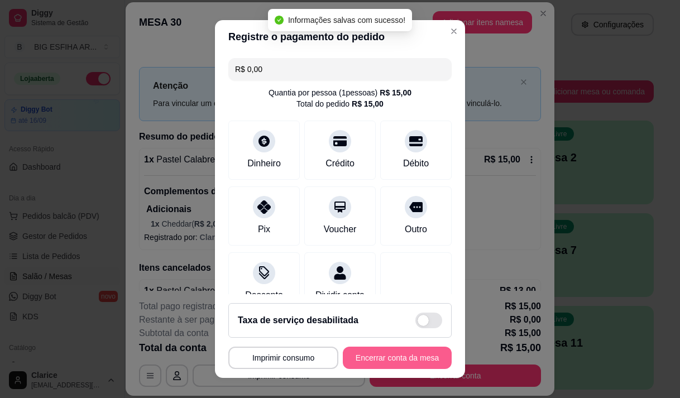
click at [392, 355] on button "Encerrar conta da mesa" at bounding box center [397, 358] width 109 height 22
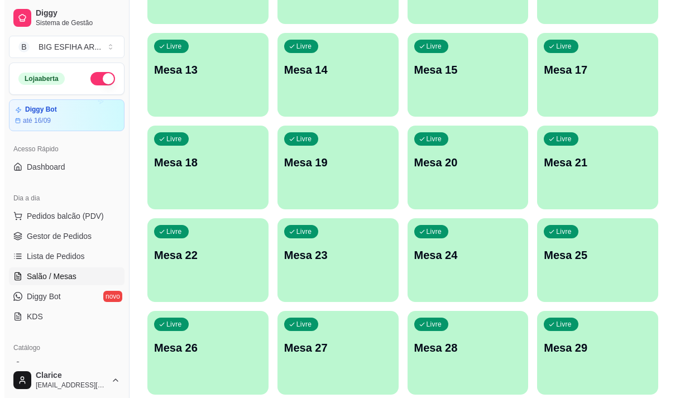
scroll to position [447, 0]
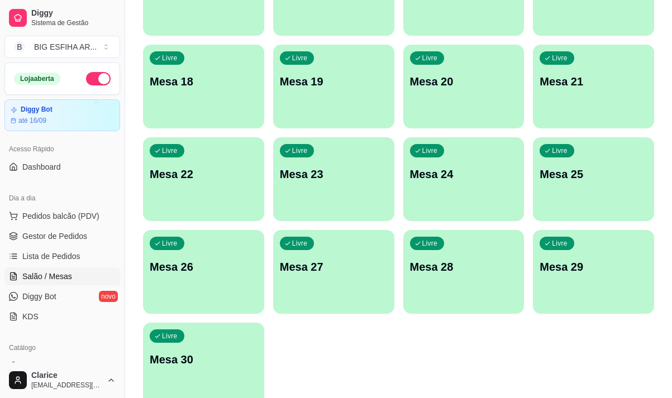
click at [585, 294] on div "Livre Mesa 29" at bounding box center [593, 265] width 121 height 70
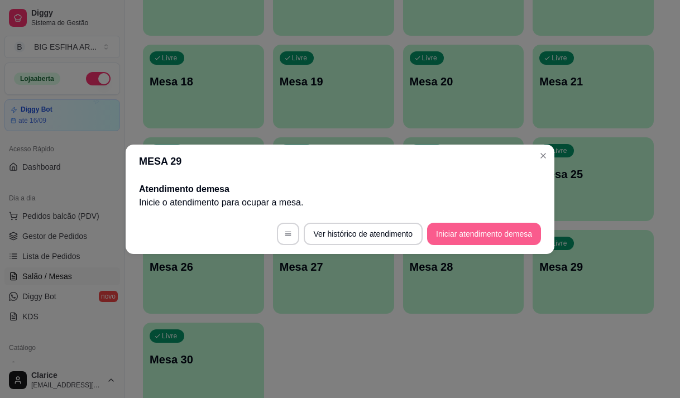
click at [487, 236] on button "Iniciar atendimento de mesa" at bounding box center [484, 234] width 114 height 22
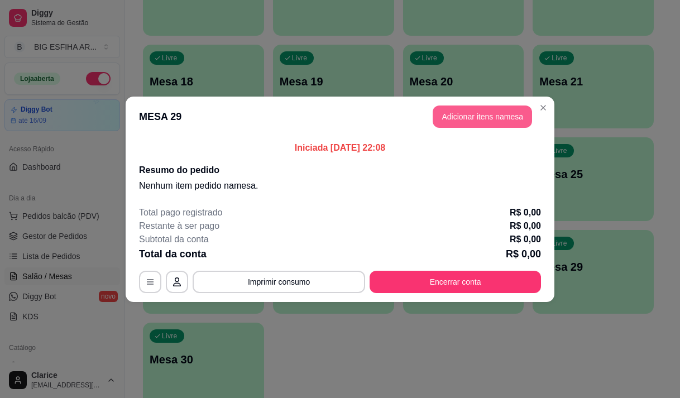
click at [474, 107] on button "Adicionar itens na mesa" at bounding box center [482, 117] width 99 height 22
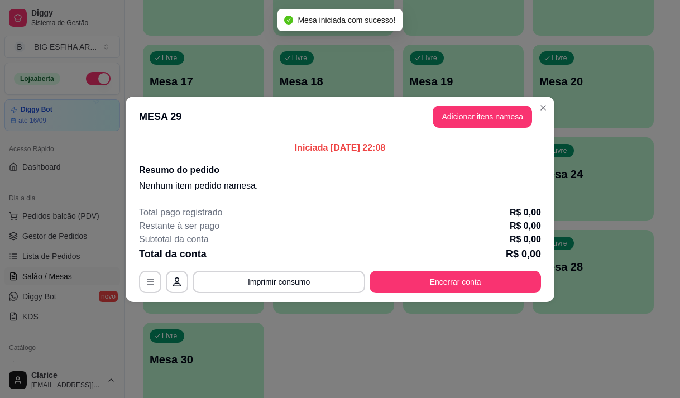
click at [99, 83] on input "Pesquisa" at bounding box center [218, 77] width 379 height 11
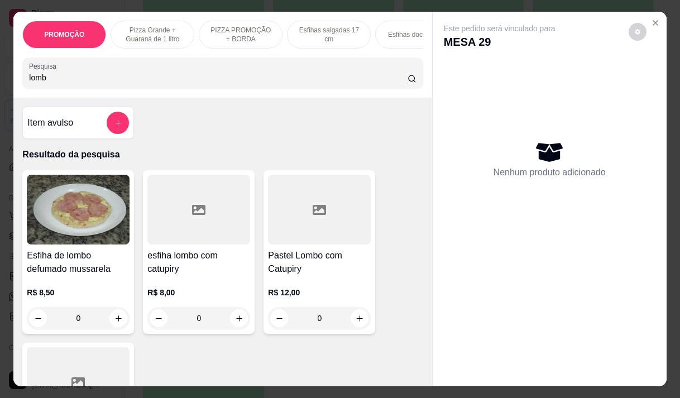
scroll to position [112, 0]
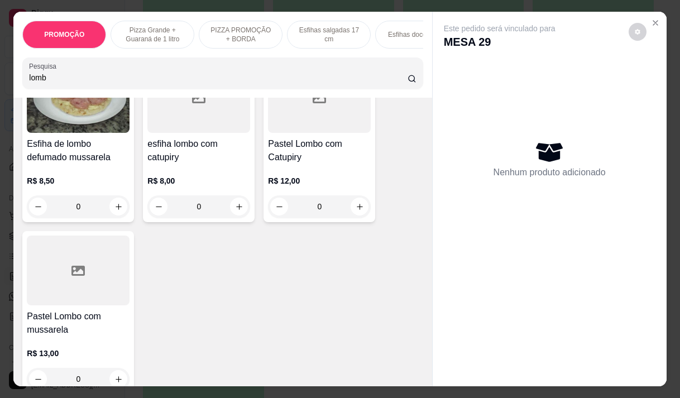
type input "lomb"
click at [67, 327] on h4 "Pastel Lombo com mussarela" at bounding box center [78, 323] width 103 height 27
click at [35, 323] on h4 "Pastel Lombo com mussarela" at bounding box center [78, 323] width 103 height 27
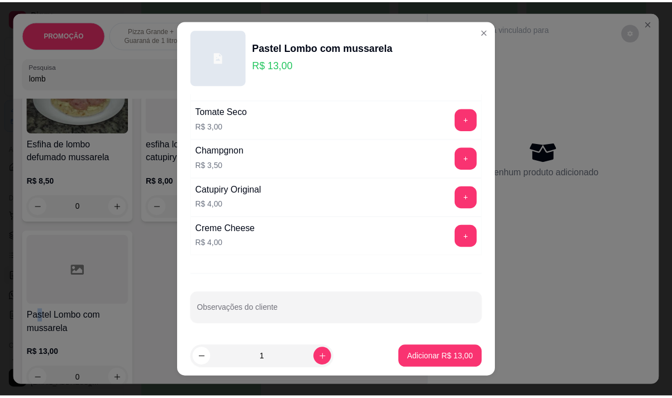
scroll to position [467, 0]
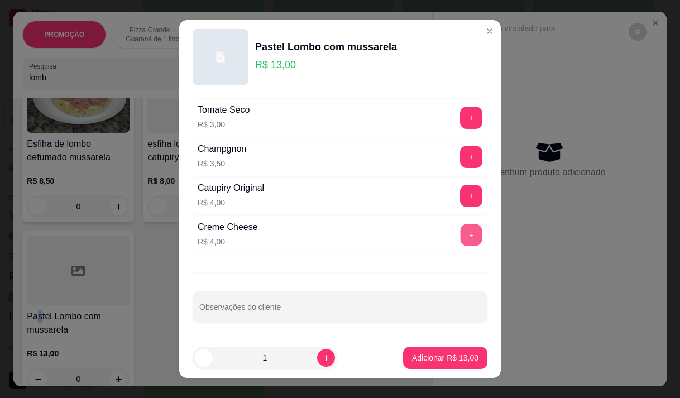
click at [461, 235] on button "+" at bounding box center [472, 235] width 22 height 22
click at [442, 358] on p "Adicionar R$ 17,00" at bounding box center [445, 357] width 66 height 11
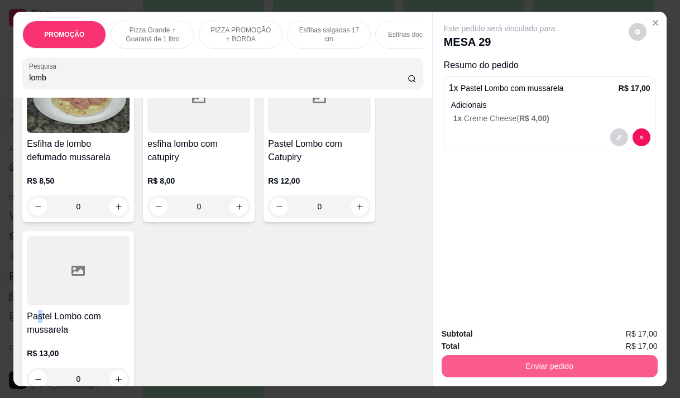
click at [554, 362] on button "Enviar pedido" at bounding box center [550, 366] width 216 height 22
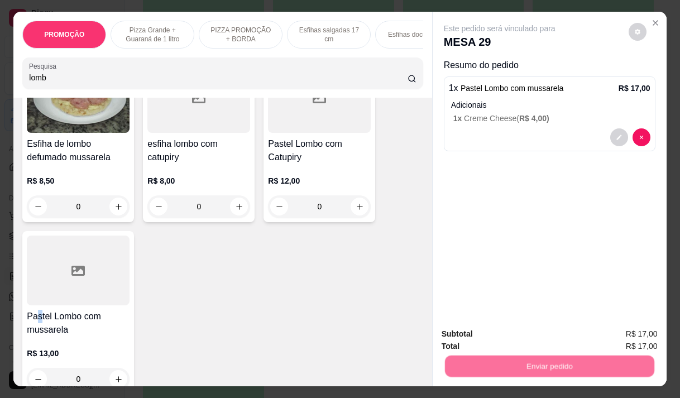
click at [537, 339] on button "Não registrar e enviar pedido" at bounding box center [512, 334] width 116 height 21
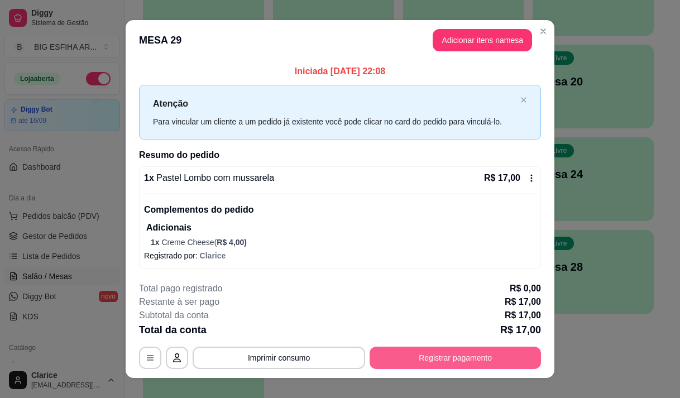
click at [445, 350] on button "Registrar pagamento" at bounding box center [455, 358] width 171 height 22
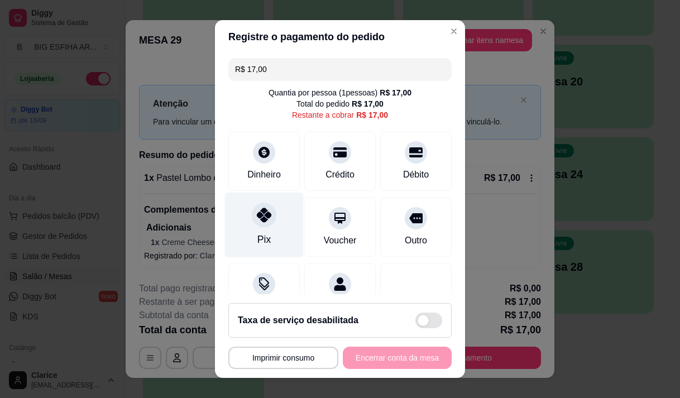
click at [243, 229] on div "Pix" at bounding box center [264, 224] width 79 height 65
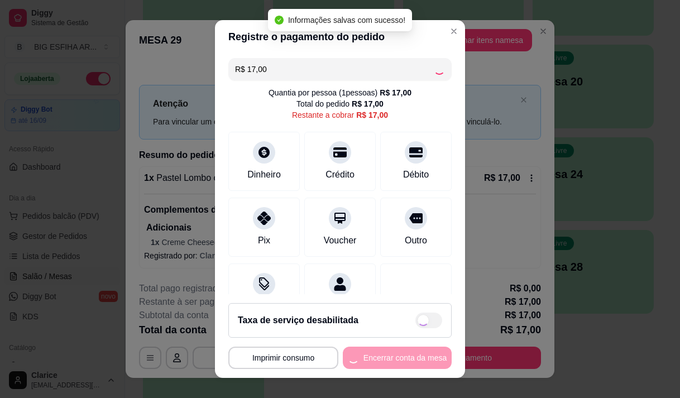
type input "R$ 0,00"
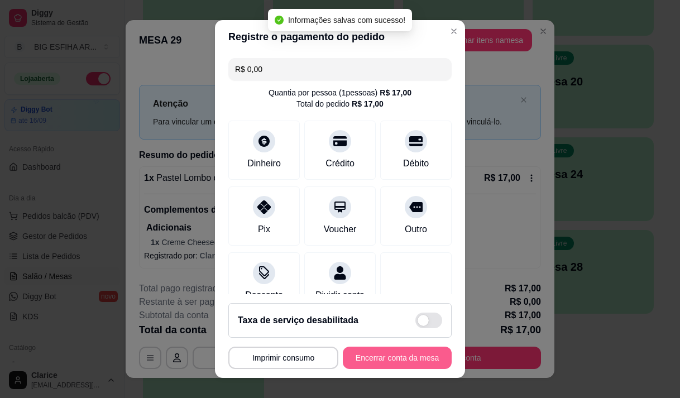
click at [402, 357] on button "Encerrar conta da mesa" at bounding box center [397, 358] width 109 height 22
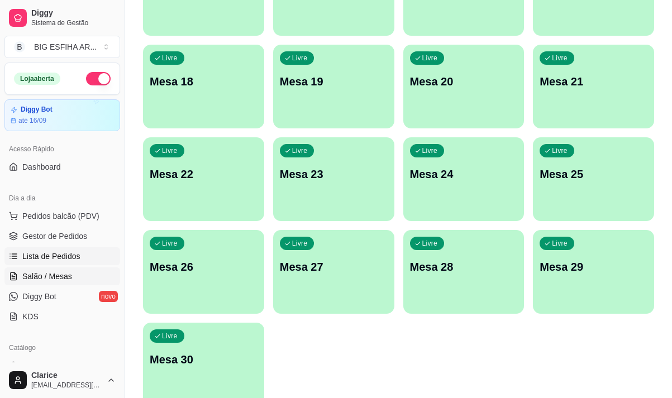
click at [73, 251] on link "Lista de Pedidos" at bounding box center [62, 256] width 116 height 18
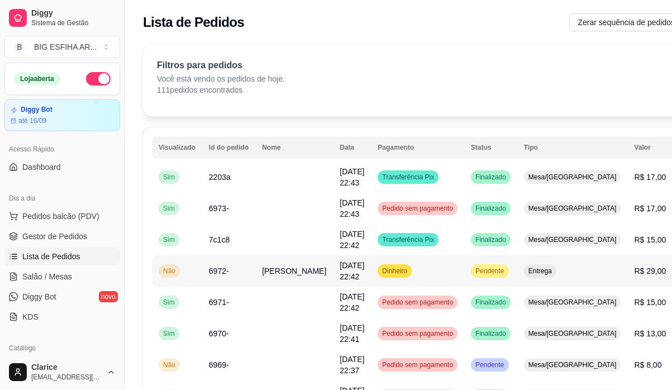
click at [266, 275] on span "Letícia Cristina" at bounding box center [294, 270] width 64 height 9
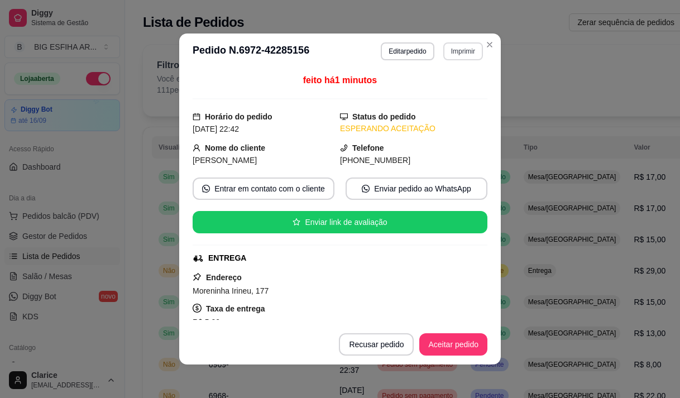
click at [448, 52] on button "Imprimir" at bounding box center [463, 51] width 40 height 18
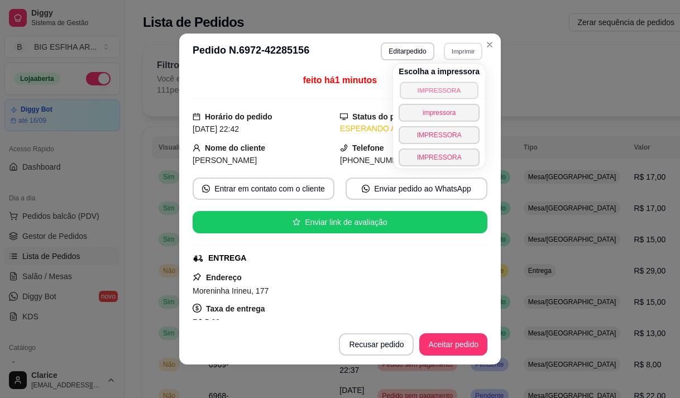
click at [437, 93] on button "IMPRESSORA" at bounding box center [439, 90] width 78 height 17
click at [448, 344] on button "Aceitar pedido" at bounding box center [453, 344] width 68 height 22
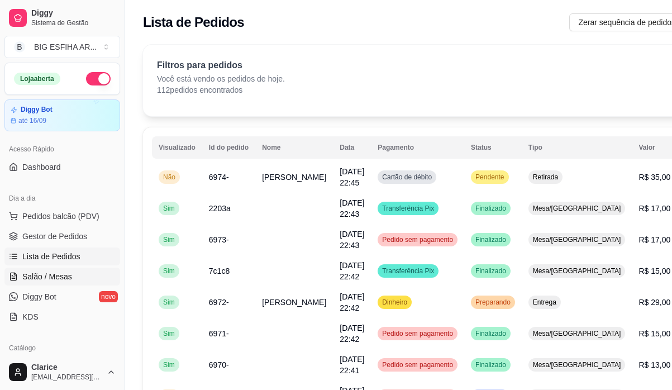
click at [61, 270] on link "Salão / Mesas" at bounding box center [62, 276] width 116 height 18
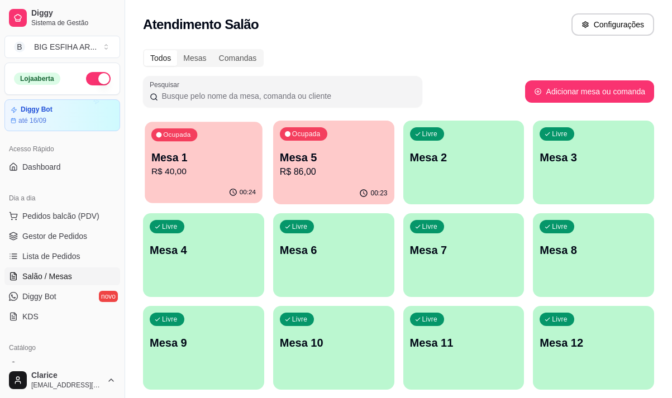
click at [191, 165] on p "R$ 40,00" at bounding box center [203, 171] width 104 height 13
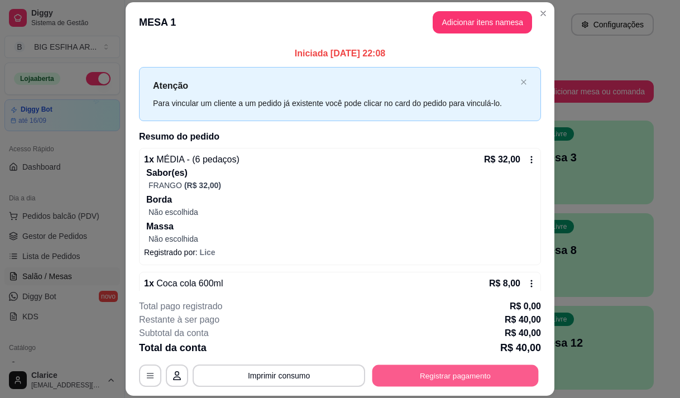
click at [407, 378] on button "Registrar pagamento" at bounding box center [455, 376] width 166 height 22
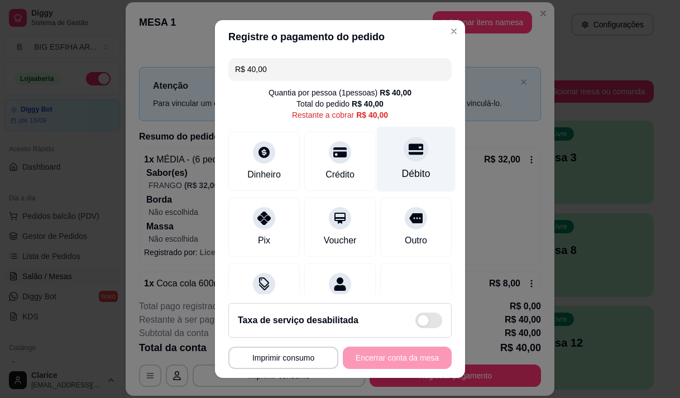
click at [388, 167] on div "Débito" at bounding box center [416, 158] width 79 height 65
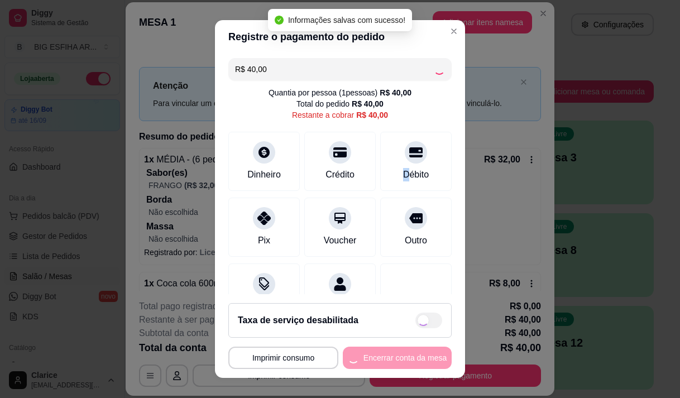
type input "R$ 0,00"
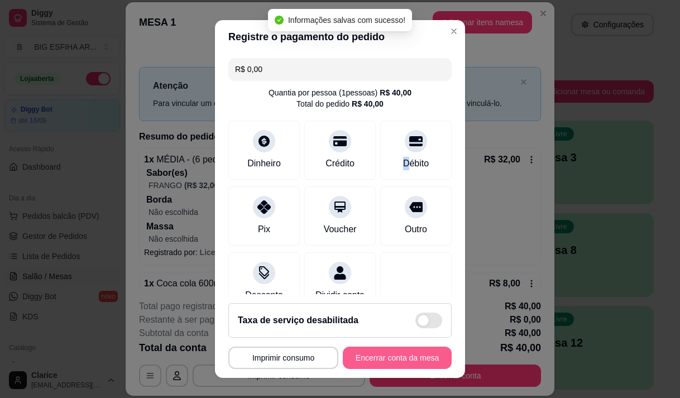
click at [379, 357] on button "Encerrar conta da mesa" at bounding box center [397, 358] width 109 height 22
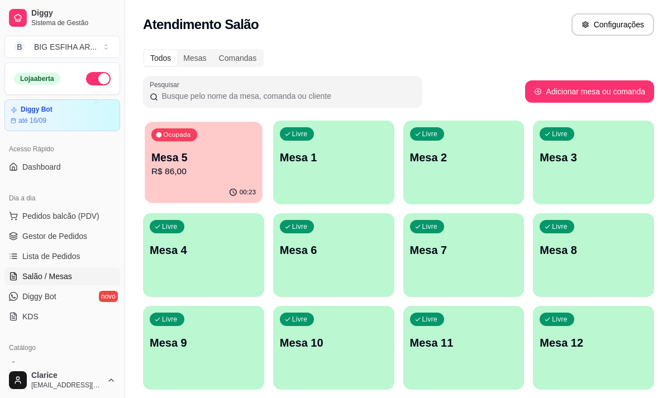
click at [181, 167] on p "R$ 86,00" at bounding box center [203, 171] width 104 height 13
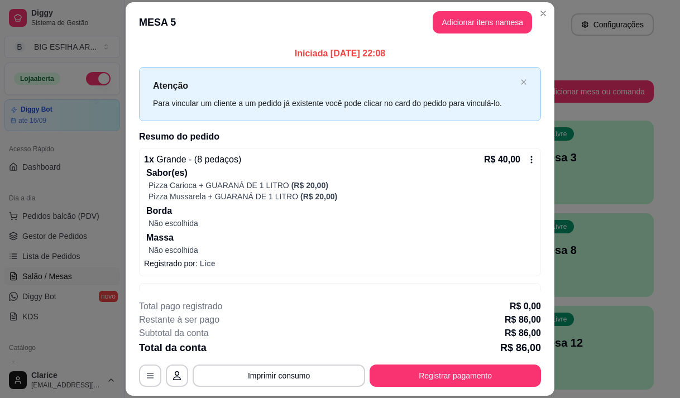
scroll to position [190, 0]
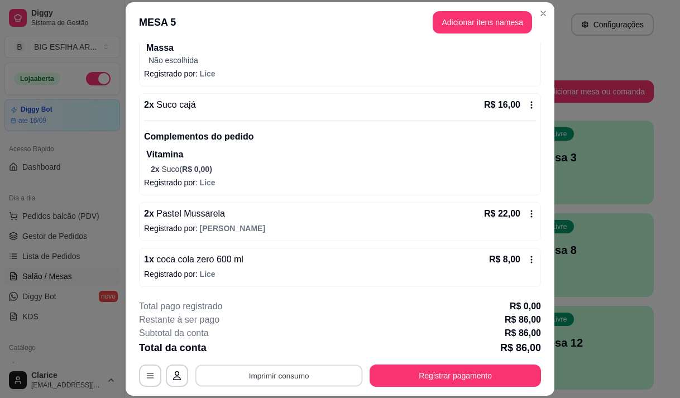
click at [228, 372] on button "Imprimir consumo" at bounding box center [278, 376] width 167 height 22
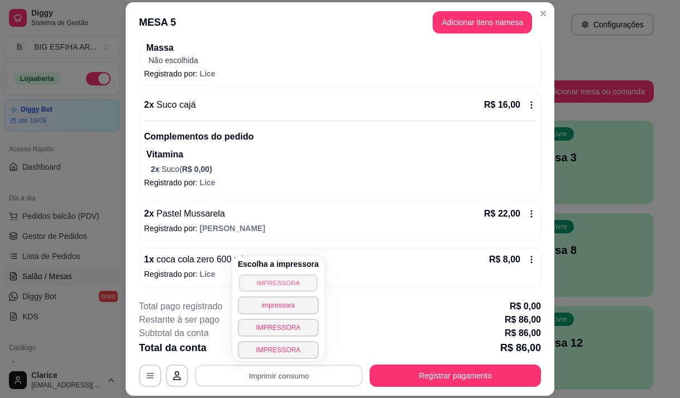
click at [269, 280] on button "IMPRESSORA" at bounding box center [278, 282] width 78 height 17
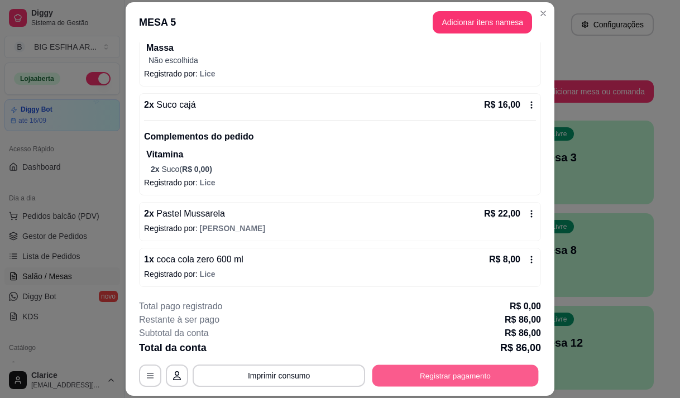
click at [476, 371] on button "Registrar pagamento" at bounding box center [455, 376] width 166 height 22
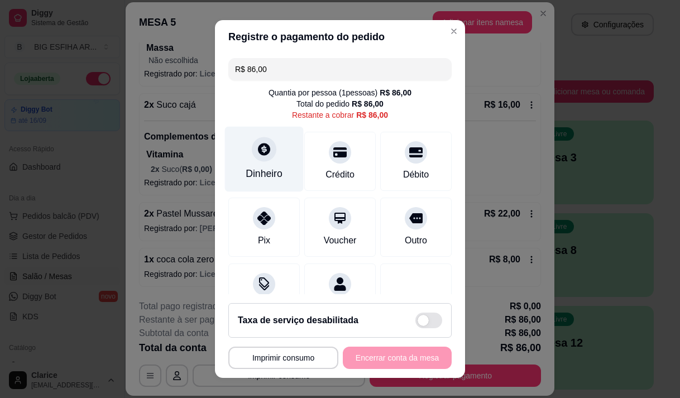
click at [248, 170] on div "Dinheiro" at bounding box center [264, 173] width 37 height 15
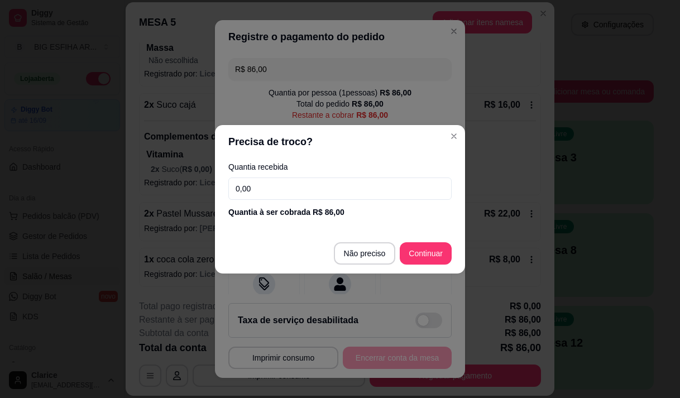
click at [357, 197] on input "0,00" at bounding box center [339, 189] width 223 height 22
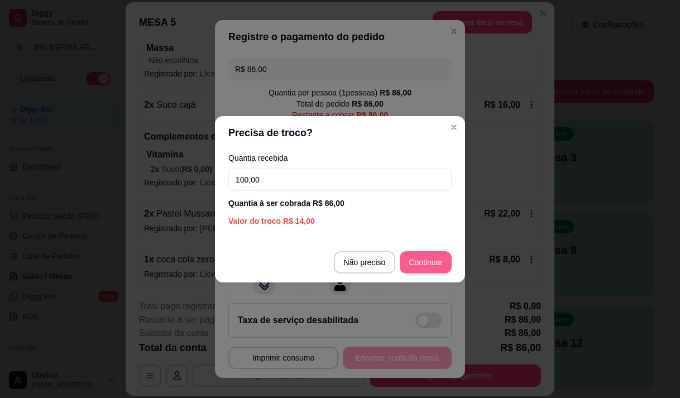
type input "100,00"
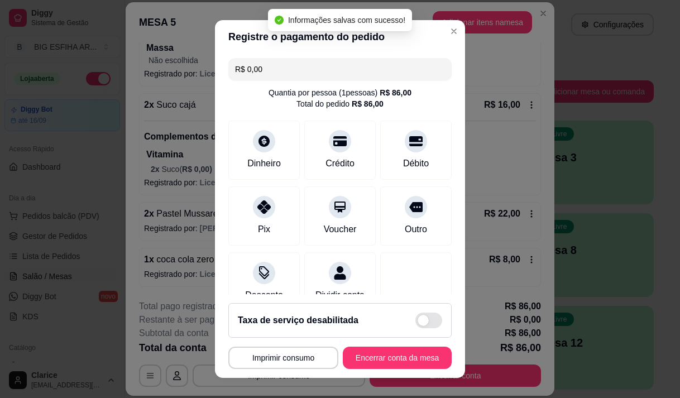
type input "R$ 0,00"
click at [381, 357] on button "Encerrar conta da mesa" at bounding box center [397, 358] width 109 height 22
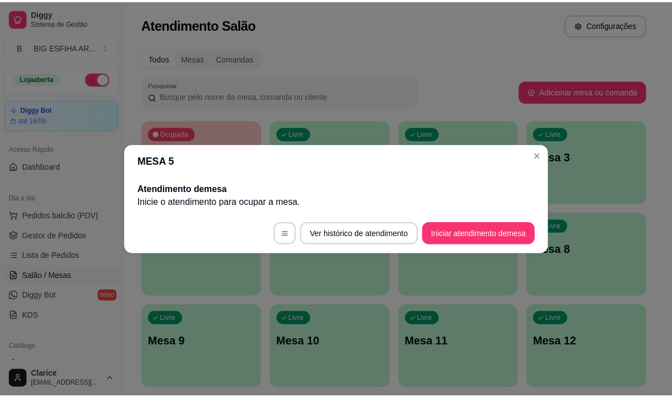
scroll to position [0, 0]
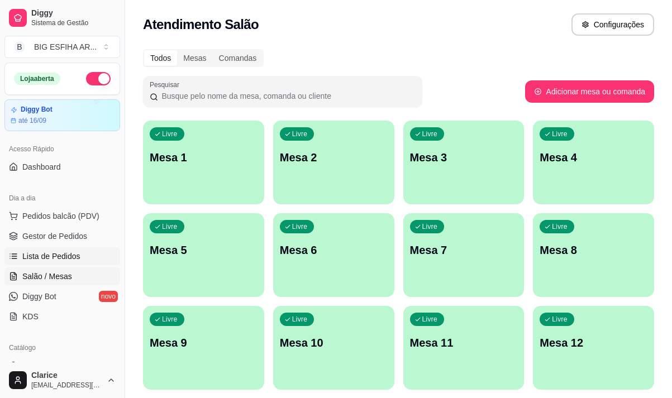
click at [39, 255] on span "Lista de Pedidos" at bounding box center [51, 256] width 58 height 11
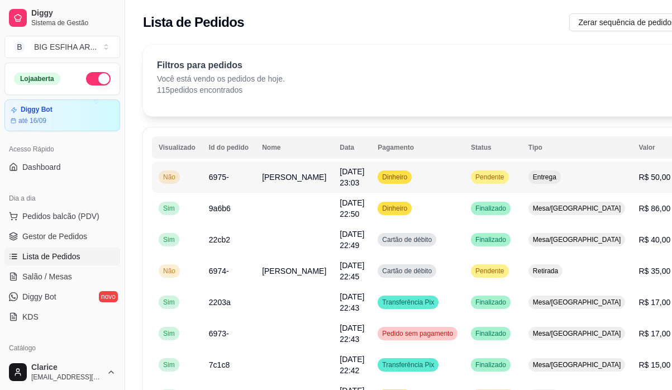
click at [333, 181] on td "23/08/25 às 23:03" at bounding box center [352, 176] width 38 height 31
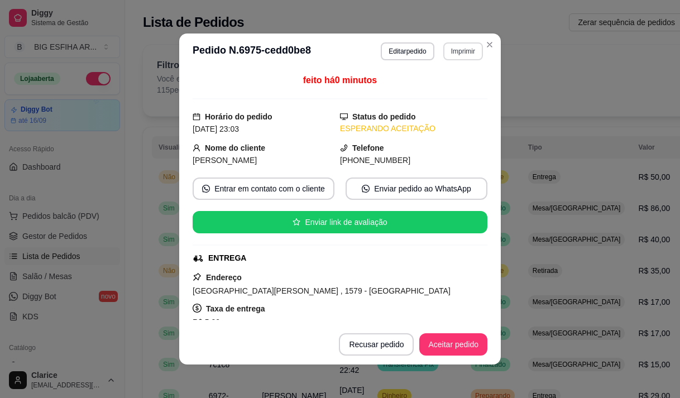
click at [472, 54] on button "Imprimir" at bounding box center [463, 51] width 40 height 18
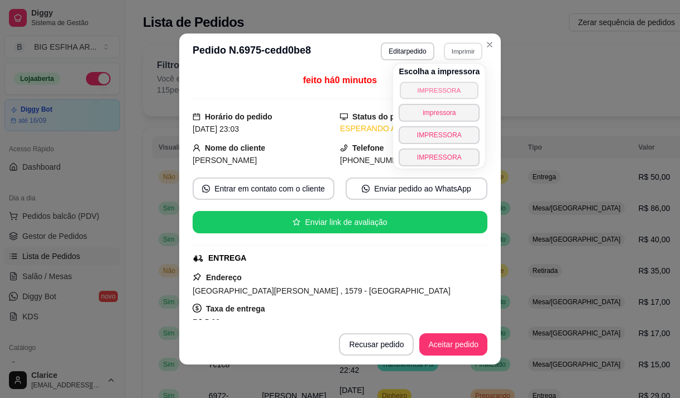
click at [416, 89] on button "IMPRESSORA" at bounding box center [439, 90] width 78 height 17
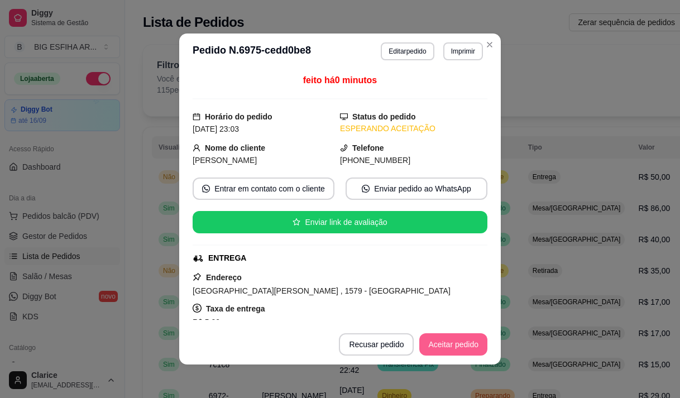
click at [447, 346] on button "Aceitar pedido" at bounding box center [453, 344] width 68 height 22
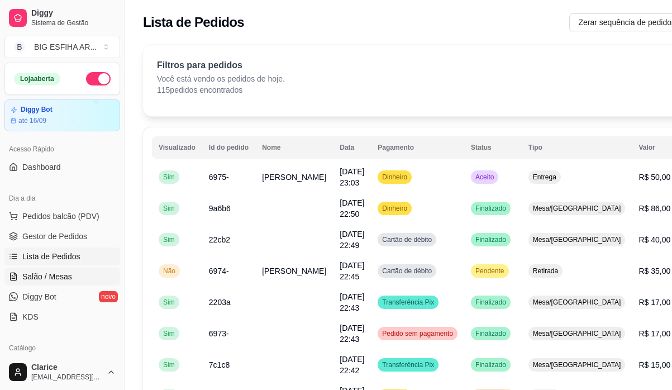
click at [40, 276] on span "Salão / Mesas" at bounding box center [47, 276] width 50 height 11
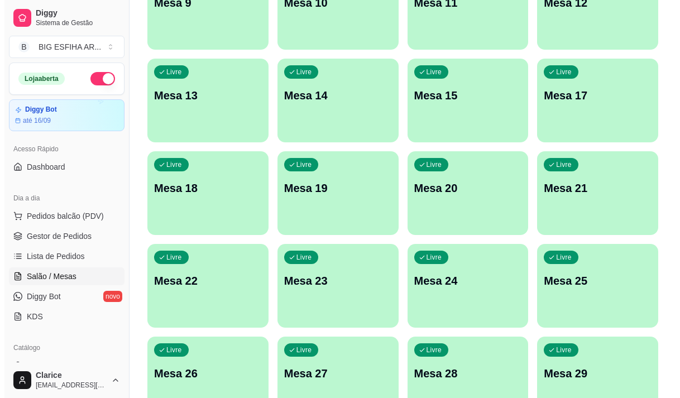
scroll to position [500, 0]
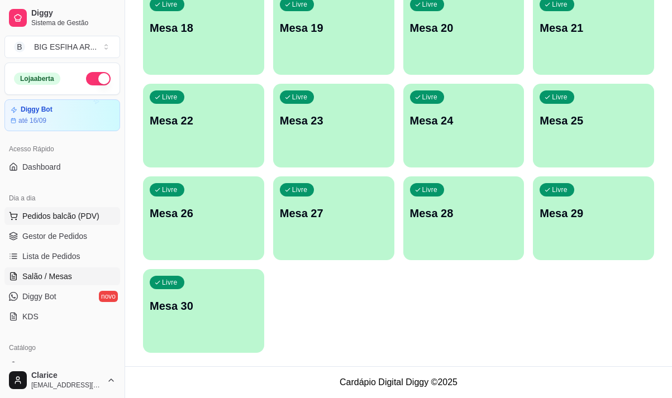
click at [37, 209] on button "Pedidos balcão (PDV)" at bounding box center [62, 216] width 116 height 18
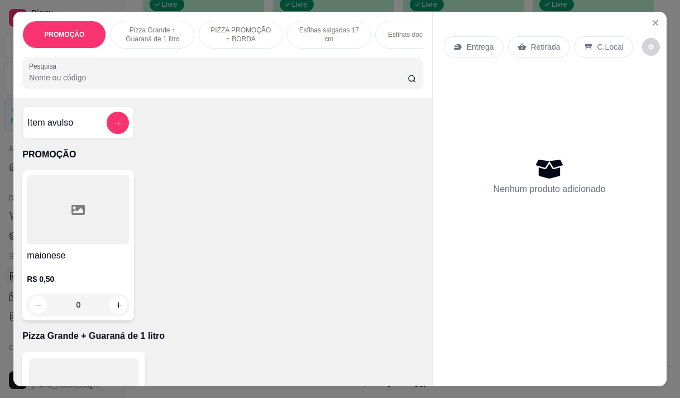
click at [467, 44] on p "Entrega" at bounding box center [480, 46] width 27 height 11
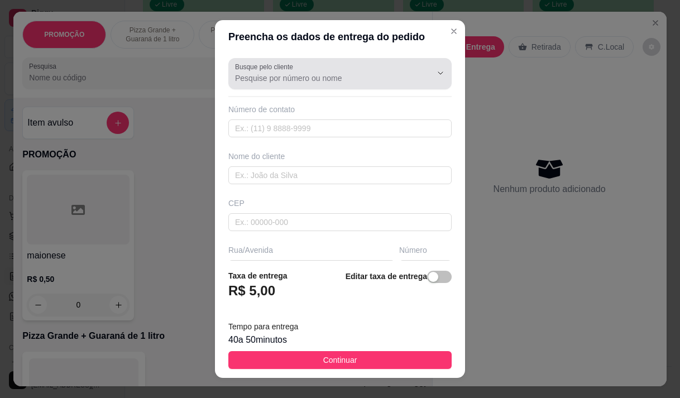
drag, startPoint x: 280, startPoint y: 73, endPoint x: 276, endPoint y: 31, distance: 42.1
click at [279, 74] on input "Busque pelo cliente" at bounding box center [324, 78] width 179 height 11
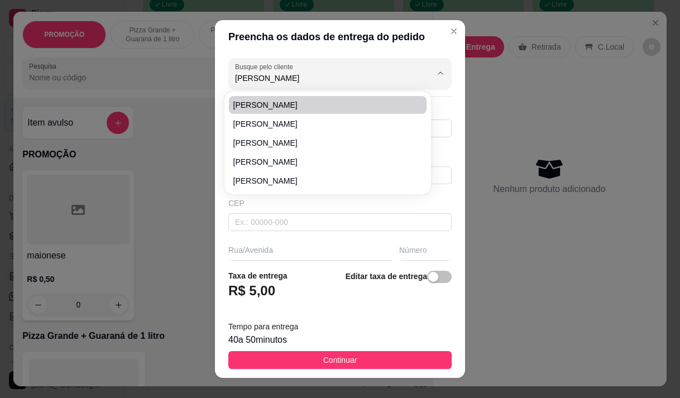
click at [283, 109] on span "bruno" at bounding box center [322, 104] width 178 height 11
type input "bruno"
type input "96414943"
type input "bruno"
type input "Rua Cruz Saldanha 287 casa 11"
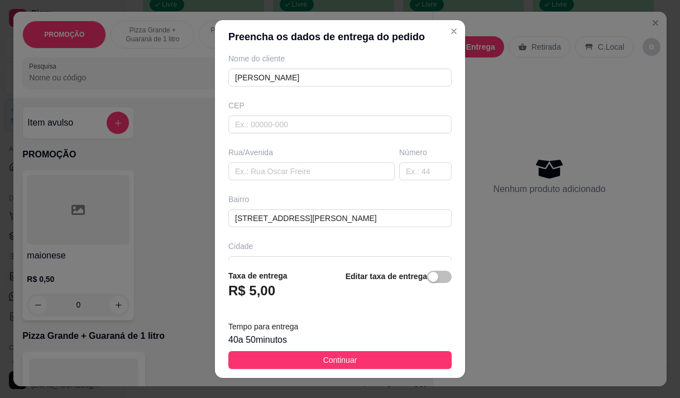
scroll to position [112, 0]
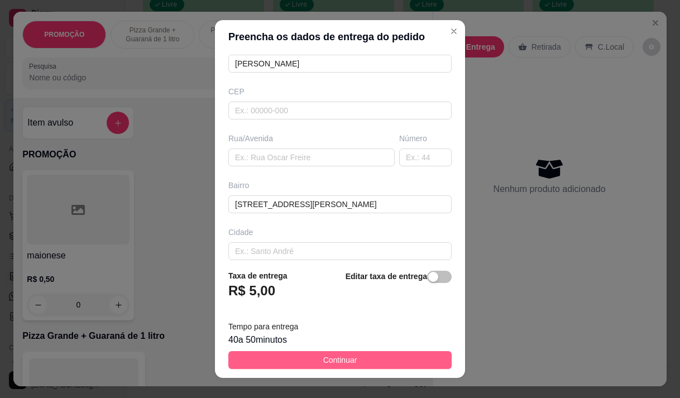
type input "bruno"
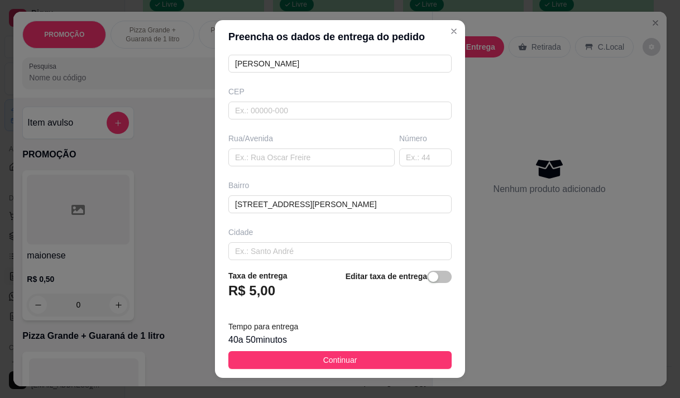
drag, startPoint x: 333, startPoint y: 359, endPoint x: 354, endPoint y: 316, distance: 47.7
click at [333, 358] on span "Continuar" at bounding box center [340, 360] width 34 height 12
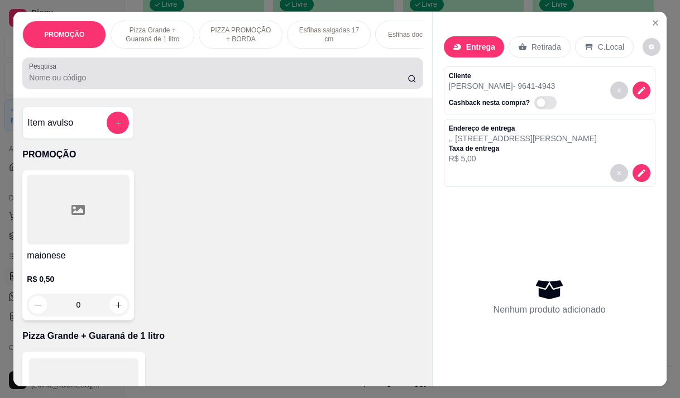
click at [231, 83] on input "Pesquisa" at bounding box center [218, 77] width 379 height 11
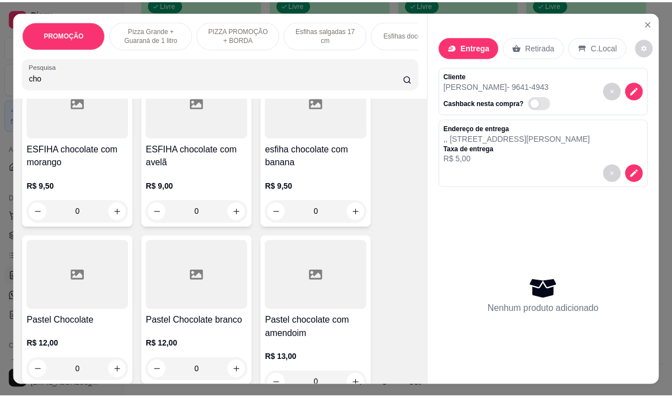
scroll to position [391, 0]
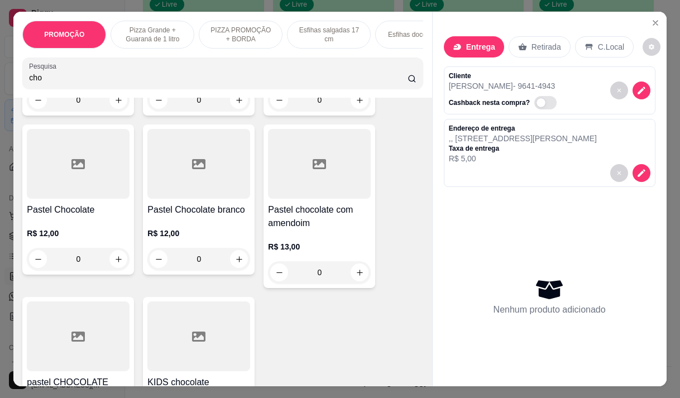
type input "cho"
click at [89, 231] on div "R$ 12,00 0" at bounding box center [78, 244] width 103 height 54
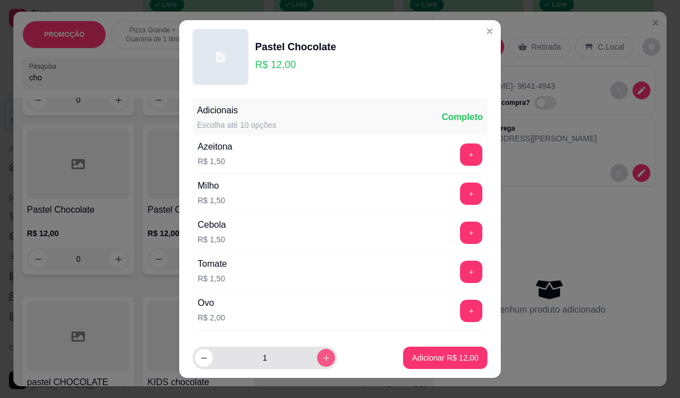
click at [322, 357] on icon "increase-product-quantity" at bounding box center [326, 358] width 8 height 8
type input "2"
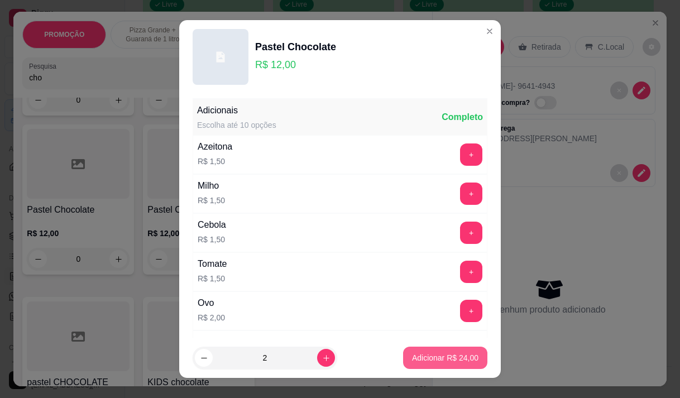
click at [429, 358] on p "Adicionar R$ 24,00" at bounding box center [445, 357] width 66 height 11
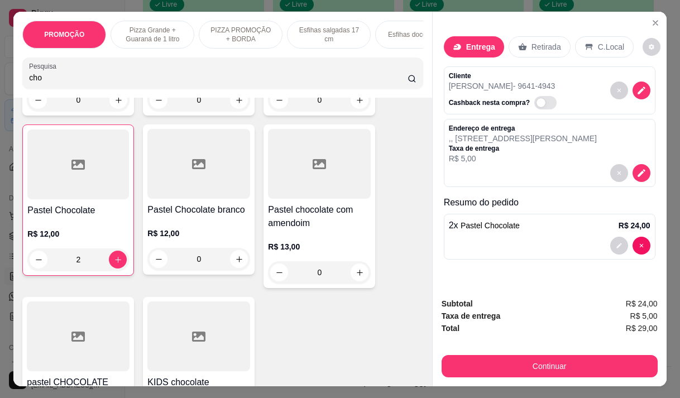
type input "2"
click at [0, 257] on div "PROMOÇÃO Pizza Grande + Guaraná de 1 litro PIZZA PROMOÇÃO + BORDA Esfihas salga…" at bounding box center [340, 199] width 680 height 398
click at [653, 21] on icon "Close" at bounding box center [655, 23] width 4 height 4
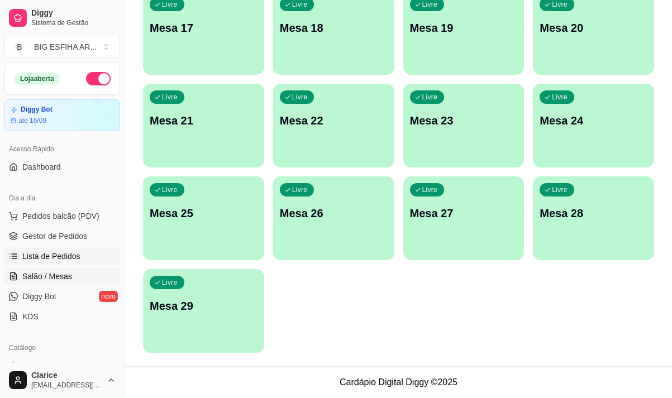
click at [49, 260] on span "Lista de Pedidos" at bounding box center [51, 256] width 58 height 11
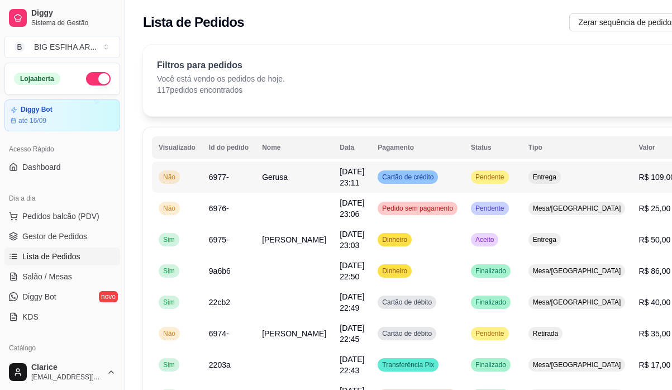
click at [289, 191] on td "Gerusa" at bounding box center [294, 176] width 78 height 31
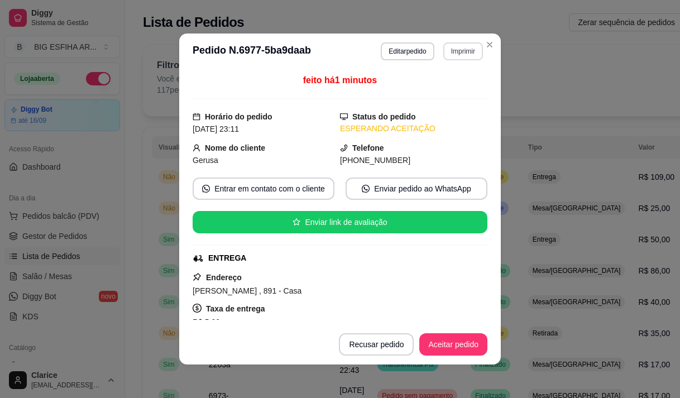
click at [457, 46] on button "Imprimir" at bounding box center [463, 51] width 40 height 18
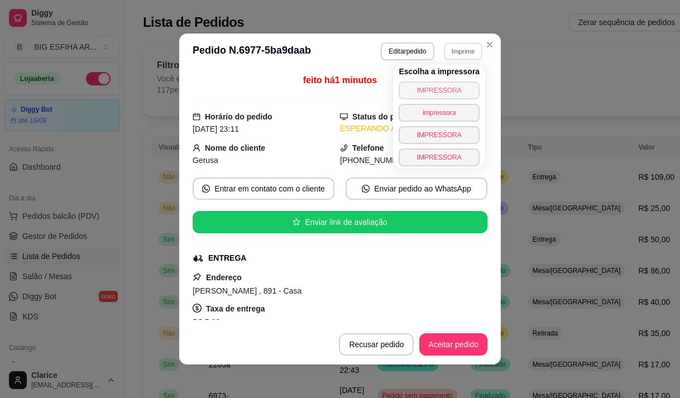
click at [429, 87] on button "IMPRESSORA" at bounding box center [439, 91] width 81 height 18
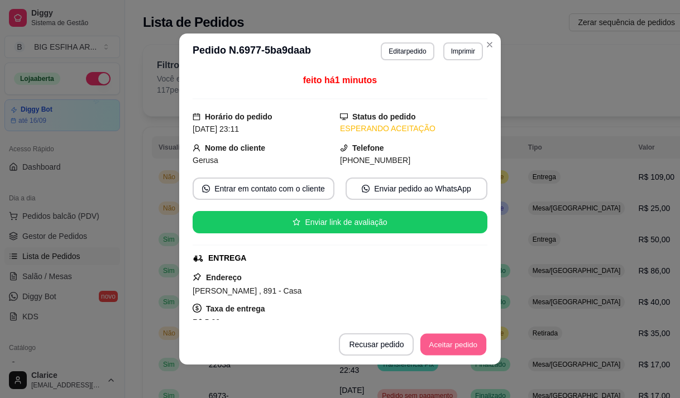
click at [465, 345] on button "Aceitar pedido" at bounding box center [453, 345] width 66 height 22
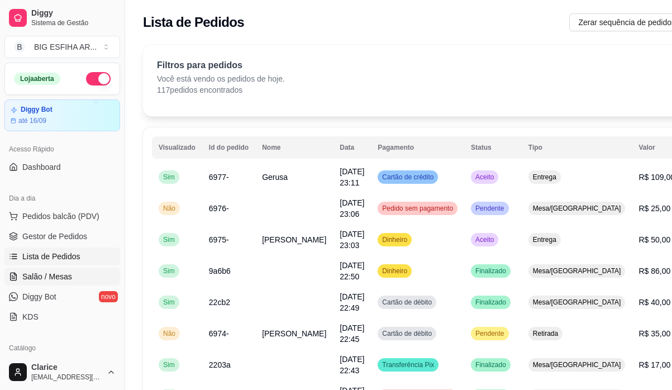
click at [64, 275] on span "Salão / Mesas" at bounding box center [47, 276] width 50 height 11
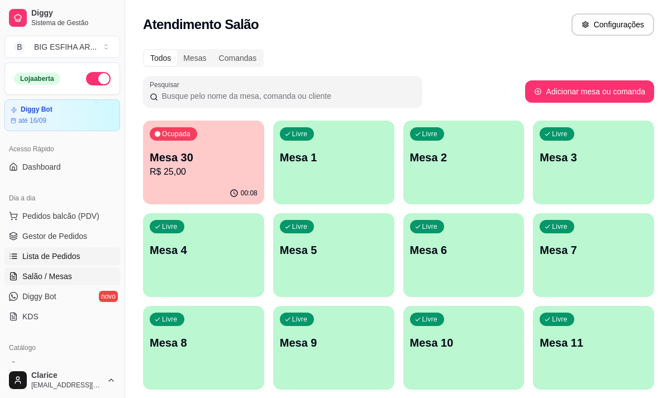
click at [62, 254] on span "Lista de Pedidos" at bounding box center [51, 256] width 58 height 11
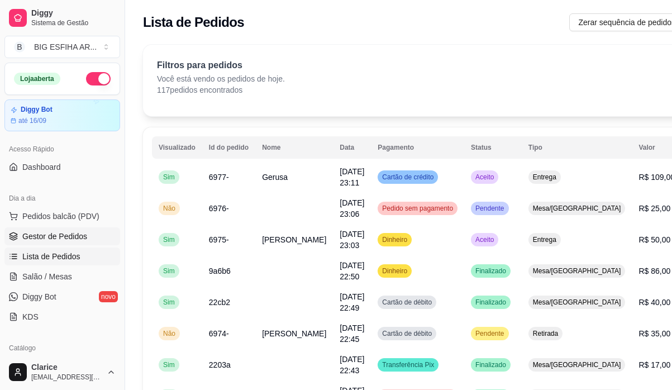
click at [75, 233] on span "Gestor de Pedidos" at bounding box center [54, 236] width 65 height 11
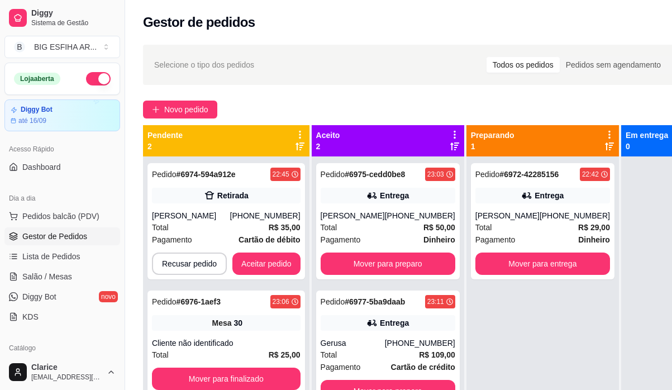
click at [73, 334] on div "Loja aberta Diggy Bot até 16/09 Acesso Rápido Dashboard Dia a dia Pedidos balcã…" at bounding box center [62, 208] width 125 height 291
click at [46, 218] on span "Pedidos balcão (PDV)" at bounding box center [60, 215] width 77 height 11
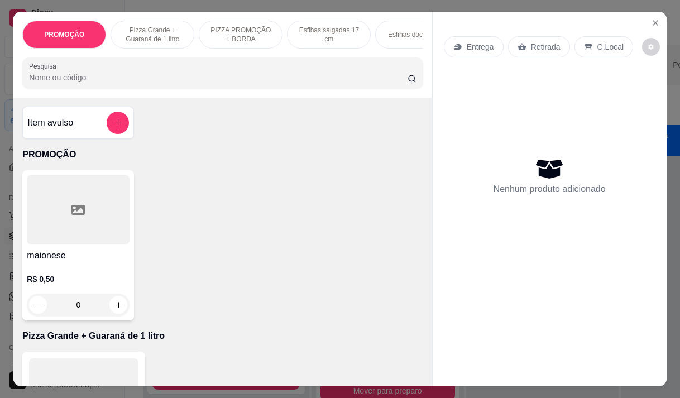
click at [458, 51] on div "Entrega" at bounding box center [474, 46] width 60 height 21
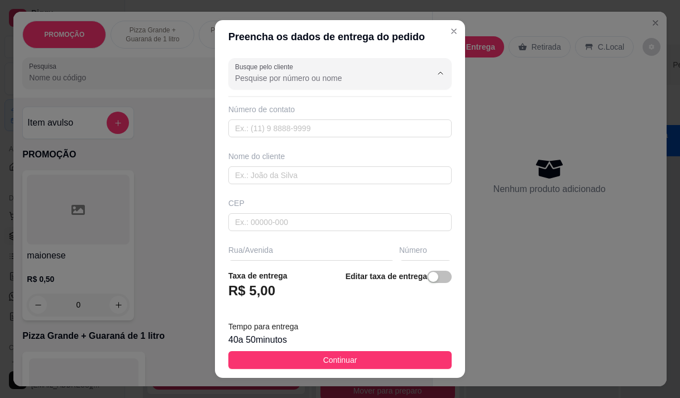
click at [353, 73] on input "Busque pelo cliente" at bounding box center [324, 78] width 179 height 11
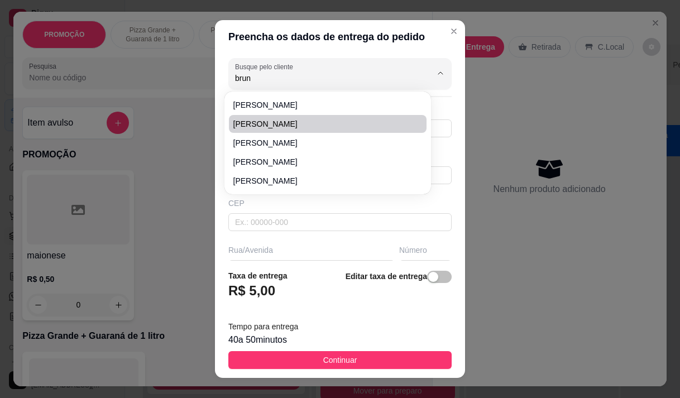
click at [300, 123] on span "bruno" at bounding box center [322, 123] width 178 height 11
type input "bruno"
type input "96414943"
type input "bruno"
type input "Rua Cruz Saldanha 287 casa 11"
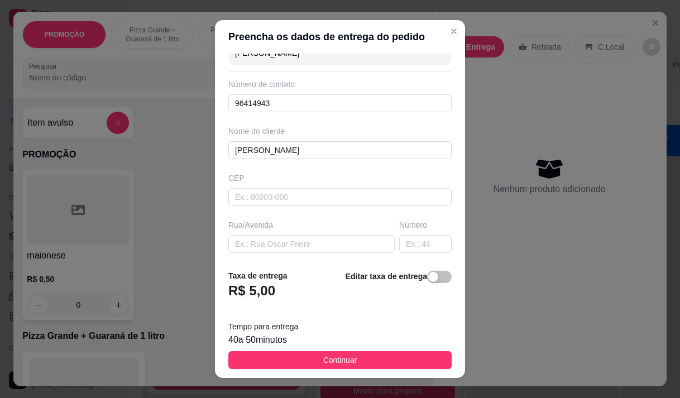
scroll to position [167, 0]
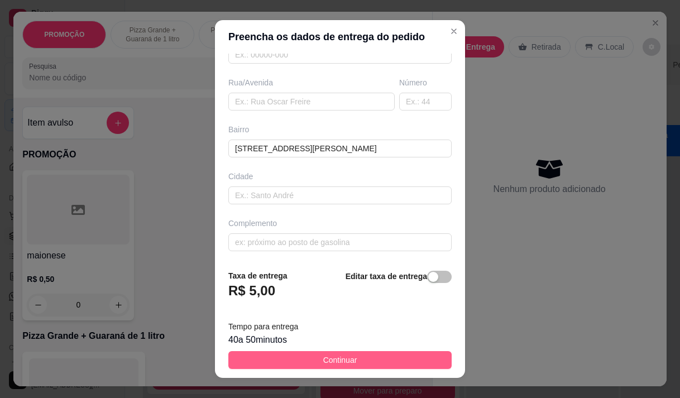
type input "bruno"
click at [293, 358] on button "Continuar" at bounding box center [339, 360] width 223 height 18
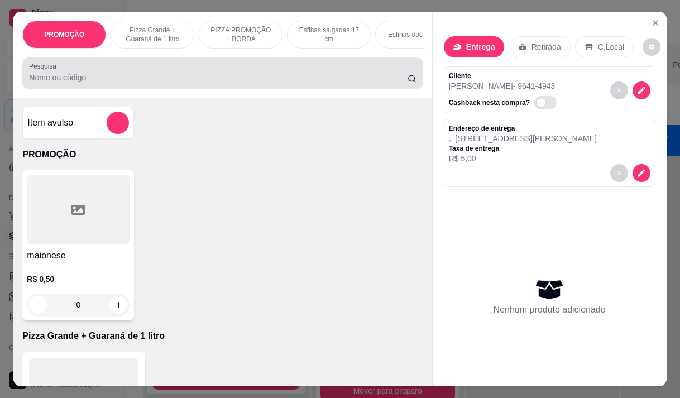
click at [159, 84] on div at bounding box center [222, 73] width 387 height 22
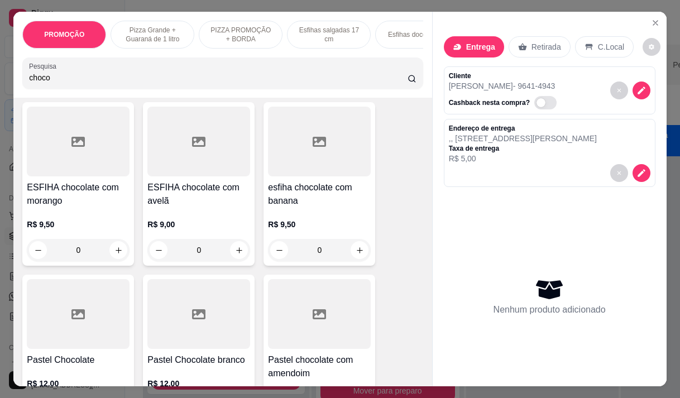
scroll to position [279, 0]
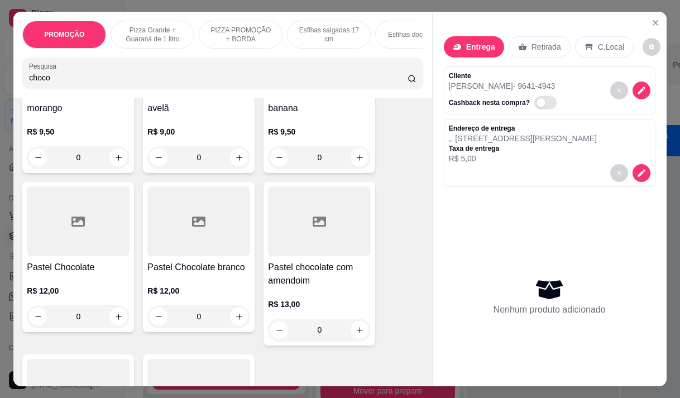
type input "choco"
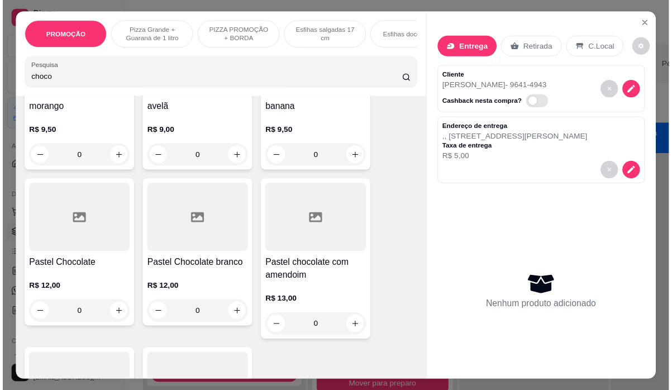
scroll to position [335, 0]
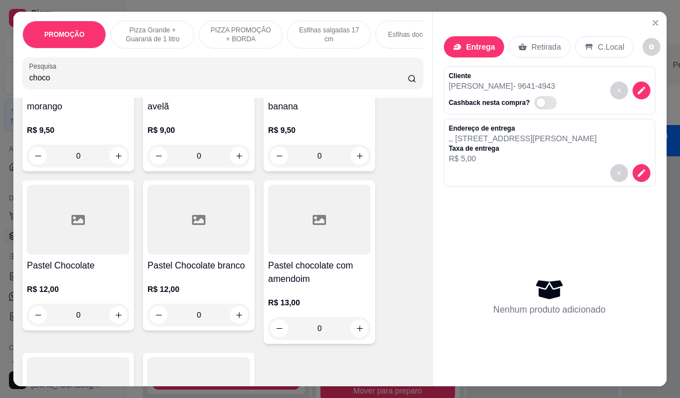
click at [78, 318] on div "0" at bounding box center [78, 315] width 103 height 22
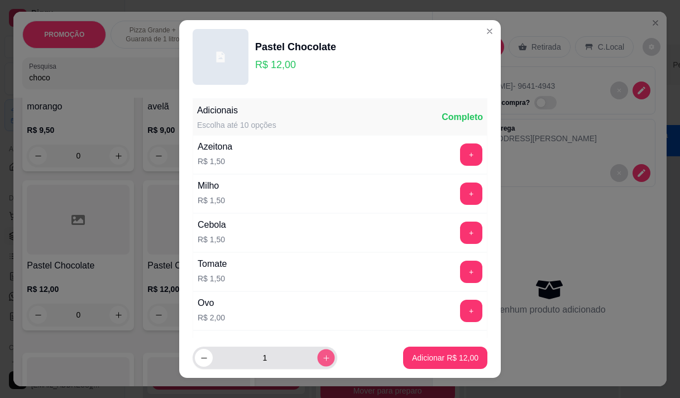
click at [317, 361] on button "increase-product-quantity" at bounding box center [325, 358] width 17 height 17
type input "2"
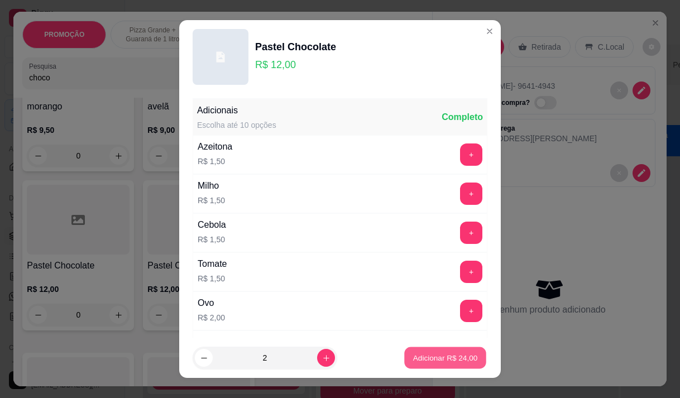
click at [424, 353] on p "Adicionar R$ 24,00" at bounding box center [445, 358] width 65 height 11
type input "2"
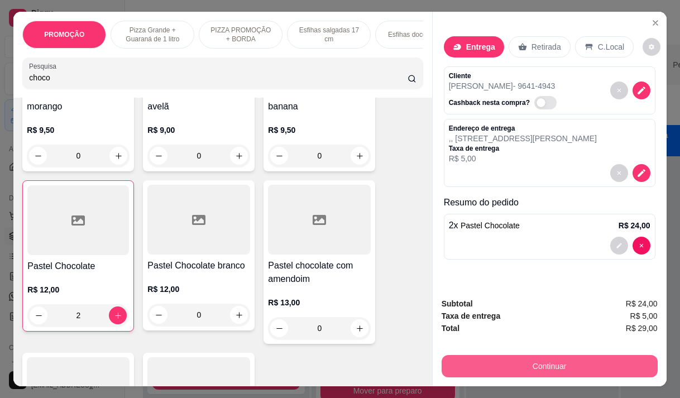
click at [634, 356] on button "Continuar" at bounding box center [550, 366] width 216 height 22
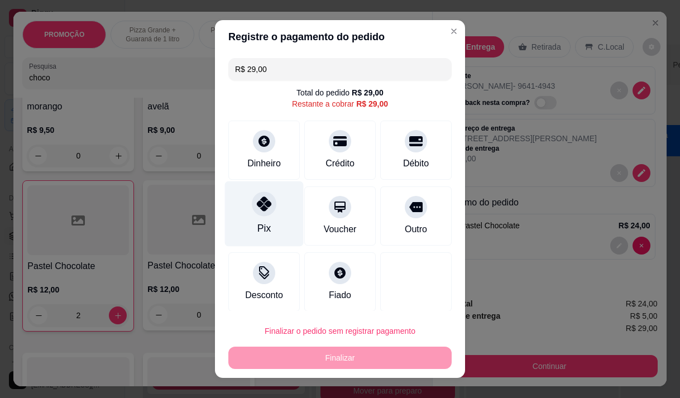
click at [257, 207] on icon at bounding box center [264, 204] width 15 height 15
type input "R$ 0,00"
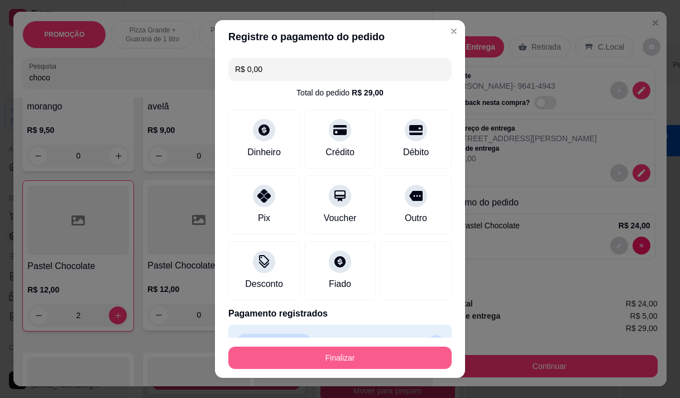
click at [308, 356] on button "Finalizar" at bounding box center [339, 358] width 223 height 22
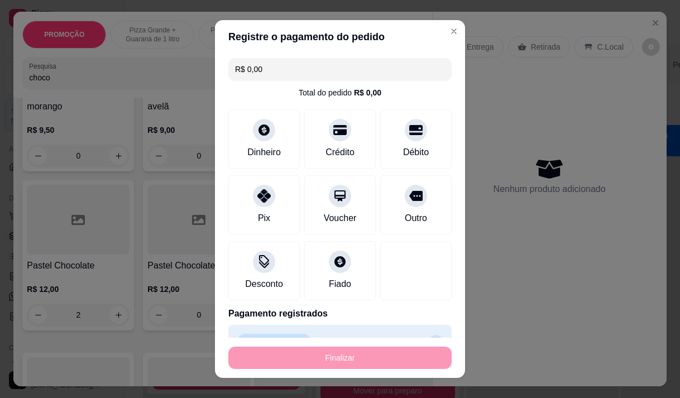
type input "0"
type input "-R$ 29,00"
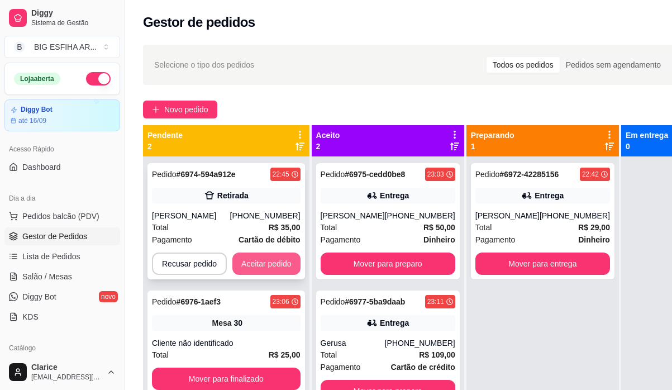
click at [255, 258] on button "Aceitar pedido" at bounding box center [266, 263] width 68 height 22
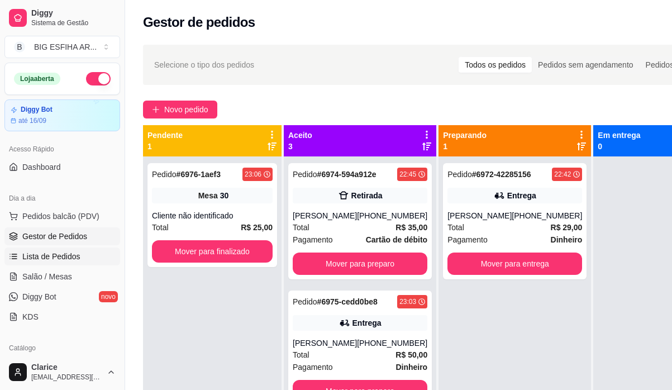
click at [64, 256] on span "Lista de Pedidos" at bounding box center [51, 256] width 58 height 11
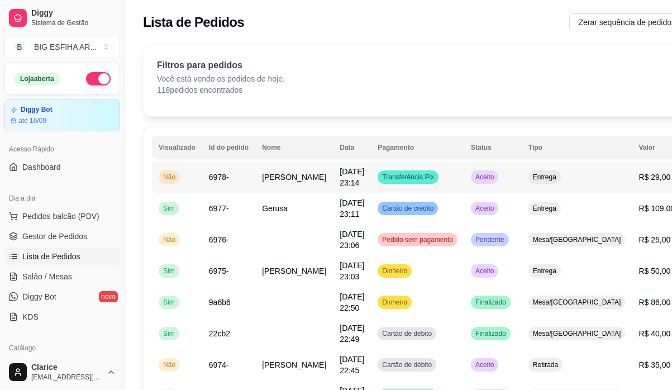
click at [333, 182] on td "23/08/25 às 23:14" at bounding box center [352, 176] width 38 height 31
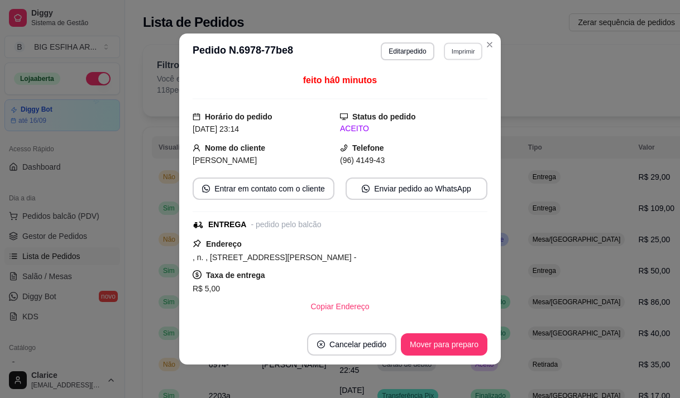
click at [456, 50] on button "Imprimir" at bounding box center [463, 50] width 39 height 17
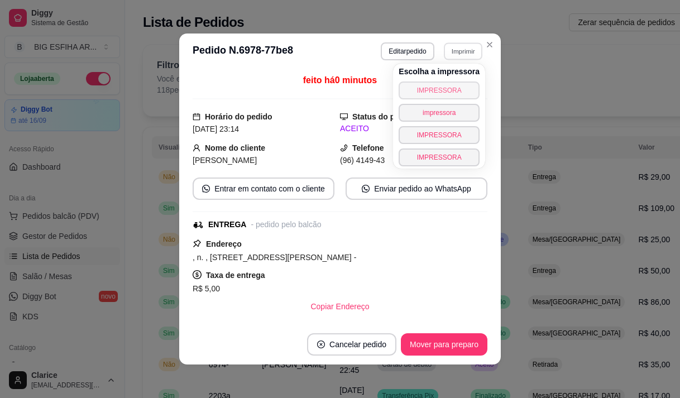
click at [439, 91] on button "IMPRESSORA" at bounding box center [439, 91] width 81 height 18
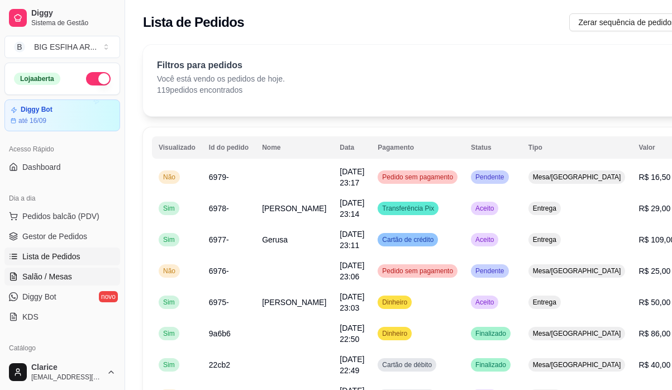
click at [55, 283] on link "Salão / Mesas" at bounding box center [62, 276] width 116 height 18
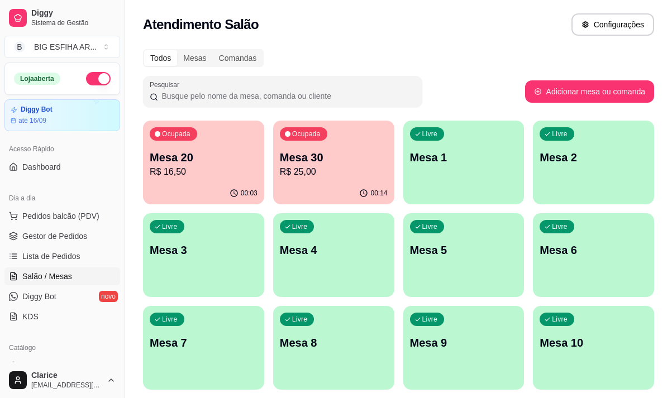
click at [322, 175] on p "R$ 25,00" at bounding box center [334, 171] width 108 height 13
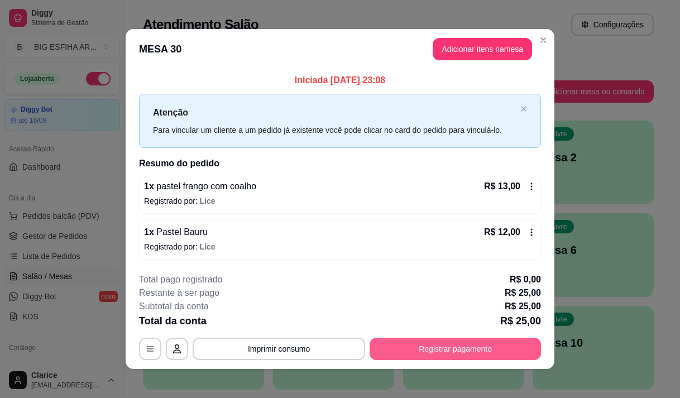
click at [449, 353] on button "Registrar pagamento" at bounding box center [455, 349] width 171 height 22
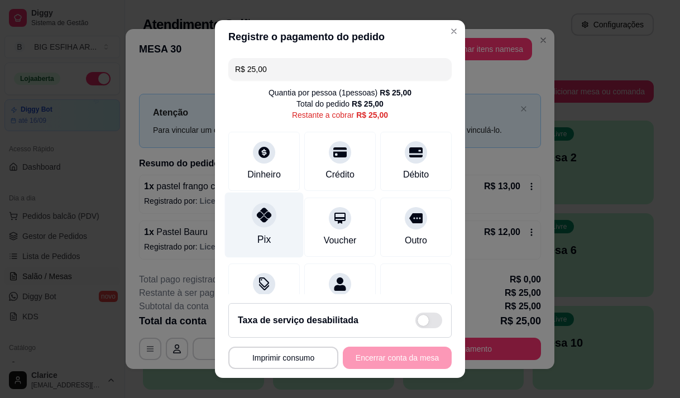
click at [241, 227] on div "Pix" at bounding box center [264, 224] width 79 height 65
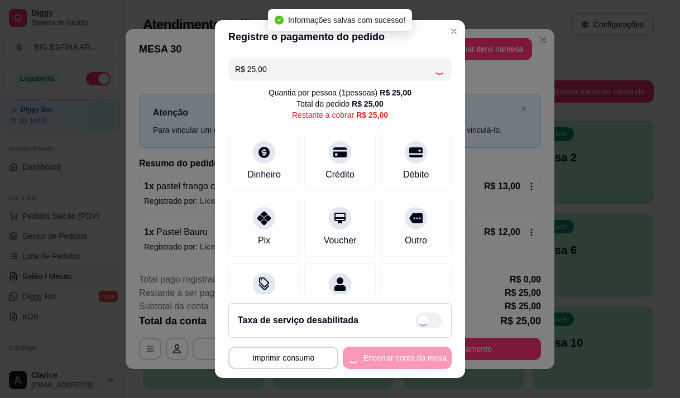
type input "R$ 0,00"
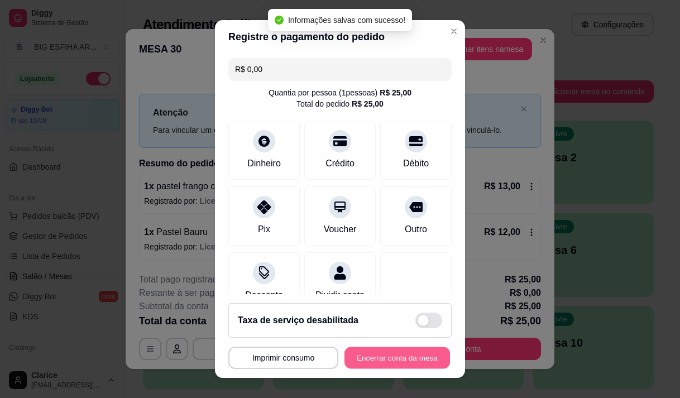
click at [402, 353] on button "Encerrar conta da mesa" at bounding box center [397, 358] width 106 height 22
click at [402, 353] on div "**********" at bounding box center [339, 358] width 223 height 22
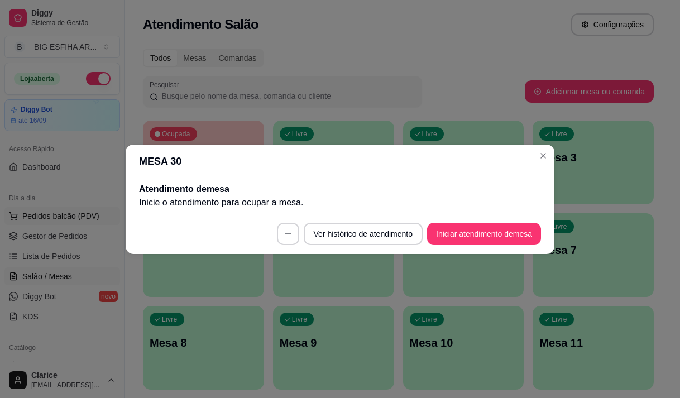
click at [31, 95] on div "Loja aberta Diggy Bot até 16/09" at bounding box center [62, 97] width 125 height 69
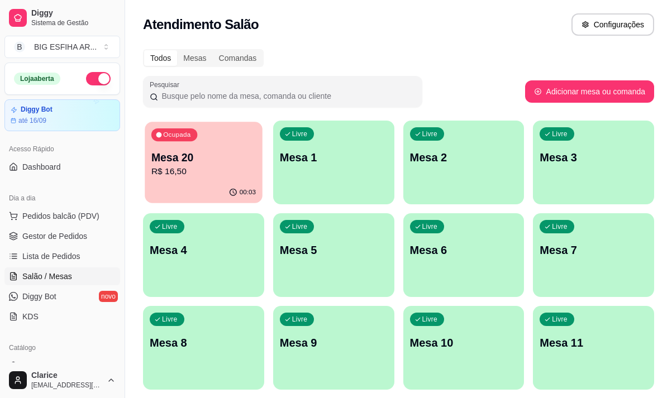
click at [202, 178] on p "R$ 16,50" at bounding box center [203, 171] width 104 height 13
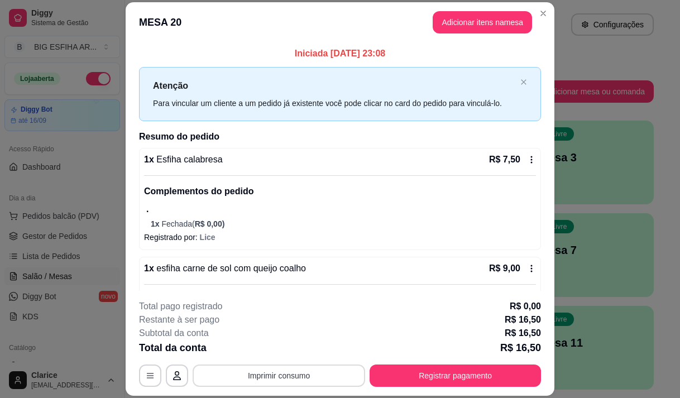
click at [258, 373] on button "Imprimir consumo" at bounding box center [279, 376] width 173 height 22
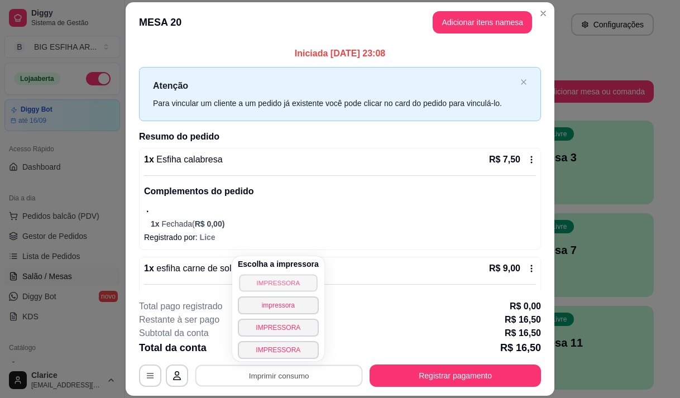
click at [248, 281] on button "IMPRESSORA" at bounding box center [278, 282] width 78 height 17
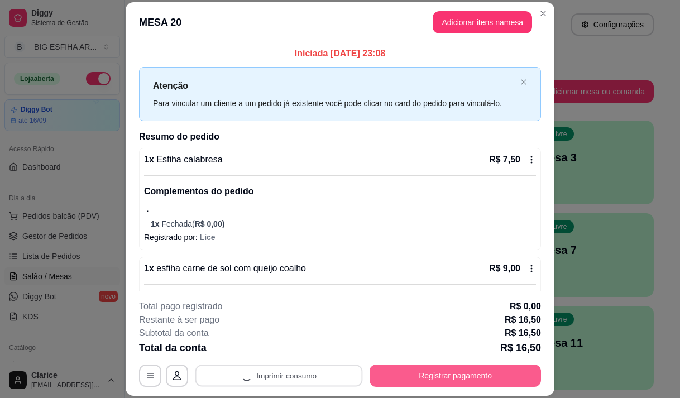
click at [424, 376] on button "Registrar pagamento" at bounding box center [455, 376] width 171 height 22
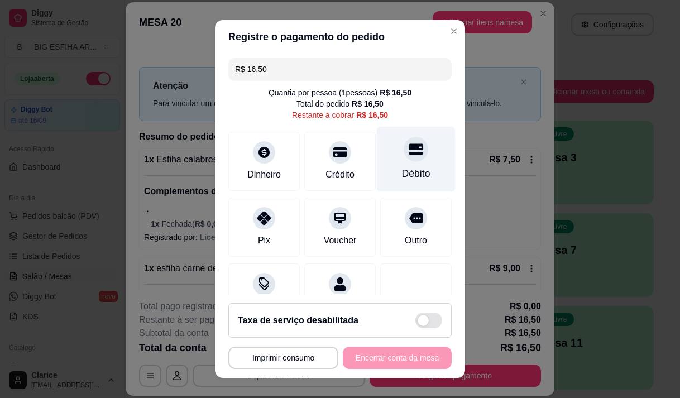
click at [402, 175] on div "Débito" at bounding box center [416, 173] width 28 height 15
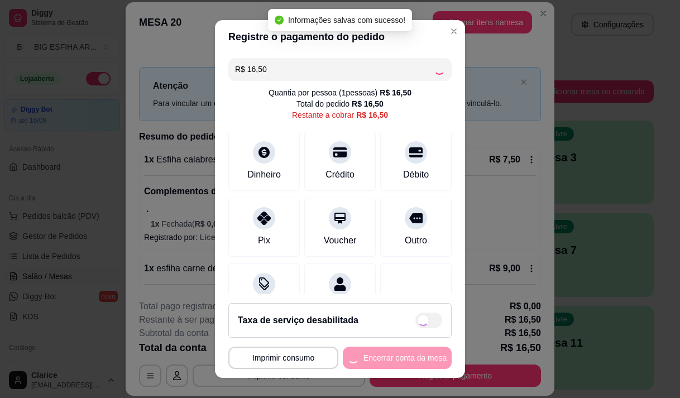
type input "R$ 0,00"
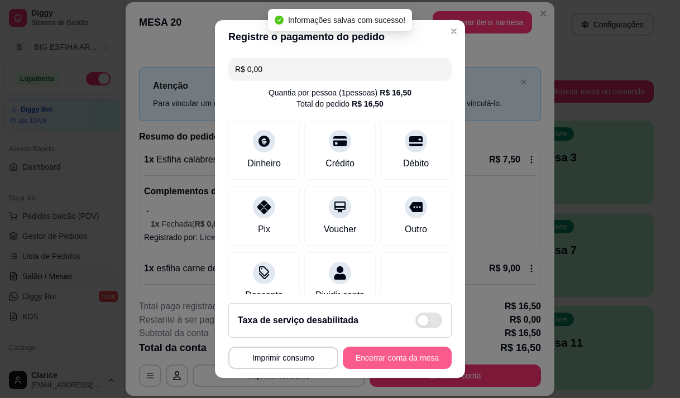
click at [384, 356] on button "Encerrar conta da mesa" at bounding box center [397, 358] width 109 height 22
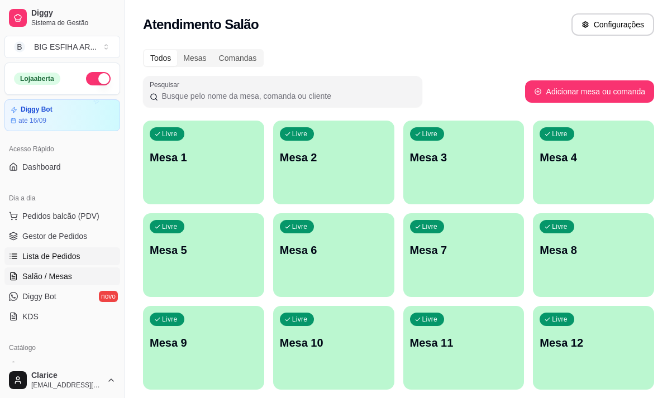
click at [49, 258] on span "Lista de Pedidos" at bounding box center [51, 256] width 58 height 11
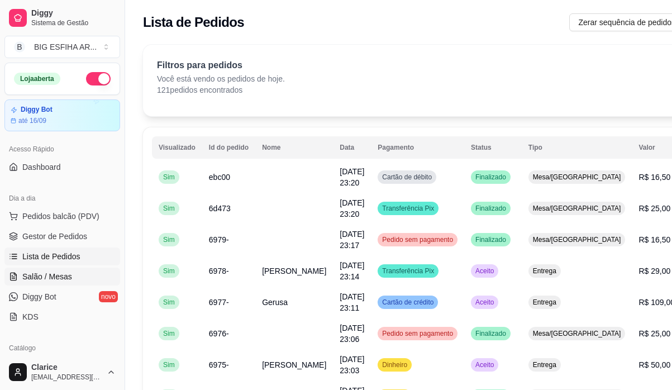
click at [54, 277] on span "Salão / Mesas" at bounding box center [47, 276] width 50 height 11
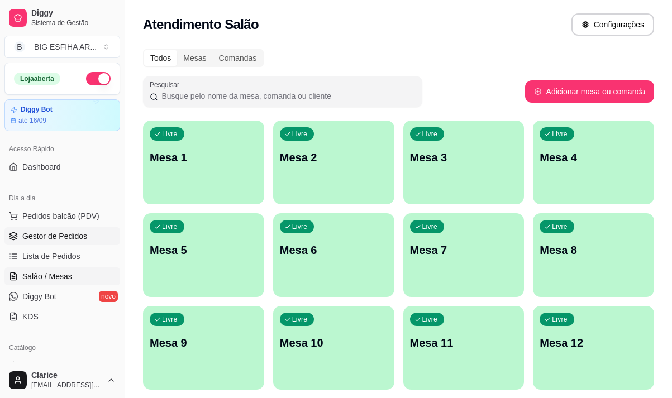
click at [52, 237] on span "Gestor de Pedidos" at bounding box center [54, 236] width 65 height 11
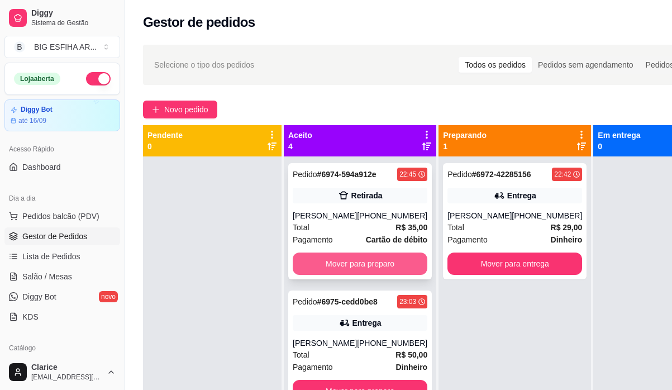
click at [366, 275] on button "Mover para preparo" at bounding box center [360, 263] width 135 height 22
click at [366, 275] on div "Mover para preparo" at bounding box center [360, 263] width 135 height 22
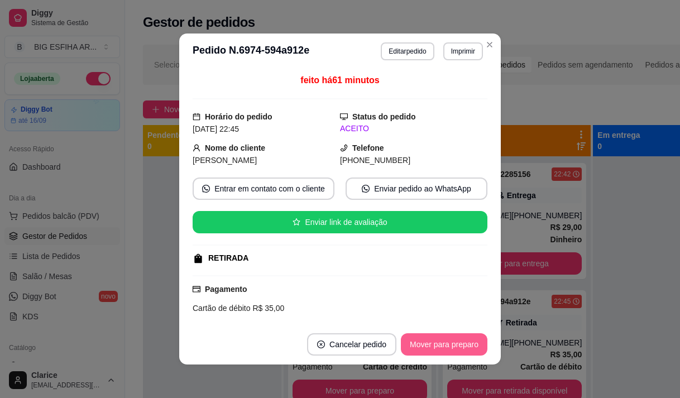
click at [421, 344] on button "Mover para preparo" at bounding box center [444, 344] width 87 height 22
click at [423, 344] on button "Mover para retirada disponível" at bounding box center [425, 344] width 123 height 22
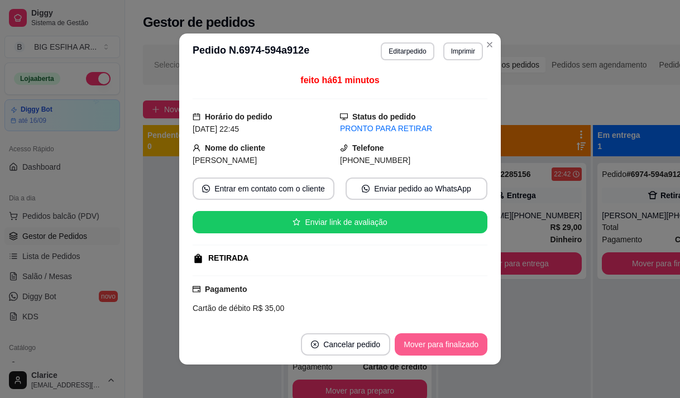
click at [423, 344] on button "Mover para finalizado" at bounding box center [441, 344] width 93 height 22
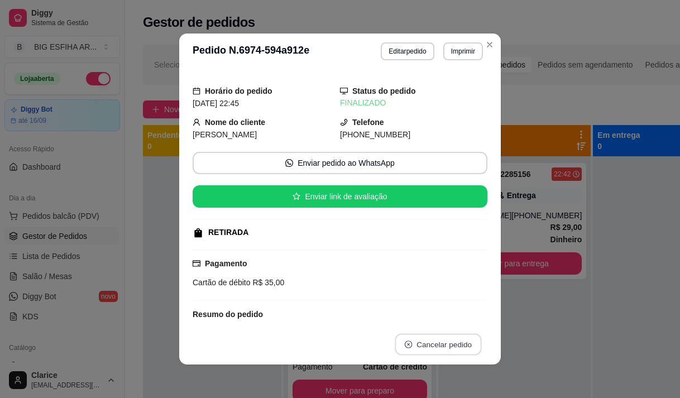
click at [428, 342] on button "Cancelar pedido" at bounding box center [438, 345] width 87 height 22
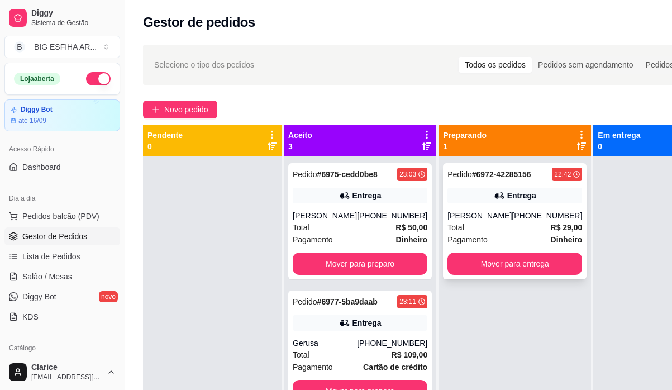
click at [511, 269] on button "Mover para entrega" at bounding box center [514, 263] width 135 height 22
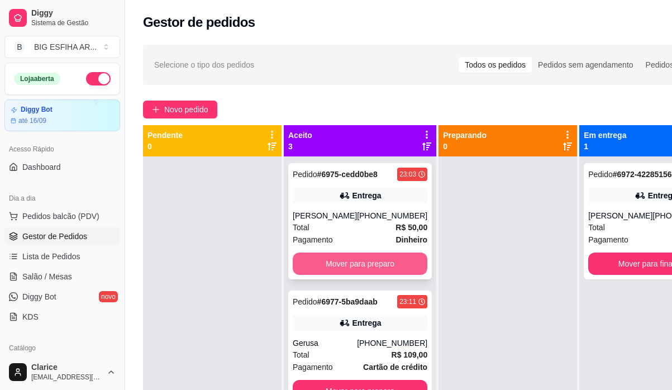
click at [370, 273] on button "Mover para preparo" at bounding box center [360, 263] width 135 height 22
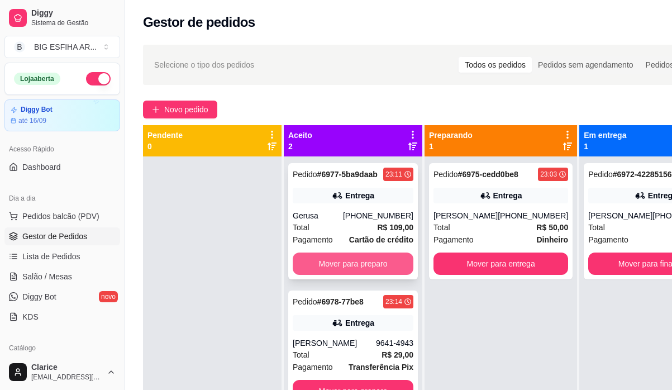
click at [374, 267] on button "Mover para preparo" at bounding box center [353, 263] width 121 height 22
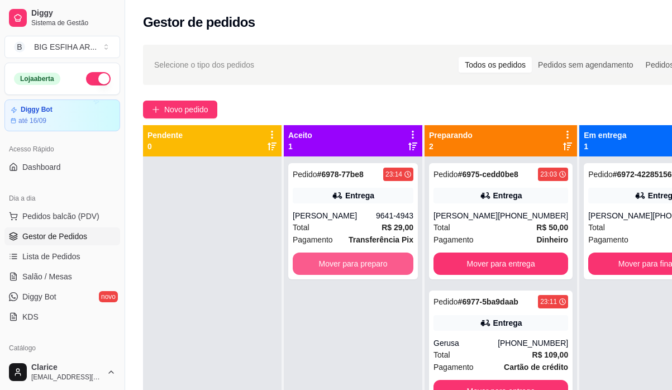
click at [374, 266] on button "Mover para preparo" at bounding box center [353, 263] width 121 height 22
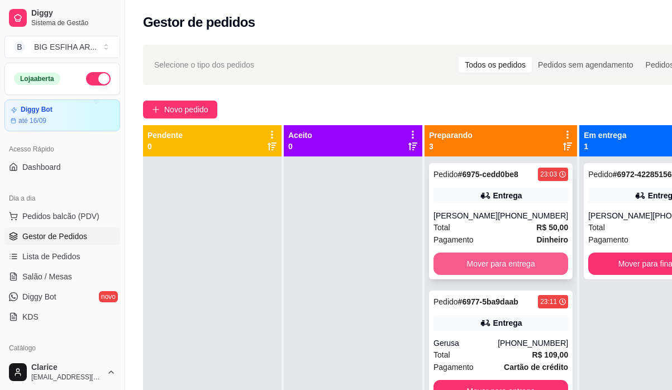
click at [489, 265] on button "Mover para entrega" at bounding box center [500, 263] width 135 height 22
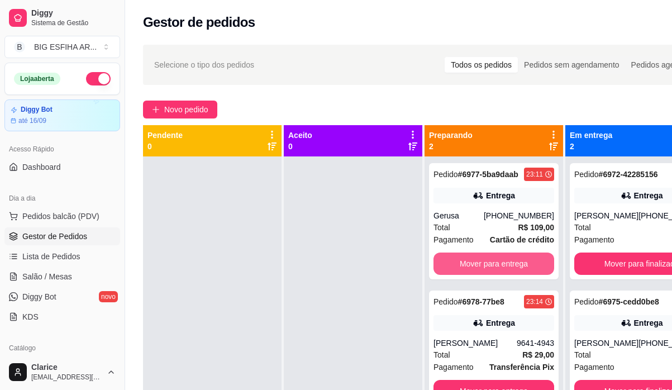
click at [489, 265] on button "Mover para entrega" at bounding box center [493, 263] width 121 height 22
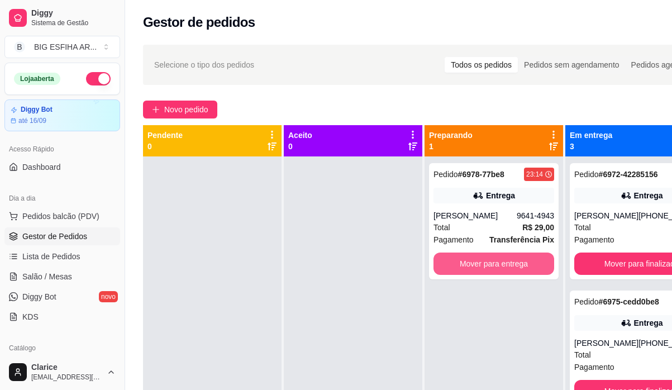
click at [489, 265] on button "Mover para entrega" at bounding box center [493, 263] width 121 height 22
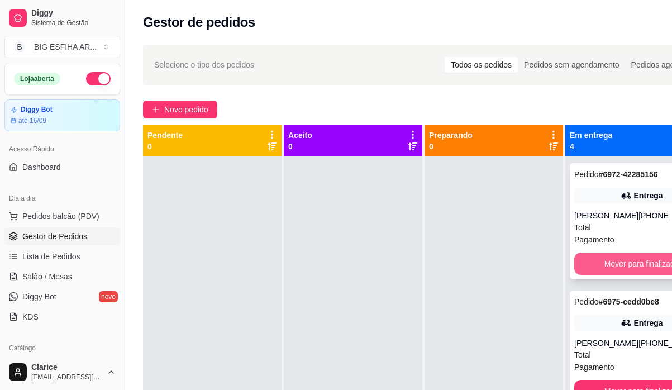
click at [592, 275] on button "Mover para finalizado" at bounding box center [641, 263] width 135 height 22
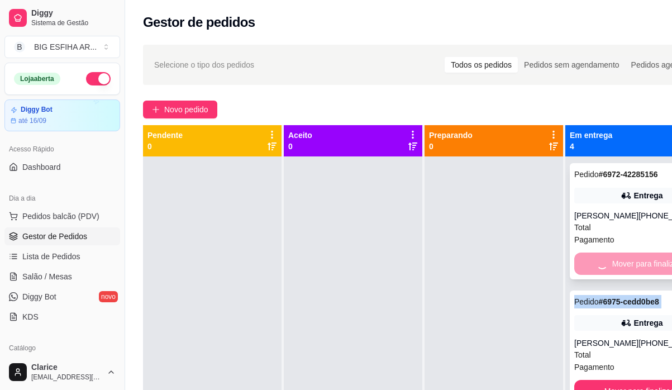
click at [592, 275] on div "Mover para finalizado" at bounding box center [641, 263] width 135 height 22
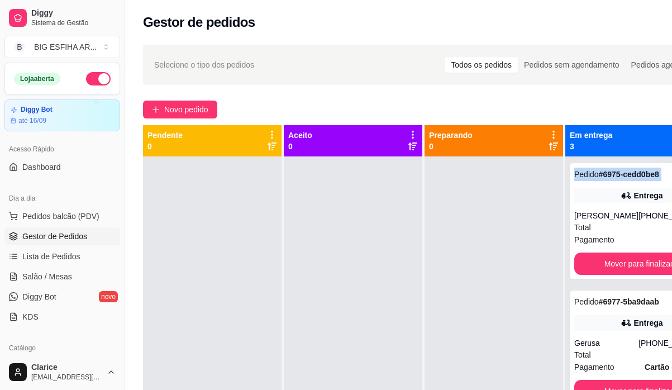
click at [592, 275] on button "Mover para finalizado" at bounding box center [641, 263] width 135 height 22
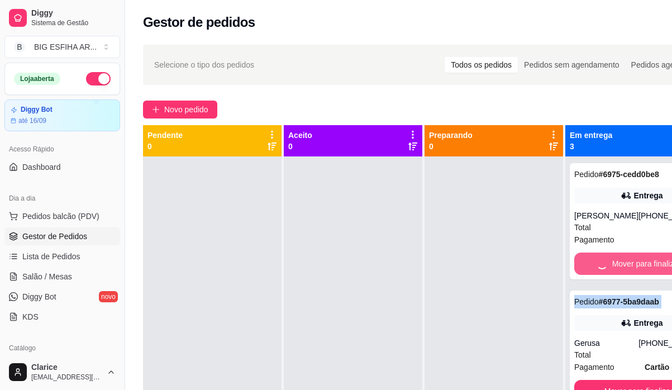
click at [592, 275] on div "Mover para finalizado" at bounding box center [641, 263] width 135 height 22
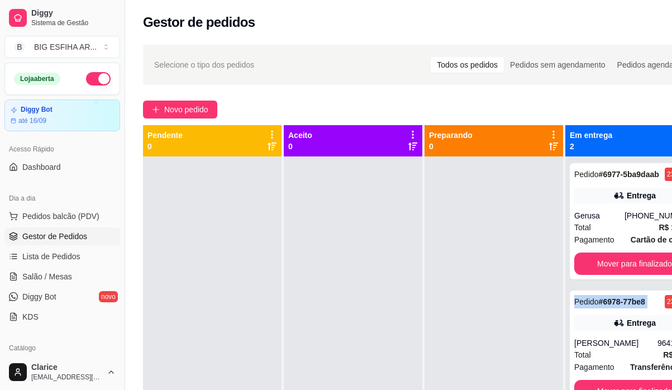
click at [592, 275] on div "Pedido # 6977-5ba9daab 23:11 Entrega Gerusa (85) 98889-9721 Total R$ 109,00 Pag…" at bounding box center [634, 221] width 130 height 116
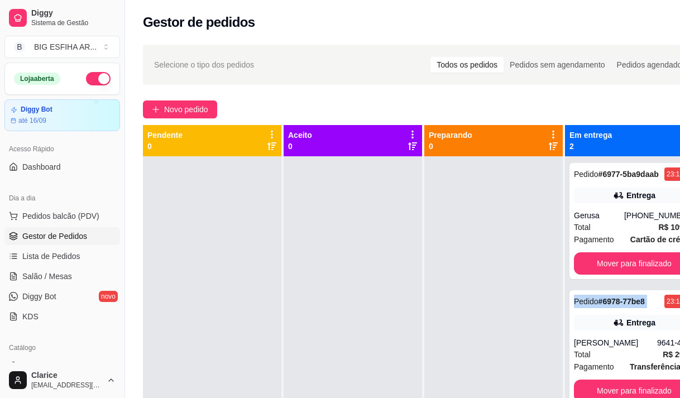
click at [591, 269] on button "Mover para finalizado" at bounding box center [634, 263] width 121 height 22
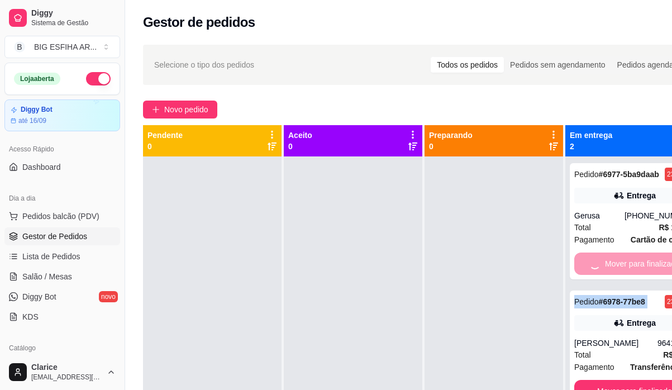
click at [591, 269] on div "Mover para finalizado" at bounding box center [634, 263] width 121 height 22
click at [591, 380] on button "Mover para finalizado" at bounding box center [634, 391] width 121 height 22
click at [591, 380] on div "Mover para finalizado" at bounding box center [634, 391] width 121 height 22
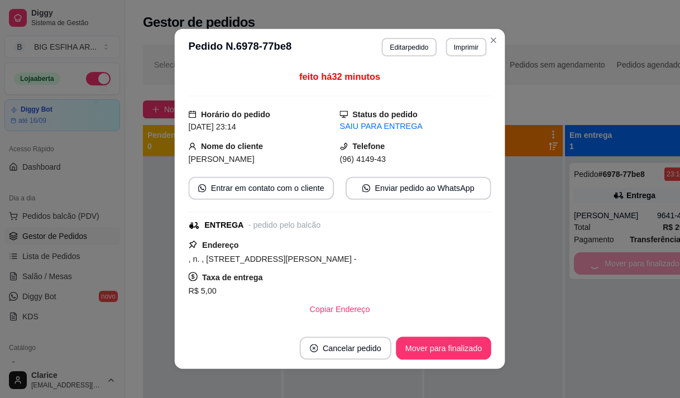
click at [591, 269] on div "Mover para finalizado" at bounding box center [634, 263] width 121 height 22
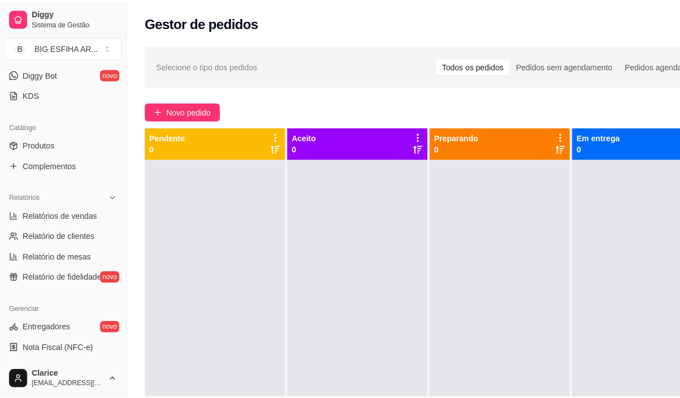
scroll to position [279, 0]
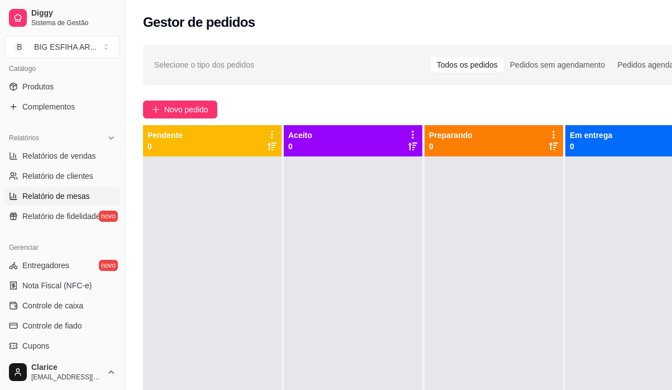
click at [59, 191] on span "Relatório de mesas" at bounding box center [56, 195] width 68 height 11
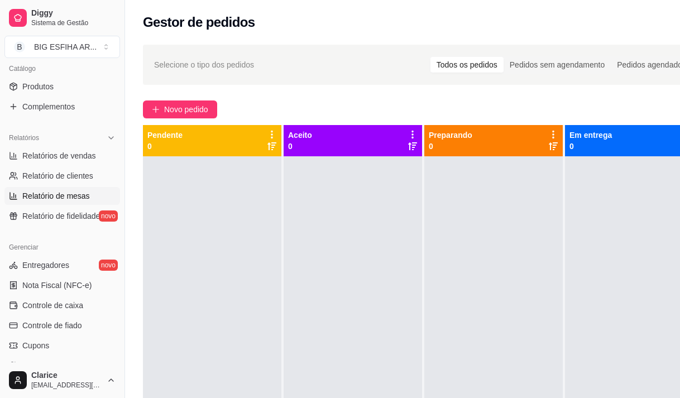
select select "TOTAL_OF_ORDERS"
select select "7"
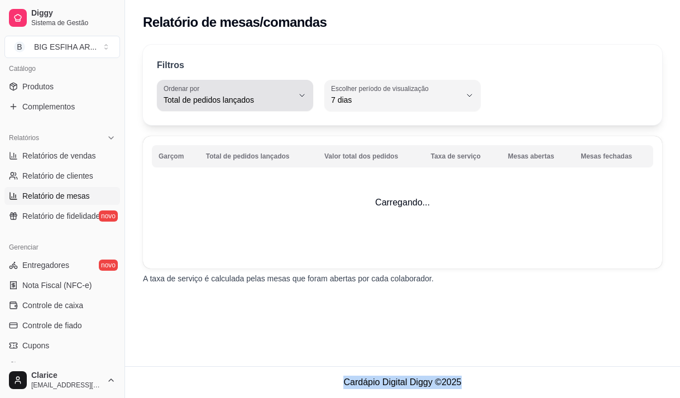
click at [271, 95] on span "Total de pedidos lançados" at bounding box center [229, 99] width 130 height 11
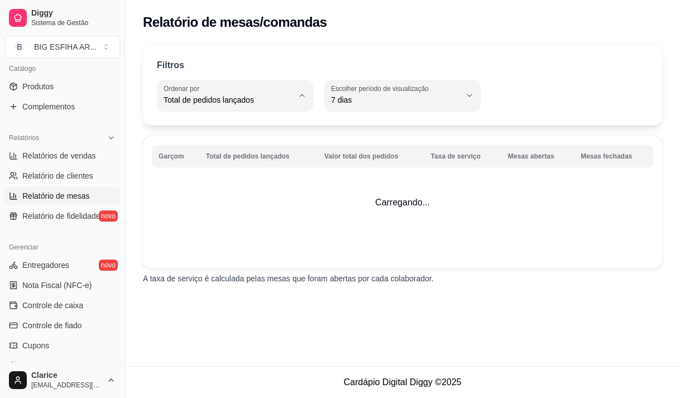
click at [333, 237] on td "Carregando..." at bounding box center [402, 202] width 519 height 132
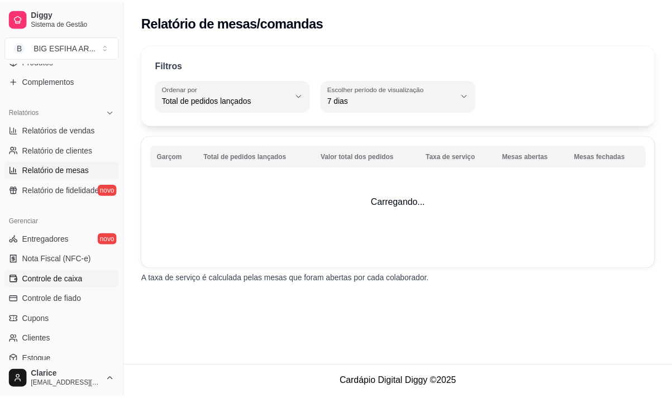
scroll to position [279, 0]
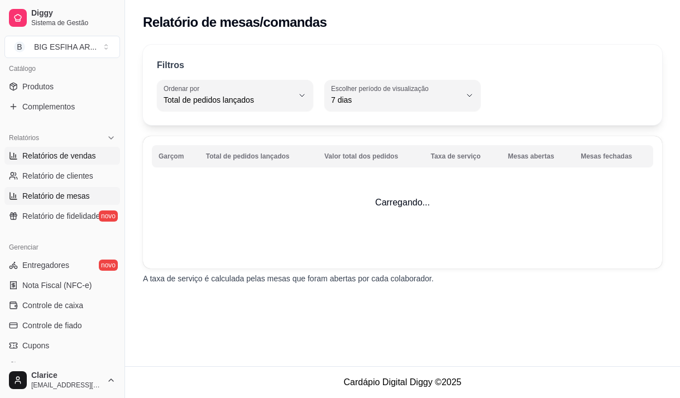
click at [62, 149] on link "Relatórios de vendas" at bounding box center [62, 156] width 116 height 18
select select "ALL"
select select "0"
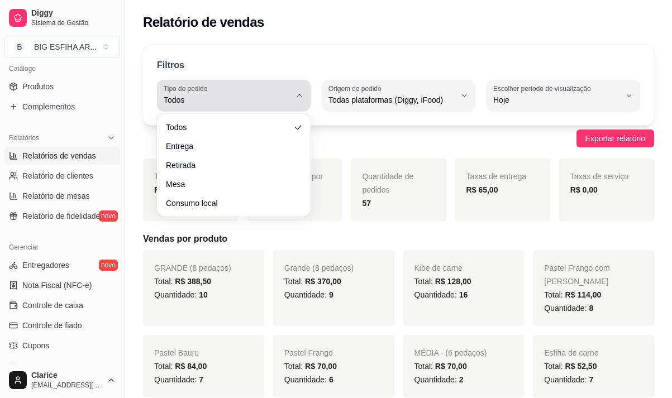
click at [243, 98] on span "Todos" at bounding box center [227, 99] width 127 height 11
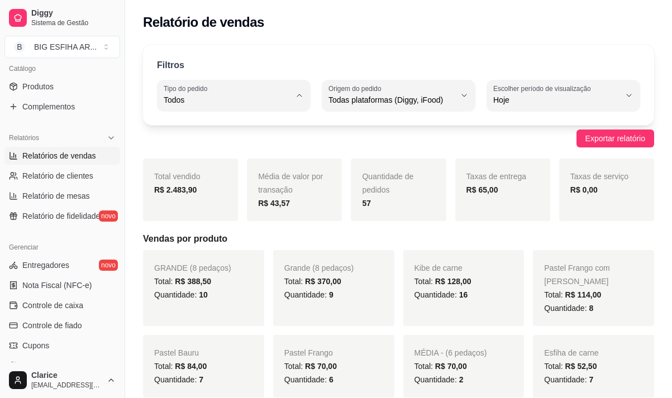
click at [238, 153] on li "Entrega" at bounding box center [233, 144] width 139 height 17
type input "DELIVERY"
select select "DELIVERY"
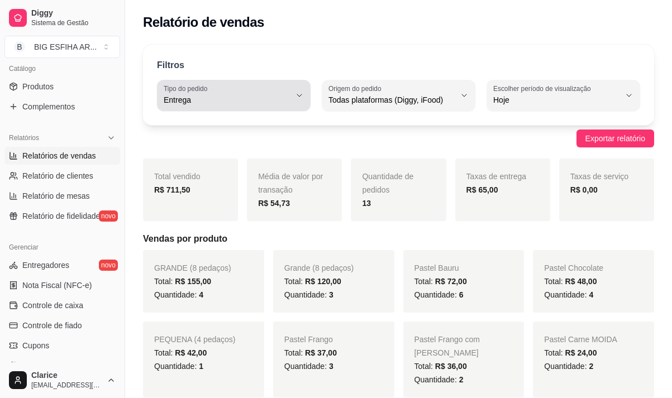
click at [220, 93] on div "Entrega" at bounding box center [227, 95] width 127 height 22
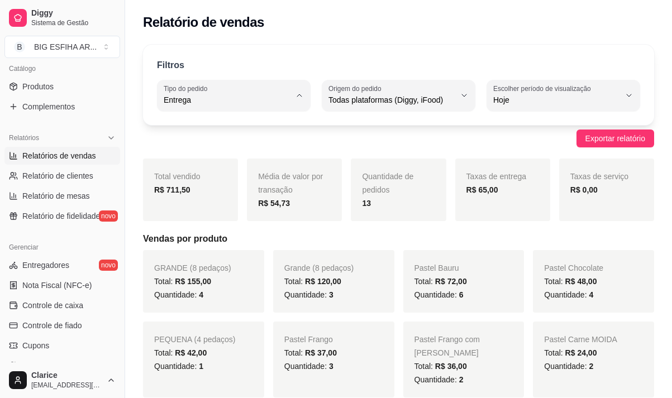
click at [214, 126] on span "Todos" at bounding box center [228, 126] width 119 height 11
type input "ALL"
select select "ALL"
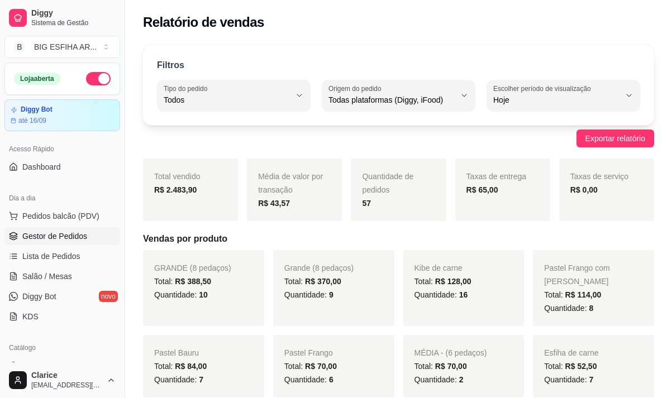
click at [63, 234] on span "Gestor de Pedidos" at bounding box center [54, 236] width 65 height 11
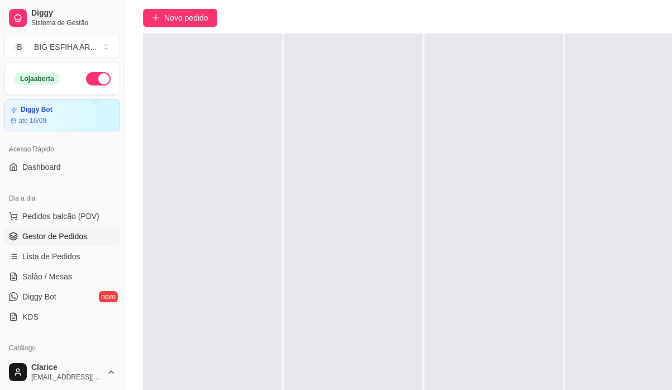
scroll to position [179, 0]
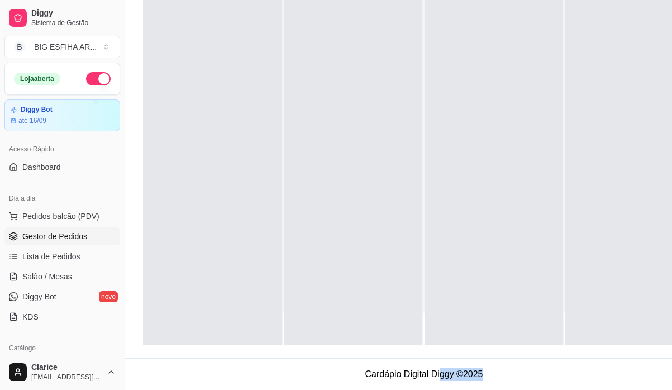
drag, startPoint x: 444, startPoint y: 383, endPoint x: 581, endPoint y: 397, distance: 137.5
click at [603, 365] on footer "Cardápio Digital Diggy © 2025" at bounding box center [423, 374] width 597 height 32
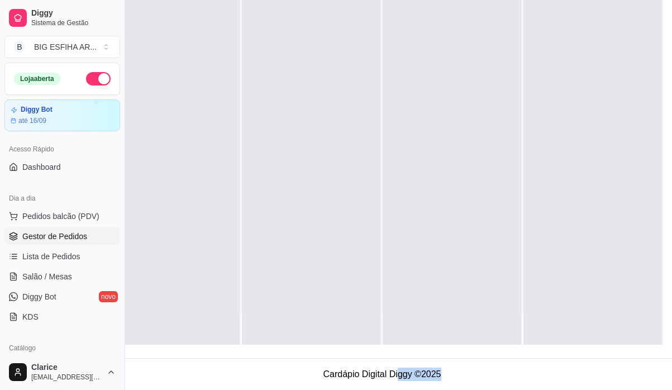
scroll to position [179, 59]
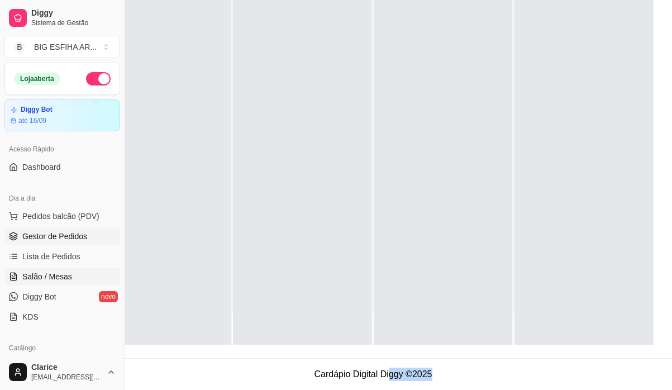
click at [50, 271] on span "Salão / Mesas" at bounding box center [47, 276] width 50 height 11
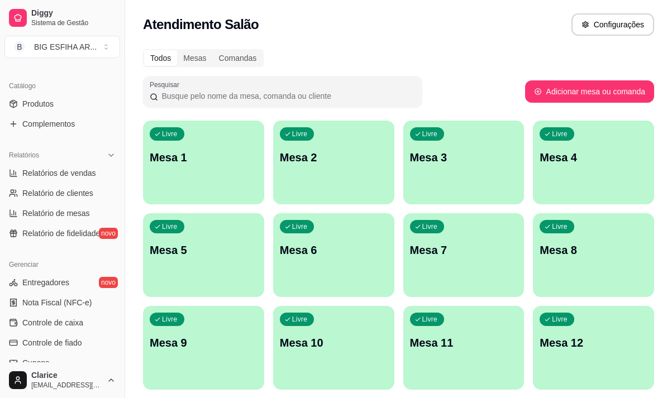
scroll to position [405, 0]
